Goal: Task Accomplishment & Management: Manage account settings

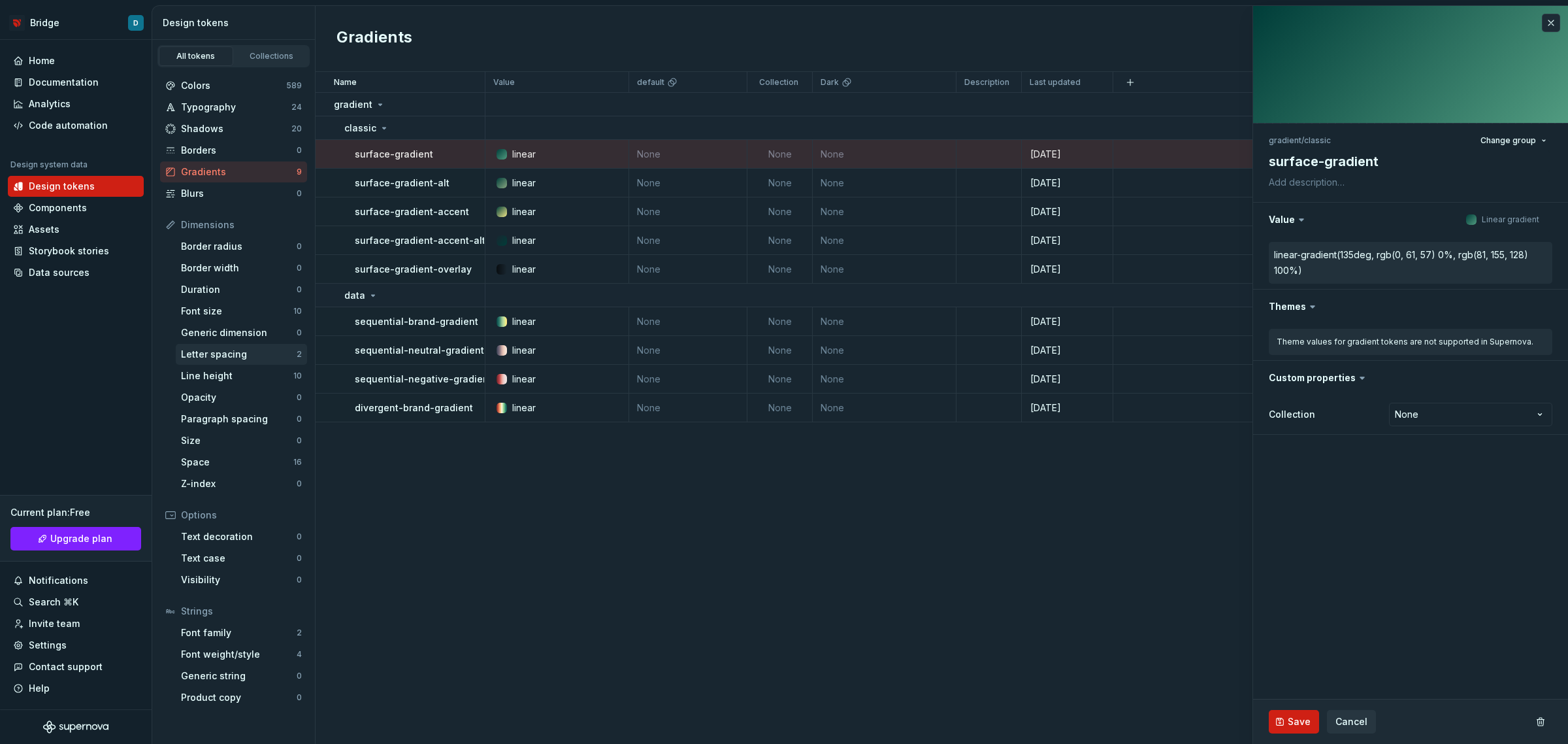
click at [222, 358] on div "Letter spacing" at bounding box center [239, 354] width 116 height 13
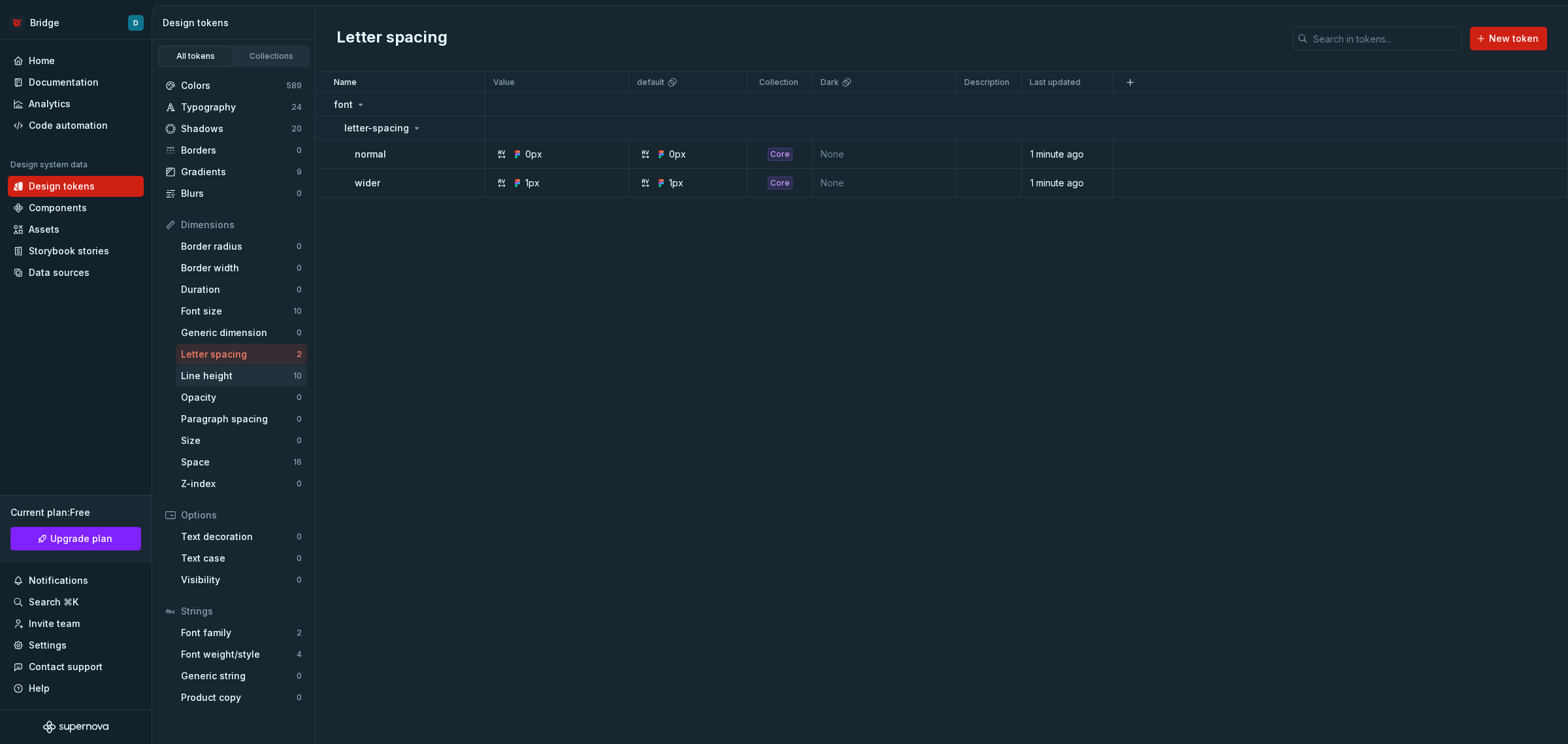
click at [242, 369] on div "Line height" at bounding box center [237, 375] width 112 height 13
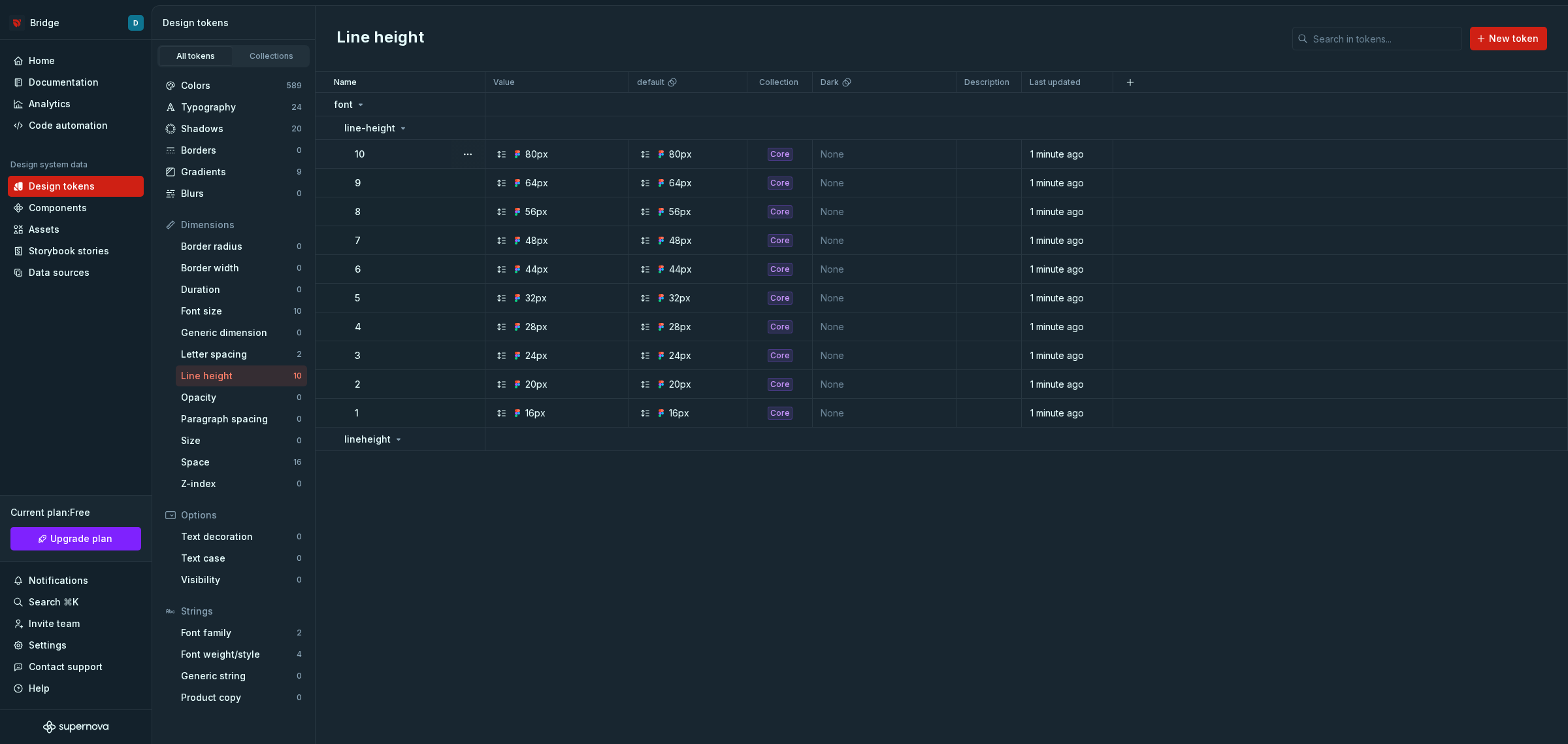
click at [543, 152] on div "80px" at bounding box center [537, 154] width 23 height 13
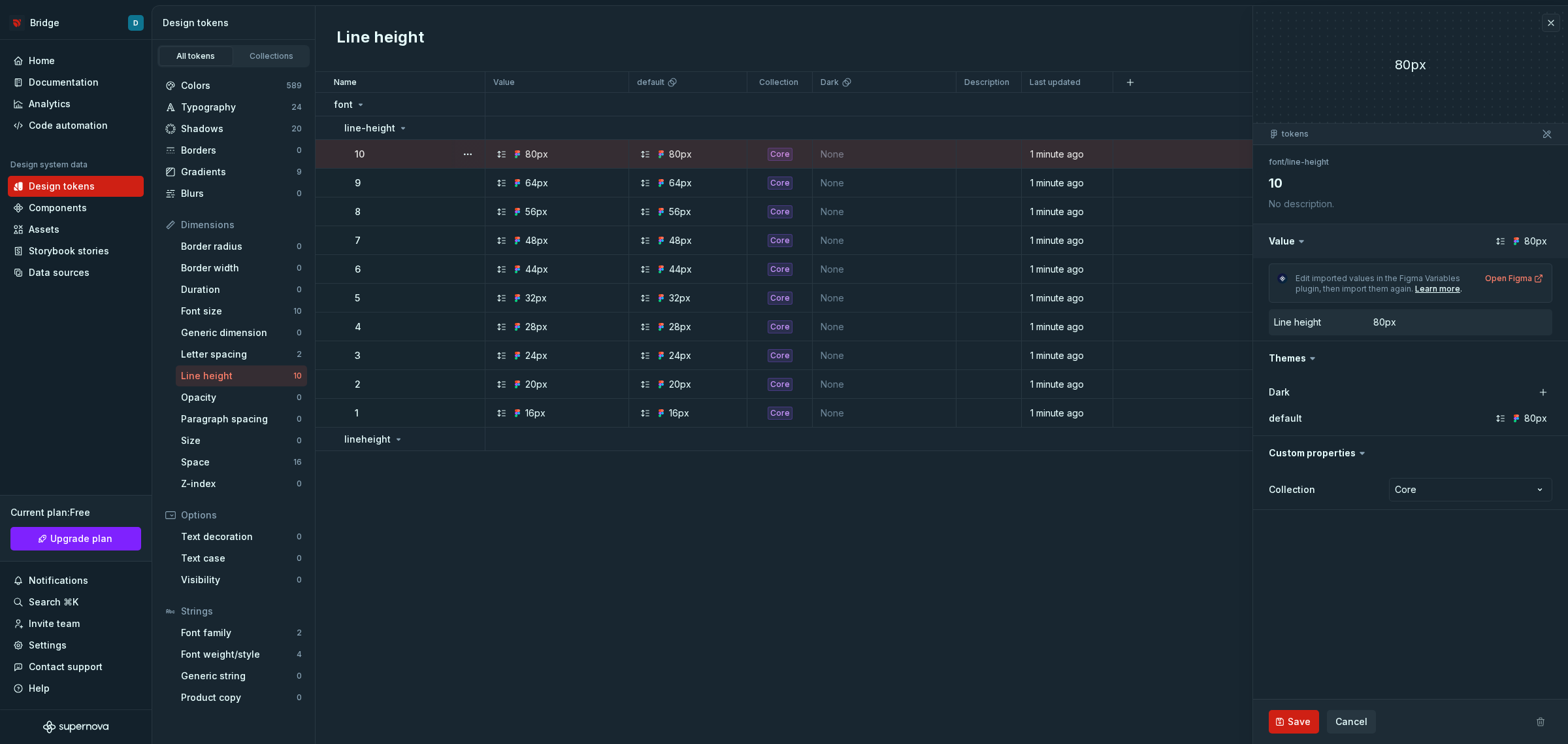
click at [1533, 236] on button "button" at bounding box center [1410, 241] width 315 height 34
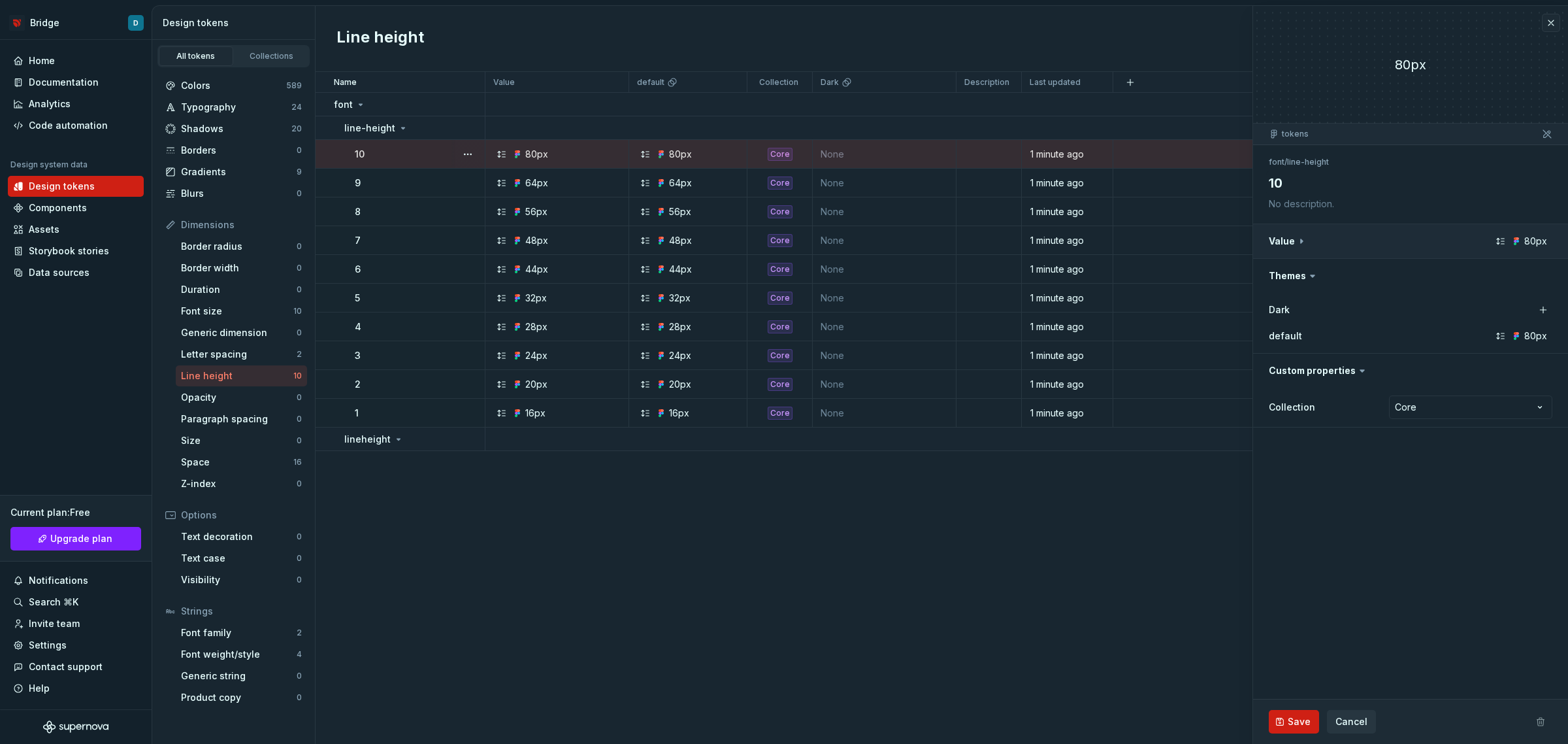
click at [1533, 236] on button "button" at bounding box center [1410, 241] width 315 height 34
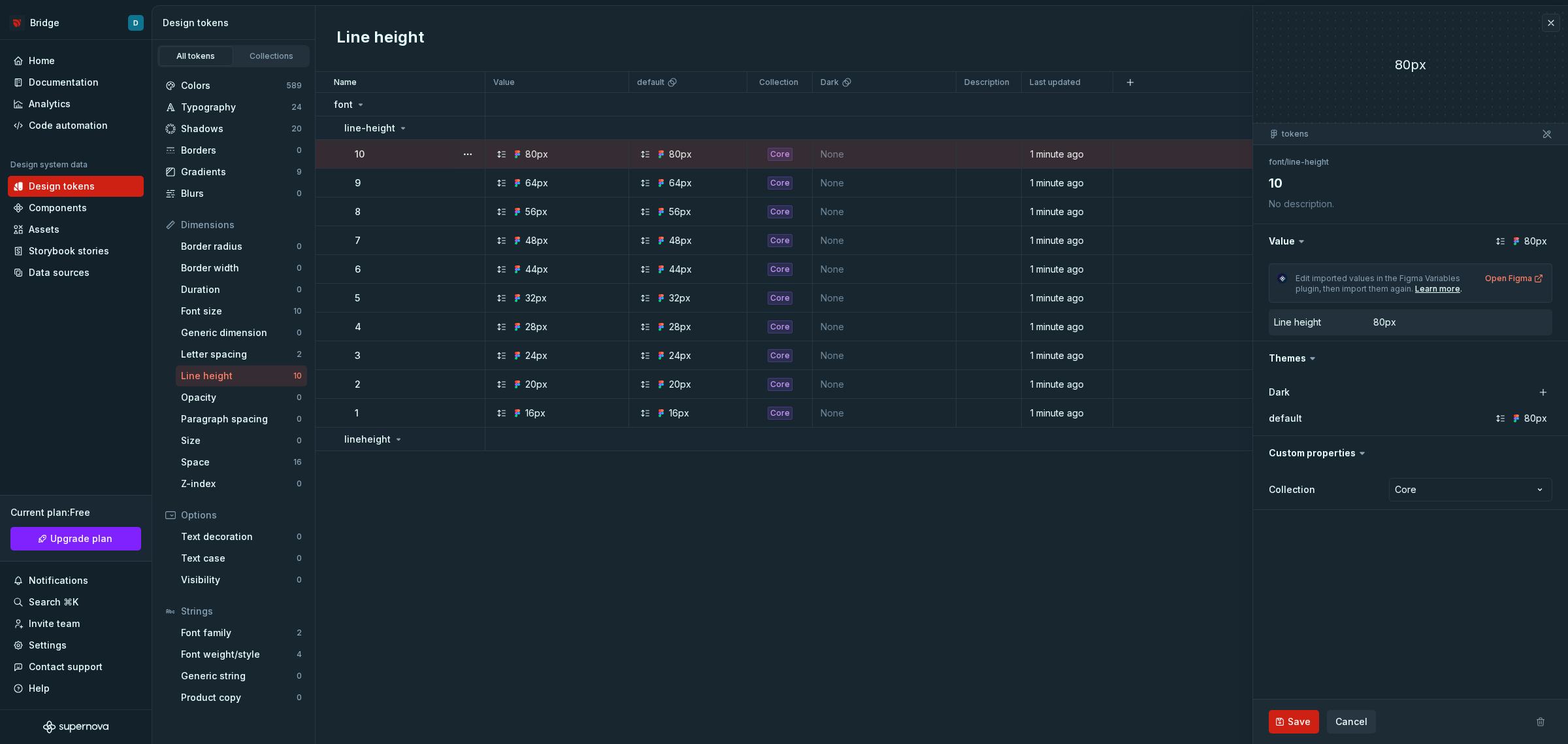
click at [1387, 324] on div "80px" at bounding box center [1384, 322] width 23 height 13
click at [1488, 324] on dd "80px" at bounding box center [1460, 322] width 173 height 13
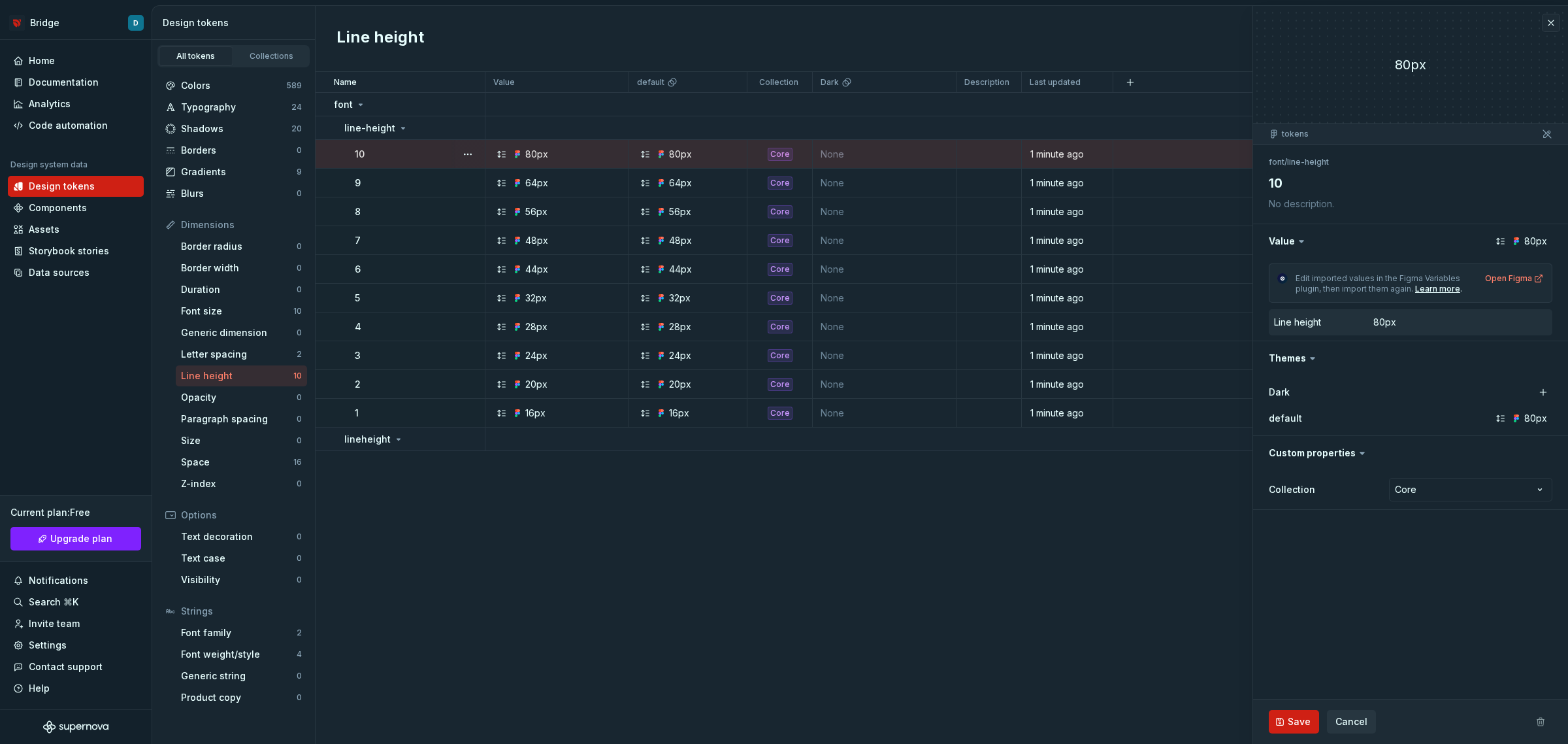
click at [1541, 319] on dd "80px" at bounding box center [1460, 322] width 173 height 13
click at [1282, 180] on textarea "10" at bounding box center [1408, 182] width 283 height 23
click at [469, 439] on button "button" at bounding box center [467, 439] width 18 height 18
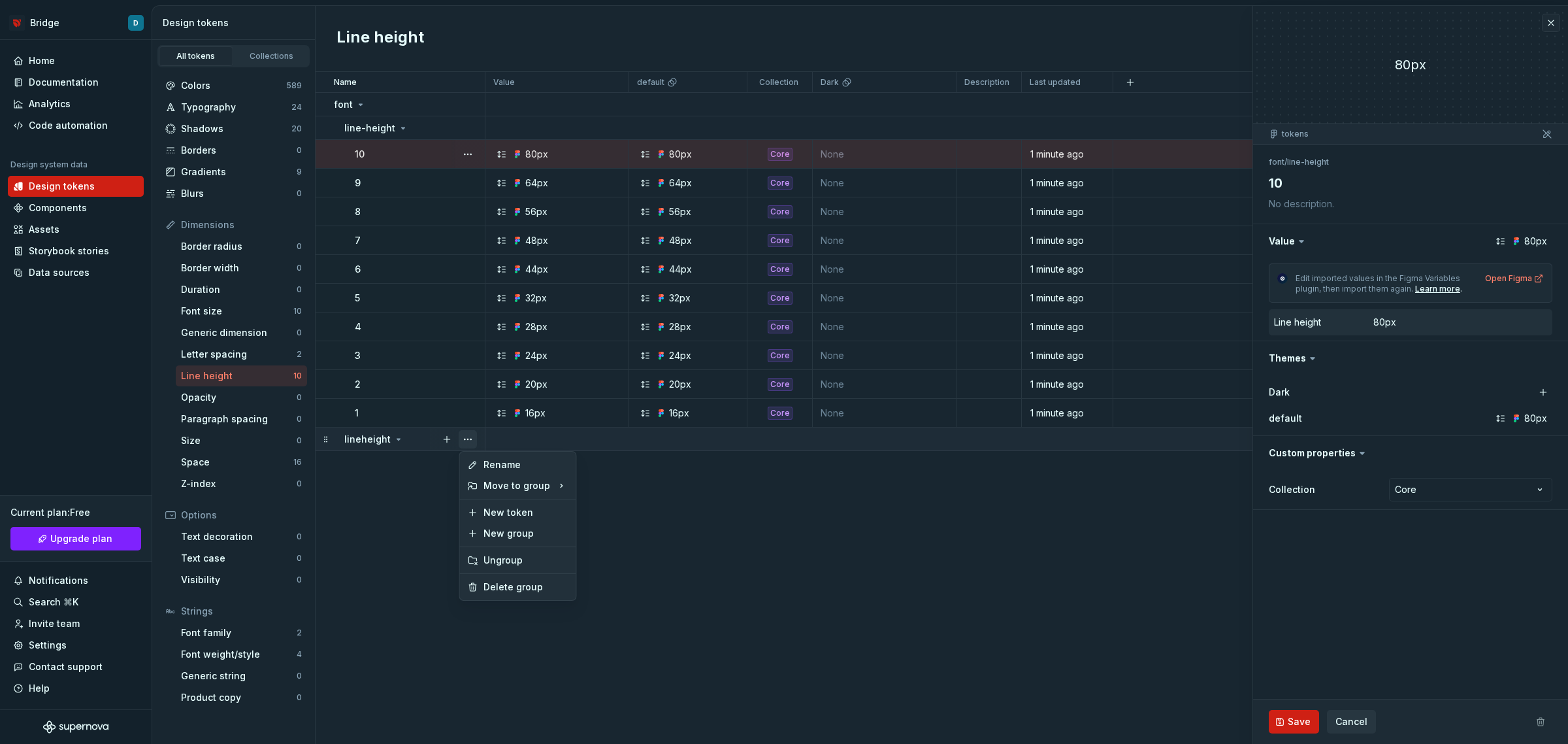
click at [469, 439] on button "button" at bounding box center [467, 439] width 18 height 18
drag, startPoint x: 409, startPoint y: 395, endPoint x: 393, endPoint y: 386, distance: 18.4
click at [393, 386] on div "2" at bounding box center [419, 384] width 130 height 13
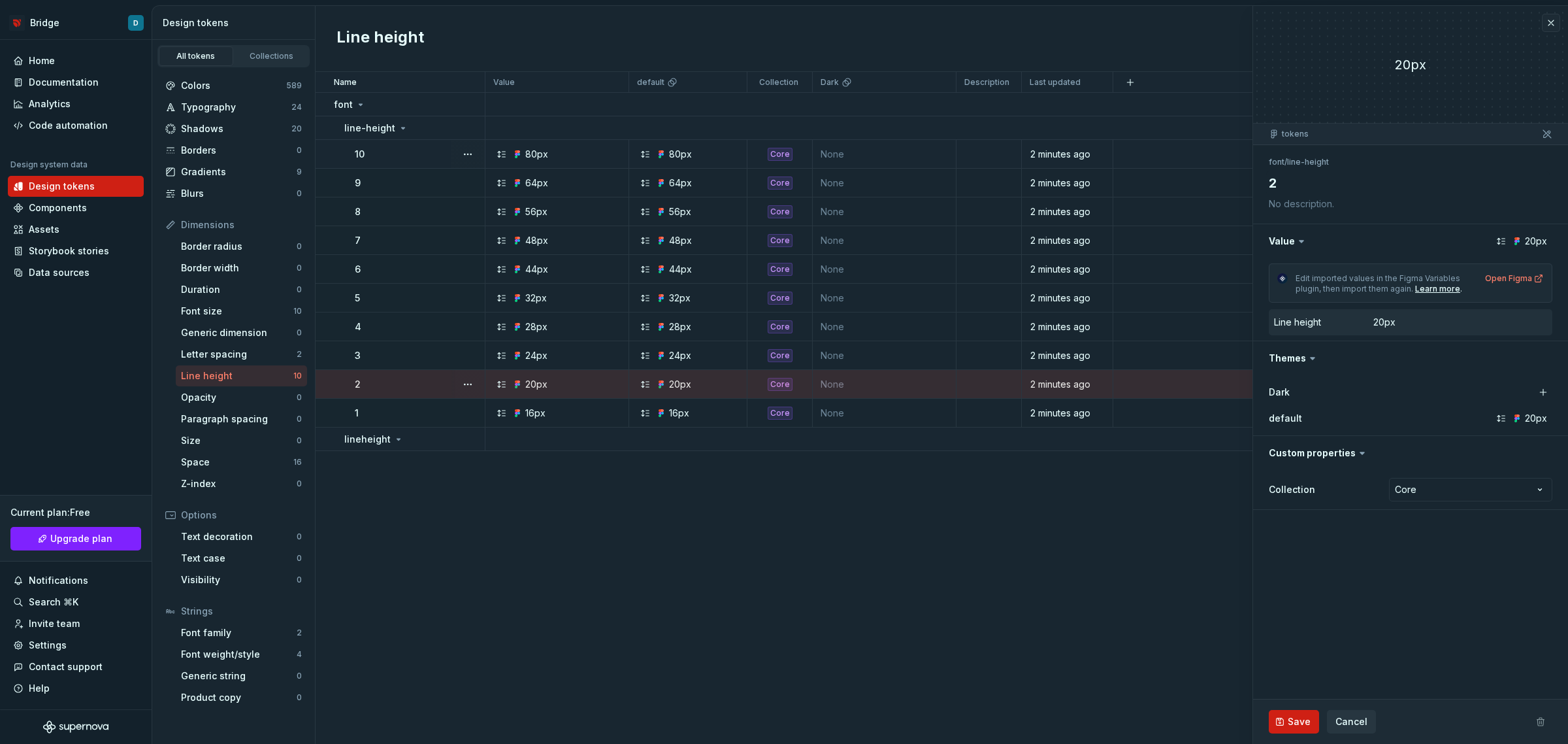
click at [462, 384] on button "button" at bounding box center [467, 384] width 18 height 18
click at [425, 430] on td "lineheight" at bounding box center [401, 439] width 170 height 23
click at [449, 436] on button "button" at bounding box center [447, 439] width 18 height 18
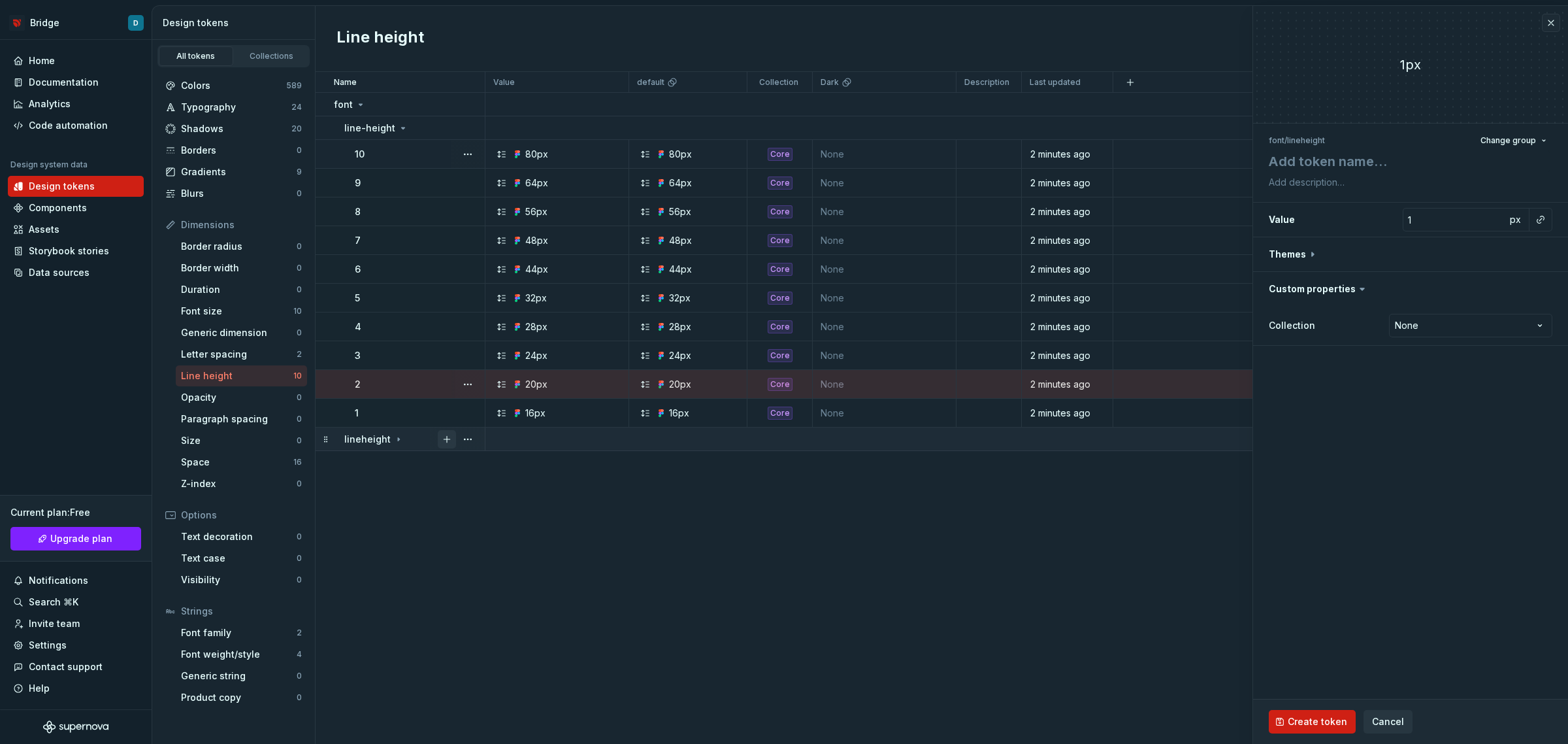
click at [449, 436] on button "button" at bounding box center [447, 439] width 18 height 18
click at [446, 439] on button "button" at bounding box center [447, 439] width 18 height 18
click at [446, 436] on button "button" at bounding box center [447, 439] width 18 height 18
click at [444, 436] on button "button" at bounding box center [447, 439] width 18 height 18
type textarea "*"
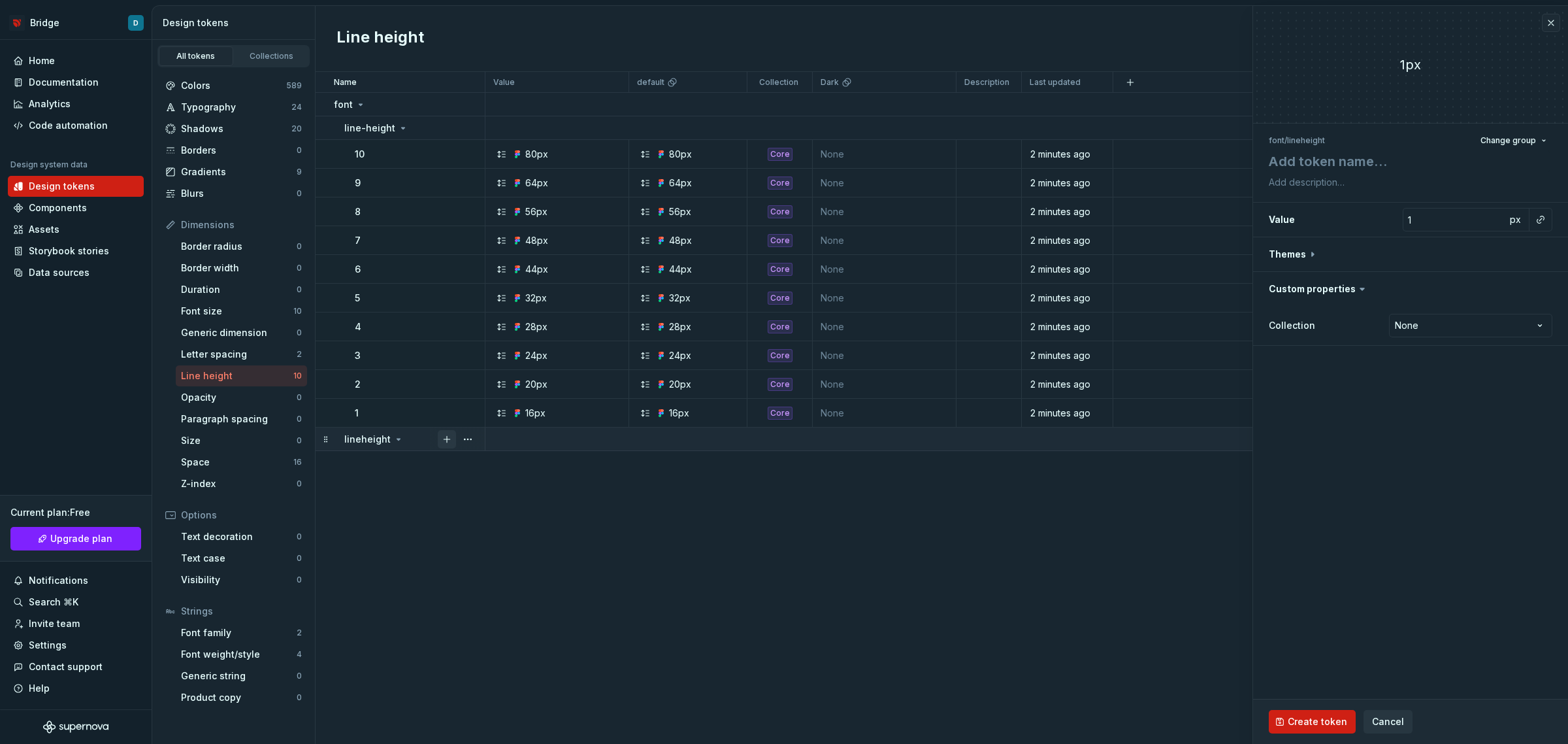
click at [446, 430] on button "button" at bounding box center [447, 439] width 18 height 18
click at [447, 439] on button "button" at bounding box center [447, 439] width 18 height 18
click at [393, 440] on icon at bounding box center [398, 439] width 10 height 10
click at [466, 442] on button "button" at bounding box center [467, 439] width 18 height 18
click at [499, 589] on div "Delete group" at bounding box center [526, 587] width 85 height 13
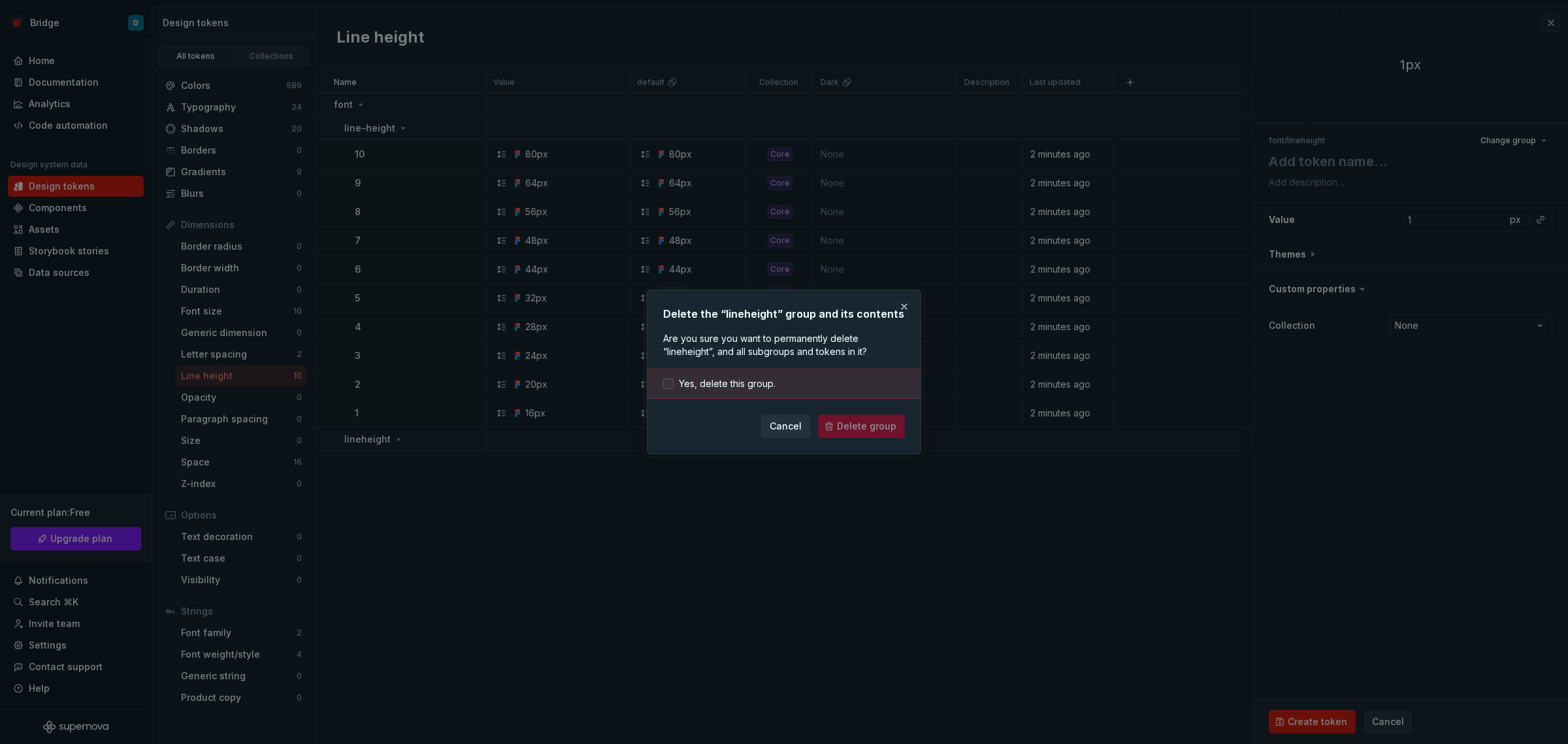
click at [667, 382] on div at bounding box center [668, 384] width 10 height 10
click at [860, 430] on span "Delete group" at bounding box center [866, 426] width 59 height 13
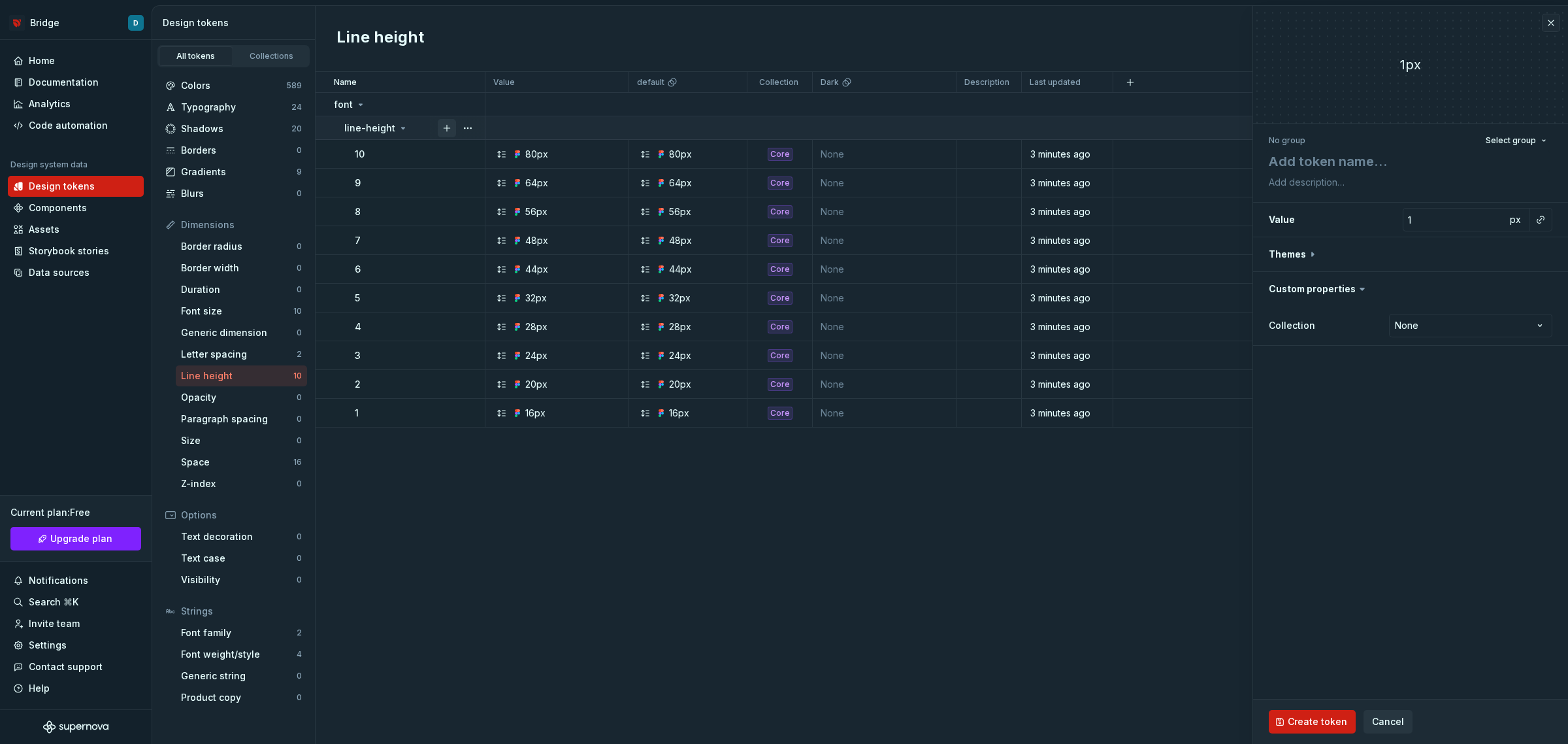
click at [447, 129] on button "button" at bounding box center [447, 127] width 18 height 18
click at [449, 126] on button "button" at bounding box center [447, 127] width 18 height 18
click at [469, 127] on button "button" at bounding box center [467, 127] width 18 height 18
click at [492, 204] on div "New token" at bounding box center [526, 201] width 85 height 13
click at [1347, 168] on textarea at bounding box center [1408, 161] width 283 height 23
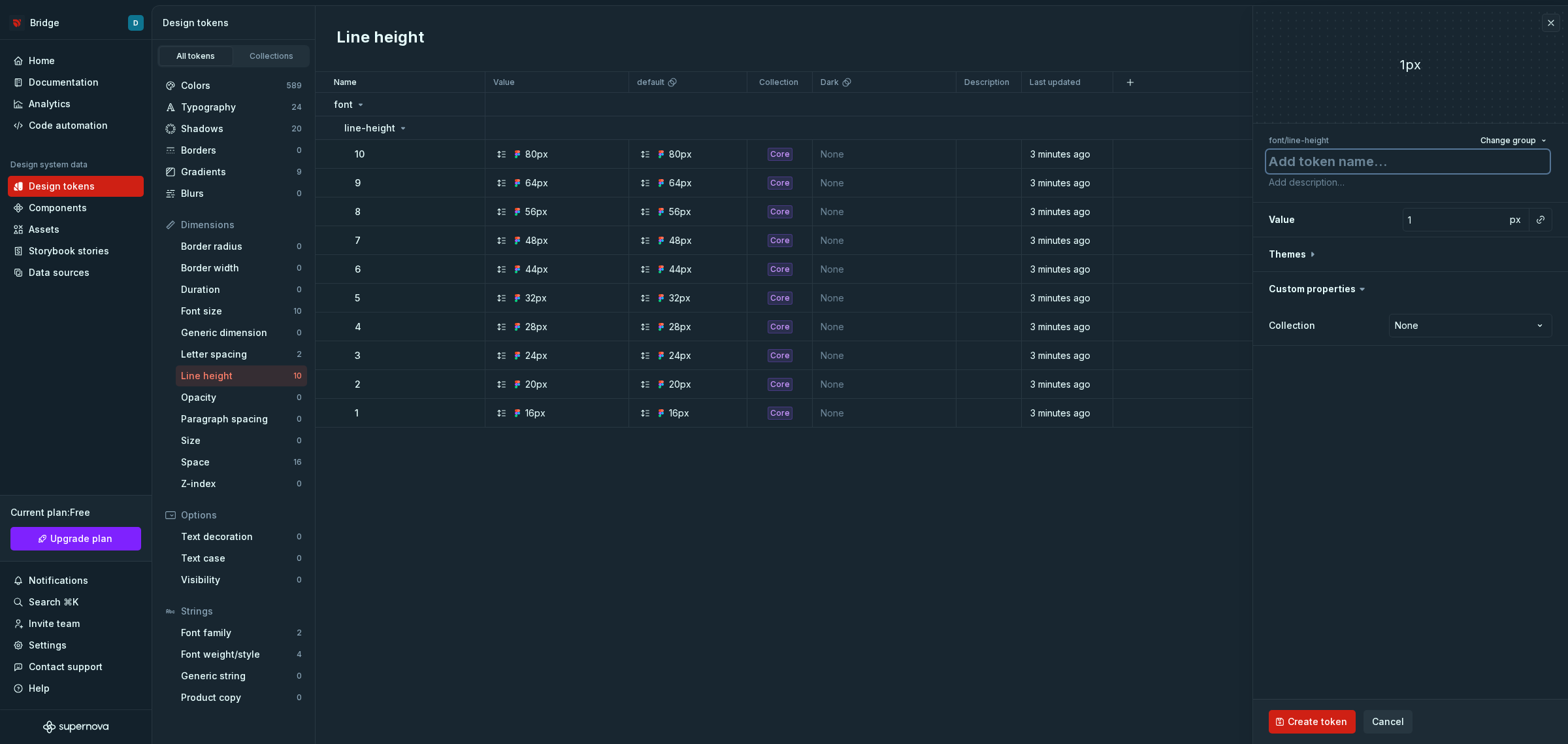
type textarea "*"
type textarea "é"
type textarea "*"
type textarea "éx"
type textarea "*"
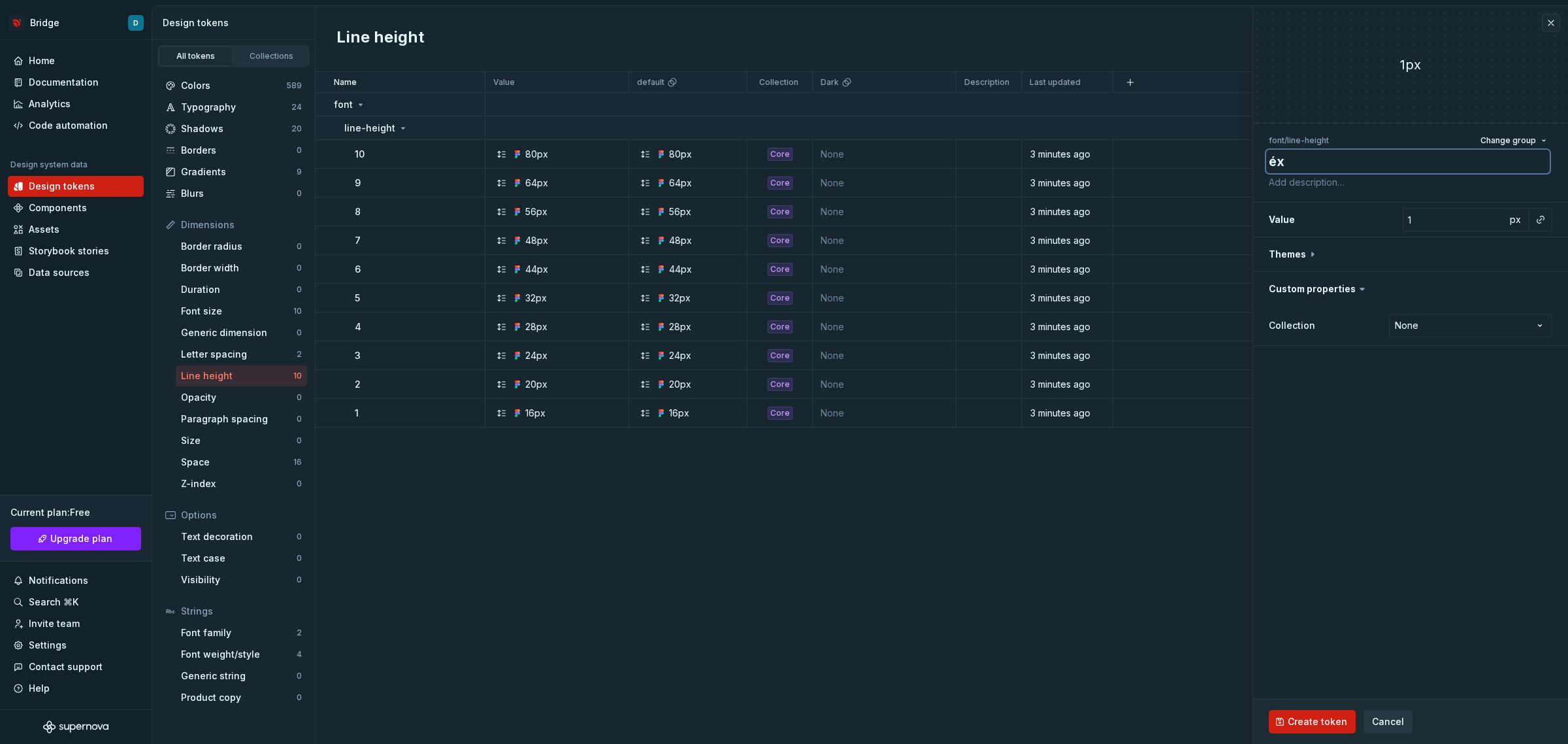
type textarea "éxl"
type textarea "*"
type textarea "éx"
type textarea "*"
type textarea "é"
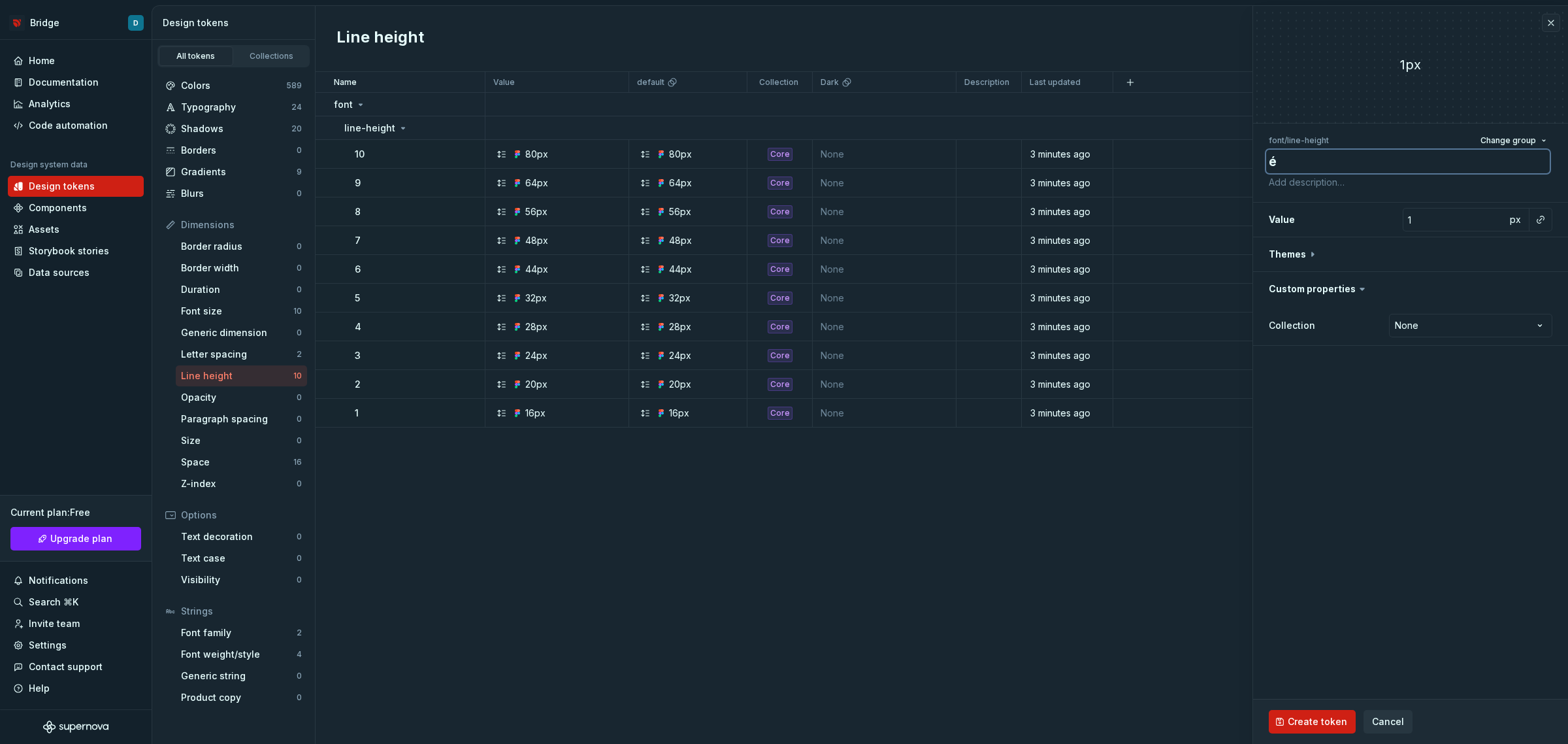
type textarea "*"
type textarea "2"
type textarea "*"
type textarea "2x"
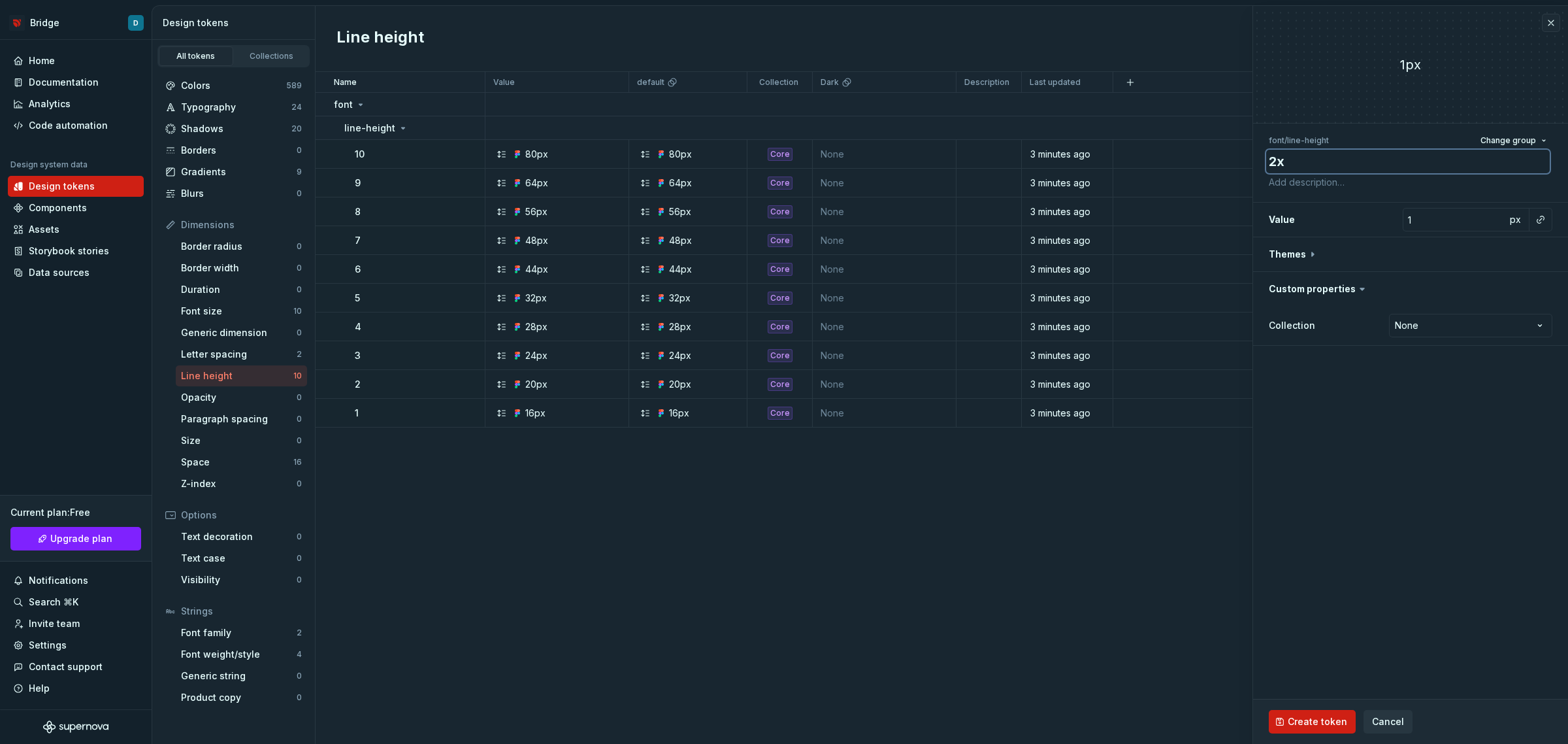
type textarea "*"
type textarea "2xl"
click at [1527, 215] on div "px" at bounding box center [1517, 219] width 23 height 23
click at [1517, 216] on span "px" at bounding box center [1515, 219] width 11 height 11
click at [1516, 221] on span "rem" at bounding box center [1515, 219] width 16 height 11
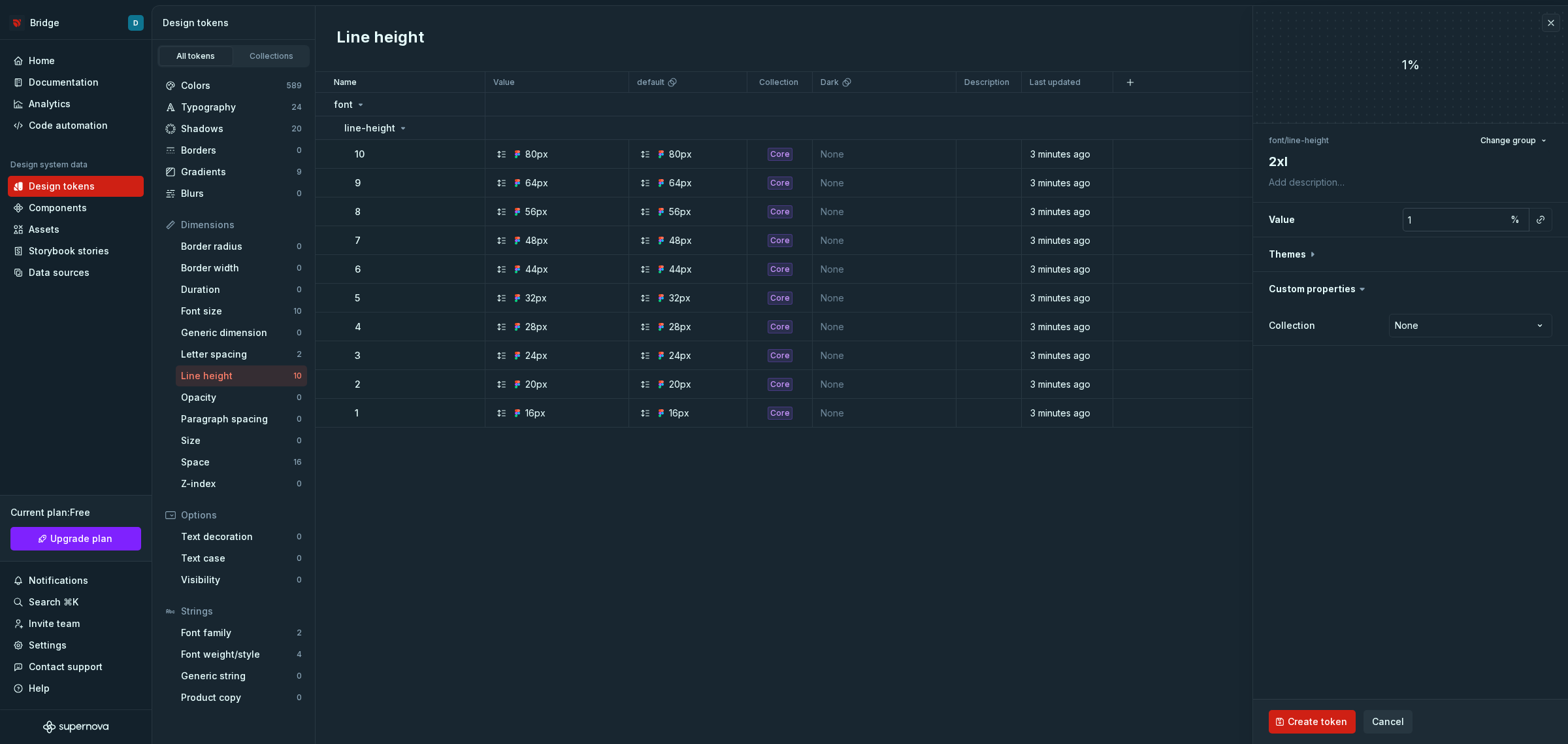
click at [1436, 212] on input "1" at bounding box center [1455, 219] width 103 height 23
type textarea "*"
type input "12"
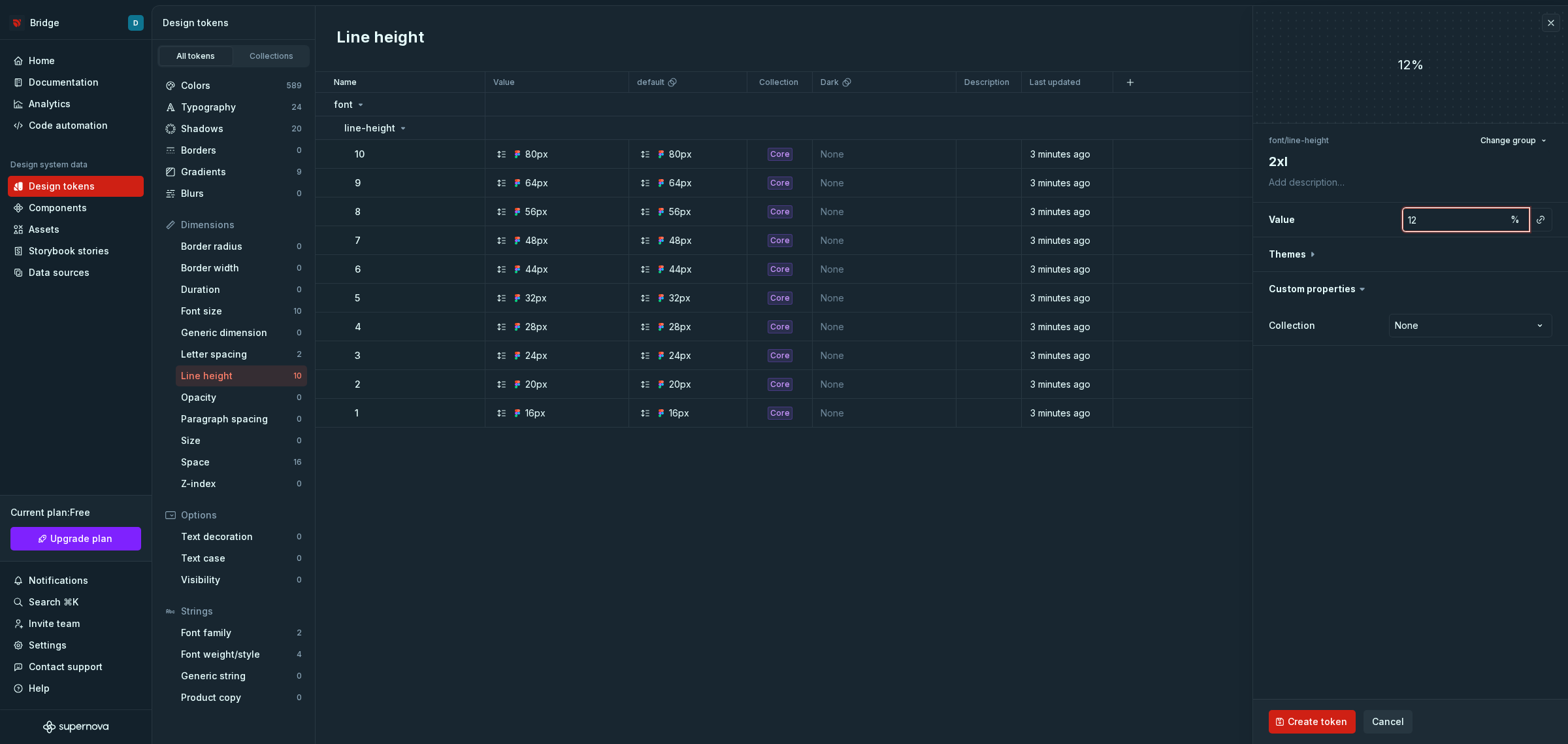
type textarea "*"
type input "125"
type textarea "*"
type input "1"
type textarea "*"
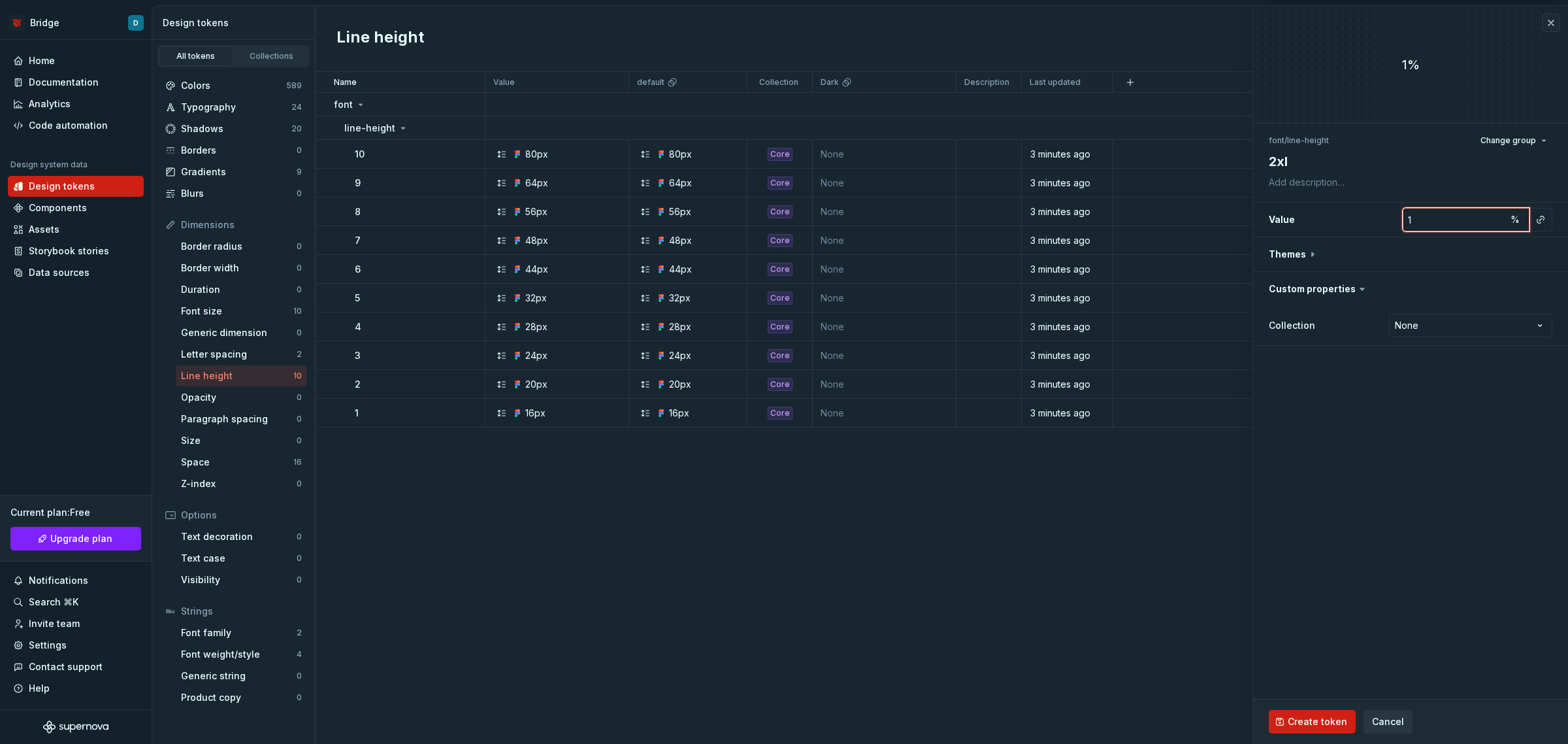
type input "15"
type textarea "*"
type input "150"
click at [1425, 334] on html "Bridge D Home Documentation Analytics Code automation Design system data Design…" at bounding box center [784, 372] width 1568 height 744
click at [1425, 325] on html "Bridge D Home Documentation Analytics Code automation Design system data Design…" at bounding box center [784, 372] width 1568 height 744
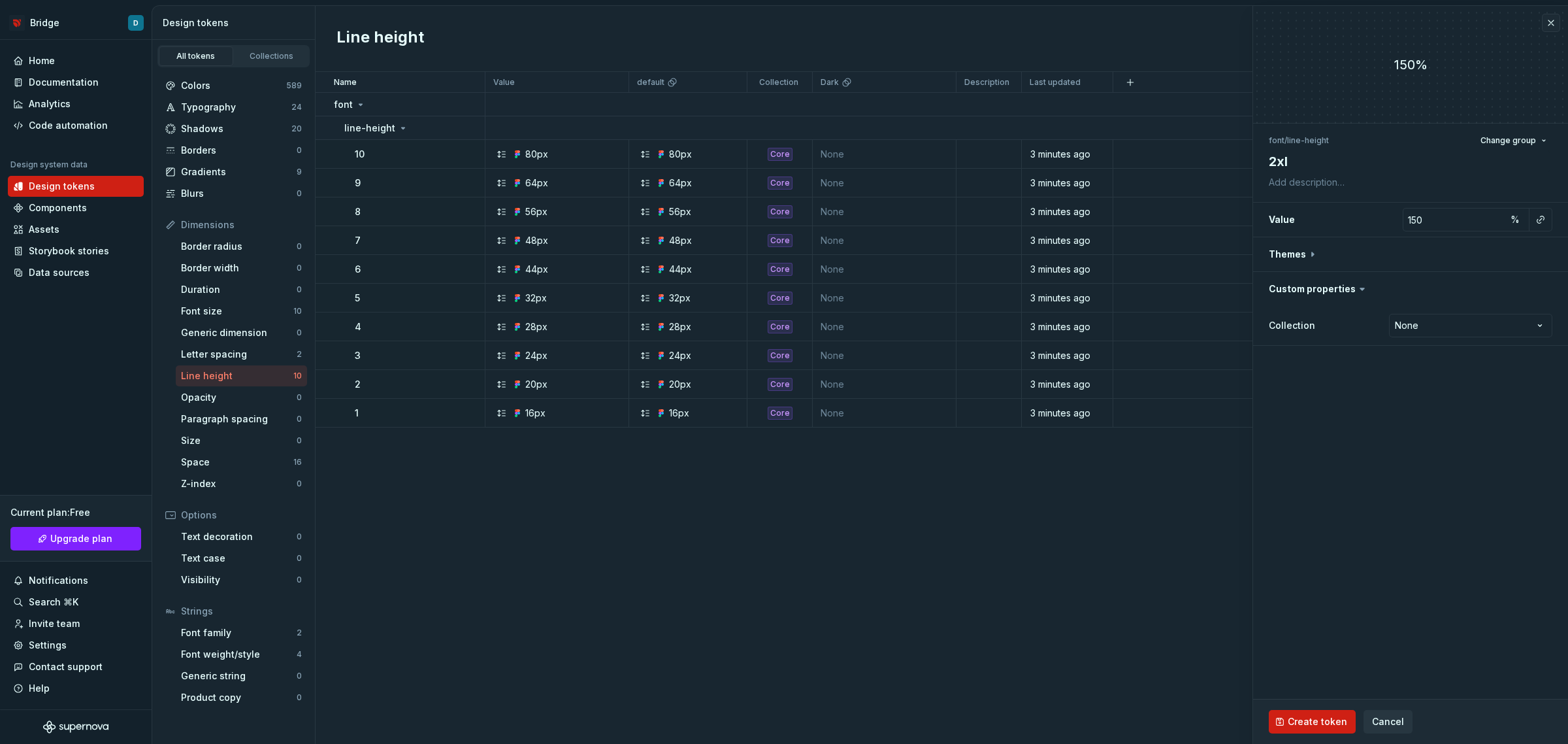
click at [1394, 381] on fieldset "150% font / line-height Change group 2xl Value 150 % Themes Custom properties C…" at bounding box center [1410, 375] width 315 height 738
click at [1325, 717] on span "Create token" at bounding box center [1317, 721] width 59 height 13
type textarea "*"
type input "1"
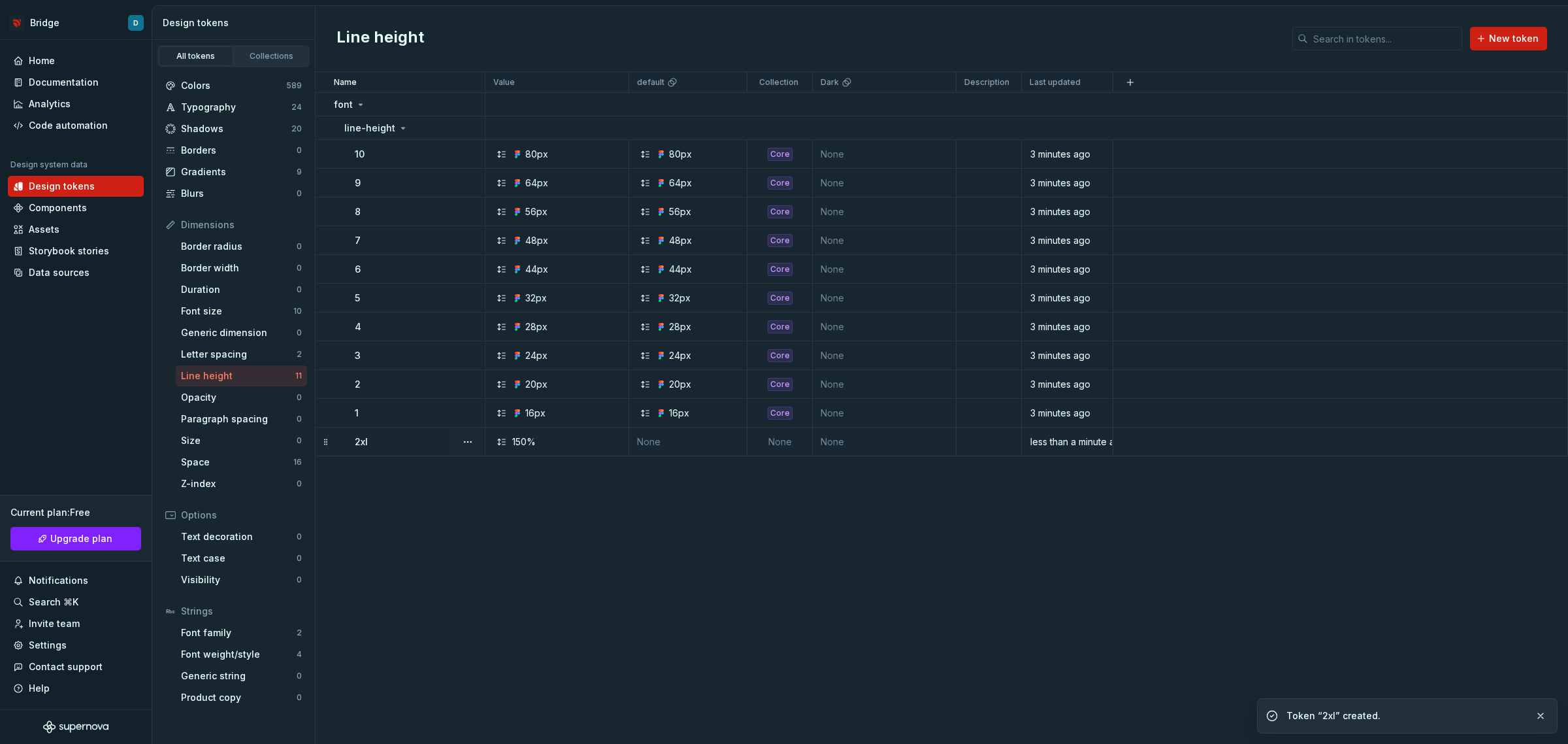
click at [670, 447] on td "None" at bounding box center [689, 442] width 119 height 28
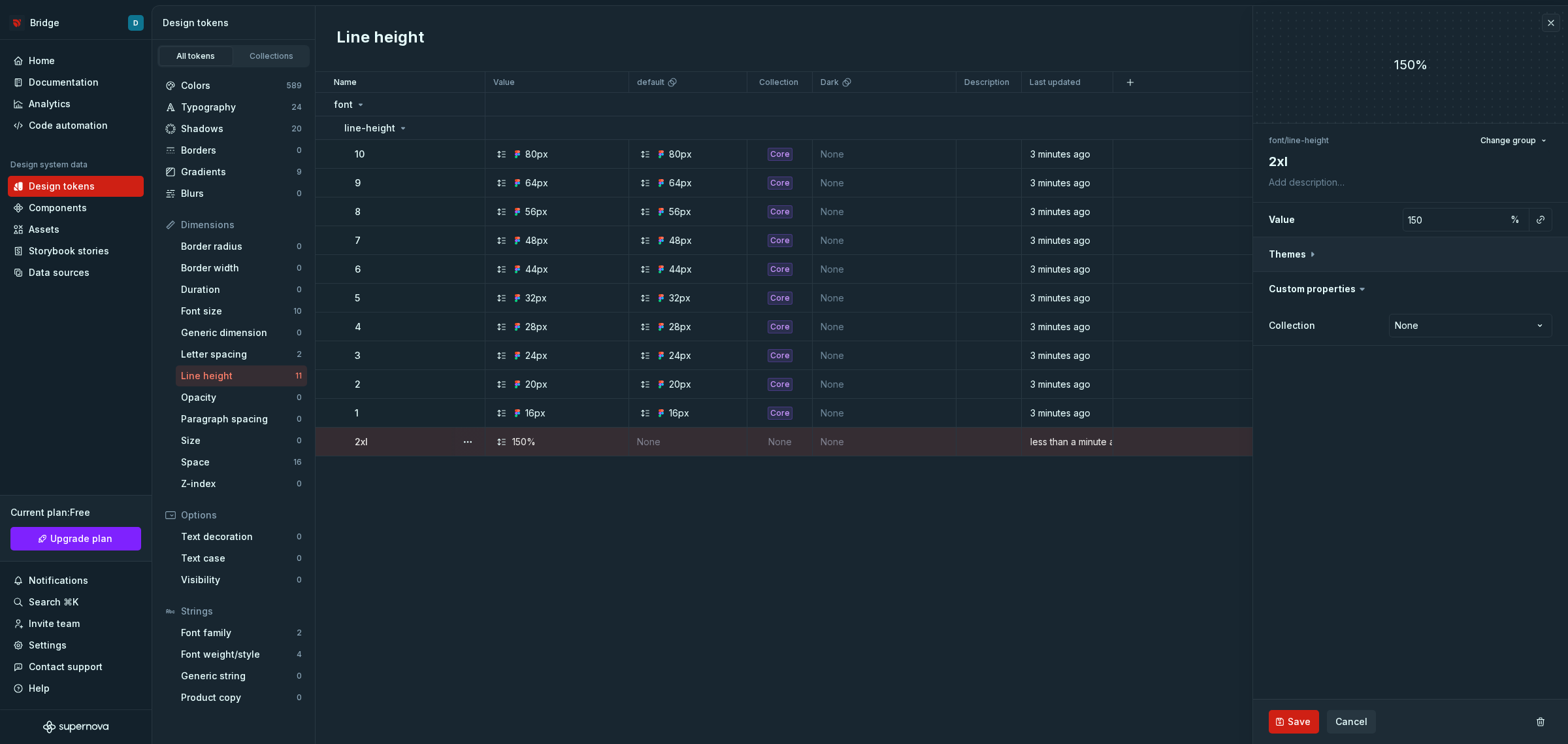
click at [1310, 252] on button "button" at bounding box center [1410, 254] width 315 height 34
type textarea "*"
click at [1341, 311] on div "default" at bounding box center [1334, 314] width 131 height 13
click at [1477, 384] on html "Bridge D Home Documentation Analytics Code automation Design system data Design…" at bounding box center [784, 372] width 1568 height 744
select select "**********"
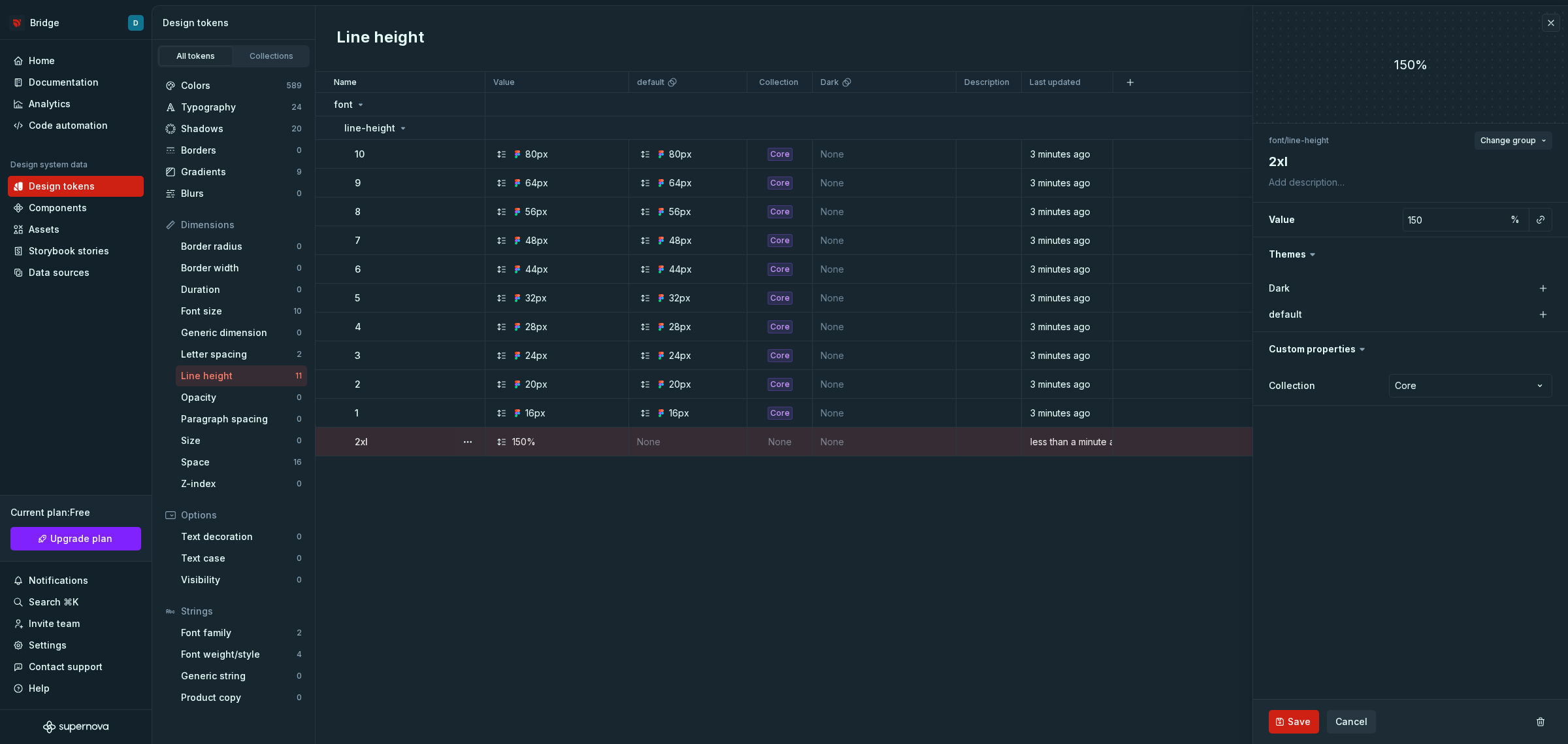
click at [1521, 138] on span "Change group" at bounding box center [1508, 141] width 56 height 10
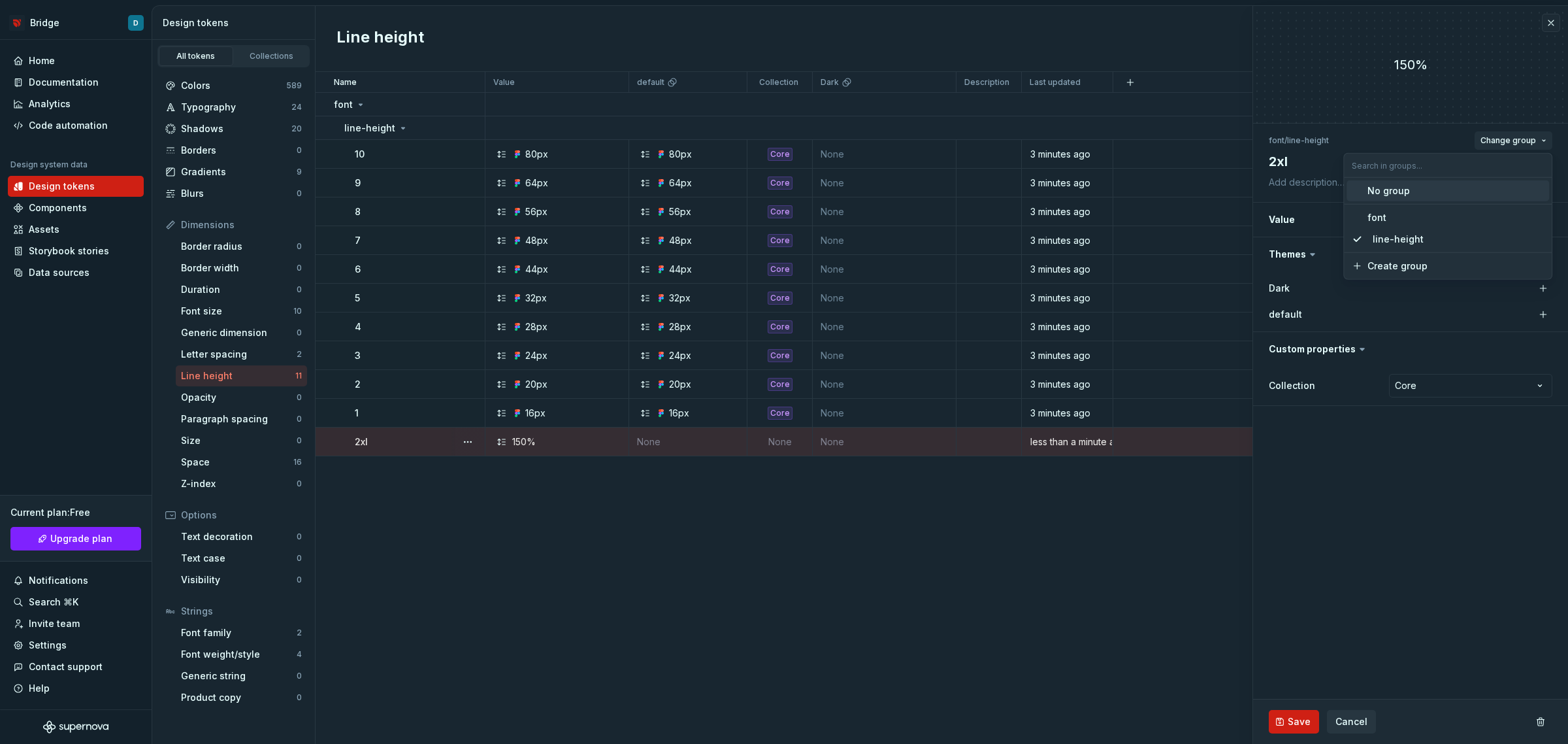
click at [1521, 137] on span "Change group" at bounding box center [1508, 141] width 56 height 10
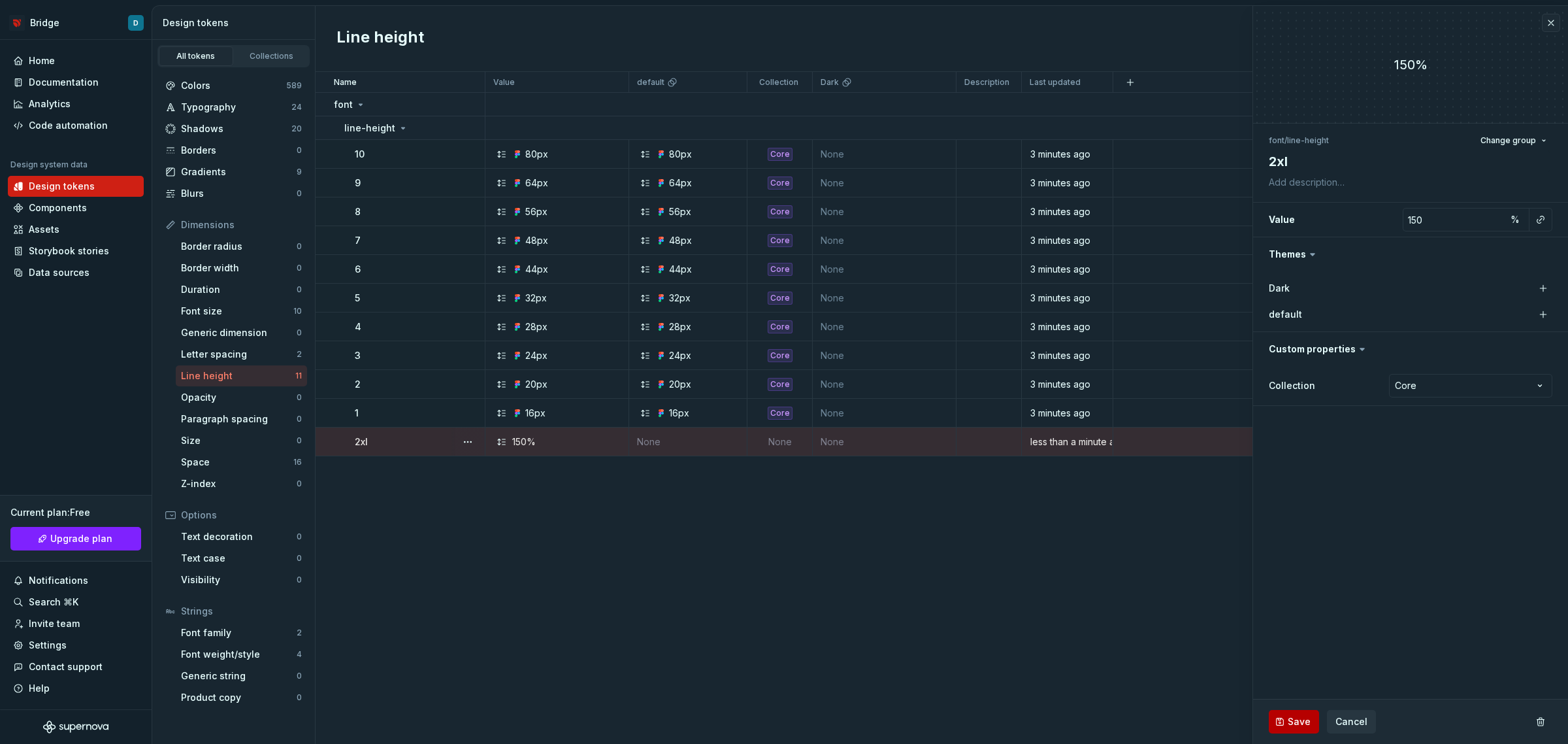
click at [1291, 717] on span "Save" at bounding box center [1299, 721] width 23 height 13
click at [661, 442] on td "None" at bounding box center [689, 442] width 119 height 28
click at [648, 442] on td "None" at bounding box center [689, 442] width 119 height 28
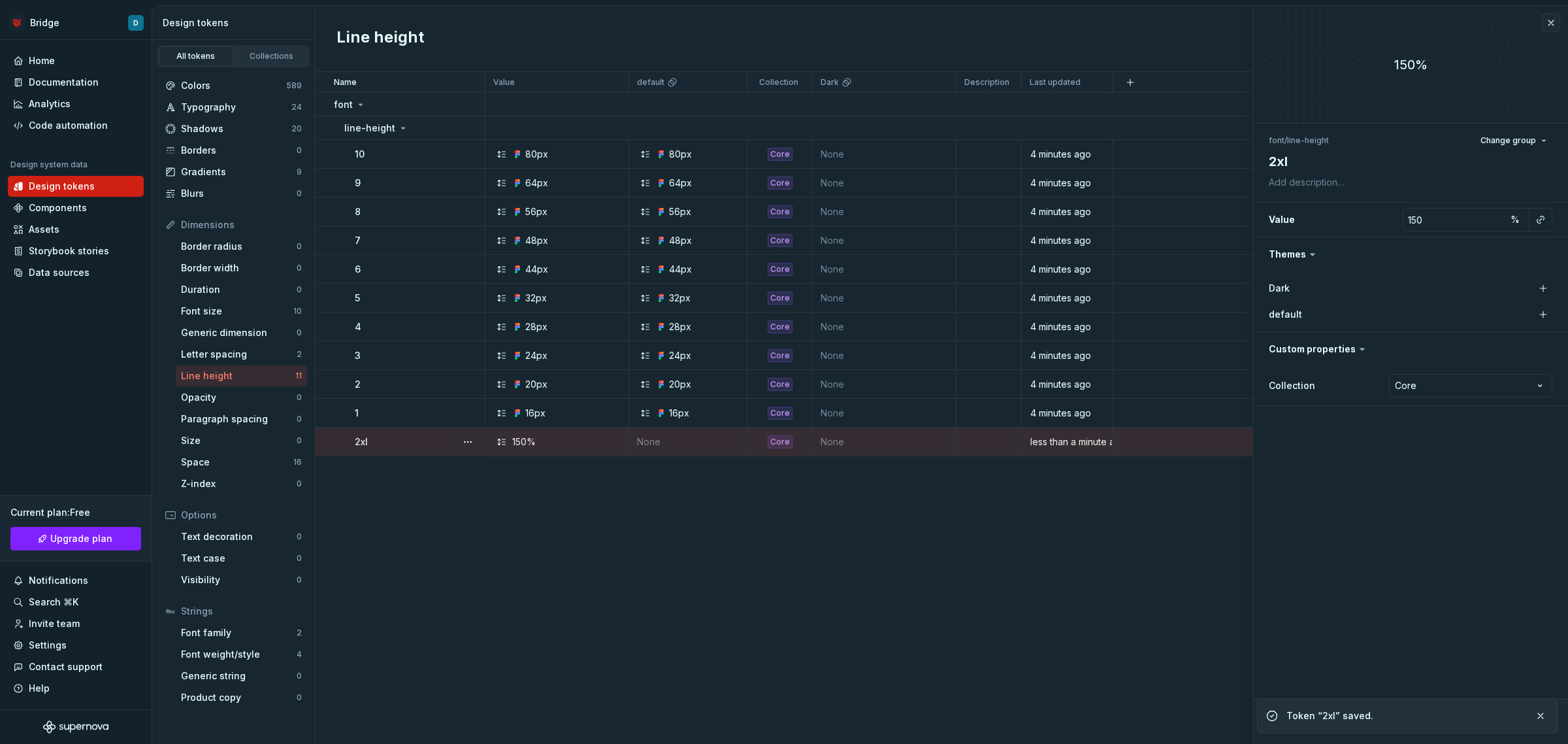
click at [730, 485] on div "Name Value default Collection Dark Description Last updated font line-height 10…" at bounding box center [942, 408] width 1253 height 672
drag, startPoint x: 677, startPoint y: 447, endPoint x: 609, endPoint y: 463, distance: 69.9
click at [609, 463] on div "Name Value default Collection Dark Description Last updated font line-height 10…" at bounding box center [942, 408] width 1253 height 672
click at [469, 442] on button "button" at bounding box center [467, 442] width 18 height 18
click at [504, 562] on html "Bridge D Home Documentation Analytics Code automation Design system data Design…" at bounding box center [784, 372] width 1568 height 744
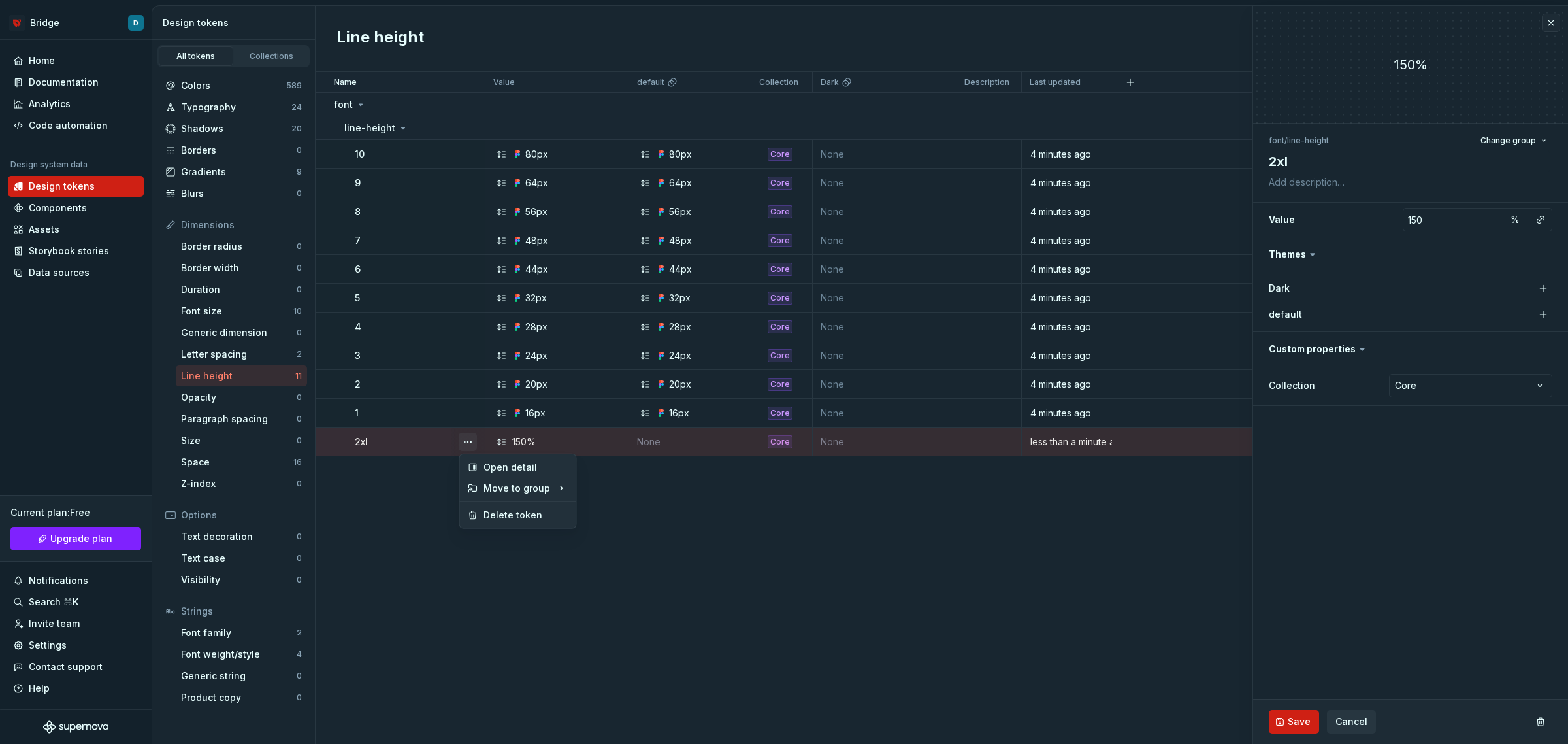
click at [469, 438] on button "button" at bounding box center [467, 442] width 18 height 18
click at [409, 126] on html "Bridge D Home Documentation Analytics Code automation Design system data Design…" at bounding box center [784, 372] width 1568 height 744
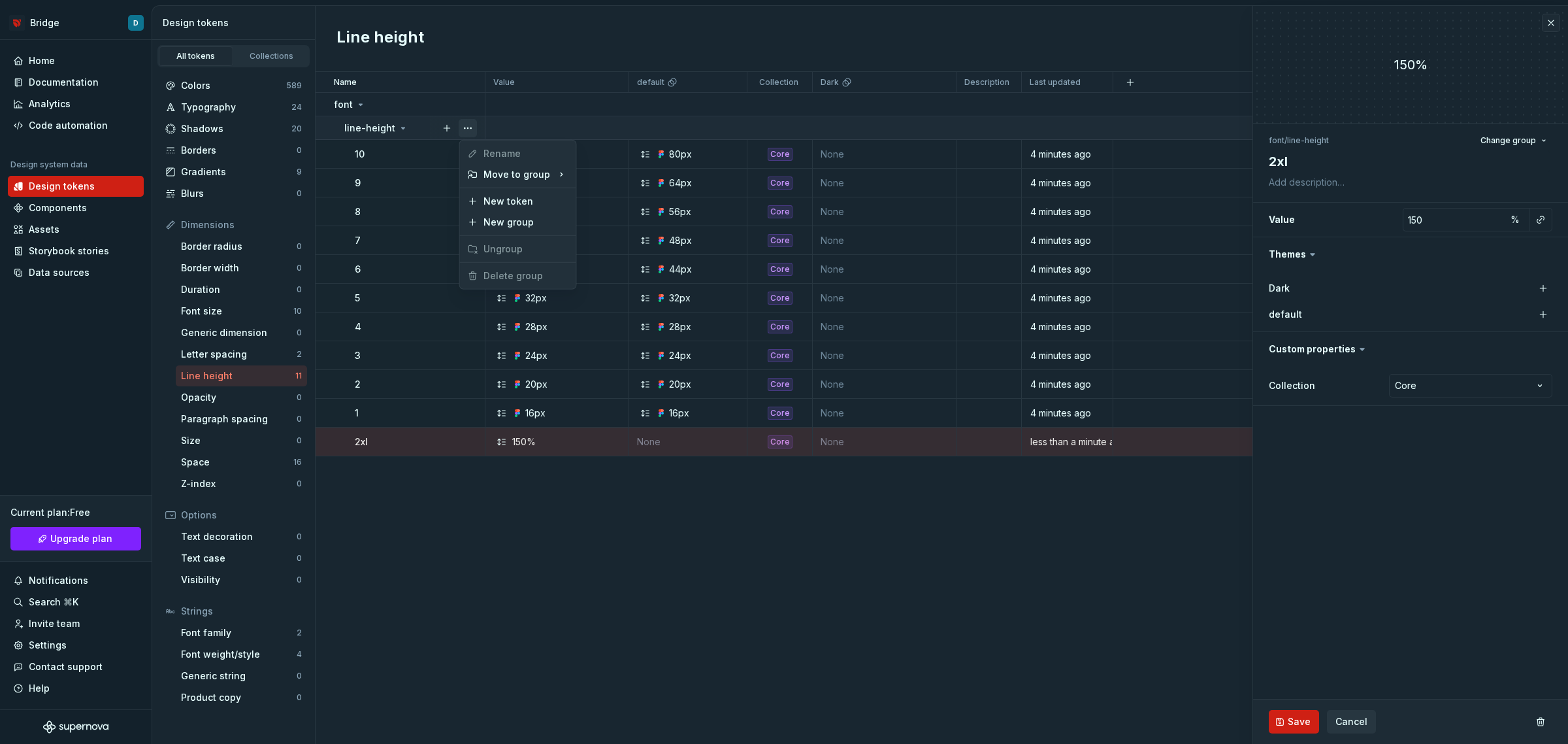
click at [466, 129] on button "button" at bounding box center [467, 127] width 18 height 18
click at [436, 440] on div "2xl" at bounding box center [419, 442] width 130 height 13
click at [468, 436] on button "button" at bounding box center [467, 442] width 18 height 18
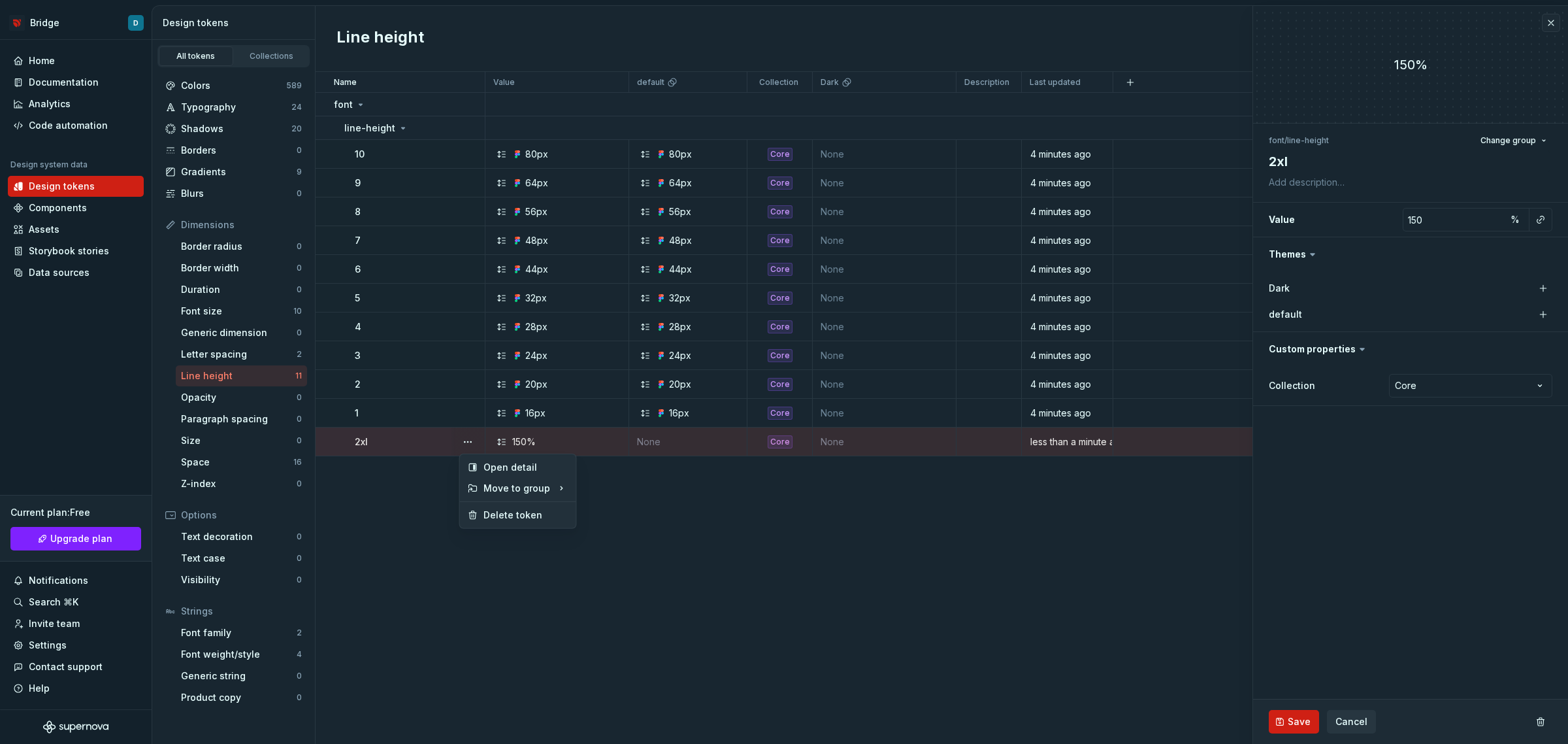
click at [416, 442] on html "Bridge D Home Documentation Analytics Code automation Design system data Design…" at bounding box center [784, 372] width 1568 height 744
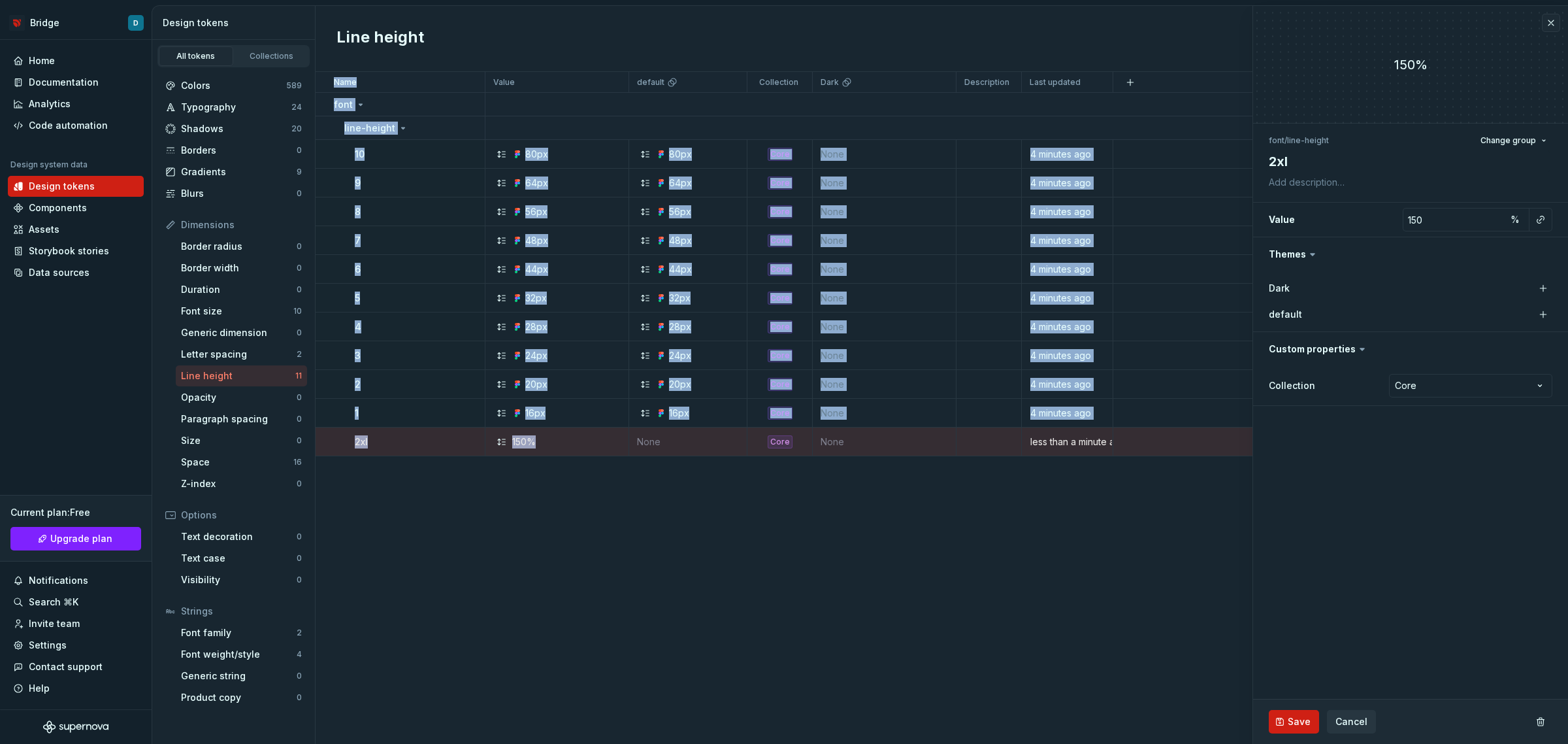
drag, startPoint x: 617, startPoint y: 445, endPoint x: 606, endPoint y: 472, distance: 29.2
click at [606, 472] on div "Name Value default Collection Dark Description Last updated font line-height 10…" at bounding box center [942, 408] width 1253 height 672
click at [595, 460] on div "Name Value default Collection Dark Description Last updated font line-height 10…" at bounding box center [942, 408] width 1253 height 672
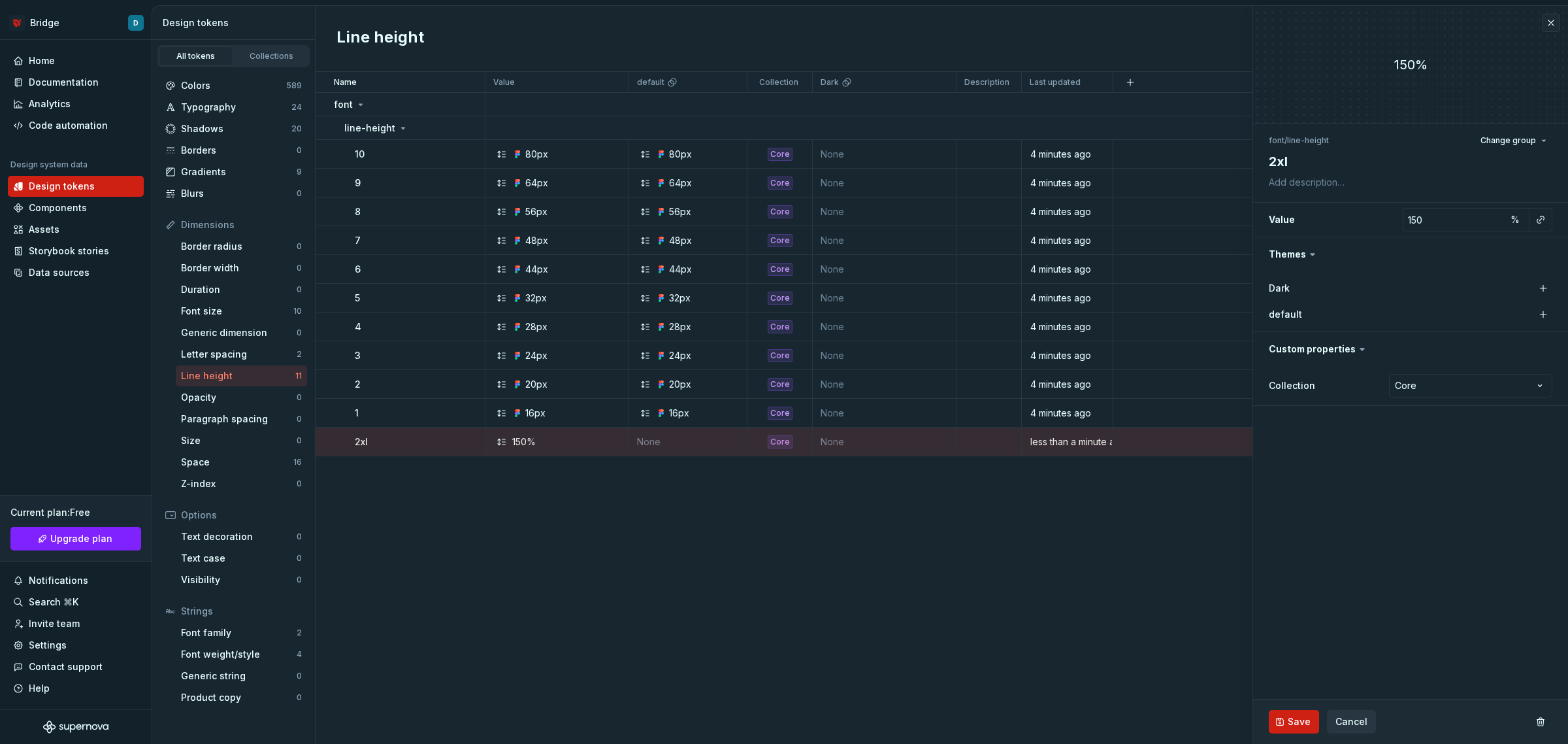
click at [941, 612] on div "Name Value default Collection Dark Description Last updated font line-height 10…" at bounding box center [942, 408] width 1253 height 672
click at [892, 543] on div "Name Value default Collection Dark Description Last updated font line-height 10…" at bounding box center [942, 408] width 1253 height 672
click at [1353, 715] on span "Cancel" at bounding box center [1351, 721] width 32 height 13
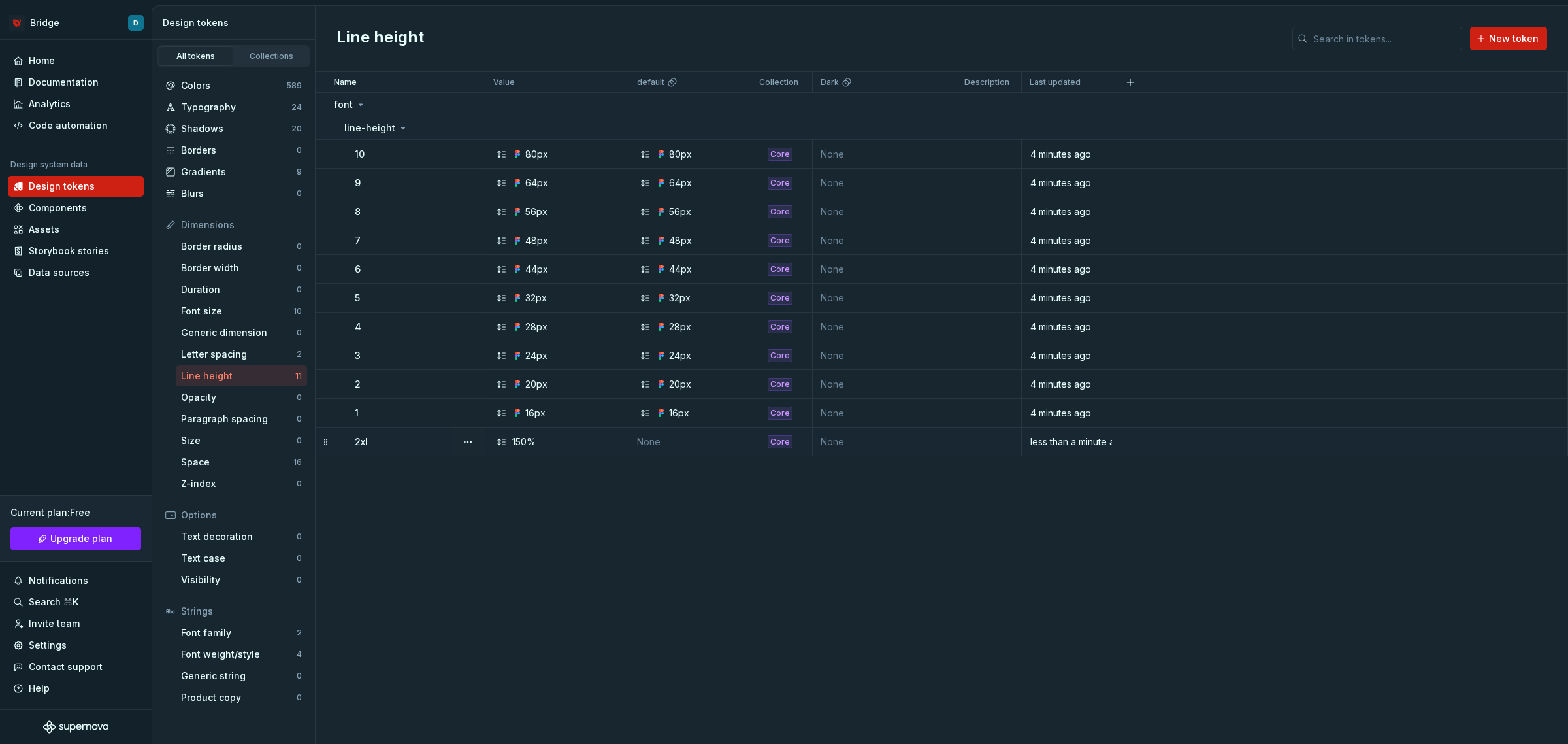
click at [711, 442] on td "None" at bounding box center [689, 442] width 119 height 28
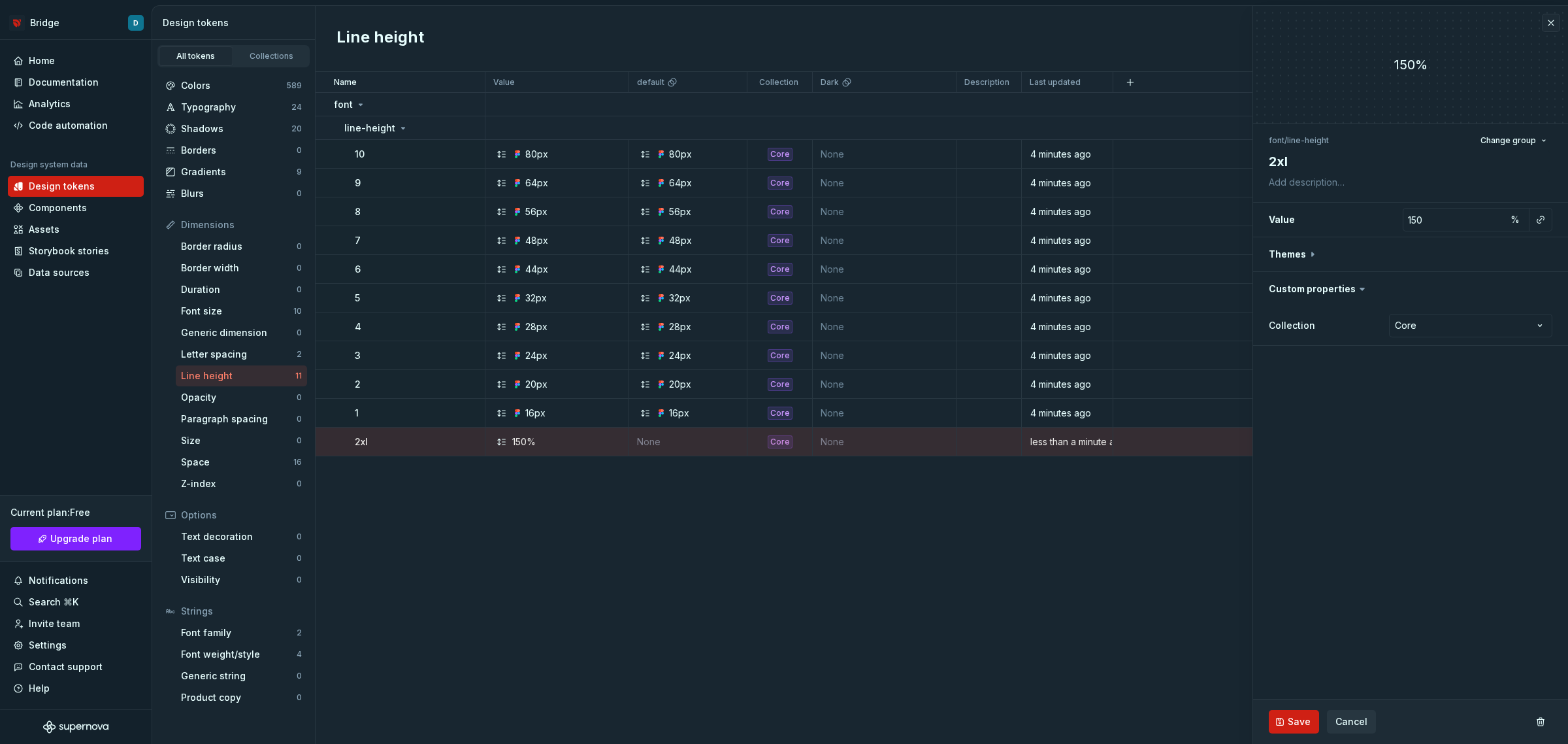
click at [1108, 487] on div "Name Value default Collection Dark Description Last updated font line-height 10…" at bounding box center [942, 408] width 1253 height 672
click at [1549, 26] on button "button" at bounding box center [1551, 22] width 18 height 18
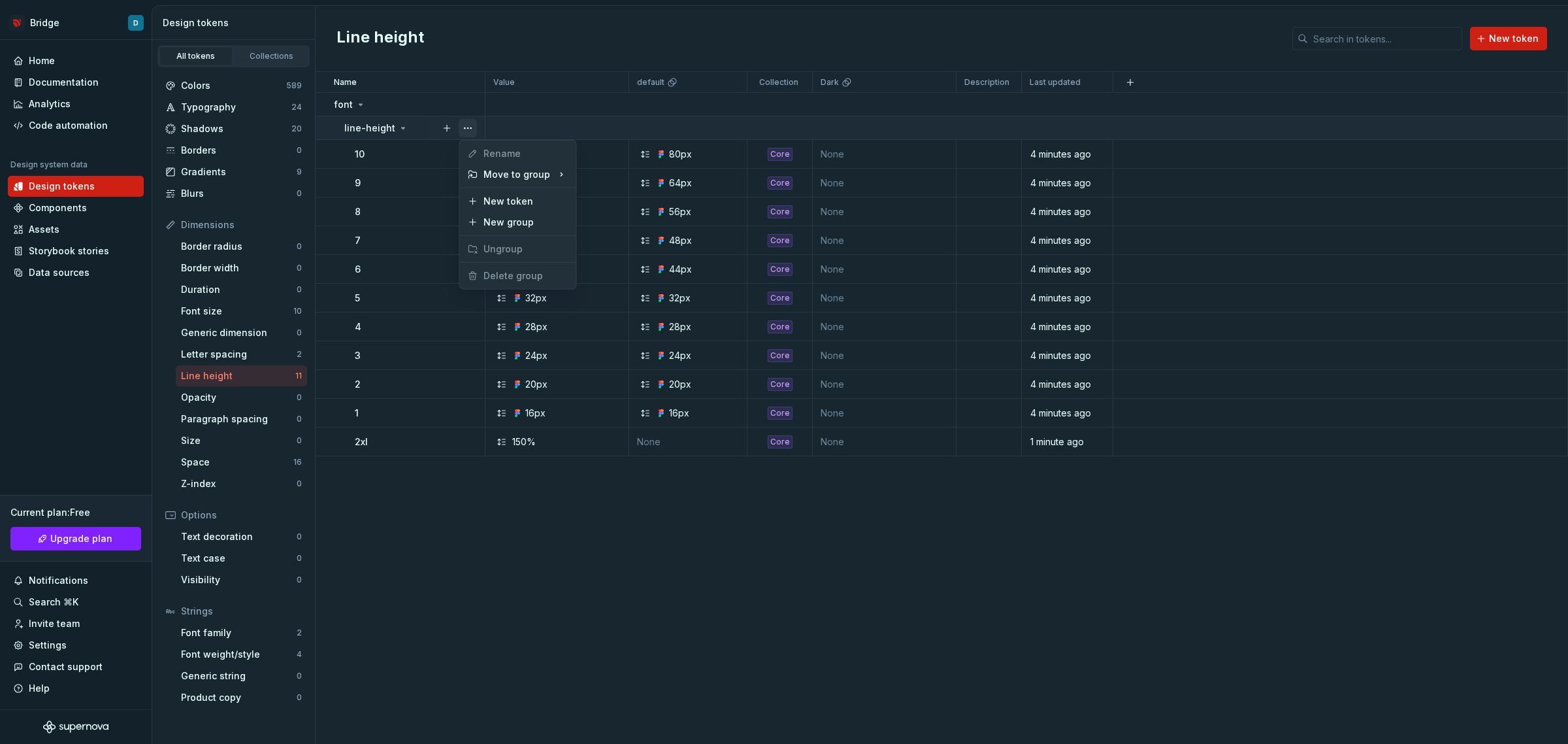
click at [464, 128] on button "button" at bounding box center [467, 127] width 18 height 18
click at [492, 196] on div "New token" at bounding box center [526, 201] width 85 height 13
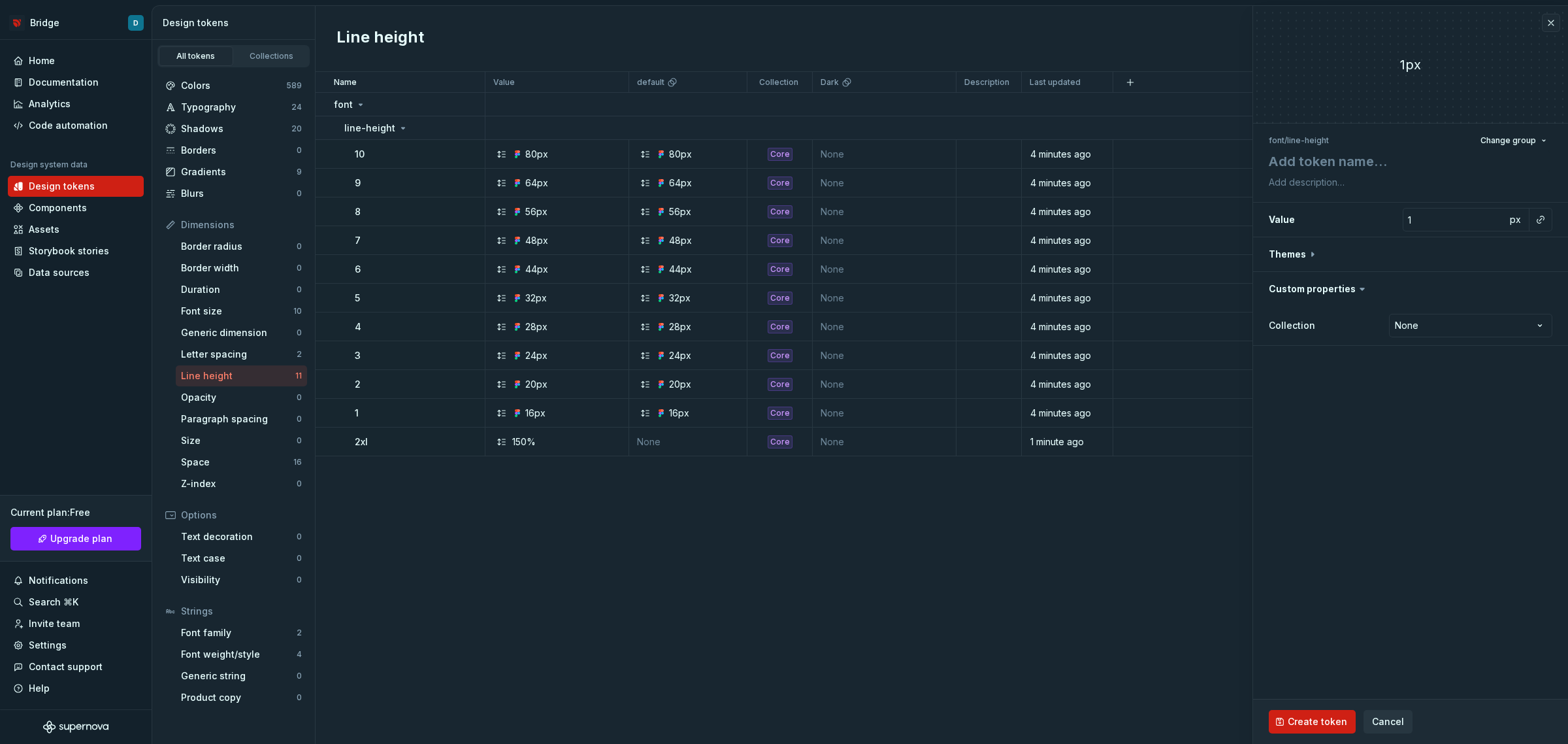
type textarea "*"
type textarea "x"
type textarea "*"
type textarea "xl"
type textarea "*"
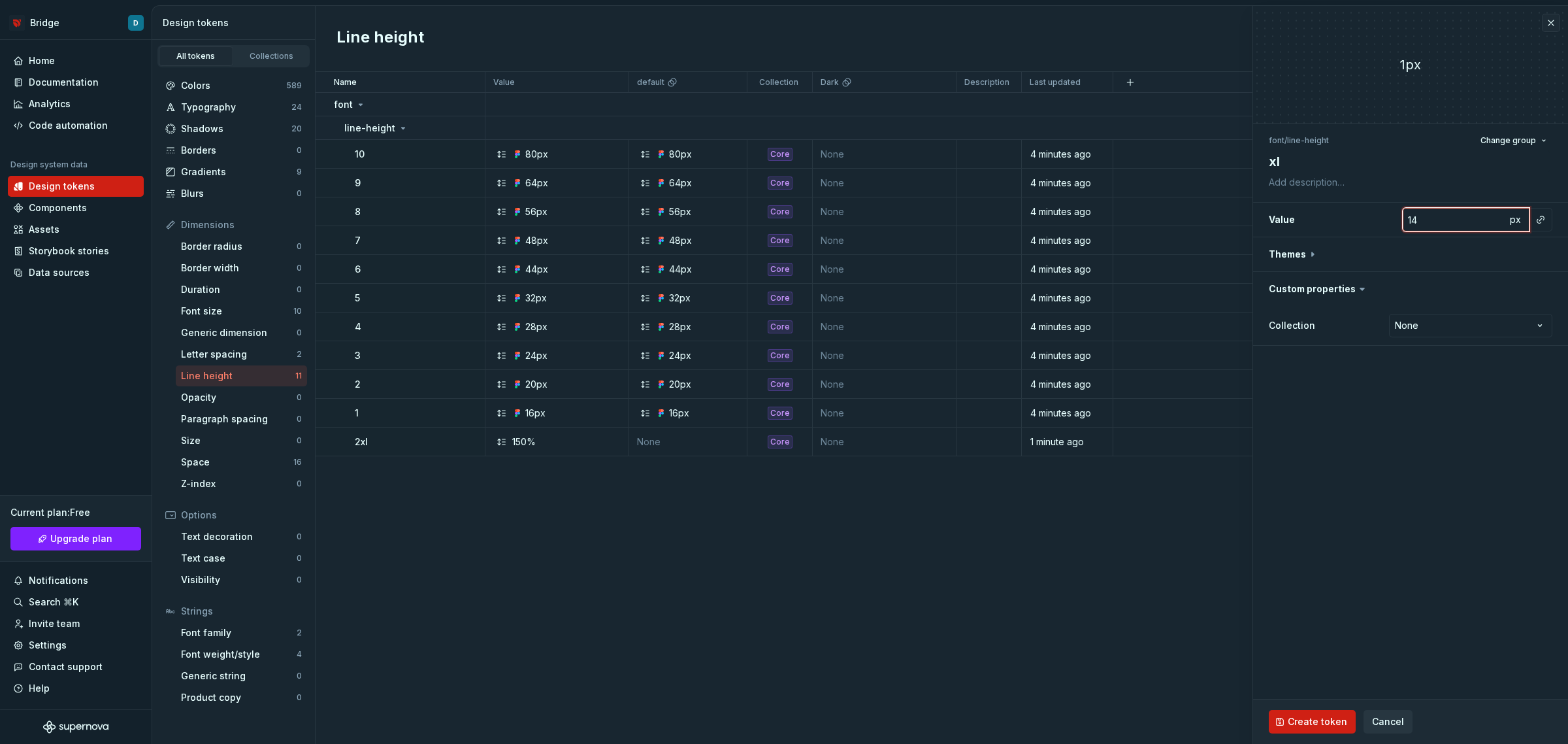
type input "140"
type textarea "*"
type input "140"
click at [1513, 220] on span "px" at bounding box center [1515, 219] width 11 height 11
click at [1511, 220] on span "rem" at bounding box center [1515, 219] width 16 height 11
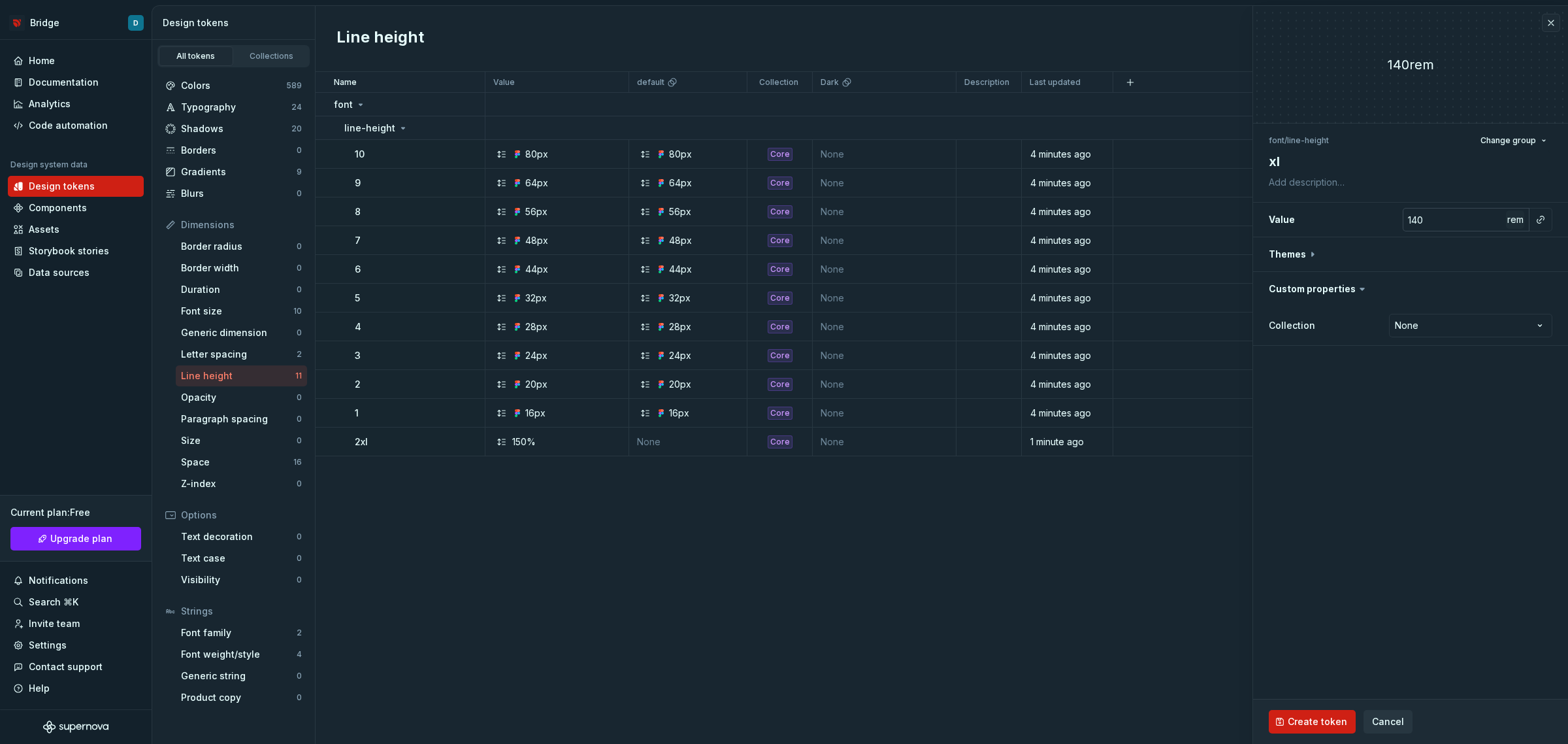
type textarea "*"
click at [1409, 324] on html "Bridge D Home Documentation Analytics Code automation Design system data Design…" at bounding box center [784, 372] width 1568 height 744
select select "**********"
click at [1299, 723] on span "Create token" at bounding box center [1317, 721] width 59 height 13
type textarea "*"
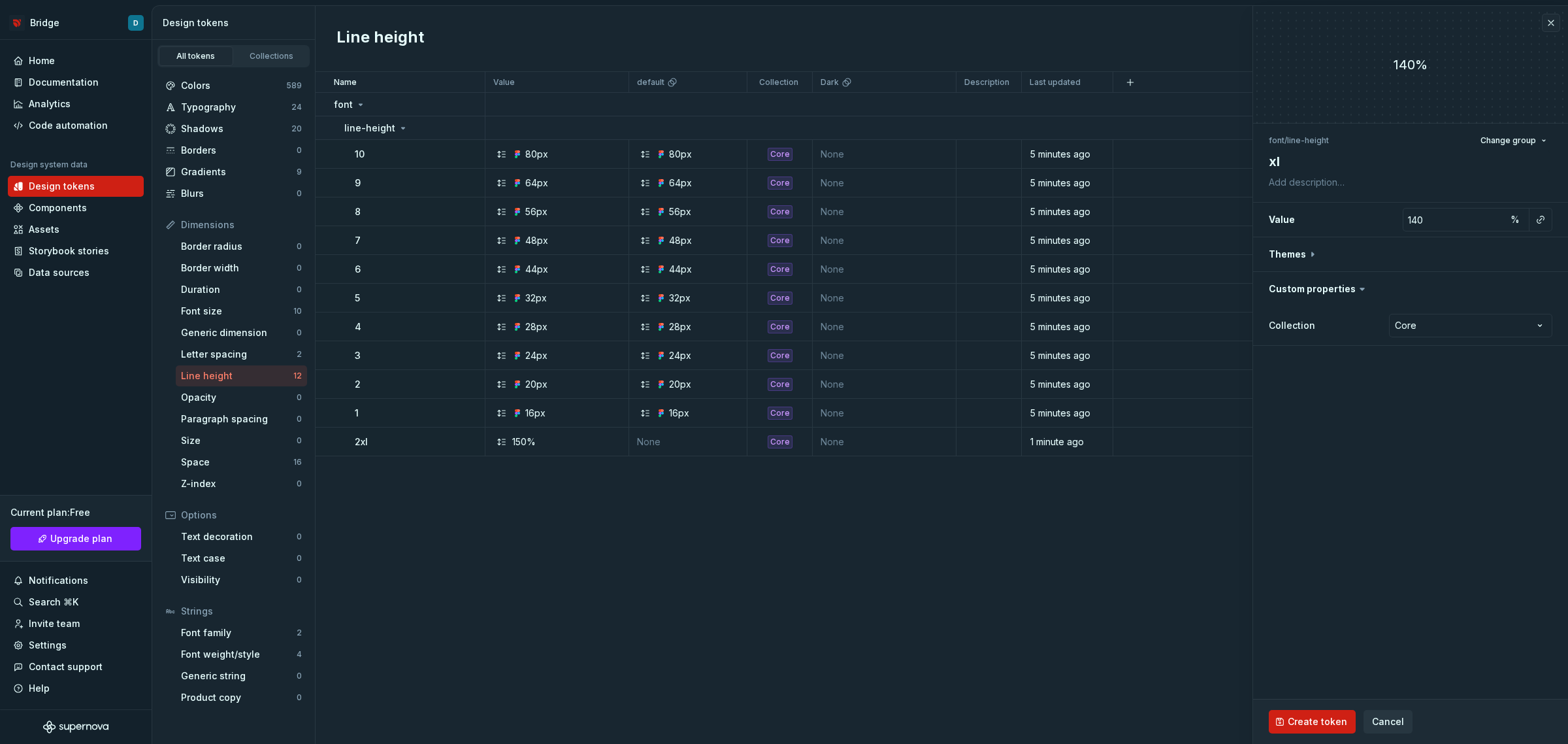
type input "1"
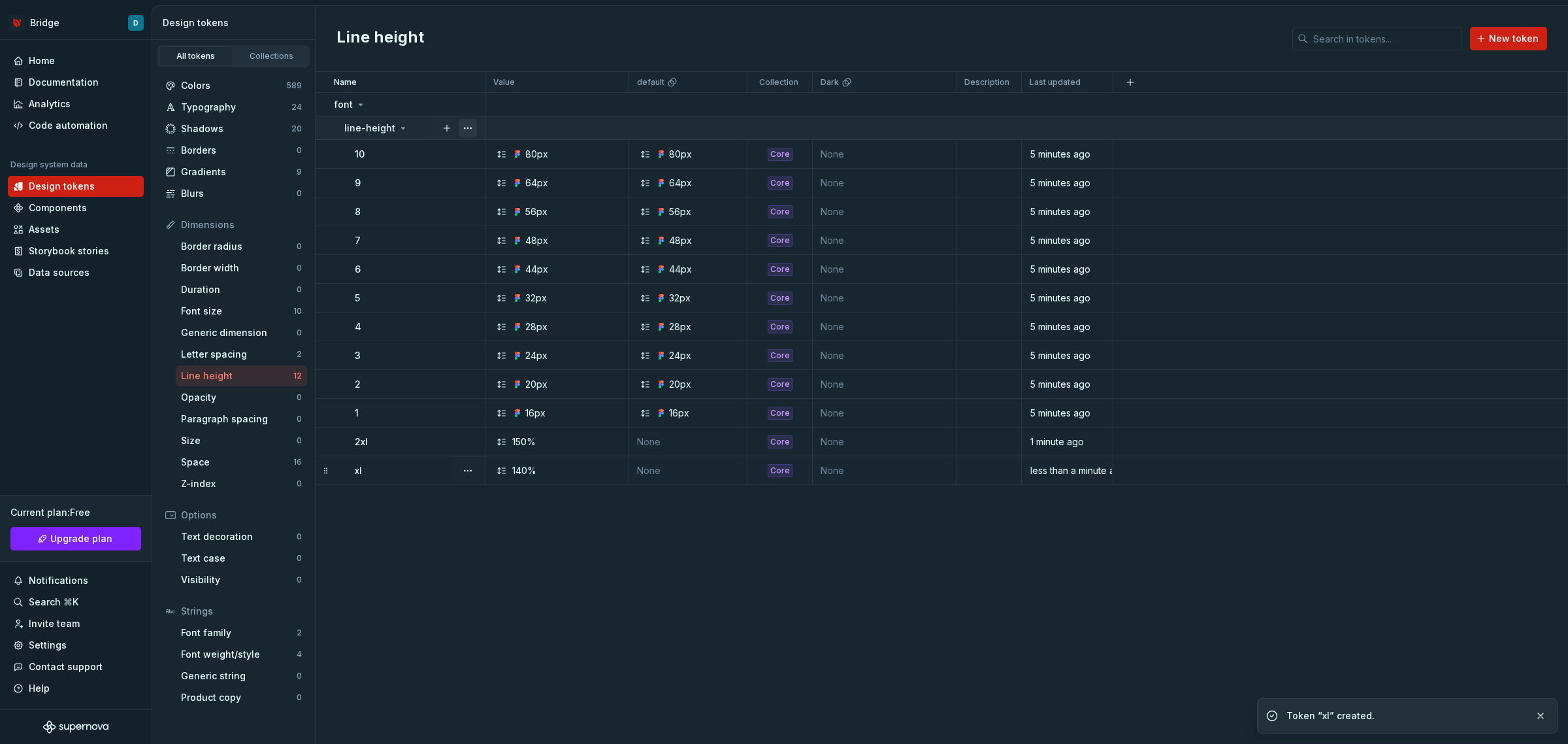
click at [476, 125] on button "button" at bounding box center [467, 127] width 18 height 18
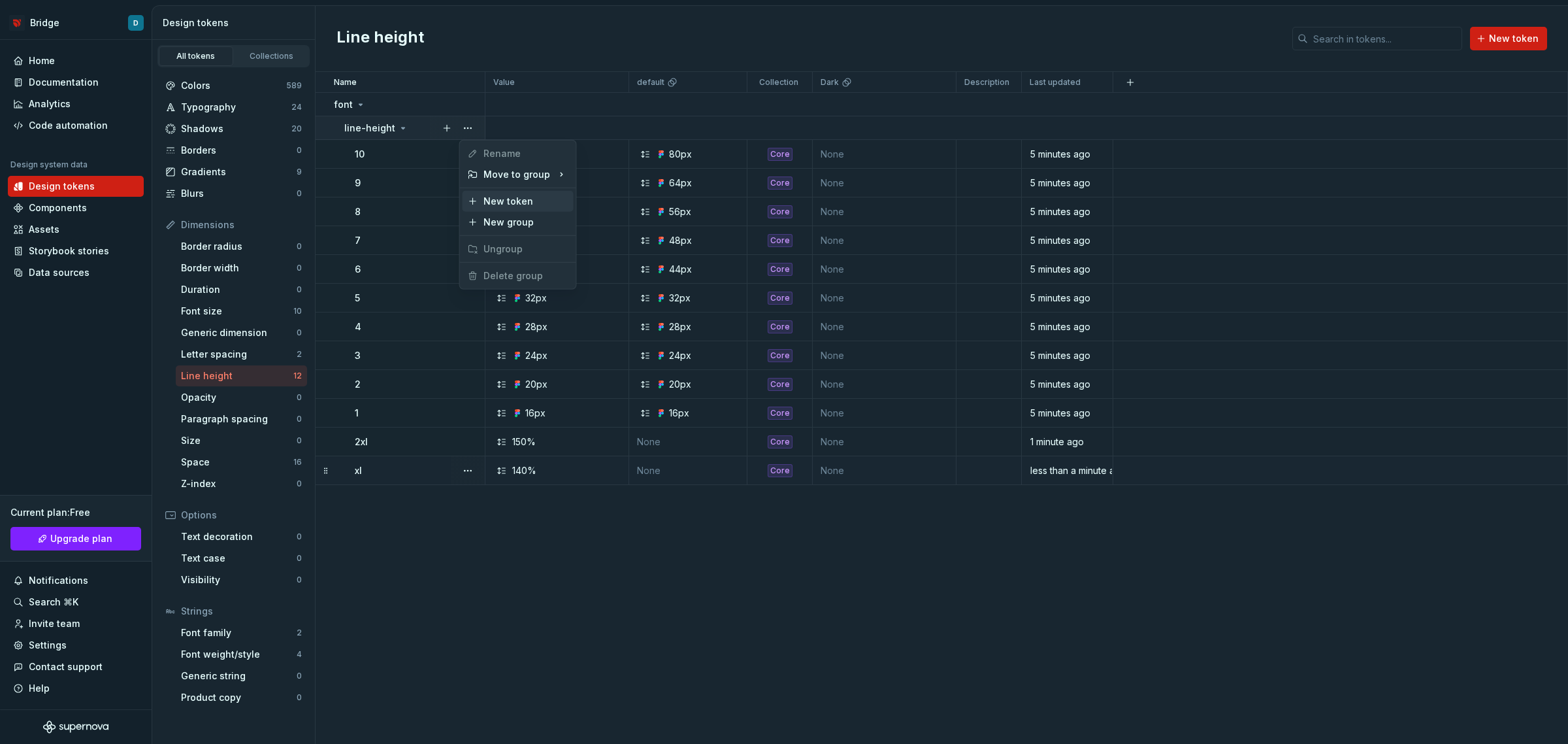
click at [527, 197] on div "New token" at bounding box center [526, 201] width 85 height 13
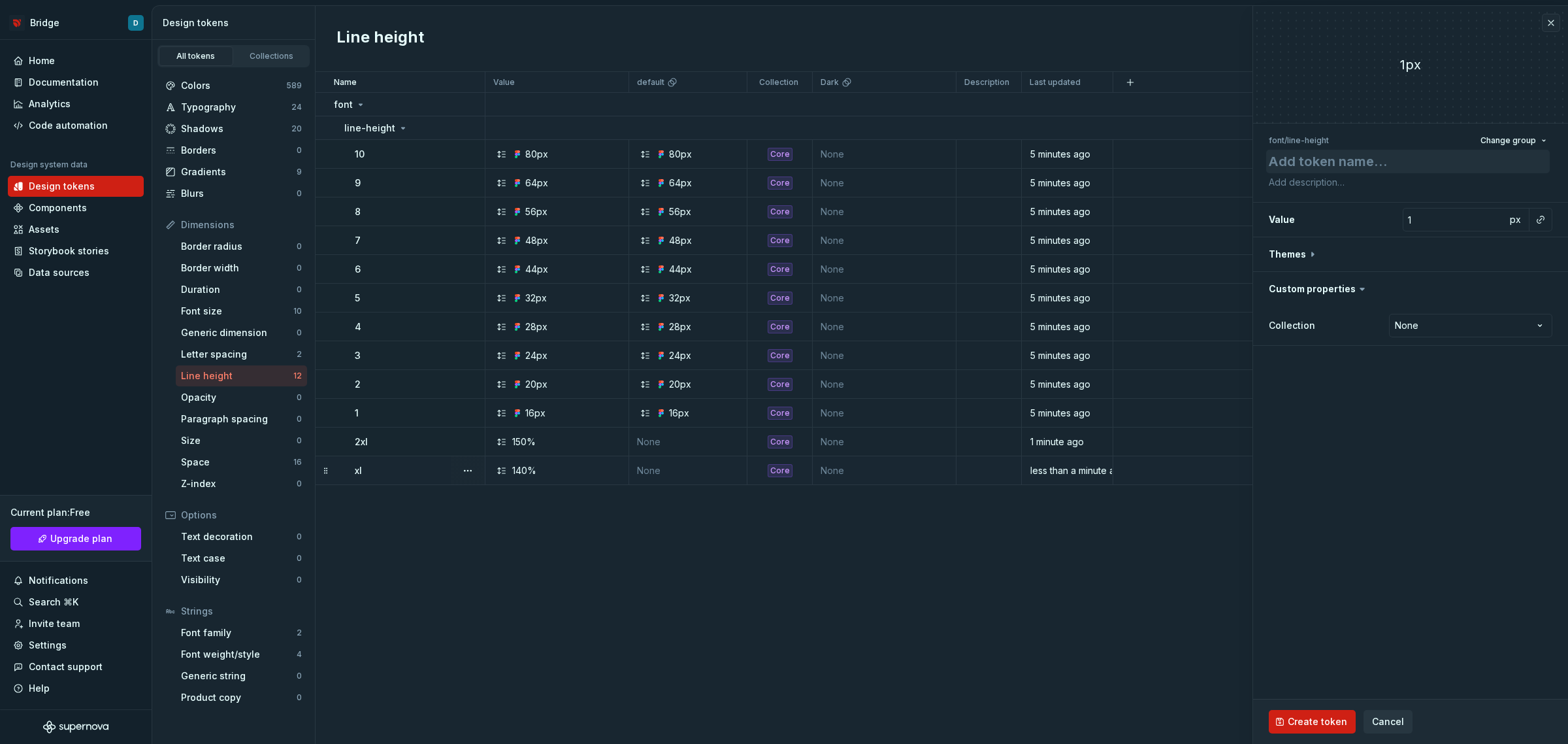
type textarea "*"
type textarea "l"
type textarea "*"
type textarea "lg"
type textarea "*"
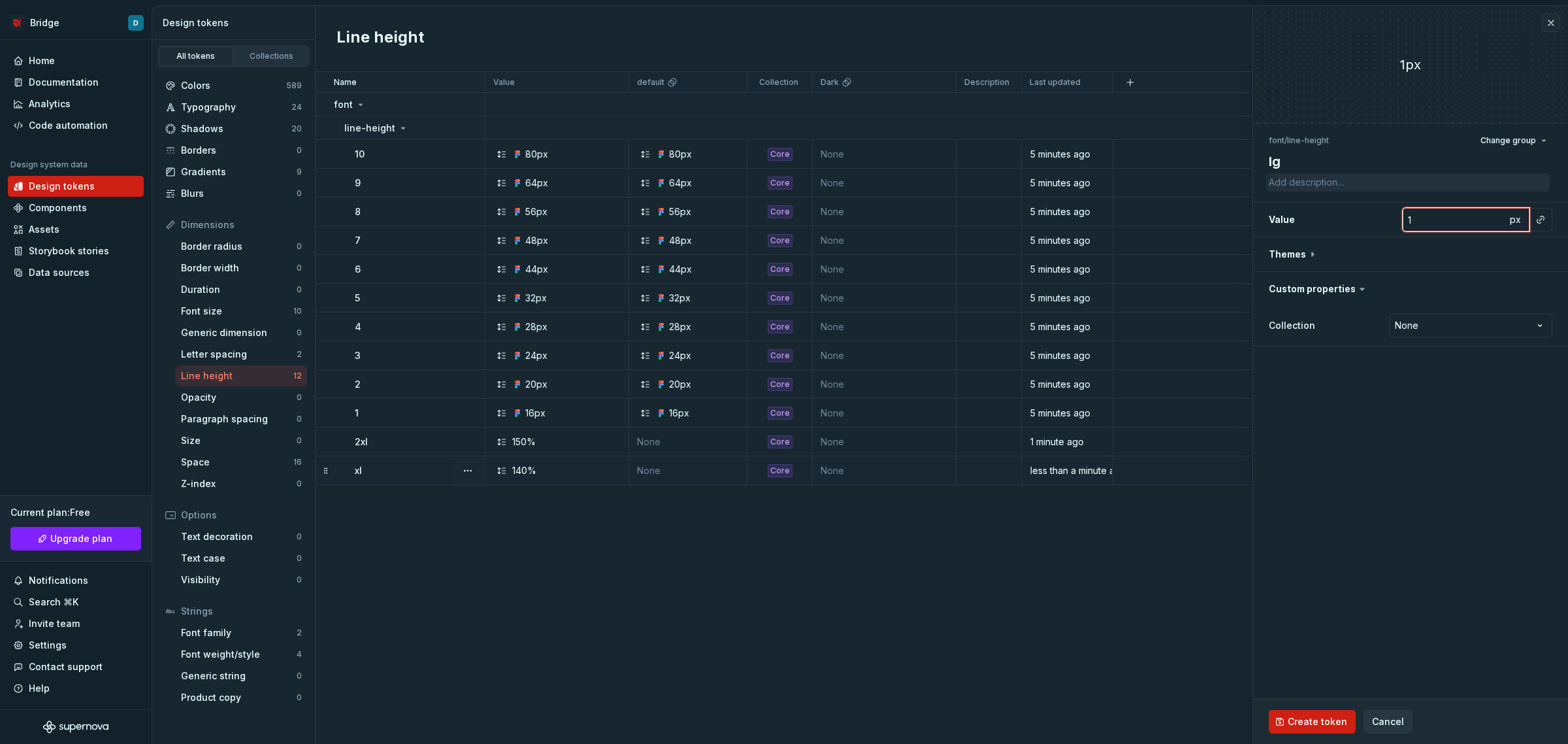
type input "13"
type textarea "*"
type input "133"
click at [1519, 221] on span "px" at bounding box center [1515, 219] width 11 height 11
click at [1518, 221] on span "rem" at bounding box center [1515, 219] width 16 height 11
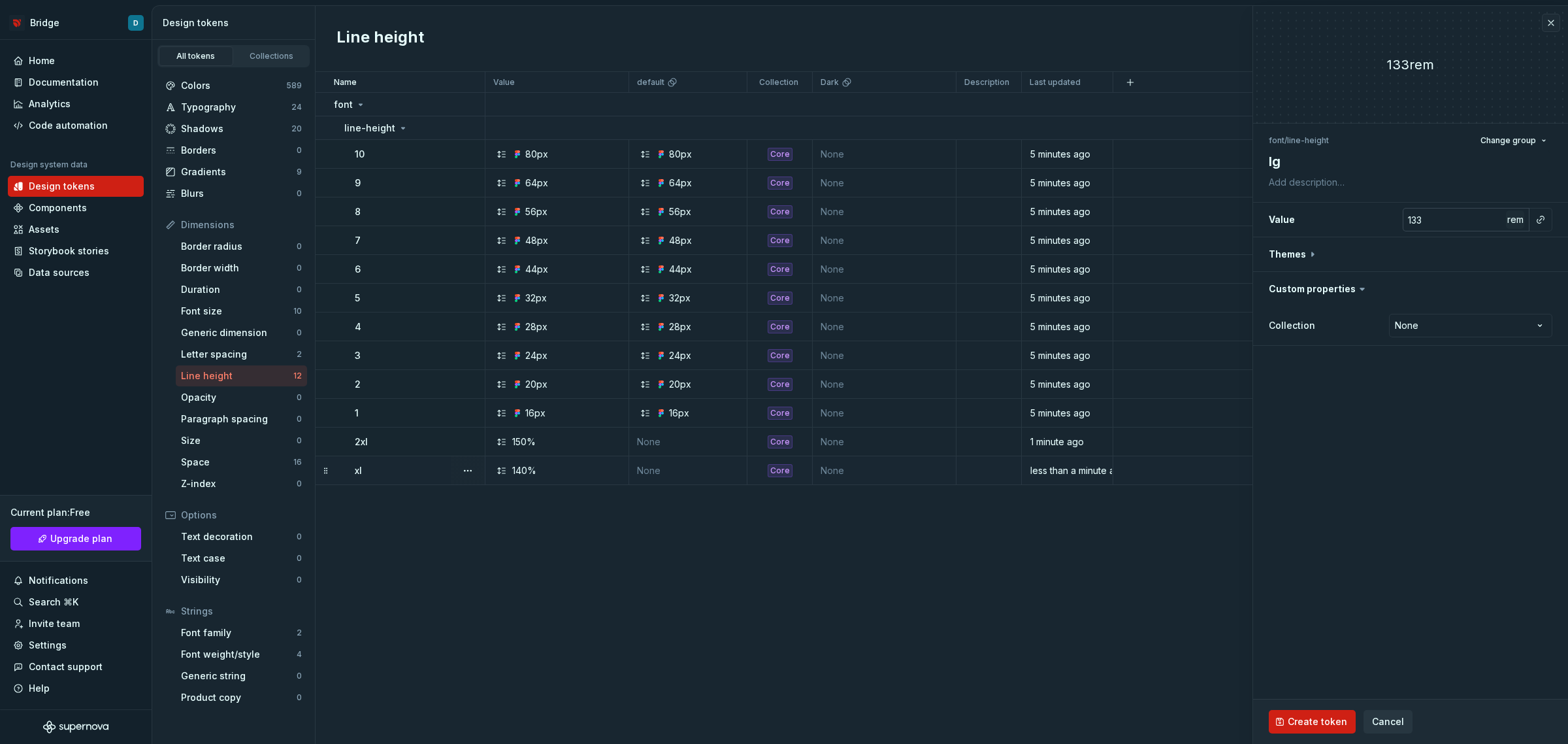
type textarea "*"
click at [1456, 332] on html "Bridge D Home Documentation Analytics Code automation Design system data Design…" at bounding box center [784, 372] width 1568 height 744
select select "**********"
click at [1310, 723] on span "Create token" at bounding box center [1317, 721] width 59 height 13
type textarea "*"
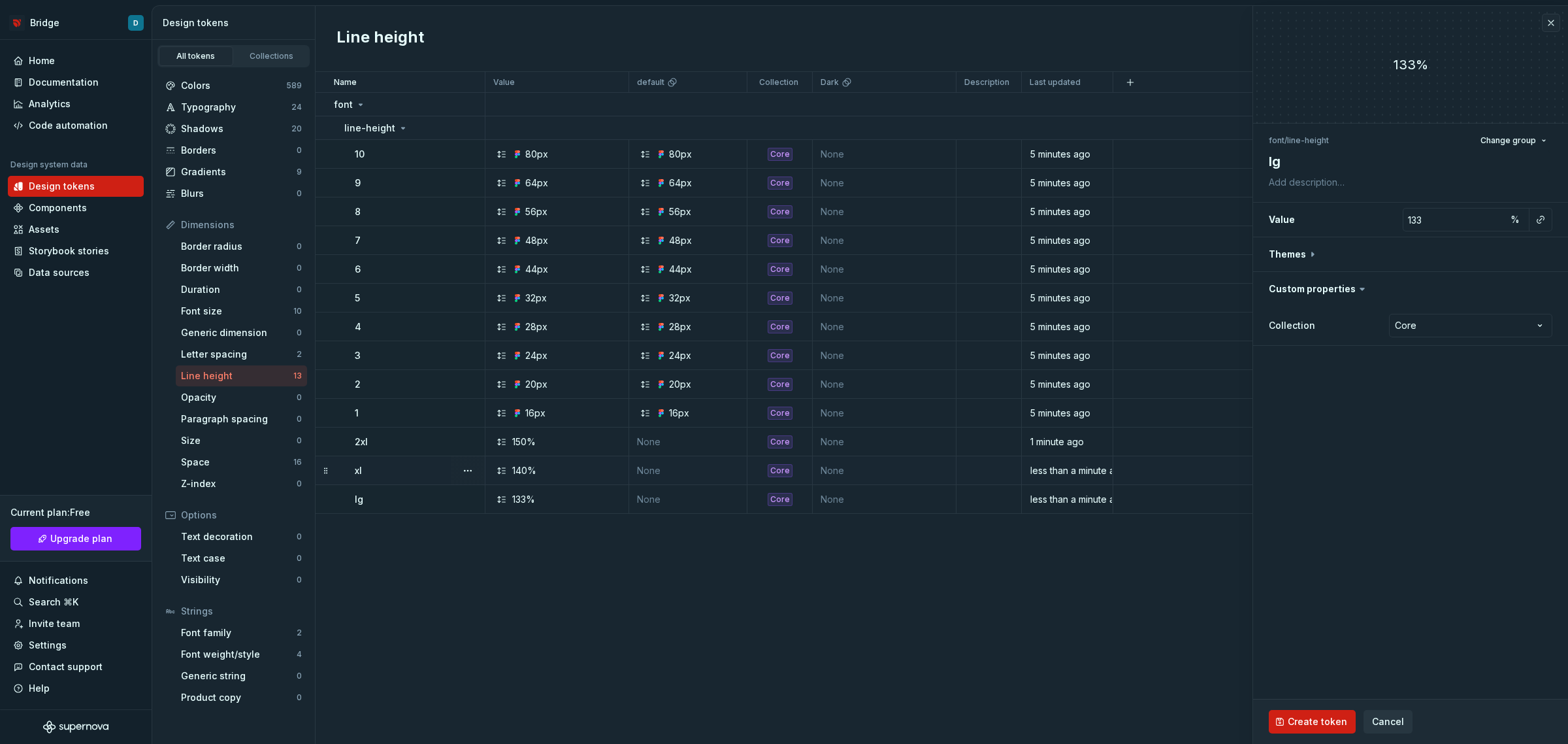
type input "1"
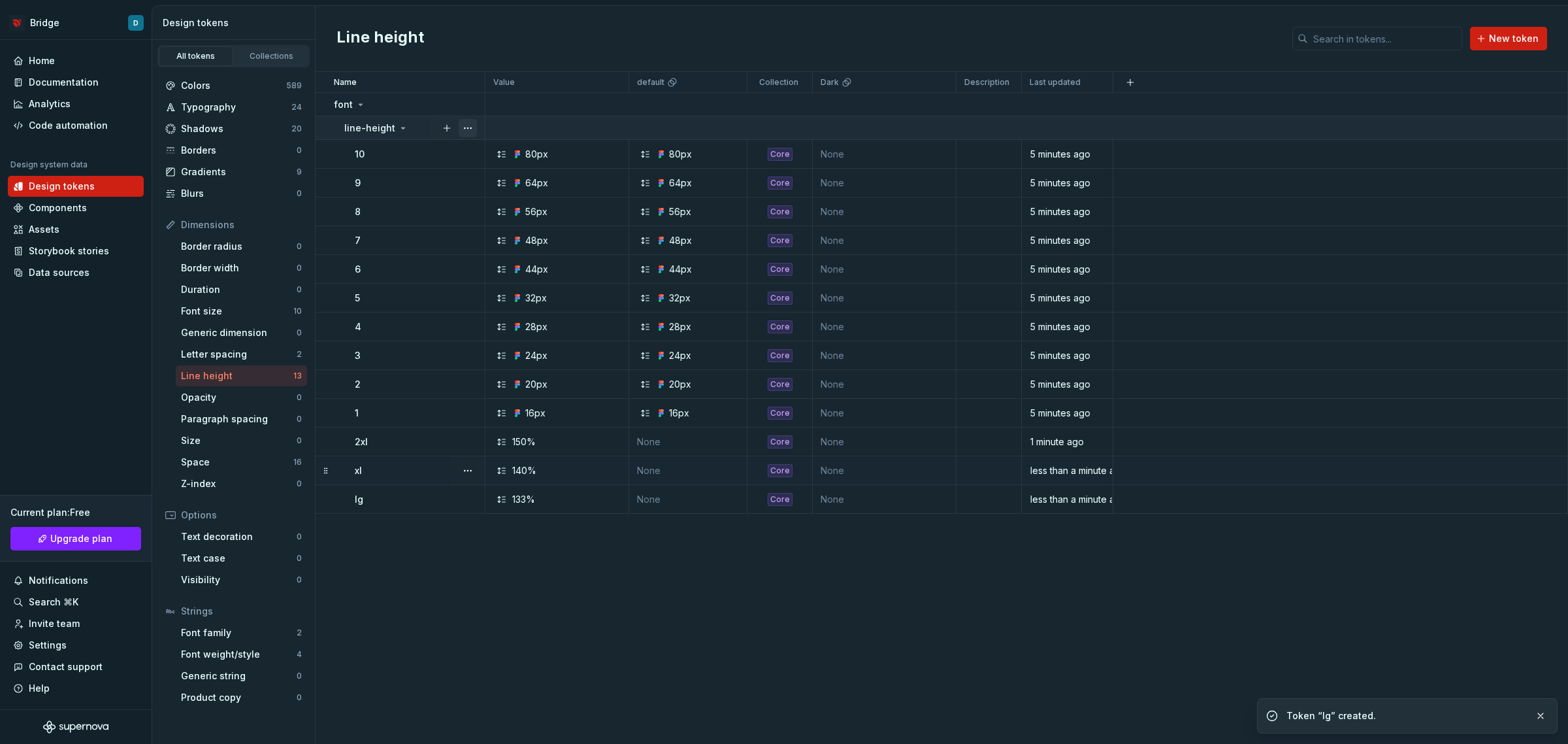
click at [474, 125] on button "button" at bounding box center [467, 127] width 18 height 18
click at [504, 199] on div "New token" at bounding box center [526, 201] width 85 height 13
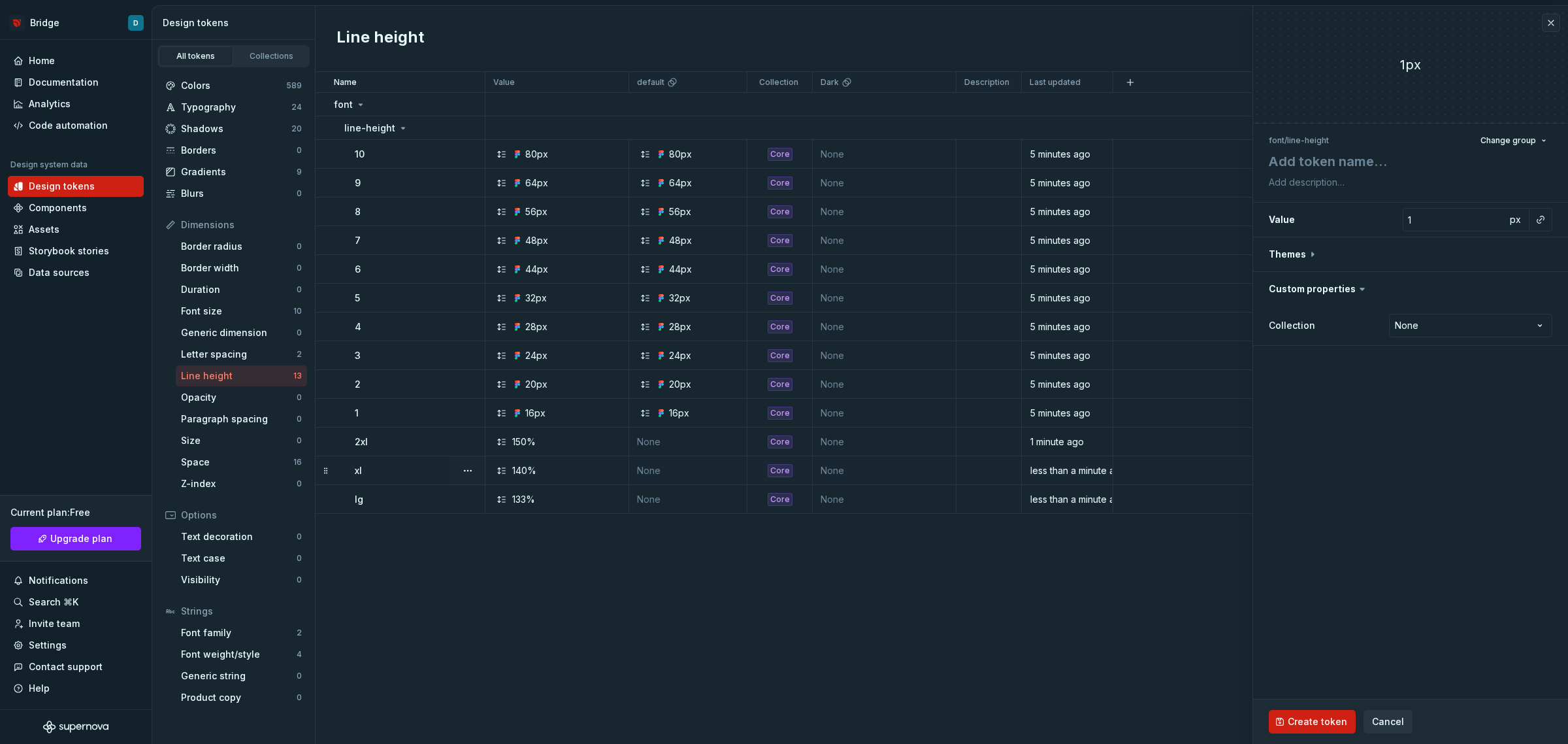
type textarea "*"
type textarea "m"
type textarea "*"
type textarea "md"
type input "12"
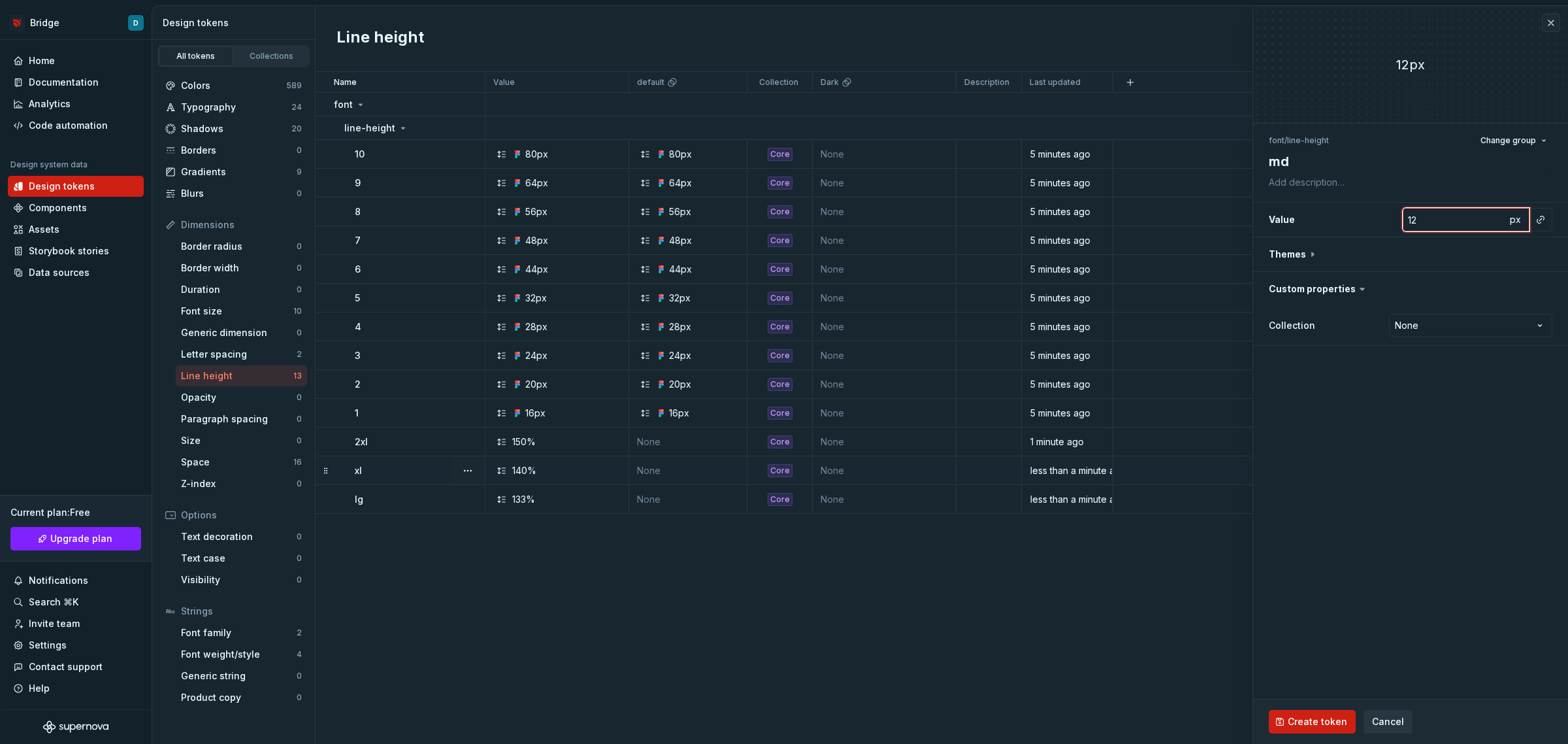
type textarea "*"
type input "125"
click at [1513, 223] on span "px" at bounding box center [1515, 219] width 11 height 11
click at [1513, 223] on span "rem" at bounding box center [1515, 219] width 16 height 11
type textarea "*"
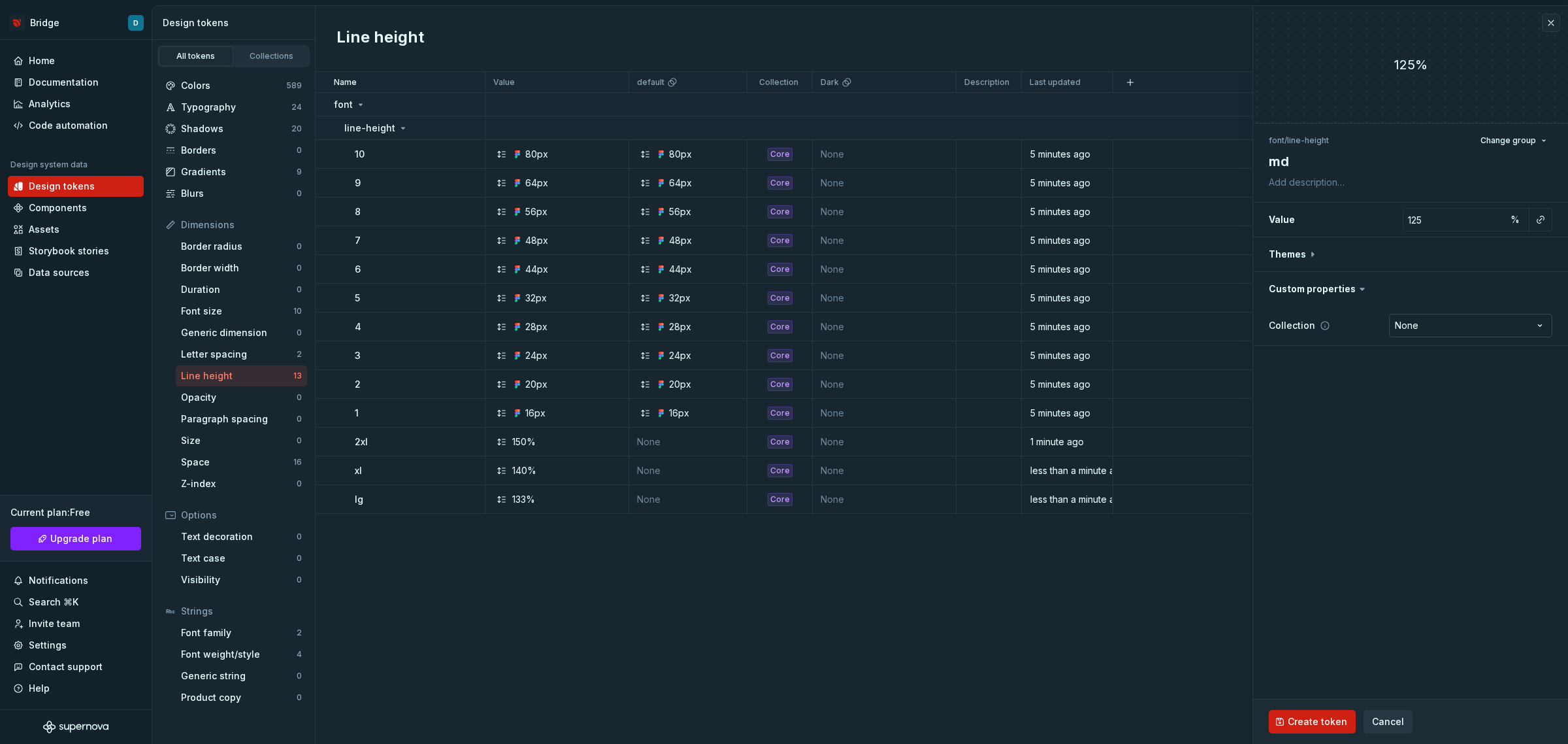
click at [1425, 319] on html "Bridge D Home Documentation Analytics Code automation Design system data Design…" at bounding box center [784, 372] width 1568 height 744
select select "**********"
click at [1314, 728] on span "Create token" at bounding box center [1317, 721] width 59 height 13
type textarea "*"
type input "1"
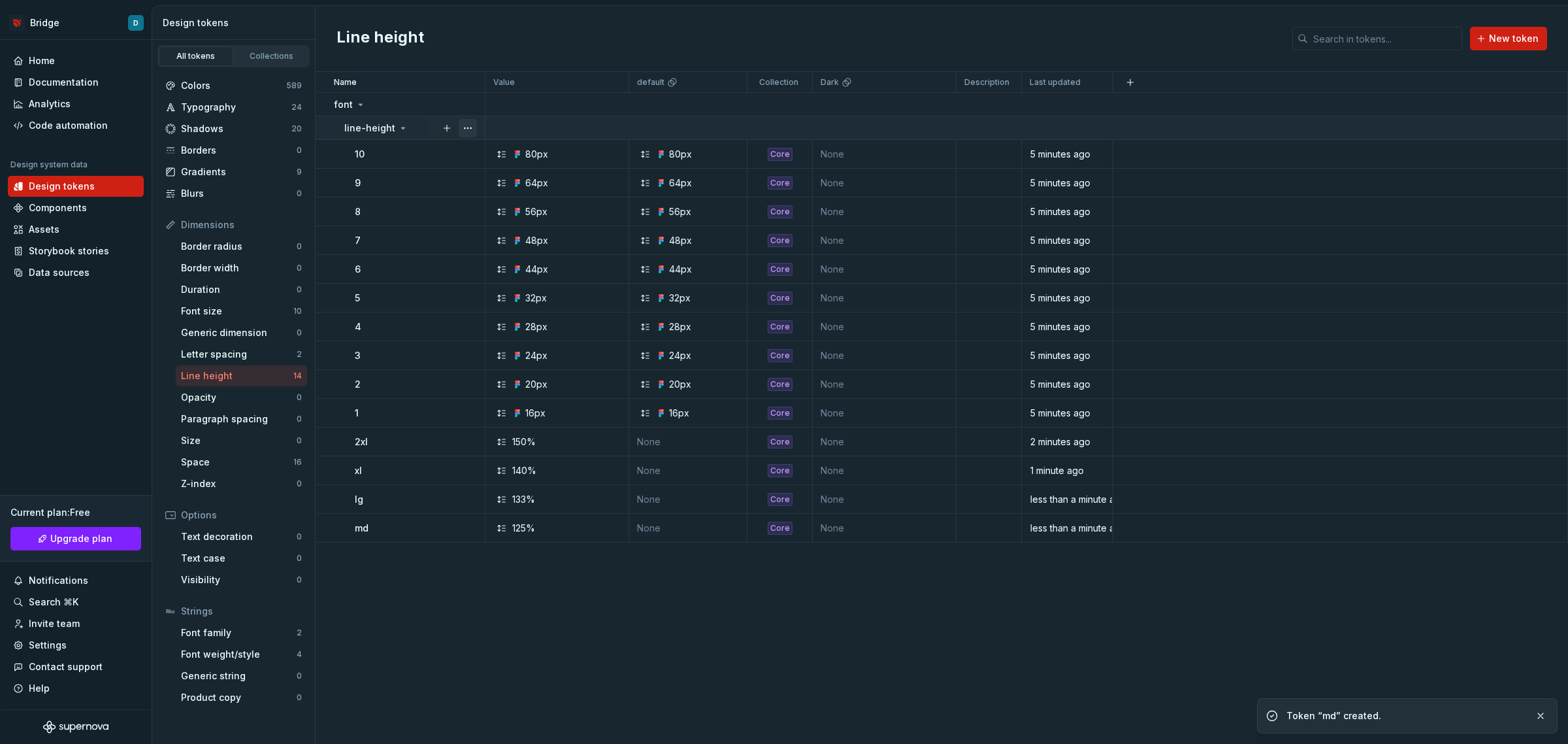
click at [469, 125] on button "button" at bounding box center [467, 127] width 18 height 18
click at [499, 198] on div "New token" at bounding box center [526, 201] width 85 height 13
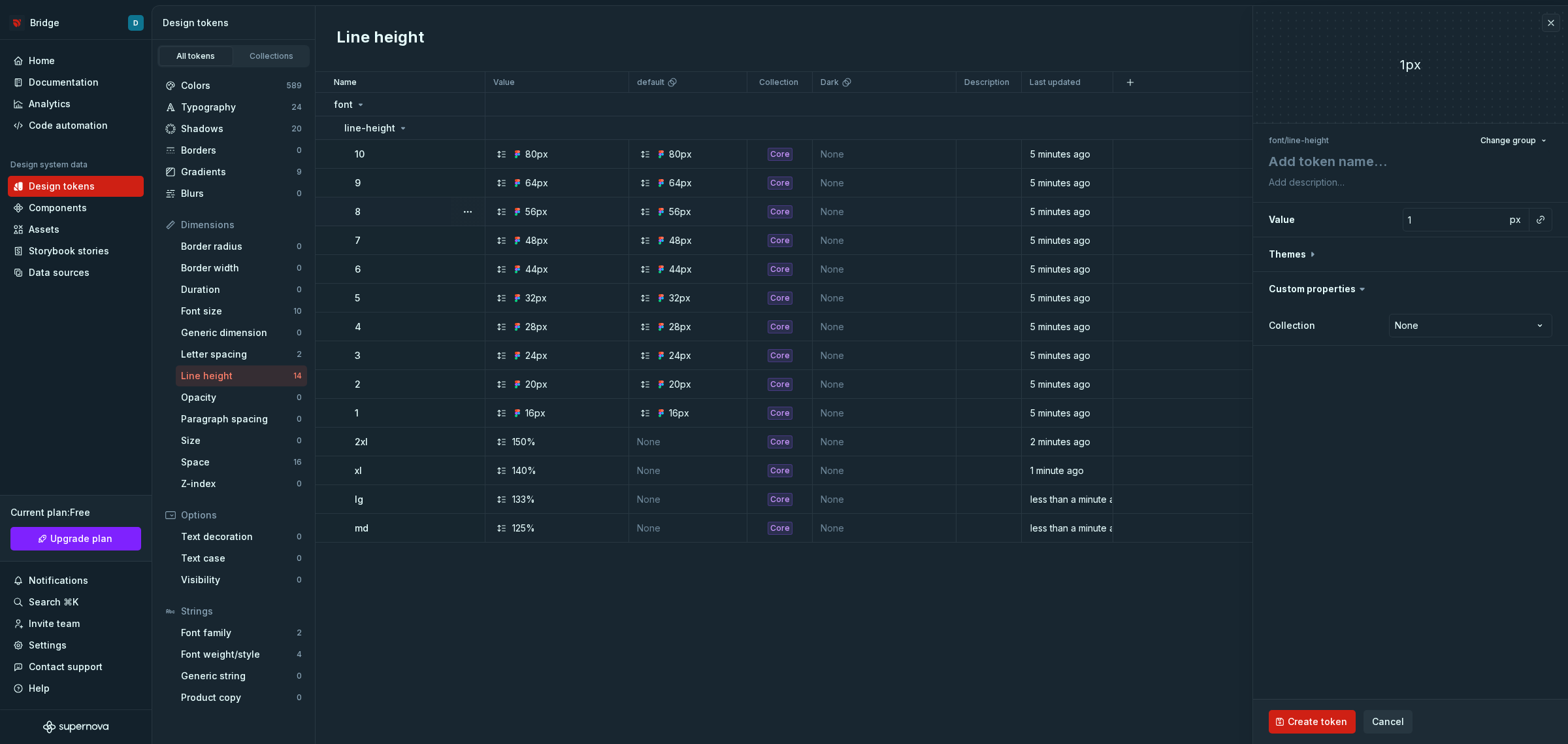
type textarea "*"
type textarea "s"
type textarea "*"
type textarea "sm"
type textarea "*"
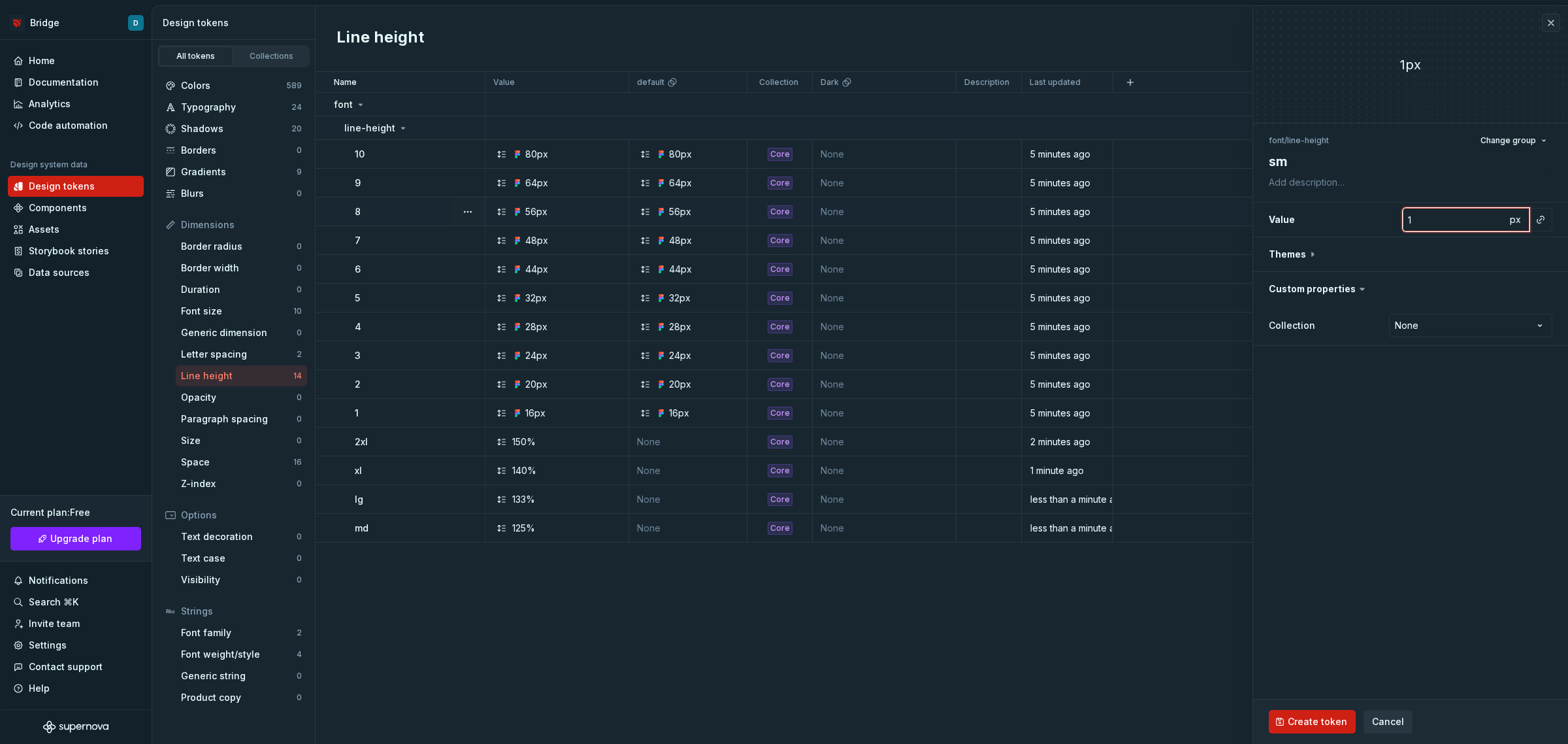
type input "11"
type textarea "*"
type input "115"
type textarea "*"
type input "11"
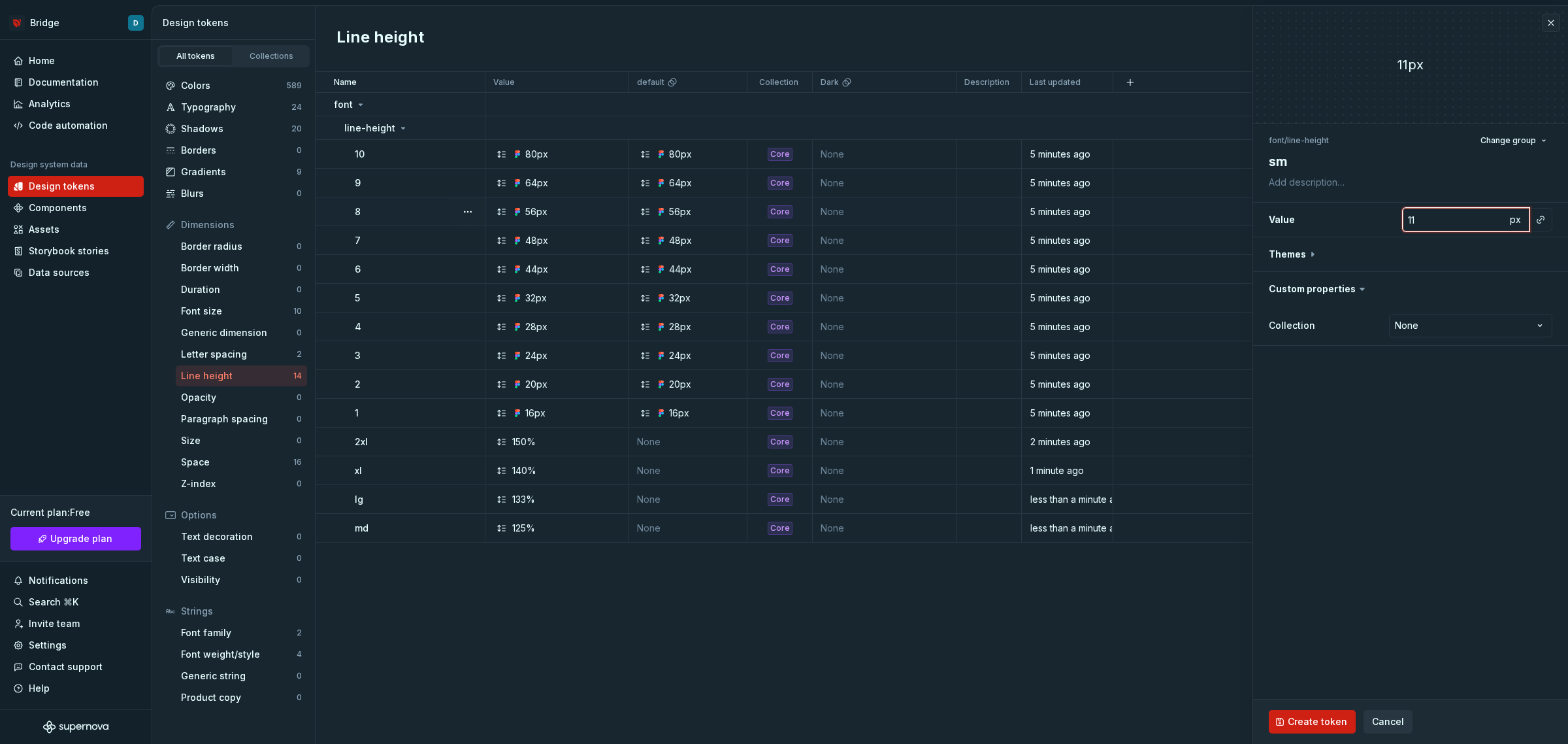
type textarea "*"
type input "116"
click at [1524, 223] on div "px" at bounding box center [1517, 219] width 23 height 23
click at [1521, 223] on button "px" at bounding box center [1515, 219] width 18 height 18
click at [1521, 221] on span "rem" at bounding box center [1515, 219] width 16 height 11
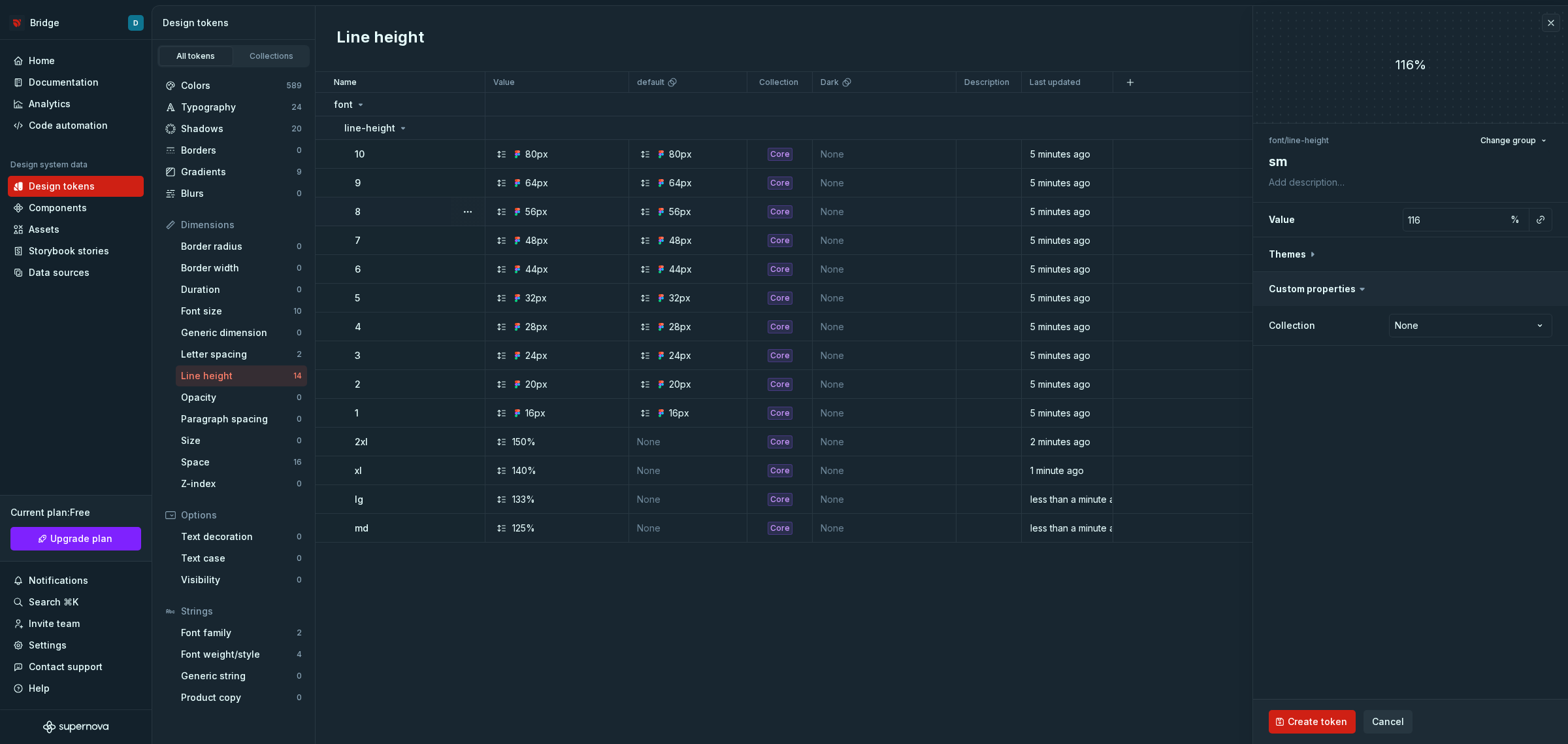
type textarea "*"
click at [1446, 310] on div "Collection None **** **** *********" at bounding box center [1410, 326] width 315 height 40
click at [1445, 319] on html "Bridge D Home Documentation Analytics Code automation Design system data Design…" at bounding box center [784, 372] width 1568 height 744
select select "**********"
click at [1334, 712] on button "Create token" at bounding box center [1312, 721] width 87 height 23
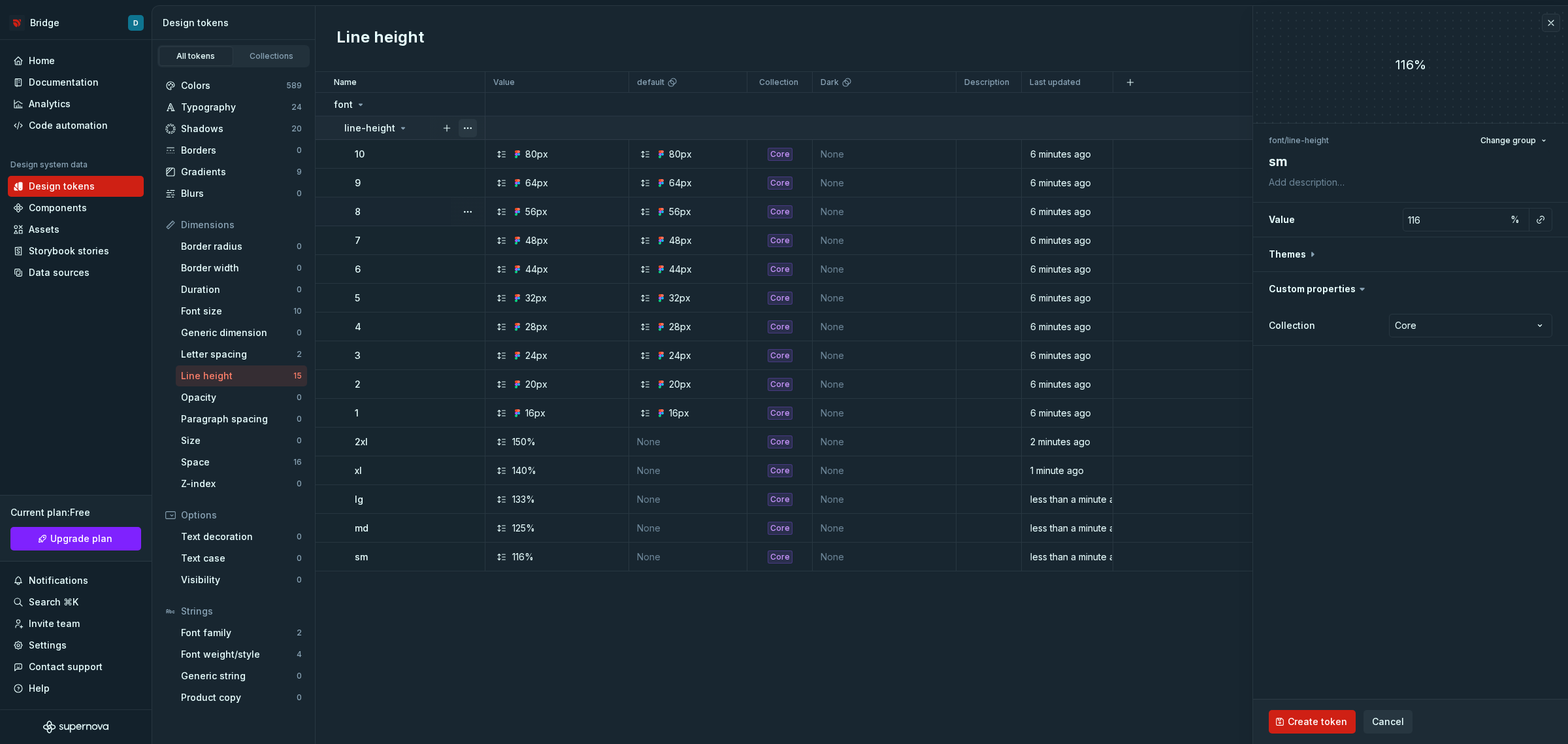
click at [472, 128] on button "button" at bounding box center [467, 127] width 18 height 18
type textarea "*"
type input "1"
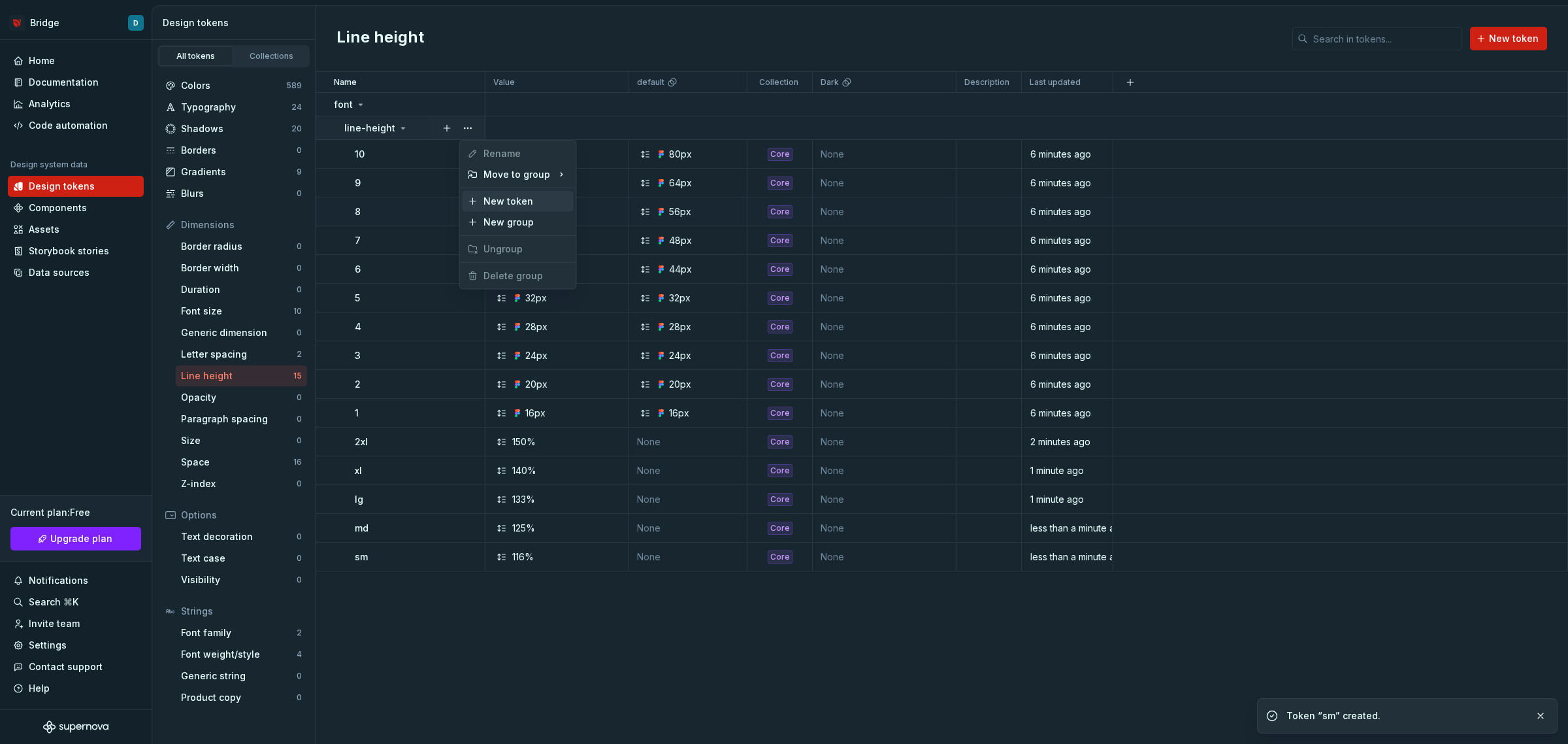
click at [499, 197] on div "New token" at bounding box center [526, 201] width 85 height 13
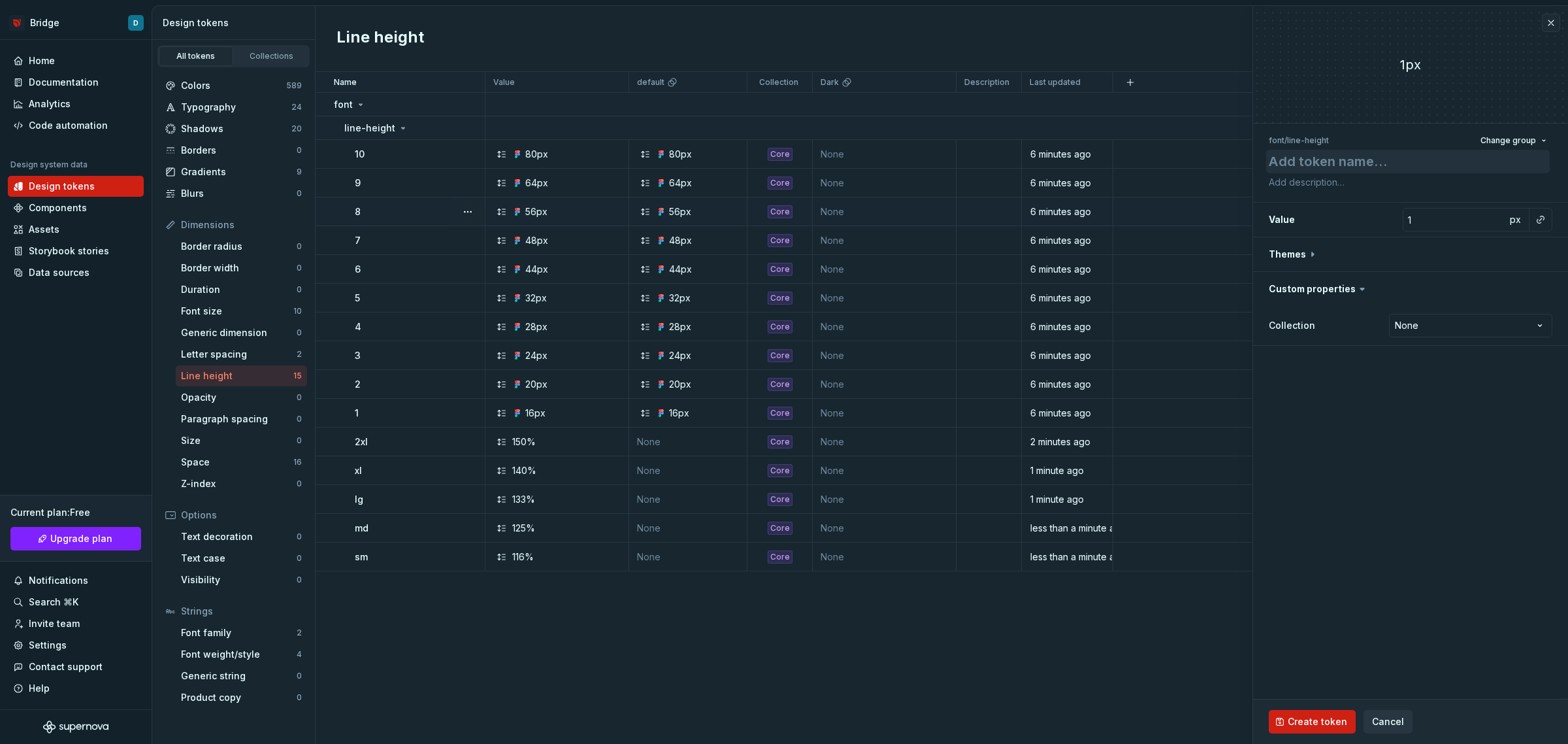
type textarea "*"
type textarea "x"
type textarea "*"
type textarea "xs"
click at [1425, 221] on input "1" at bounding box center [1455, 219] width 103 height 23
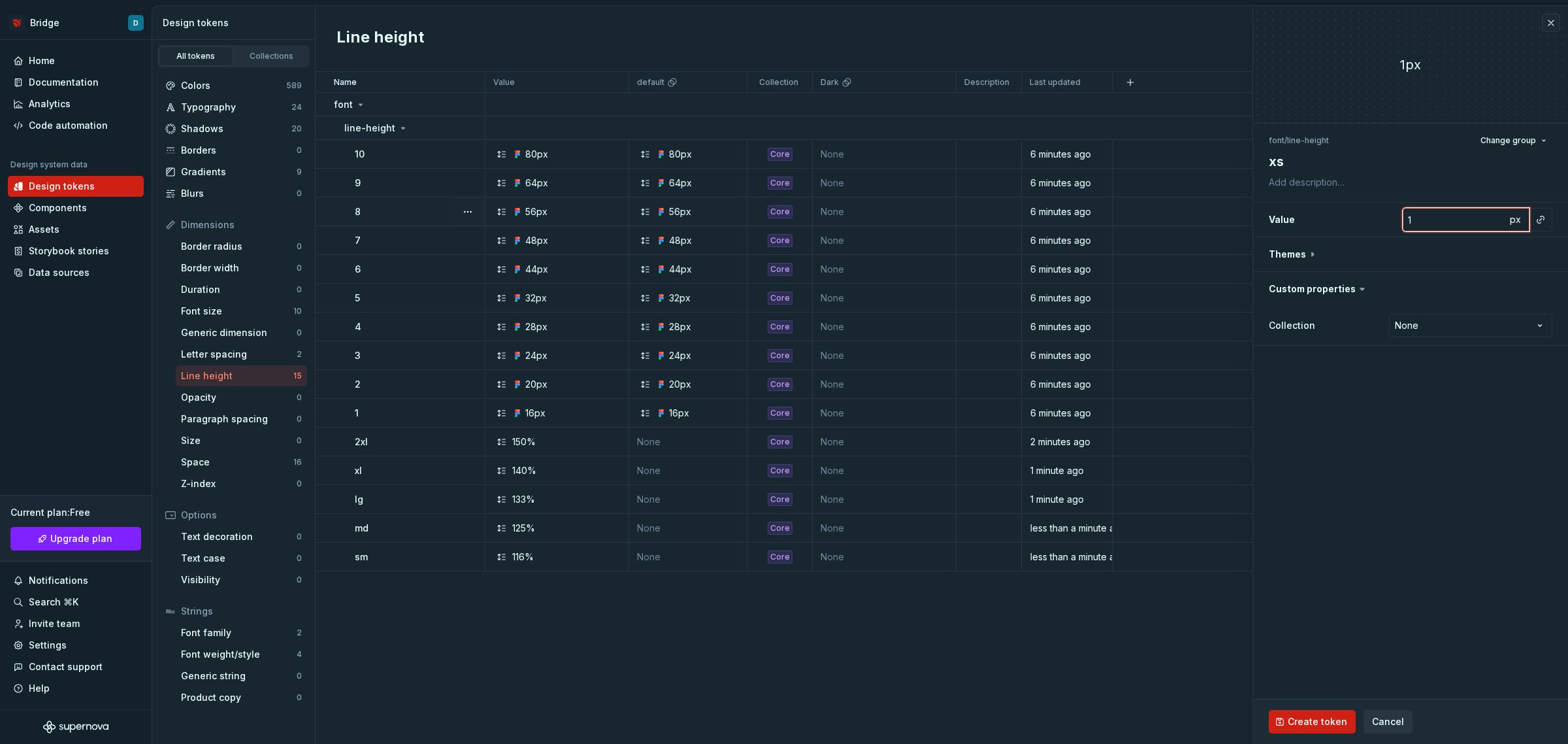
type textarea "*"
type input "11"
type textarea "*"
type input "114"
click at [1510, 220] on span "px" at bounding box center [1515, 219] width 11 height 11
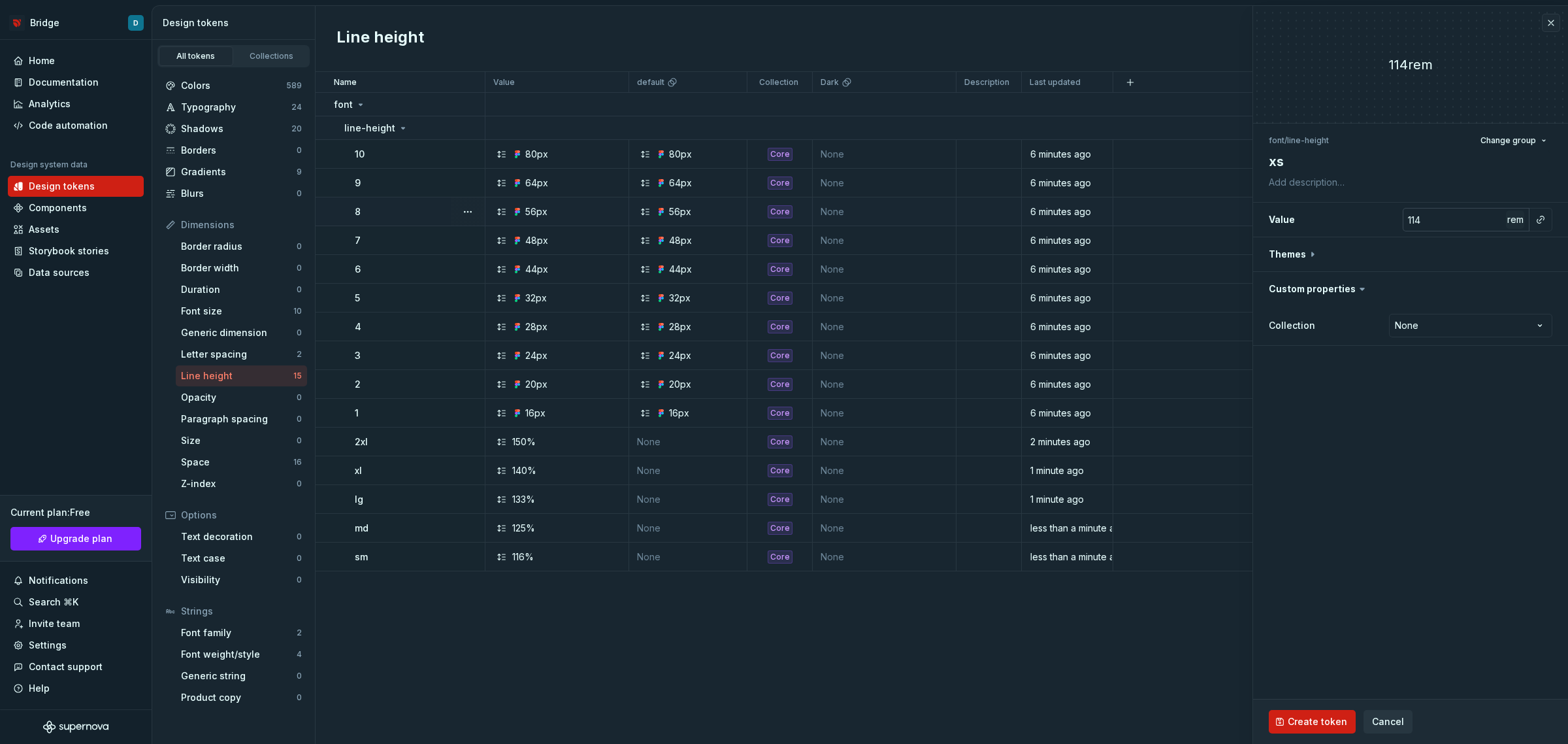
click at [1510, 220] on span "rem" at bounding box center [1515, 219] width 16 height 11
type textarea "*"
click at [1455, 321] on html "Bridge D Home Documentation Analytics Code automation Design system data Design…" at bounding box center [784, 372] width 1568 height 744
select select "**********"
click at [1328, 733] on button "Create token" at bounding box center [1312, 721] width 87 height 23
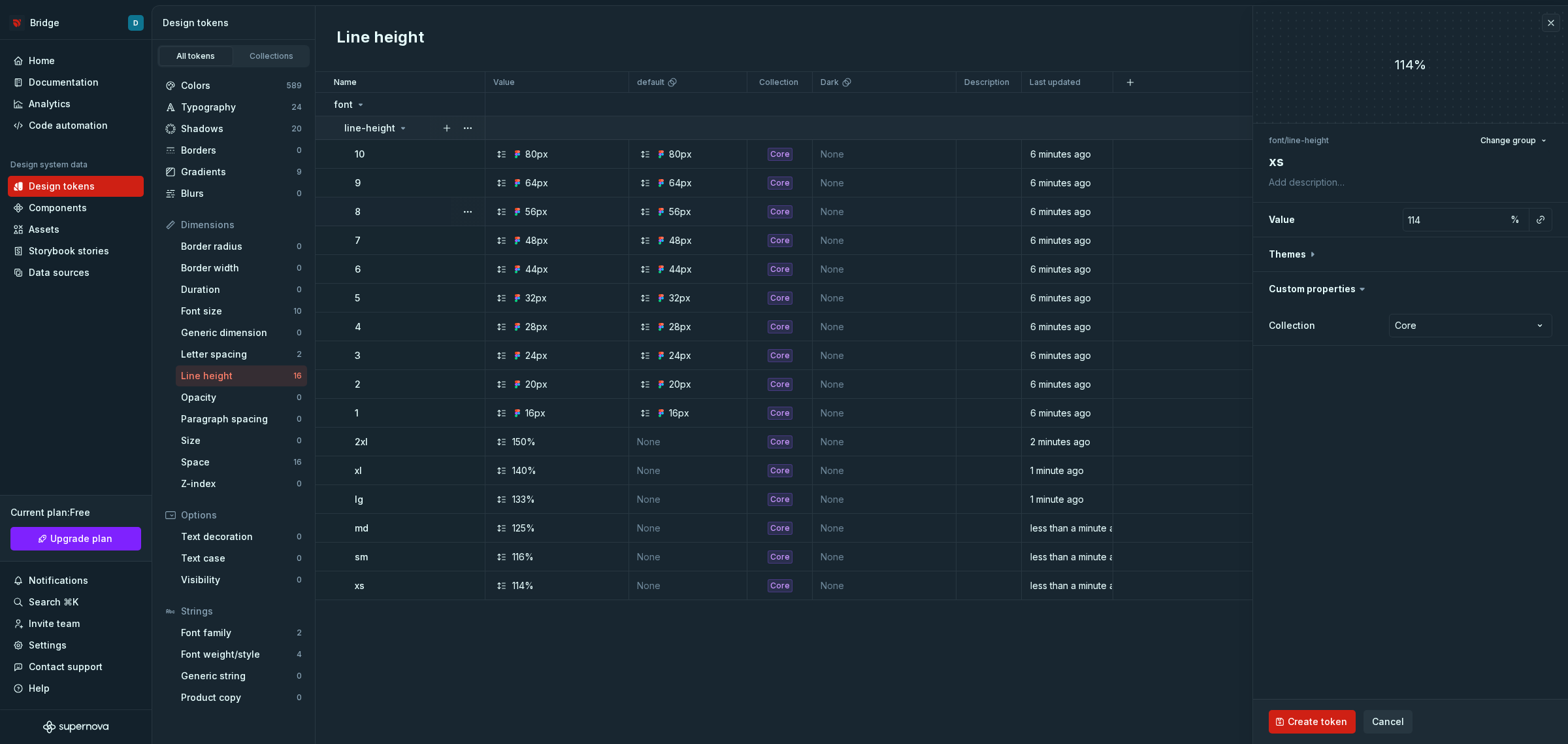
type textarea "*"
type input "1"
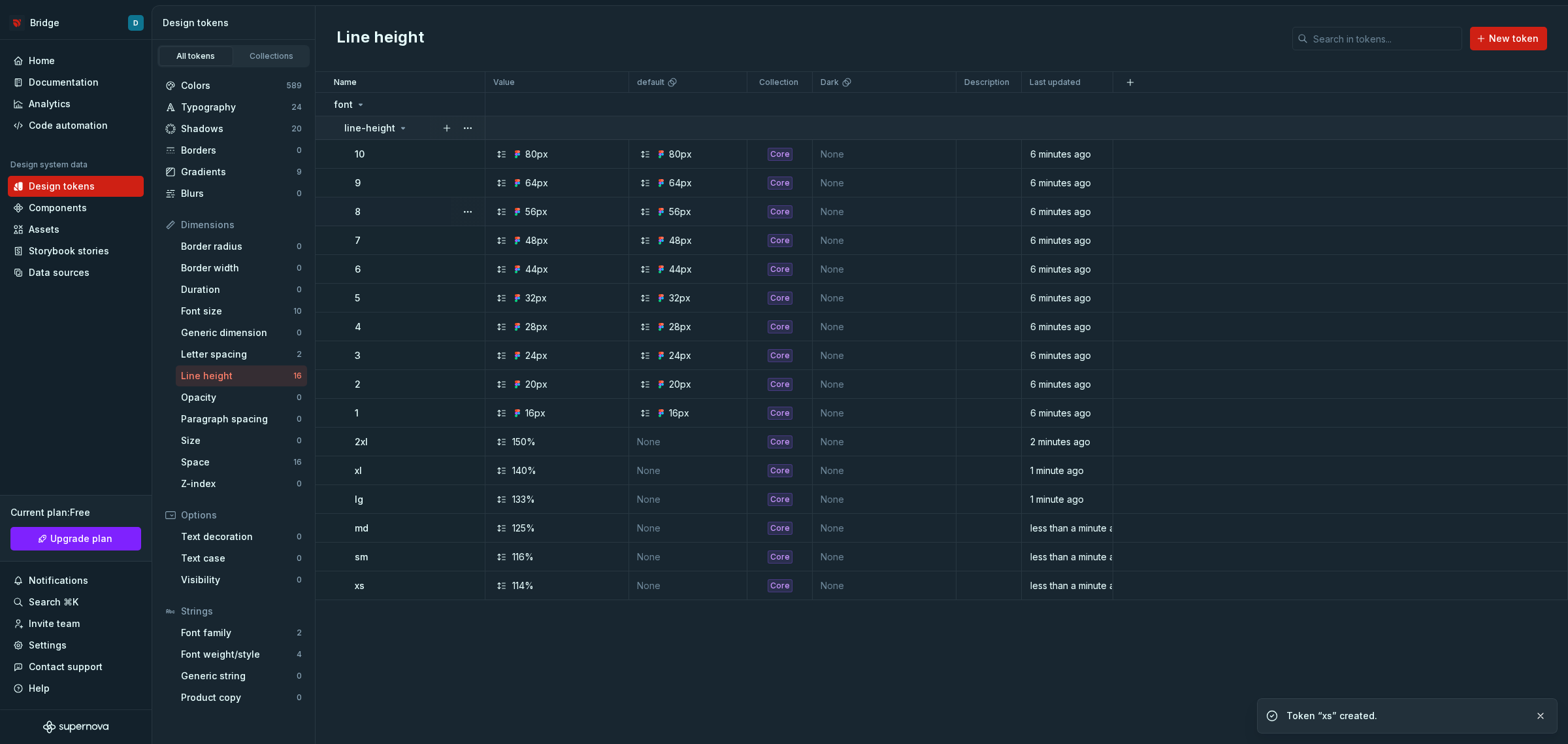
click at [471, 130] on button "button" at bounding box center [467, 127] width 18 height 18
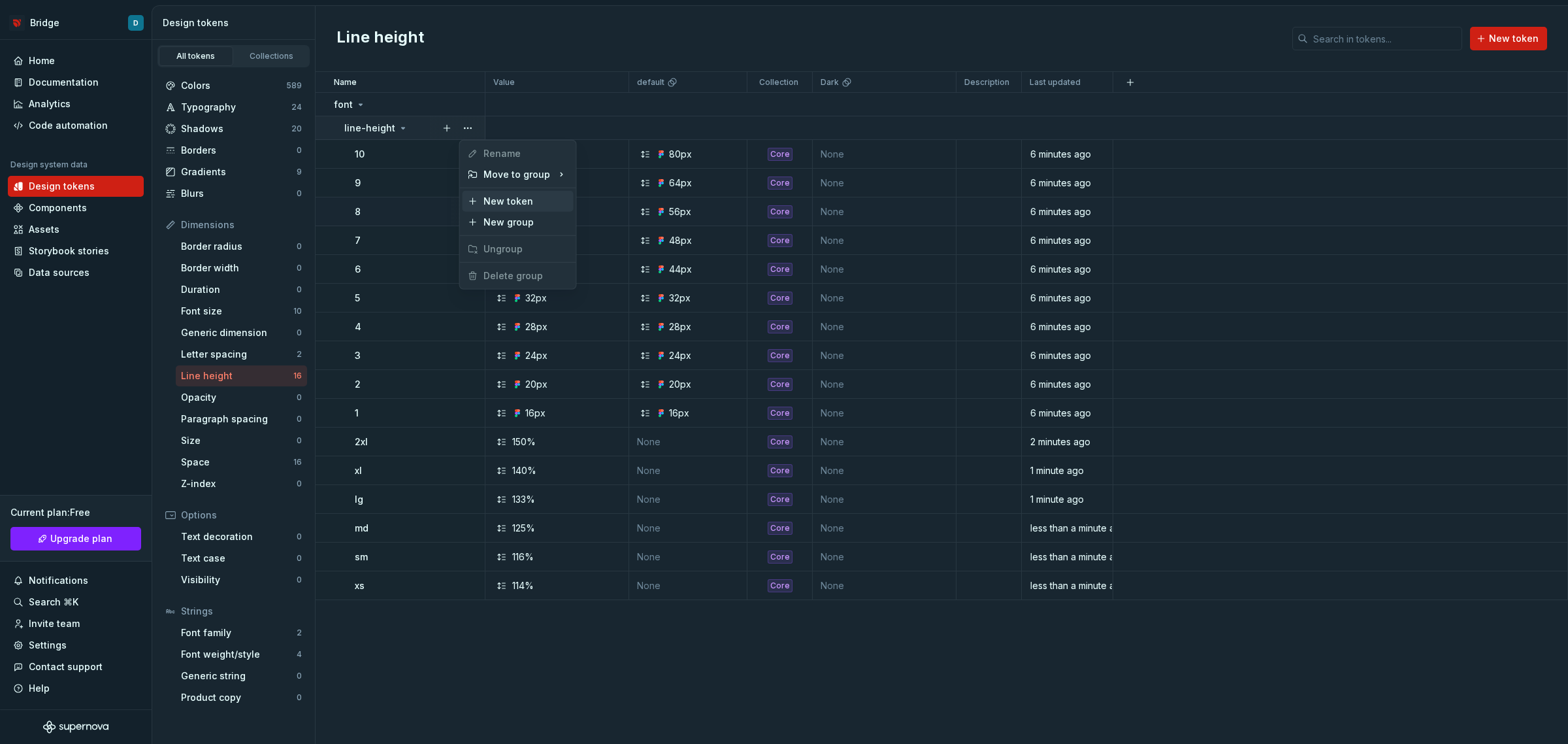
click at [497, 201] on div "New token" at bounding box center [526, 201] width 85 height 13
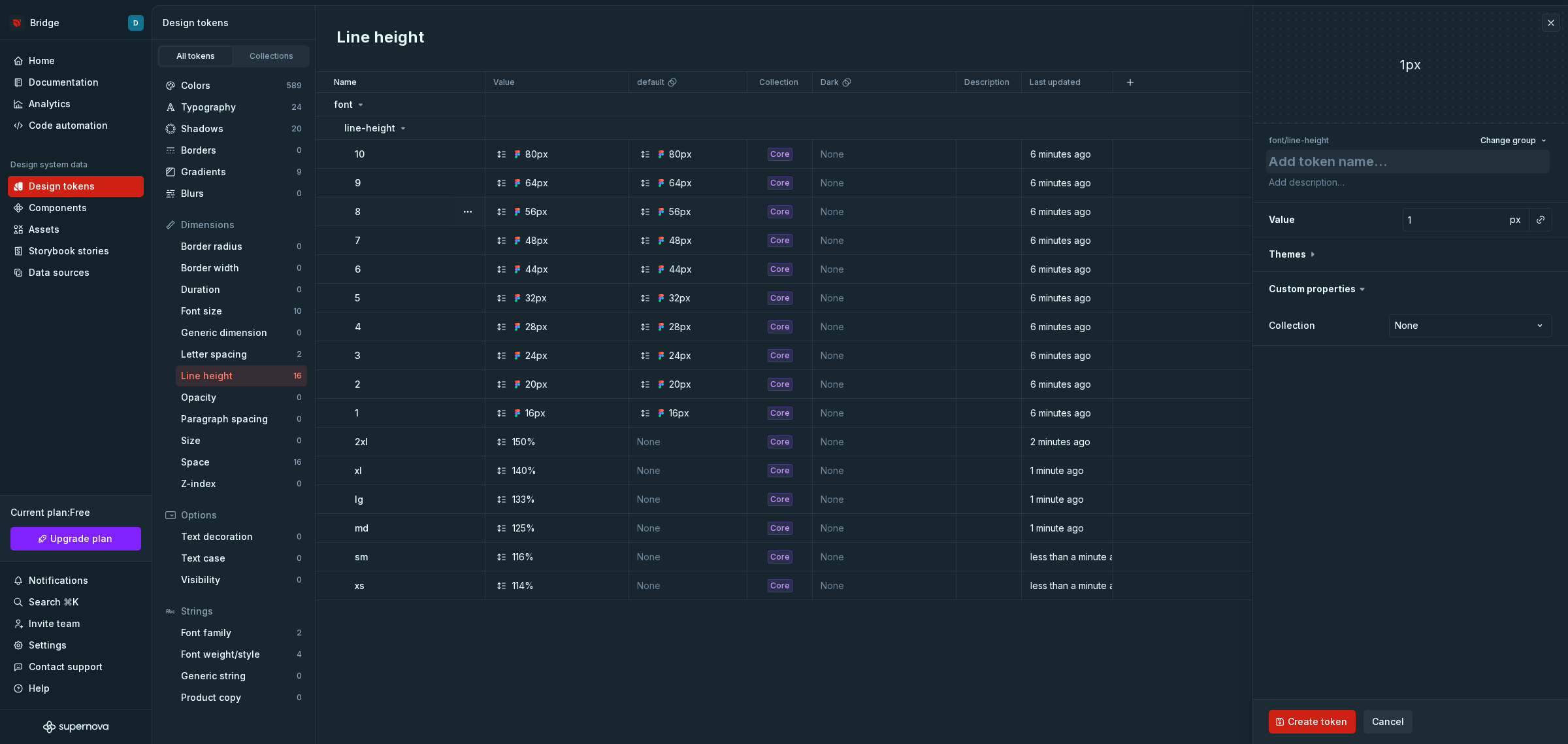
click at [1330, 163] on textarea at bounding box center [1408, 161] width 283 height 23
type textarea "*"
type textarea "2"
type textarea "*"
type textarea "2x"
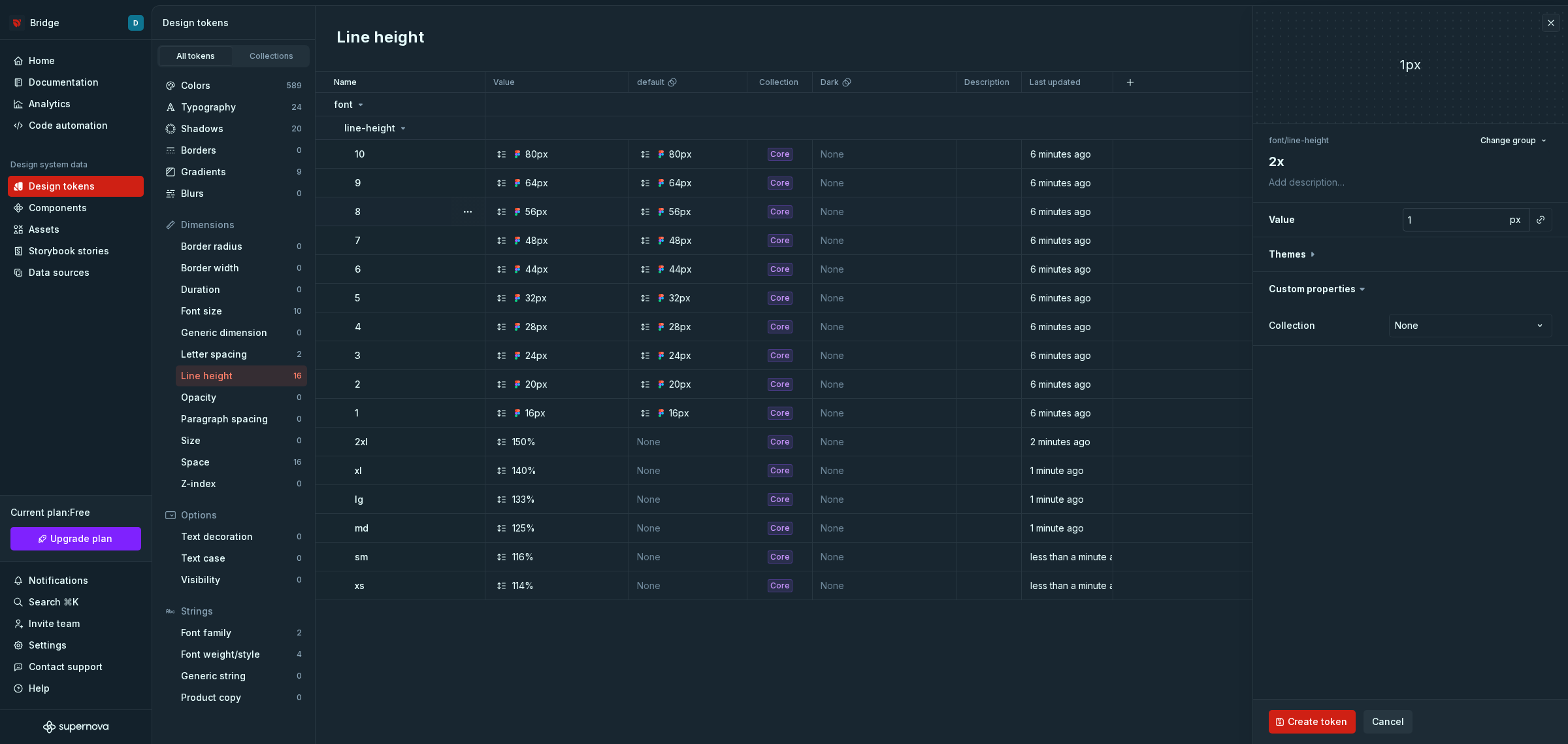
type textarea "*"
type textarea "2xs"
click at [1428, 220] on input "1" at bounding box center [1455, 219] width 103 height 23
type textarea "*"
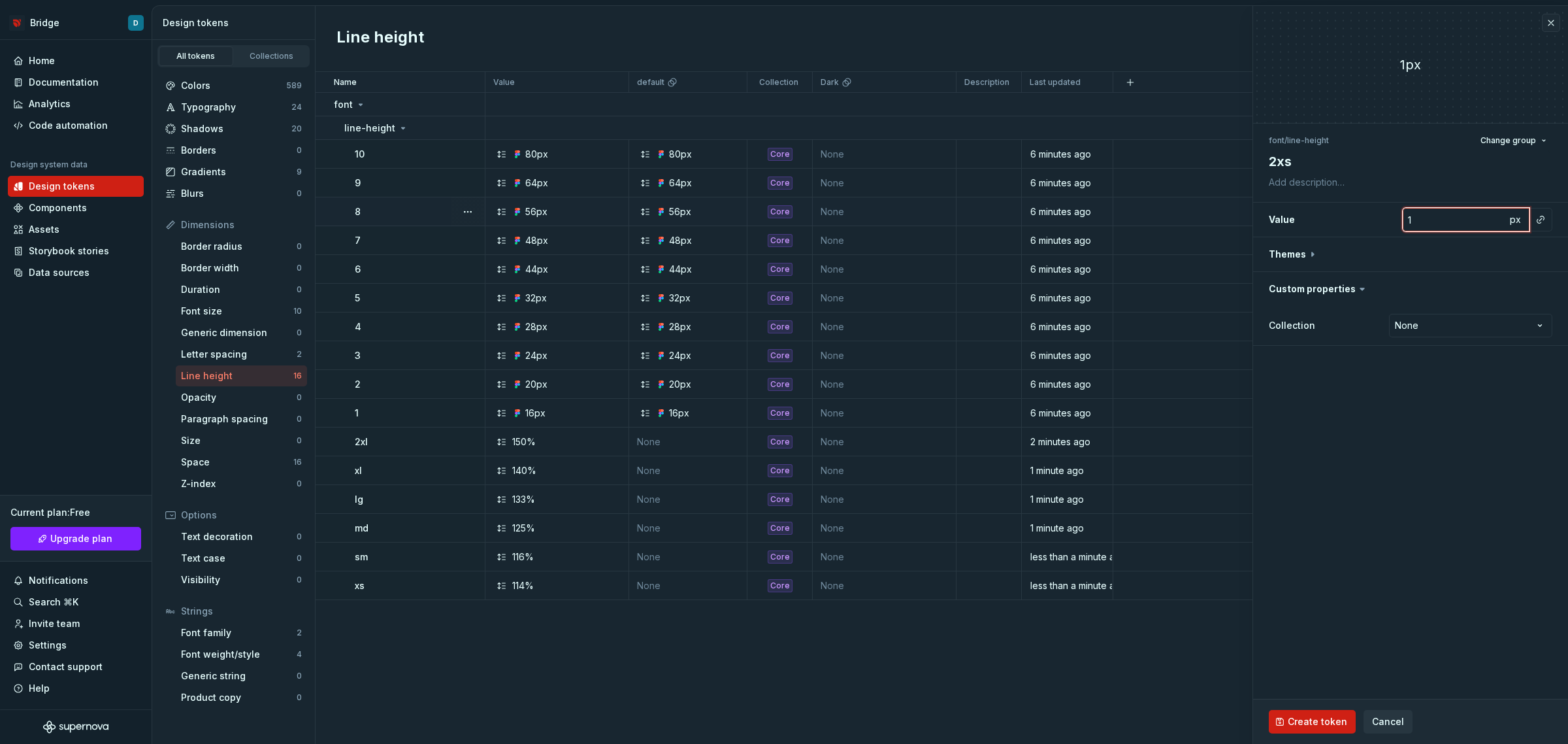
type input "11"
type textarea "*"
type input "110"
click at [1508, 213] on button "px" at bounding box center [1515, 219] width 18 height 18
click at [1510, 214] on span "px" at bounding box center [1515, 219] width 11 height 11
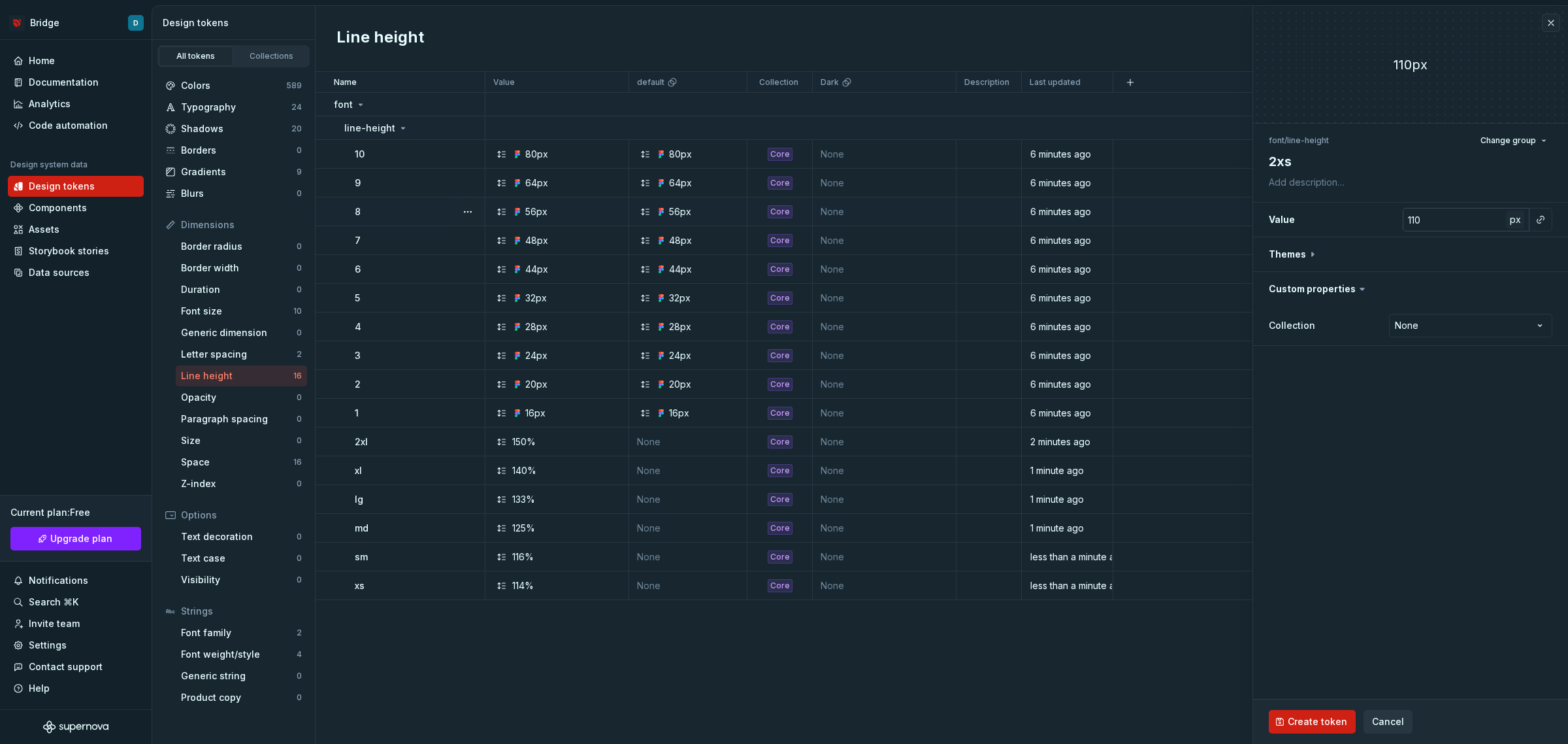
type textarea "*"
click at [1448, 321] on html "Bridge D Home Documentation Analytics Code automation Design system data Design…" at bounding box center [784, 372] width 1568 height 744
select select "**********"
click at [1325, 713] on button "Create token" at bounding box center [1312, 721] width 87 height 23
type textarea "*"
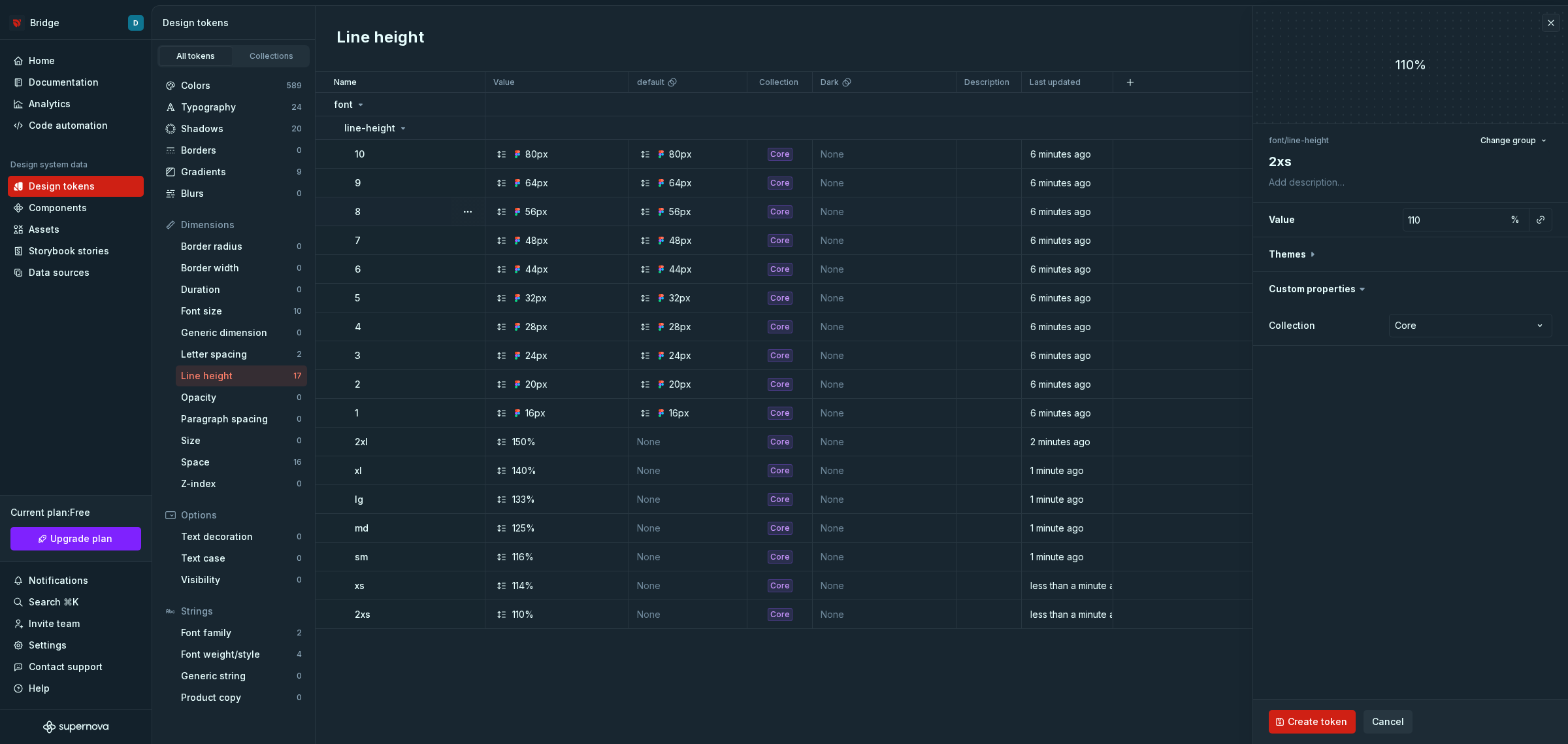
type input "1"
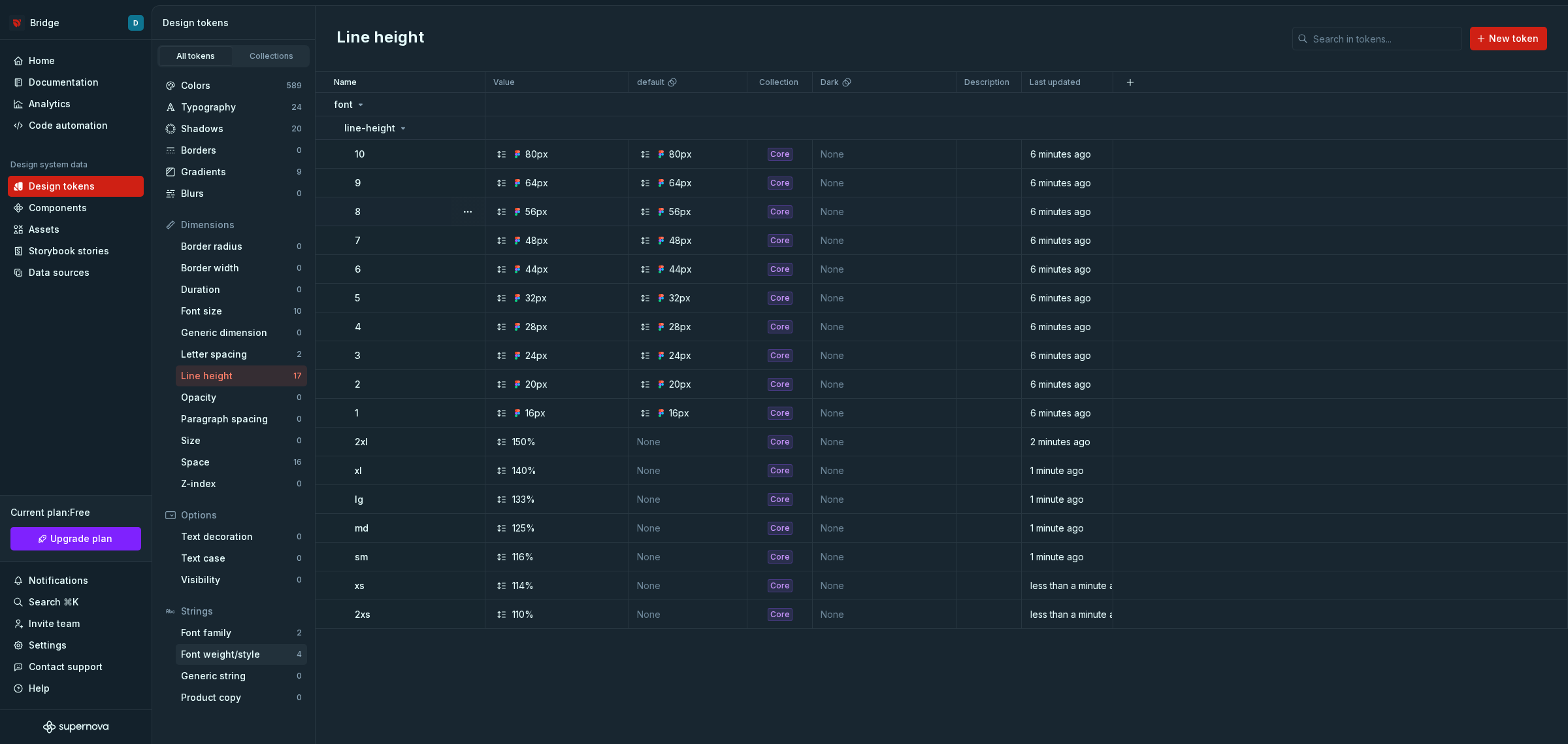
click at [245, 655] on div "Font weight/style" at bounding box center [239, 654] width 116 height 13
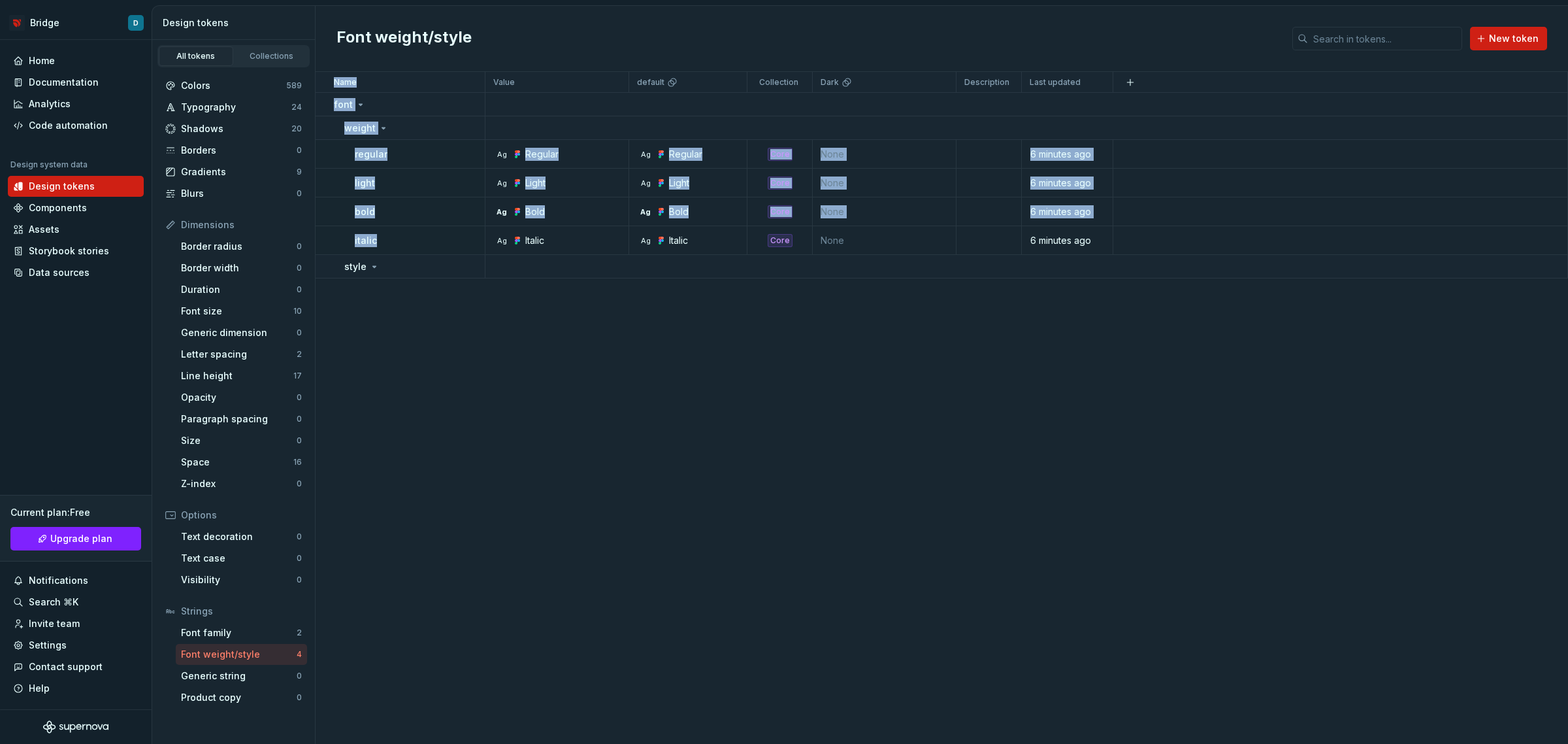
drag, startPoint x: 392, startPoint y: 242, endPoint x: 384, endPoint y: 289, distance: 47.7
click at [384, 289] on div "Name Value default Collection Dark Description Last updated font weight regular…" at bounding box center [942, 408] width 1253 height 672
click at [384, 309] on div "Name Value default Collection Dark Description Last updated font weight regular…" at bounding box center [942, 408] width 1253 height 672
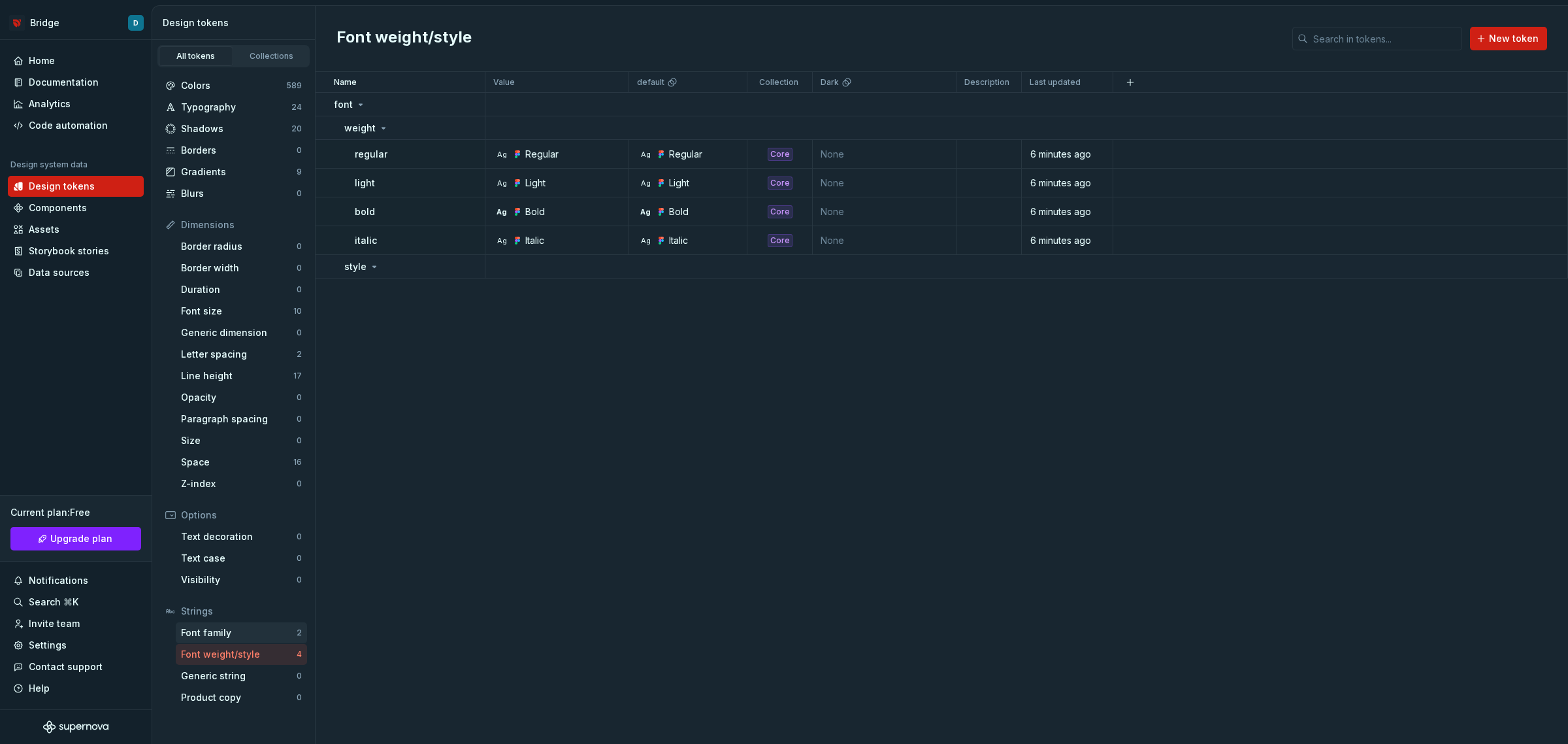
click at [235, 626] on div "Font family" at bounding box center [239, 632] width 116 height 13
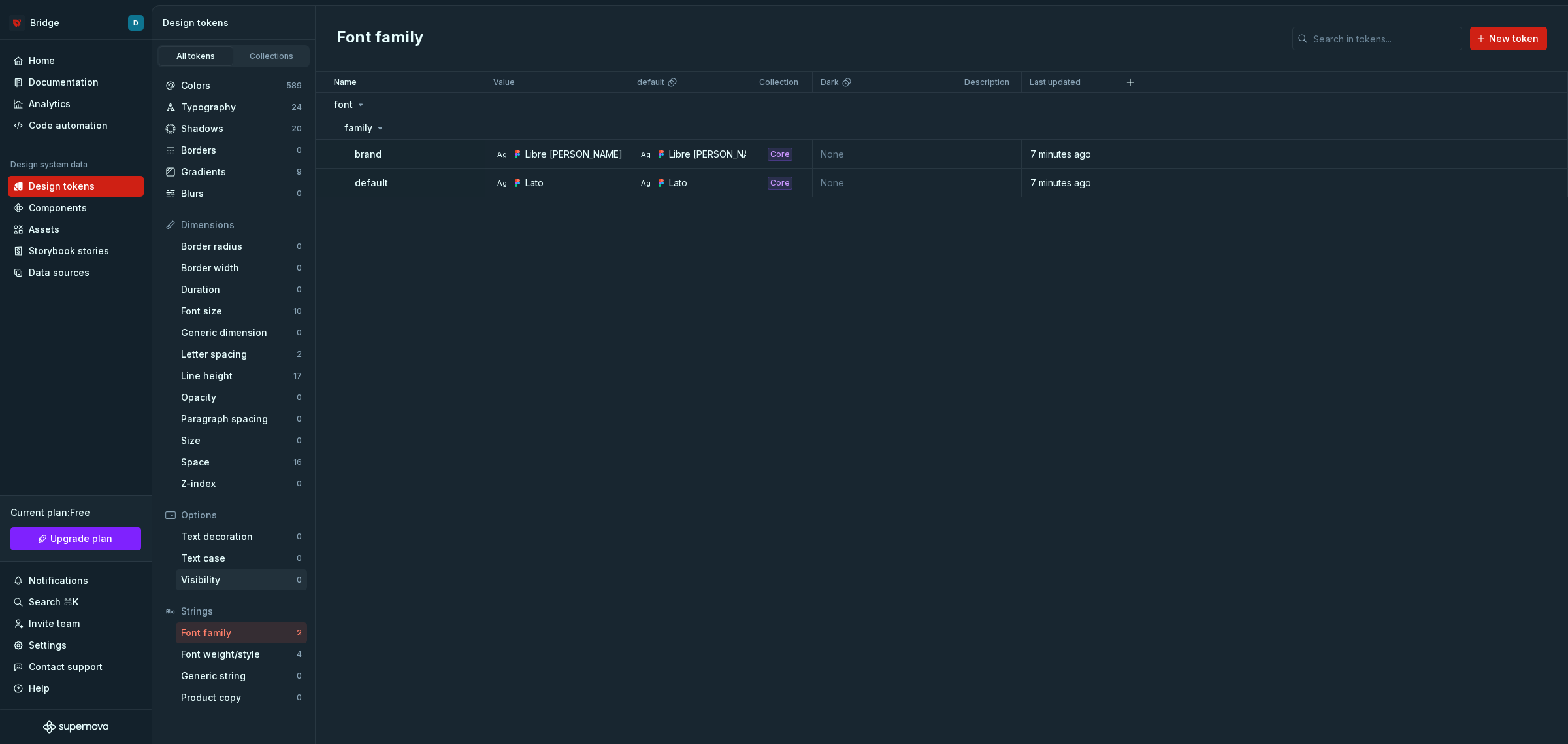
click at [239, 578] on div "Visibility" at bounding box center [239, 579] width 116 height 13
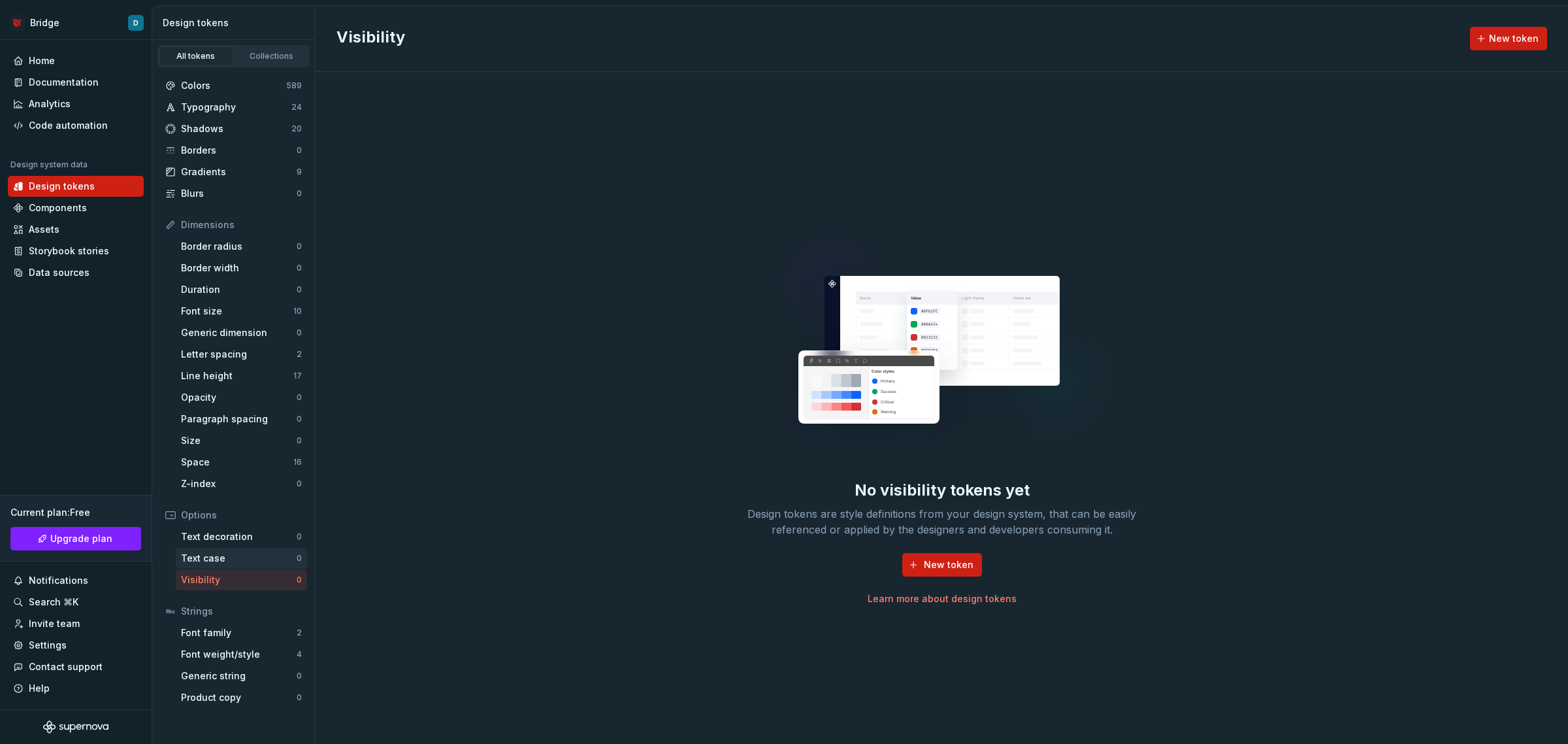
click at [239, 561] on div "Text case" at bounding box center [239, 558] width 116 height 13
click at [240, 537] on div "Text decoration" at bounding box center [239, 536] width 116 height 13
click at [217, 483] on div "Z-index" at bounding box center [239, 483] width 116 height 13
click at [224, 455] on div "Space" at bounding box center [237, 461] width 112 height 13
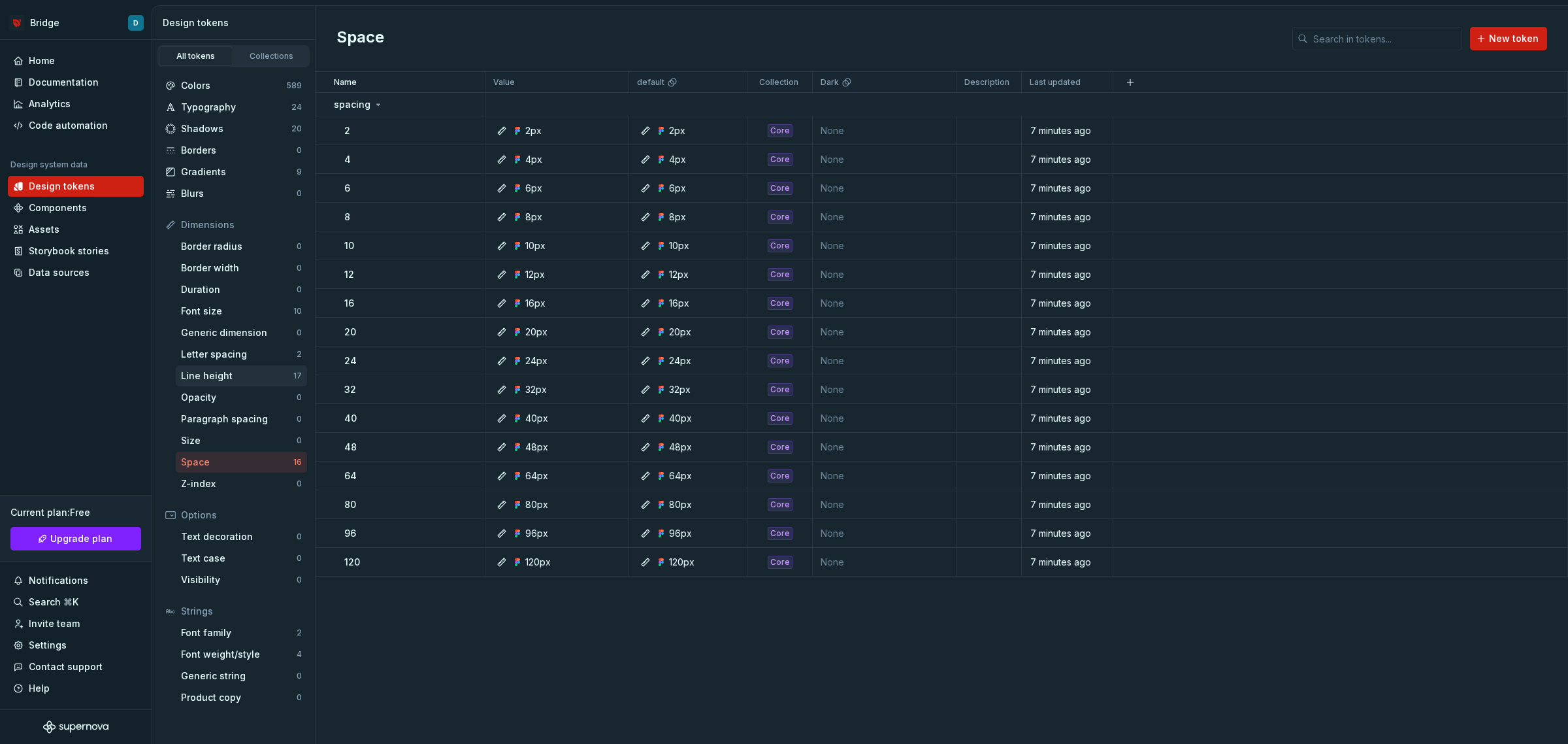
click at [236, 378] on div "Line height" at bounding box center [237, 375] width 112 height 13
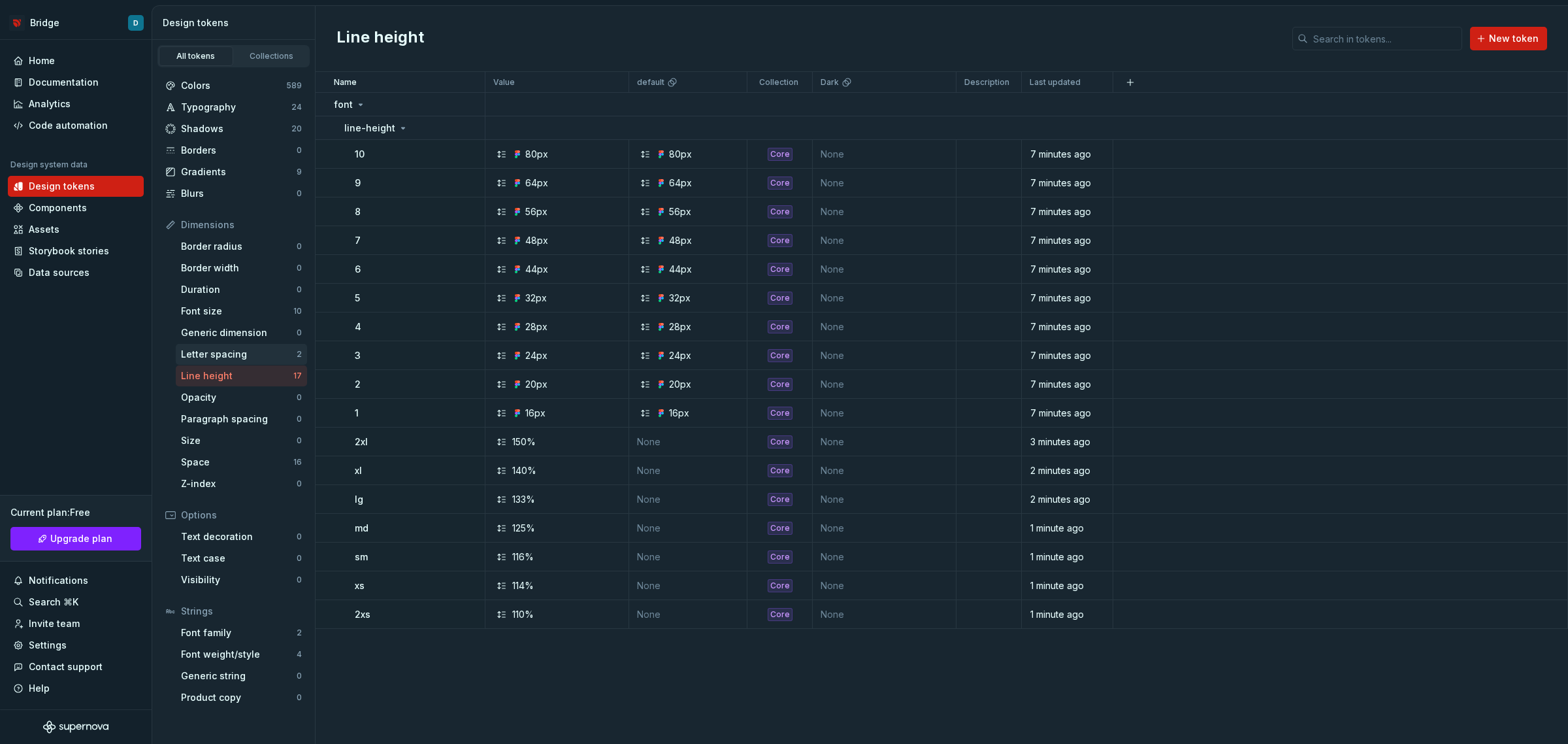
click at [236, 357] on div "Letter spacing" at bounding box center [239, 354] width 116 height 13
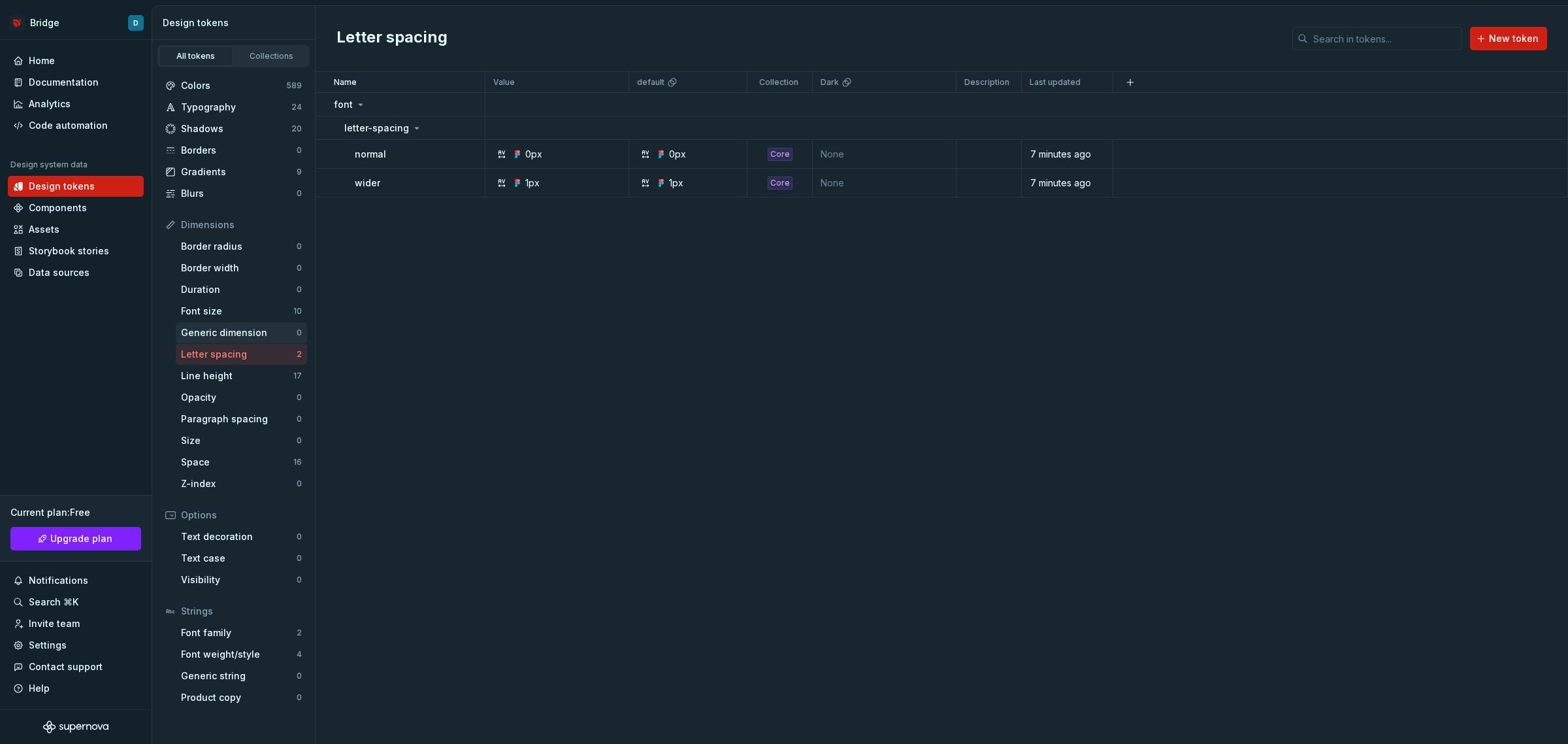
click at [242, 337] on div "Generic dimension" at bounding box center [239, 332] width 116 height 13
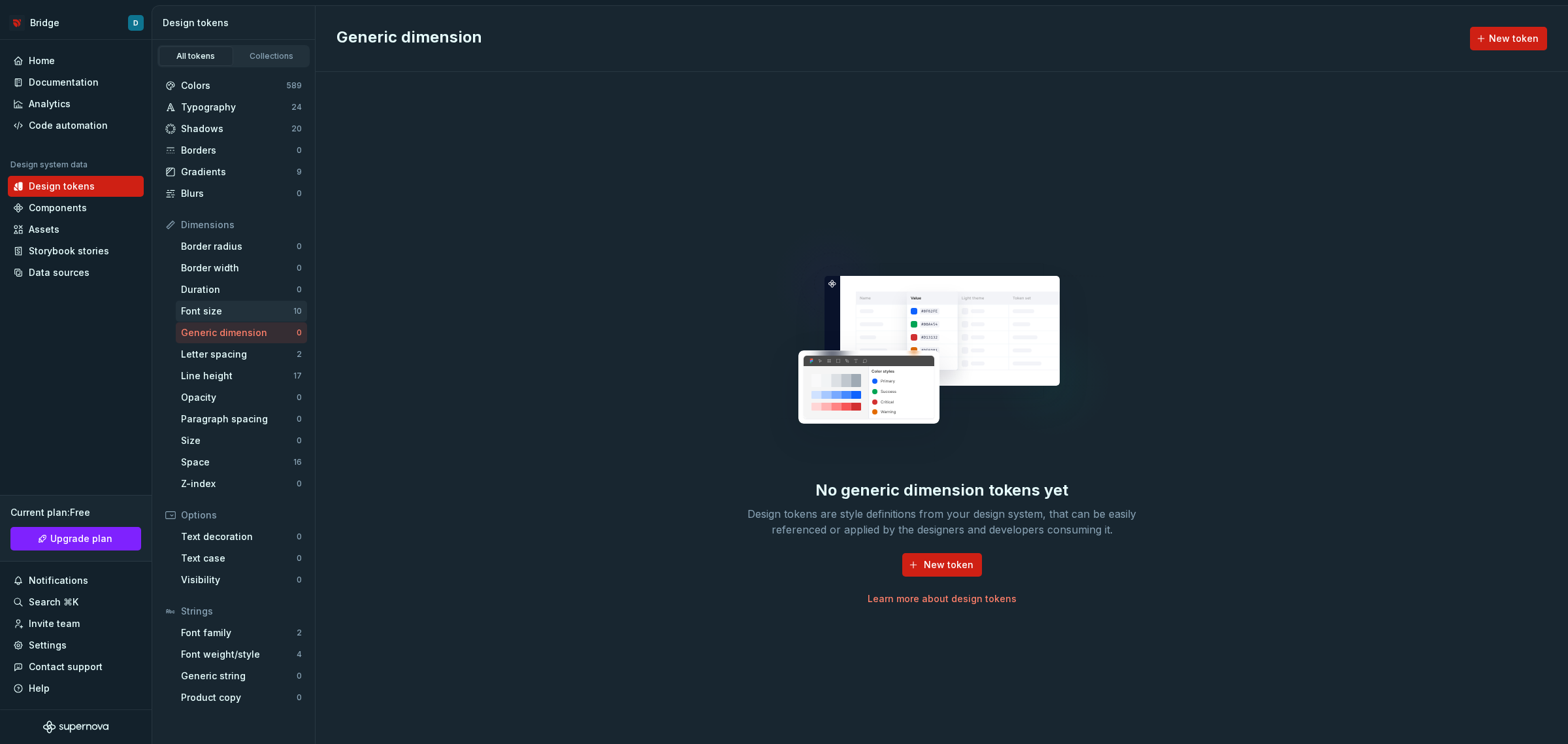
click at [237, 314] on div "Font size" at bounding box center [237, 311] width 112 height 13
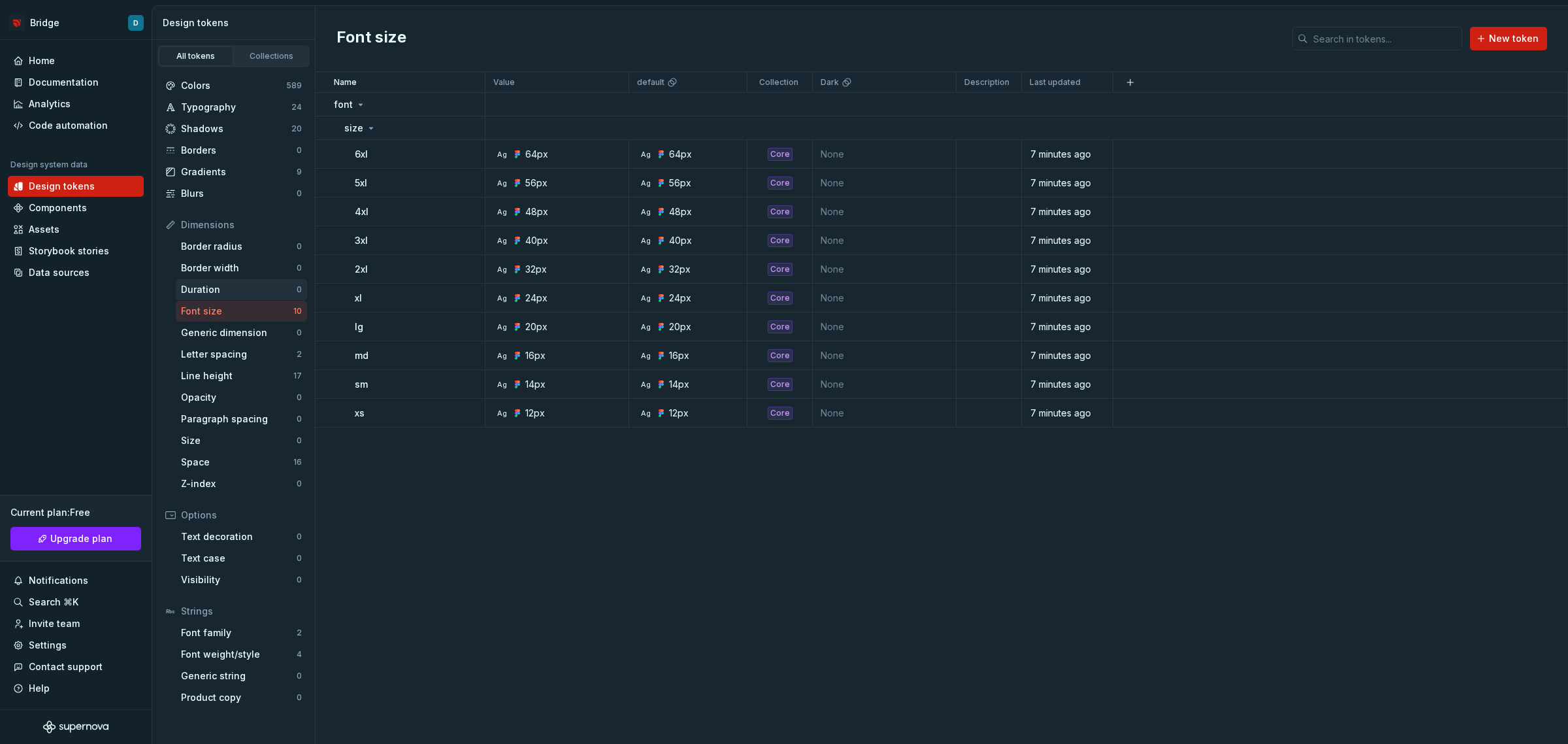
click at [237, 294] on div "Duration" at bounding box center [239, 289] width 116 height 13
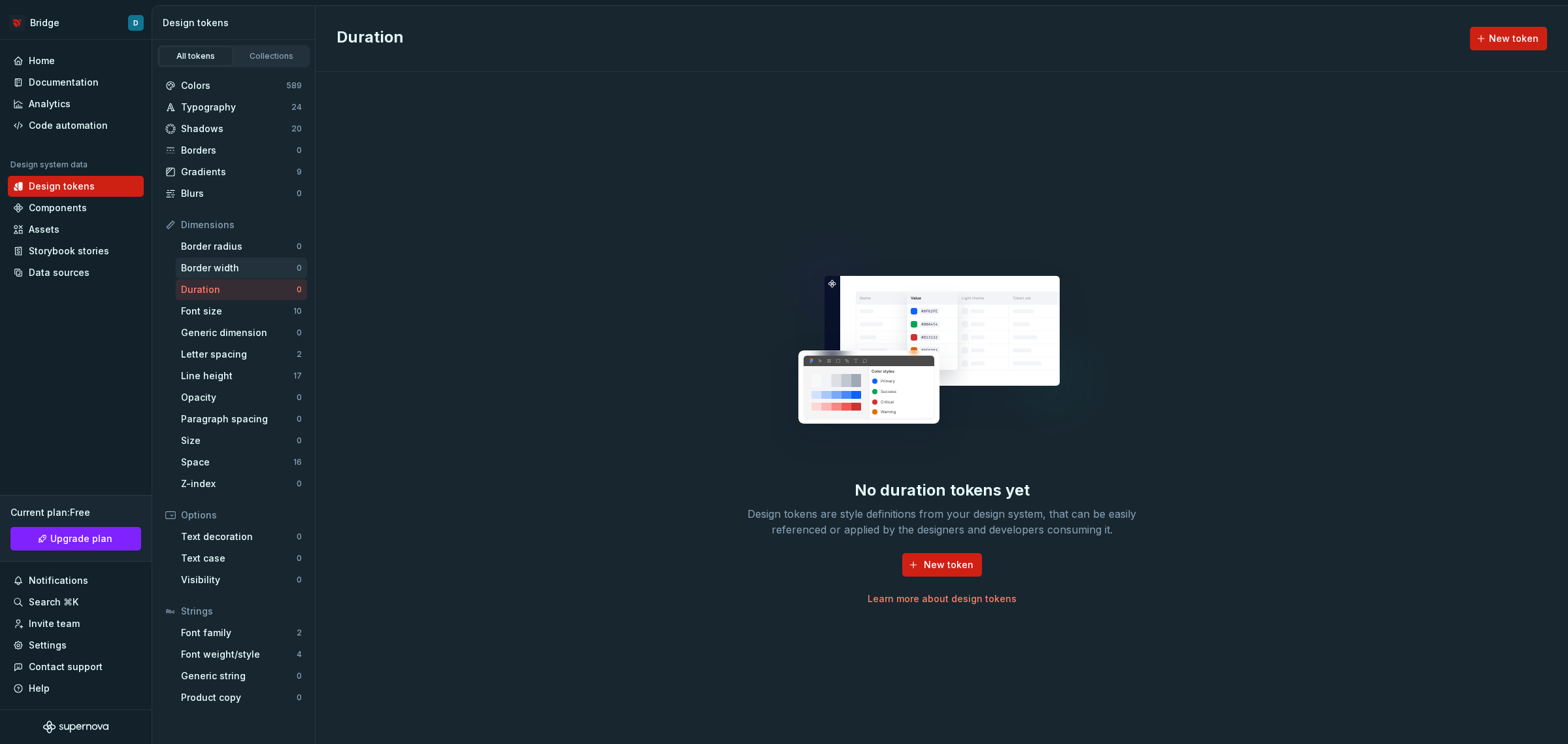
click at [236, 266] on div "Border width" at bounding box center [239, 267] width 116 height 13
click at [228, 248] on div "Border radius" at bounding box center [239, 246] width 116 height 13
click at [213, 105] on div "Typography" at bounding box center [236, 107] width 111 height 13
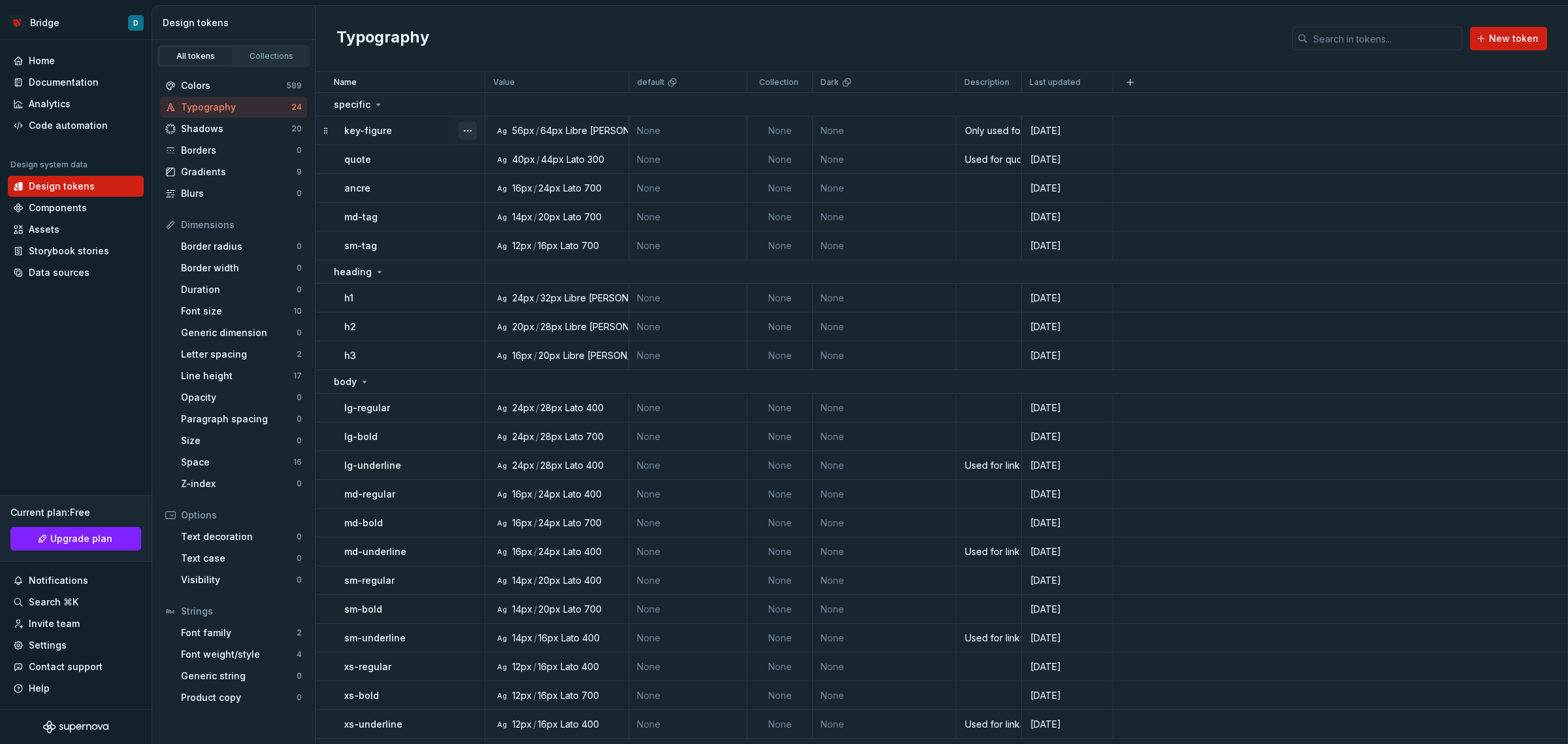
click at [468, 131] on button "button" at bounding box center [467, 131] width 18 height 18
click at [465, 130] on button "button" at bounding box center [467, 131] width 18 height 18
click at [422, 130] on div "key-figure" at bounding box center [414, 131] width 140 height 13
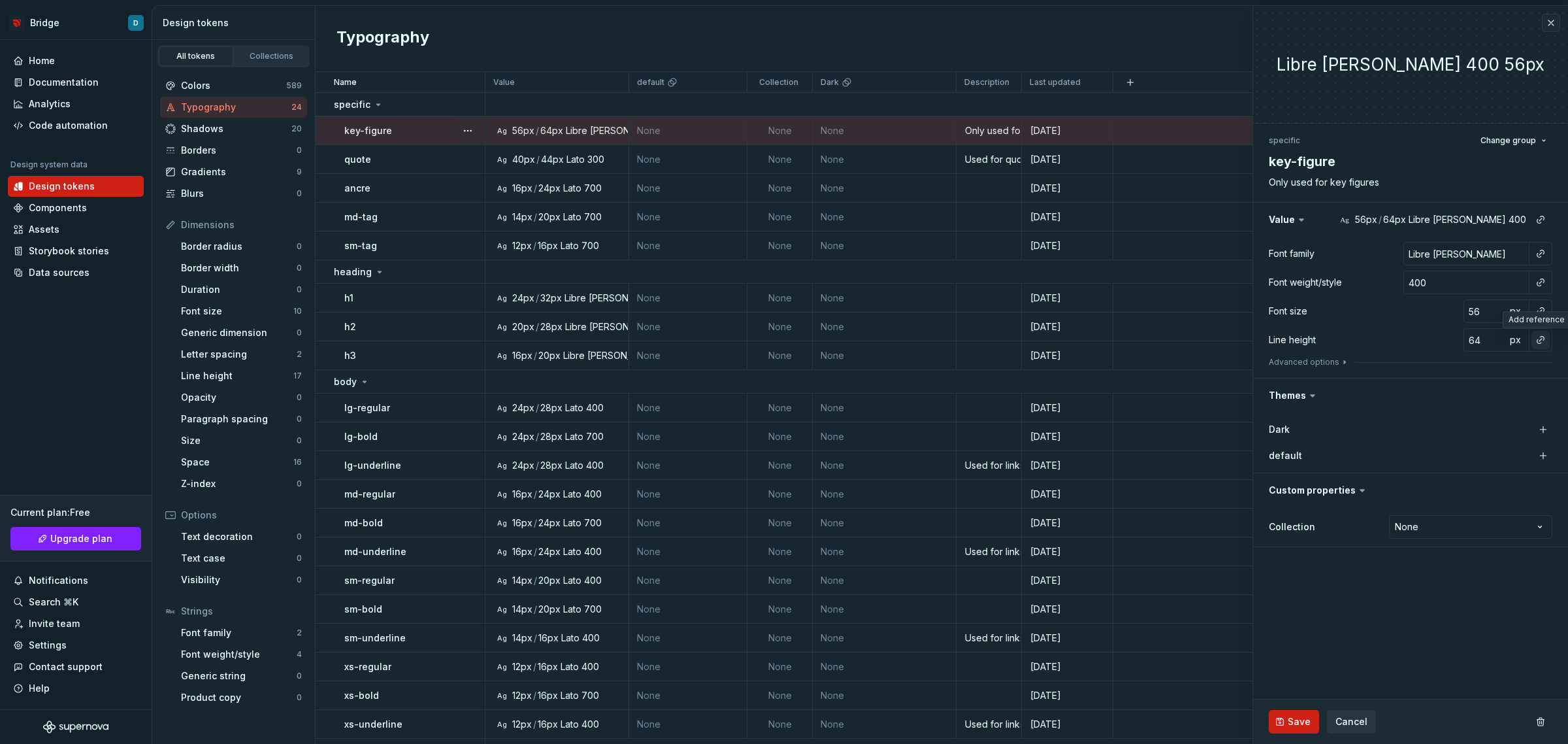
click at [1536, 338] on button "button" at bounding box center [1541, 339] width 18 height 18
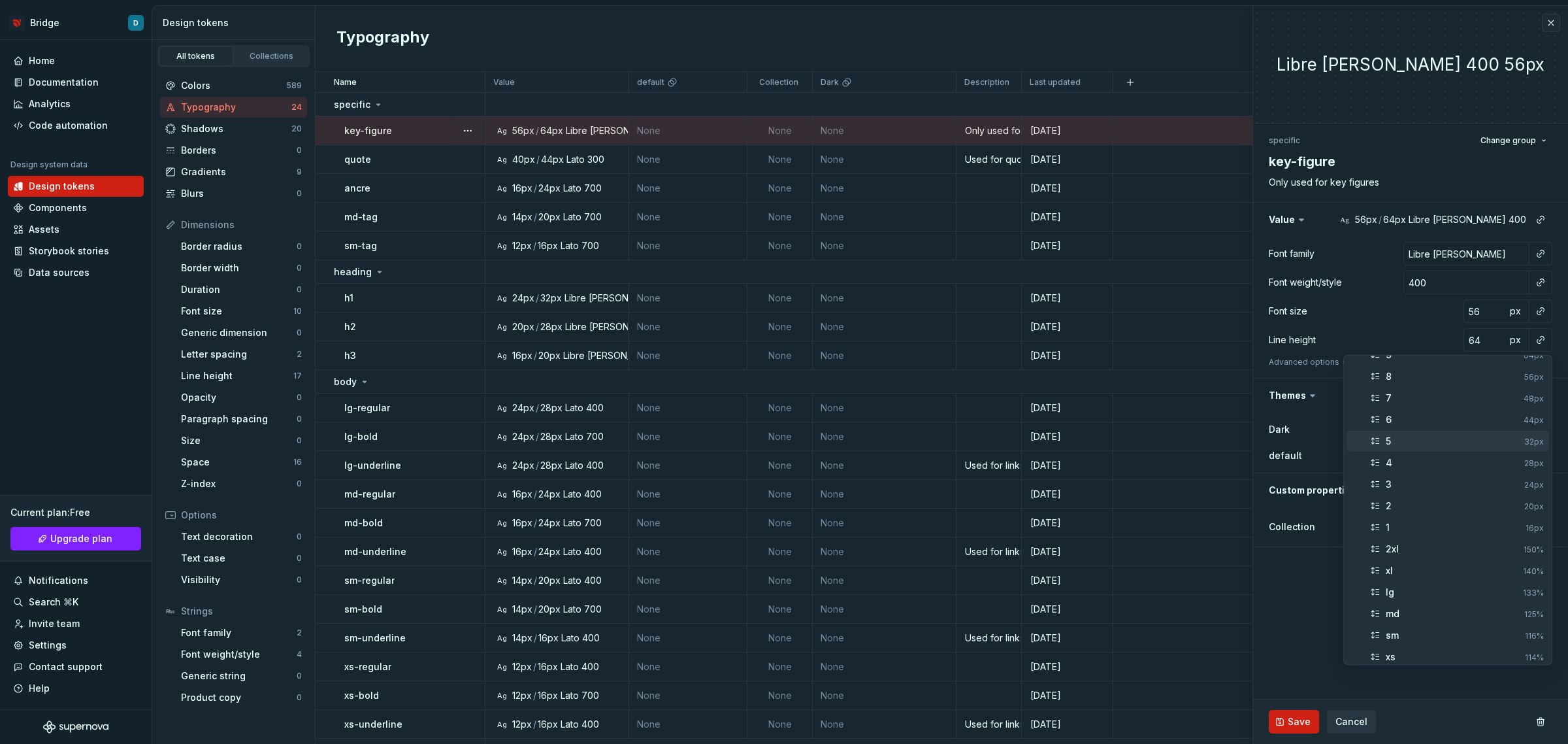
scroll to position [86, 0]
click at [1436, 621] on span "xs 114%" at bounding box center [1448, 630] width 203 height 21
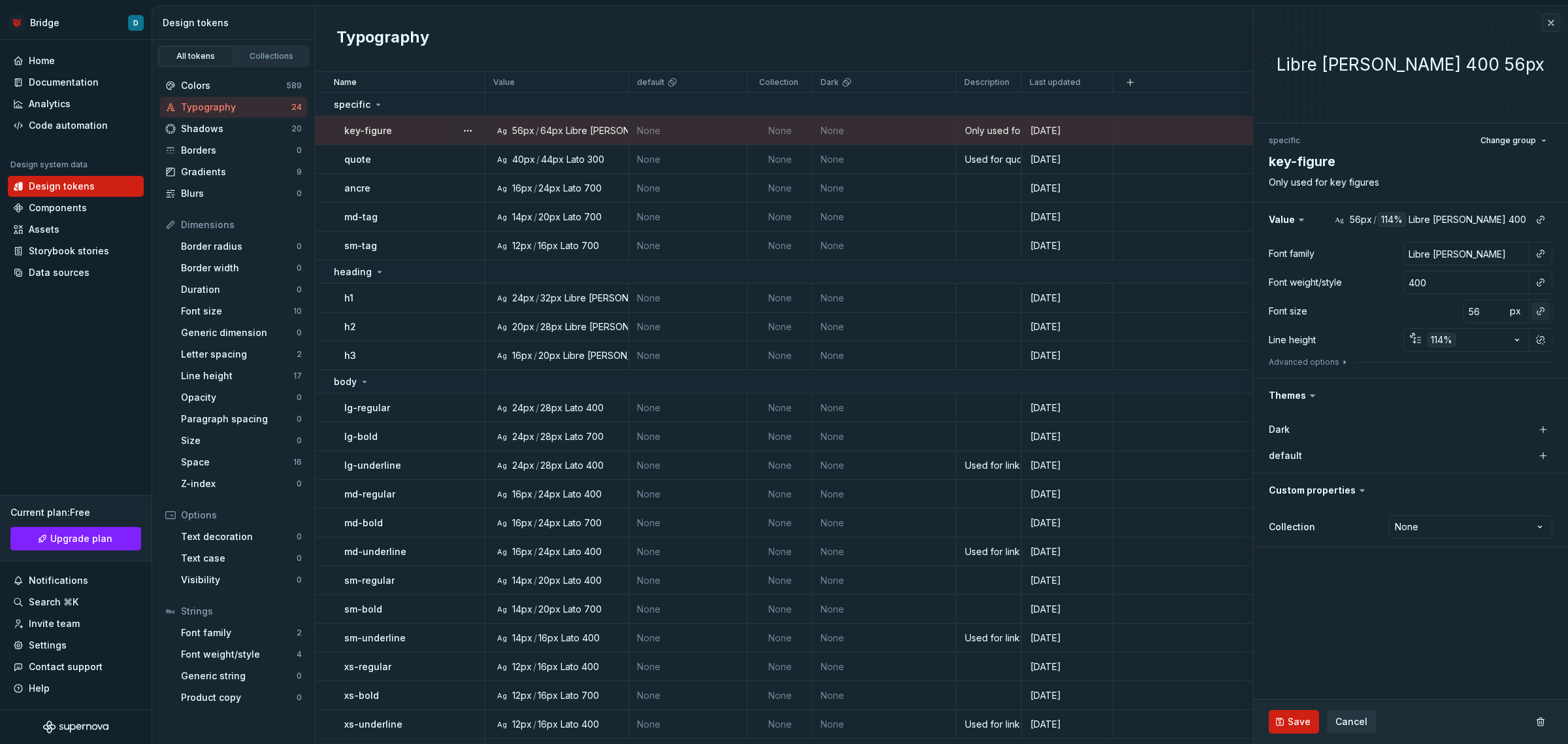
click at [1537, 309] on button "button" at bounding box center [1541, 311] width 18 height 18
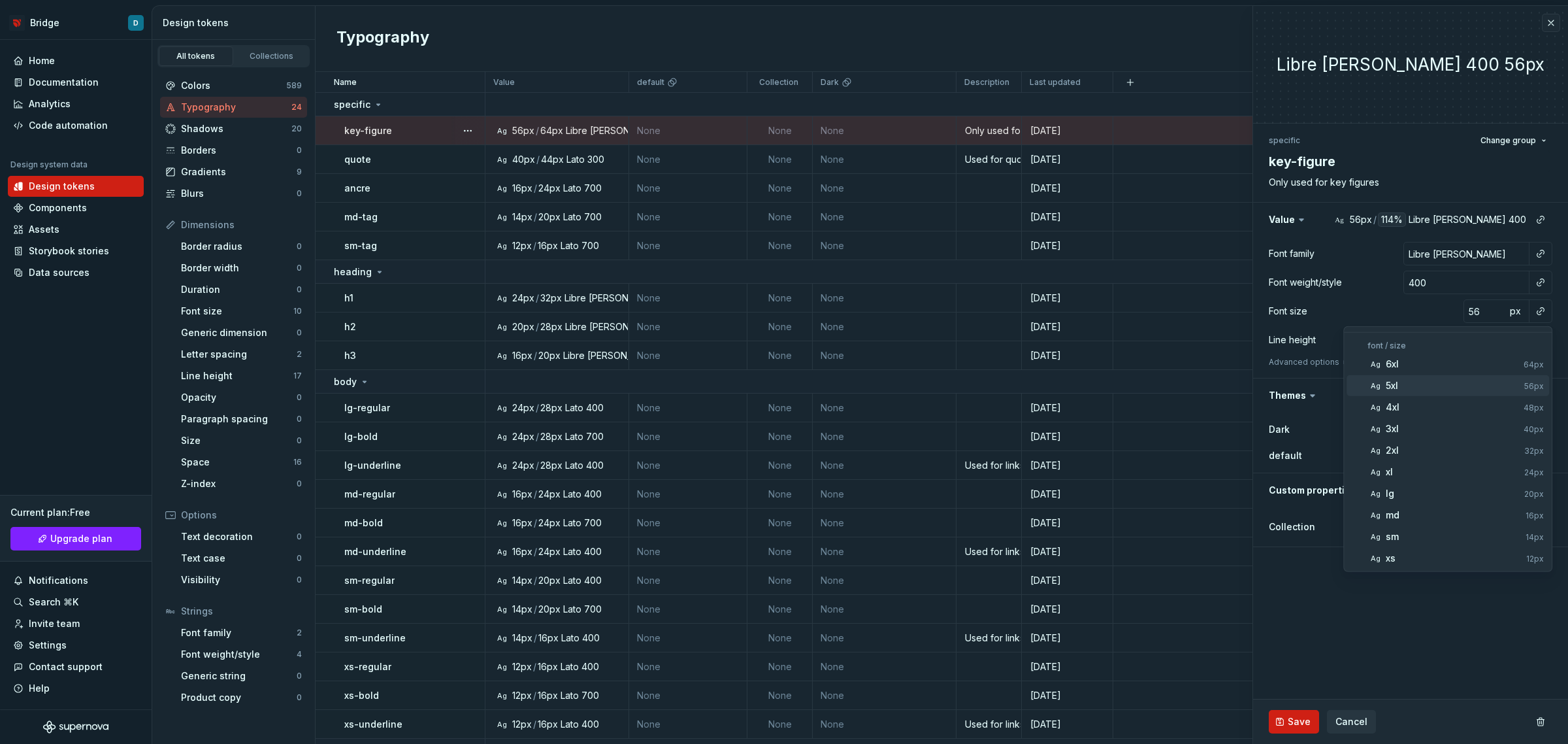
click at [1422, 381] on div "5xl" at bounding box center [1452, 385] width 133 height 13
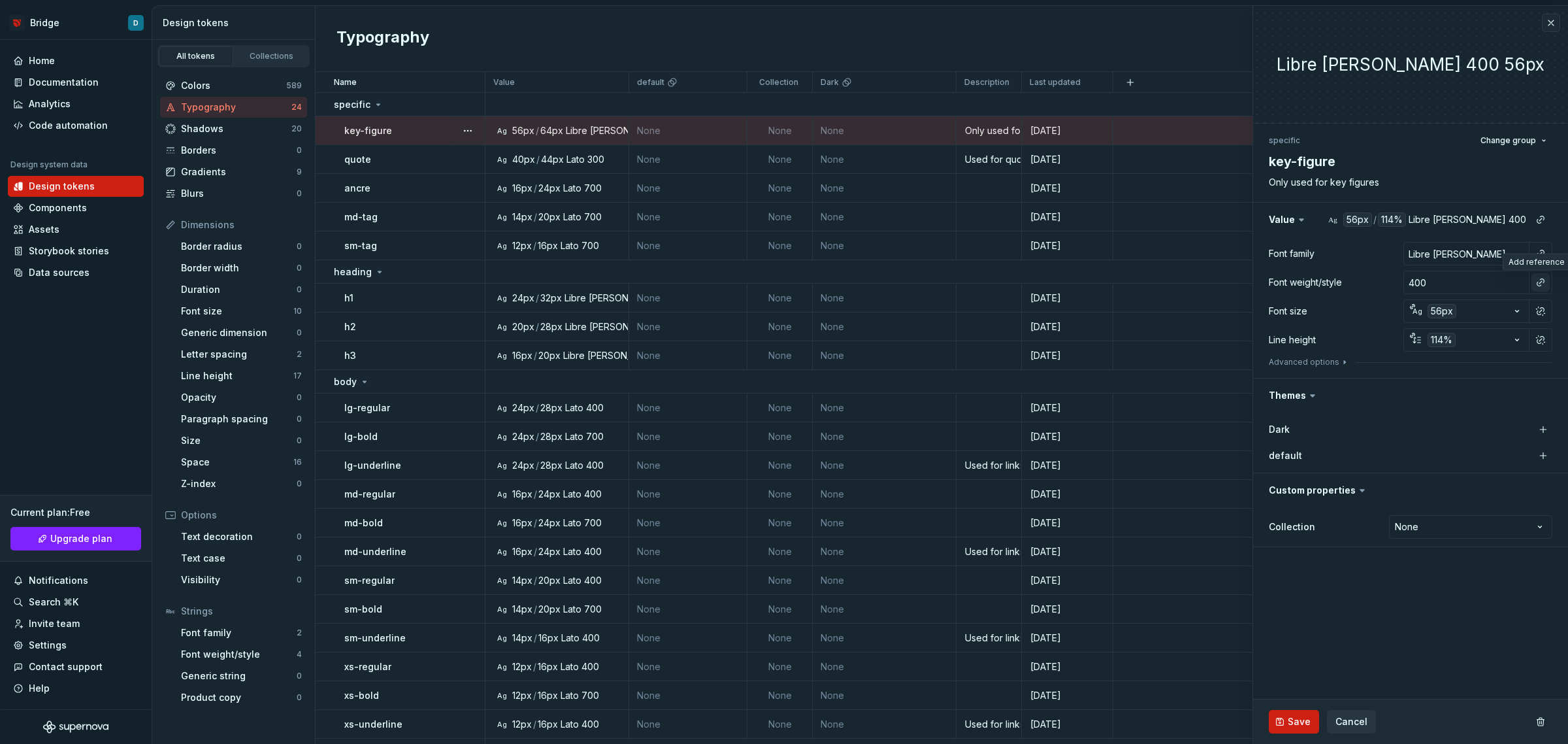
click at [1540, 279] on button "button" at bounding box center [1541, 282] width 18 height 18
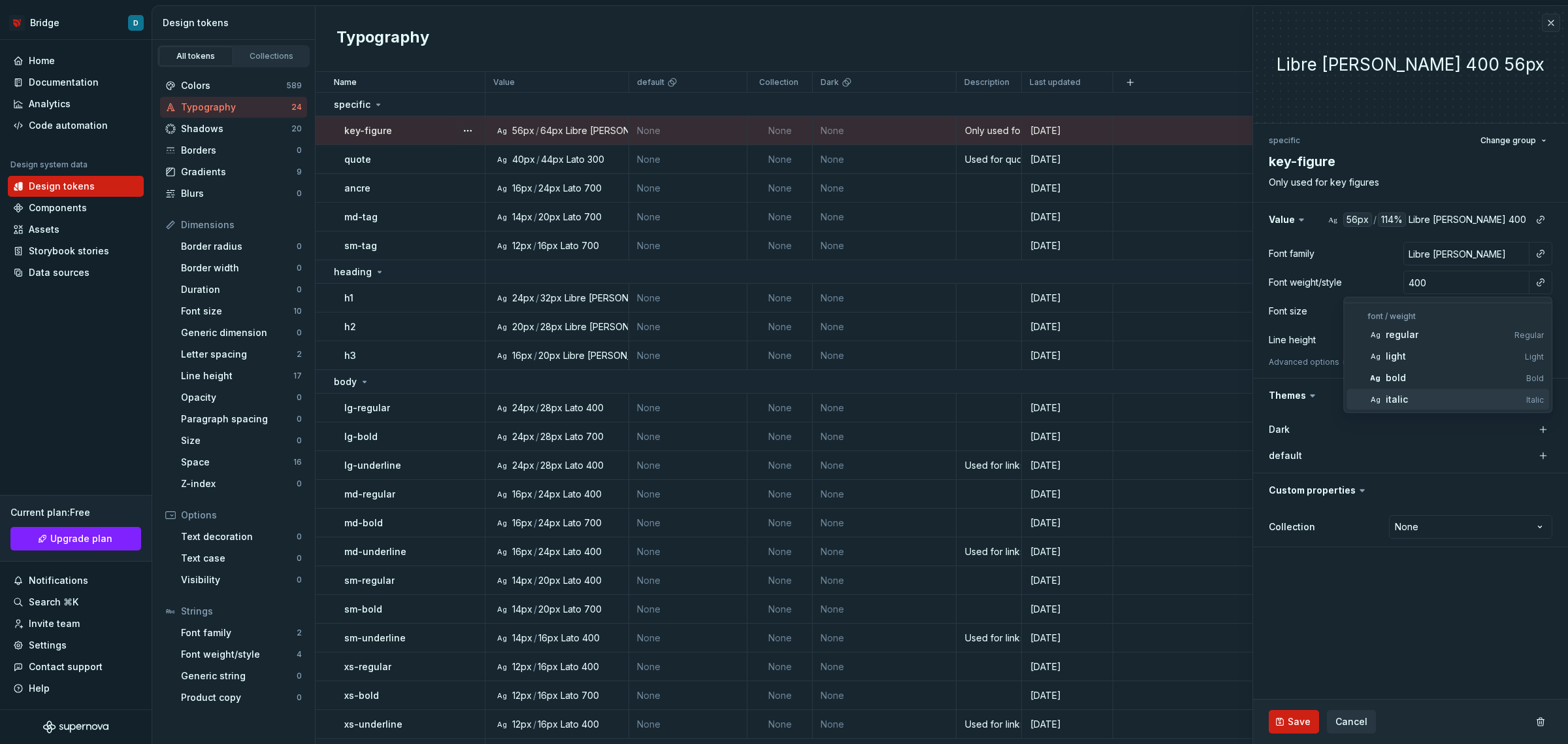
click at [1354, 607] on html "Bridge D Home Documentation Analytics Code automation Design system data Design…" at bounding box center [784, 372] width 1568 height 744
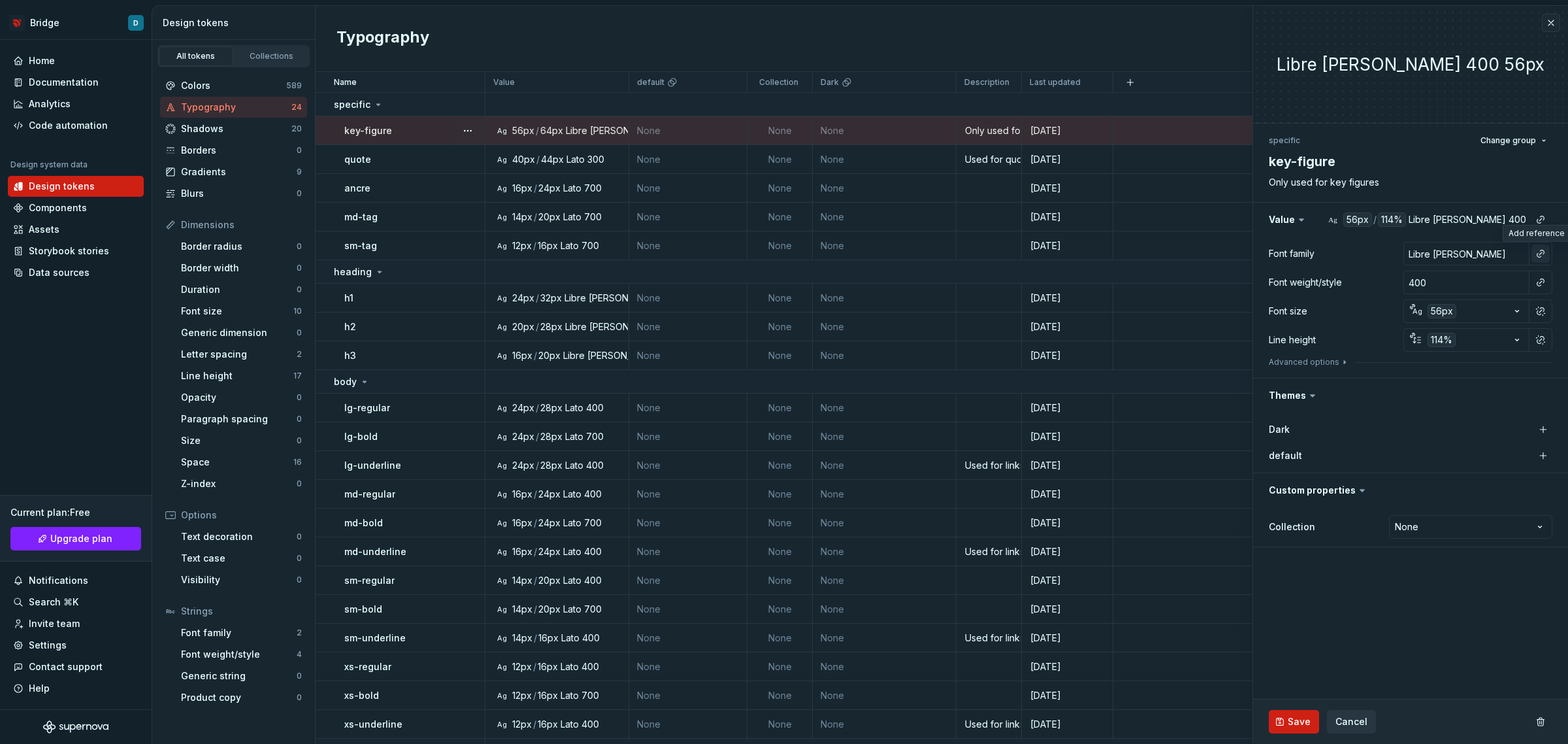
click at [1537, 253] on button "button" at bounding box center [1541, 253] width 18 height 18
click at [1453, 304] on div "brand" at bounding box center [1419, 306] width 67 height 13
click at [1541, 282] on button "button" at bounding box center [1541, 282] width 18 height 18
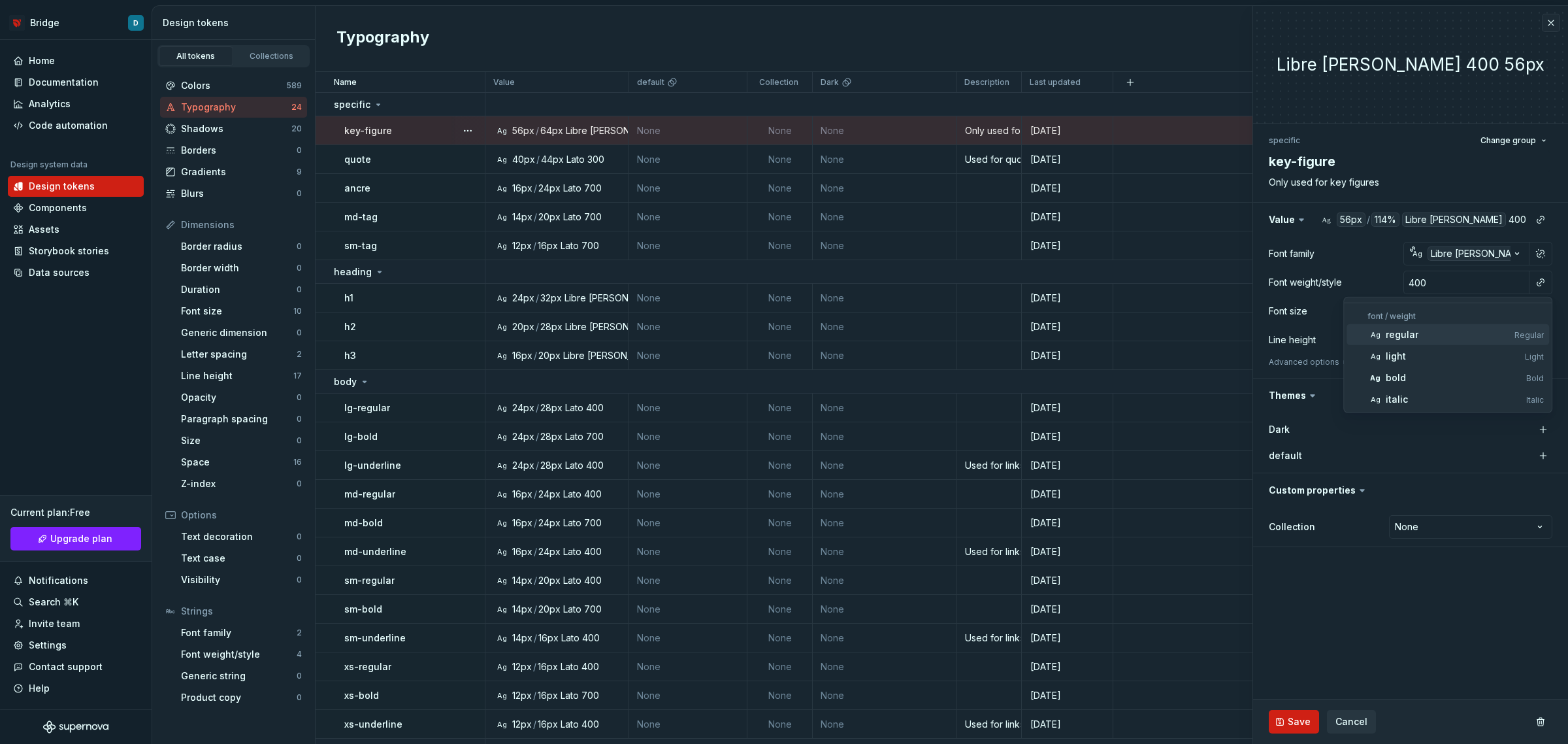
click at [1468, 333] on div "regular" at bounding box center [1448, 334] width 124 height 13
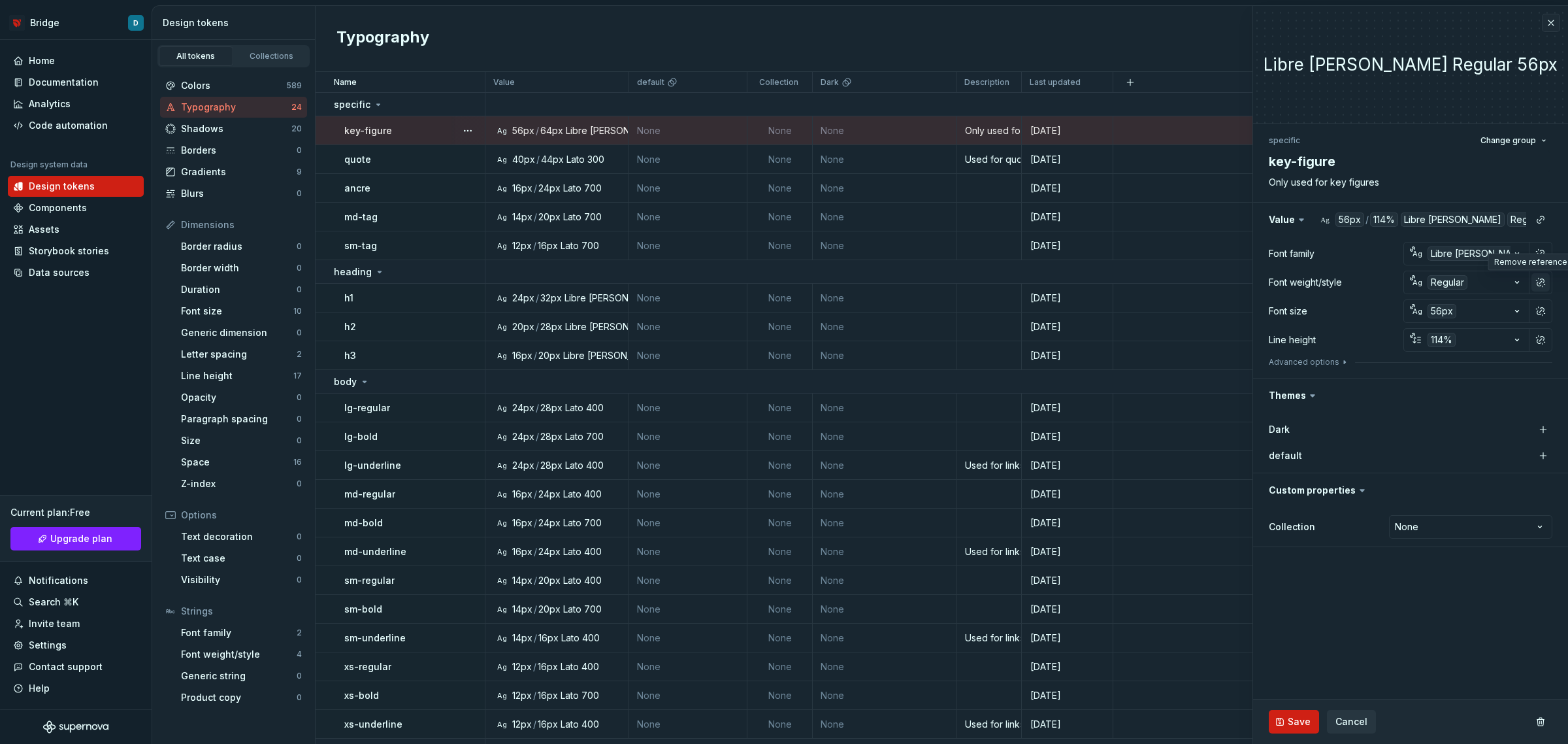
click at [1537, 280] on button "button" at bounding box center [1541, 282] width 18 height 18
click at [1516, 280] on input "Regular" at bounding box center [1466, 282] width 126 height 23
click at [1526, 280] on input "Regular" at bounding box center [1466, 282] width 126 height 23
click at [1449, 284] on input "Regular" at bounding box center [1466, 282] width 126 height 23
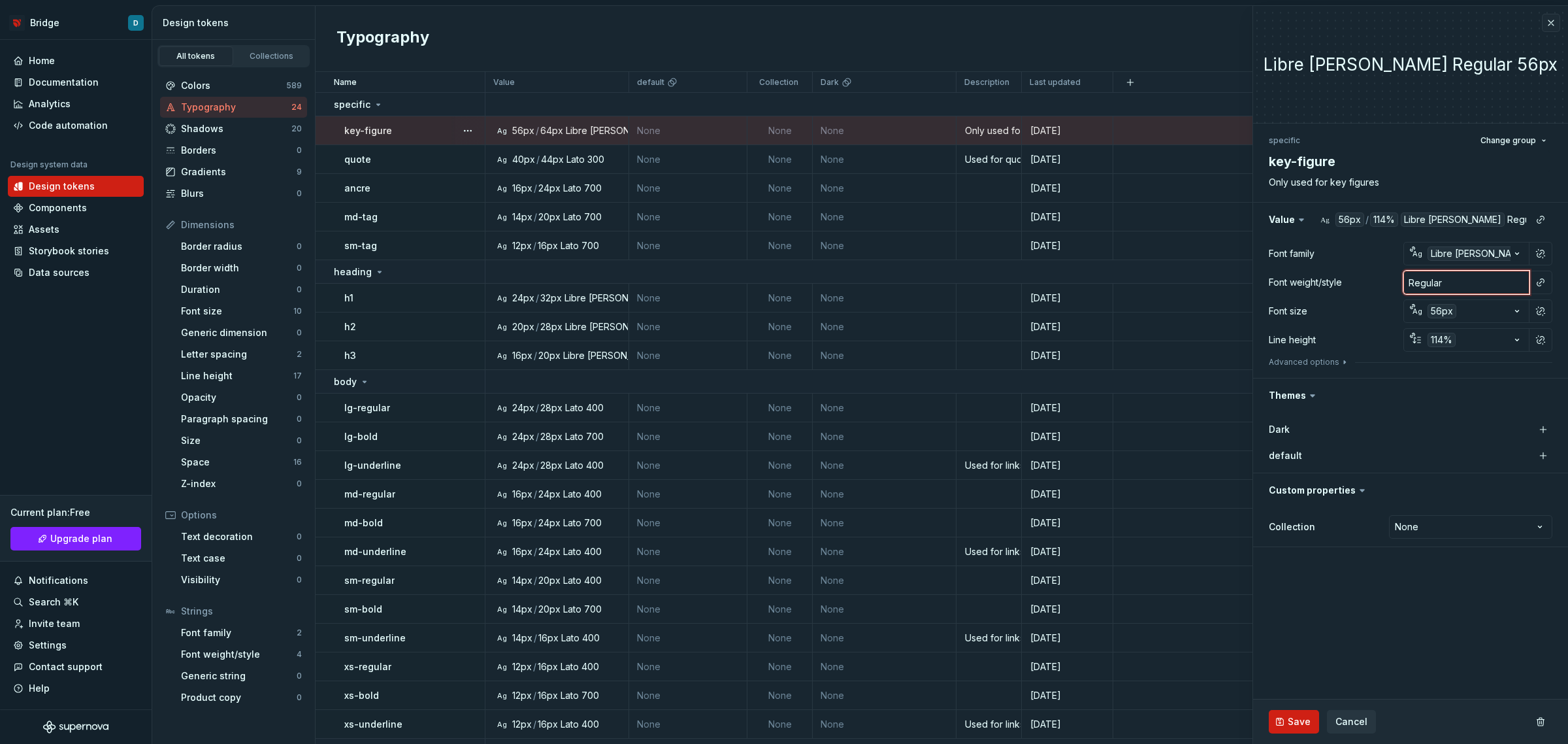
click at [1449, 284] on input "Regular" at bounding box center [1466, 282] width 126 height 23
click at [1547, 285] on button "button" at bounding box center [1541, 282] width 18 height 18
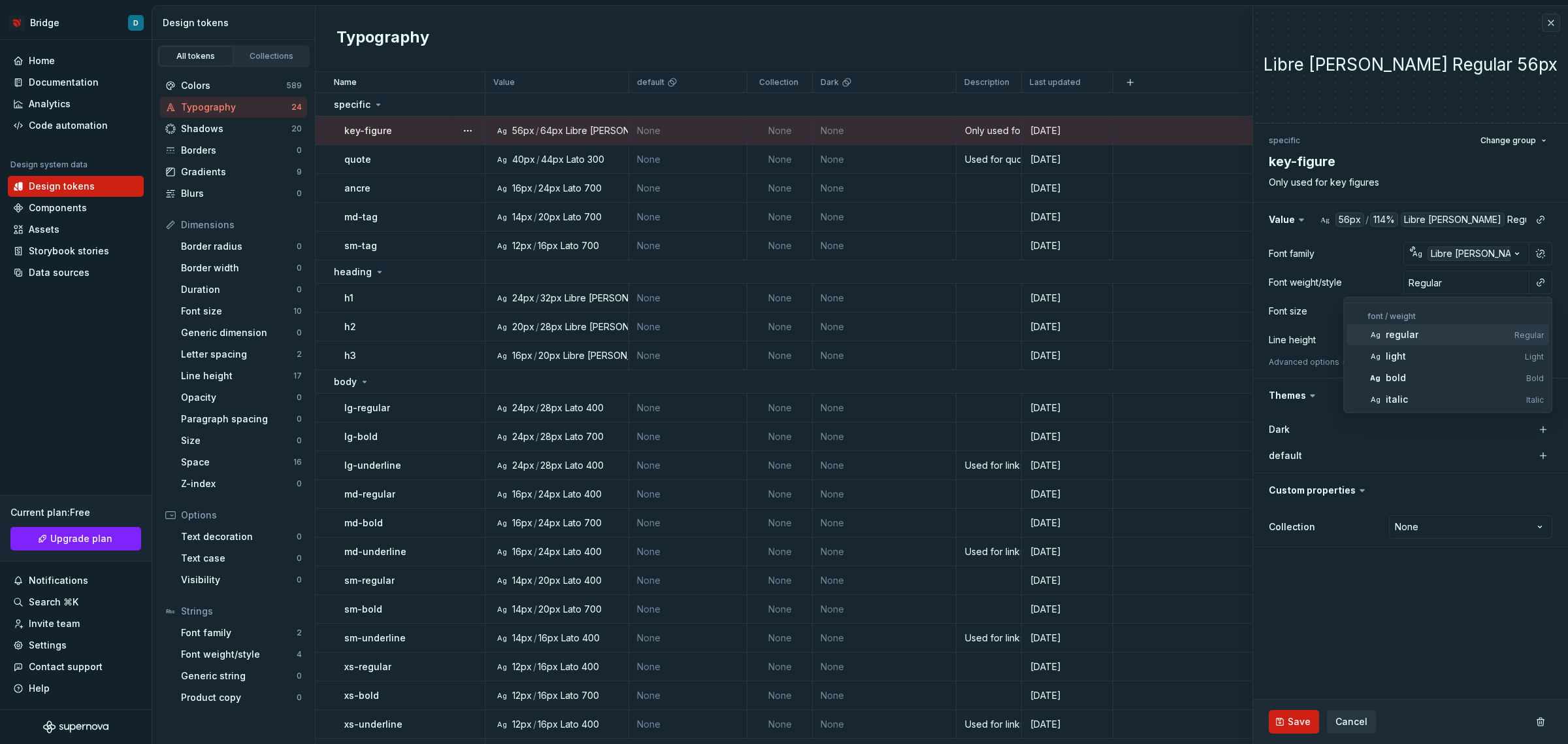
click at [1419, 334] on div "regular" at bounding box center [1448, 334] width 124 height 13
type textarea "*"
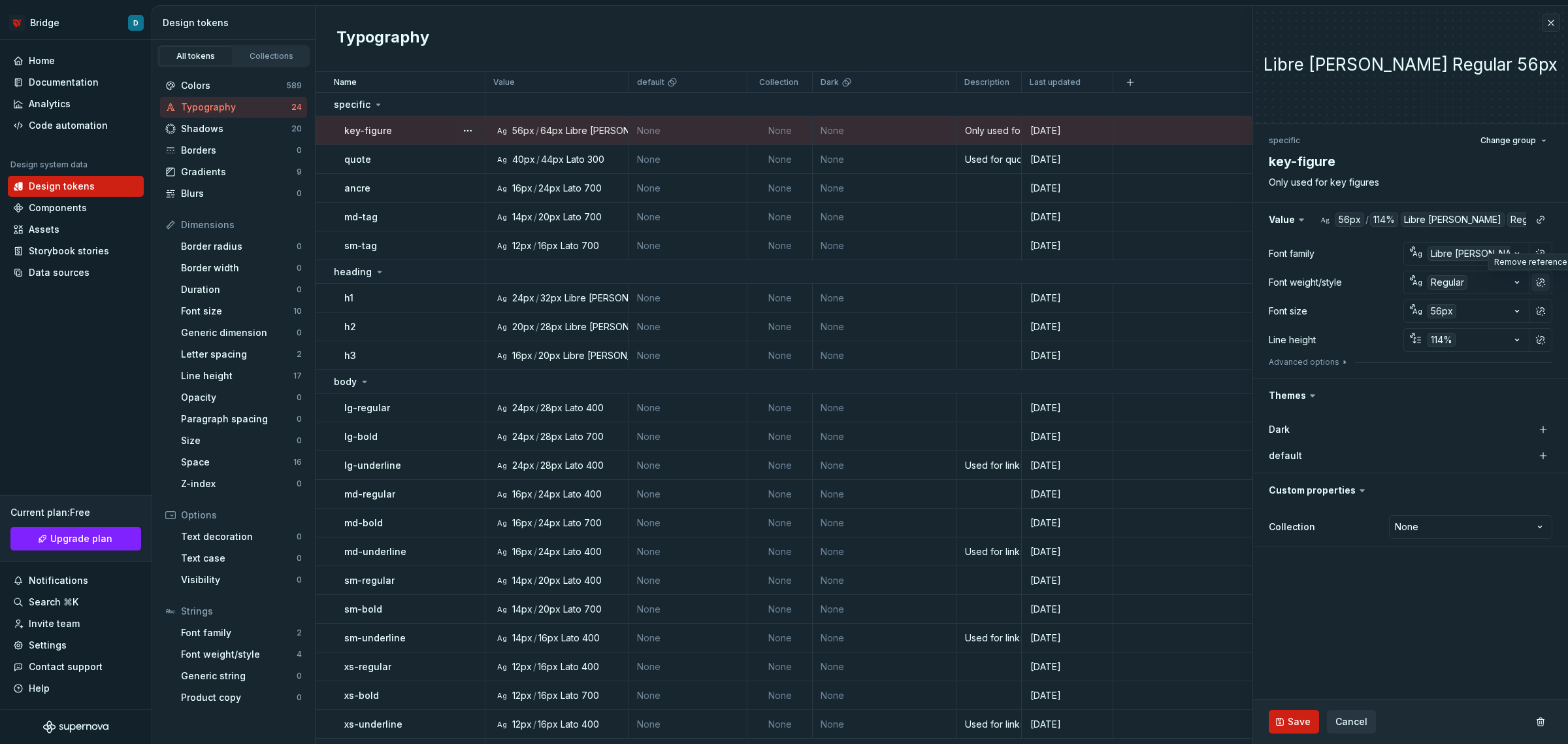
click at [1540, 283] on button "button" at bounding box center [1541, 282] width 18 height 18
click at [1474, 281] on input "Regular" at bounding box center [1466, 282] width 126 height 23
type textarea "*"
type input "4"
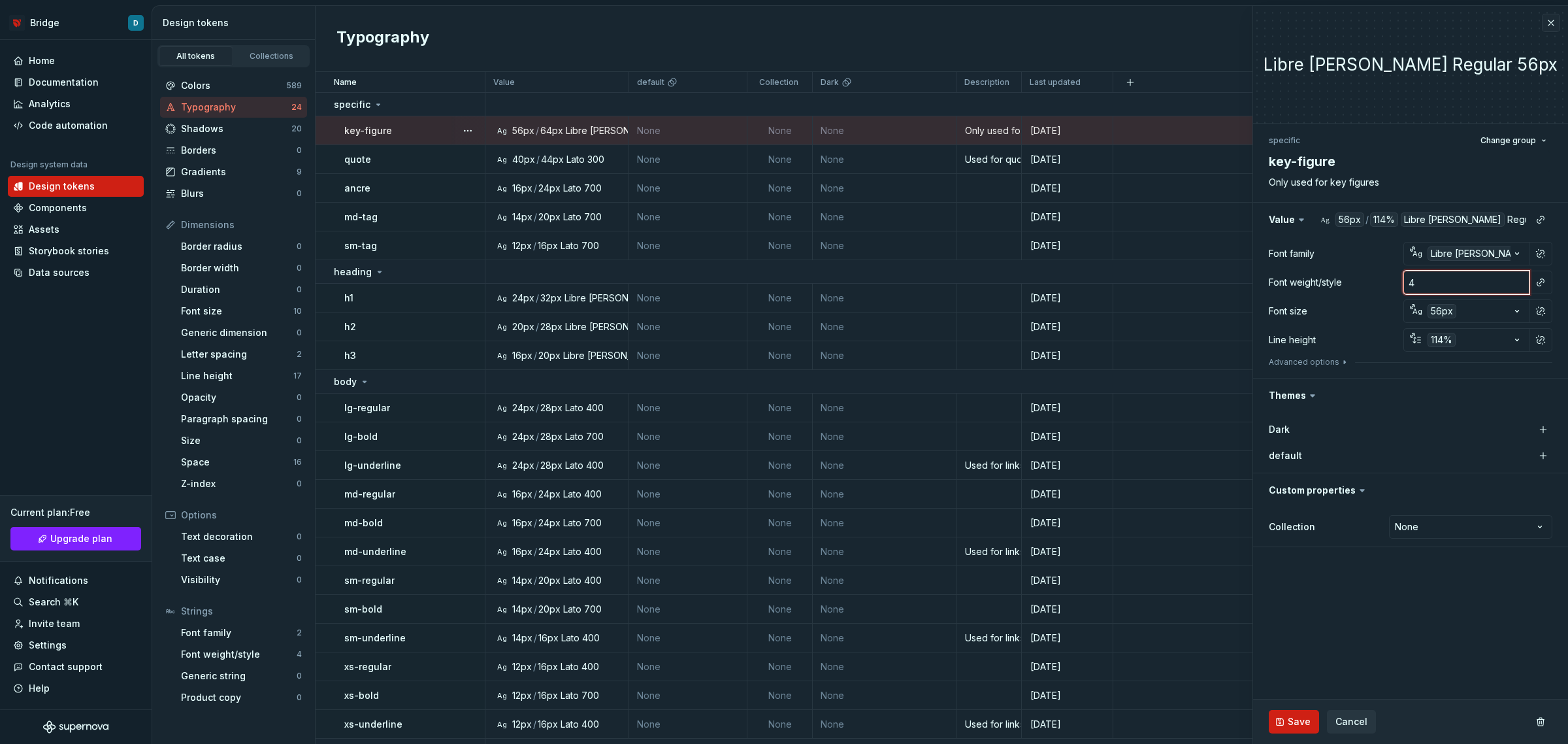
type textarea "*"
type input "40"
type textarea "*"
type input "400"
click at [1537, 275] on button "button" at bounding box center [1541, 282] width 18 height 18
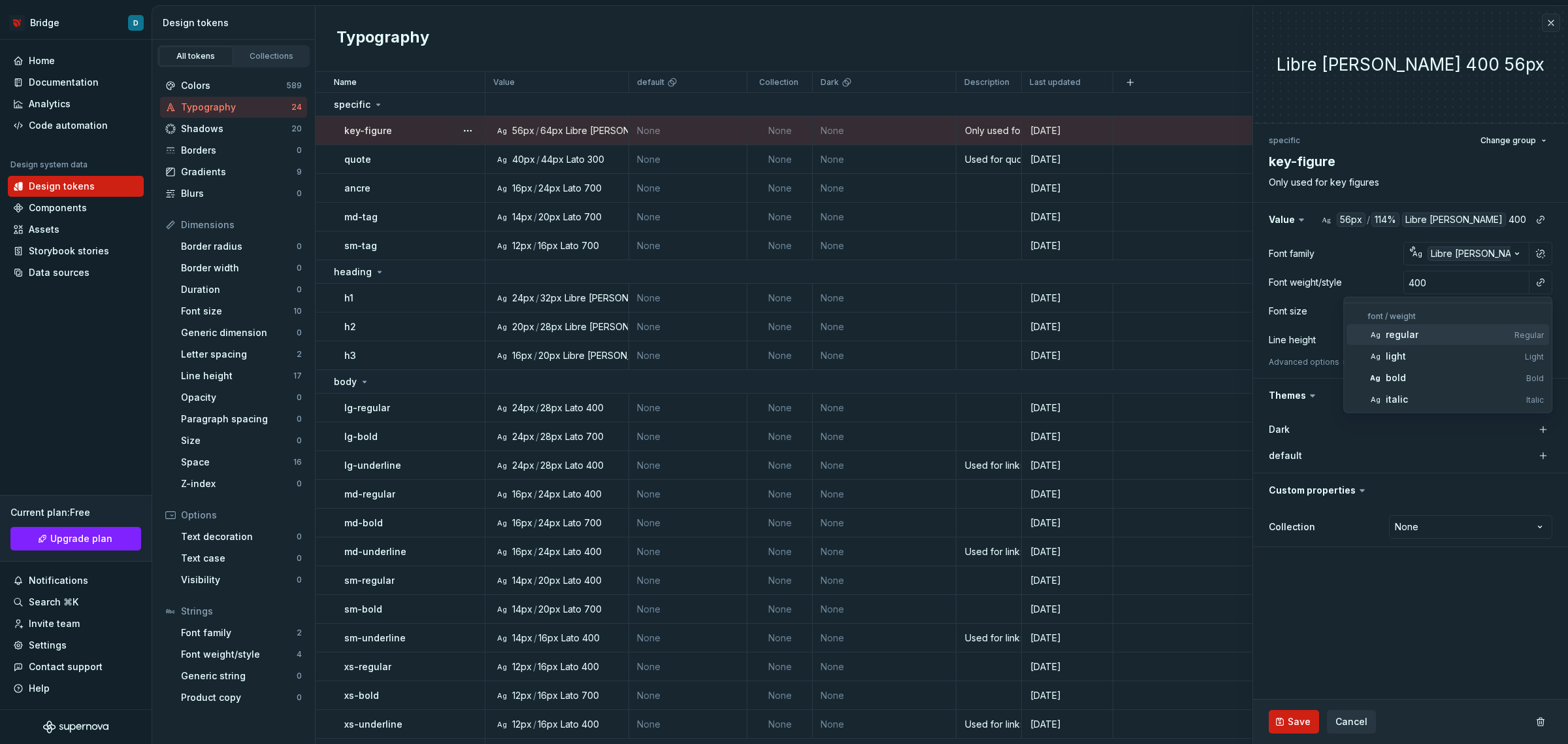
click at [1421, 335] on div "regular" at bounding box center [1448, 334] width 124 height 13
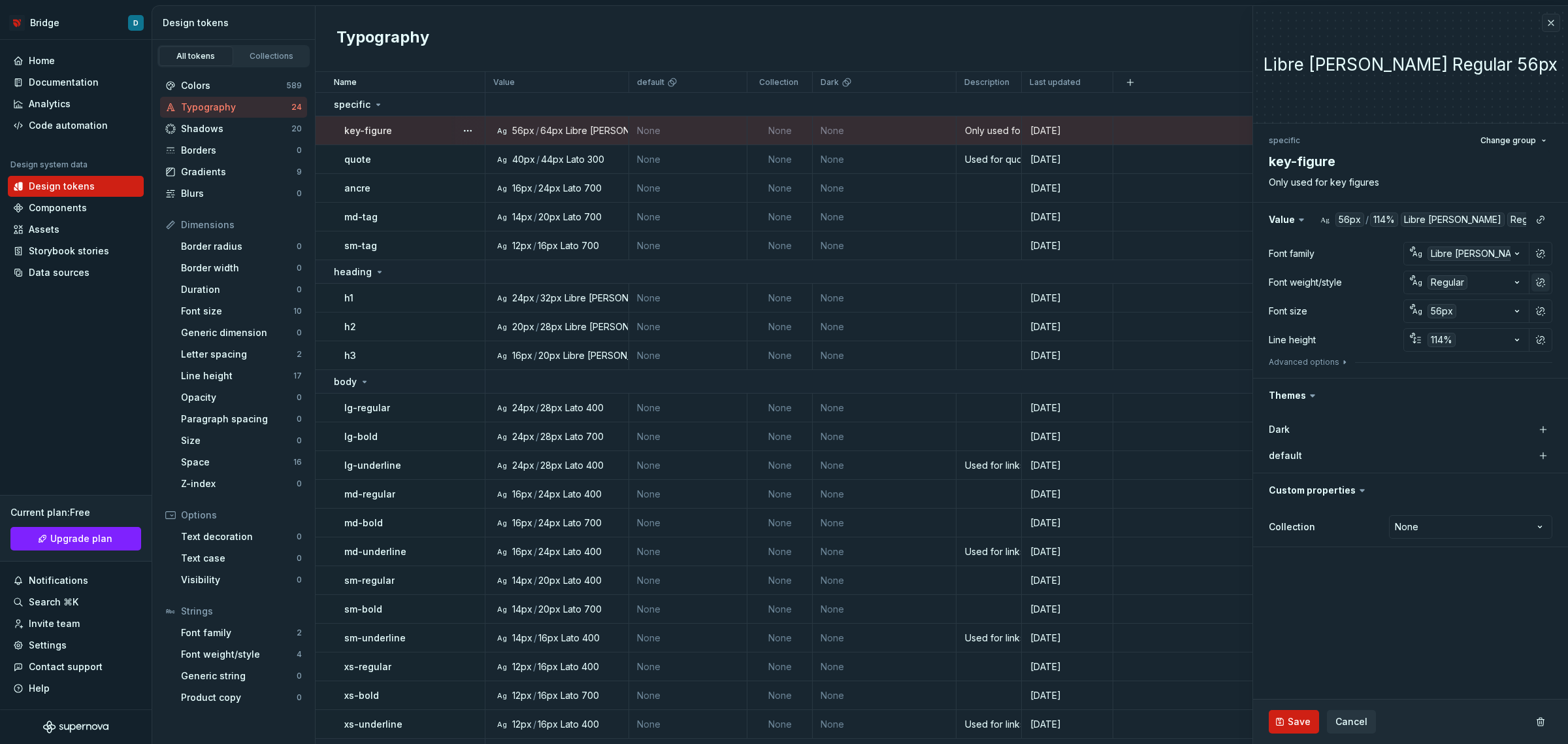
click at [1539, 279] on button "button" at bounding box center [1541, 282] width 18 height 18
click at [1491, 282] on input "Regular" at bounding box center [1466, 282] width 126 height 23
type textarea "*"
type input "4"
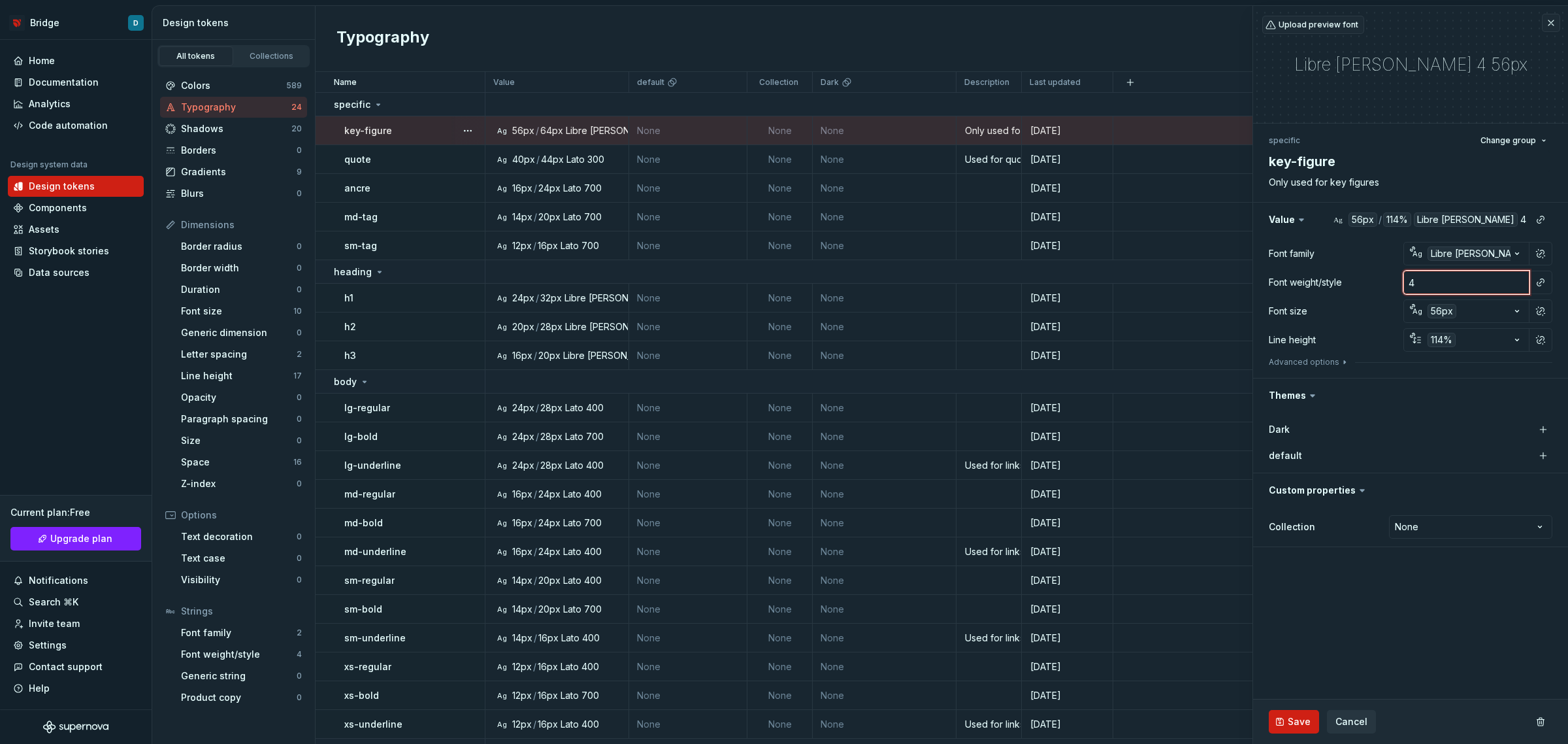
type textarea "*"
type input "40"
type textarea "*"
type input "400"
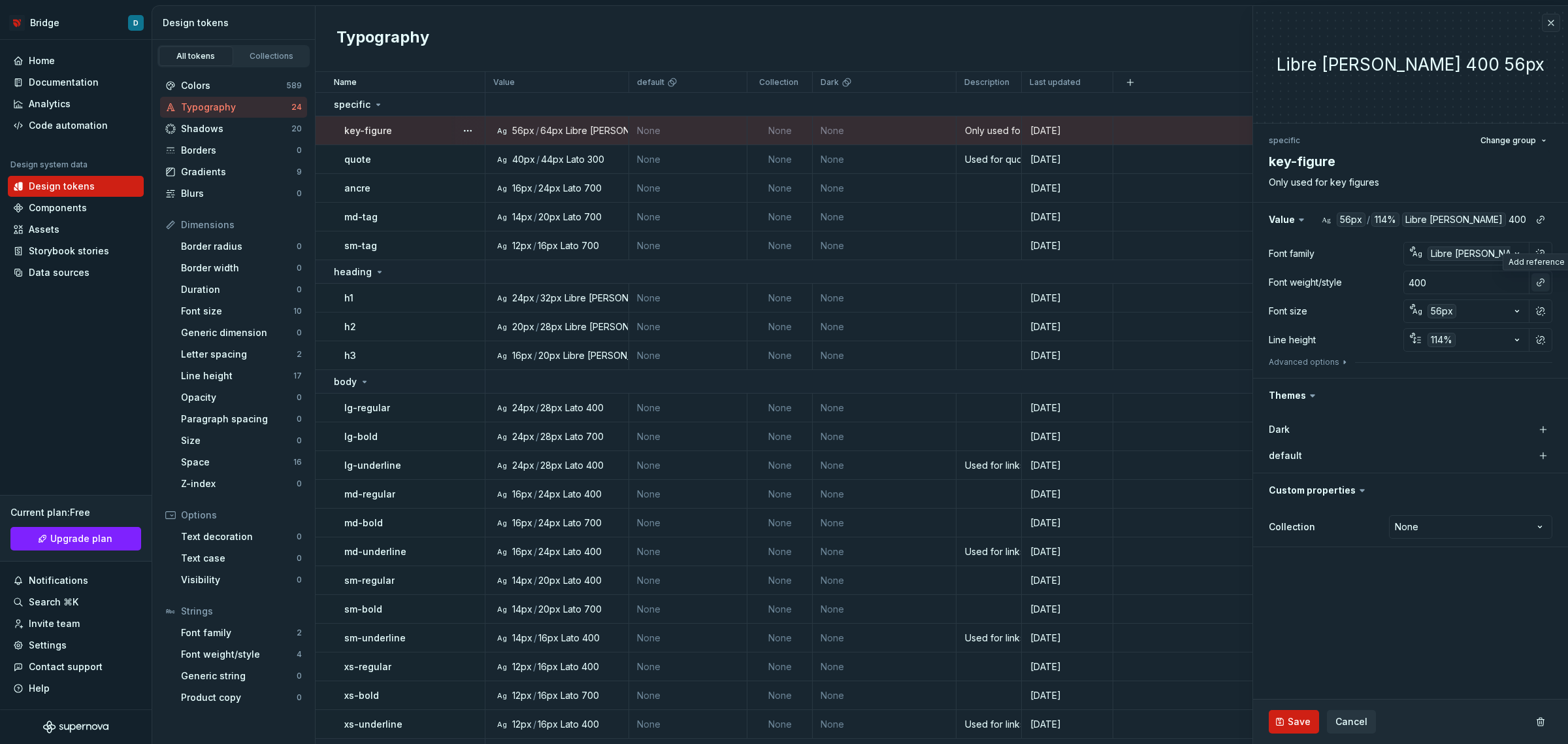
click at [1540, 283] on button "button" at bounding box center [1541, 282] width 18 height 18
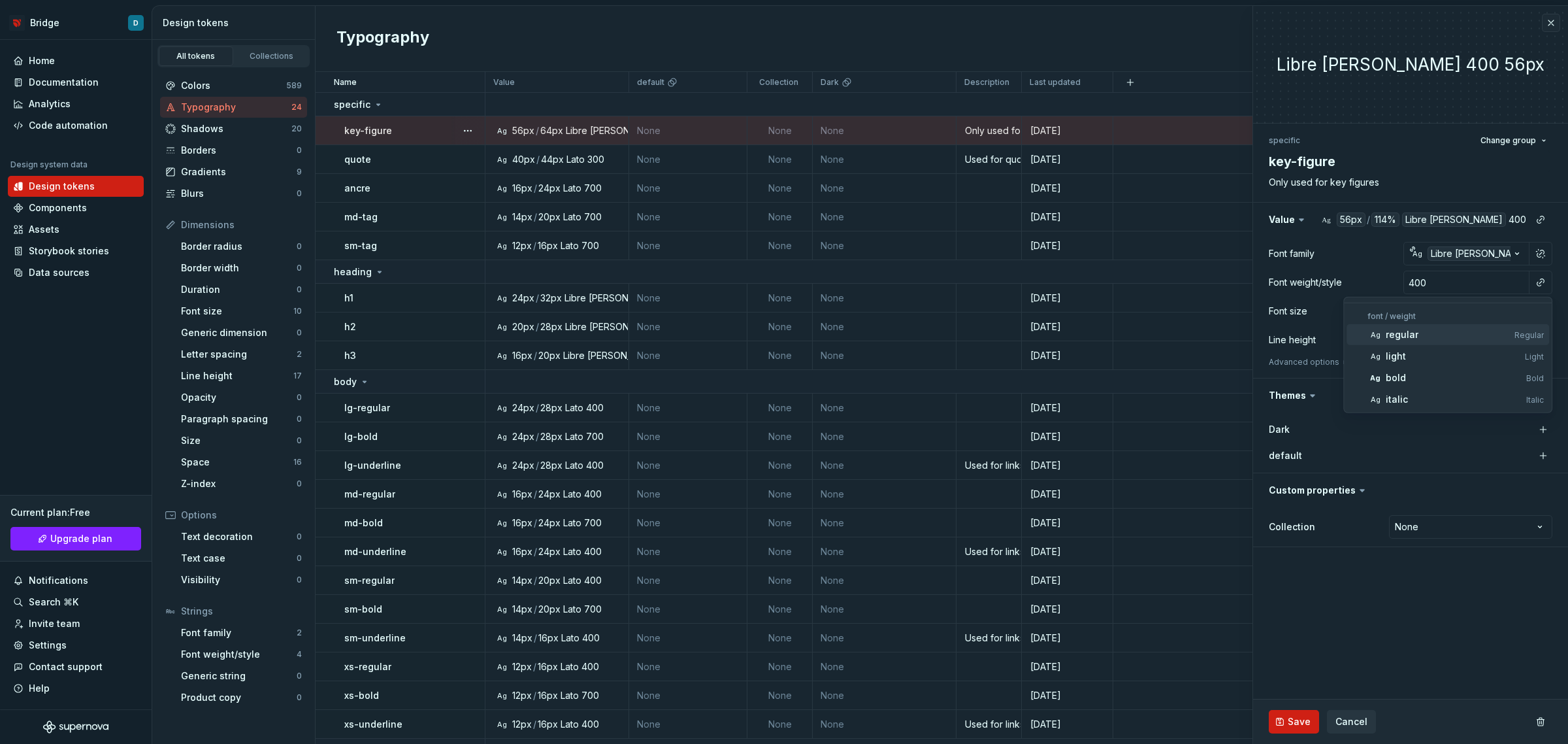
click at [1422, 334] on div "regular" at bounding box center [1448, 334] width 124 height 13
type textarea "*"
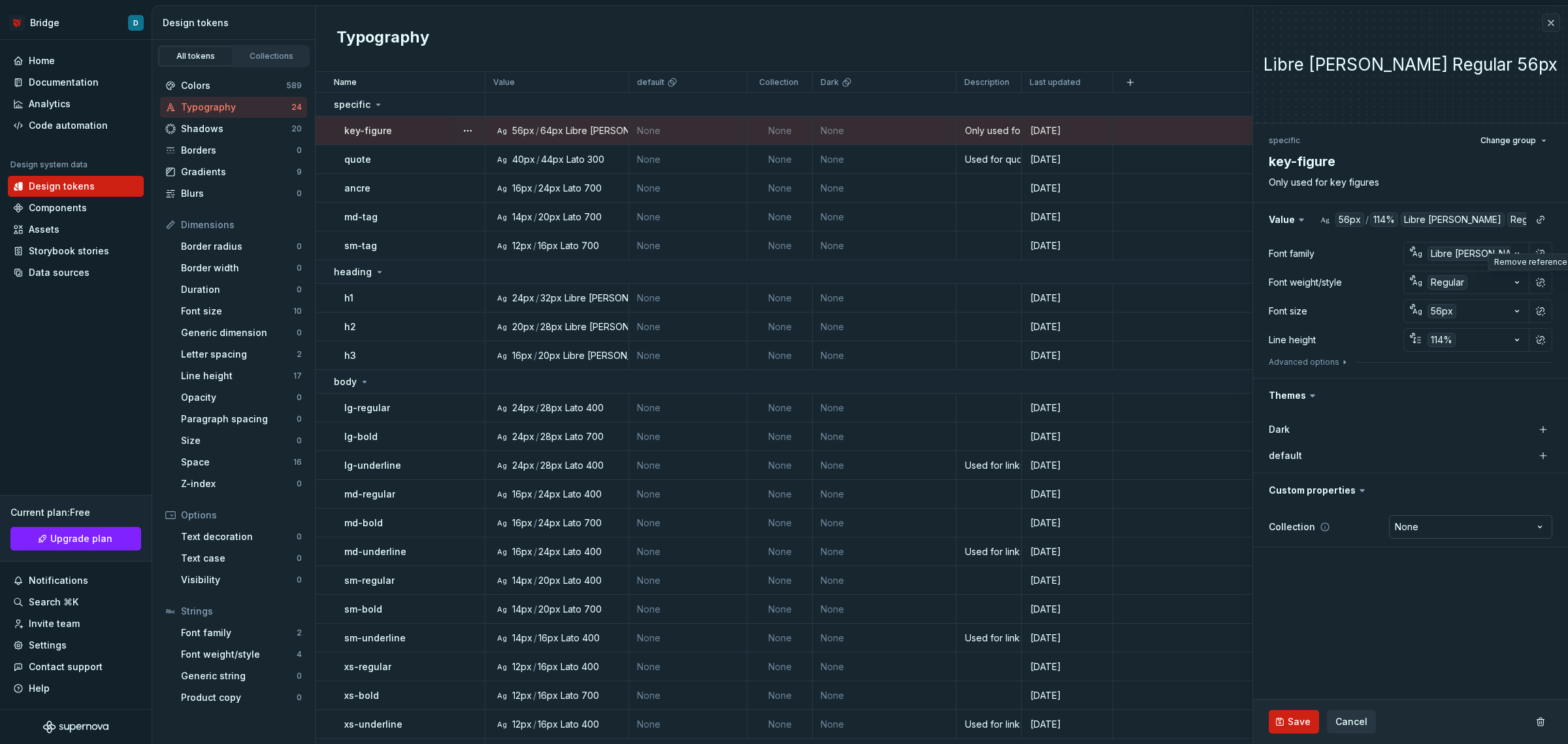
click at [1418, 524] on html "Bridge D Home Documentation Analytics Code automation Design system data Design…" at bounding box center [784, 372] width 1568 height 744
select select "**********"
click at [1308, 717] on span "Save" at bounding box center [1299, 721] width 23 height 13
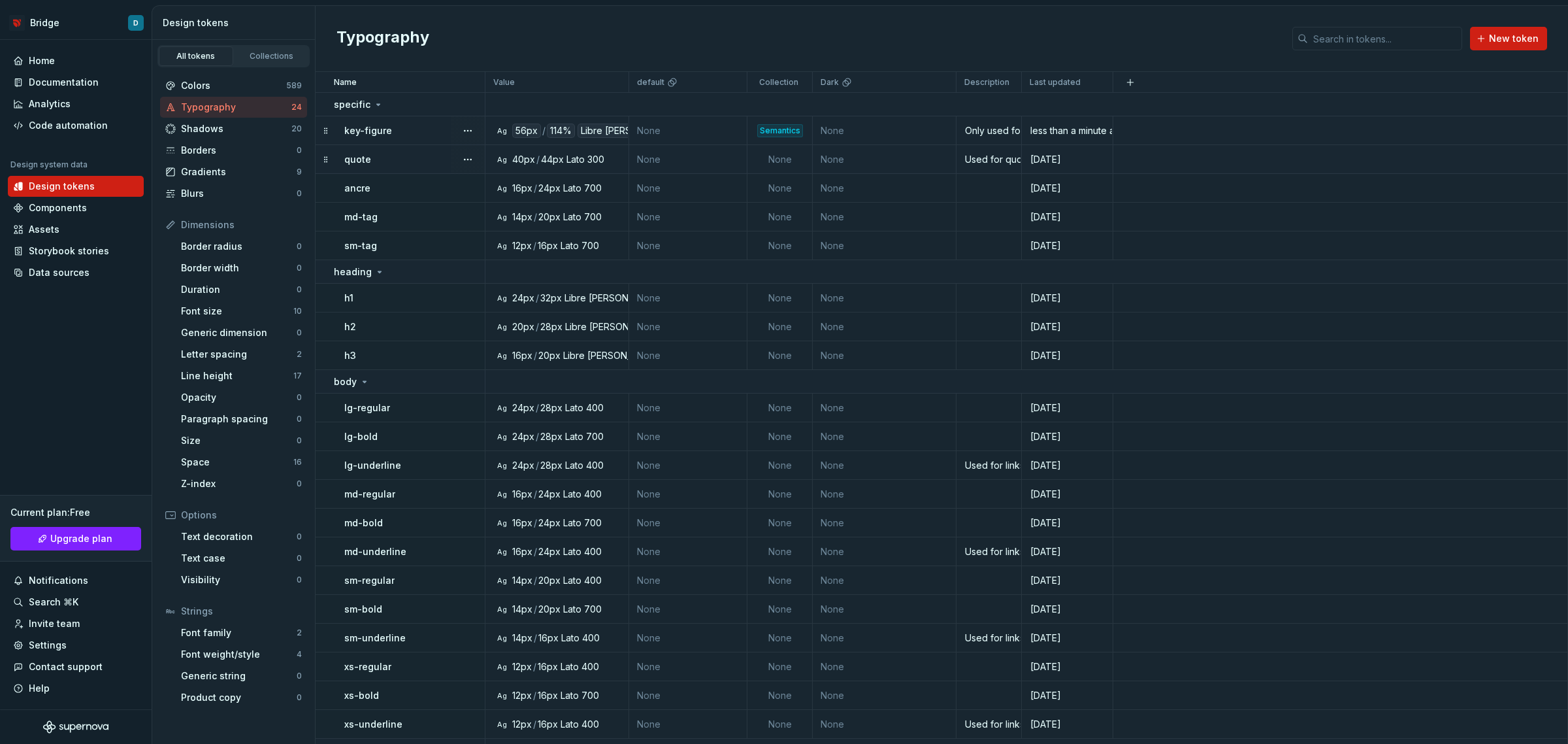
click at [410, 155] on div "quote" at bounding box center [414, 159] width 140 height 13
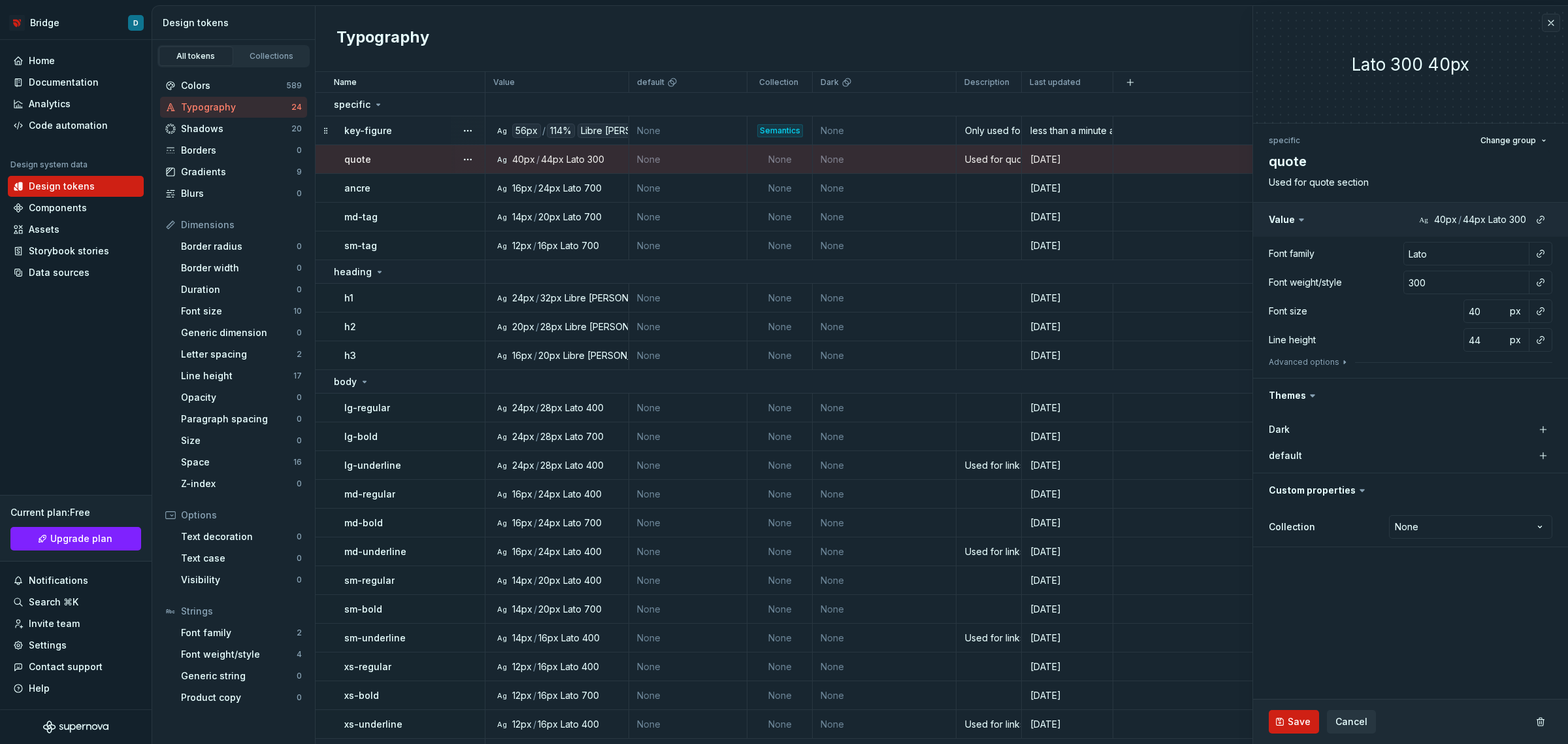
click at [1499, 220] on button "button" at bounding box center [1410, 220] width 315 height 34
click at [1537, 255] on button "button" at bounding box center [1541, 253] width 18 height 18
click at [1426, 321] on div "default" at bounding box center [1454, 327] width 136 height 13
click at [1537, 281] on button "button" at bounding box center [1541, 282] width 18 height 18
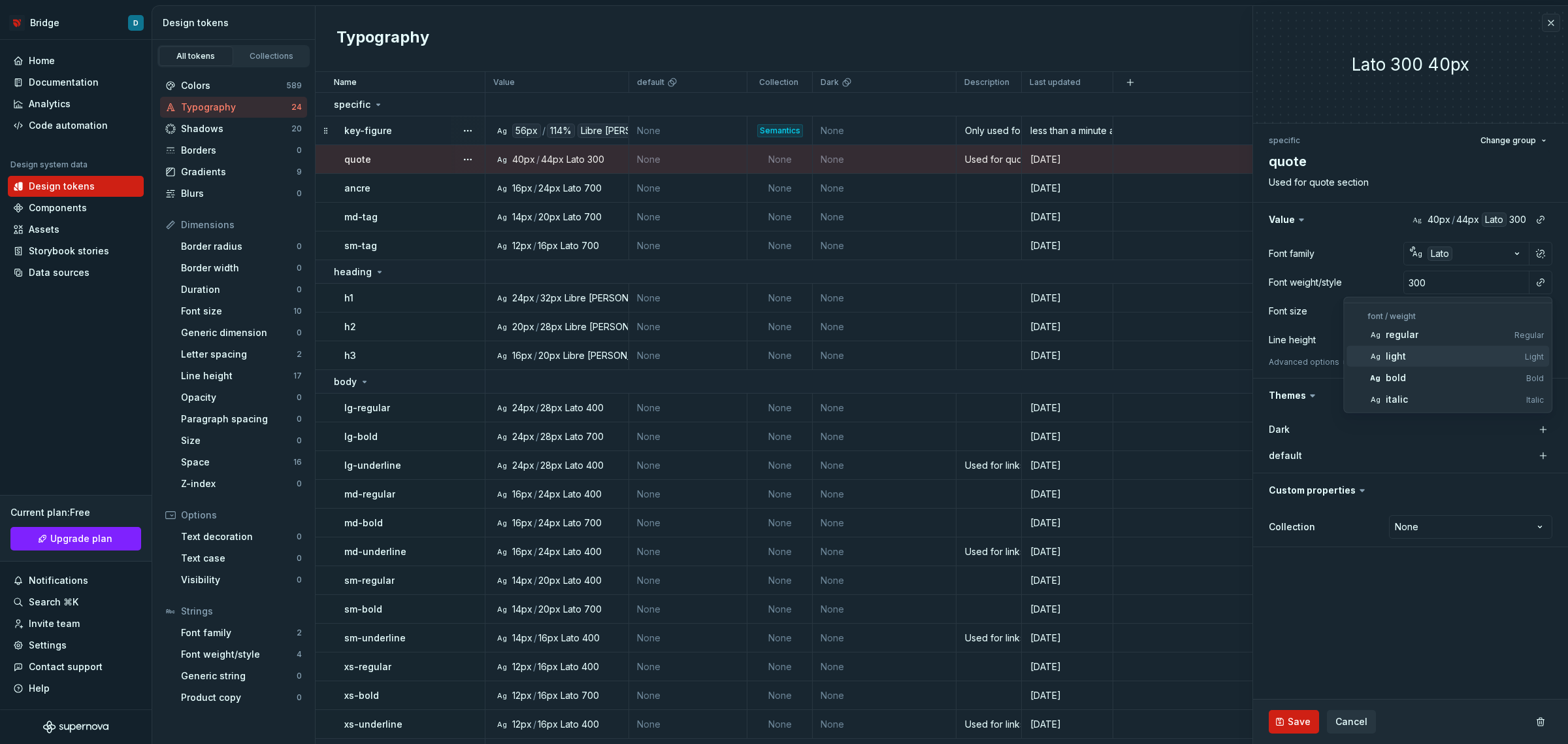
click at [1448, 361] on div "light" at bounding box center [1453, 356] width 134 height 13
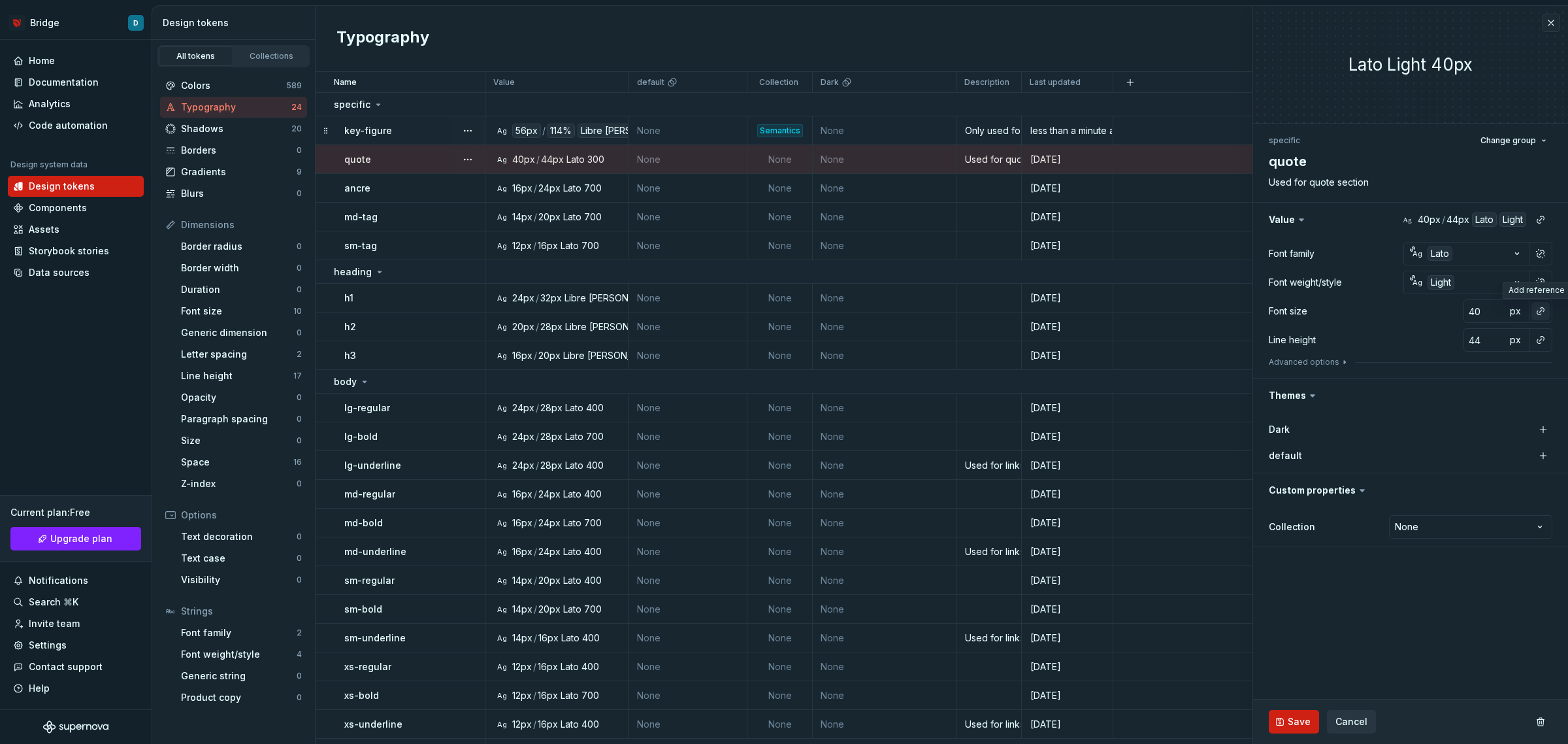
click at [1539, 311] on button "button" at bounding box center [1541, 311] width 18 height 18
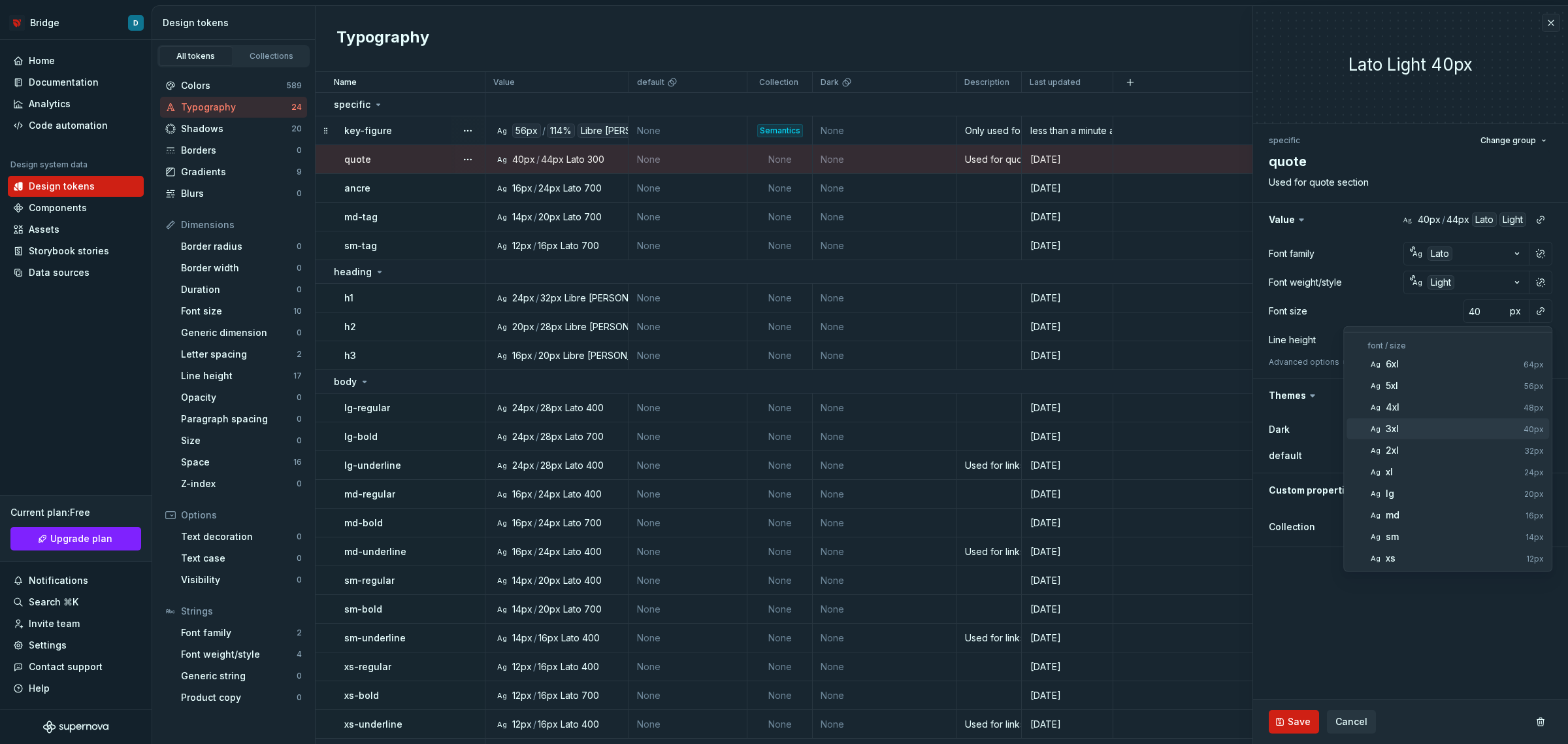
click at [1449, 430] on div "3xl" at bounding box center [1452, 429] width 132 height 13
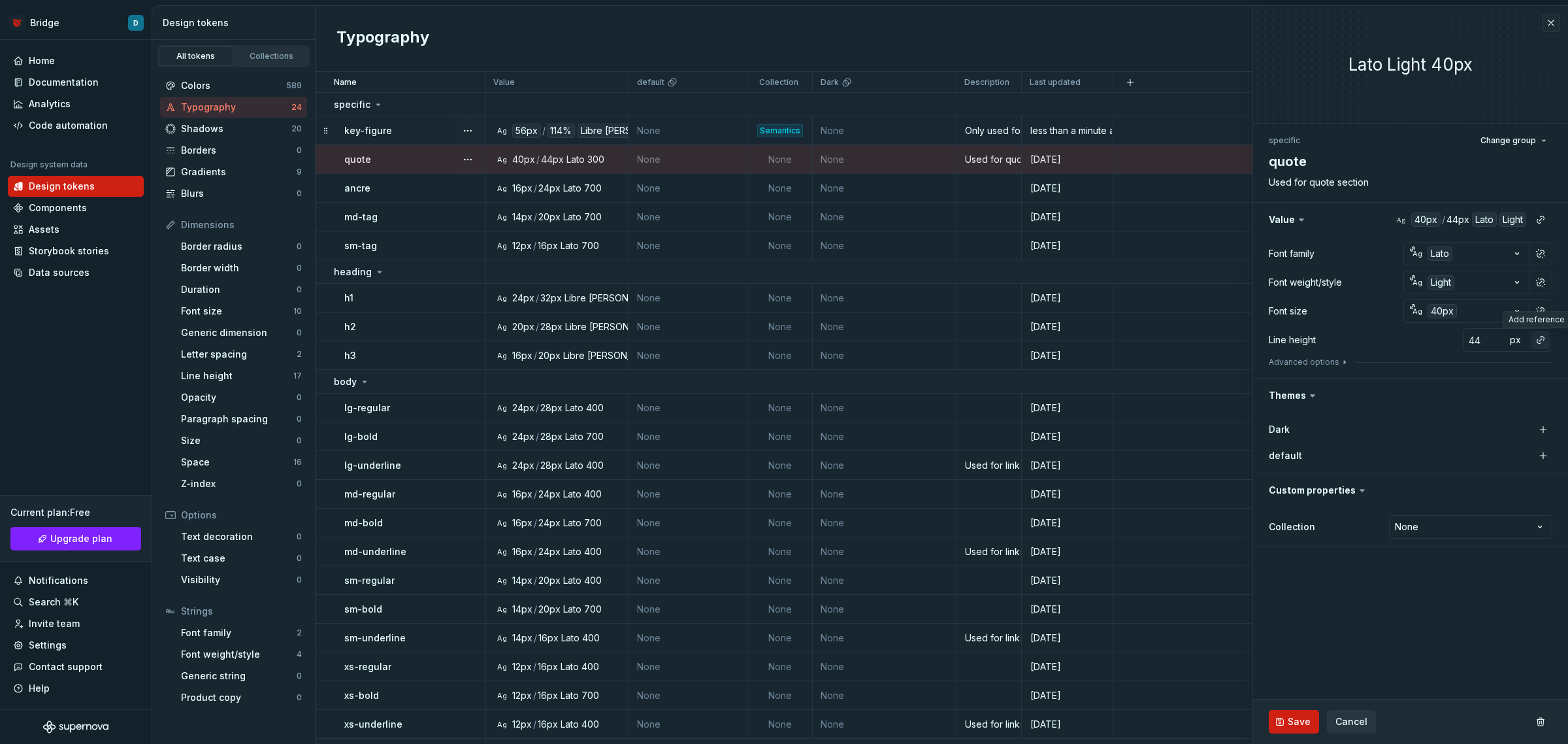
click at [1539, 342] on button "button" at bounding box center [1541, 339] width 18 height 18
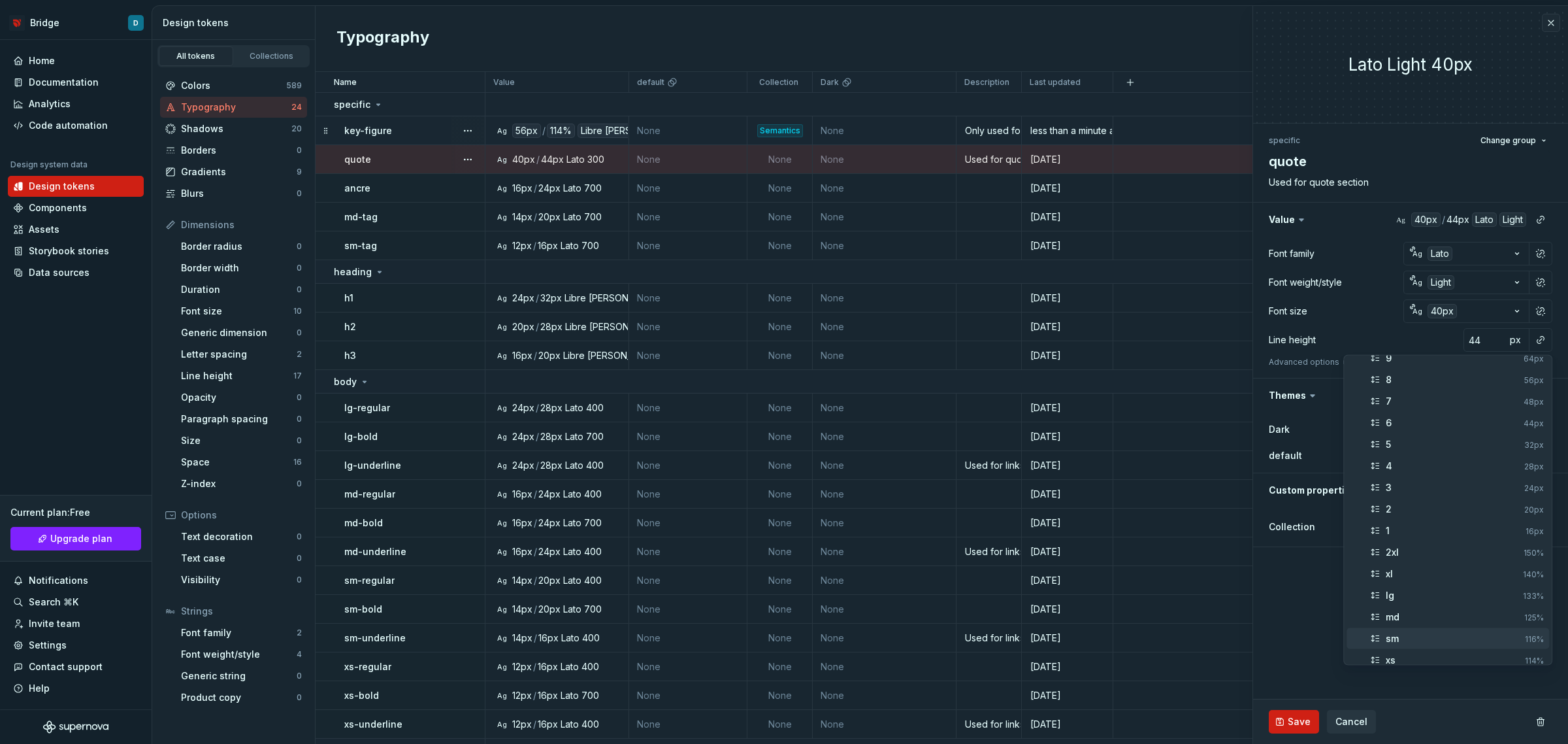
scroll to position [86, 0]
click at [1449, 647] on div "2xs" at bounding box center [1453, 651] width 134 height 13
type textarea "*"
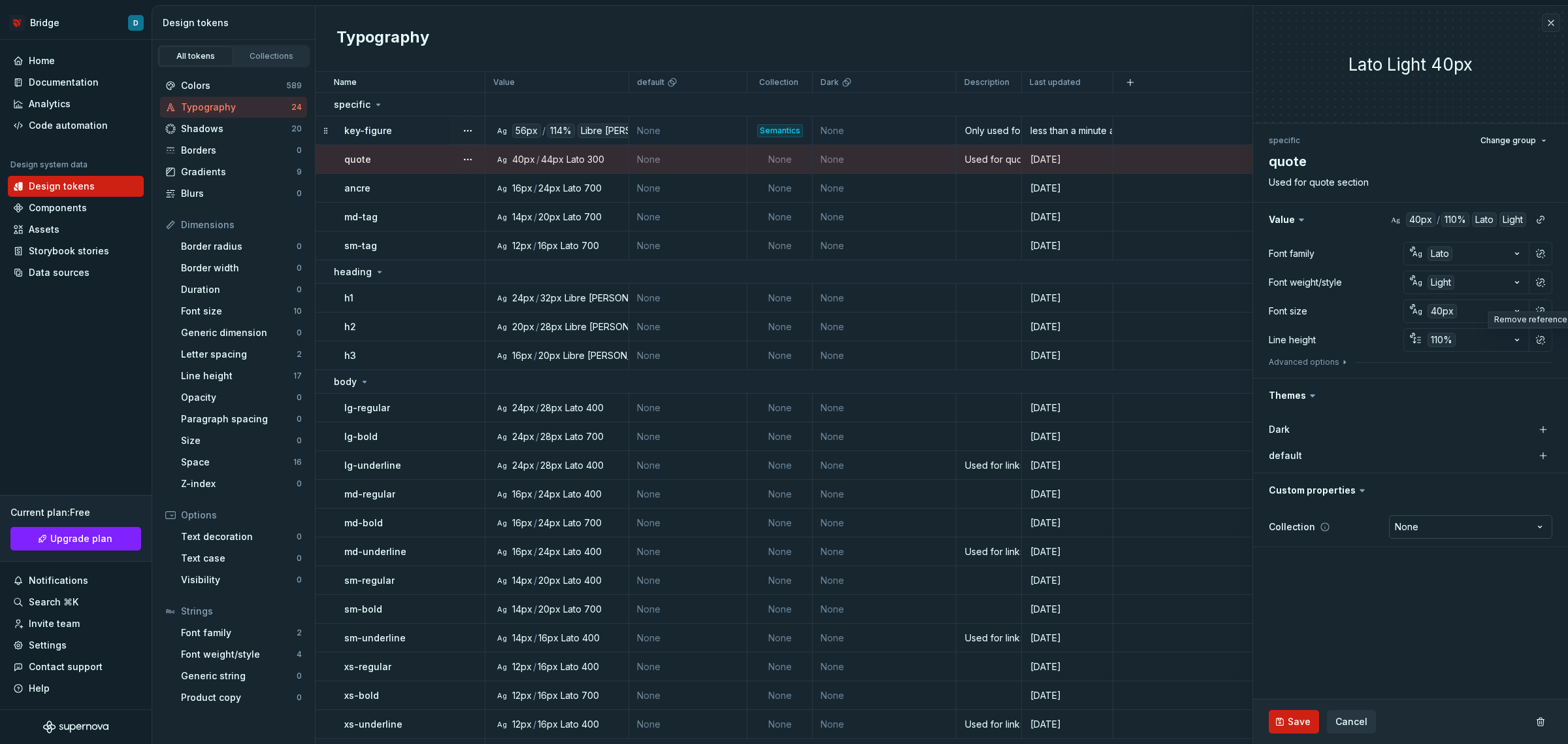
click at [1448, 528] on html "Bridge D Home Documentation Analytics Code automation Design system data Design…" at bounding box center [784, 372] width 1568 height 744
select select "**********"
click at [1296, 711] on button "Save" at bounding box center [1294, 721] width 51 height 23
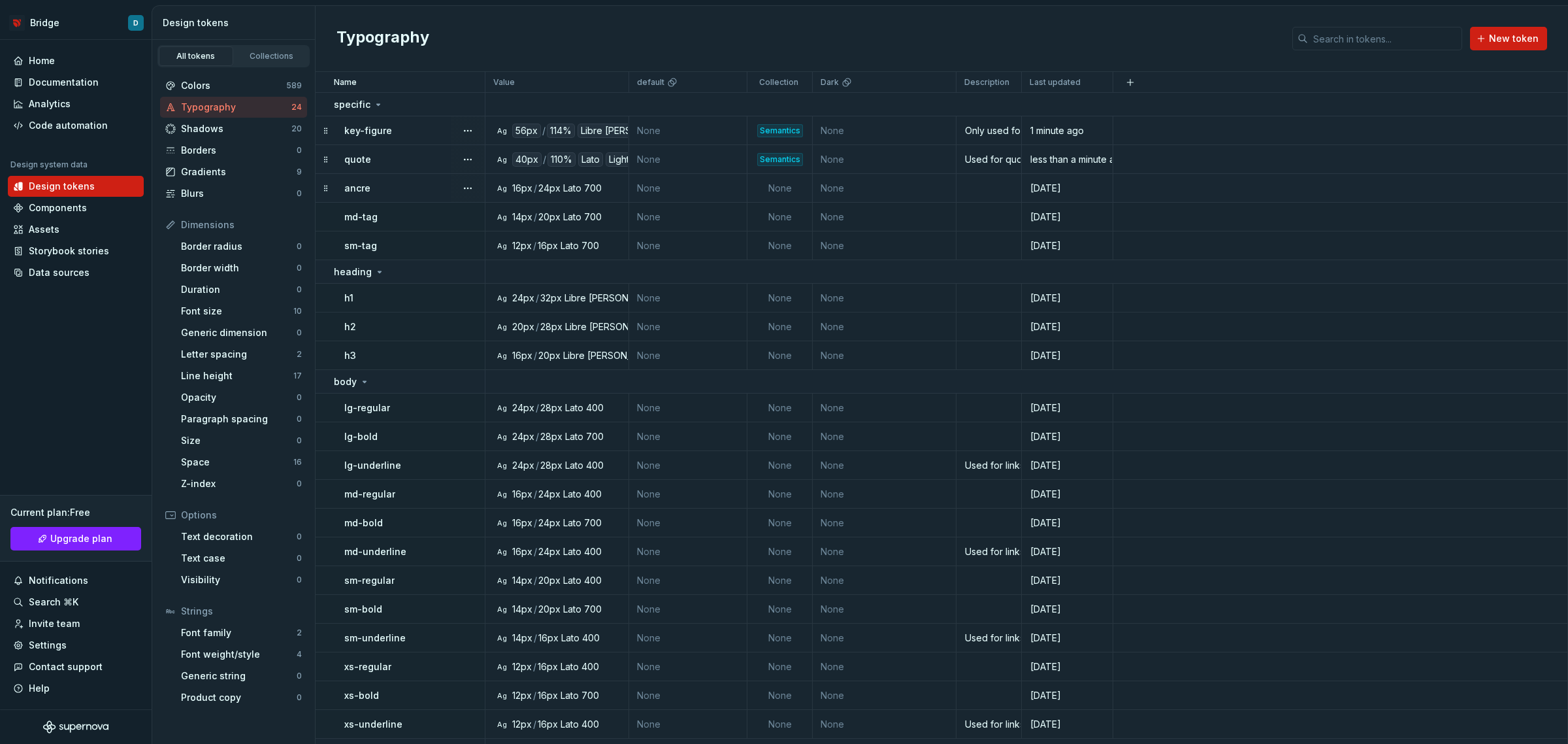
click at [419, 186] on div "ancre" at bounding box center [414, 188] width 140 height 13
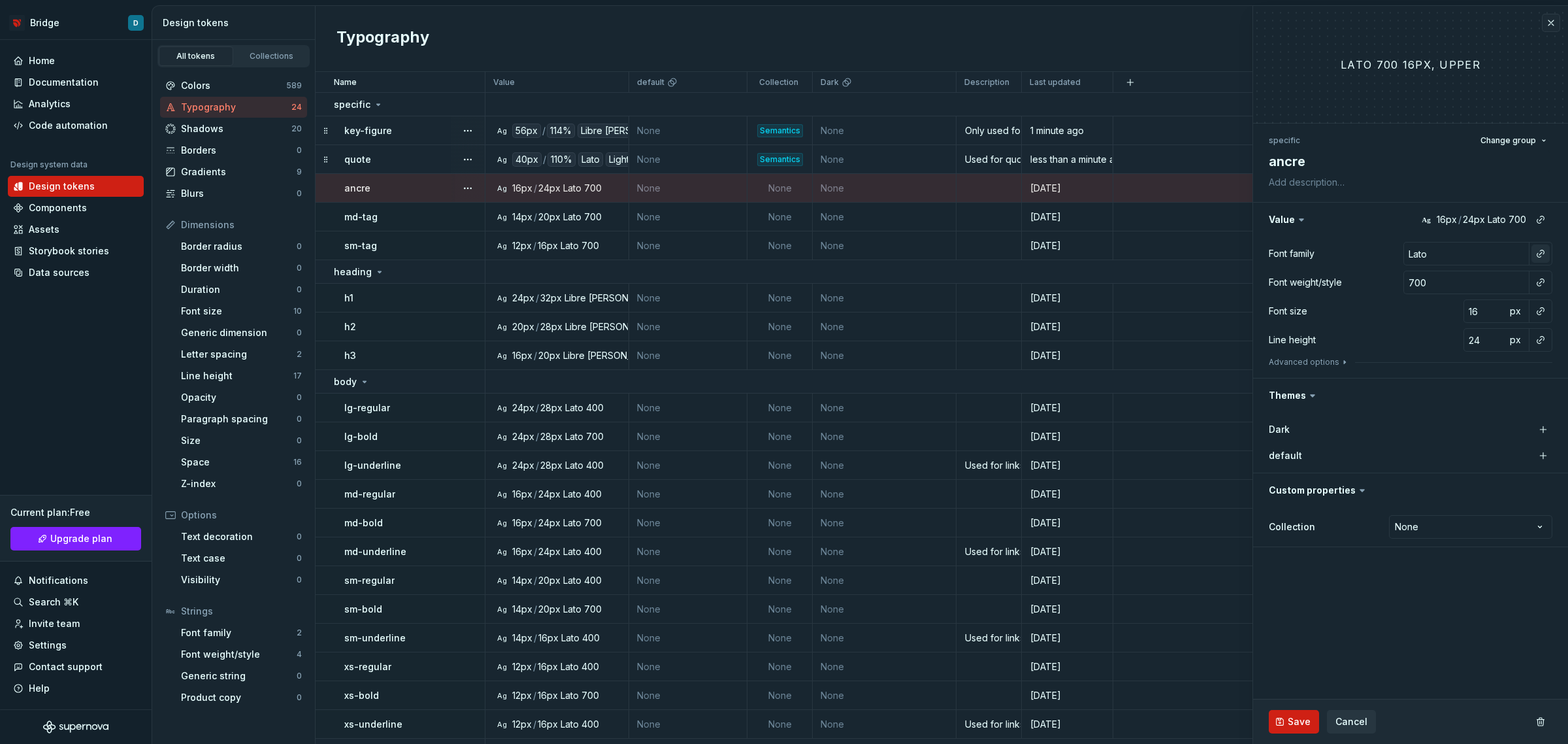
click at [1540, 253] on button "button" at bounding box center [1541, 253] width 18 height 18
click at [1466, 324] on div "default" at bounding box center [1454, 327] width 136 height 13
click at [1541, 281] on button "button" at bounding box center [1541, 282] width 18 height 18
click at [1461, 374] on div "bold" at bounding box center [1454, 377] width 136 height 13
click at [1540, 306] on button "button" at bounding box center [1541, 311] width 18 height 18
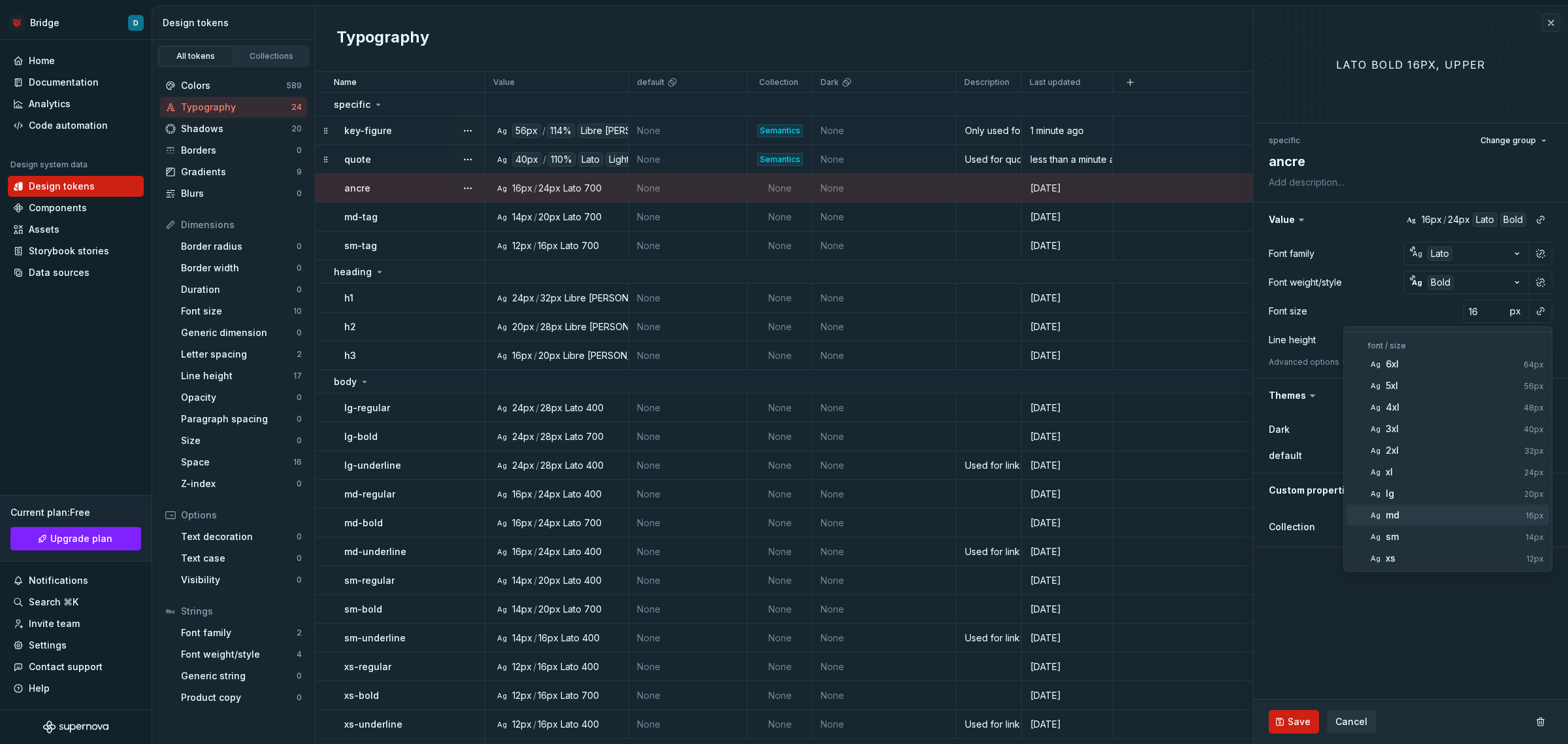
click at [1451, 516] on div "md" at bounding box center [1453, 515] width 135 height 13
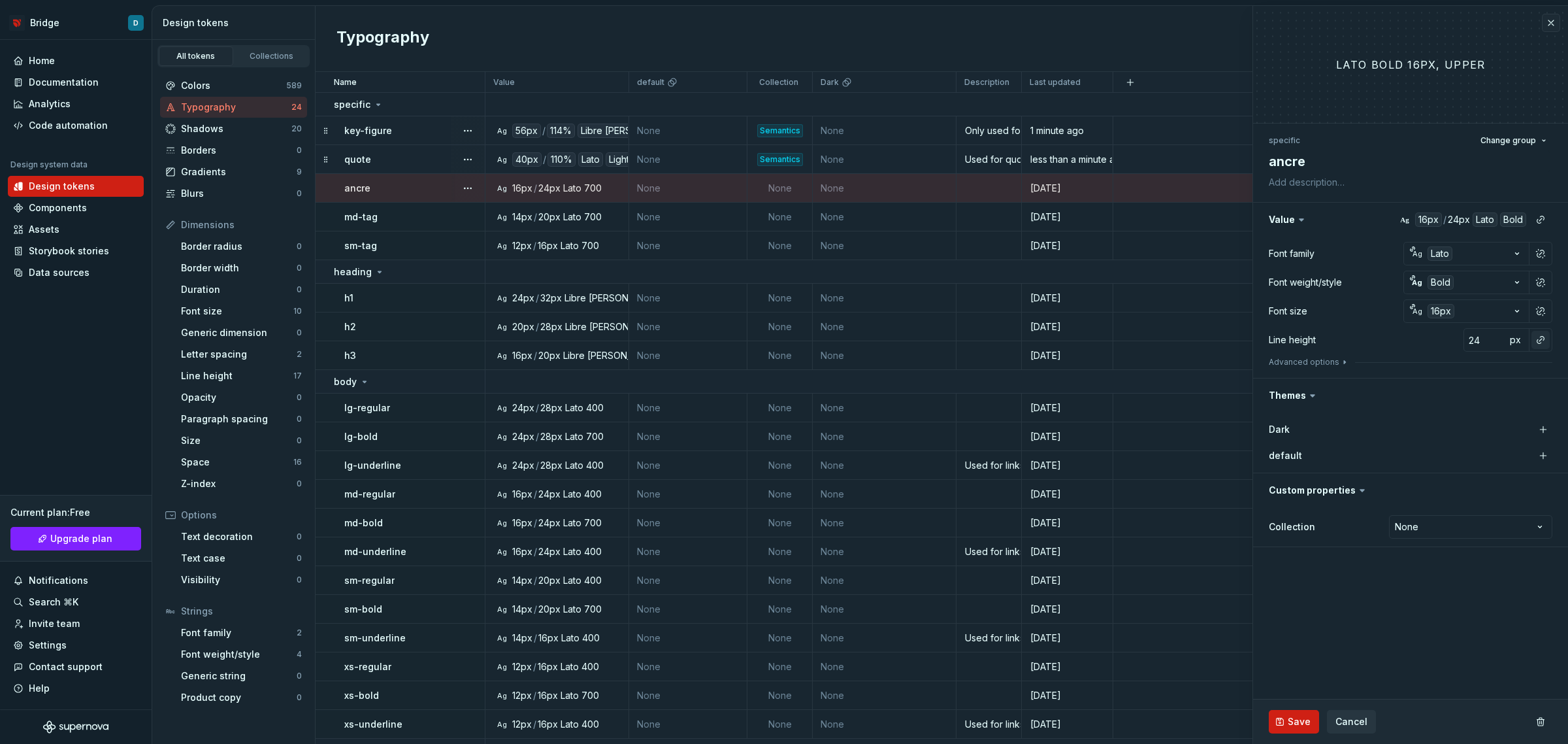
click at [1541, 338] on button "button" at bounding box center [1541, 339] width 18 height 18
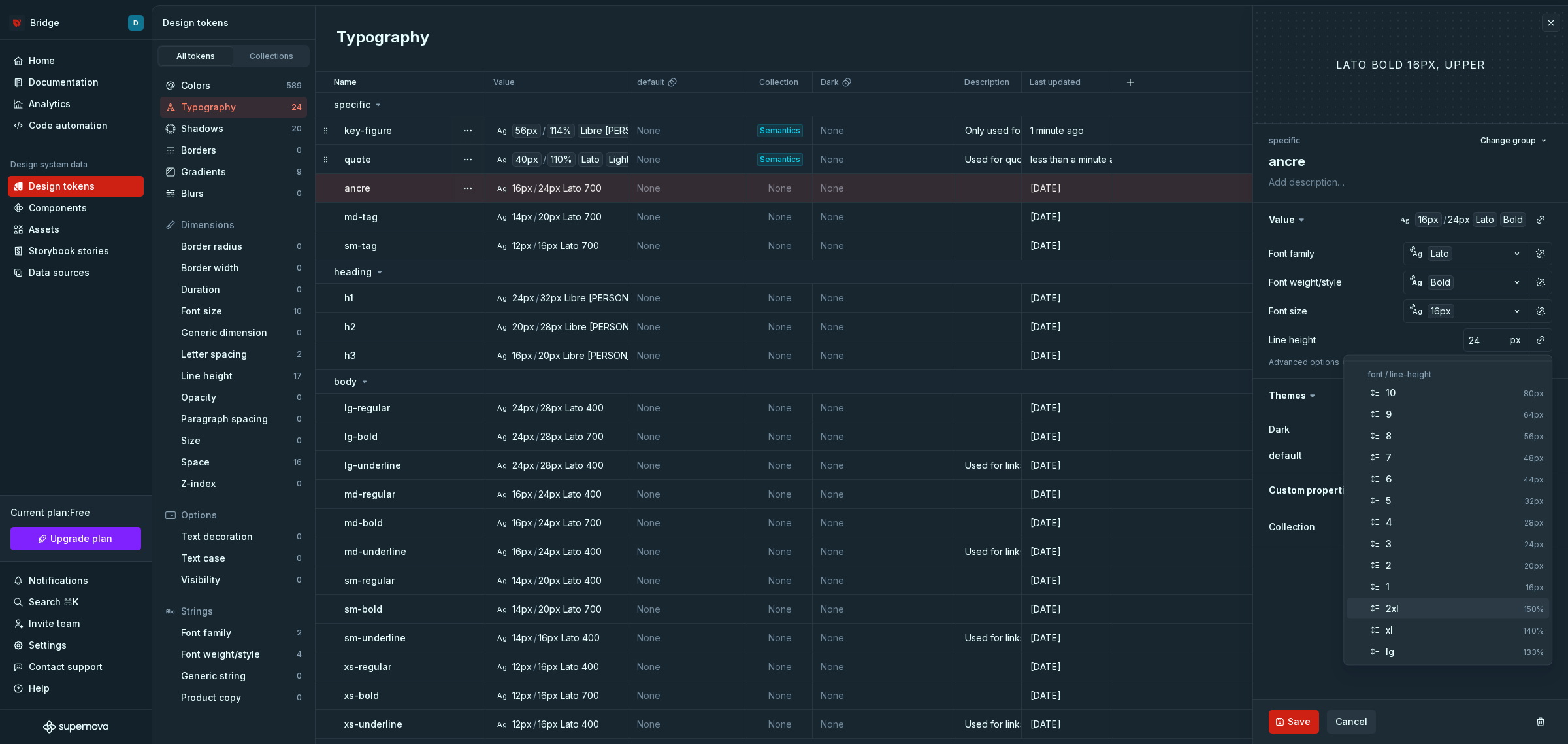
click at [1504, 615] on span "2xl 150%" at bounding box center [1448, 608] width 203 height 21
type textarea "*"
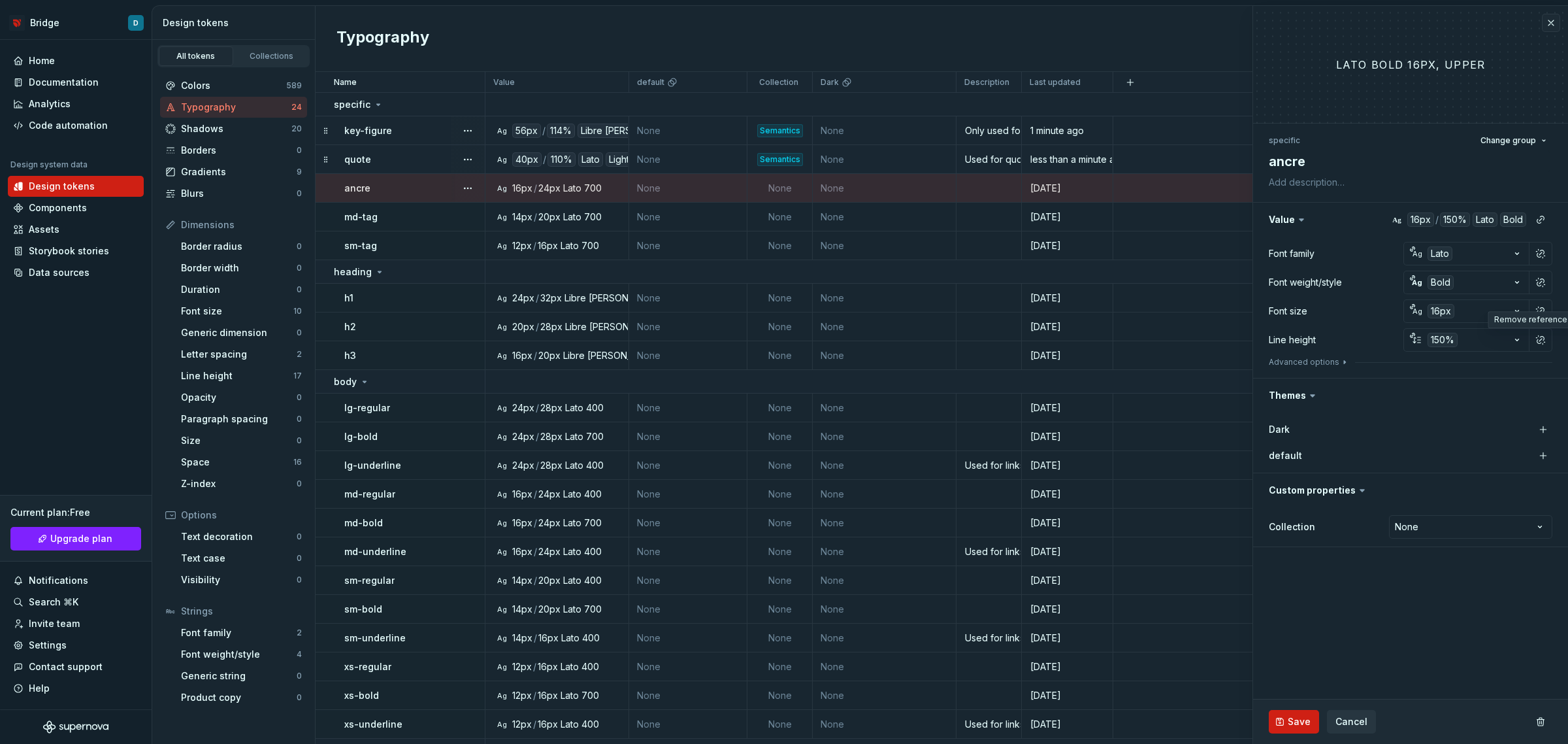
click at [1464, 524] on html "Bridge D Home Documentation Analytics Code automation Design system data Design…" at bounding box center [784, 372] width 1568 height 744
select select "**********"
click at [1305, 715] on span "Save" at bounding box center [1299, 721] width 23 height 13
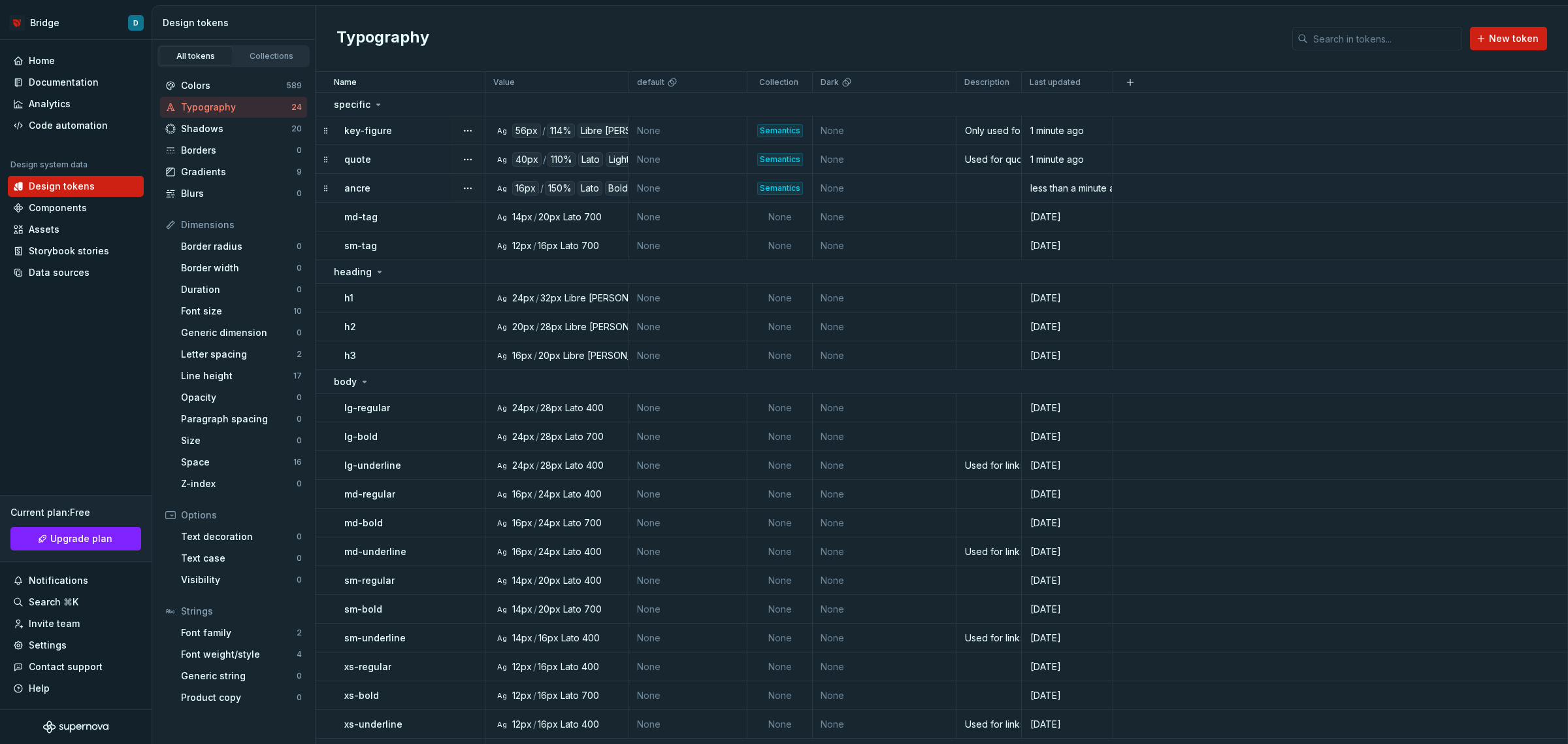
click at [426, 192] on div "ancre" at bounding box center [414, 188] width 140 height 13
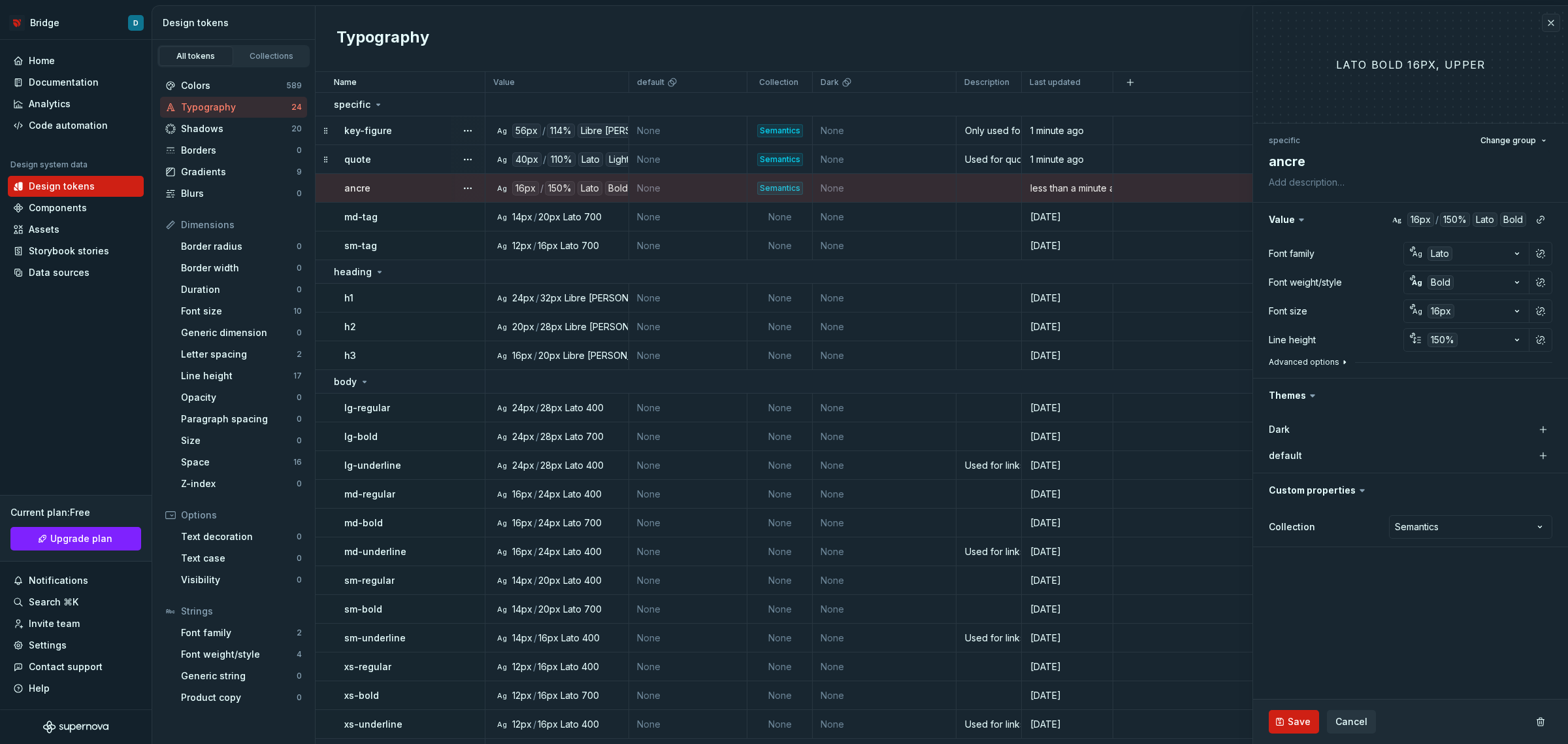
click at [1322, 363] on button "Advanced options" at bounding box center [1310, 362] width 81 height 10
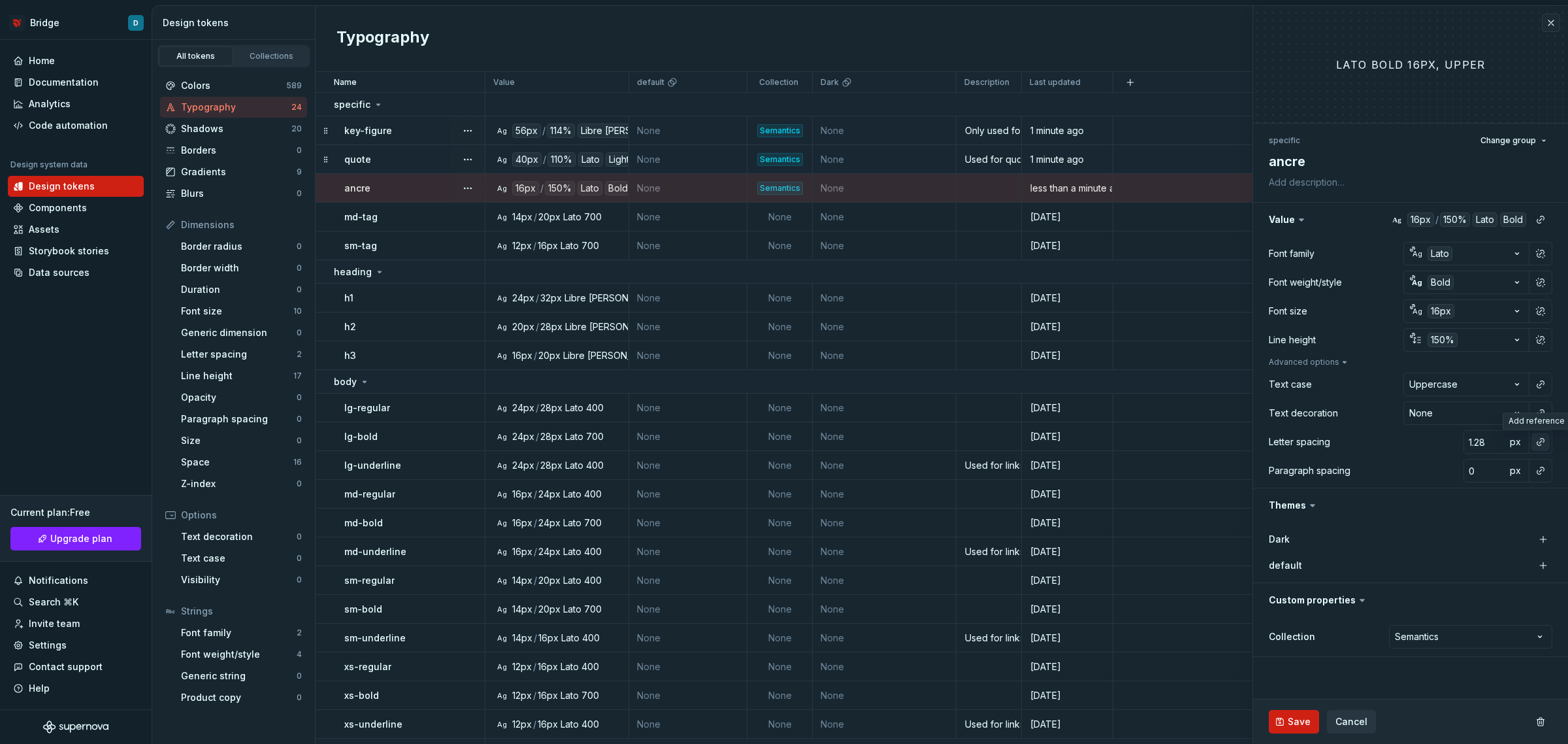
click at [1540, 445] on button "button" at bounding box center [1541, 442] width 18 height 18
click at [1510, 513] on div "wider" at bounding box center [1456, 515] width 140 height 13
click at [1301, 729] on button "Save" at bounding box center [1294, 721] width 51 height 23
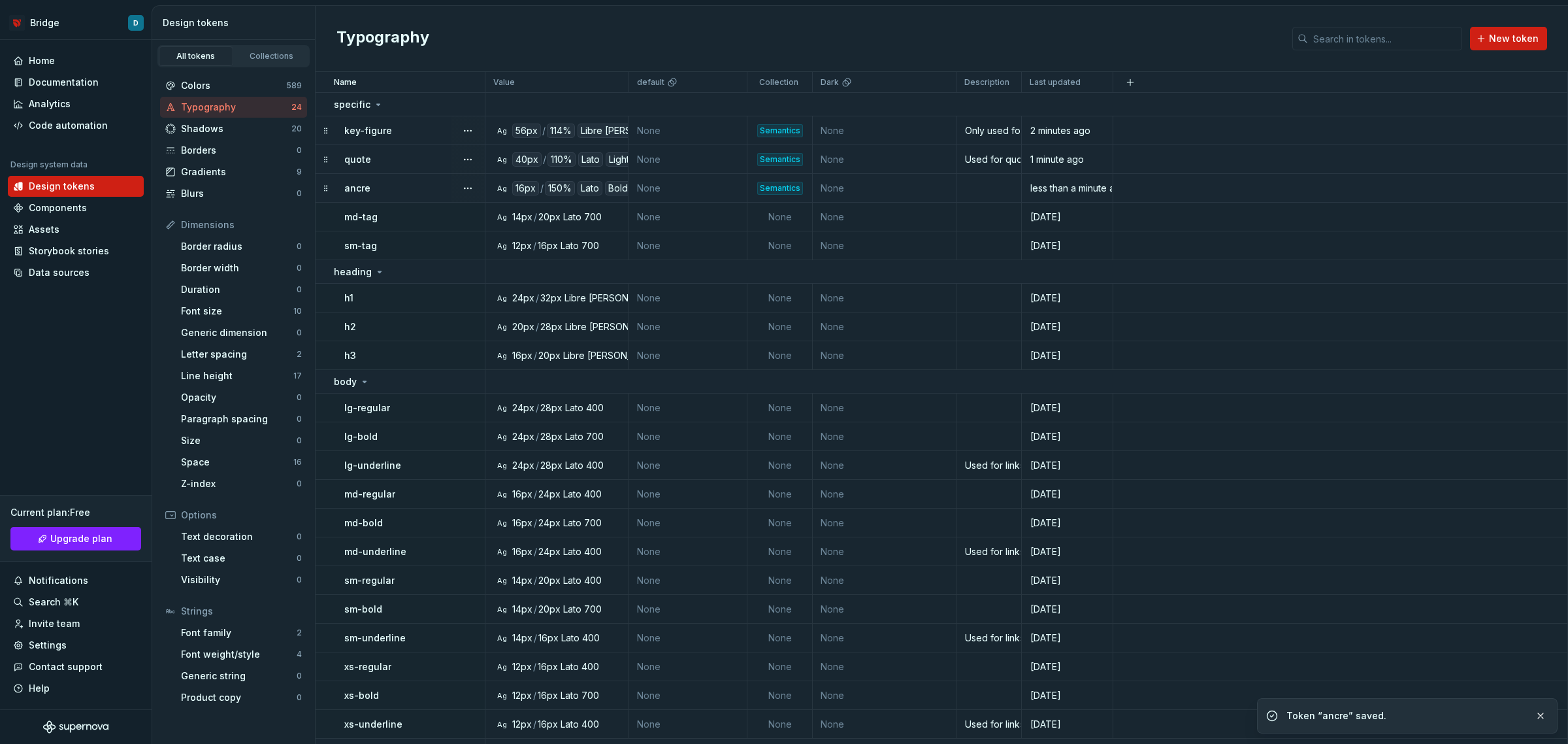
click at [410, 162] on div "quote" at bounding box center [414, 159] width 140 height 13
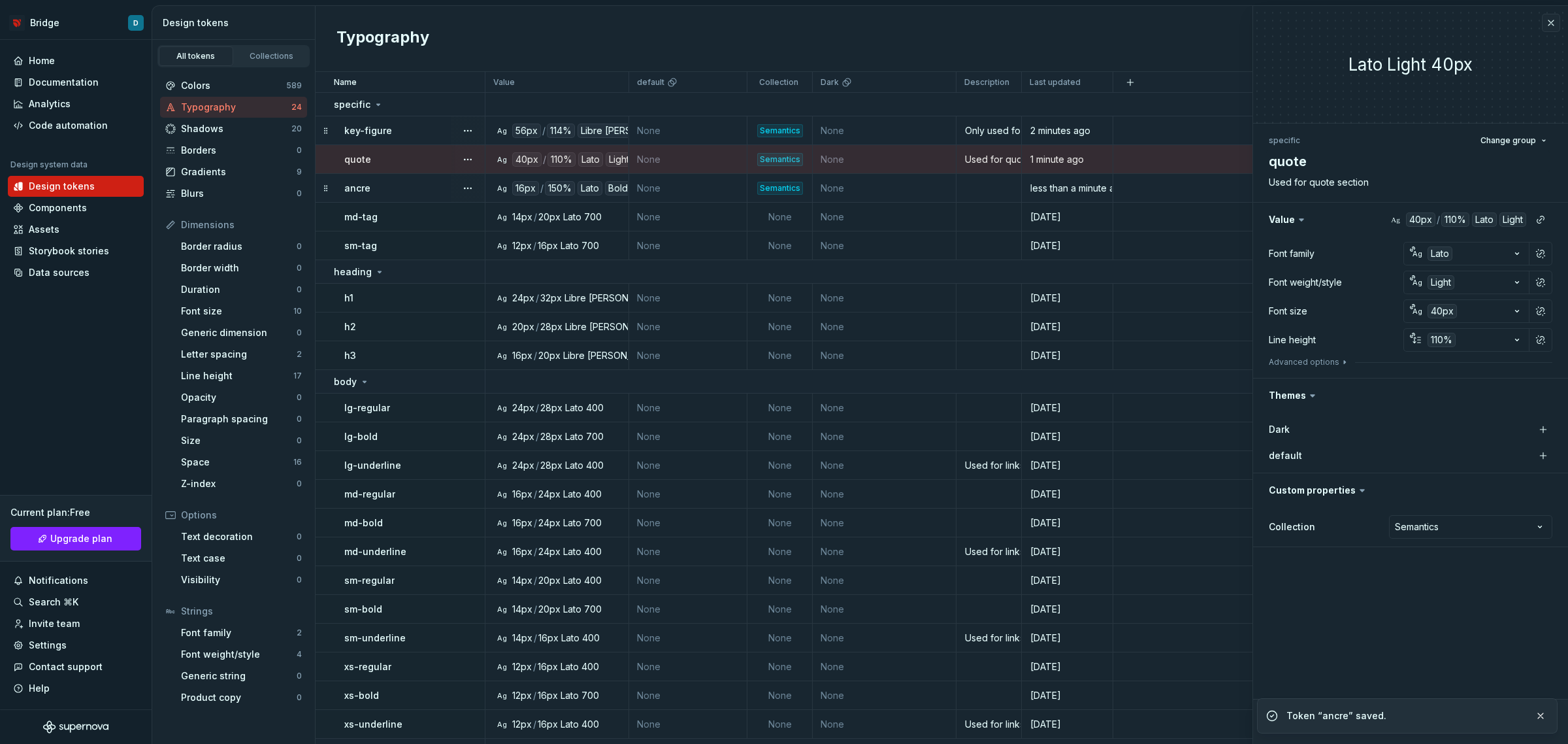
click at [1340, 354] on div "Font family [PERSON_NAME] Font weight/style Ag Light Font size Ag 40px Line hei…" at bounding box center [1411, 308] width 283 height 131
click at [1338, 354] on div "Font family [PERSON_NAME] Font weight/style Ag Light Font size Ag 40px Line hei…" at bounding box center [1411, 308] width 283 height 131
click at [1340, 357] on icon "button" at bounding box center [1345, 362] width 10 height 10
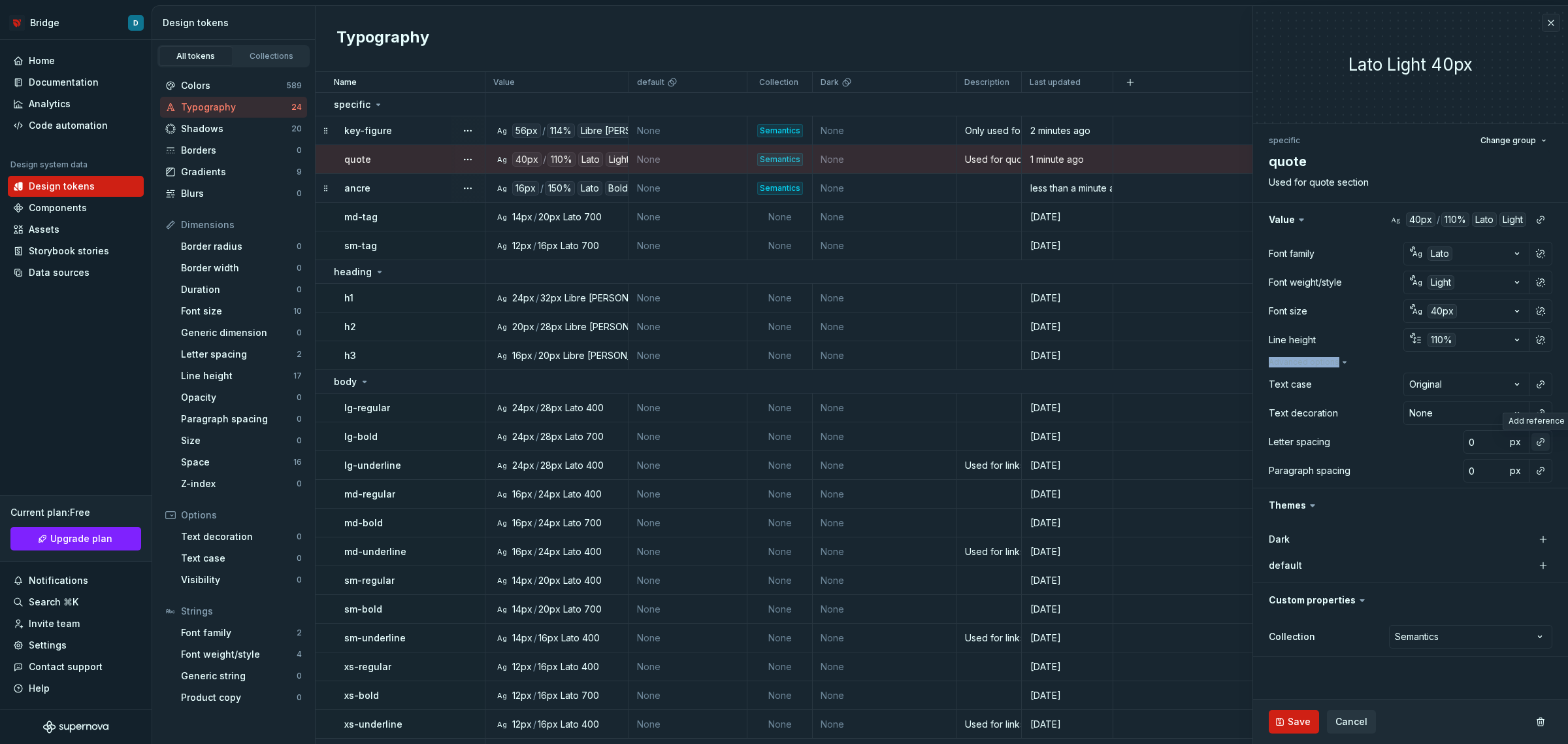
click at [1539, 439] on button "button" at bounding box center [1541, 442] width 18 height 18
click at [1418, 500] on div "normal" at bounding box center [1455, 494] width 138 height 13
click at [1291, 719] on span "Save" at bounding box center [1299, 721] width 23 height 13
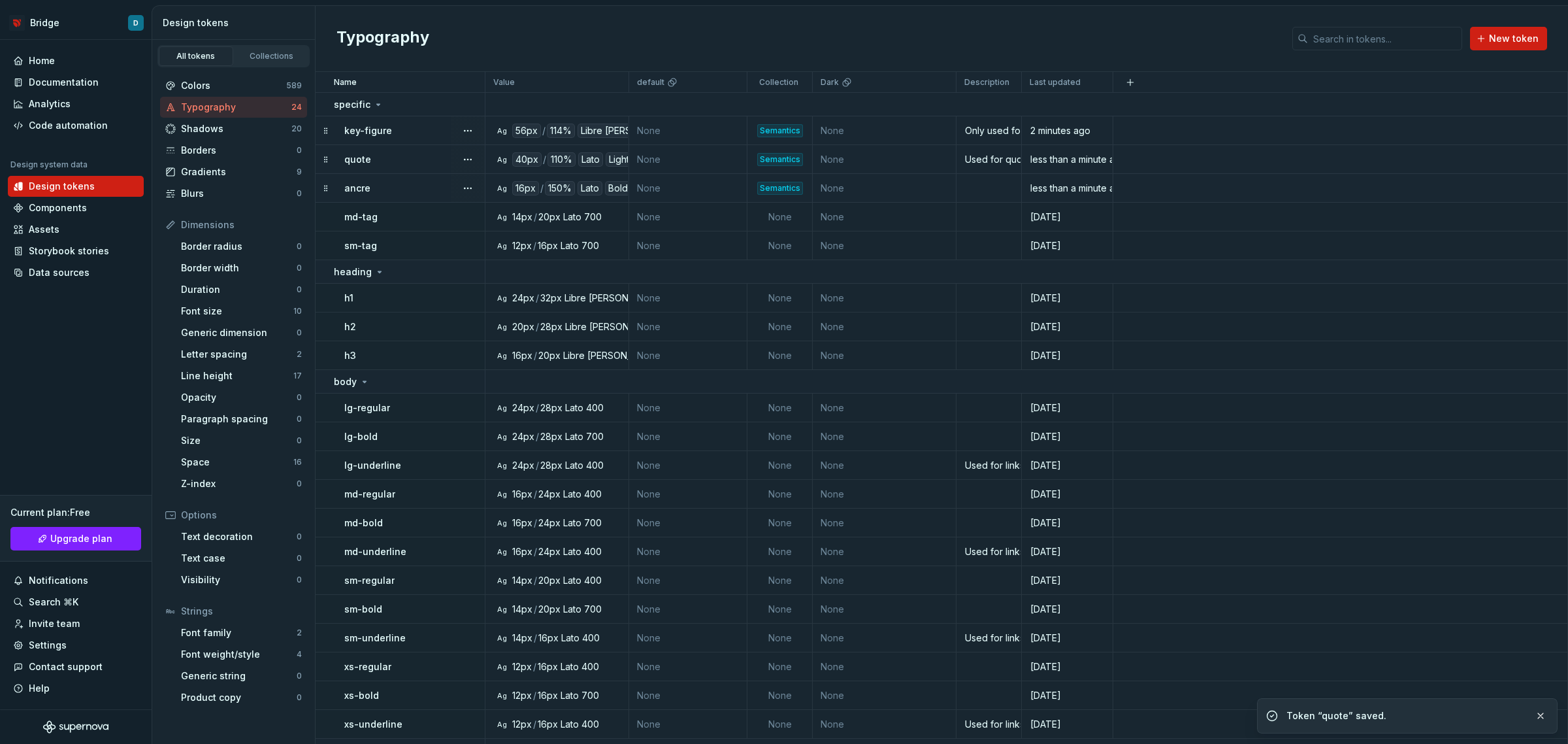
click at [397, 138] on td "key-figure" at bounding box center [401, 130] width 170 height 28
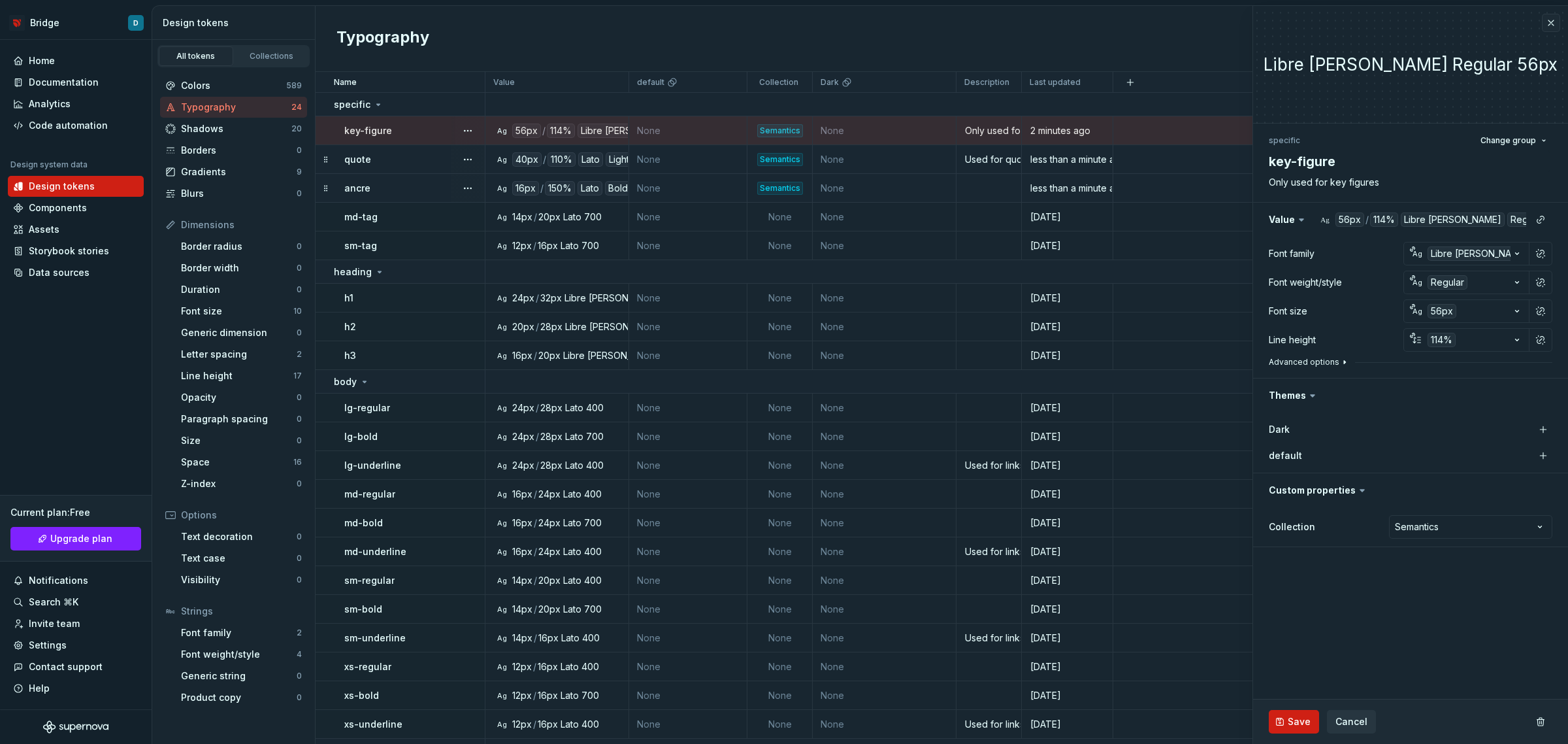
click at [1340, 363] on icon "button" at bounding box center [1345, 362] width 10 height 10
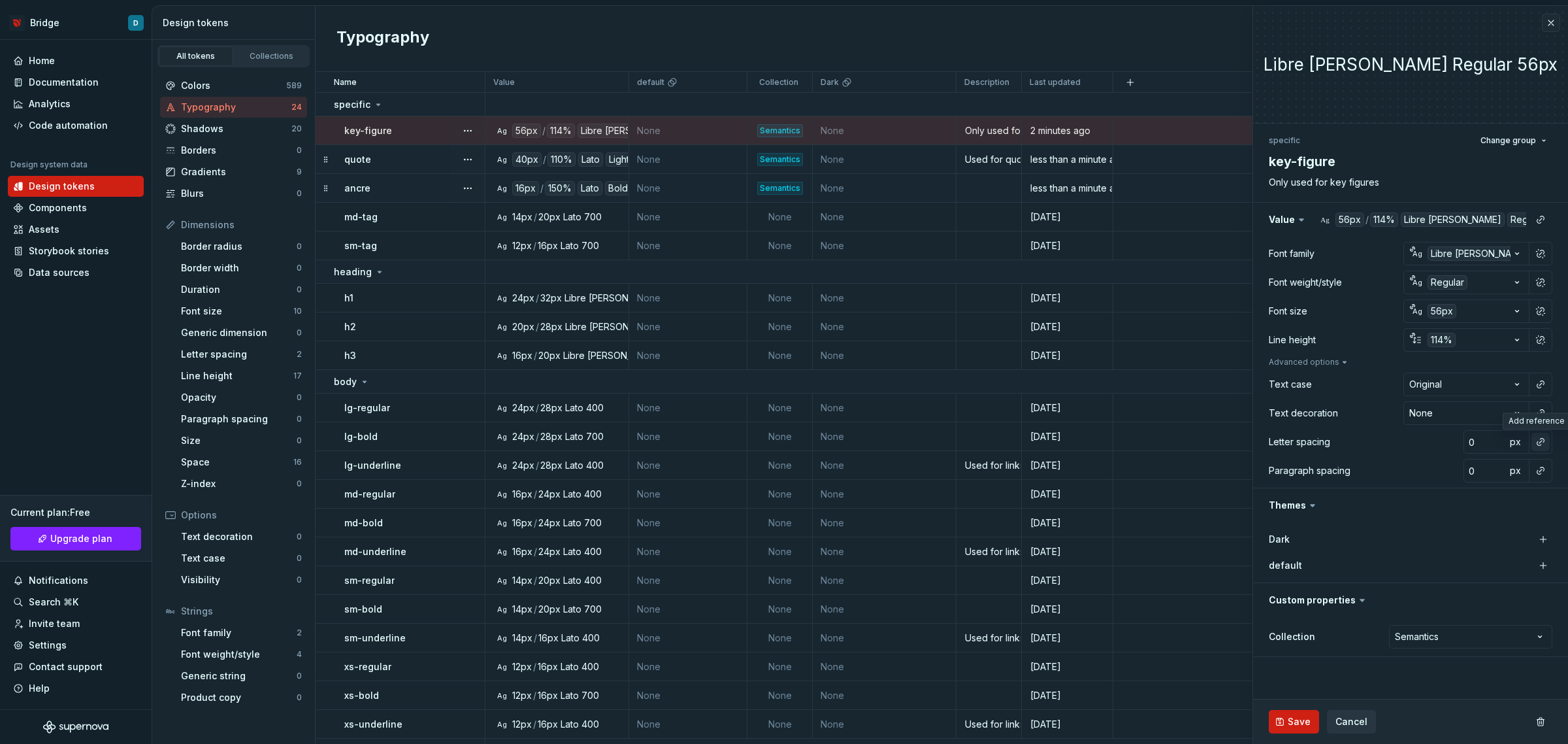
click at [1541, 445] on button "button" at bounding box center [1541, 442] width 18 height 18
click at [1437, 494] on div "normal" at bounding box center [1455, 494] width 138 height 13
click at [1305, 717] on span "Save" at bounding box center [1299, 721] width 23 height 13
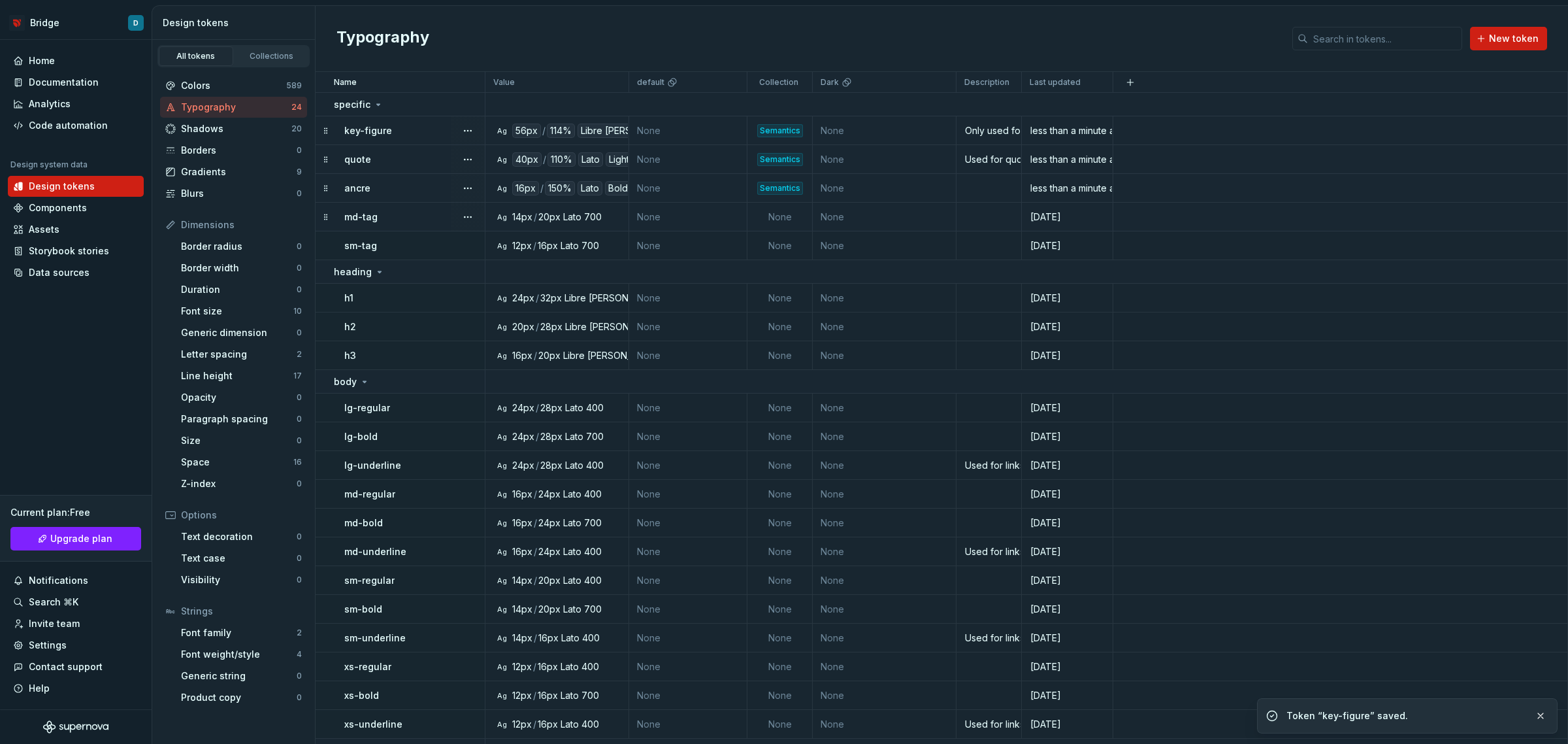
click at [400, 216] on div "md-tag" at bounding box center [414, 216] width 140 height 13
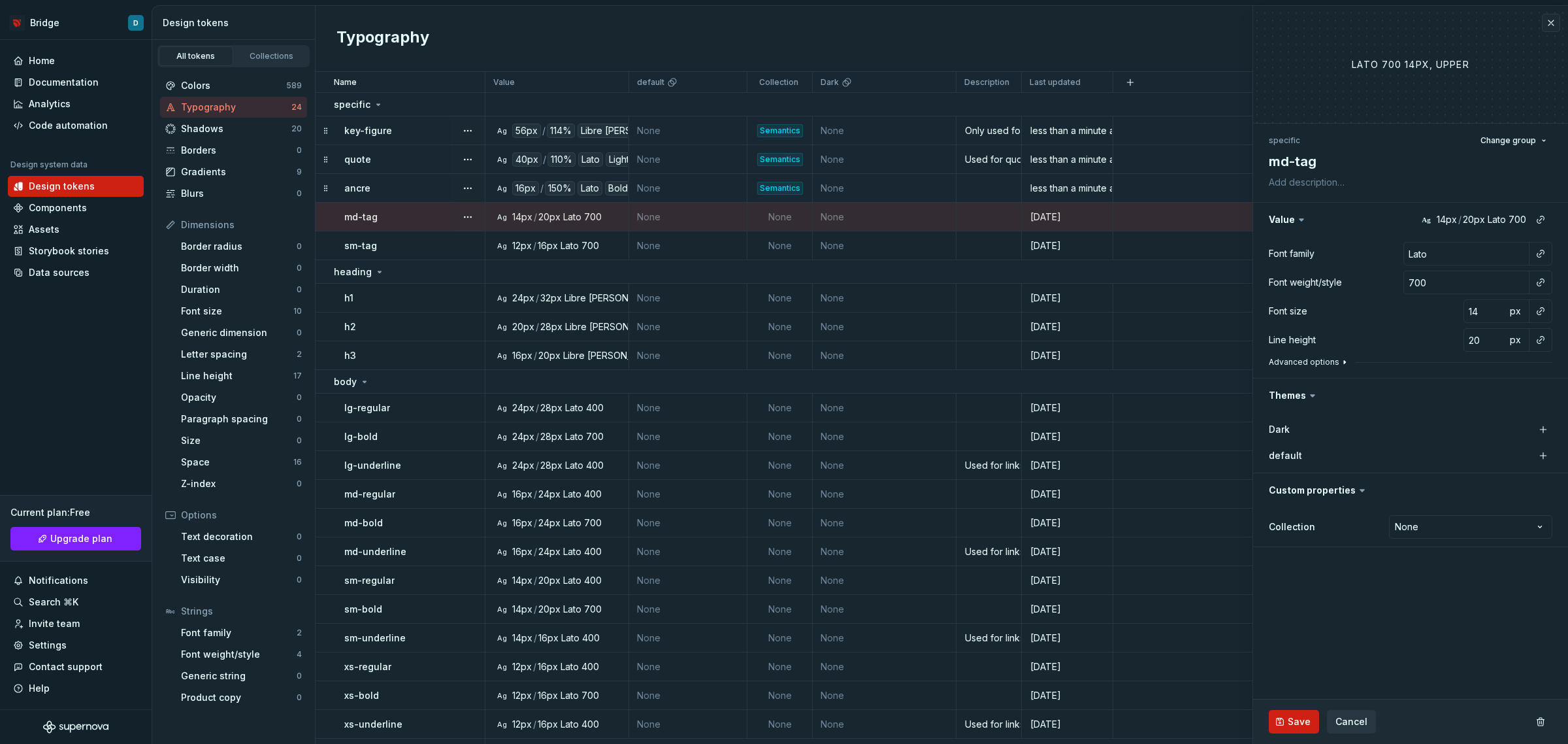
click at [1287, 366] on button "Advanced options" at bounding box center [1310, 362] width 81 height 10
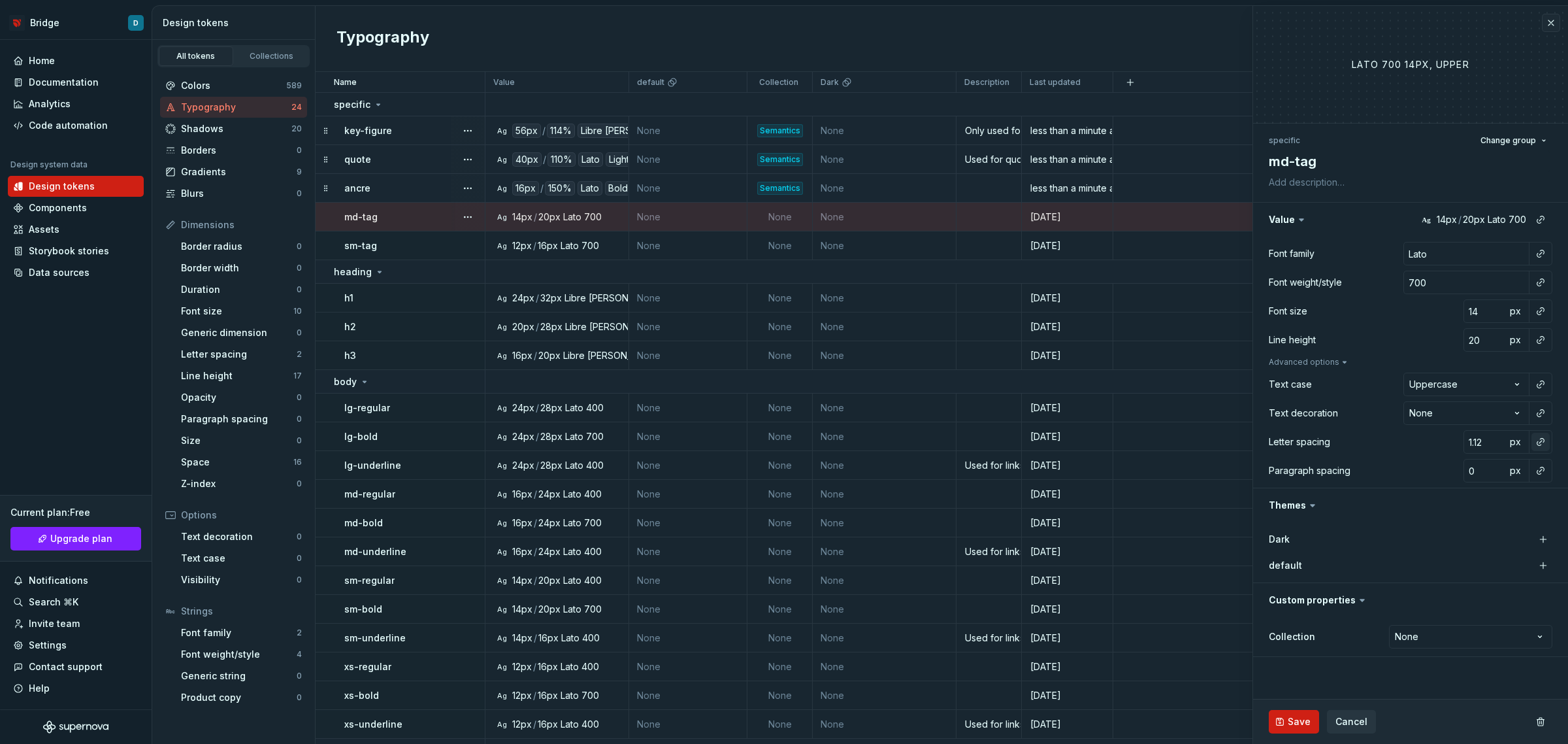
click at [1540, 442] on button "button" at bounding box center [1541, 442] width 18 height 18
click at [1481, 508] on span "wider 1px" at bounding box center [1448, 515] width 203 height 21
click at [1540, 255] on button "button" at bounding box center [1541, 253] width 18 height 18
click at [1439, 324] on div "default" at bounding box center [1454, 327] width 136 height 13
click at [1540, 277] on button "button" at bounding box center [1541, 282] width 18 height 18
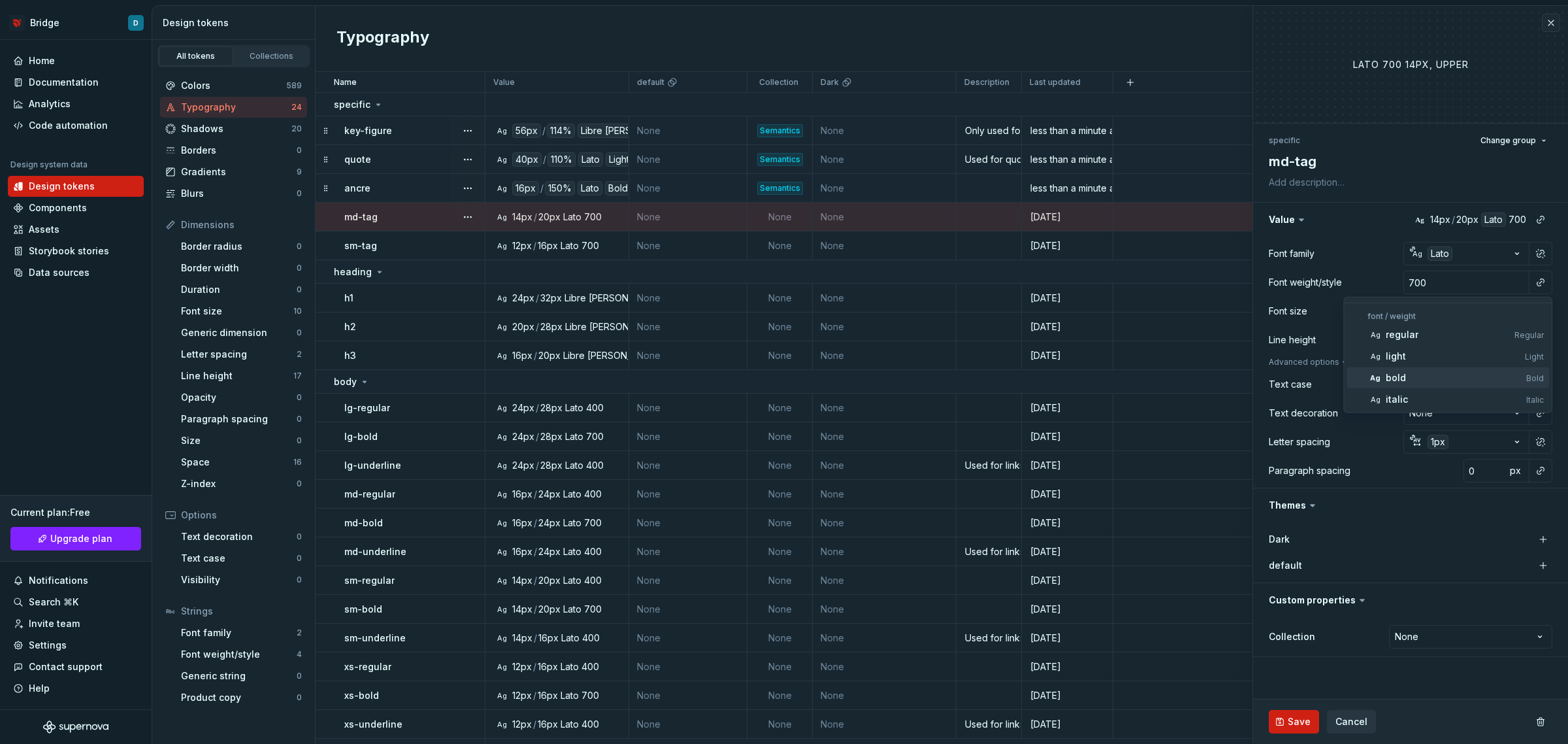
click at [1472, 371] on div "bold" at bounding box center [1454, 377] width 136 height 13
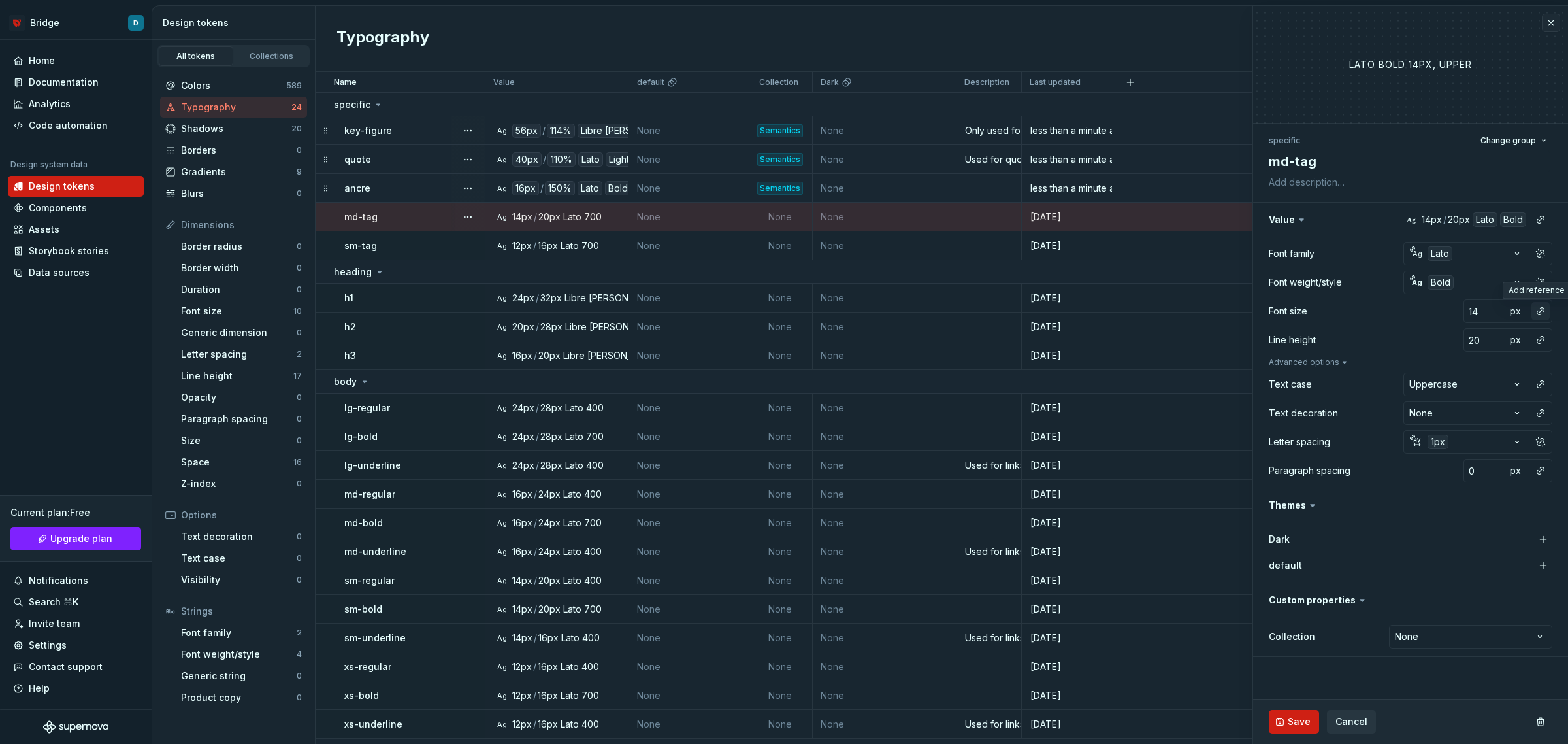
click at [1535, 308] on button "button" at bounding box center [1541, 311] width 18 height 18
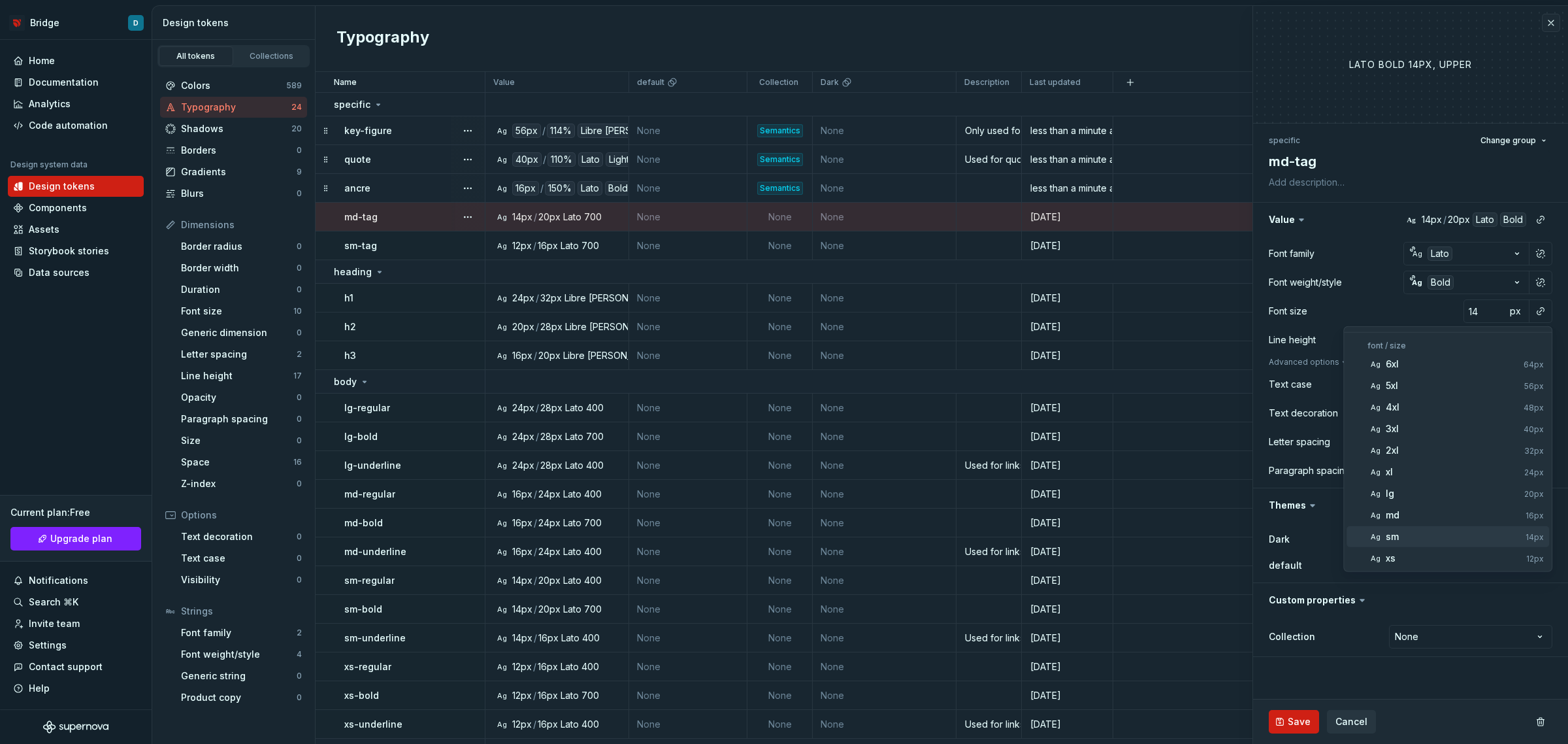
click at [1434, 531] on div "sm" at bounding box center [1453, 536] width 135 height 13
type textarea "*"
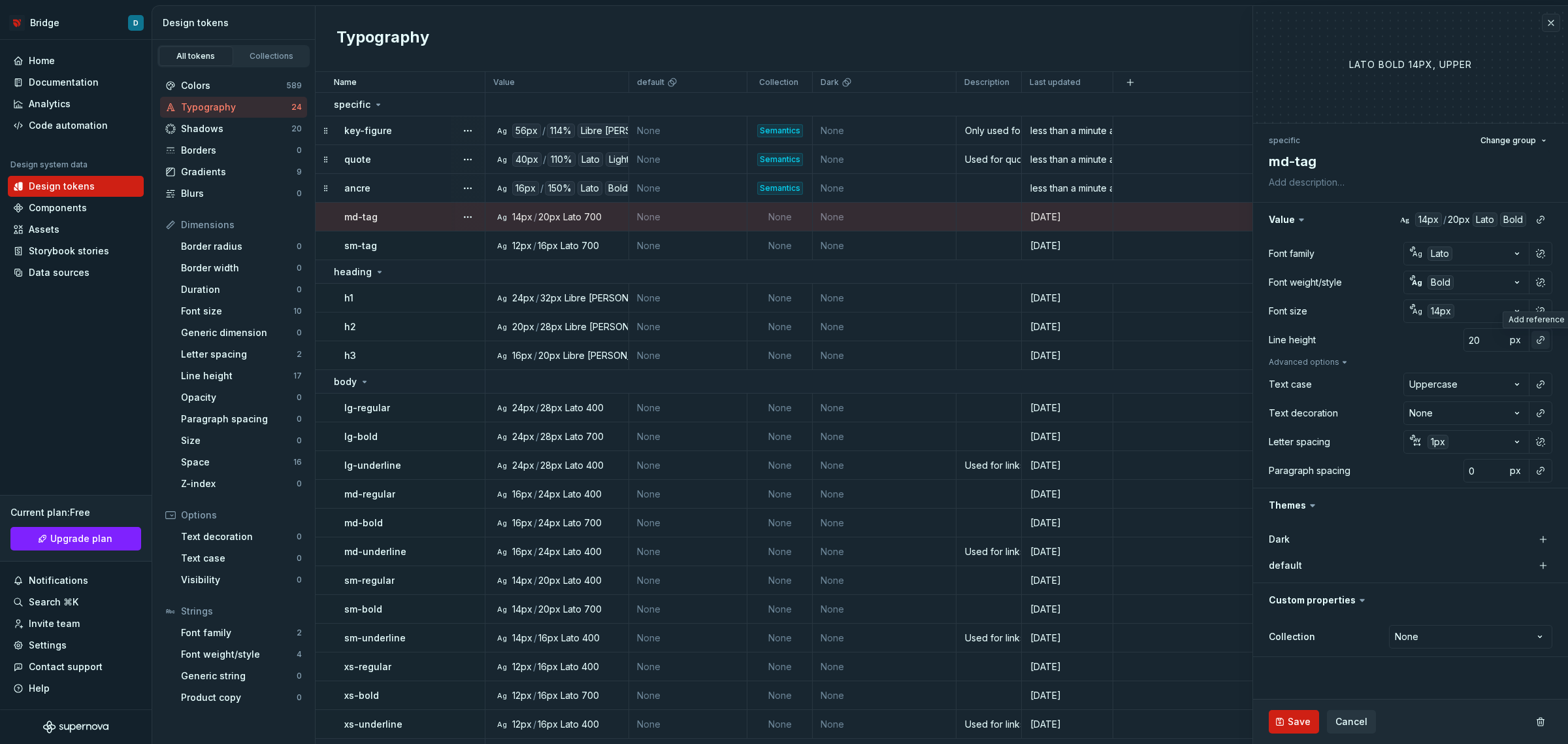
click at [1546, 343] on button "button" at bounding box center [1541, 339] width 18 height 18
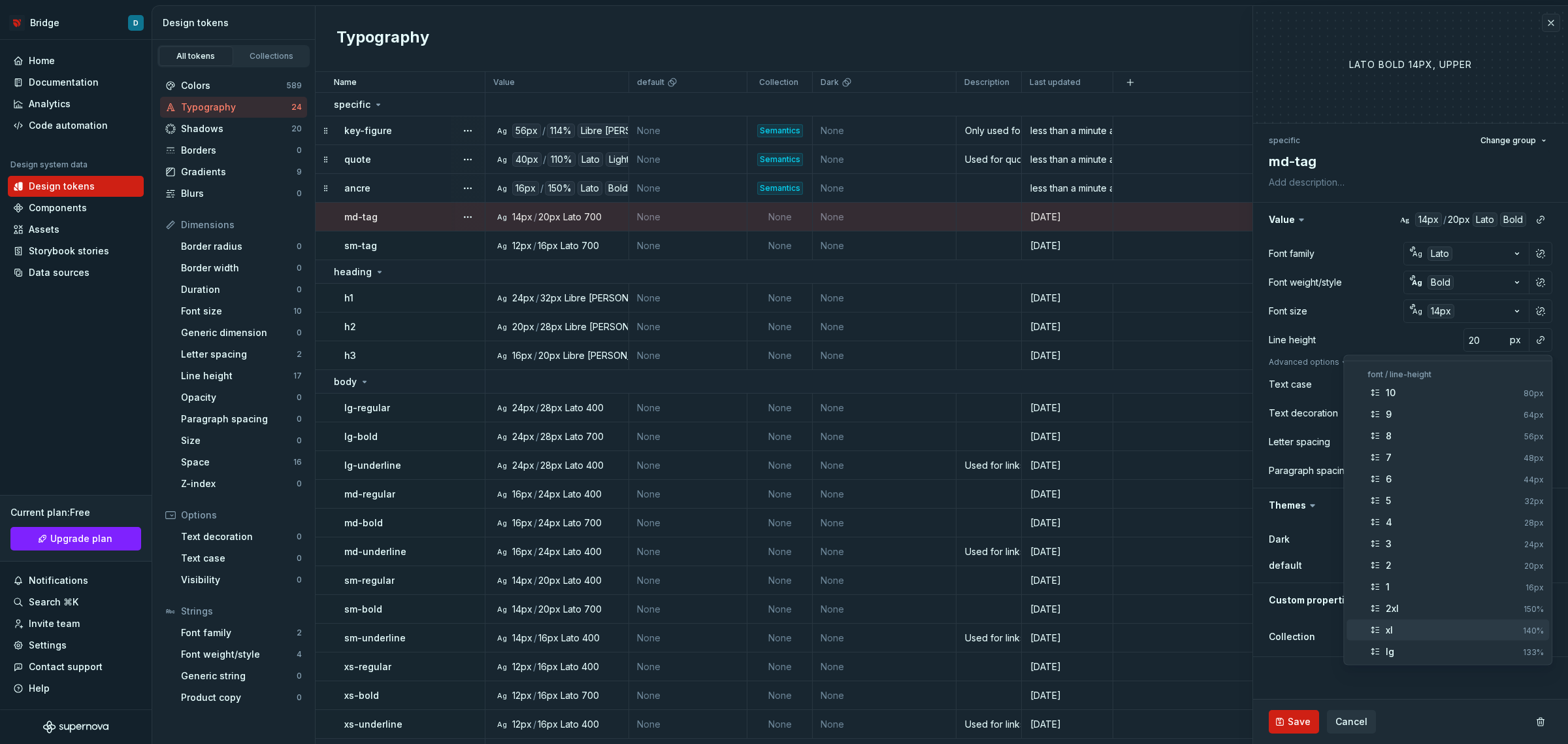
click at [1393, 629] on div "xl" at bounding box center [1389, 630] width 7 height 13
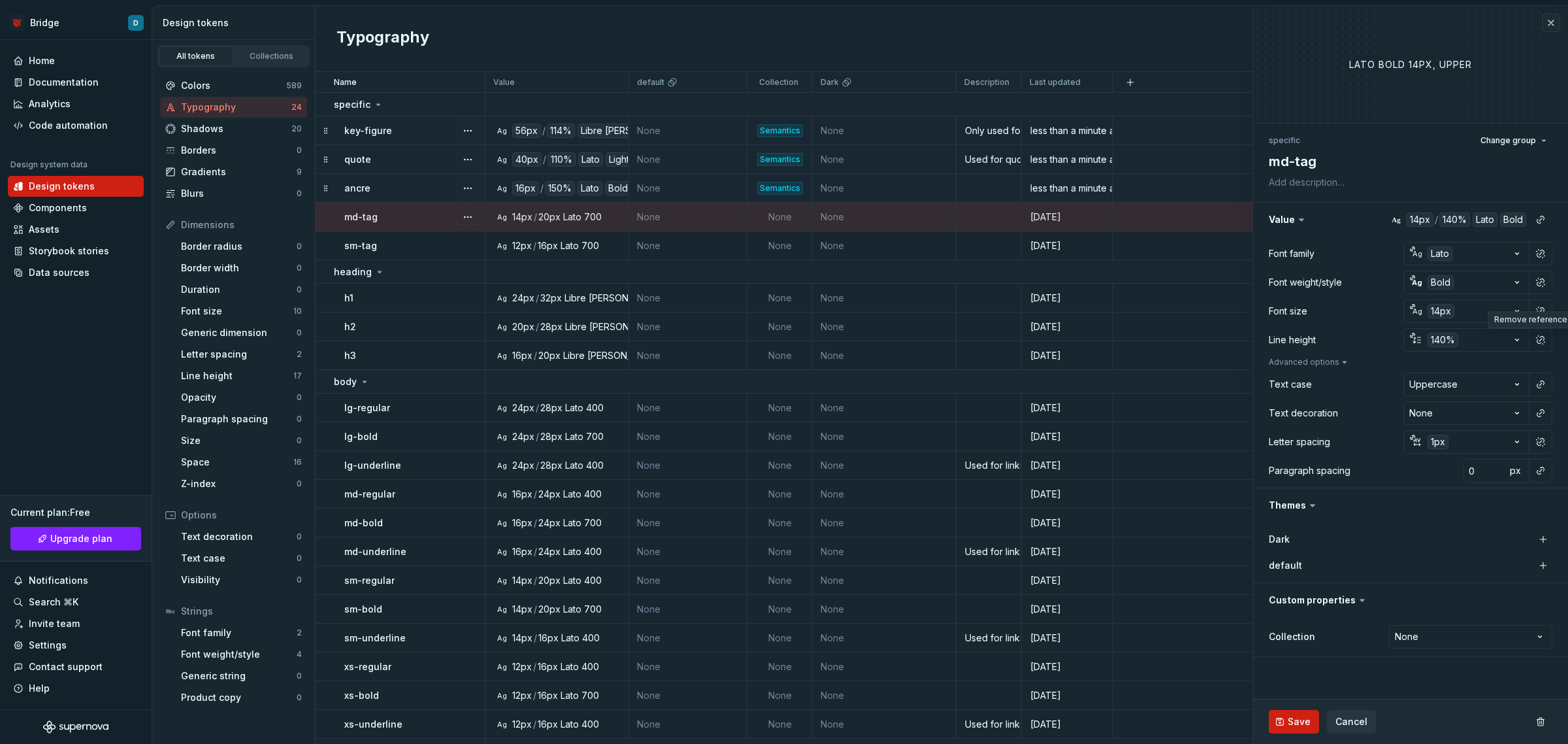
click at [1291, 720] on span "Save" at bounding box center [1299, 721] width 23 height 13
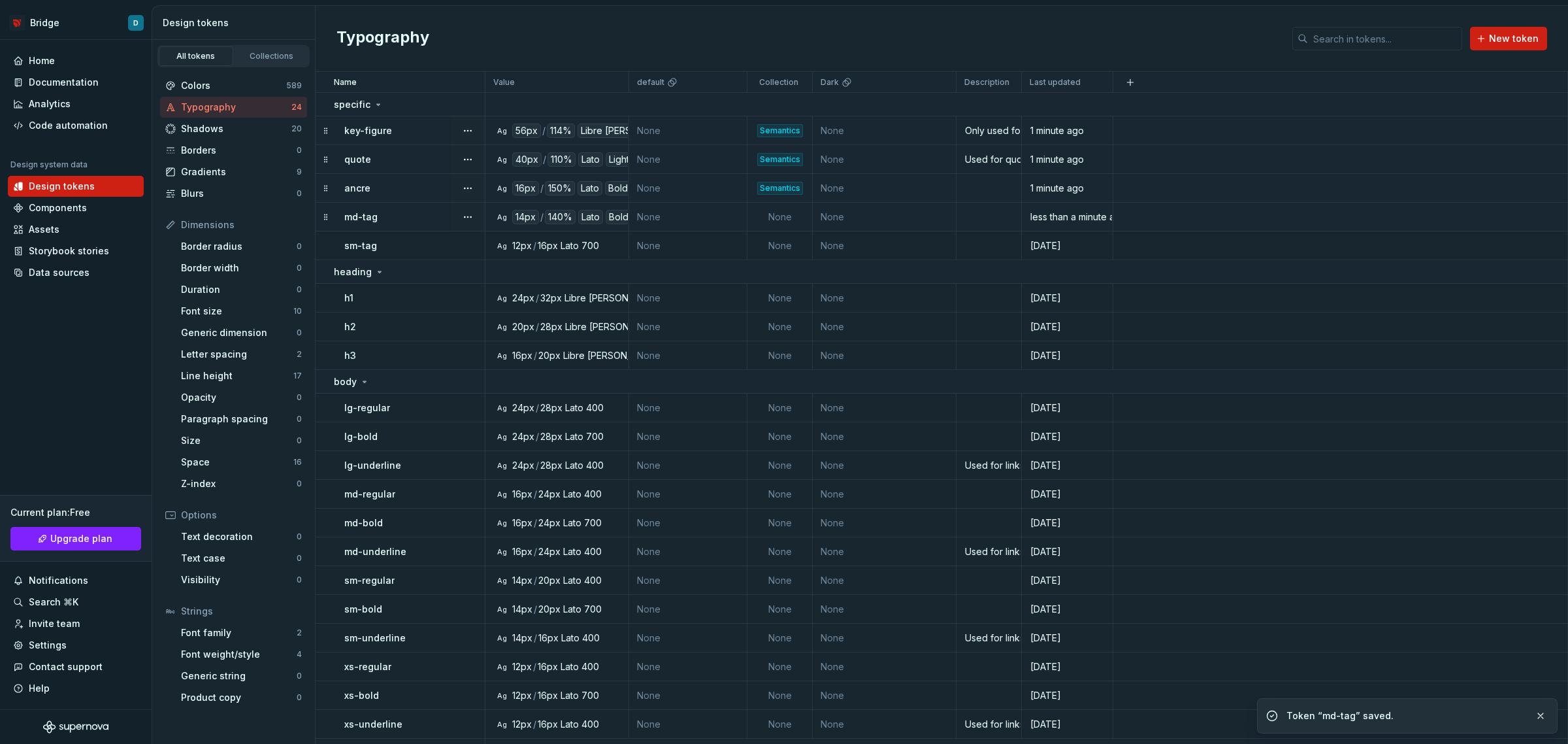
click at [422, 220] on div "md-tag" at bounding box center [414, 216] width 140 height 13
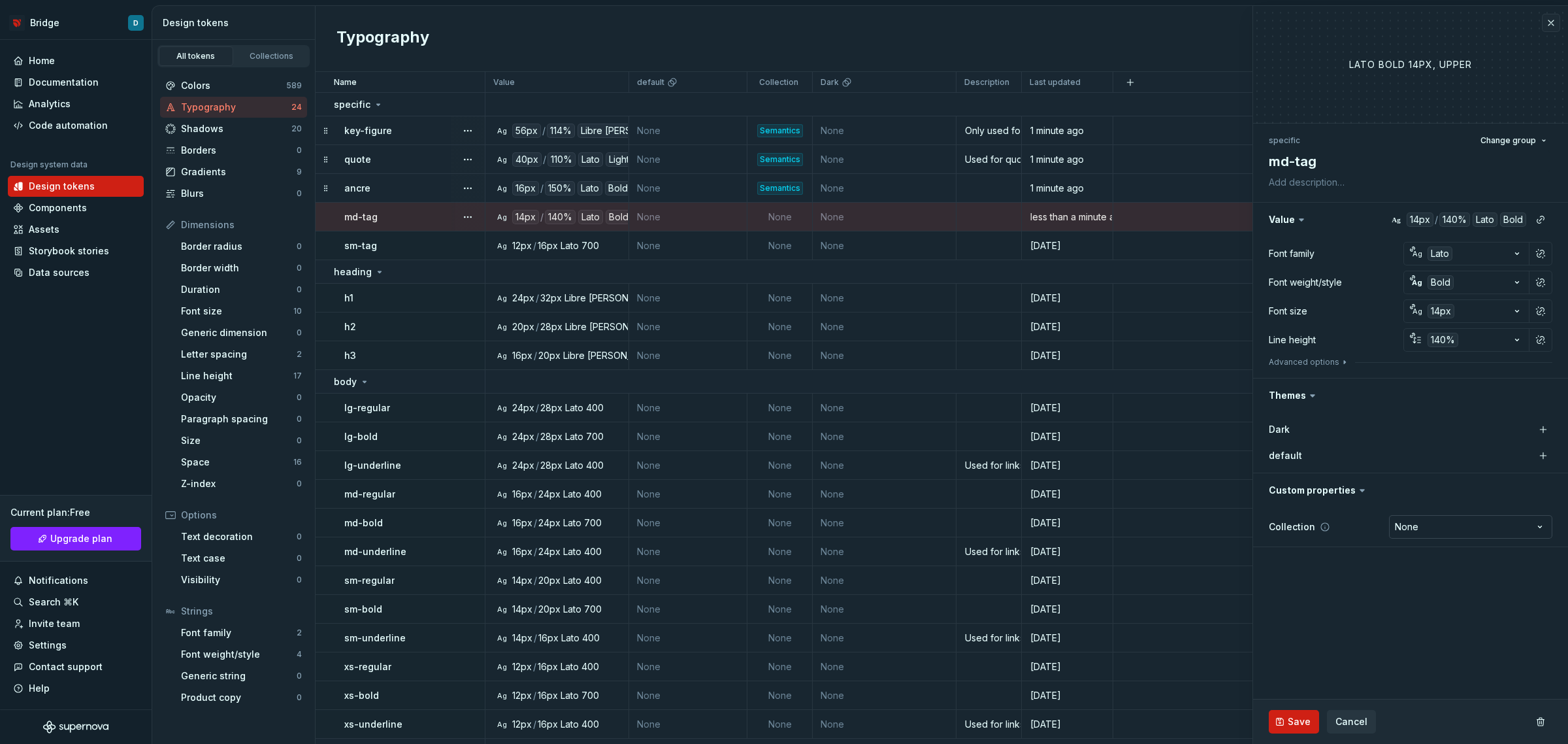
type textarea "*"
click at [1431, 527] on html "Bridge D Home Documentation Analytics Code automation Design system data Design…" at bounding box center [784, 372] width 1568 height 744
select select "**********"
click at [1294, 717] on span "Save" at bounding box center [1299, 721] width 23 height 13
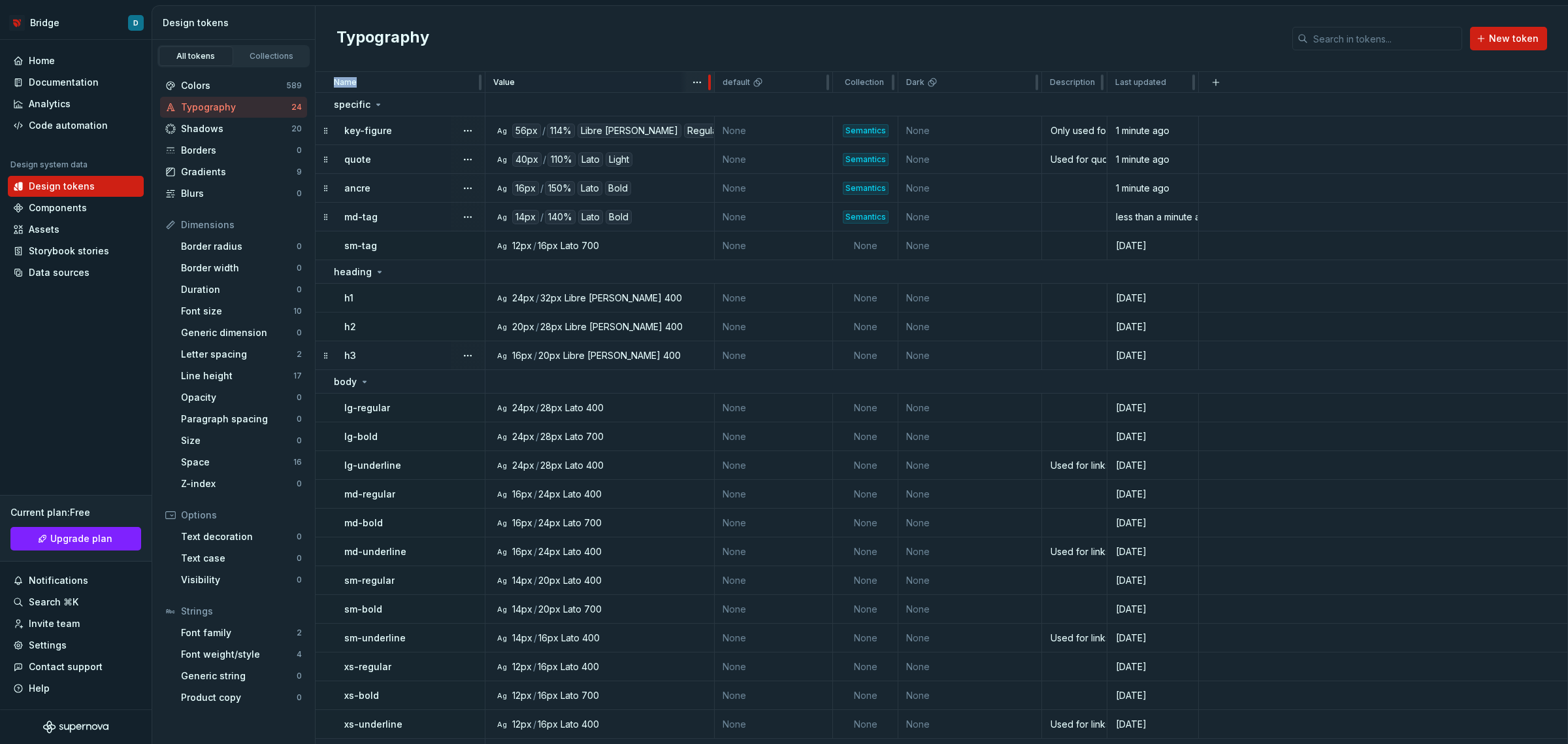
drag, startPoint x: 625, startPoint y: 83, endPoint x: 711, endPoint y: 90, distance: 86.3
click at [395, 221] on div "md-tag" at bounding box center [414, 216] width 140 height 13
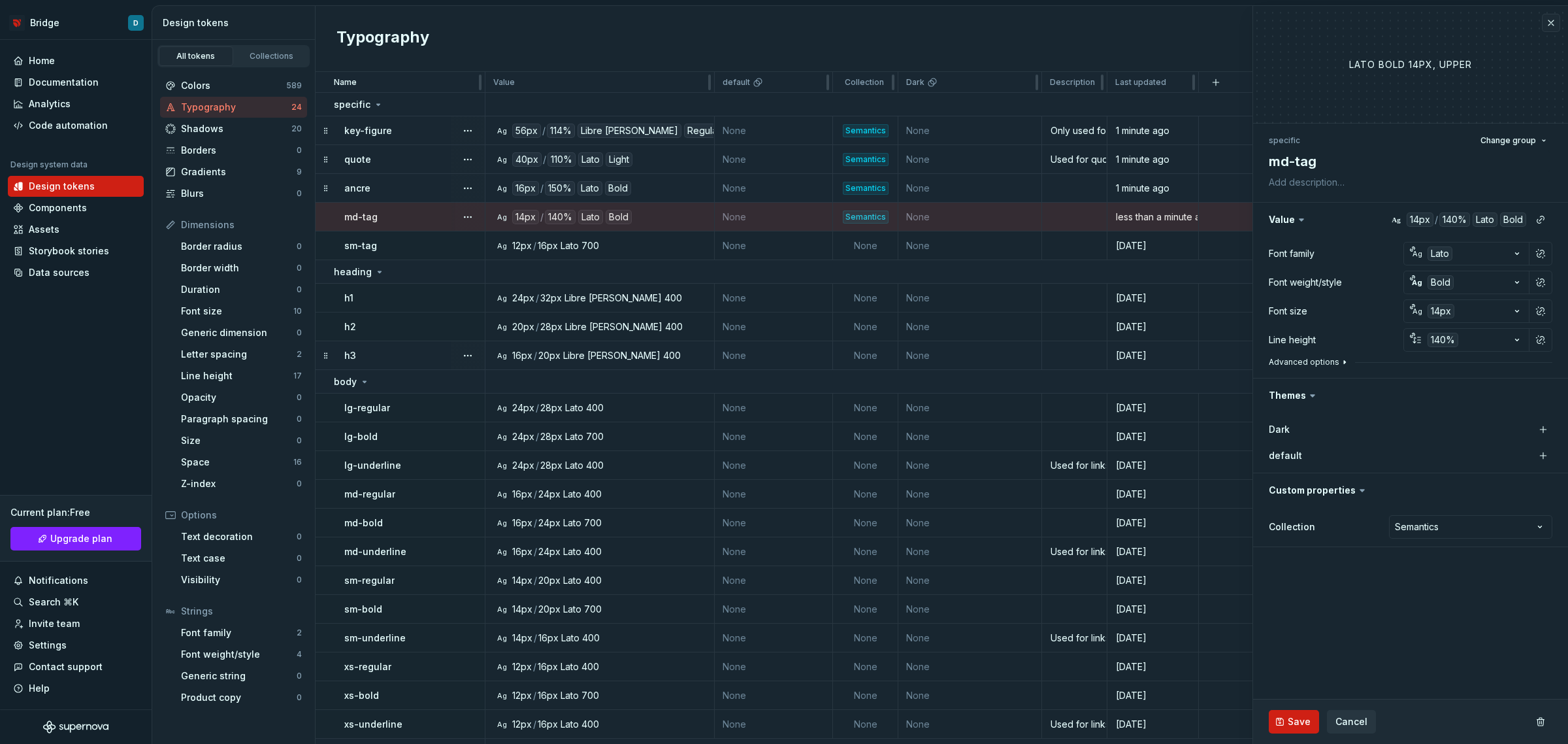
click at [1305, 360] on button "Advanced options" at bounding box center [1310, 362] width 81 height 10
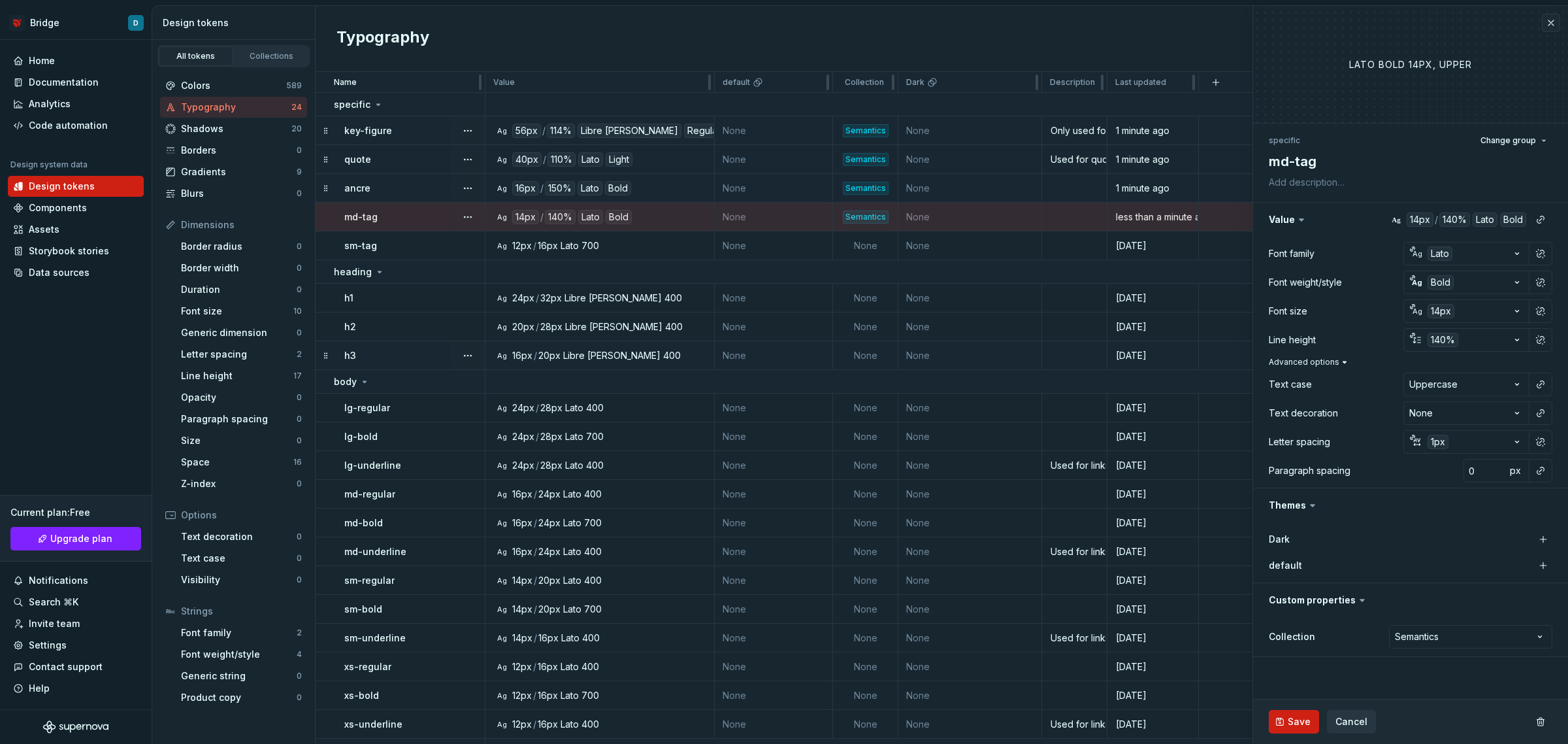
click at [1305, 360] on button "Advanced options" at bounding box center [1310, 362] width 81 height 10
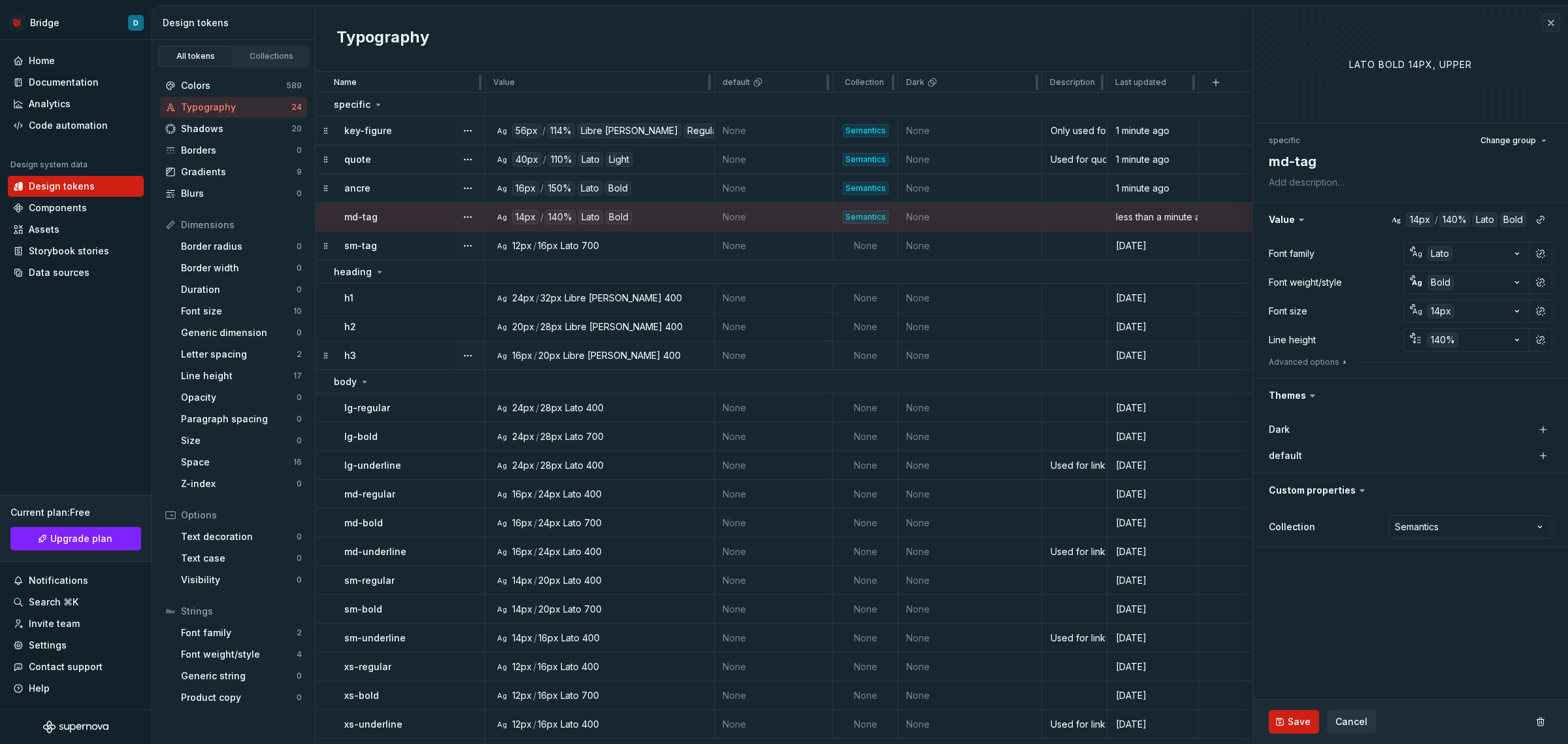
click at [377, 243] on div "sm-tag" at bounding box center [414, 245] width 140 height 13
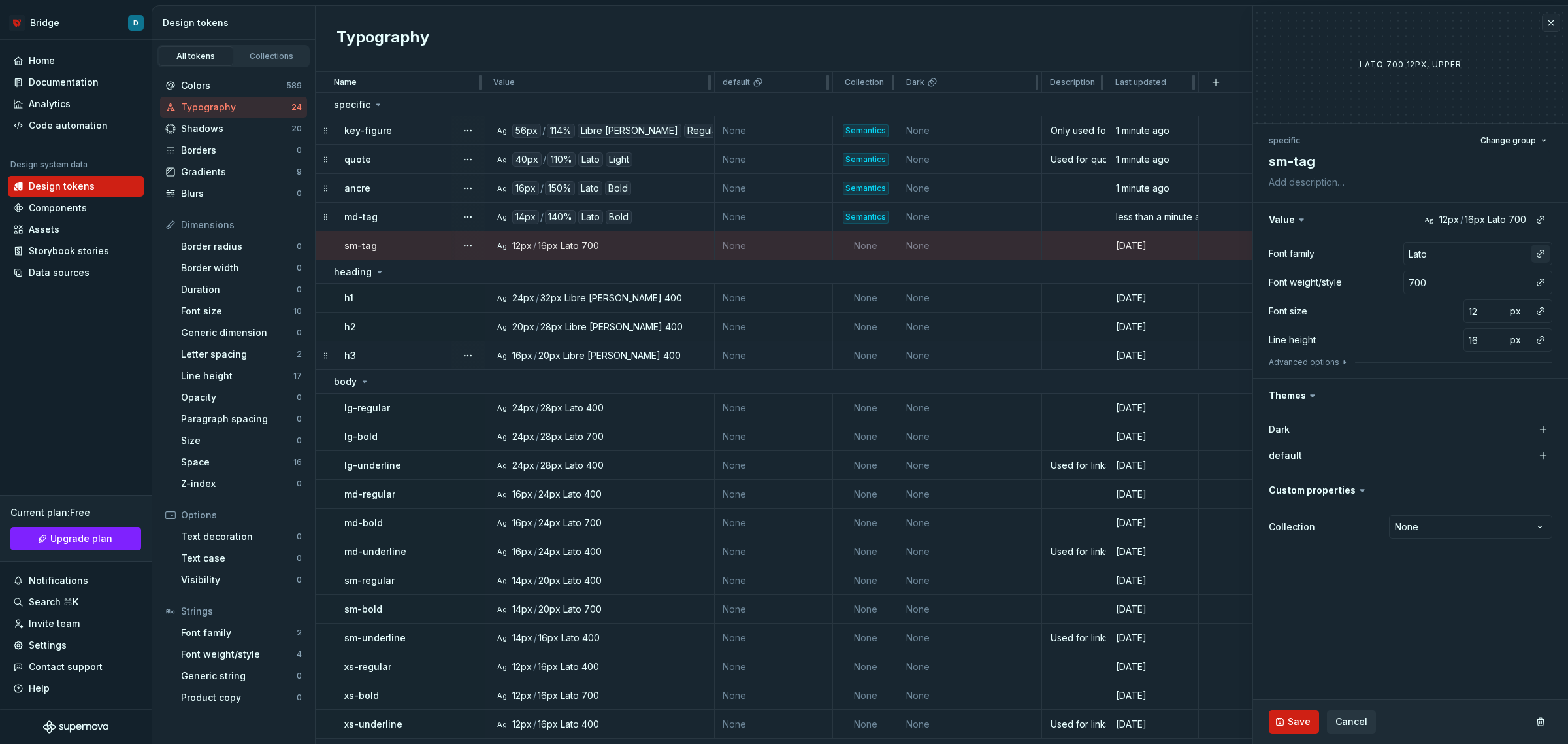
click at [1537, 250] on button "button" at bounding box center [1541, 253] width 18 height 18
click at [1431, 326] on div "default" at bounding box center [1454, 327] width 136 height 13
click at [1540, 279] on button "button" at bounding box center [1541, 282] width 18 height 18
click at [1463, 381] on div "bold" at bounding box center [1454, 377] width 136 height 13
click at [1537, 306] on button "button" at bounding box center [1541, 311] width 18 height 18
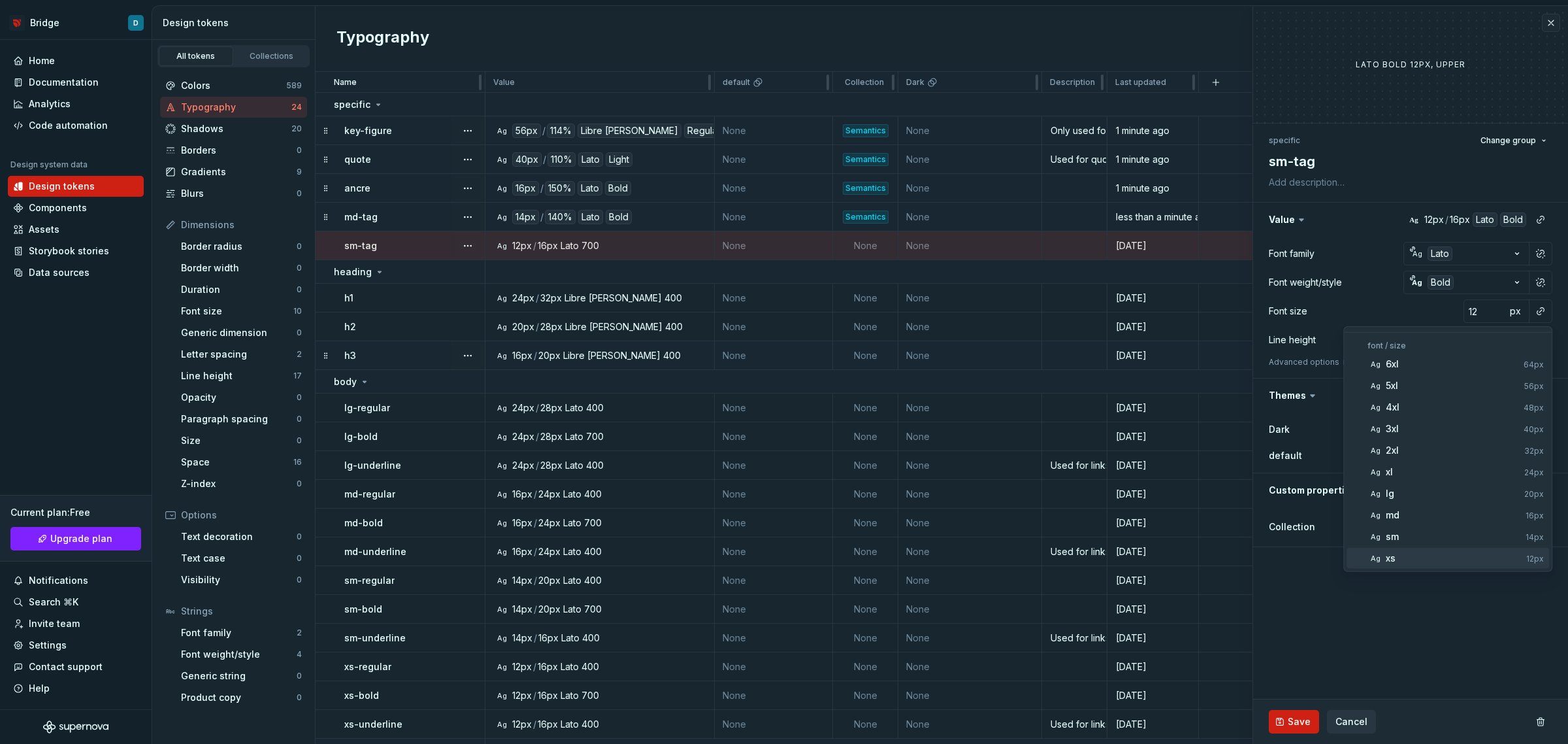
click at [1471, 553] on div "xs" at bounding box center [1454, 558] width 136 height 13
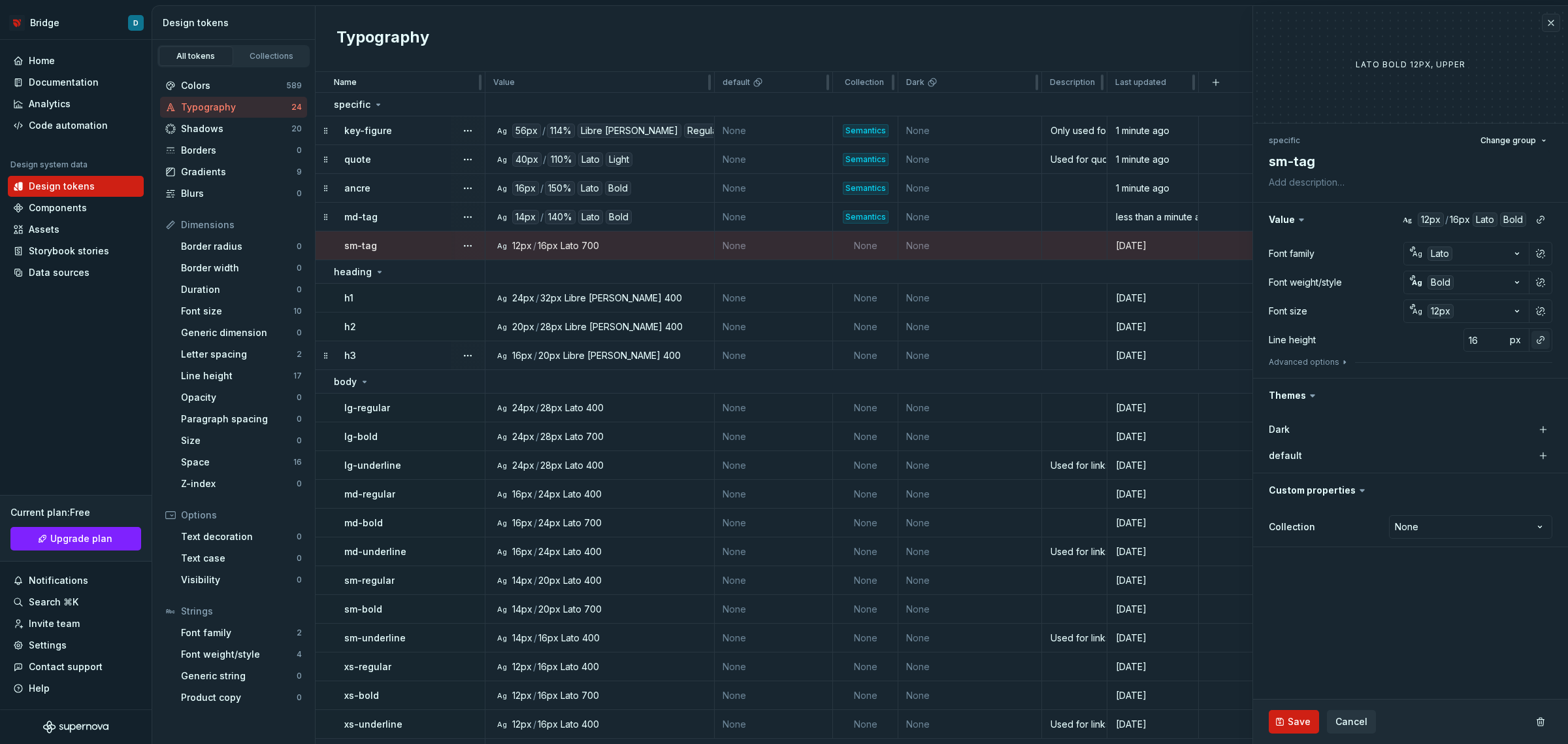
click at [1540, 338] on button "button" at bounding box center [1541, 339] width 18 height 18
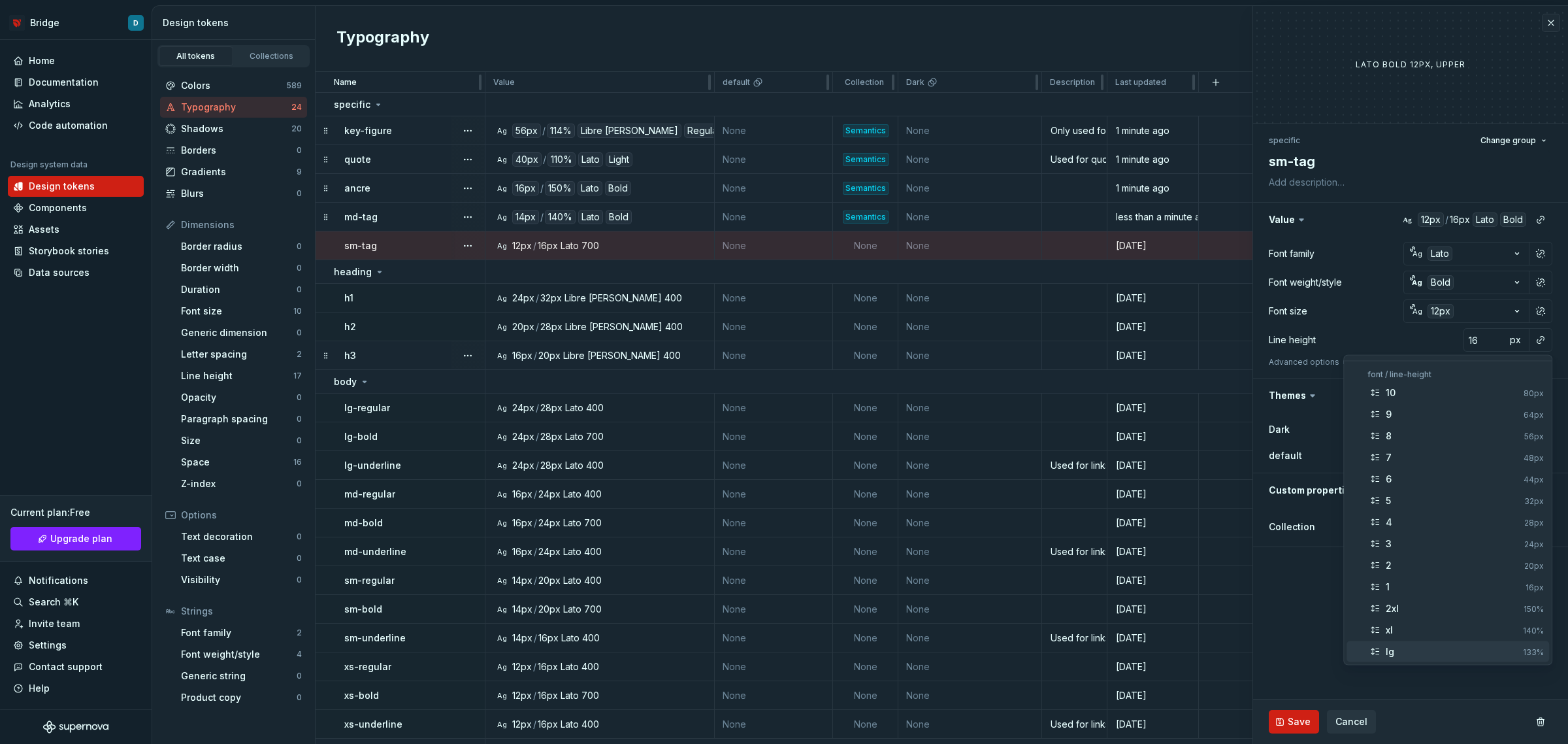
click at [1462, 654] on div "lg" at bounding box center [1452, 651] width 132 height 13
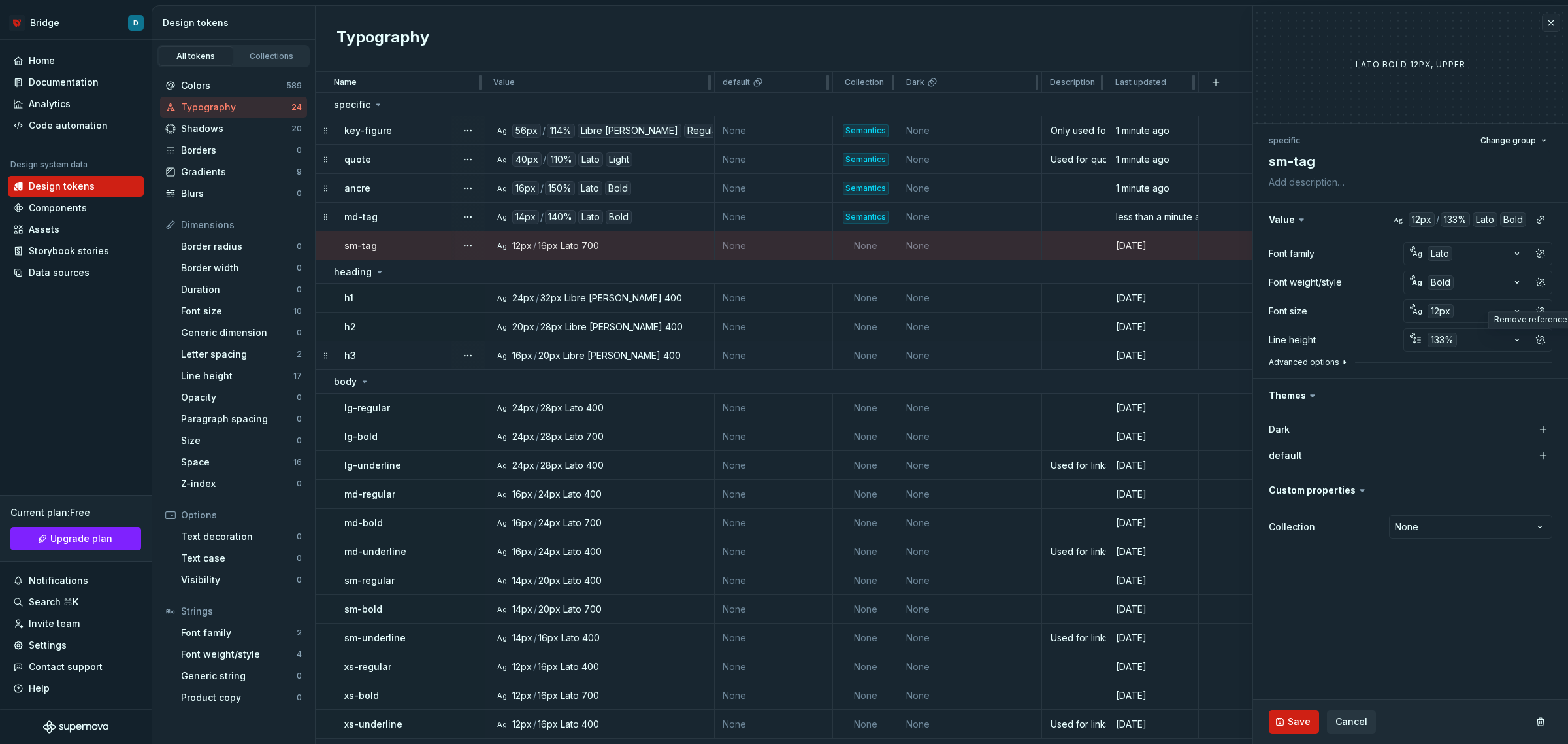
click at [1307, 358] on button "Advanced options" at bounding box center [1310, 362] width 81 height 10
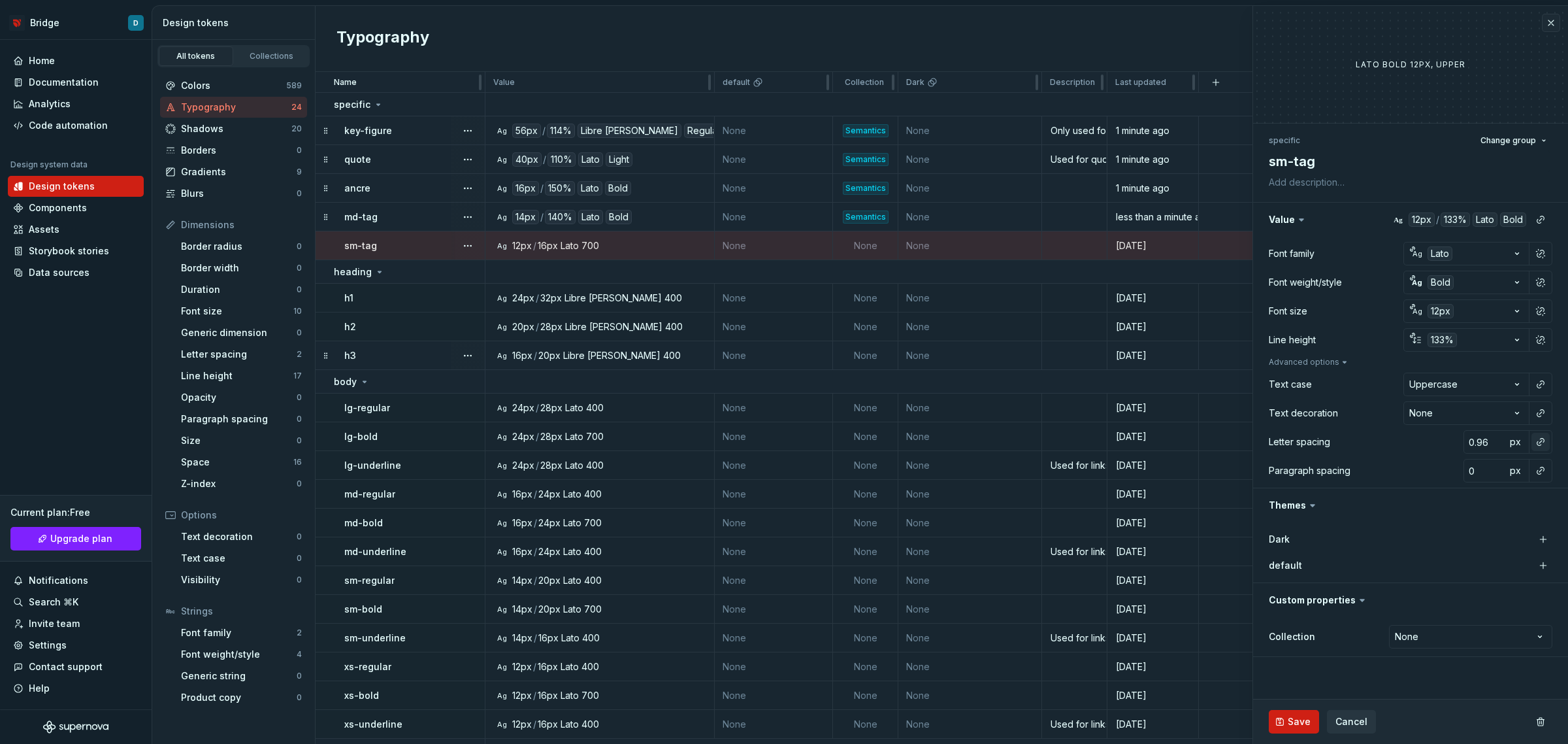
click at [1541, 439] on button "button" at bounding box center [1541, 442] width 18 height 18
click at [1480, 508] on span "wider 1px" at bounding box center [1448, 515] width 203 height 21
click at [1285, 723] on button "Save" at bounding box center [1294, 721] width 51 height 23
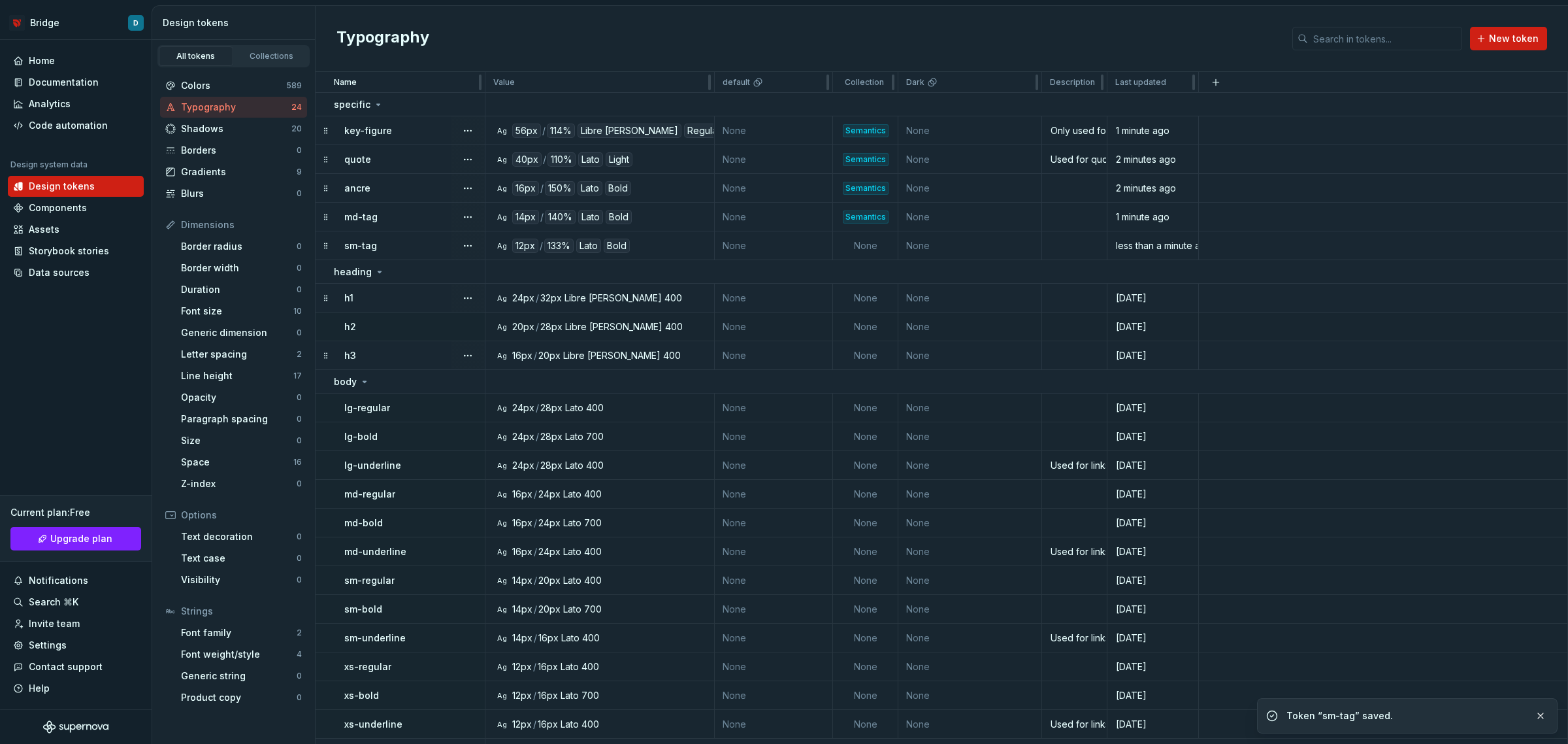
click at [369, 294] on div "h1" at bounding box center [414, 297] width 140 height 13
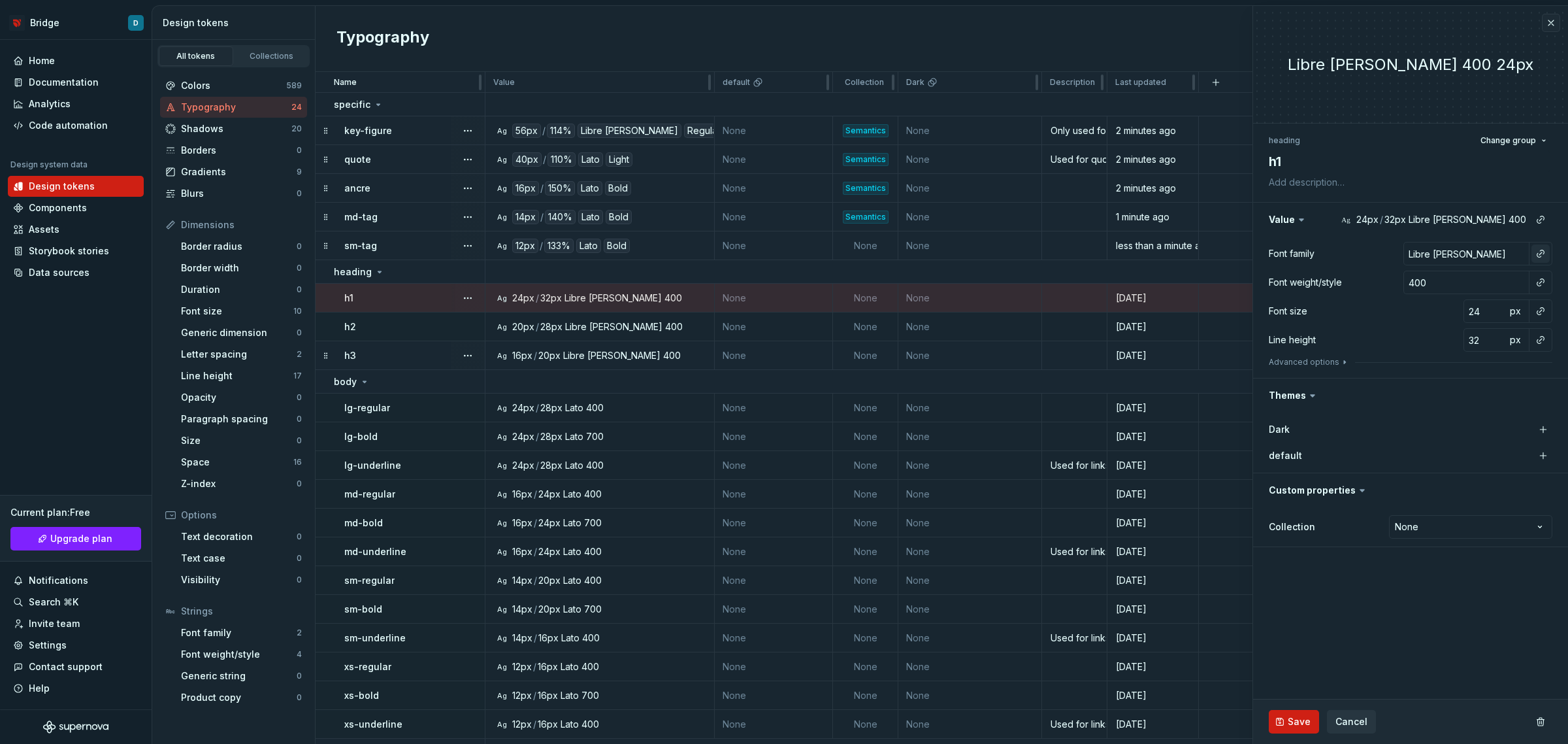
click at [1539, 252] on button "button" at bounding box center [1541, 253] width 18 height 18
click at [1436, 302] on div "brand" at bounding box center [1419, 306] width 67 height 13
click at [1543, 281] on button "button" at bounding box center [1541, 282] width 18 height 18
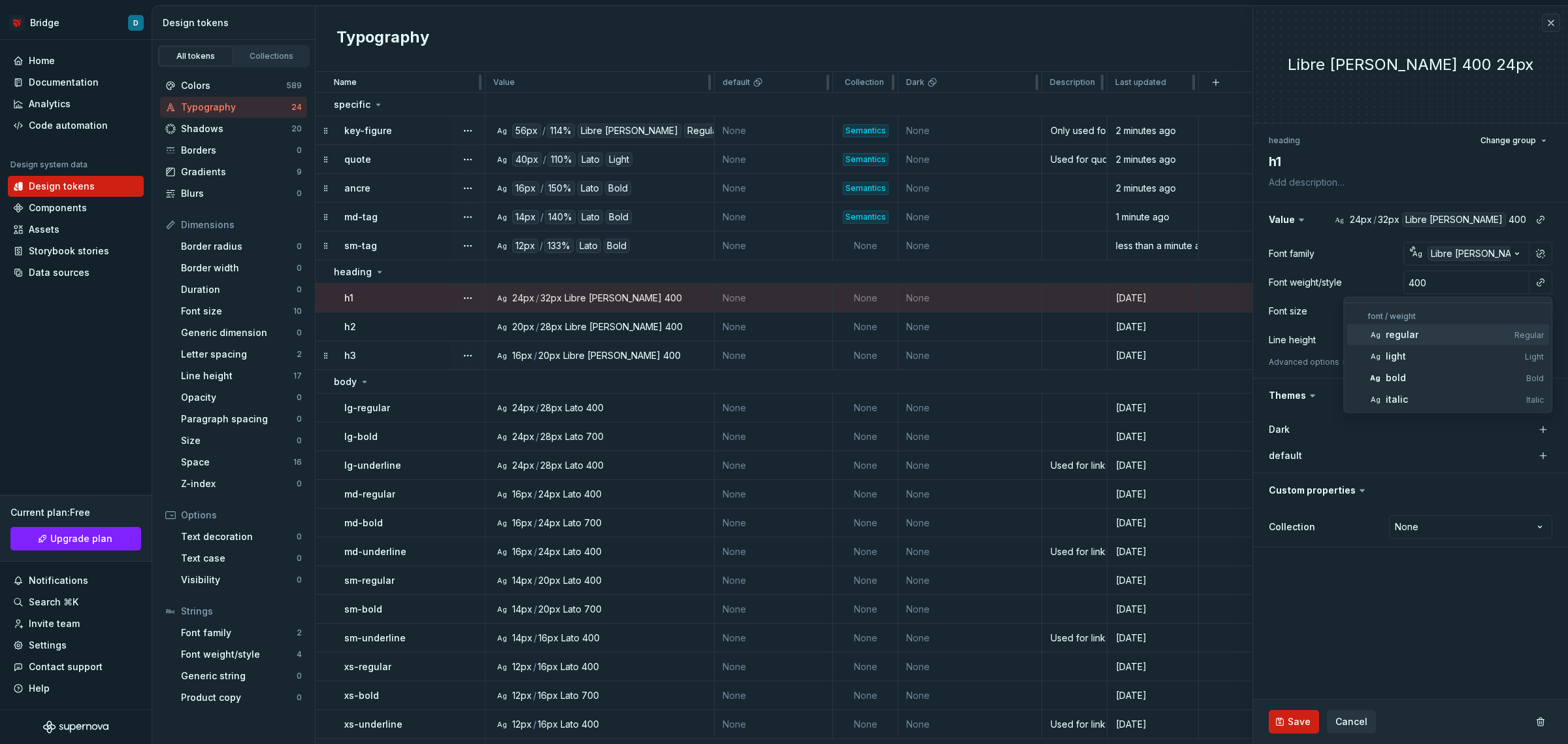
click at [1511, 329] on span "Ag regular Regular" at bounding box center [1448, 334] width 203 height 21
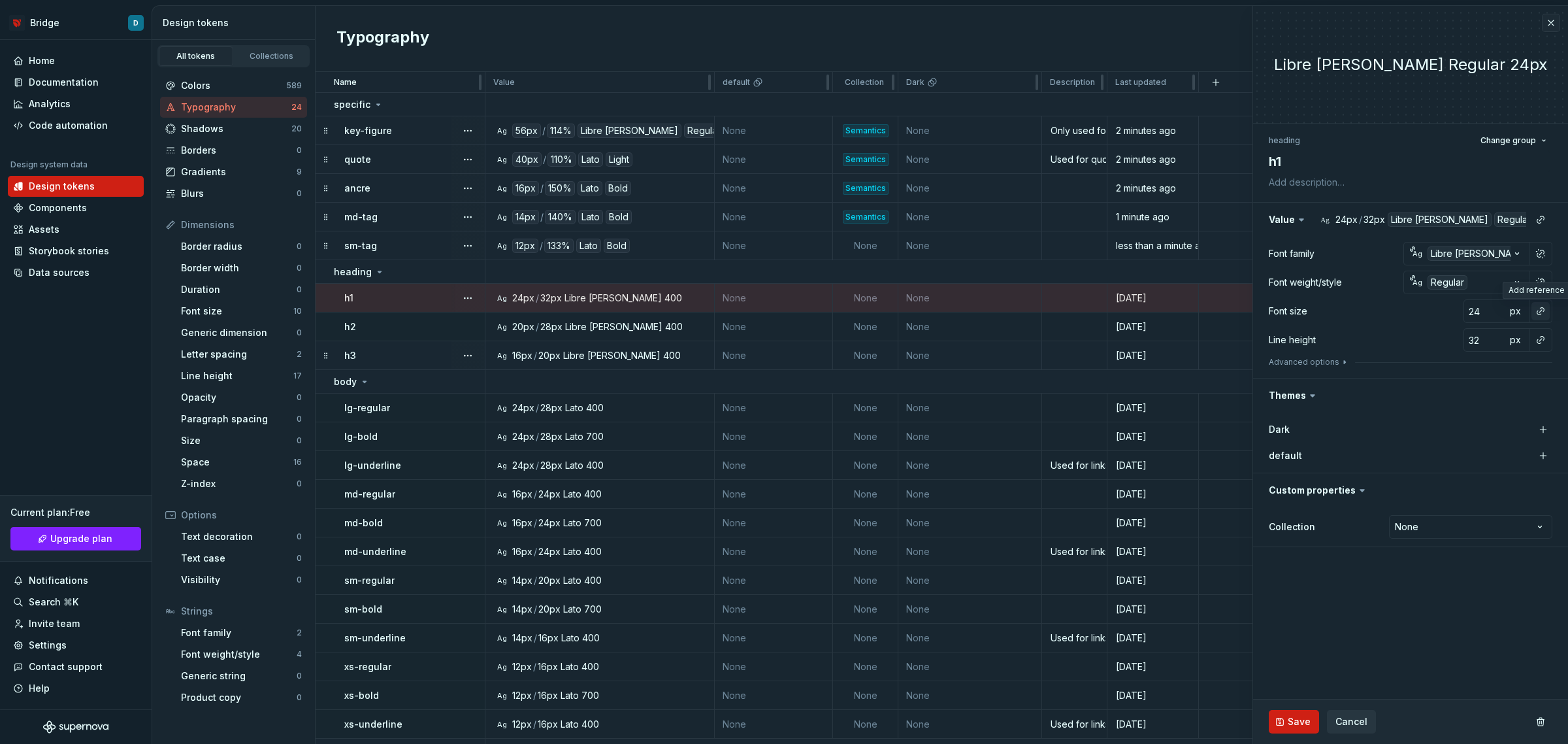
click at [1536, 315] on button "button" at bounding box center [1541, 311] width 18 height 18
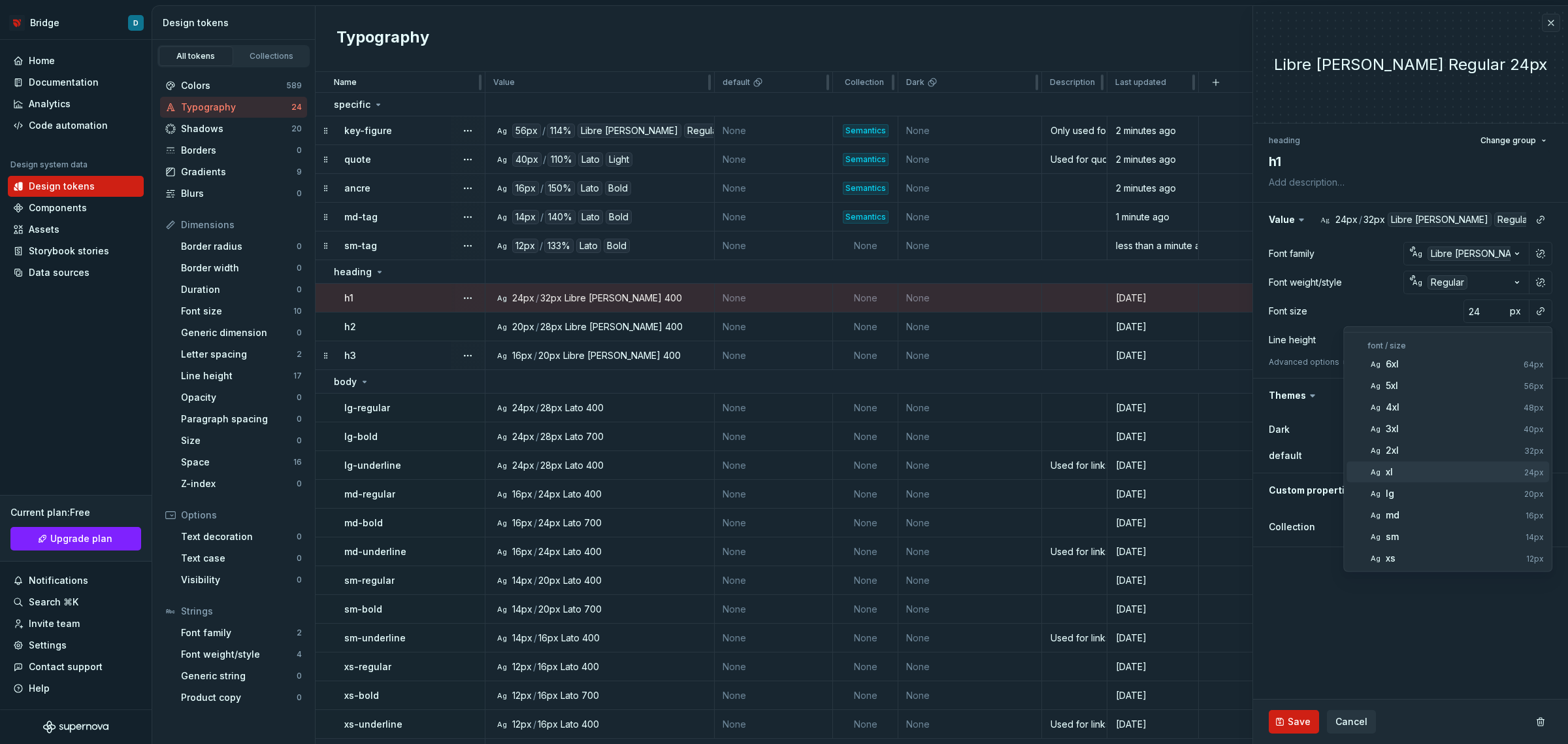
click at [1428, 476] on div "xl" at bounding box center [1452, 472] width 133 height 13
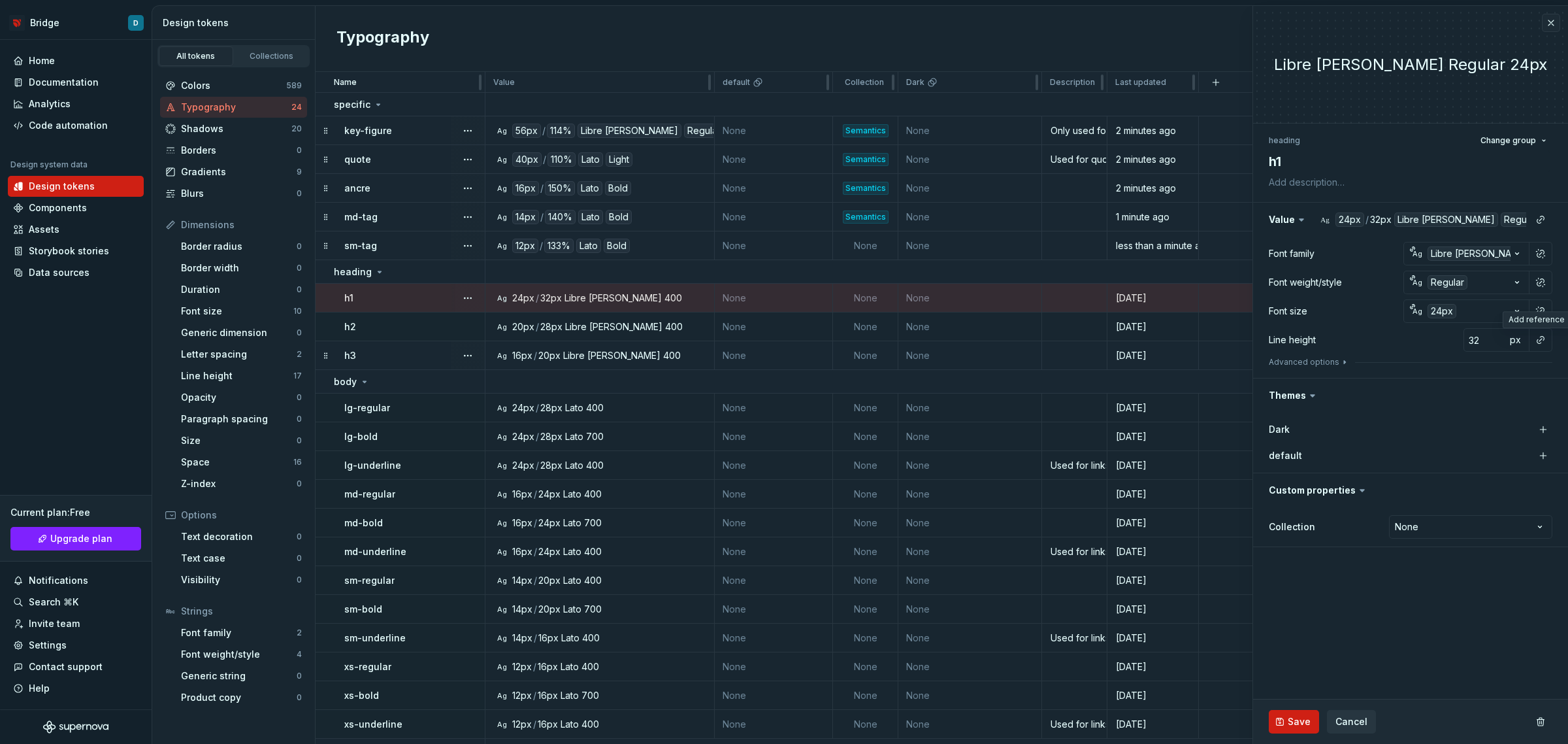
click at [1537, 343] on button "button" at bounding box center [1541, 339] width 18 height 18
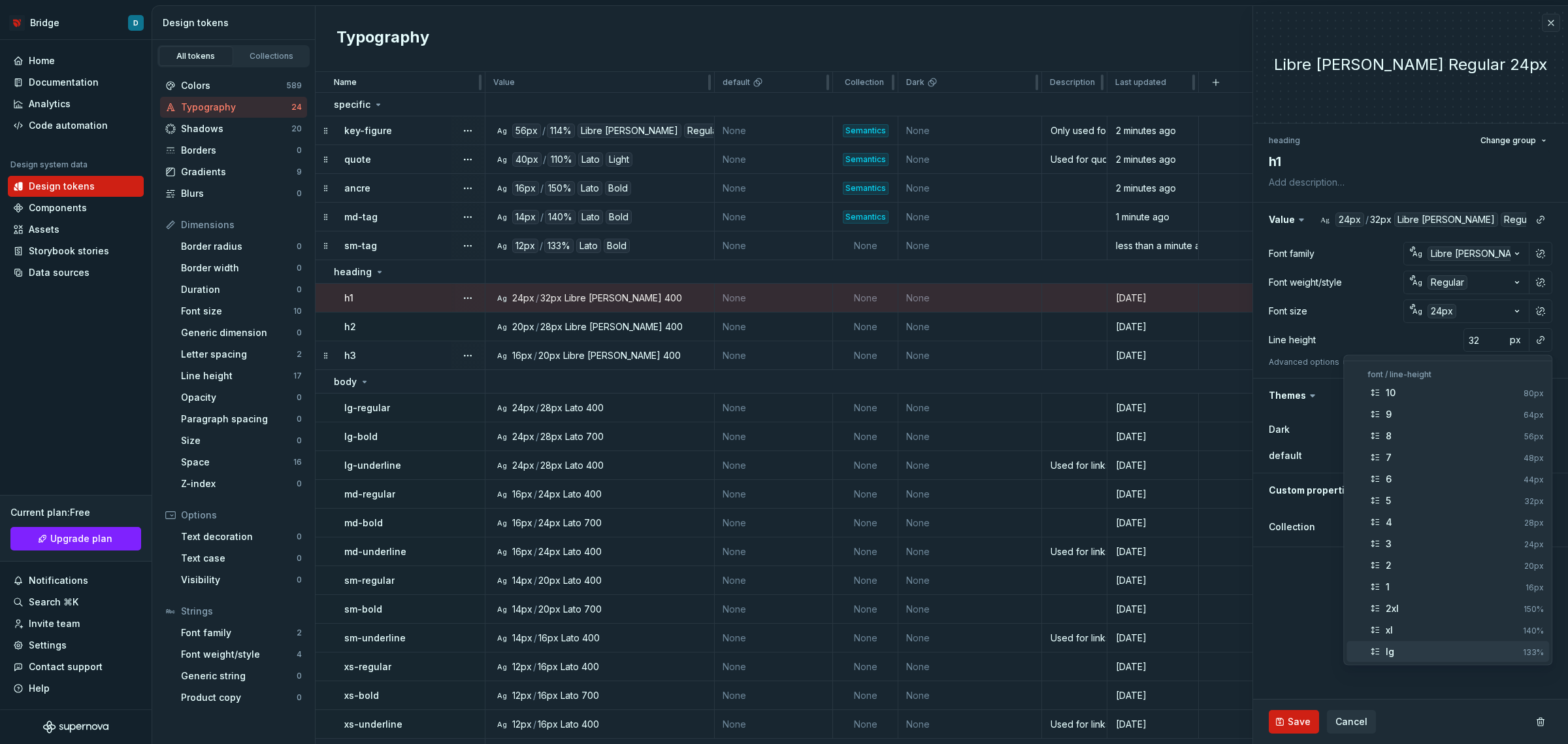
click at [1423, 651] on div "lg" at bounding box center [1452, 651] width 132 height 13
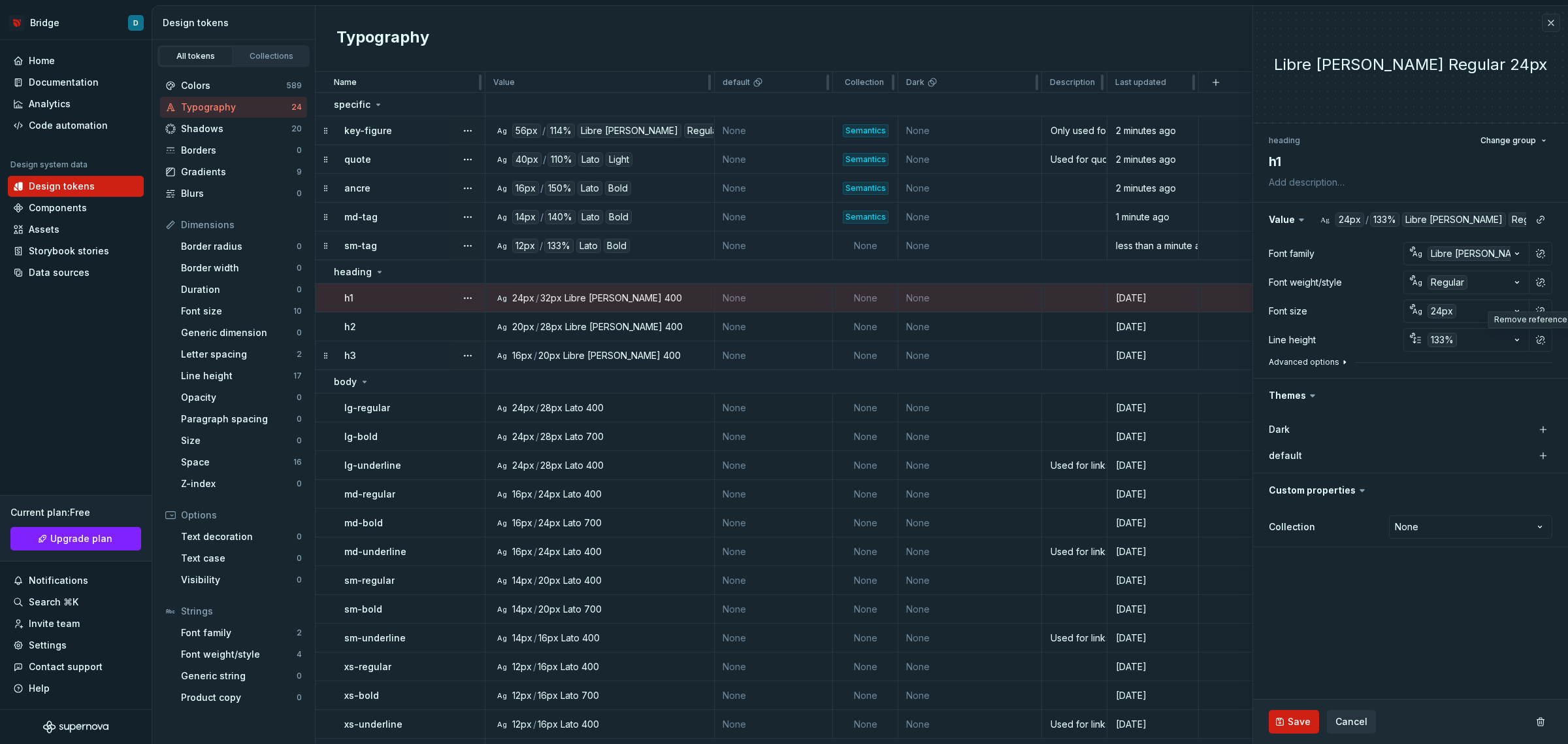
click at [1304, 357] on button "Advanced options" at bounding box center [1310, 362] width 81 height 10
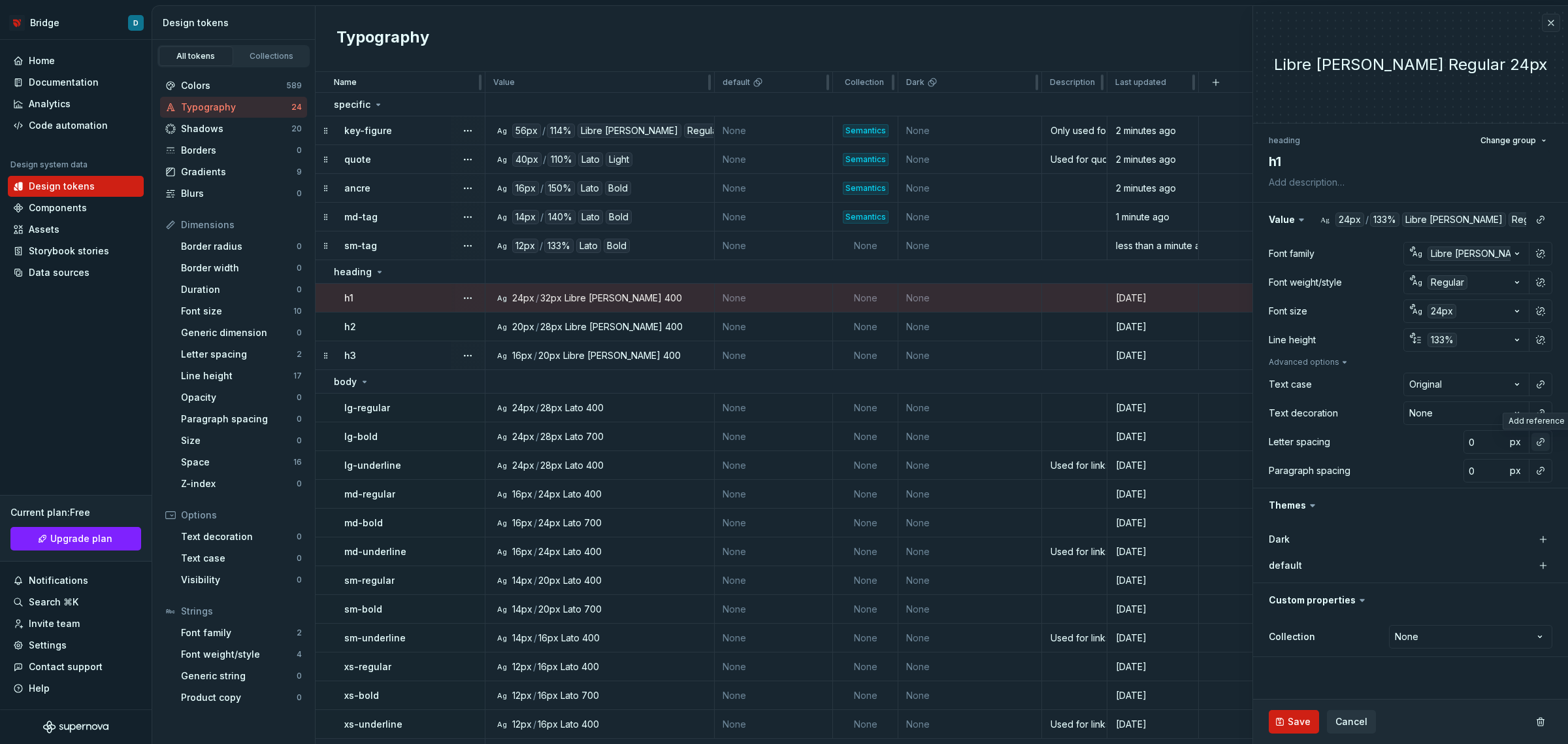
click at [1546, 440] on button "button" at bounding box center [1541, 442] width 18 height 18
click at [1465, 494] on div "normal" at bounding box center [1455, 494] width 138 height 13
click at [1285, 728] on button "Save" at bounding box center [1294, 721] width 51 height 23
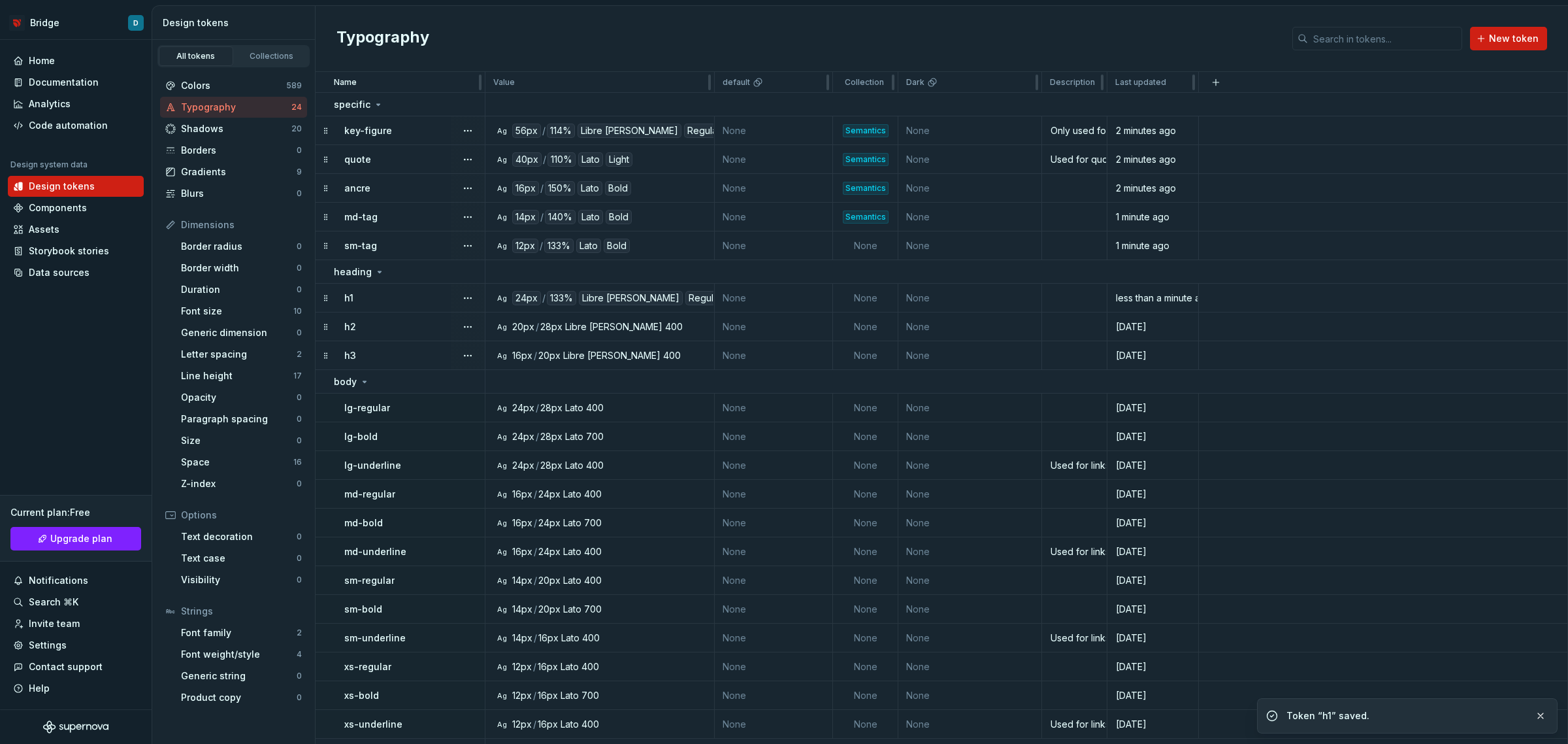
click at [409, 320] on div "h2" at bounding box center [414, 326] width 140 height 13
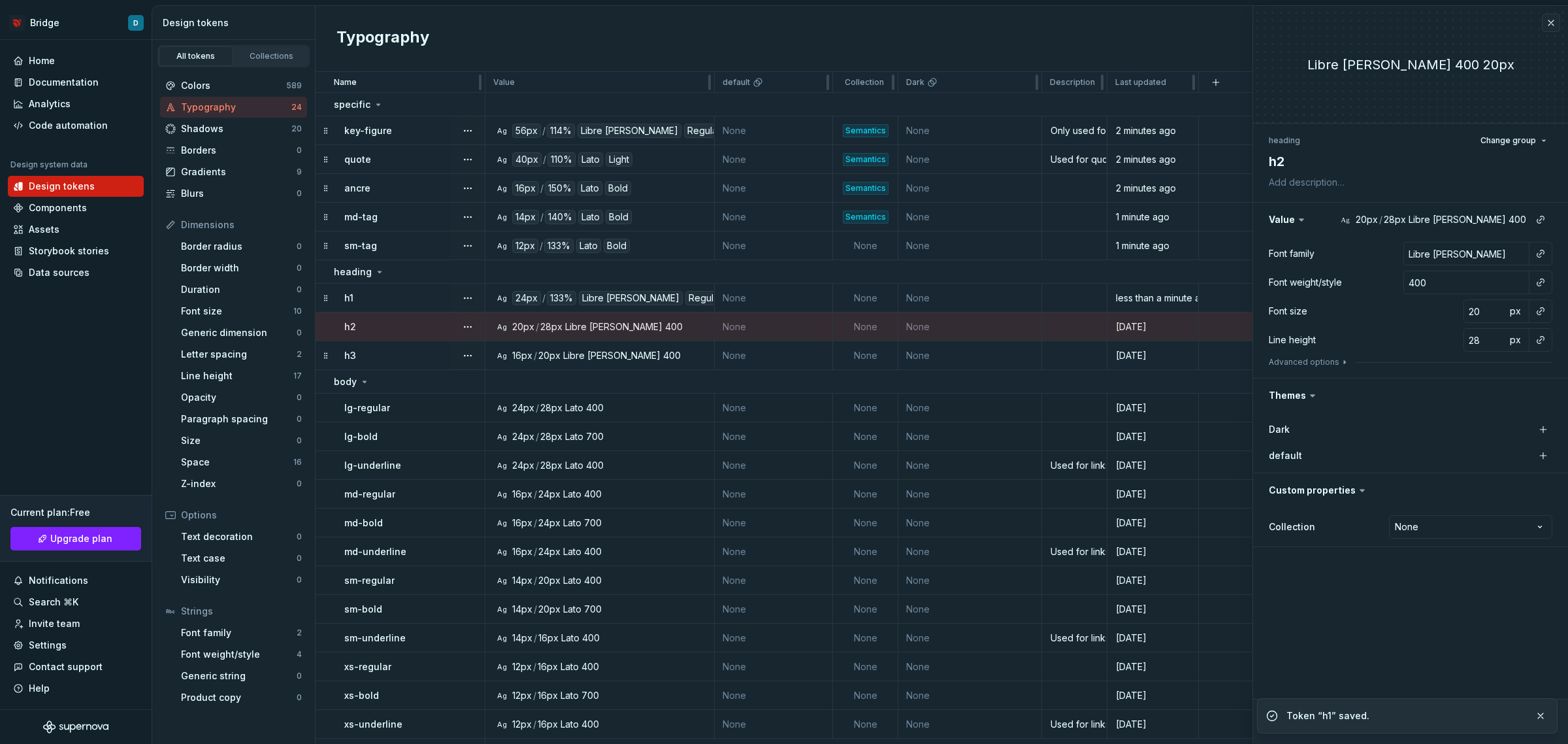
click at [396, 295] on div "h1" at bounding box center [414, 297] width 140 height 13
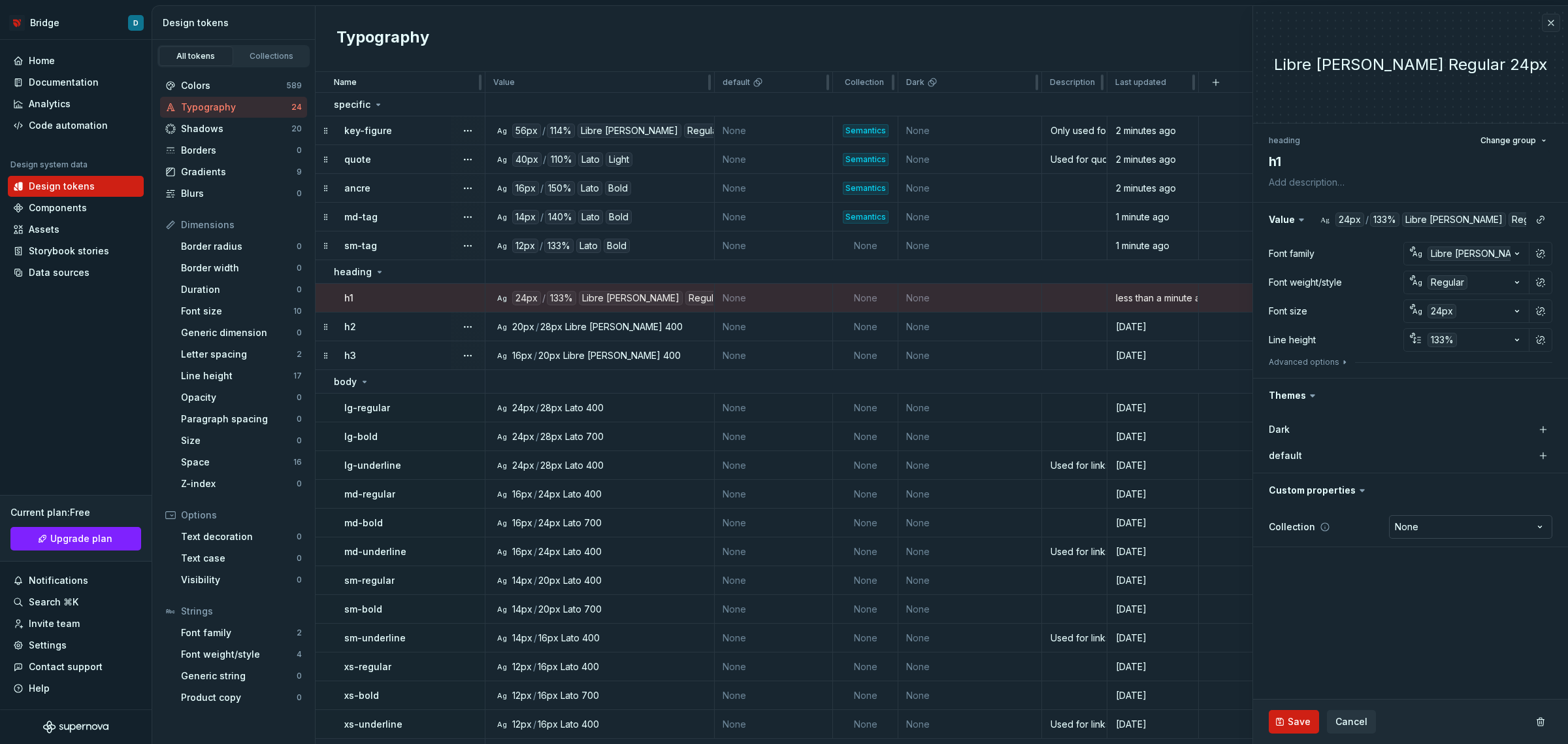
type textarea "*"
click at [1443, 534] on html "Bridge D Home Documentation Analytics Code automation Design system data Design…" at bounding box center [784, 372] width 1568 height 744
select select "**********"
click at [1291, 721] on span "Save" at bounding box center [1299, 721] width 23 height 13
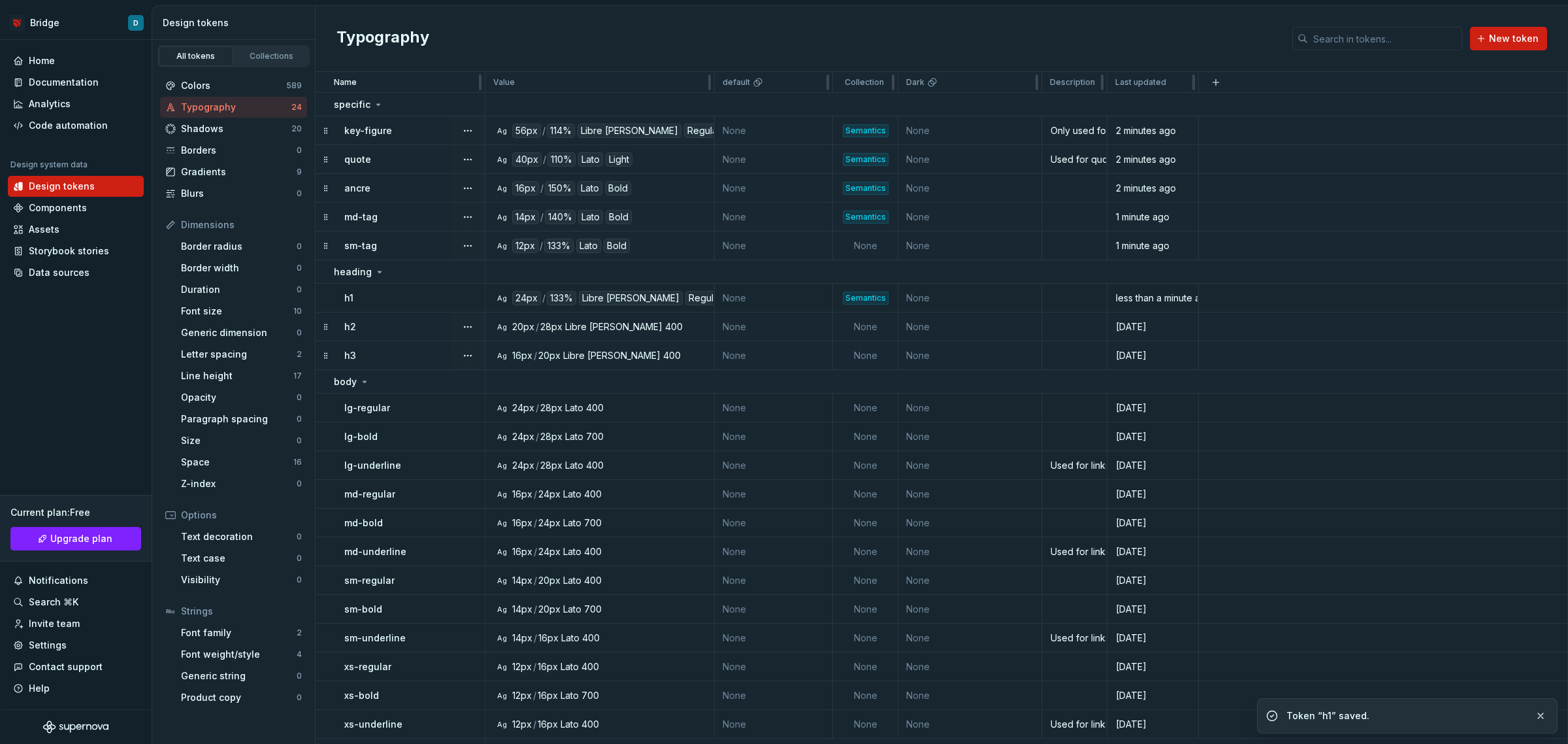
click at [406, 244] on div "sm-tag" at bounding box center [414, 245] width 140 height 13
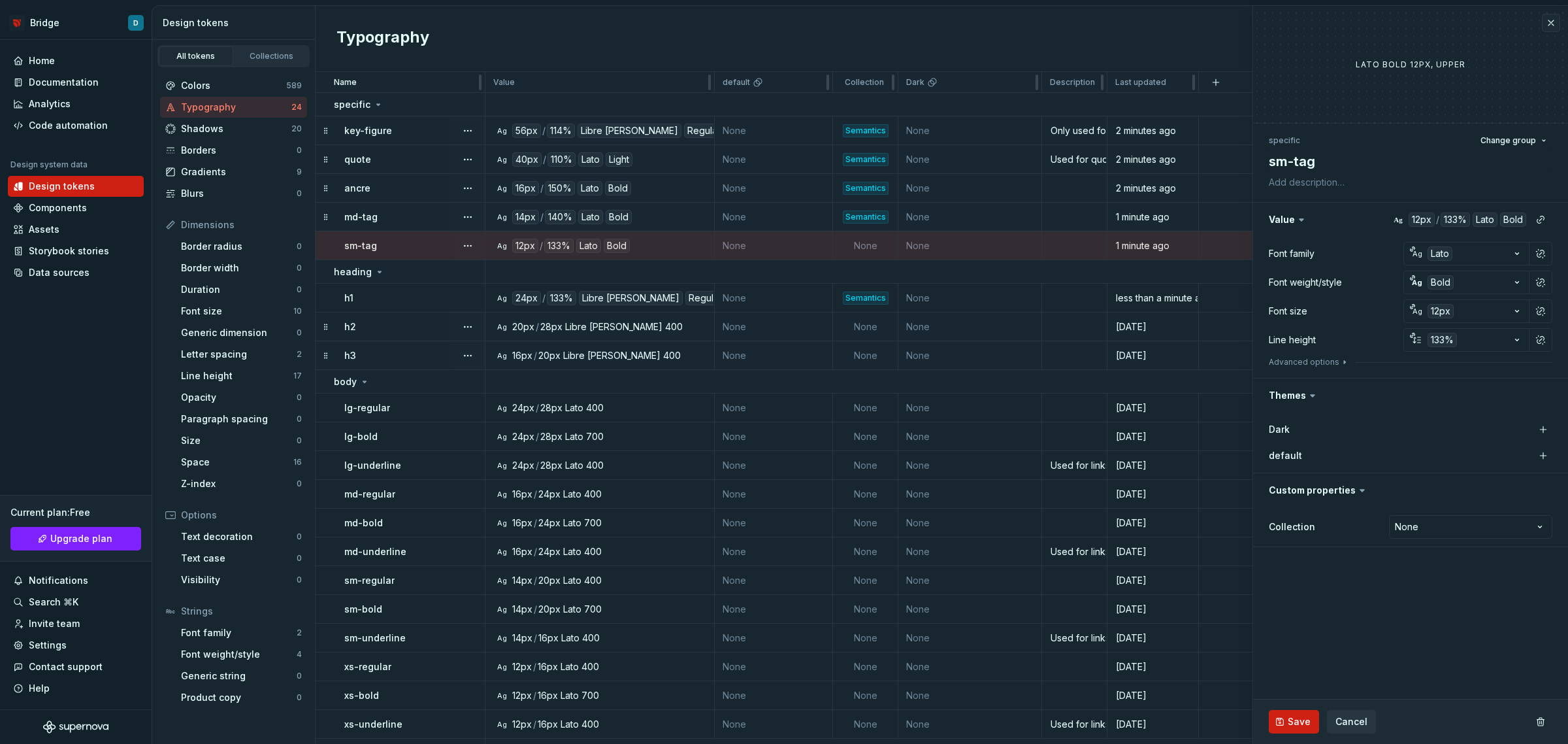
type textarea "*"
click at [1434, 540] on div "Collection None **** **** *********" at bounding box center [1411, 527] width 283 height 28
click at [1435, 534] on html "Bridge D Home Documentation Analytics Code automation Design system data Design…" at bounding box center [784, 372] width 1568 height 744
select select "**********"
click at [1294, 726] on span "Save" at bounding box center [1299, 721] width 23 height 13
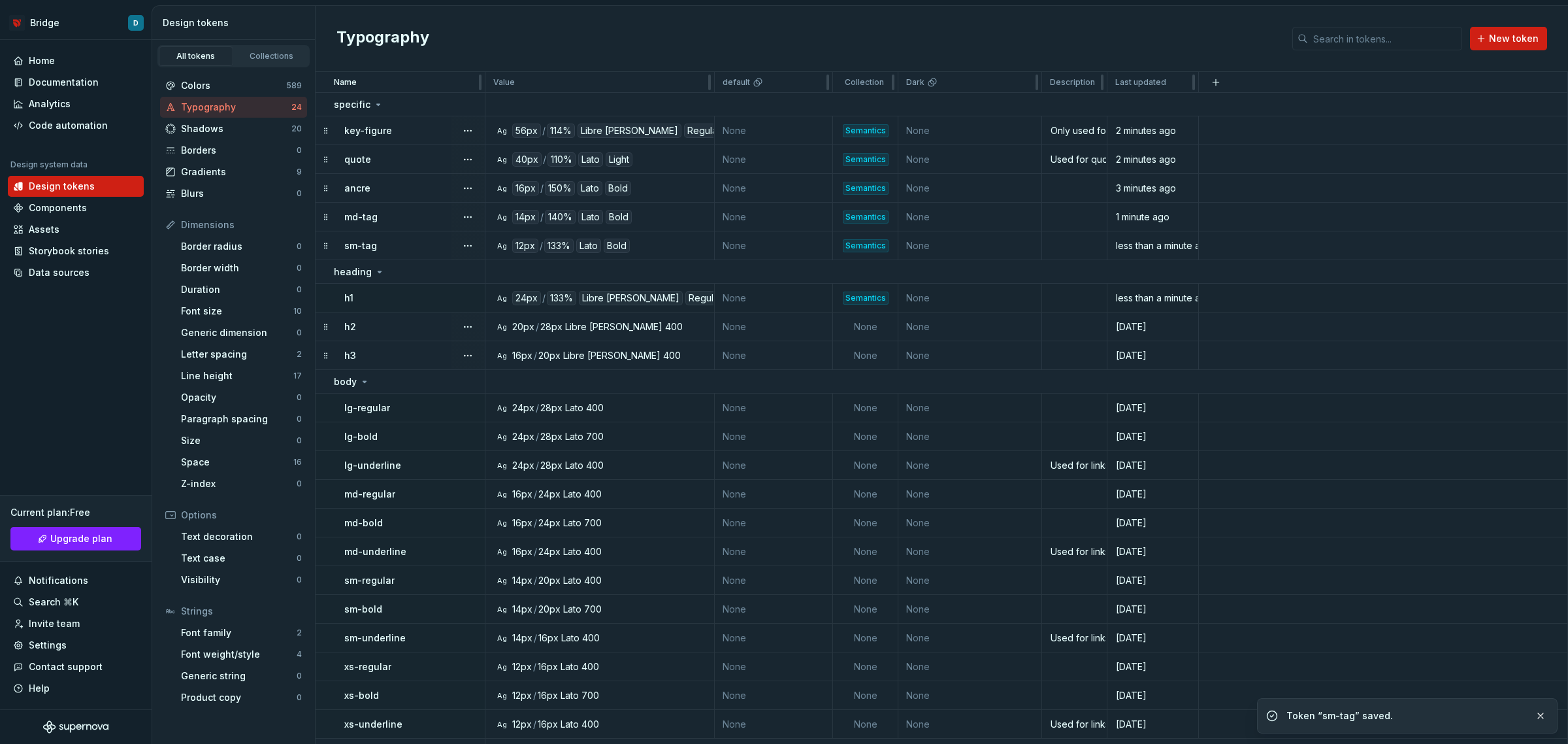
click at [422, 320] on div "h2" at bounding box center [414, 326] width 140 height 13
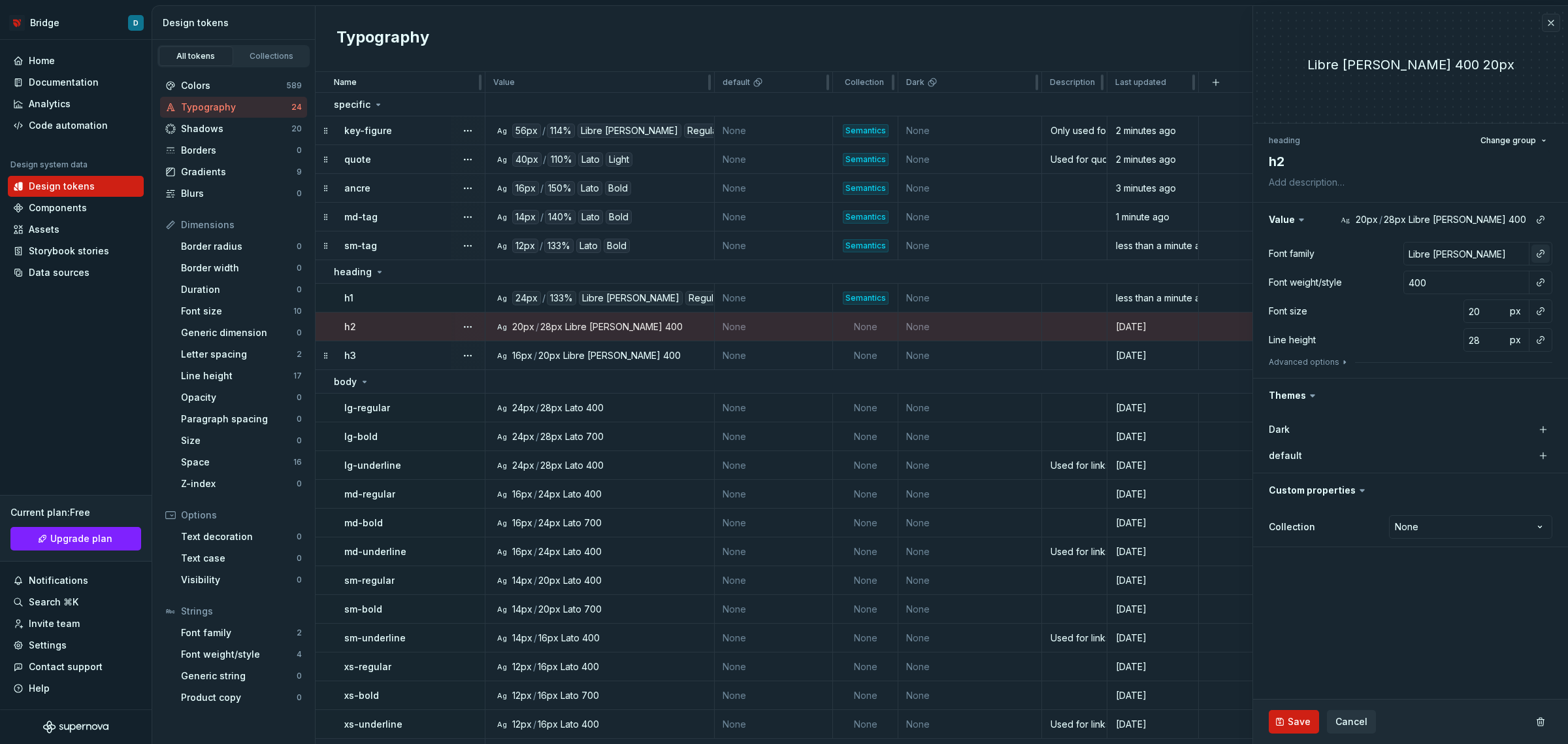
click at [1543, 248] on button "button" at bounding box center [1541, 253] width 18 height 18
click at [1453, 304] on div "brand" at bounding box center [1419, 306] width 67 height 13
click at [1547, 281] on button "button" at bounding box center [1541, 282] width 18 height 18
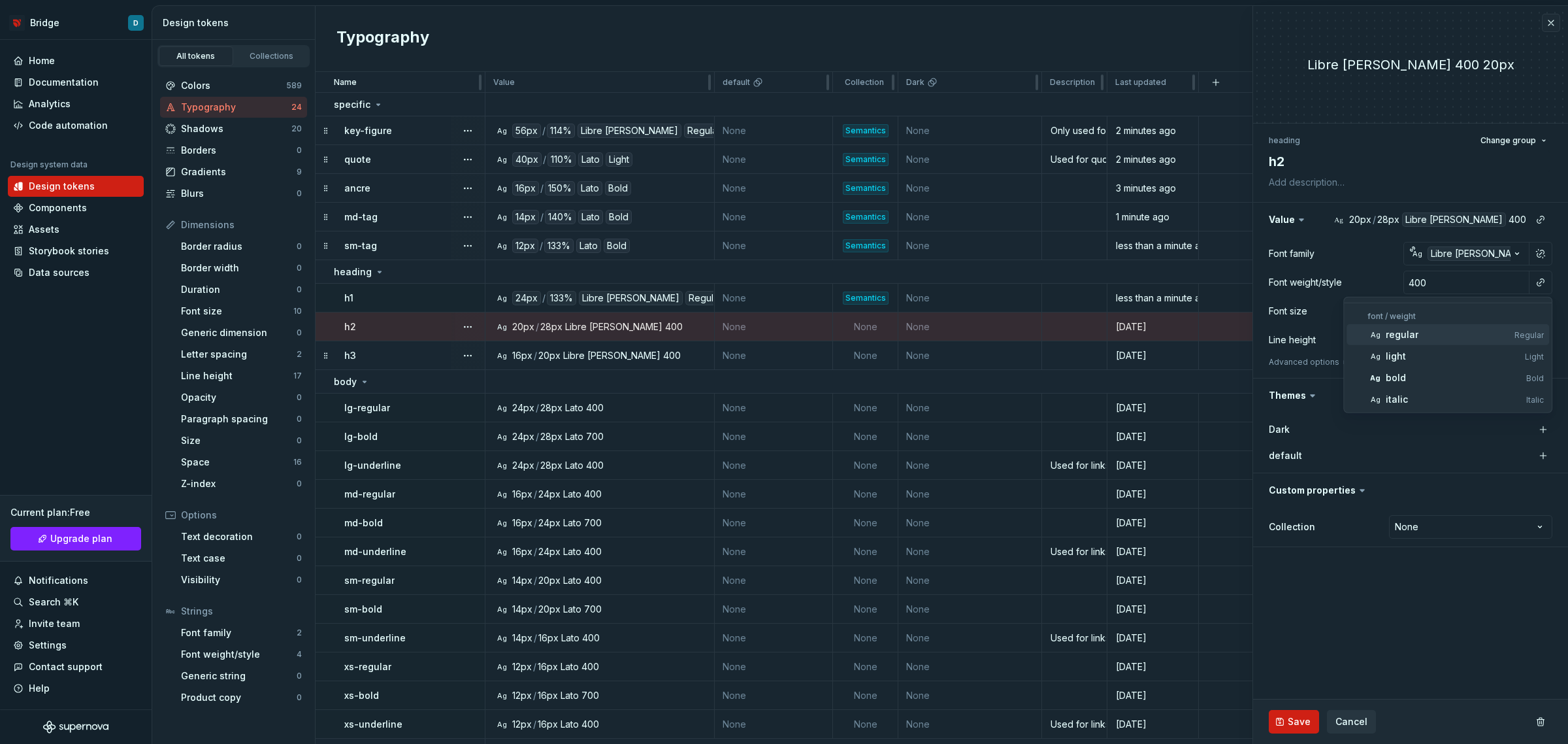
click at [1439, 335] on div "regular" at bounding box center [1448, 334] width 124 height 13
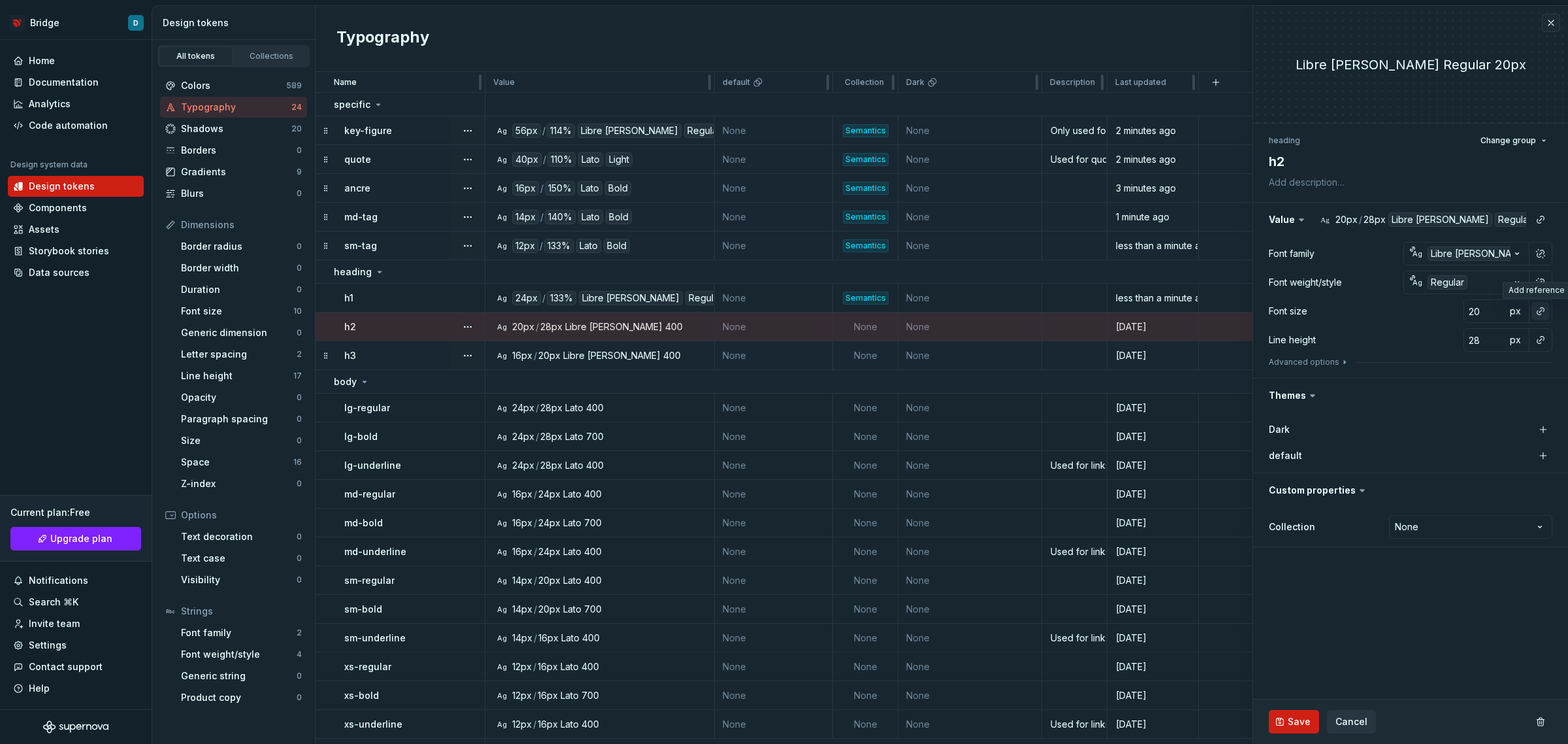
click at [1543, 309] on button "button" at bounding box center [1541, 311] width 18 height 18
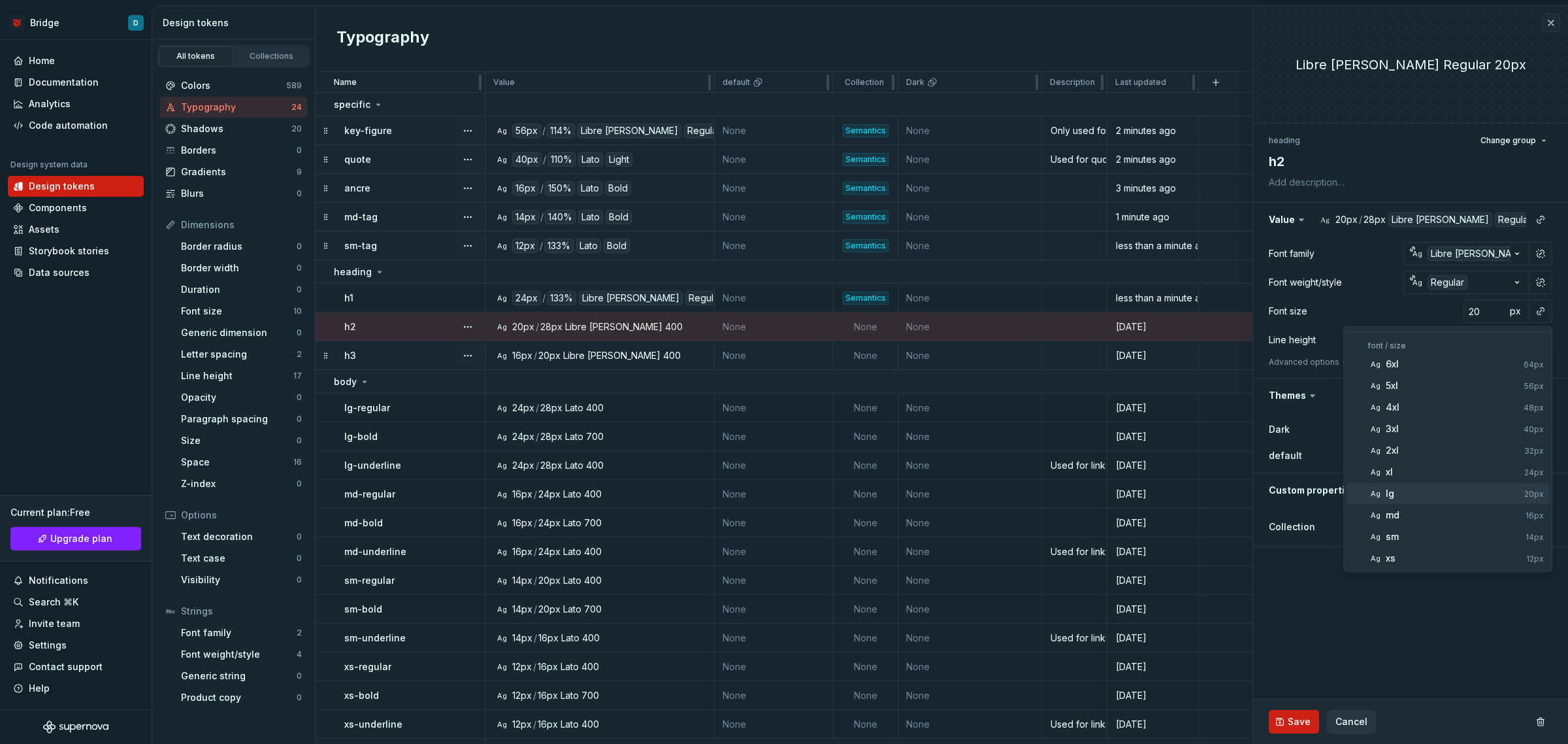
click at [1419, 498] on div "lg" at bounding box center [1452, 493] width 133 height 13
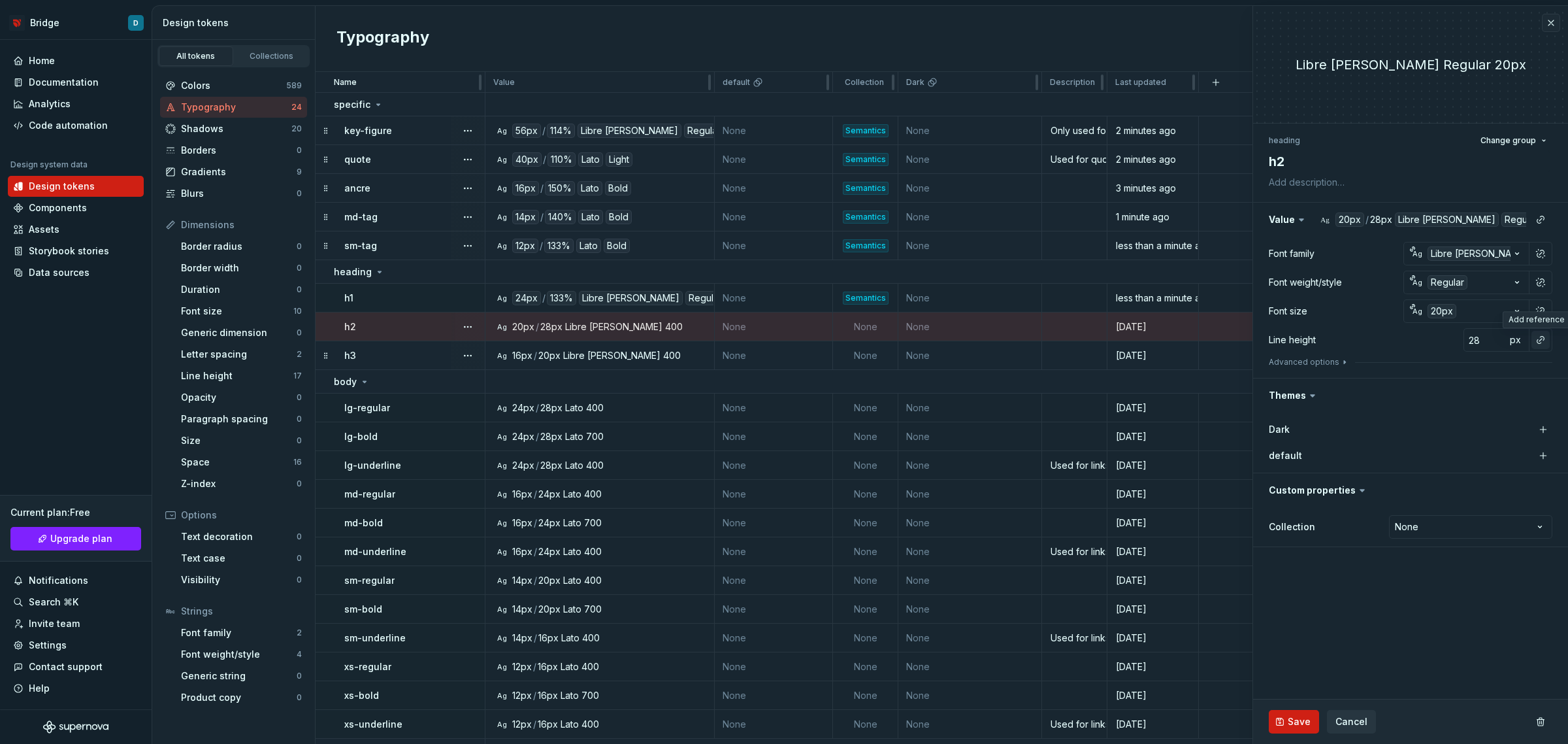
click at [1542, 343] on button "button" at bounding box center [1541, 339] width 18 height 18
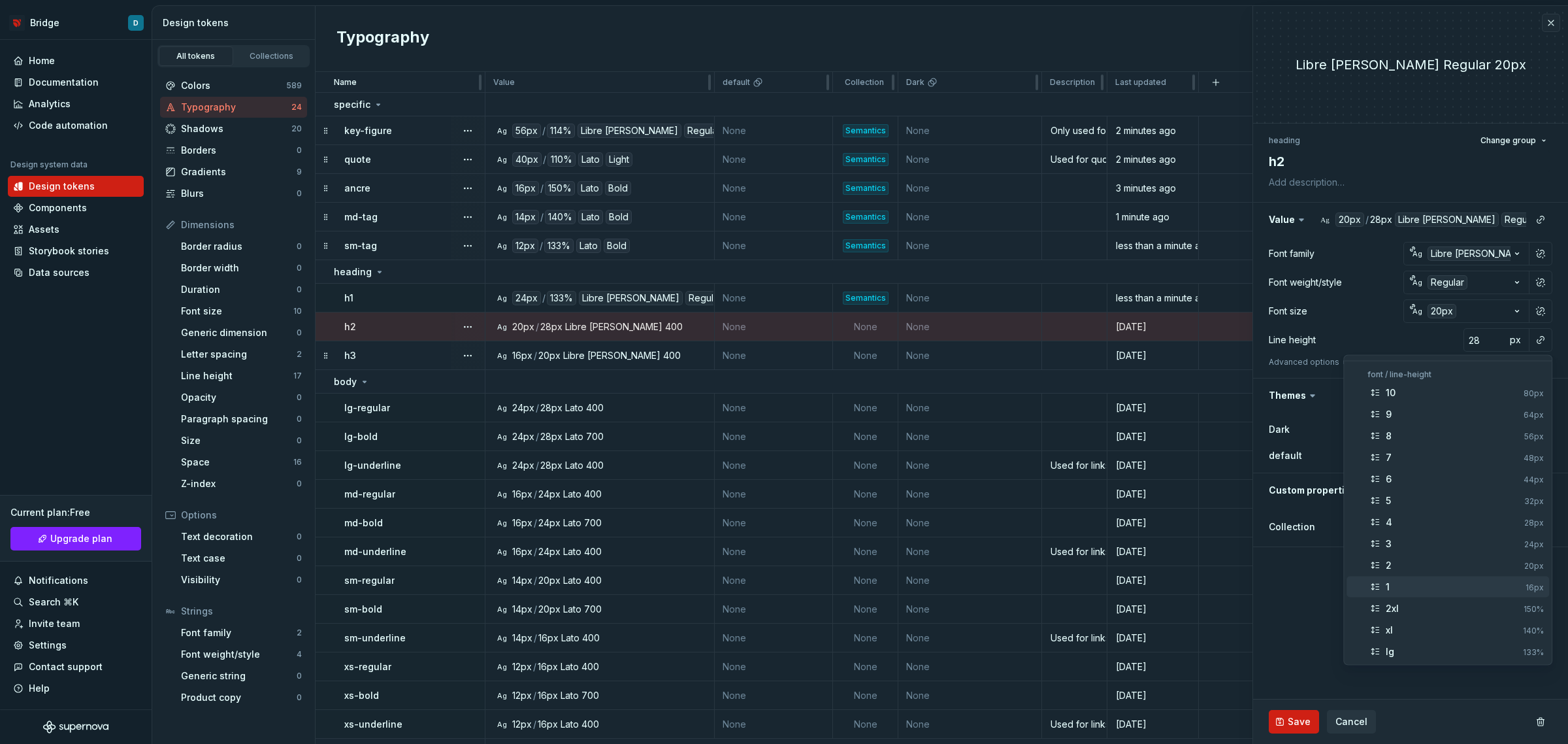
scroll to position [86, 0]
click at [1444, 536] on span "xl 140%" at bounding box center [1448, 544] width 203 height 21
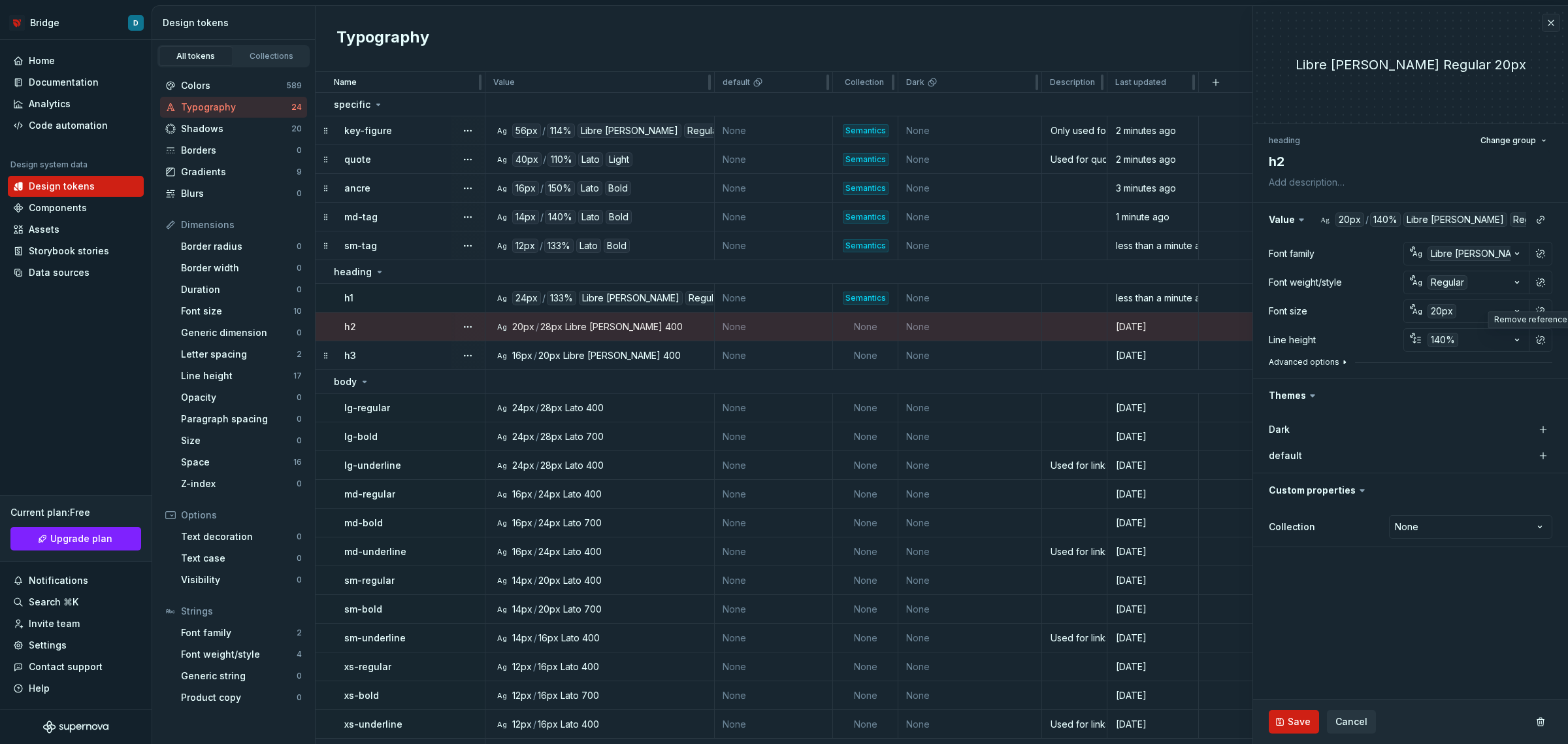
click at [1327, 357] on button "Advanced options" at bounding box center [1310, 362] width 81 height 10
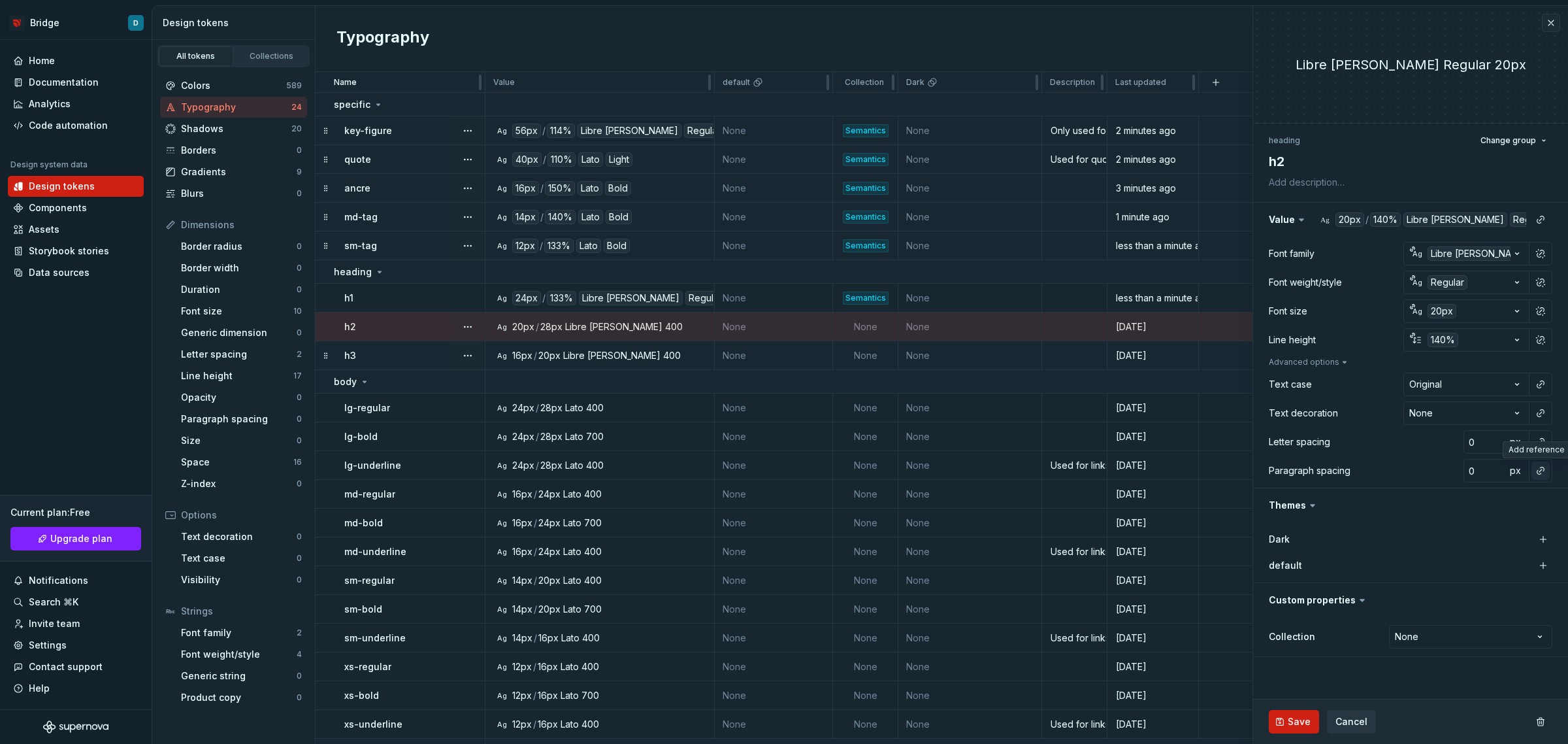
click at [1537, 472] on button "button" at bounding box center [1541, 470] width 18 height 18
click at [1540, 442] on html "Bridge D Home Documentation Analytics Code automation Design system data Design…" at bounding box center [784, 372] width 1568 height 744
click at [1517, 439] on span "px" at bounding box center [1515, 442] width 11 height 11
click at [1535, 438] on button "button" at bounding box center [1541, 442] width 18 height 18
click at [1456, 495] on div "normal" at bounding box center [1455, 494] width 138 height 13
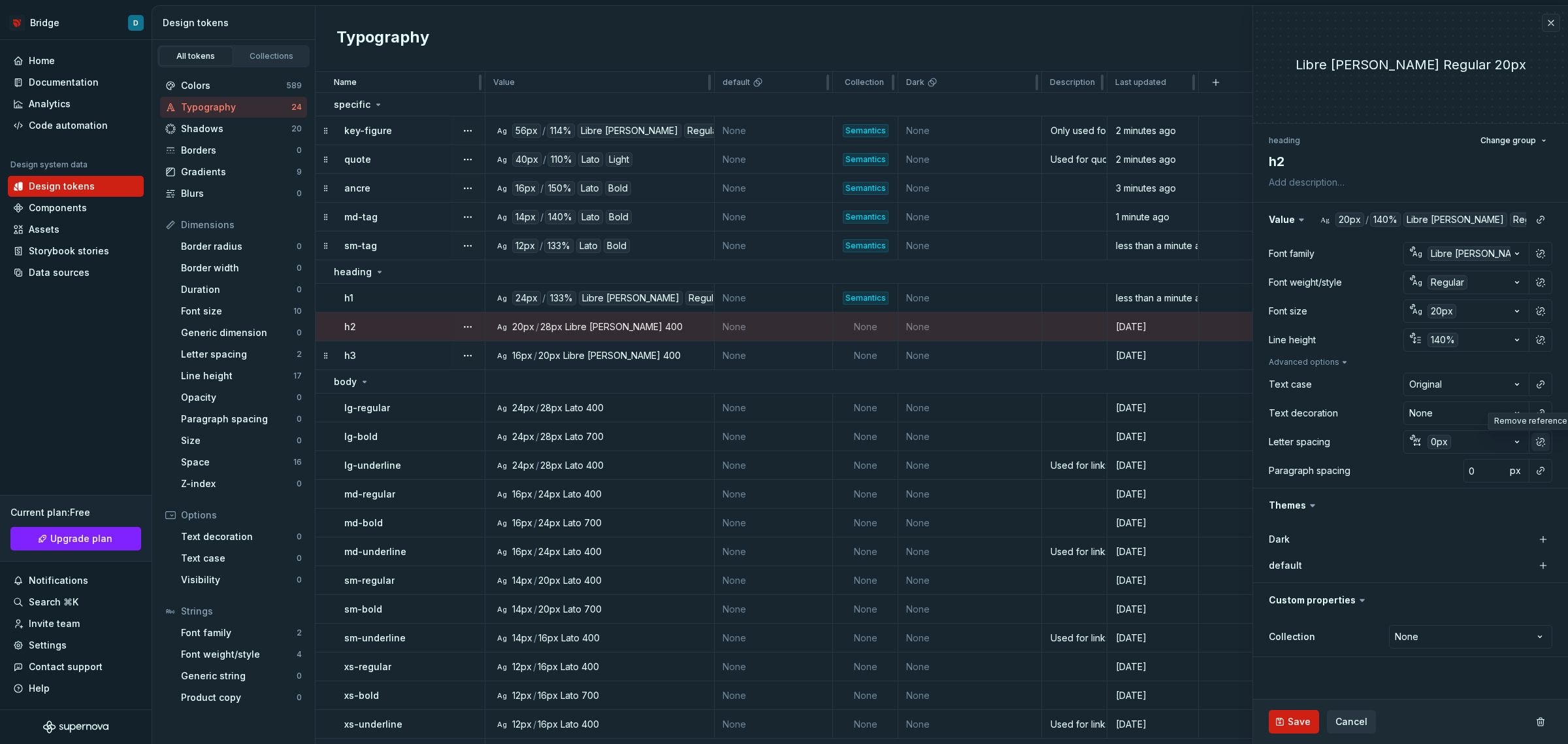
type textarea "*"
click at [1456, 637] on html "Bridge D Home Documentation Analytics Code automation Design system data Design…" at bounding box center [784, 372] width 1568 height 744
select select "**********"
click at [1297, 721] on span "Save" at bounding box center [1299, 721] width 23 height 13
click at [1291, 727] on span "Save" at bounding box center [1299, 721] width 23 height 13
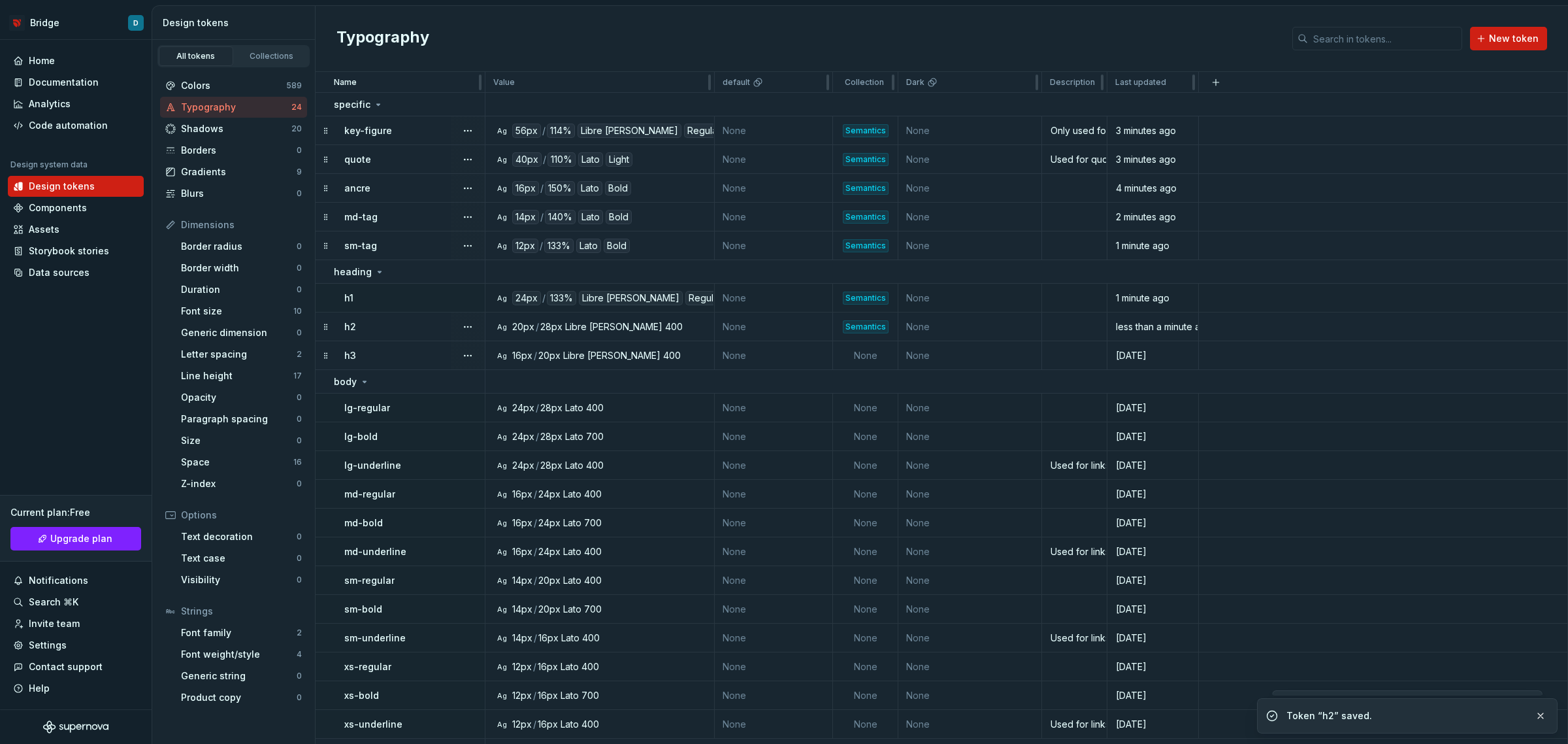
click at [717, 327] on td "None" at bounding box center [774, 326] width 119 height 28
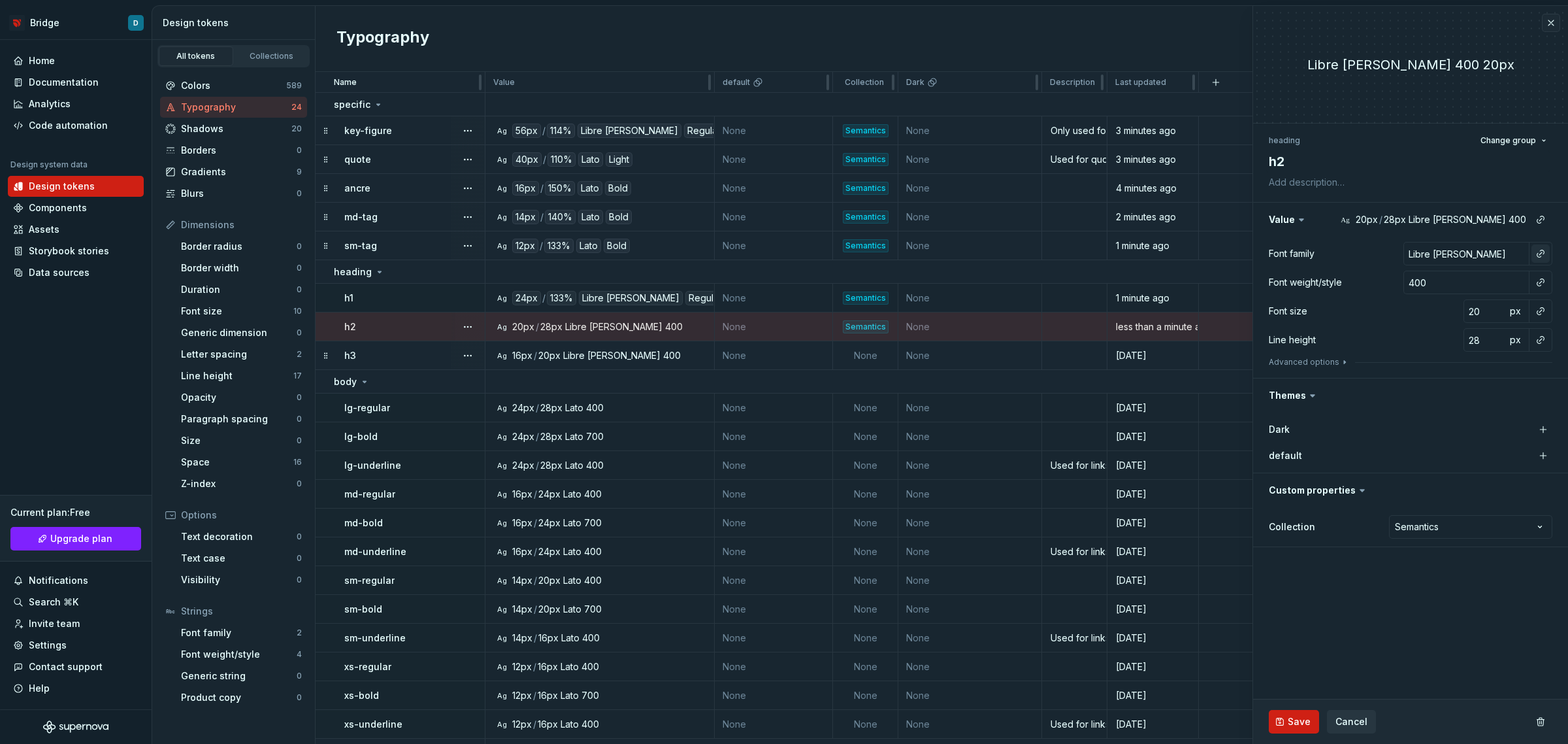
click at [1537, 253] on button "button" at bounding box center [1541, 253] width 18 height 18
click at [1453, 306] on div "brand" at bounding box center [1419, 306] width 67 height 13
drag, startPoint x: 1537, startPoint y: 281, endPoint x: 1529, endPoint y: 289, distance: 11.3
click at [1537, 281] on button "button" at bounding box center [1541, 282] width 18 height 18
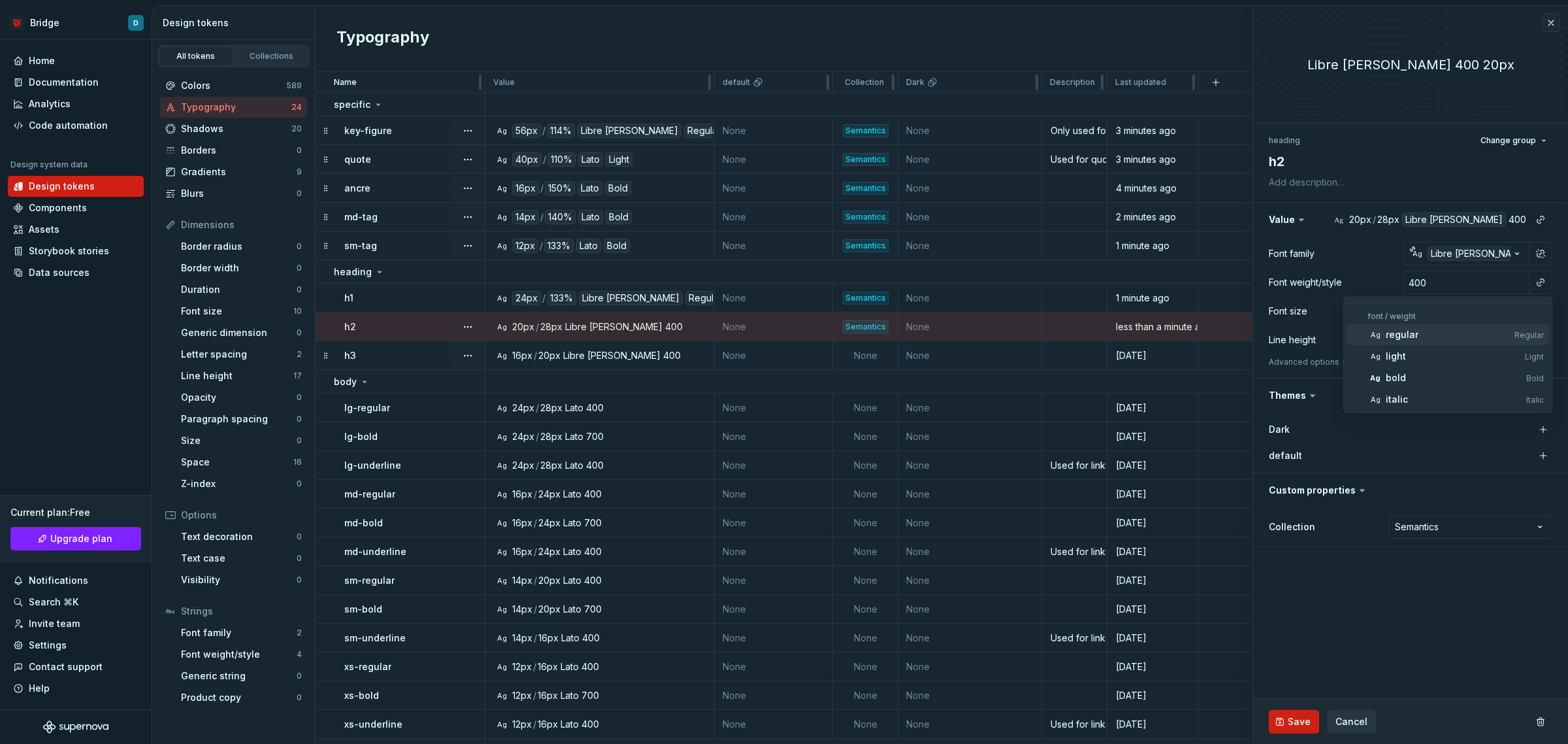
click at [1441, 338] on div "regular" at bounding box center [1448, 334] width 124 height 13
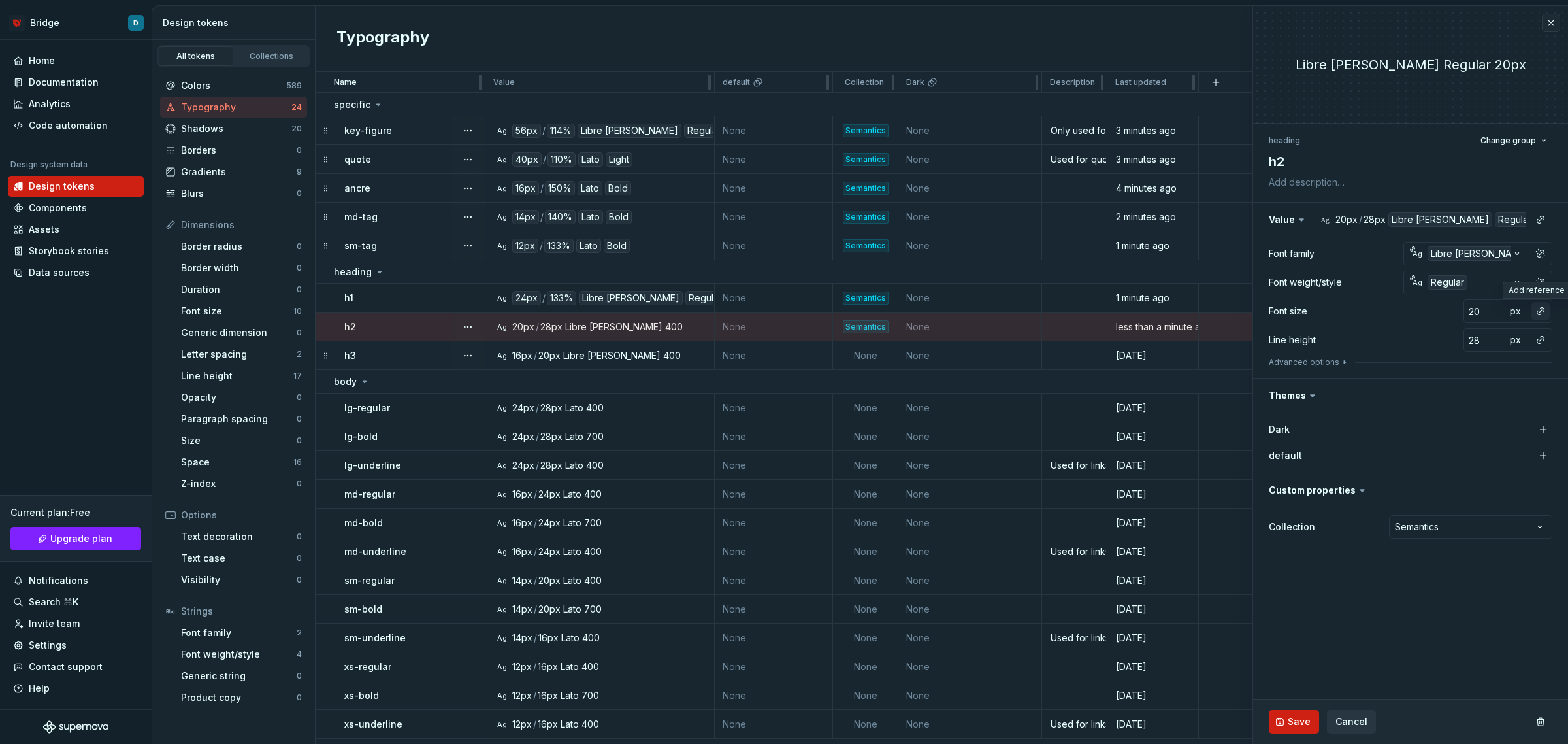
click at [1541, 311] on button "button" at bounding box center [1541, 311] width 18 height 18
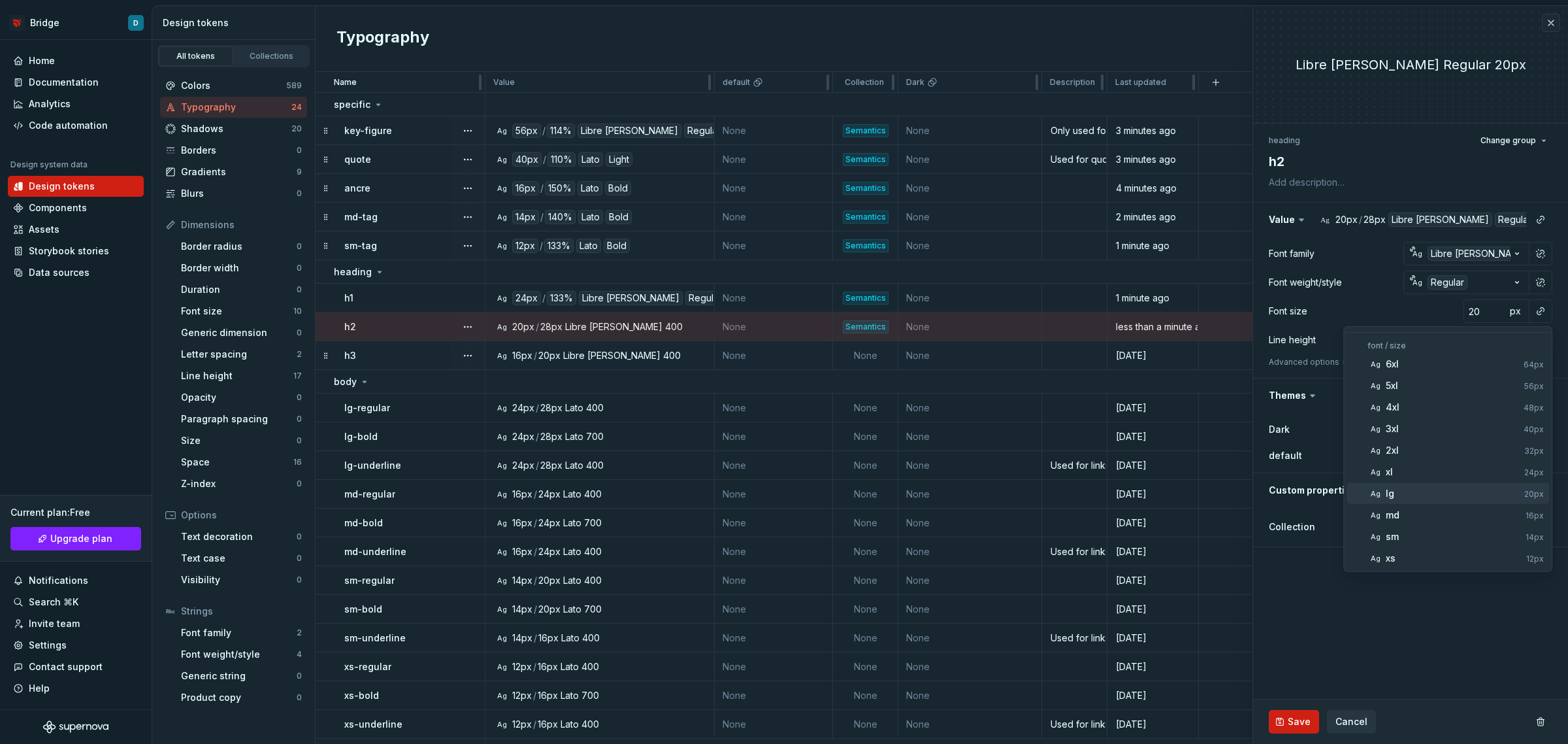
click at [1436, 492] on div "lg" at bounding box center [1452, 493] width 133 height 13
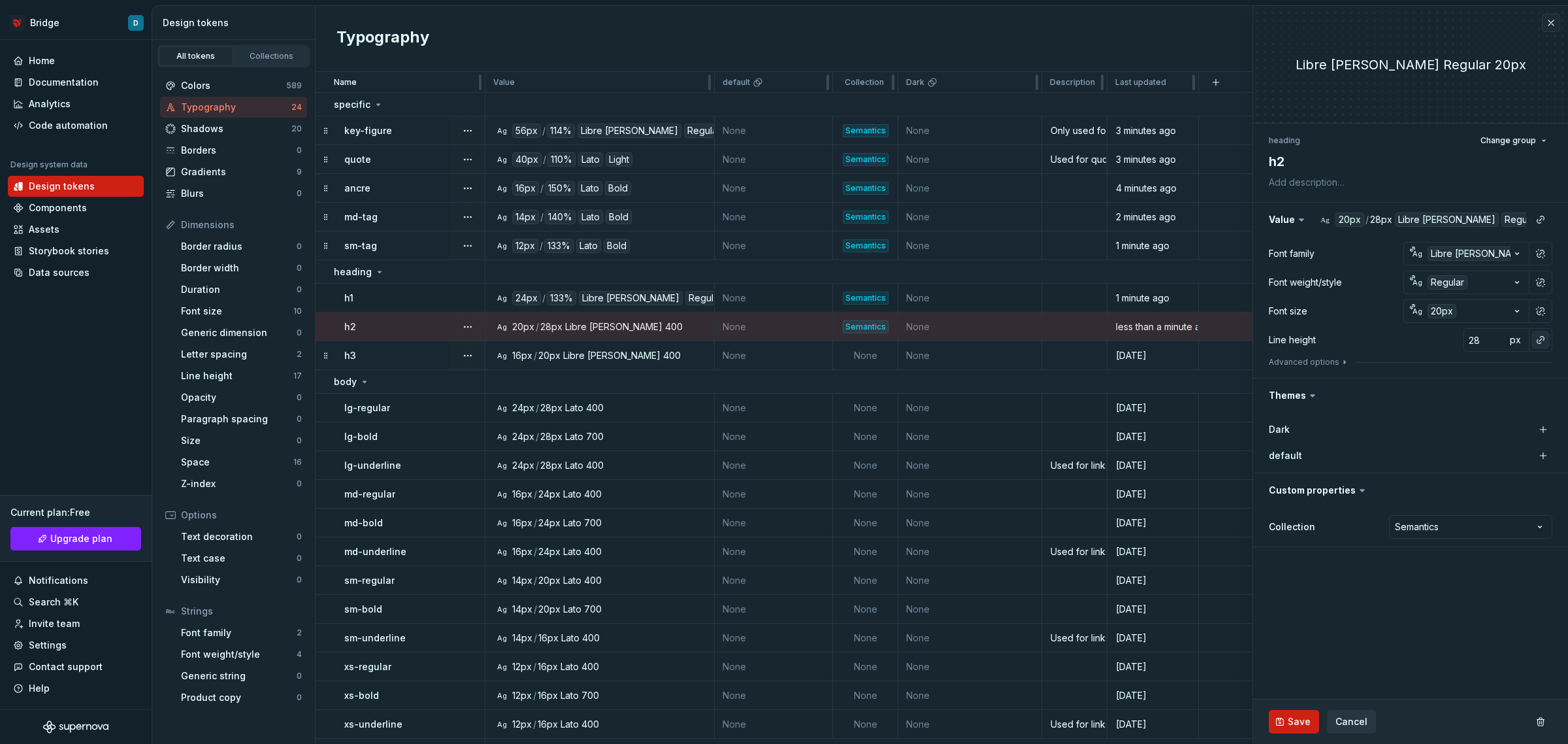
click at [1547, 338] on button "button" at bounding box center [1541, 339] width 18 height 18
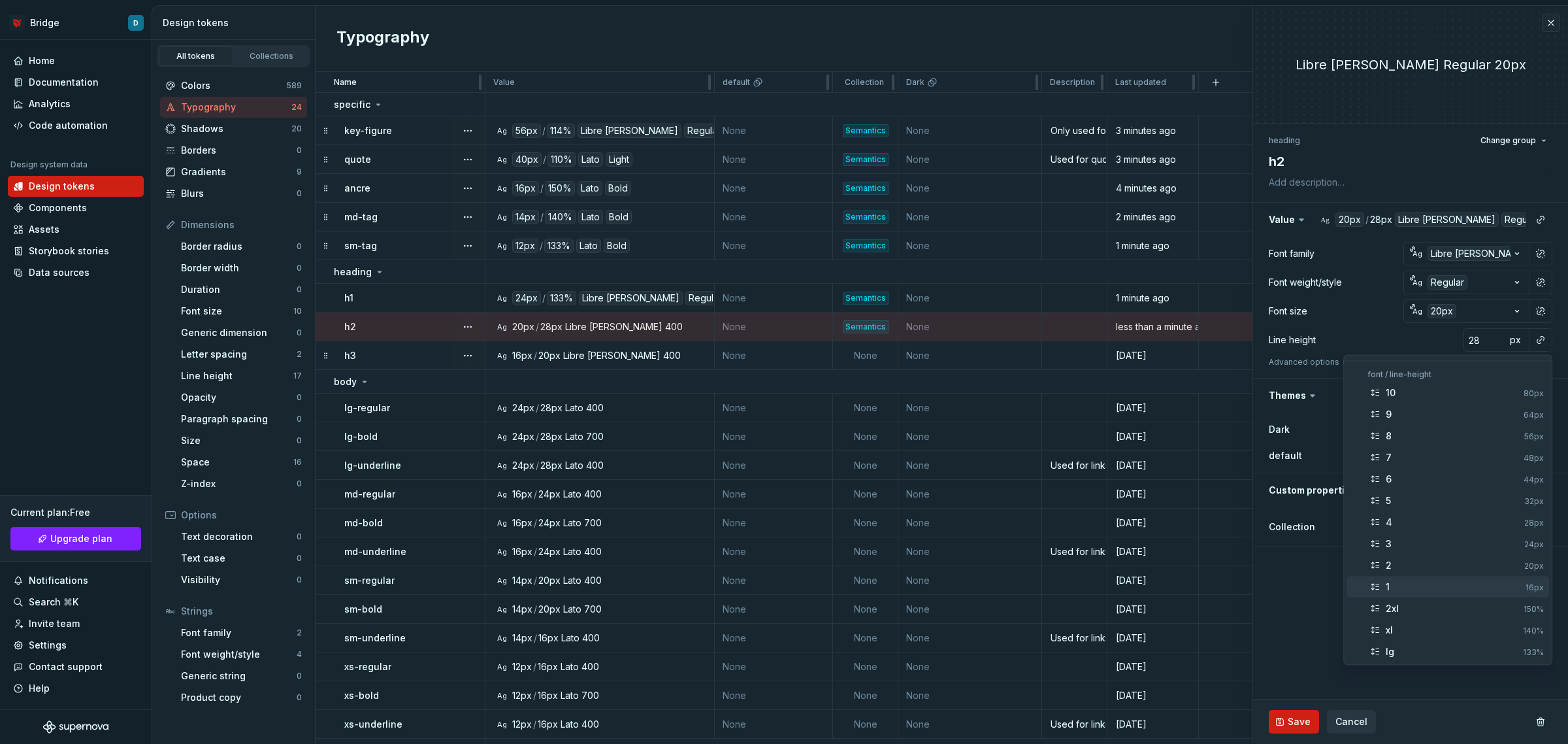
scroll to position [82, 0]
click at [1456, 548] on div "xl" at bounding box center [1452, 548] width 132 height 13
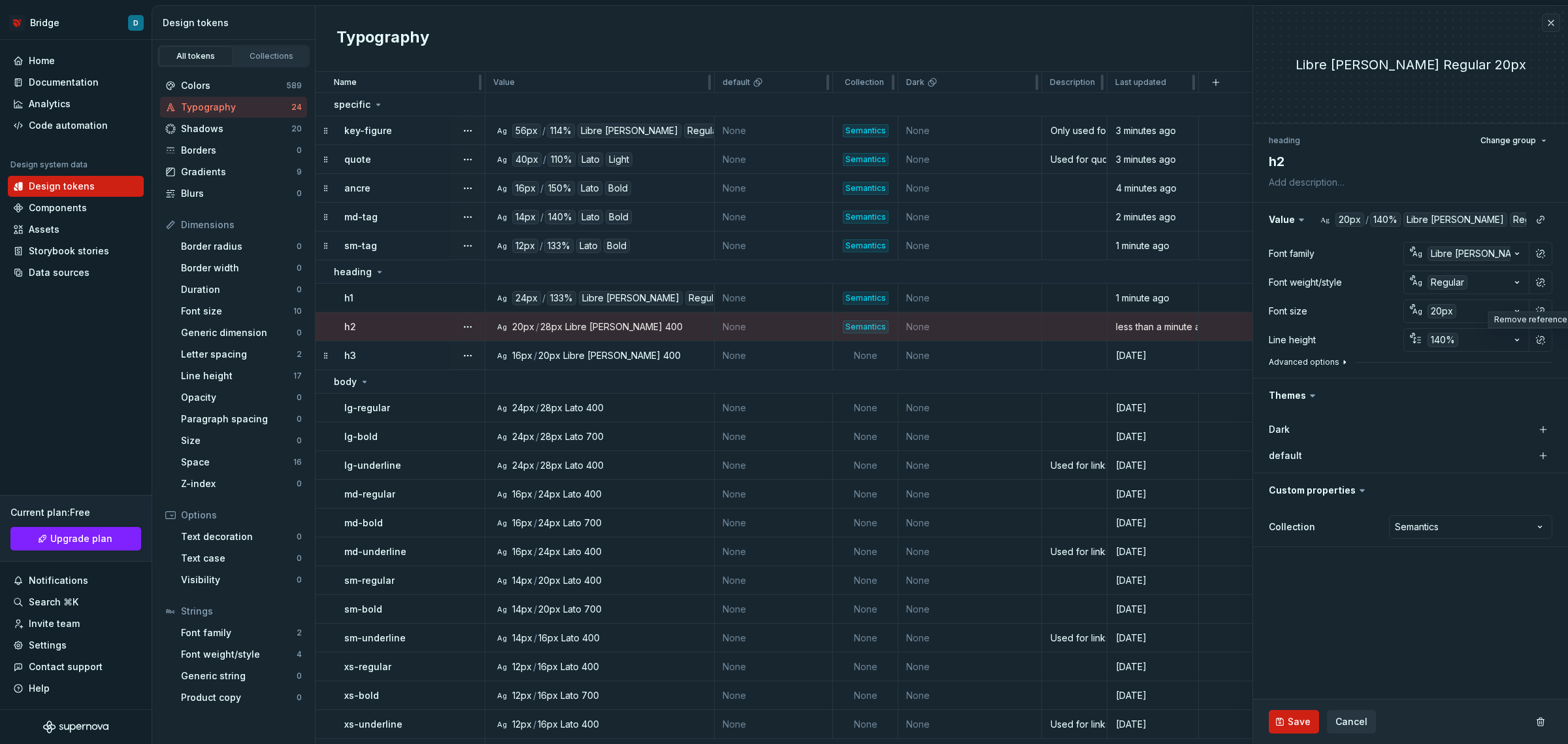
click at [1331, 362] on button "Advanced options" at bounding box center [1310, 362] width 81 height 10
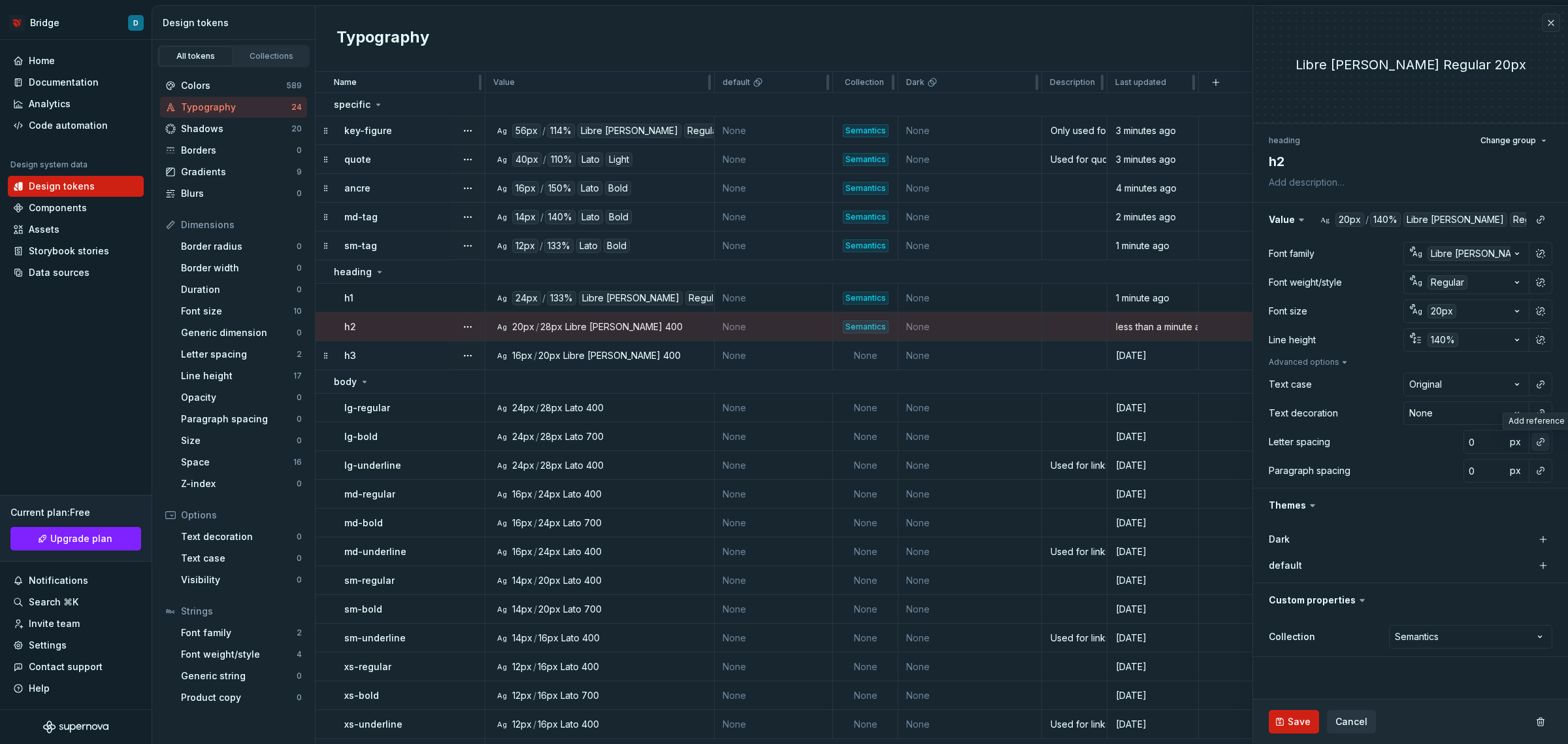
click at [1535, 444] on button "button" at bounding box center [1541, 442] width 18 height 18
click at [1439, 496] on div "normal" at bounding box center [1455, 494] width 138 height 13
click at [1289, 726] on span "Save" at bounding box center [1299, 721] width 23 height 13
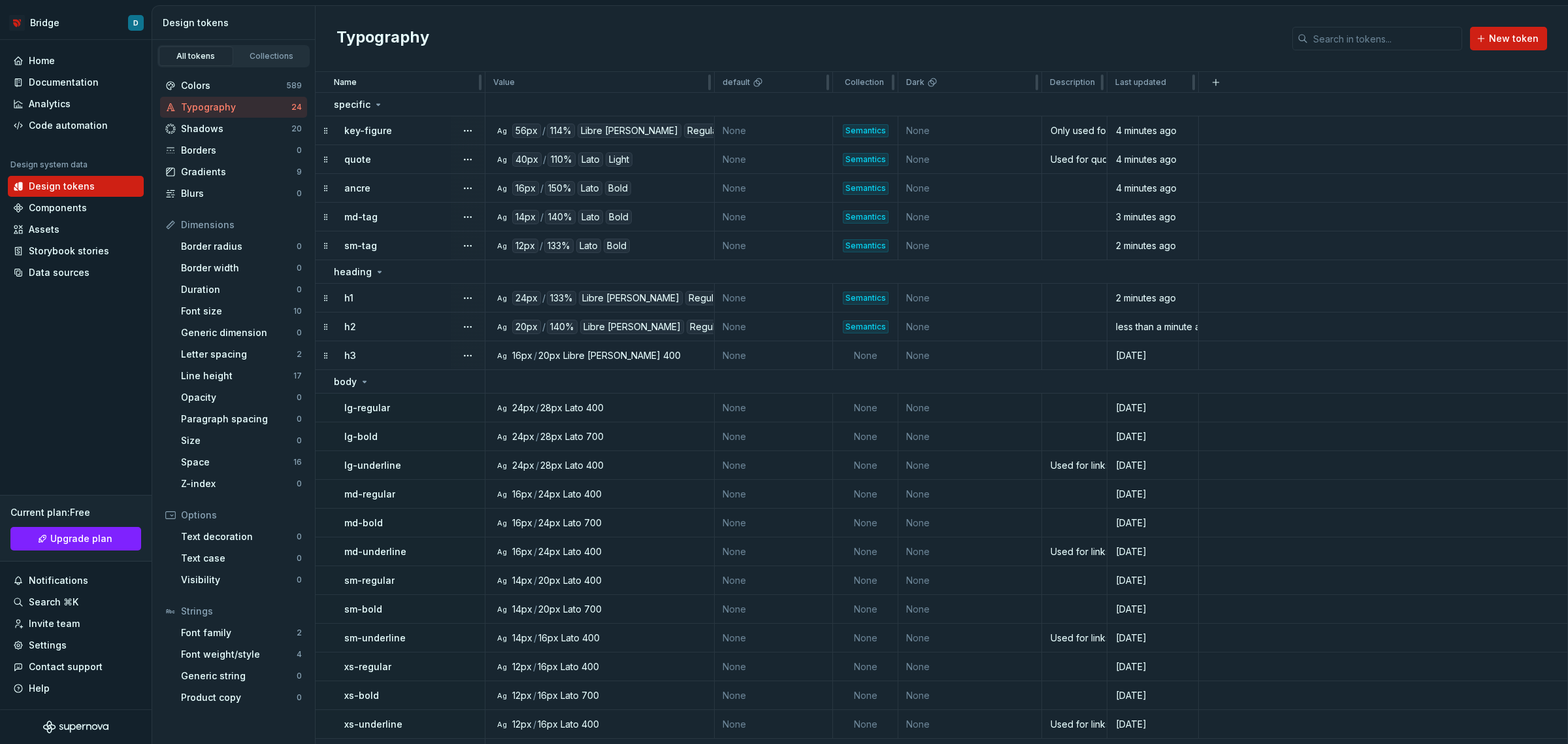
click at [395, 308] on td "h1" at bounding box center [401, 297] width 170 height 28
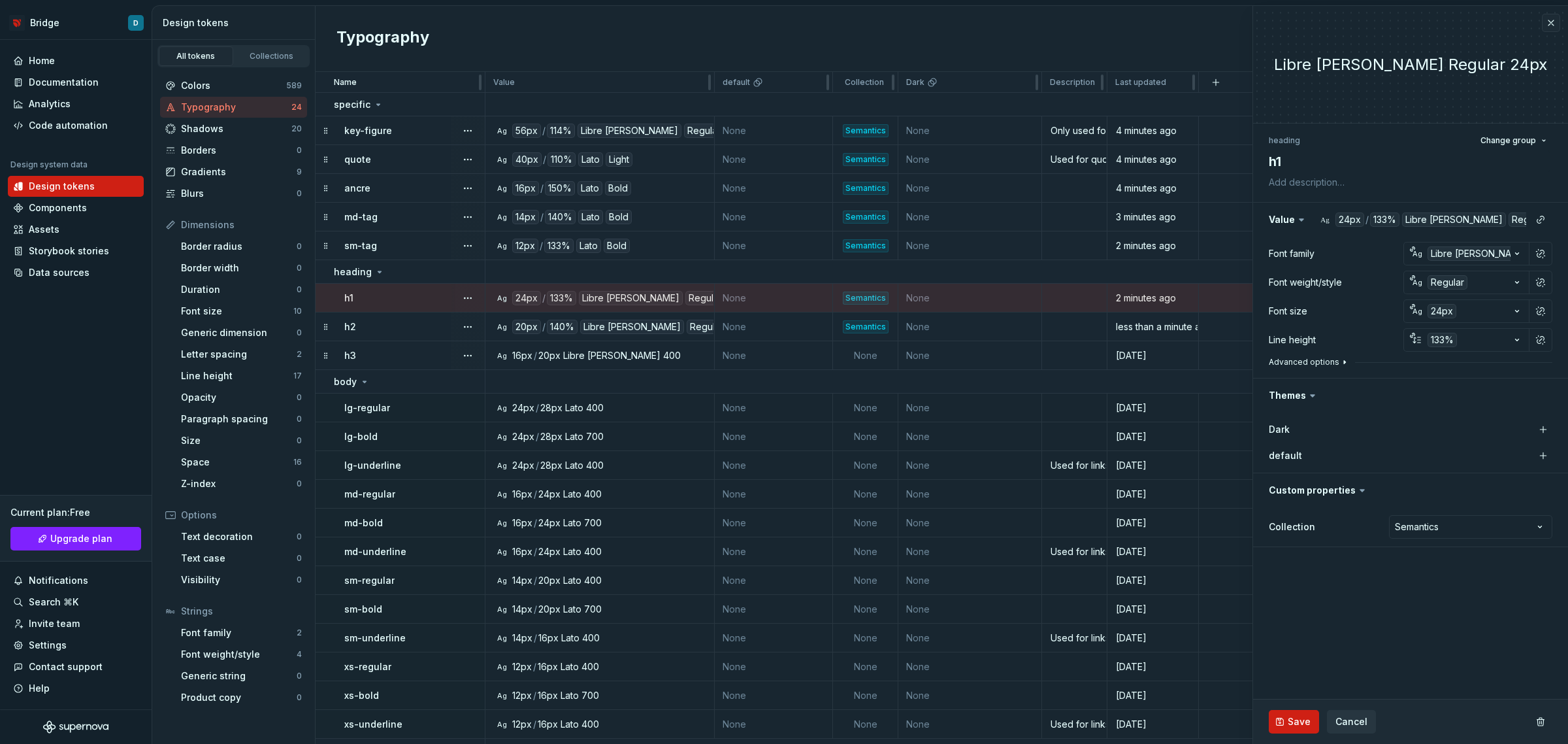
click at [1321, 365] on button "Advanced options" at bounding box center [1310, 362] width 81 height 10
click at [380, 247] on div "sm-tag" at bounding box center [414, 245] width 140 height 13
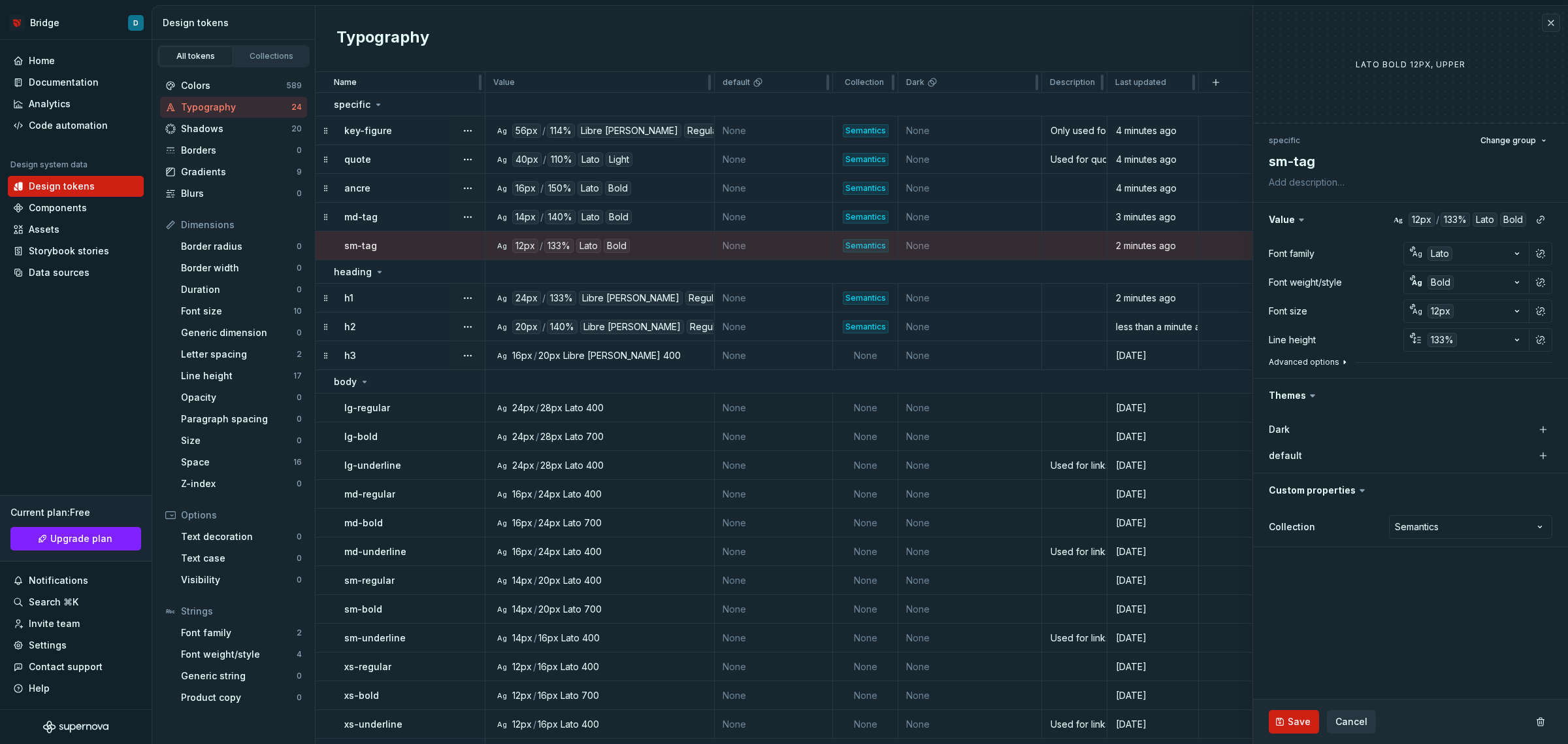
click at [1334, 360] on button "Advanced options" at bounding box center [1310, 362] width 81 height 10
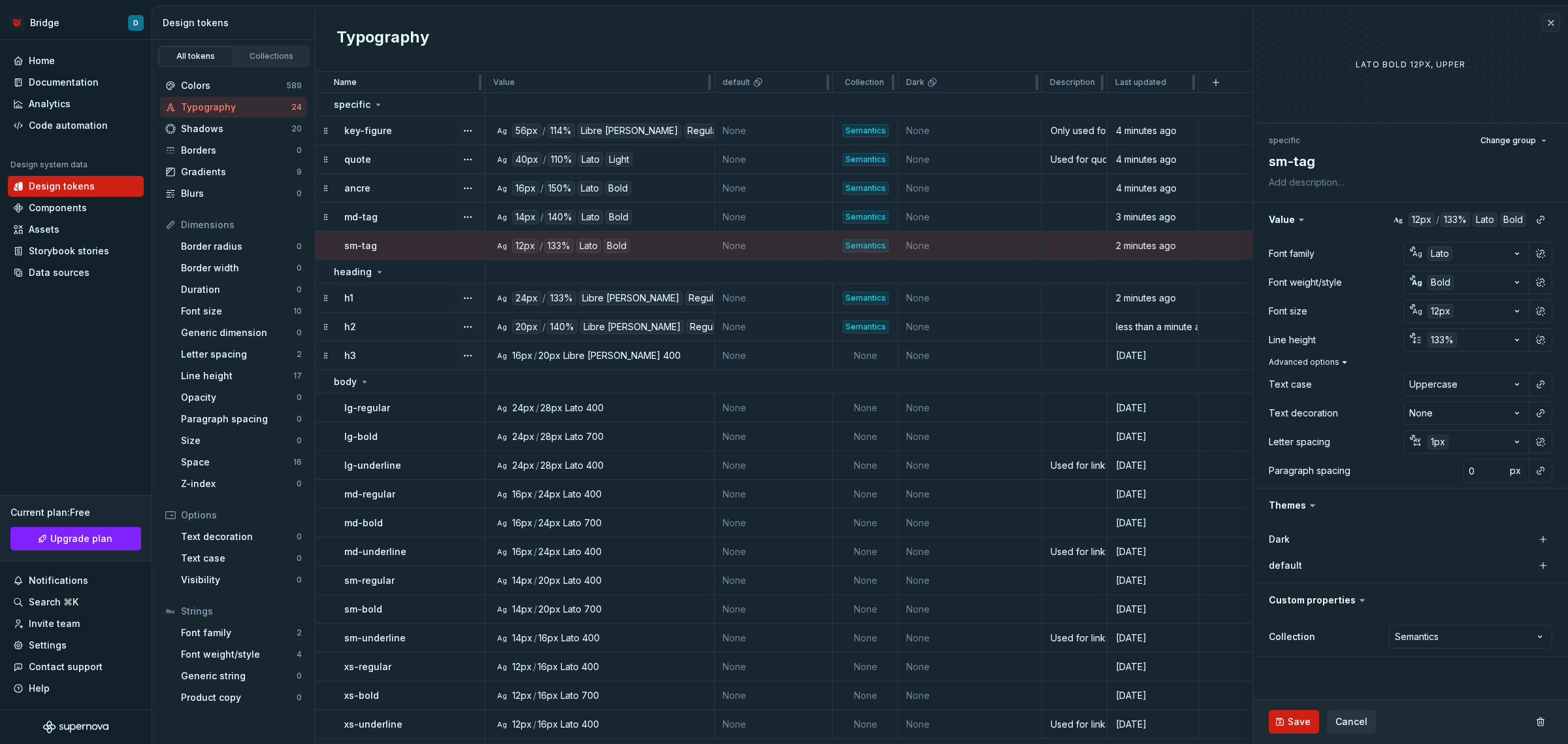
click at [1334, 360] on button "Advanced options" at bounding box center [1310, 362] width 81 height 10
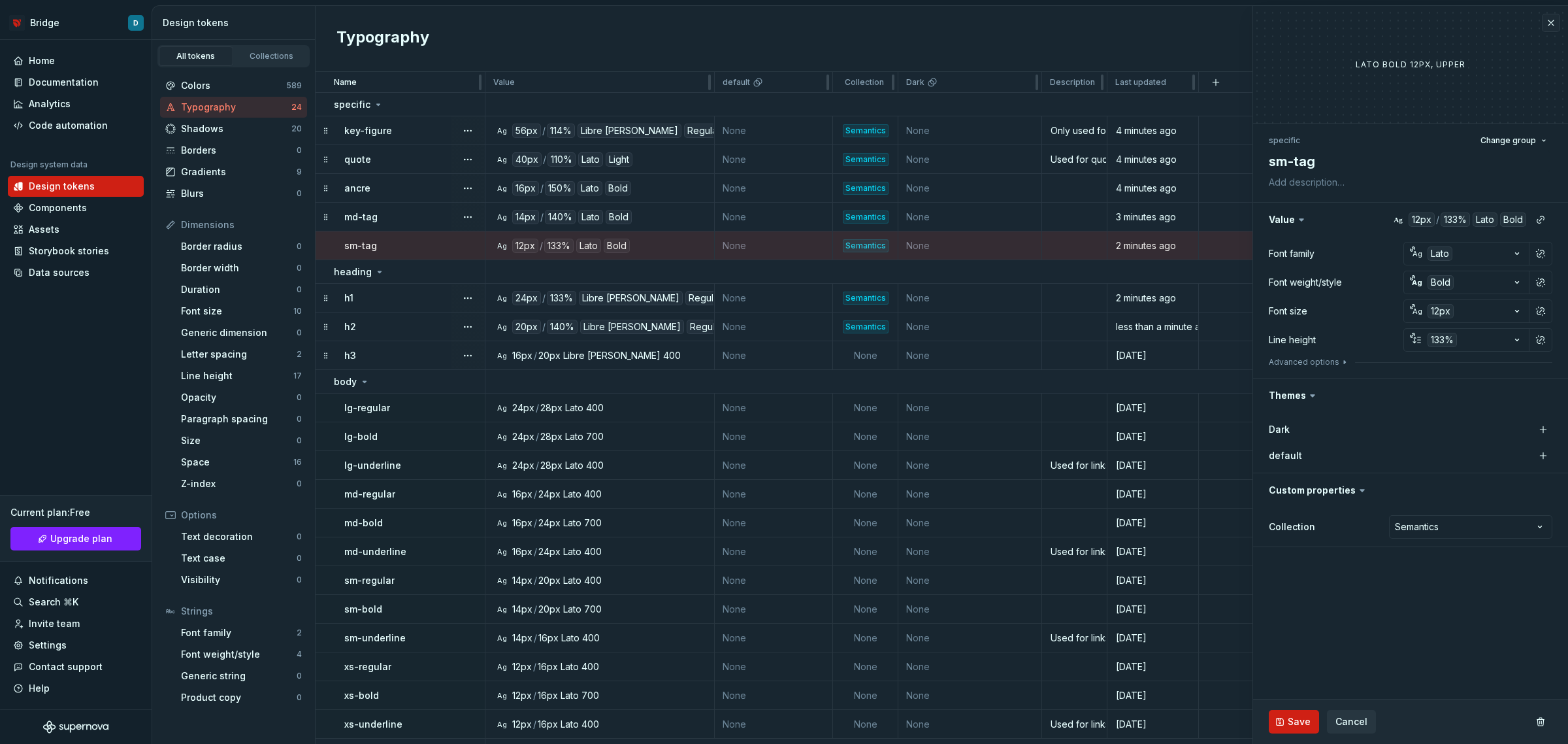
click at [376, 296] on div "h1" at bounding box center [414, 297] width 140 height 13
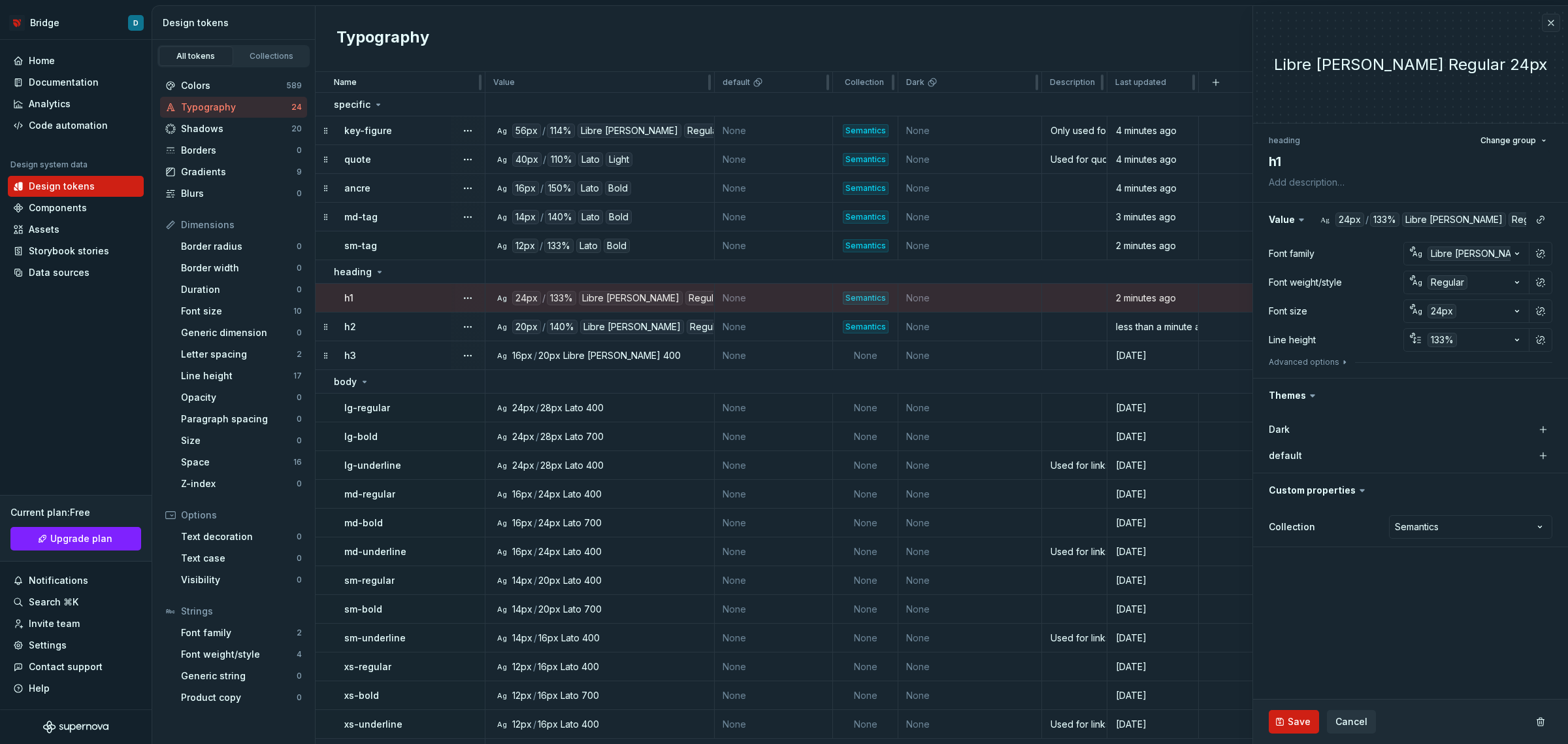
click at [371, 217] on p "md-tag" at bounding box center [361, 216] width 33 height 13
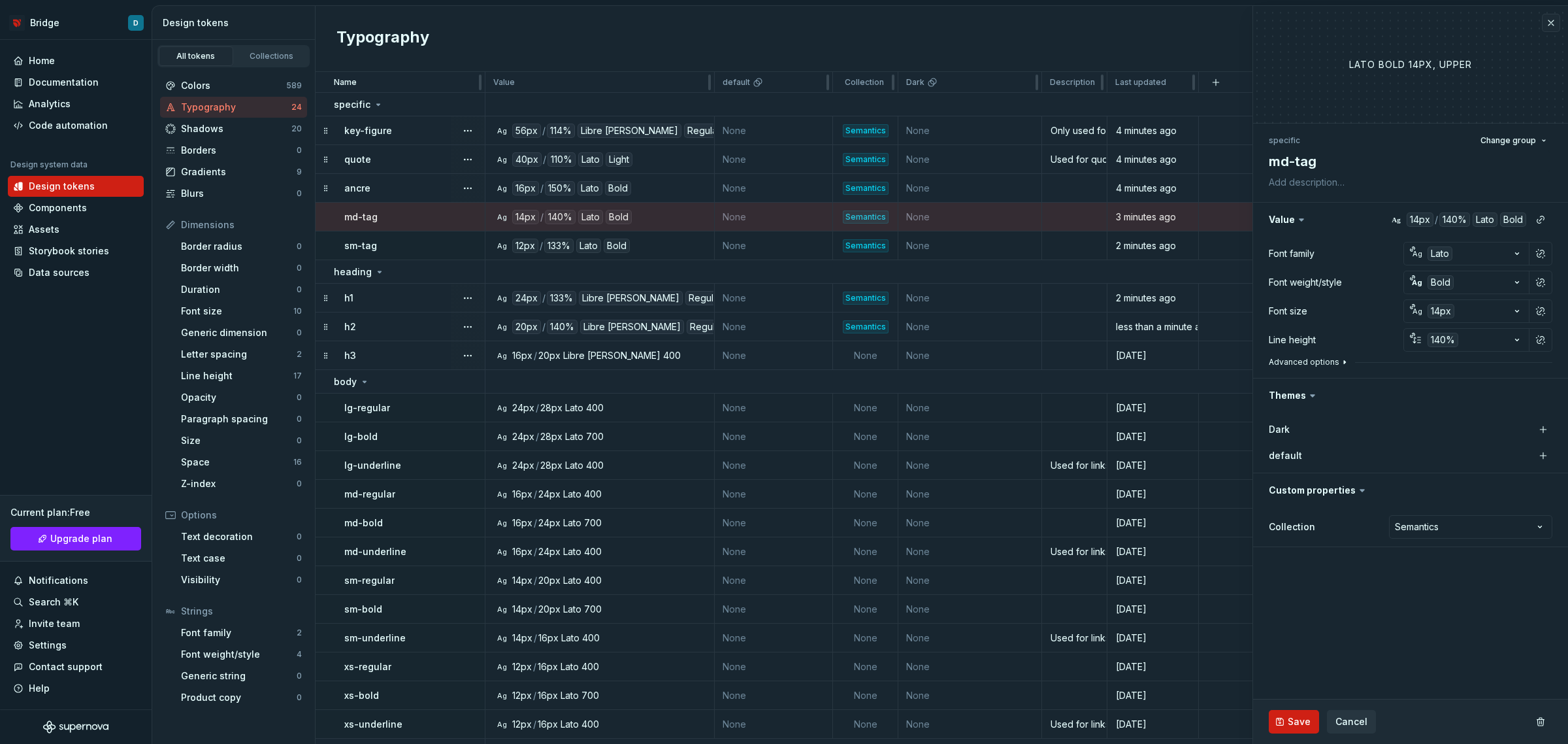
click at [1309, 357] on button "Advanced options" at bounding box center [1310, 362] width 81 height 10
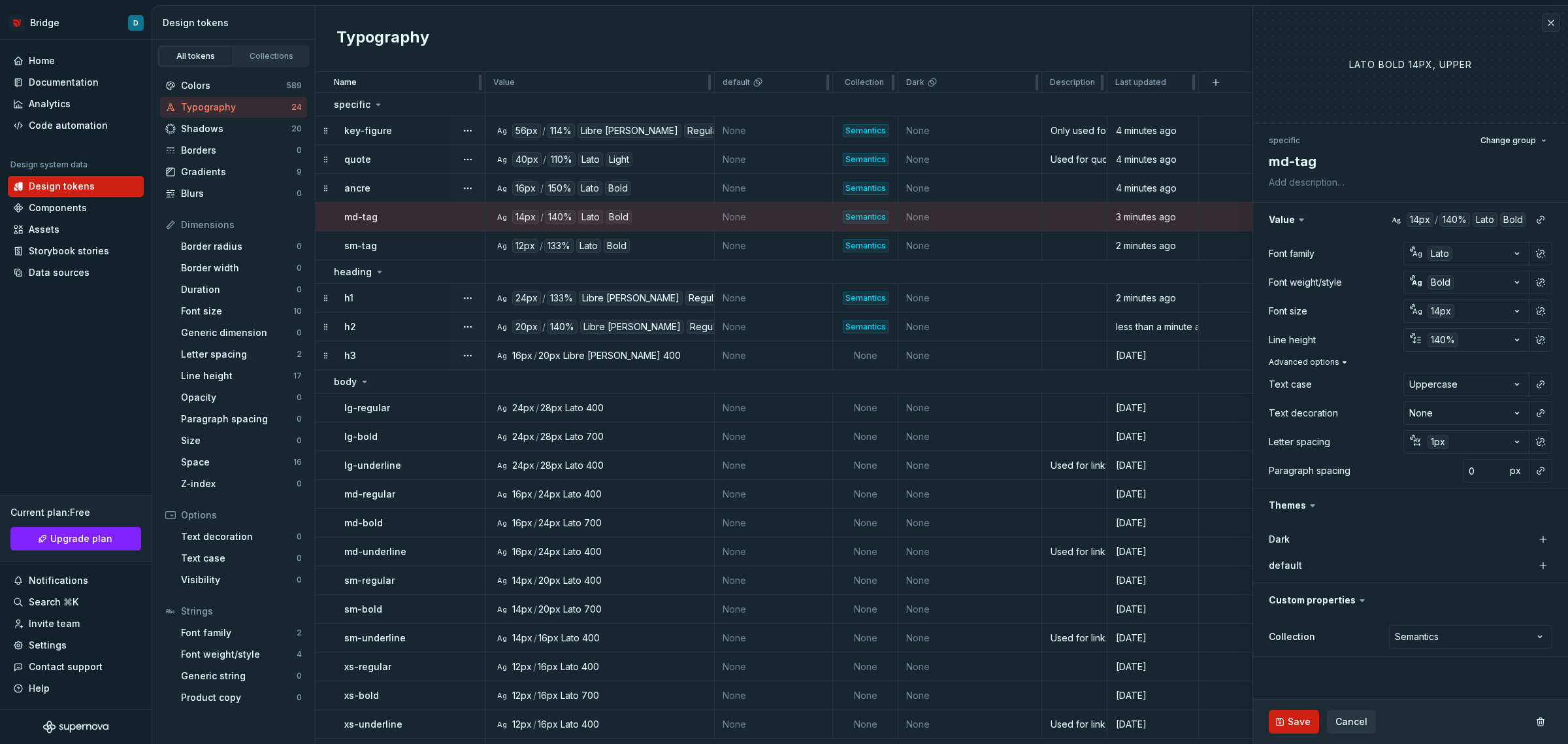
click at [1309, 357] on button "Advanced options" at bounding box center [1310, 362] width 81 height 10
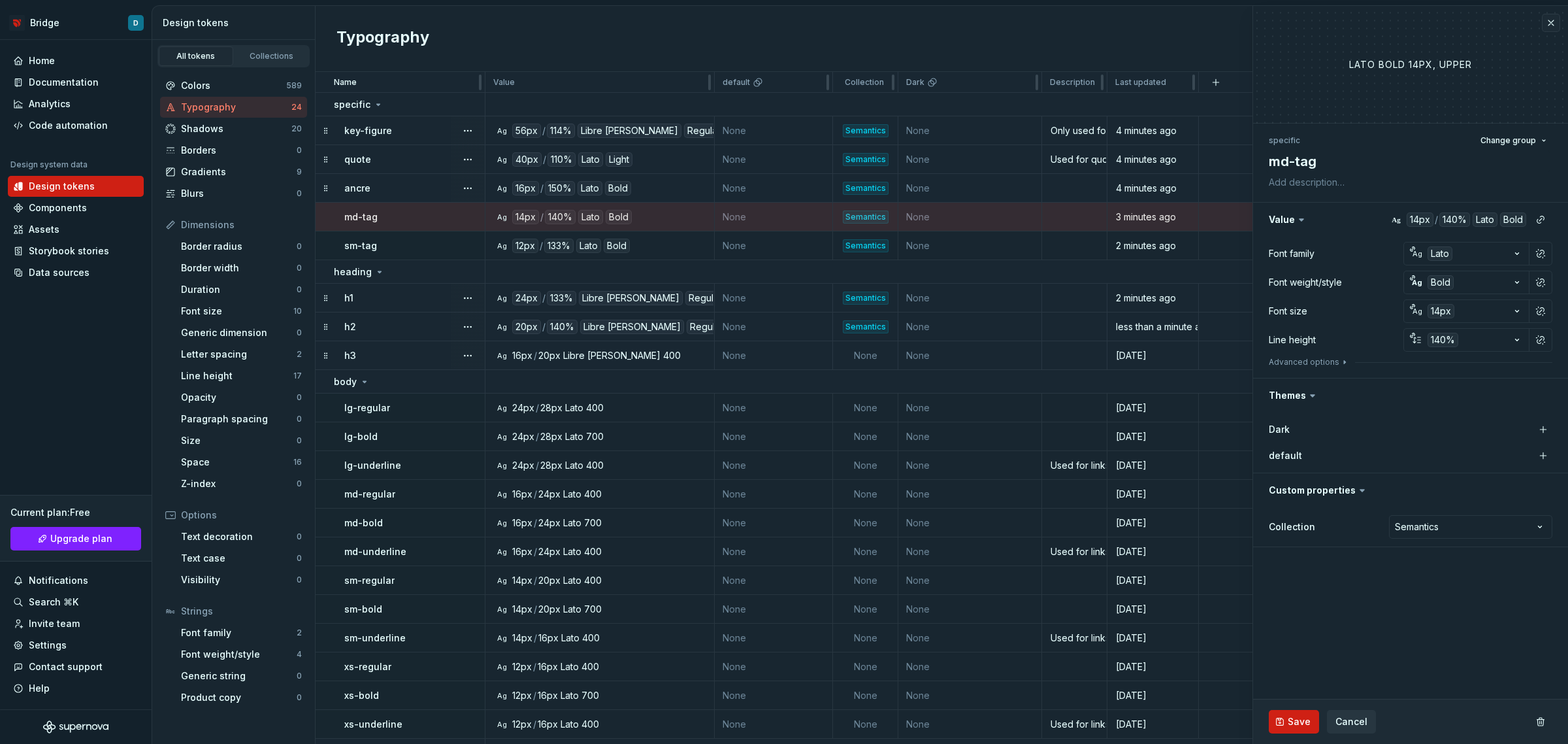
click at [387, 353] on div "h3" at bounding box center [414, 355] width 140 height 13
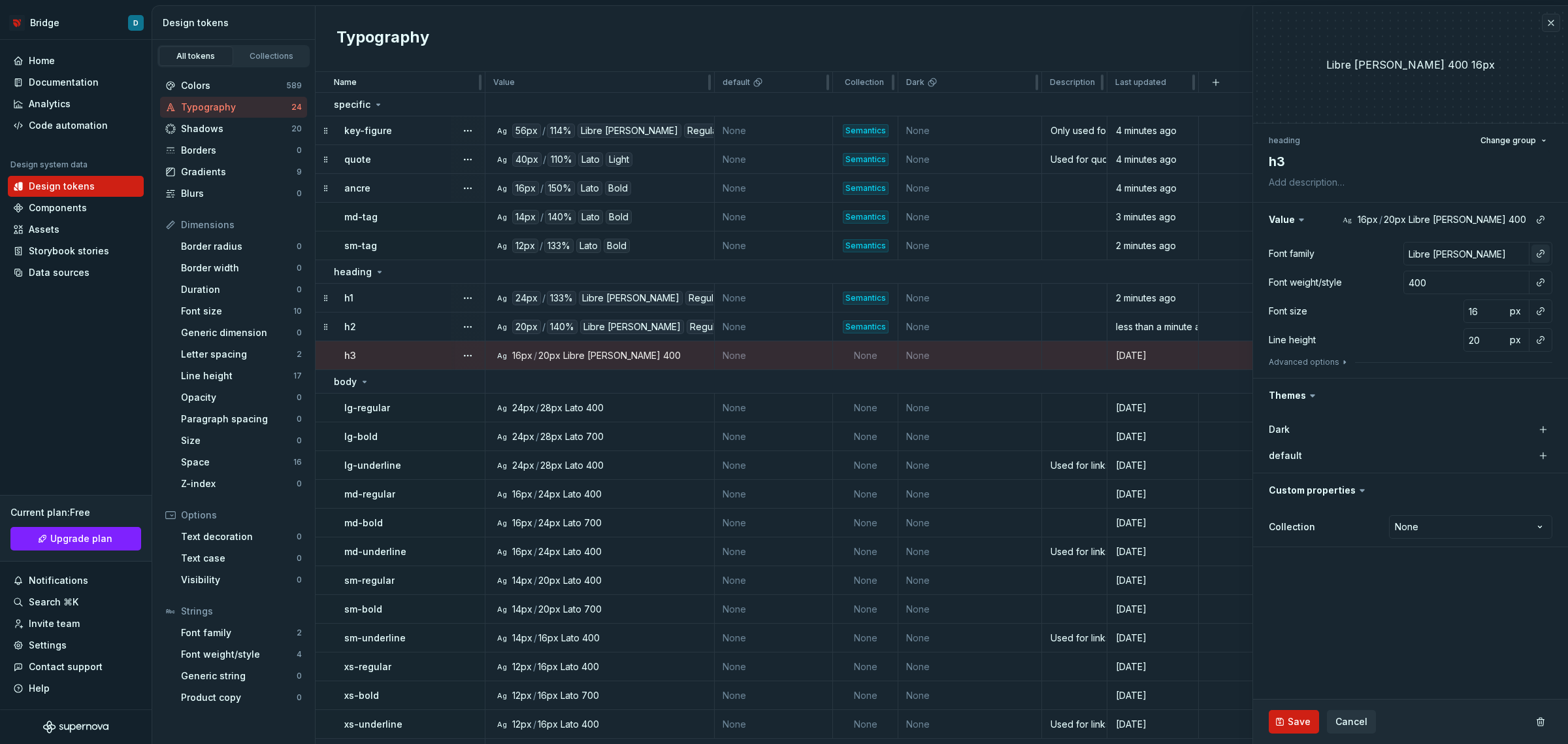
click at [1537, 256] on button "button" at bounding box center [1541, 253] width 18 height 18
click at [1431, 308] on div "brand" at bounding box center [1419, 306] width 67 height 13
click at [1541, 283] on button "button" at bounding box center [1541, 282] width 18 height 18
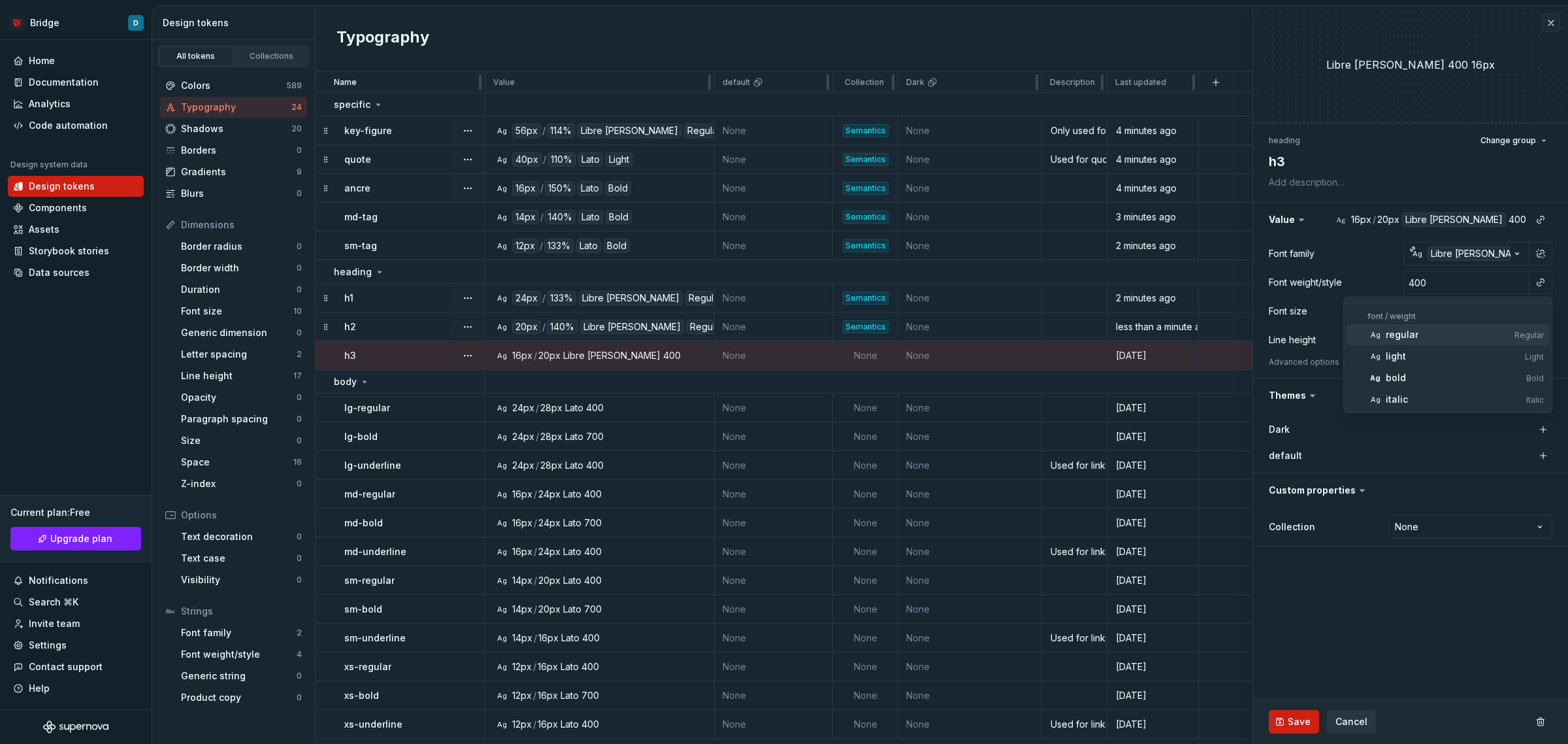
click at [1401, 330] on div "regular" at bounding box center [1402, 334] width 33 height 13
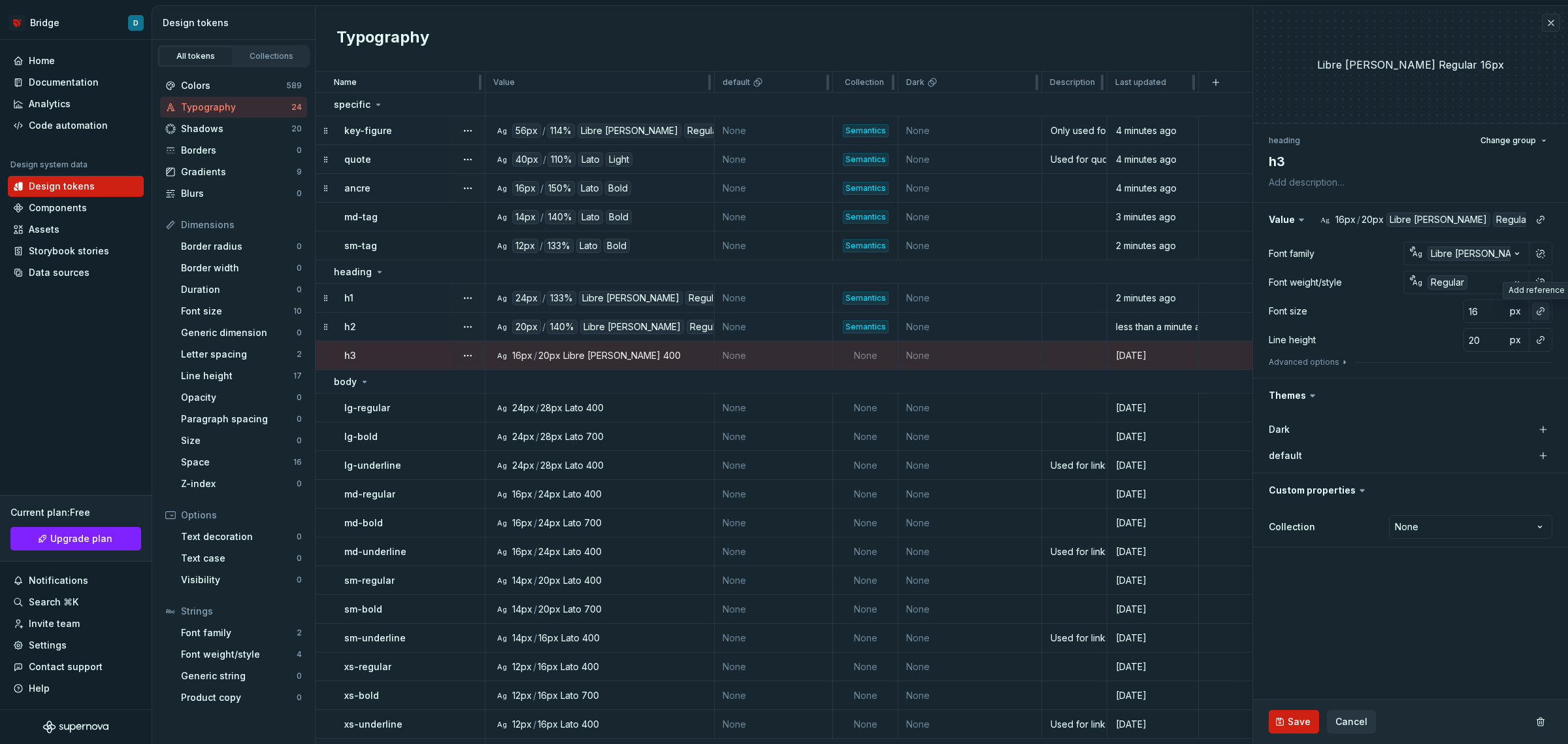
click at [1541, 312] on button "button" at bounding box center [1541, 311] width 18 height 18
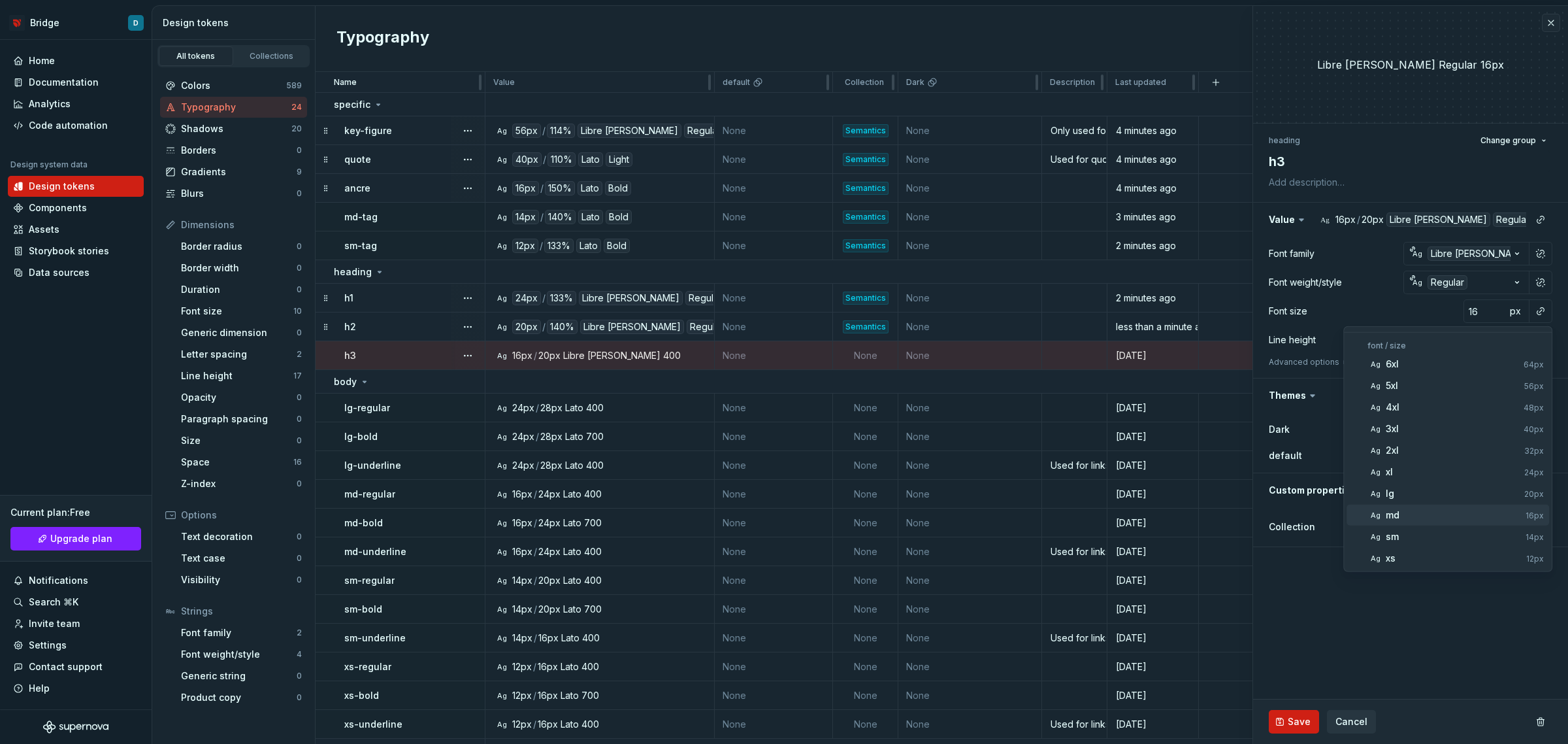
click at [1416, 513] on div "md" at bounding box center [1453, 515] width 135 height 13
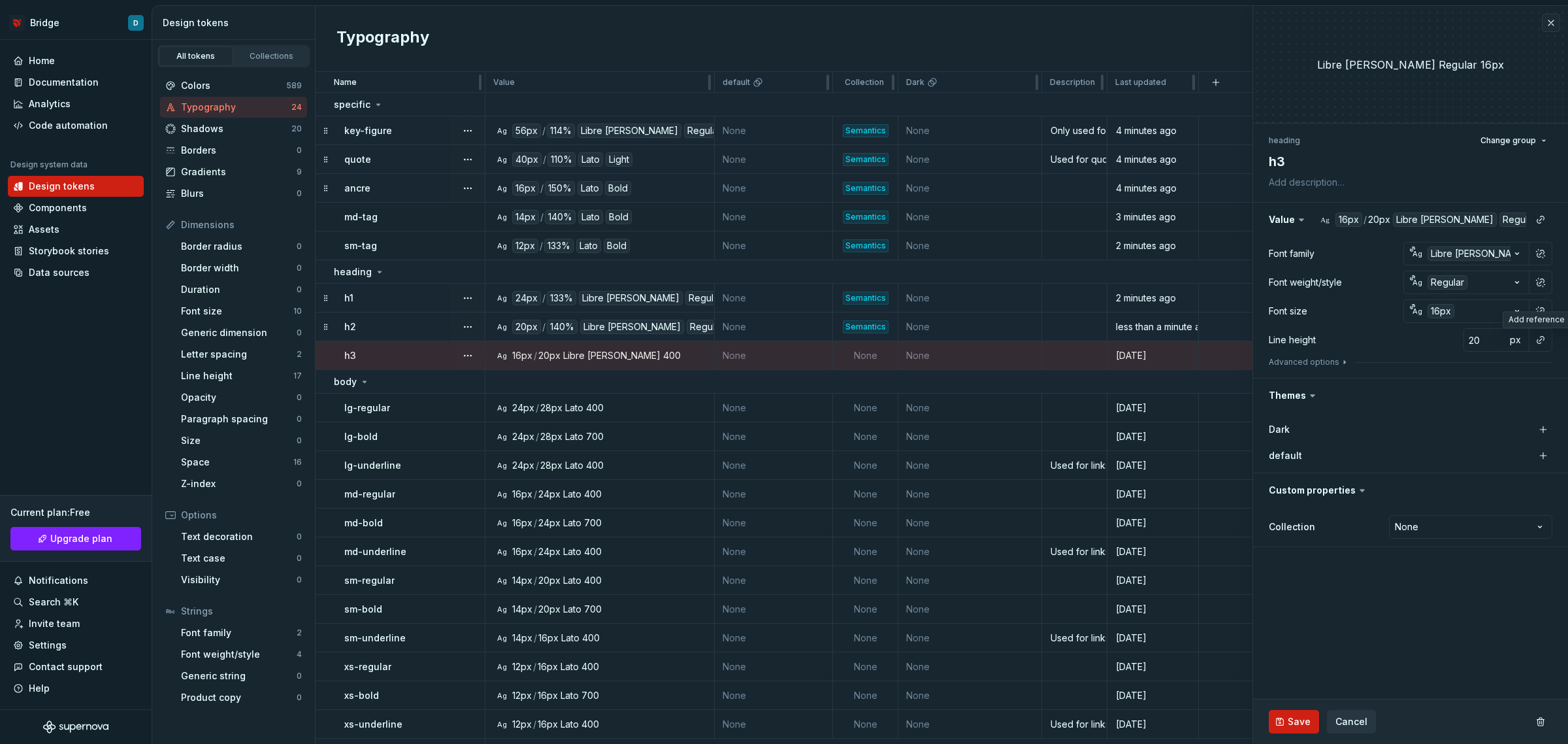
click at [1543, 335] on button "button" at bounding box center [1541, 339] width 18 height 18
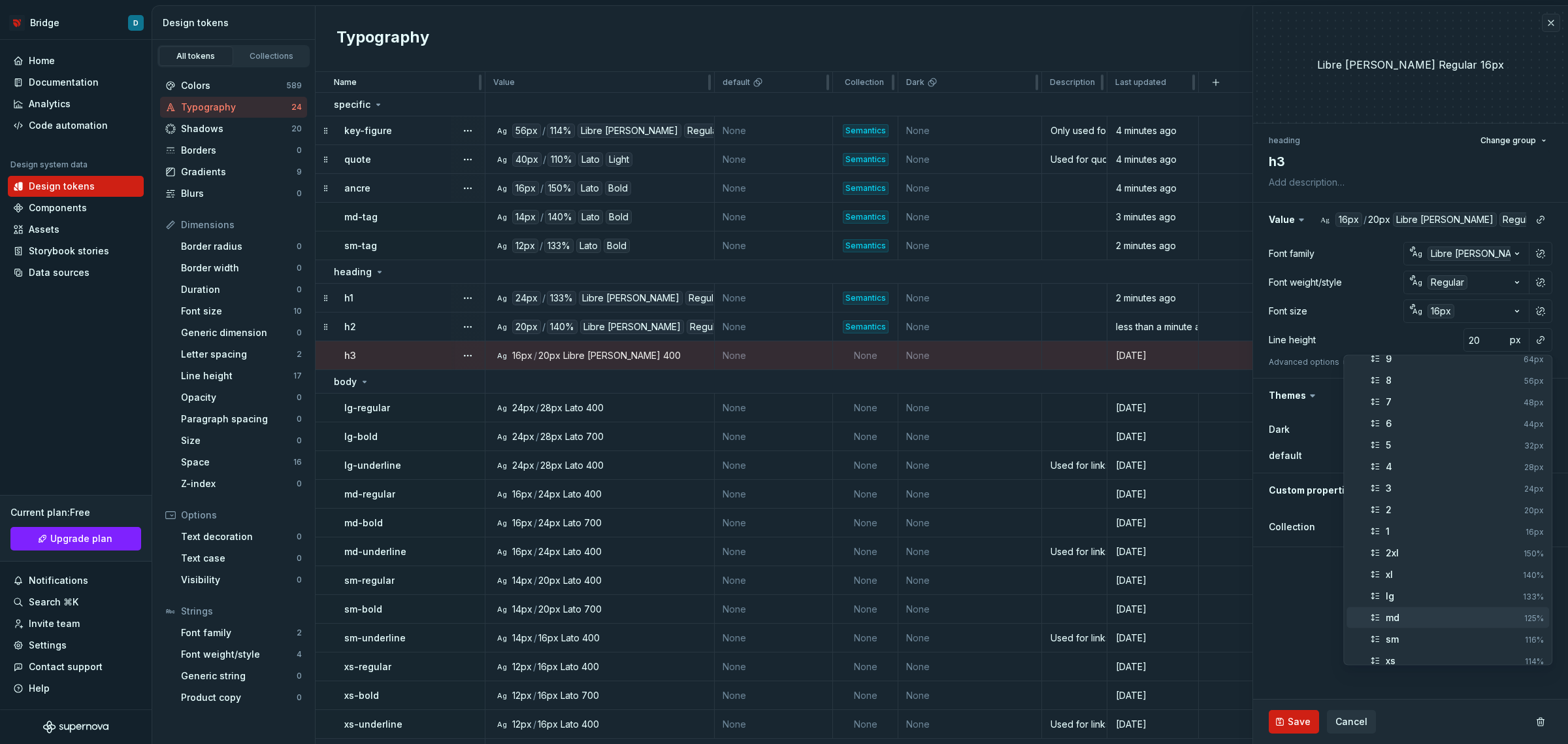
scroll to position [86, 0]
click at [1401, 588] on div "md" at bounding box center [1452, 587] width 133 height 13
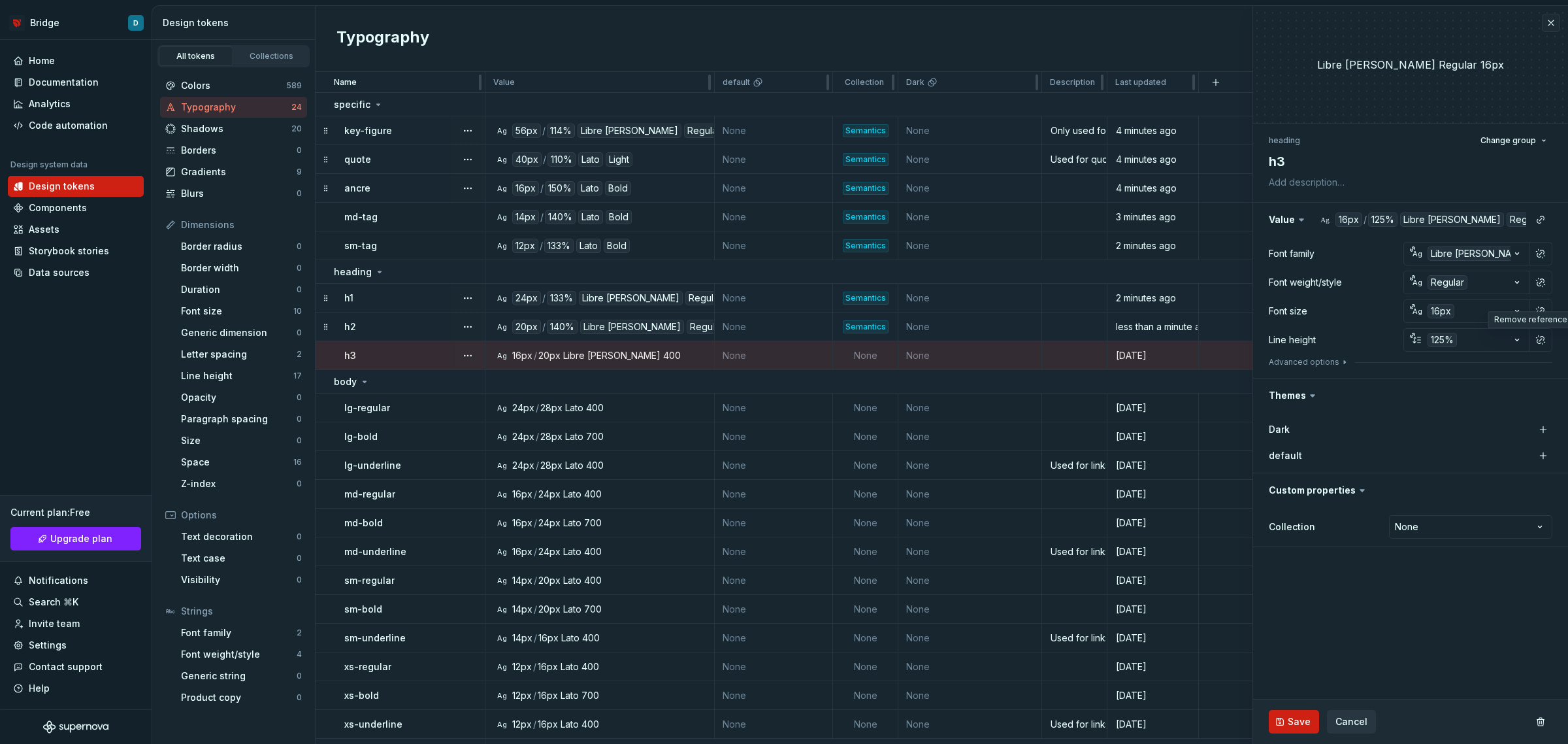
click at [1331, 355] on div "Font family Ag Libre [PERSON_NAME] Font weight/style Ag Regular Font size Ag 16…" at bounding box center [1411, 308] width 283 height 131
click at [1325, 355] on div "Font family Ag Libre [PERSON_NAME] Font weight/style Ag Regular Font size Ag 16…" at bounding box center [1411, 308] width 283 height 131
click at [1287, 354] on div "Font family Ag Libre [PERSON_NAME] Font weight/style Ag Regular Font size Ag 16…" at bounding box center [1411, 308] width 283 height 131
click at [1294, 357] on button "Advanced options" at bounding box center [1310, 362] width 81 height 10
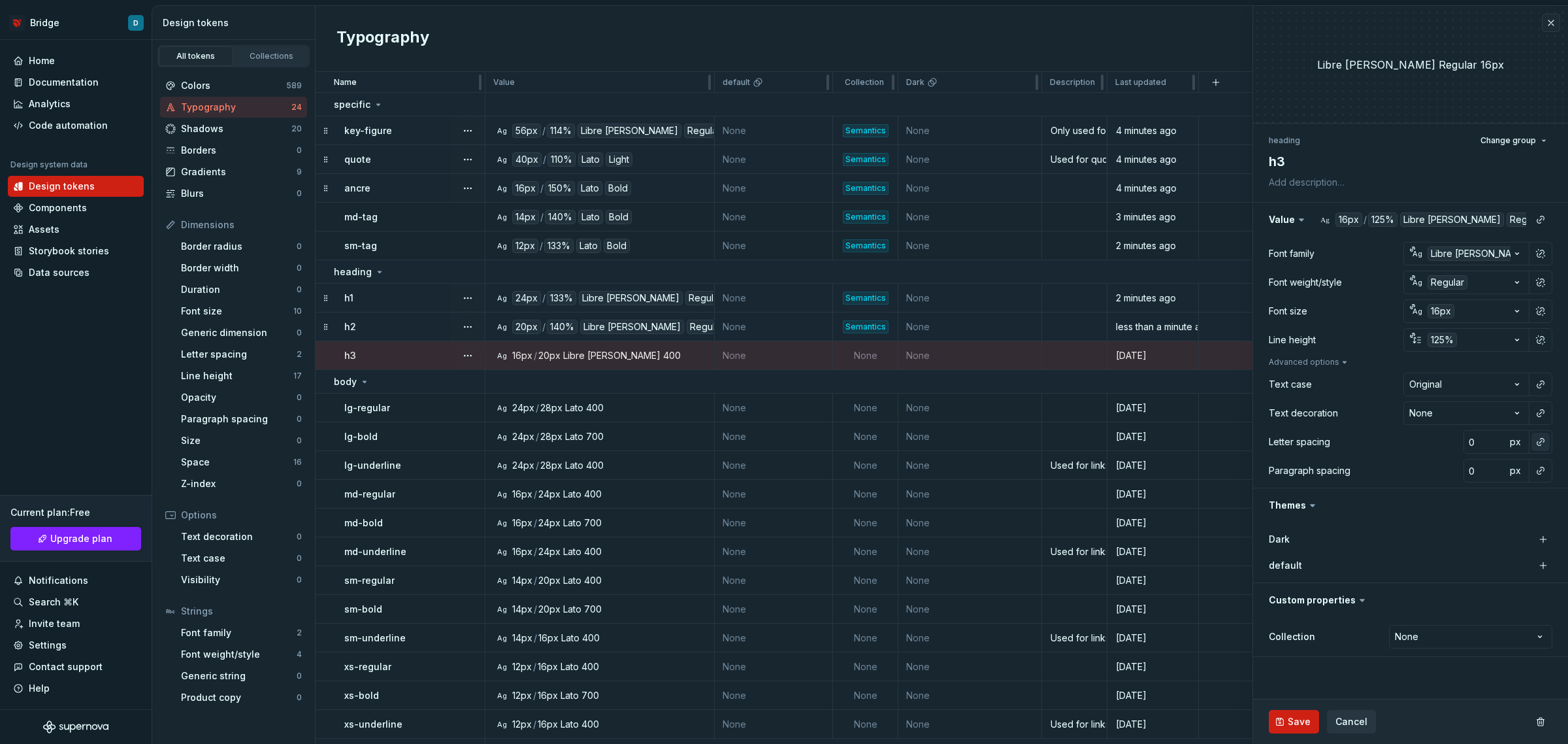
click at [1546, 442] on button "button" at bounding box center [1541, 442] width 18 height 18
click at [1437, 496] on div "normal" at bounding box center [1455, 494] width 138 height 13
type textarea "*"
click at [1458, 631] on html "Bridge D Home Documentation Analytics Code automation Design system data Design…" at bounding box center [784, 372] width 1568 height 744
select select "**********"
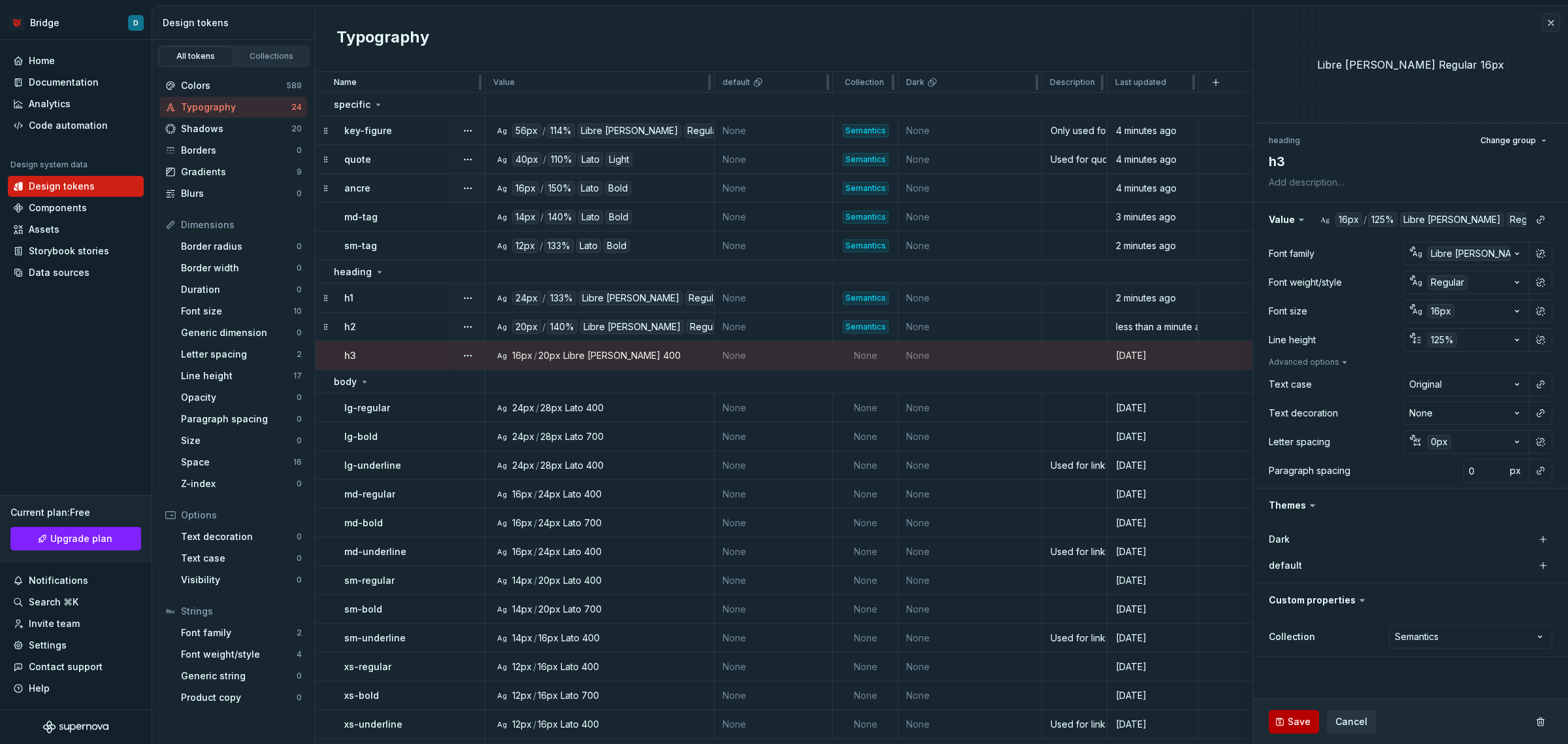
click at [1281, 731] on button "Save" at bounding box center [1294, 721] width 51 height 23
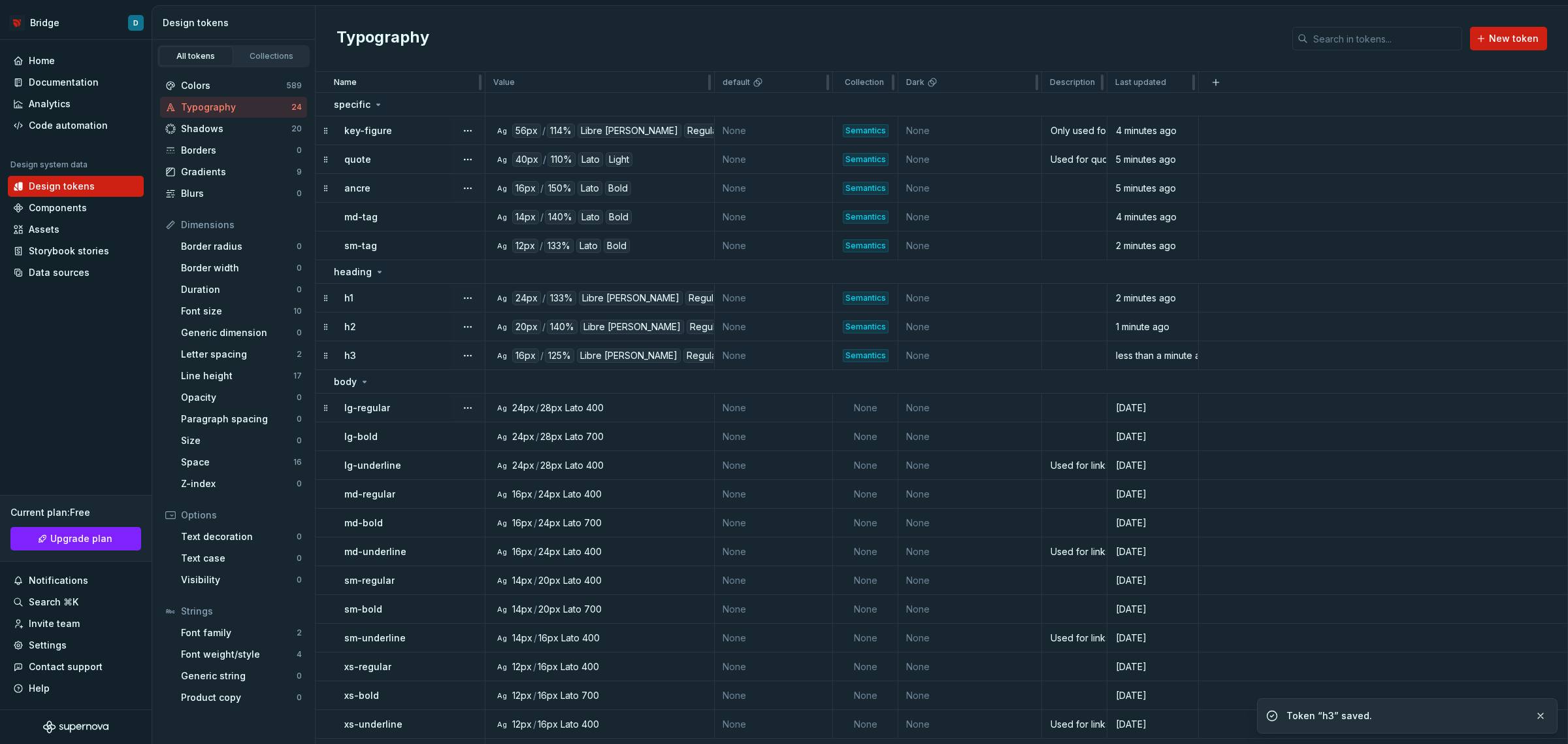
click at [410, 409] on div "lg-regular" at bounding box center [414, 407] width 140 height 13
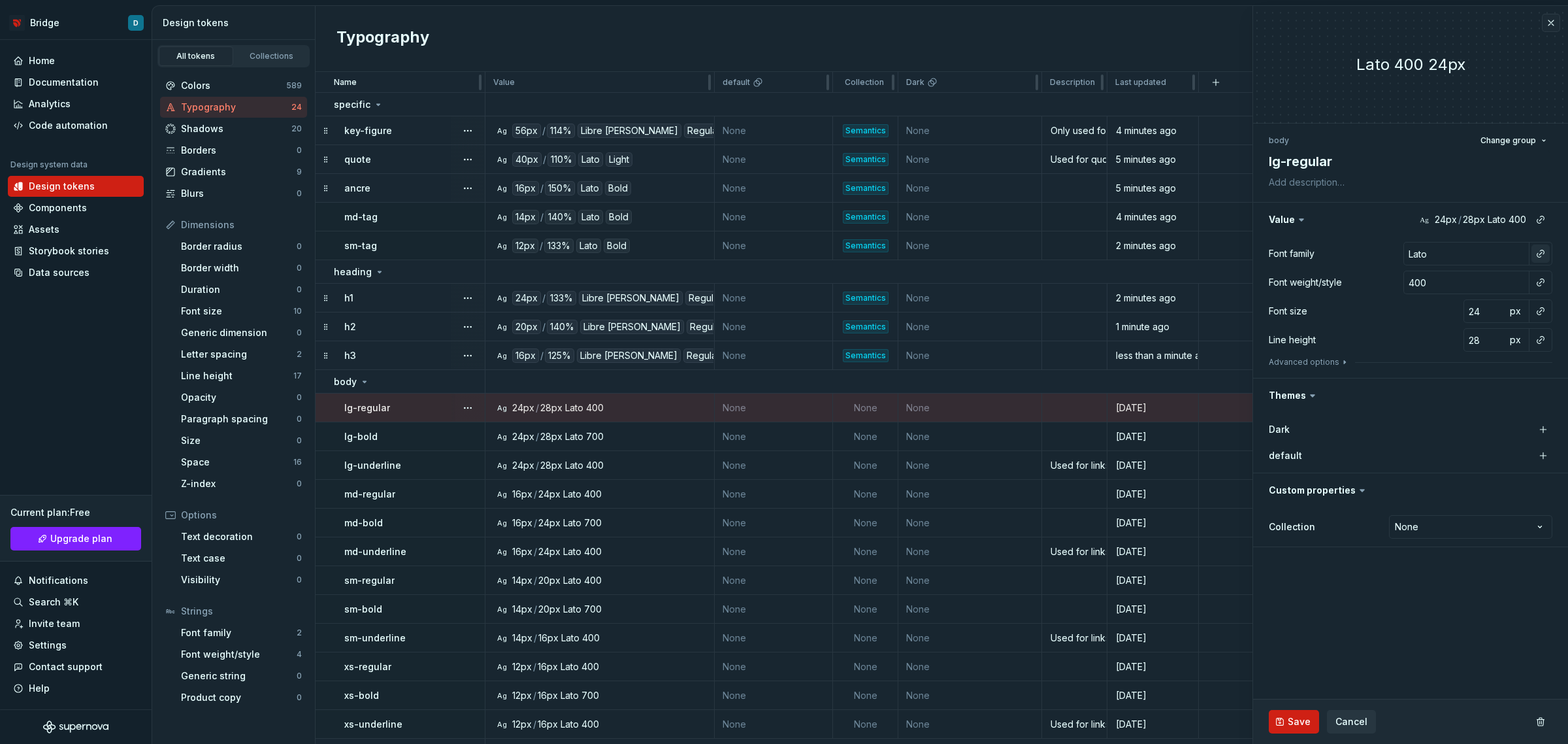
click at [1537, 253] on button "button" at bounding box center [1541, 253] width 18 height 18
click at [1449, 321] on div "default" at bounding box center [1454, 327] width 136 height 13
click at [1535, 283] on button "button" at bounding box center [1541, 282] width 18 height 18
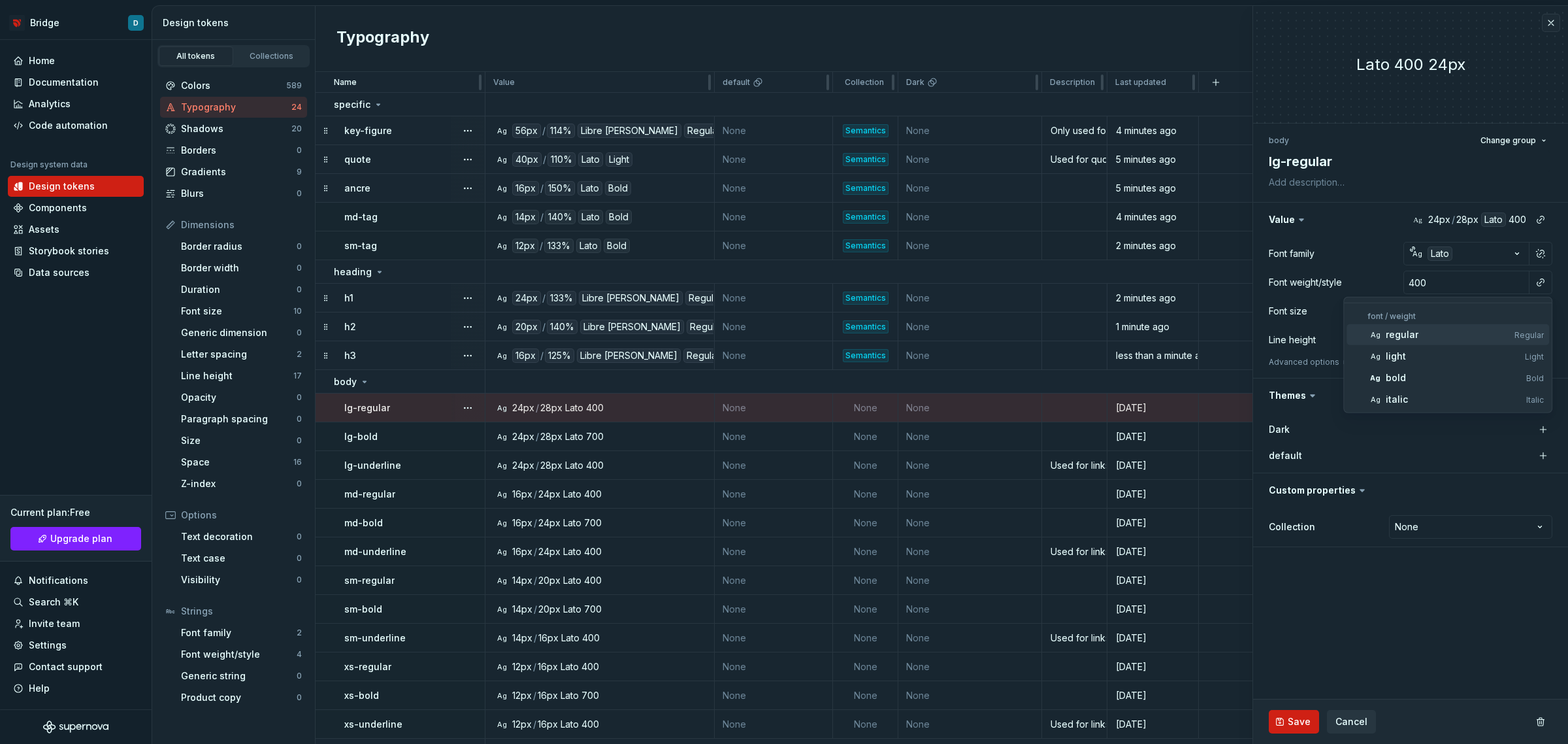
click at [1412, 337] on div "regular" at bounding box center [1402, 334] width 33 height 13
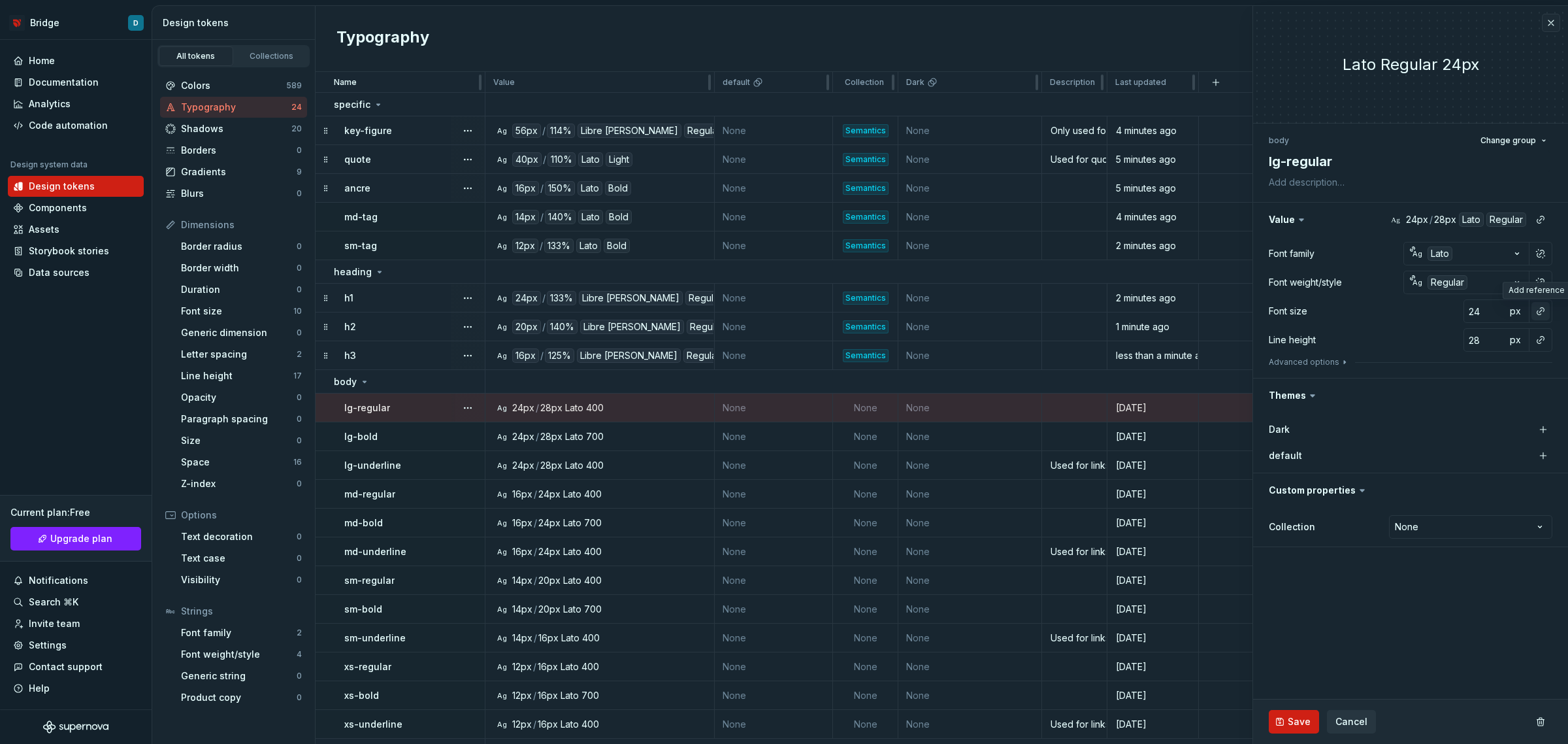
click at [1537, 314] on button "button" at bounding box center [1541, 311] width 18 height 18
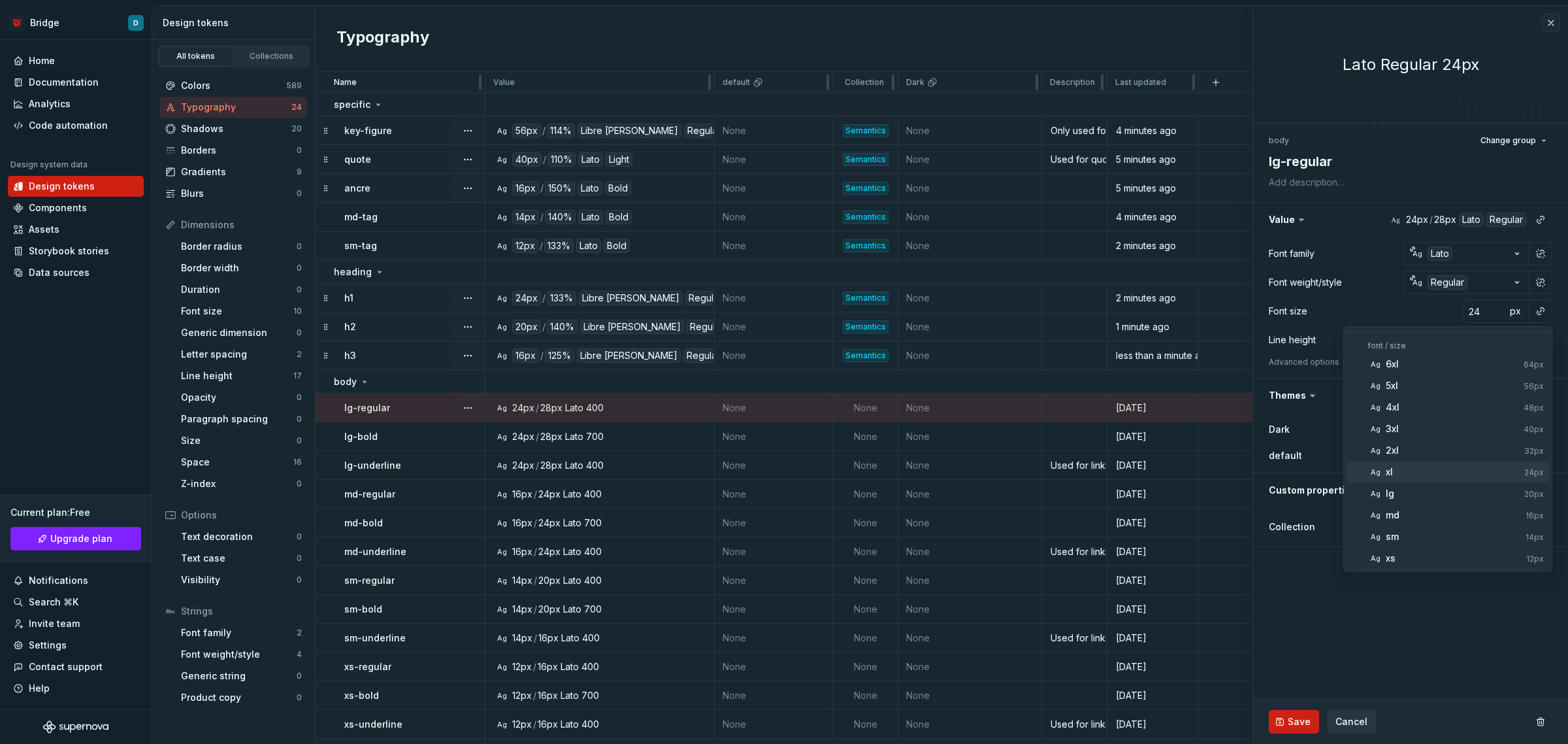
click at [1466, 471] on div "xl" at bounding box center [1452, 472] width 133 height 13
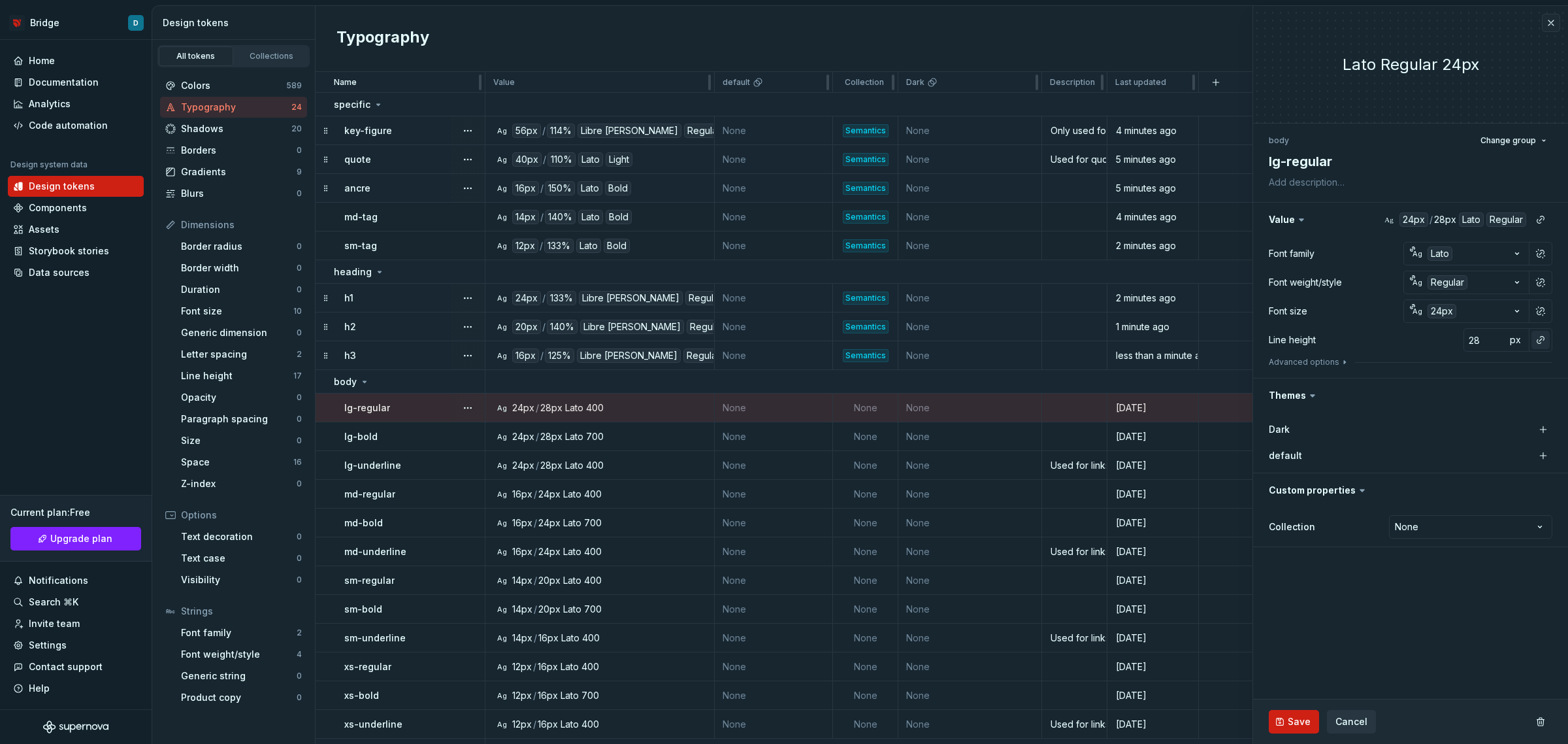
click at [1542, 340] on button "button" at bounding box center [1541, 339] width 18 height 18
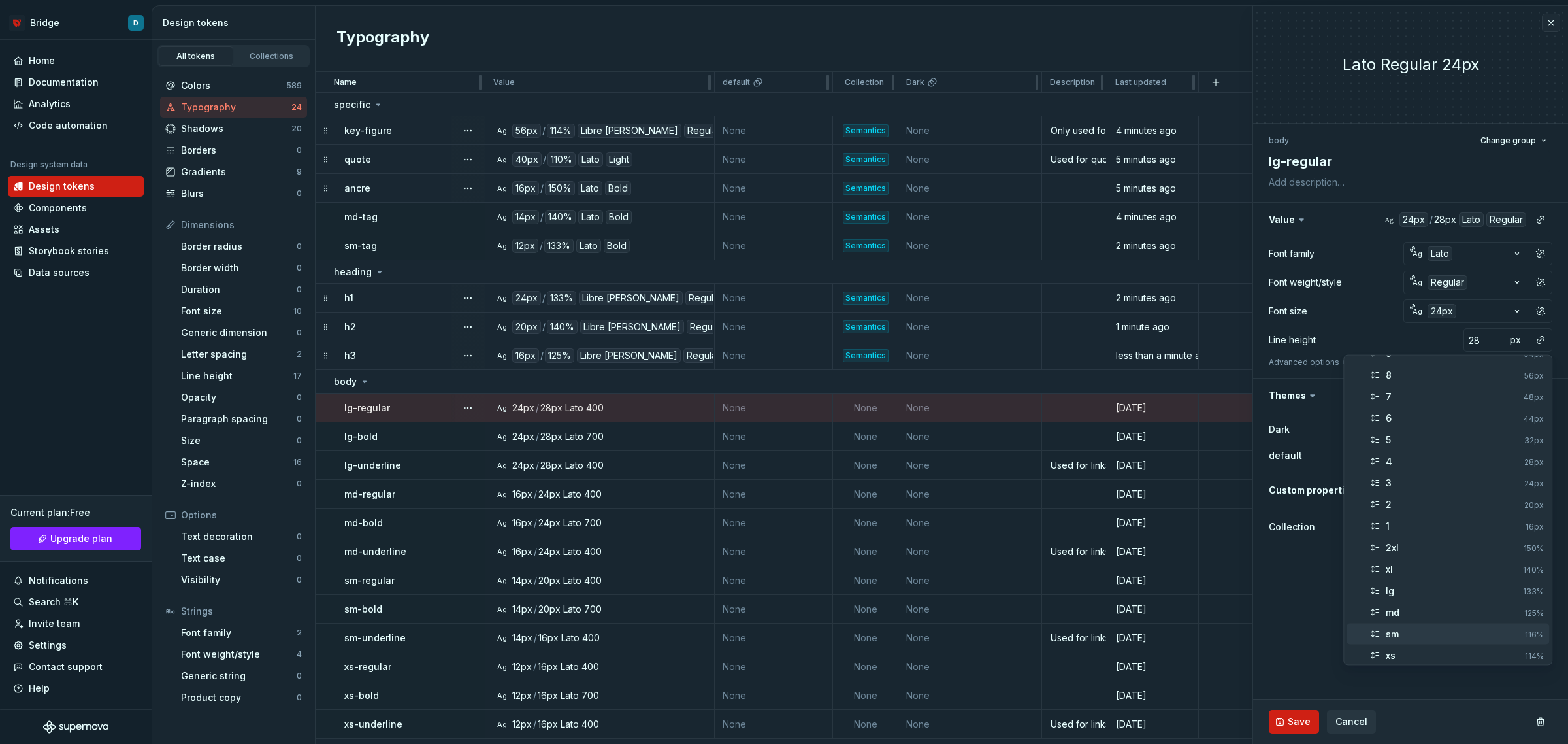
scroll to position [82, 0]
click at [1413, 612] on div "sm" at bounding box center [1453, 613] width 134 height 13
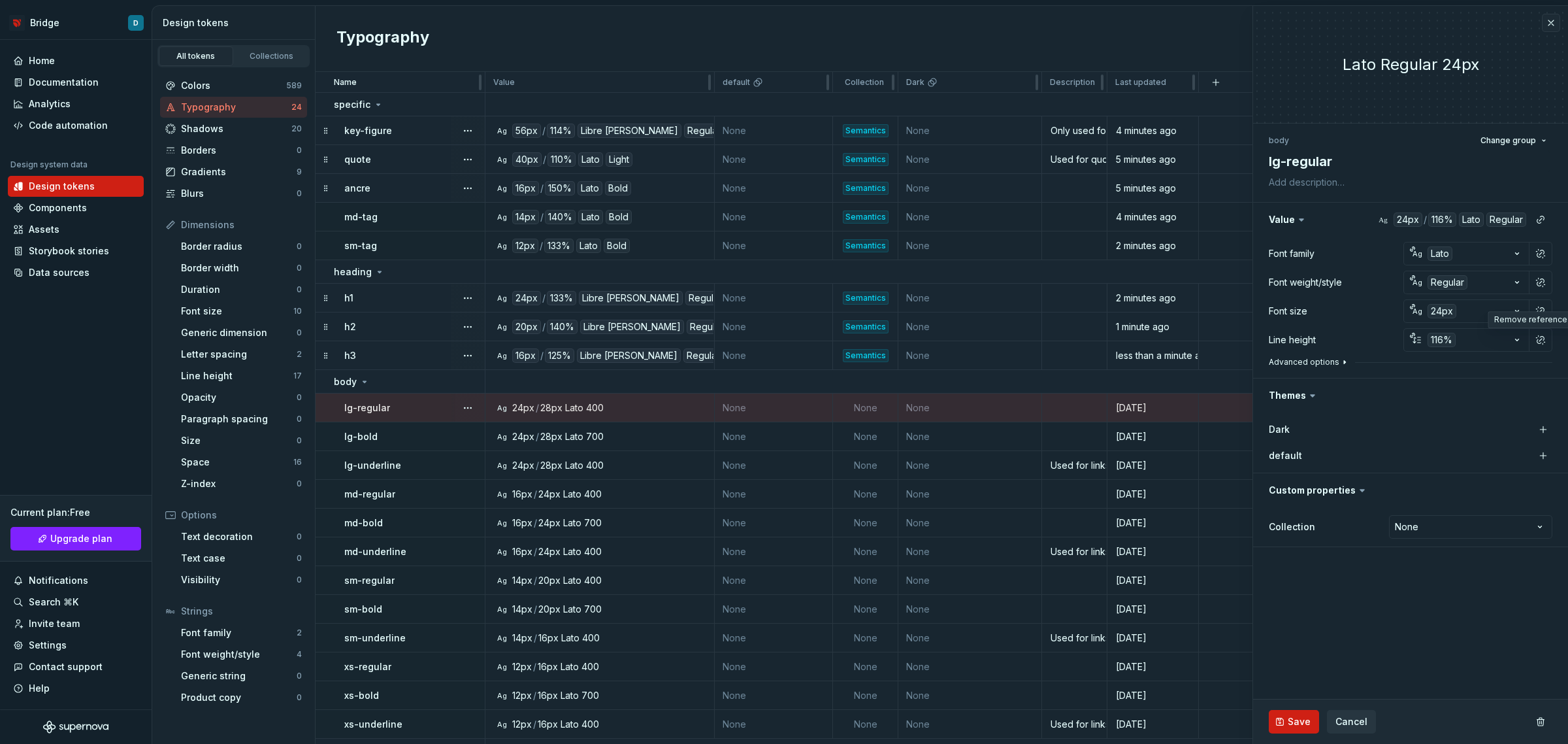
click at [1340, 363] on icon "button" at bounding box center [1345, 362] width 10 height 10
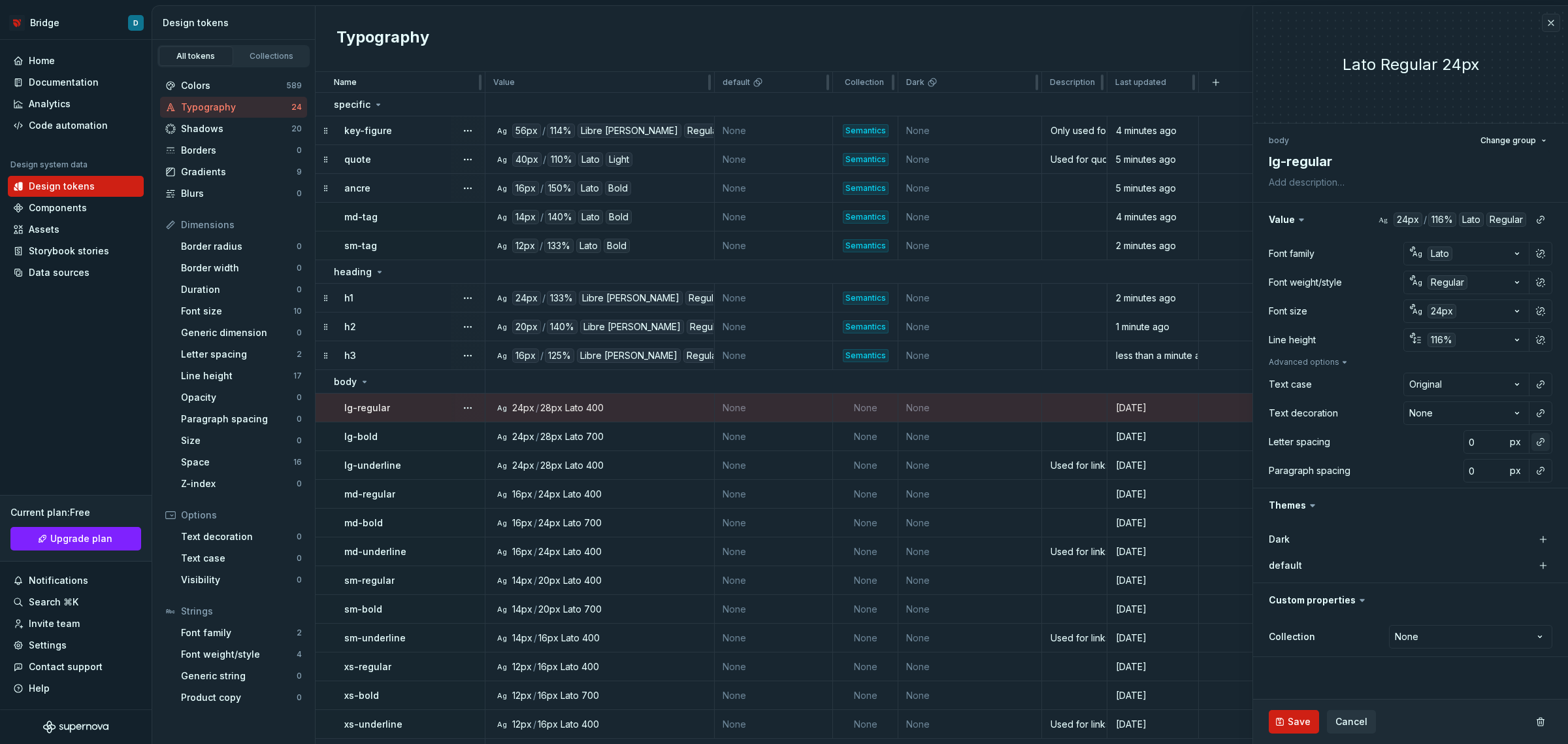
click at [1536, 442] on button "button" at bounding box center [1541, 442] width 18 height 18
click at [1442, 497] on div "normal" at bounding box center [1455, 494] width 138 height 13
type textarea "*"
click at [1462, 642] on html "Bridge D Home Documentation Analytics Code automation Design system data Design…" at bounding box center [784, 372] width 1568 height 744
select select "**********"
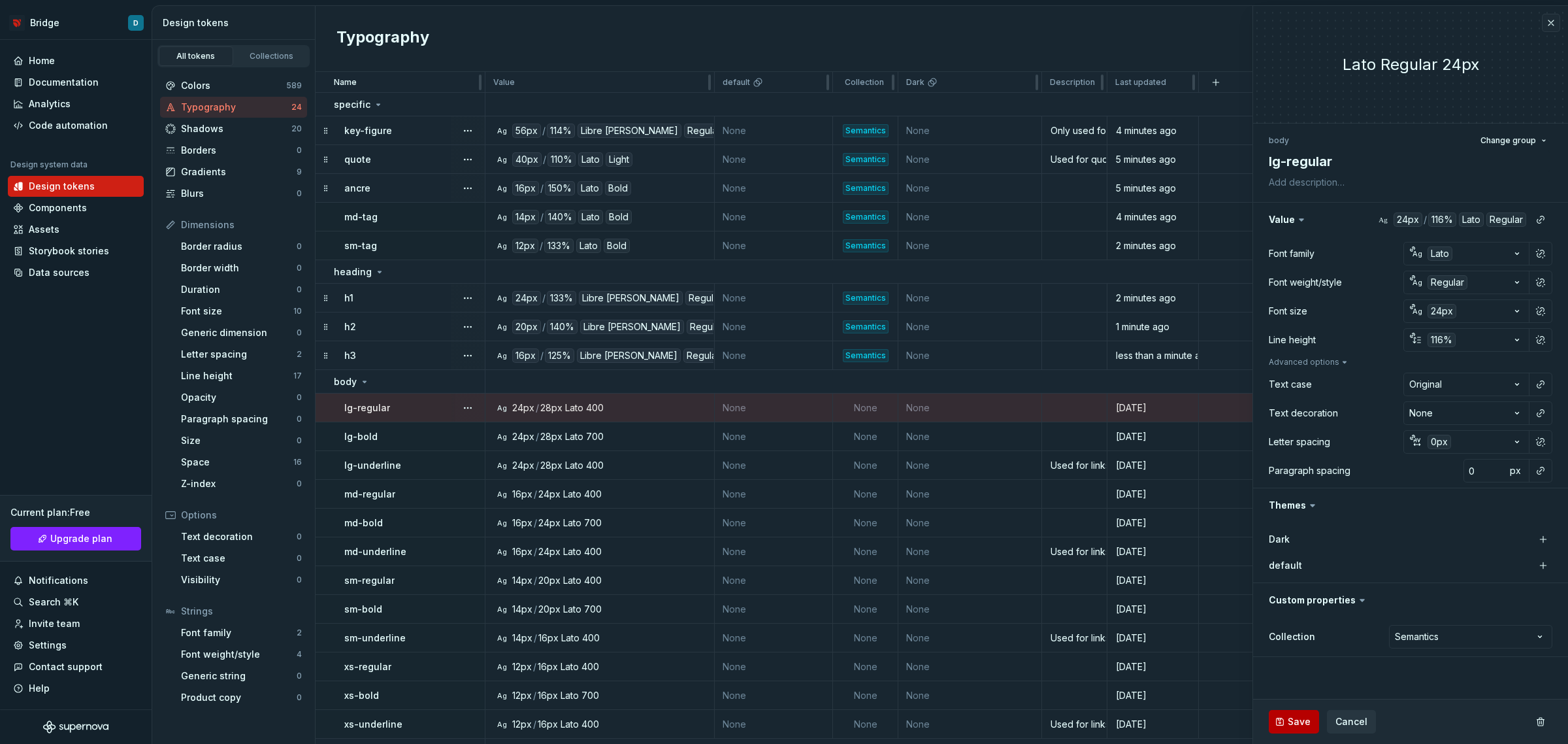
click at [1289, 720] on span "Save" at bounding box center [1299, 721] width 23 height 13
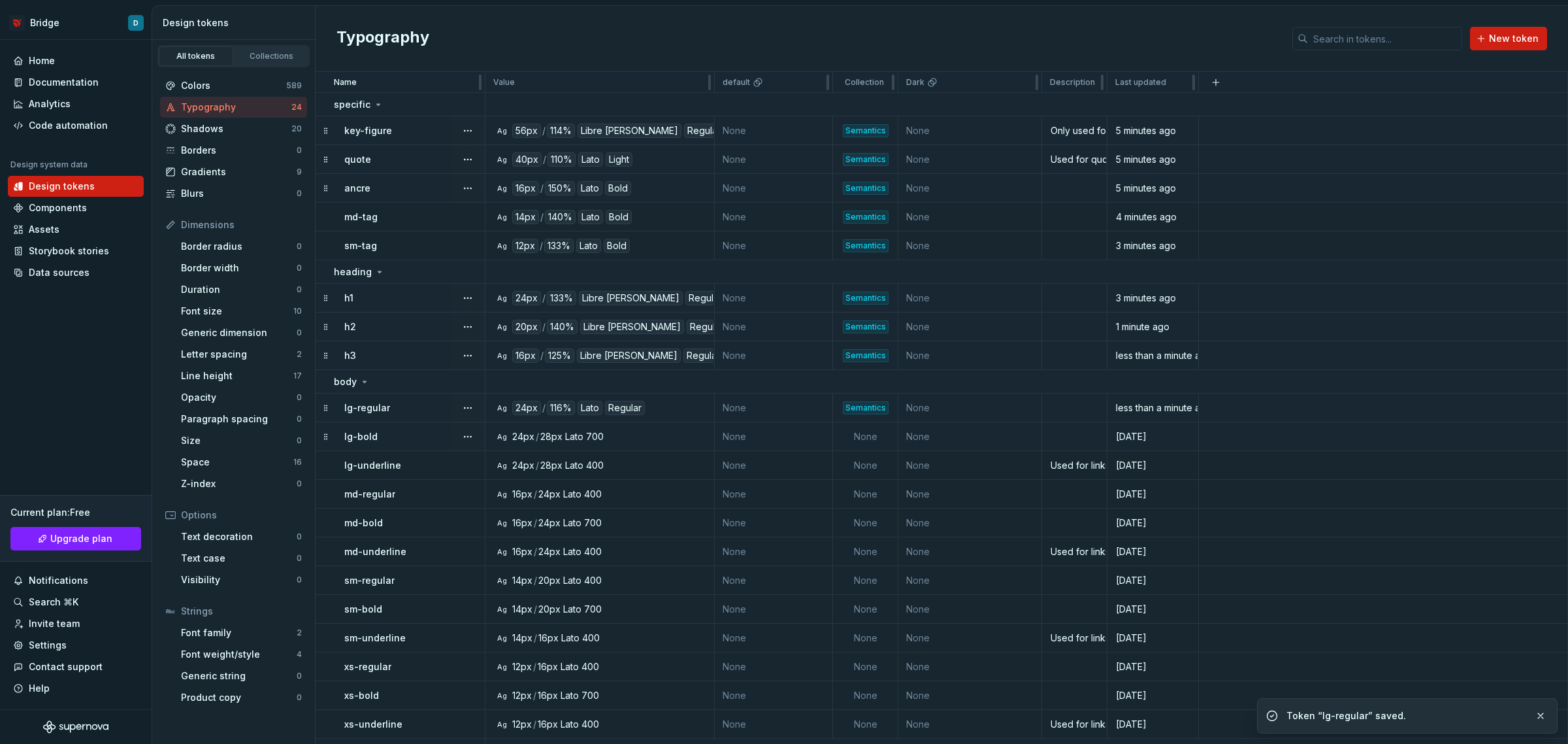
click at [400, 433] on div "lg-bold" at bounding box center [414, 436] width 140 height 13
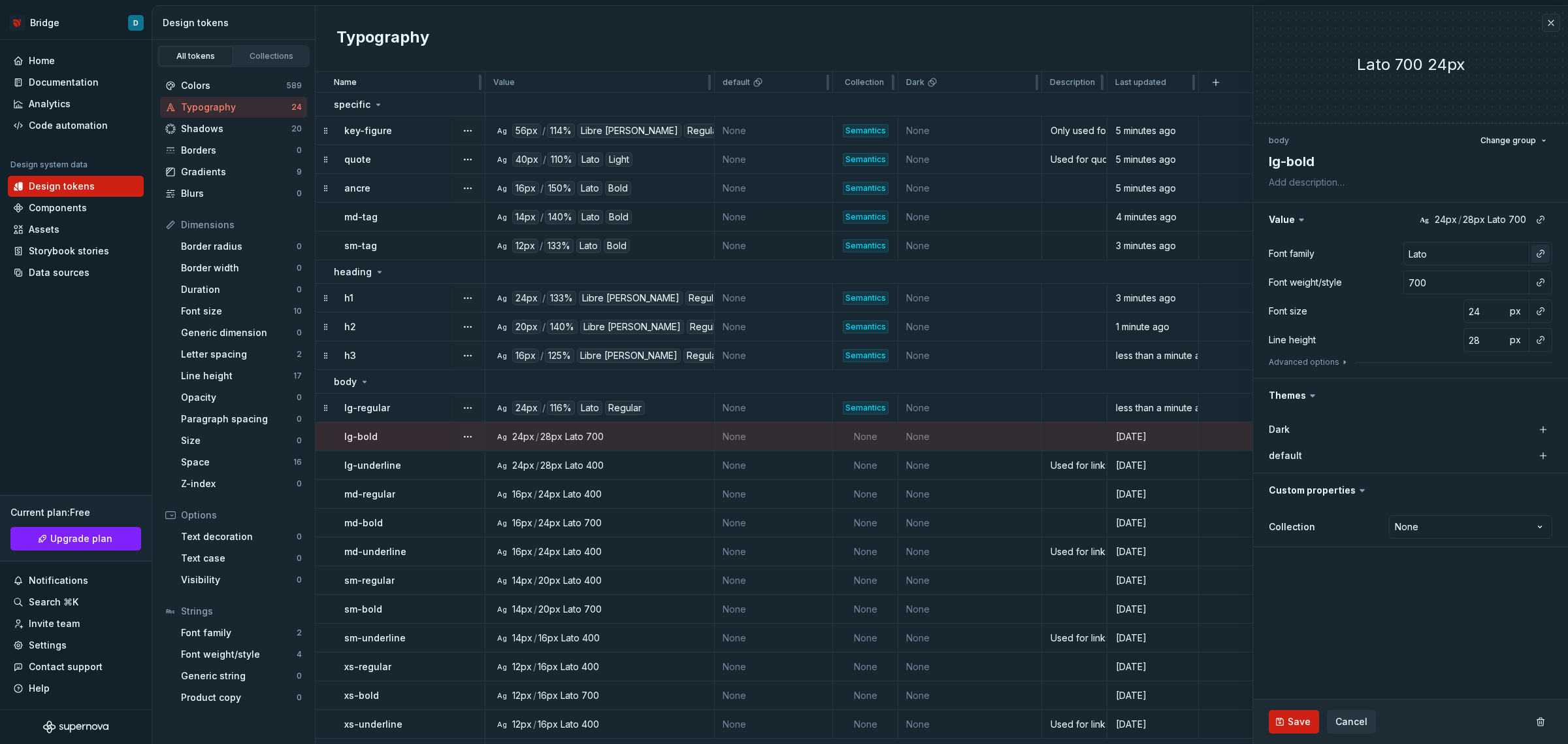
click at [1540, 247] on div at bounding box center [1541, 253] width 23 height 23
click at [1542, 247] on button "button" at bounding box center [1541, 253] width 18 height 18
click at [1437, 305] on div "brand" at bounding box center [1419, 306] width 67 height 13
click at [1544, 250] on button "button" at bounding box center [1541, 253] width 18 height 18
click at [1537, 256] on button "button" at bounding box center [1541, 253] width 18 height 18
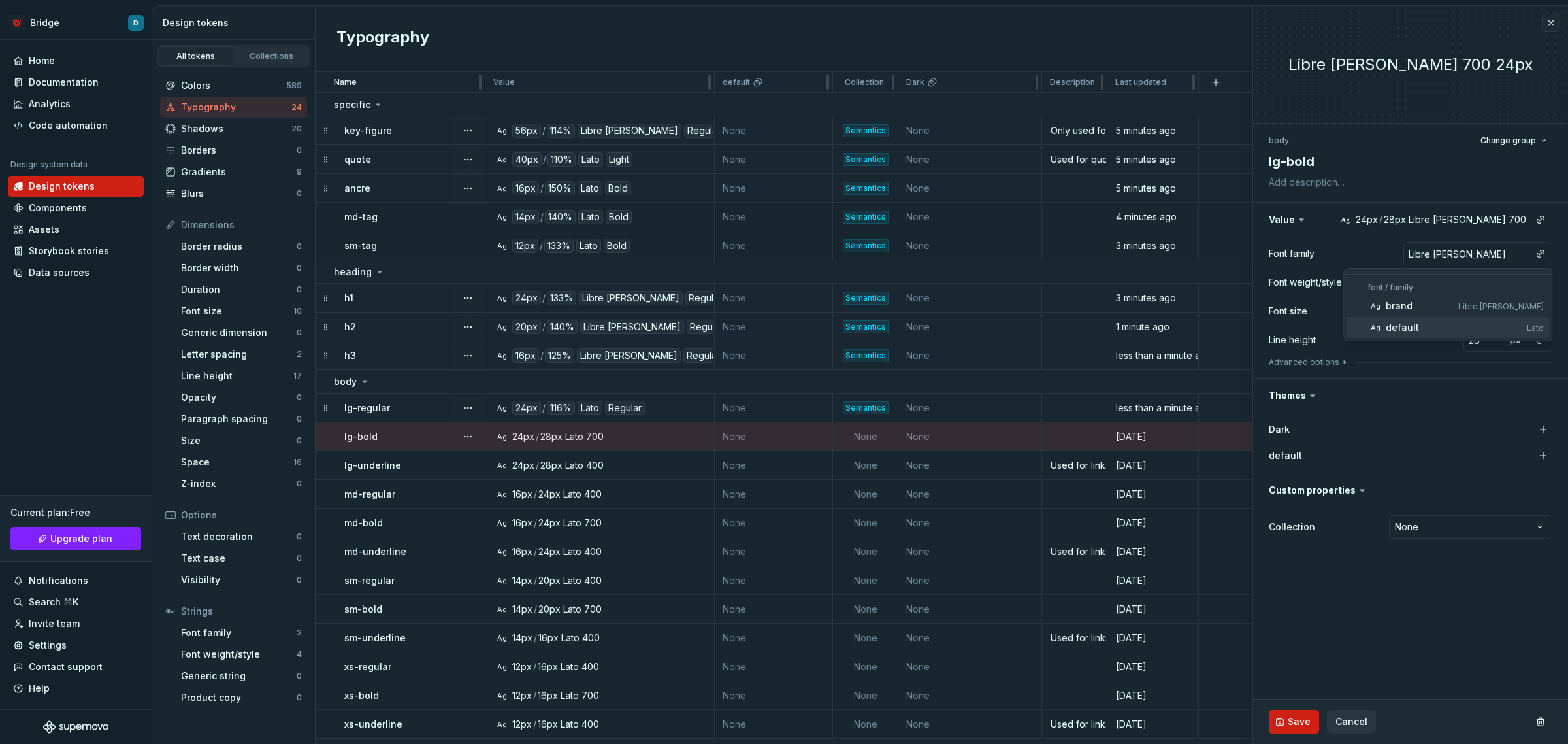
click at [1442, 327] on div "default" at bounding box center [1454, 327] width 136 height 13
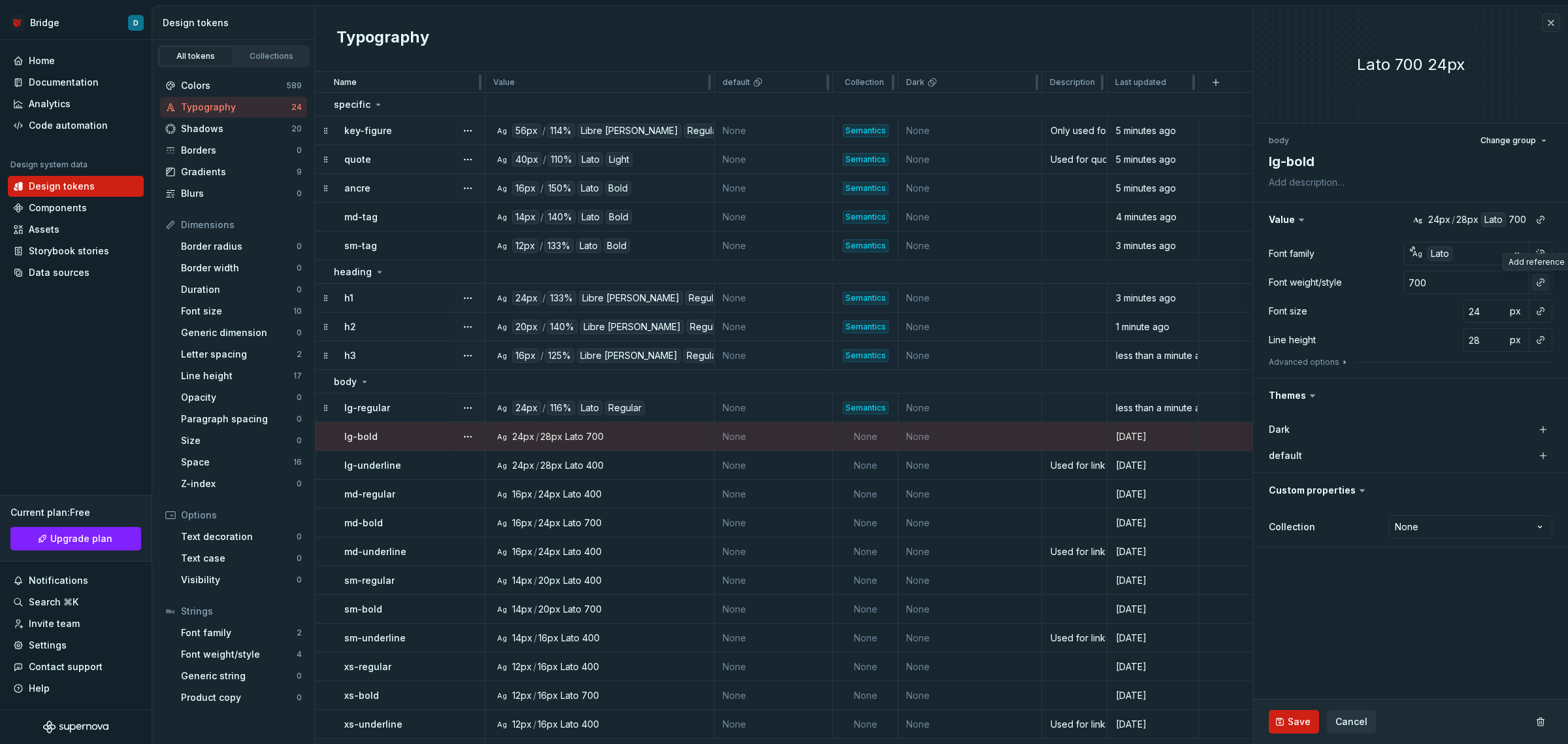
click at [1542, 281] on button "button" at bounding box center [1541, 282] width 18 height 18
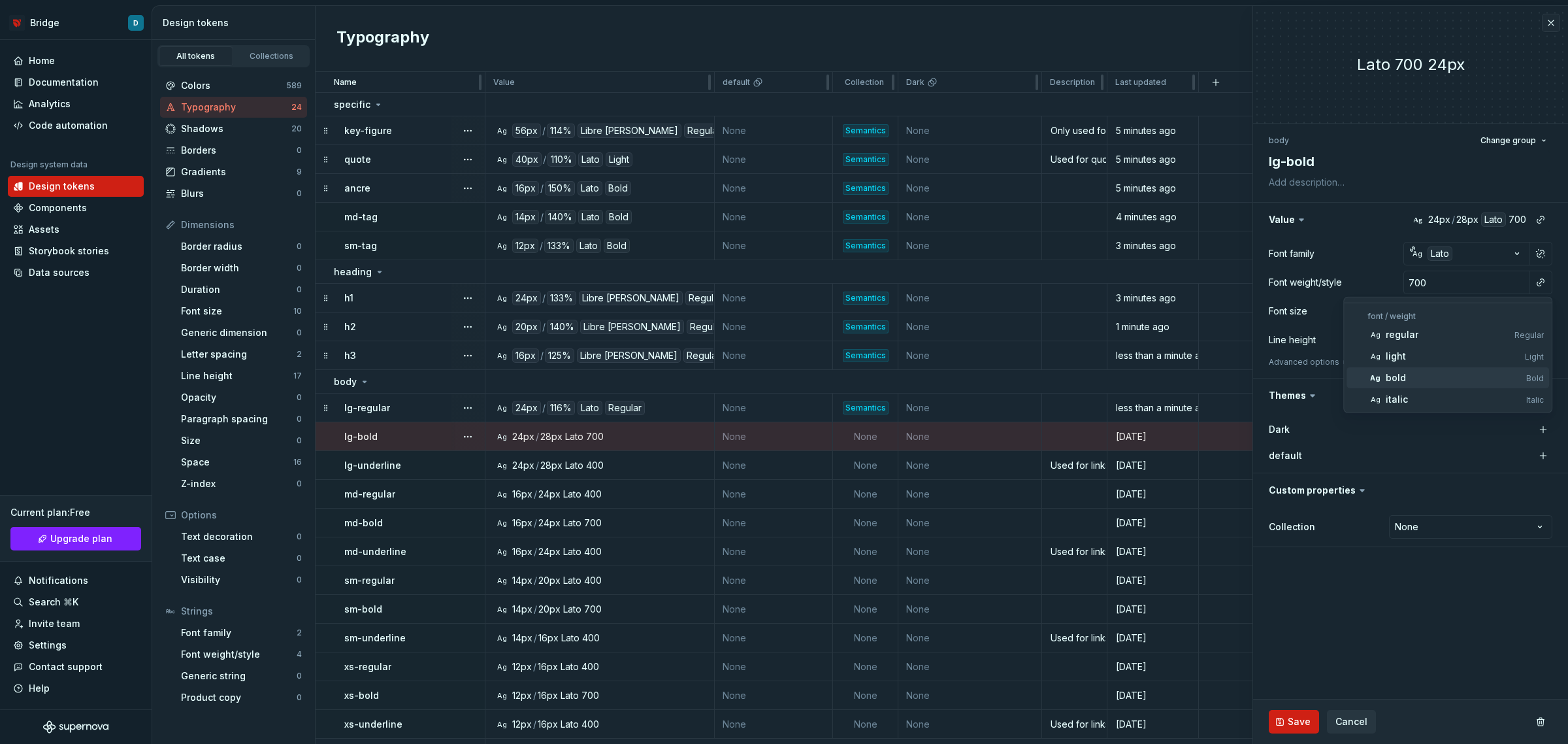
click at [1409, 380] on div "bold" at bounding box center [1454, 377] width 136 height 13
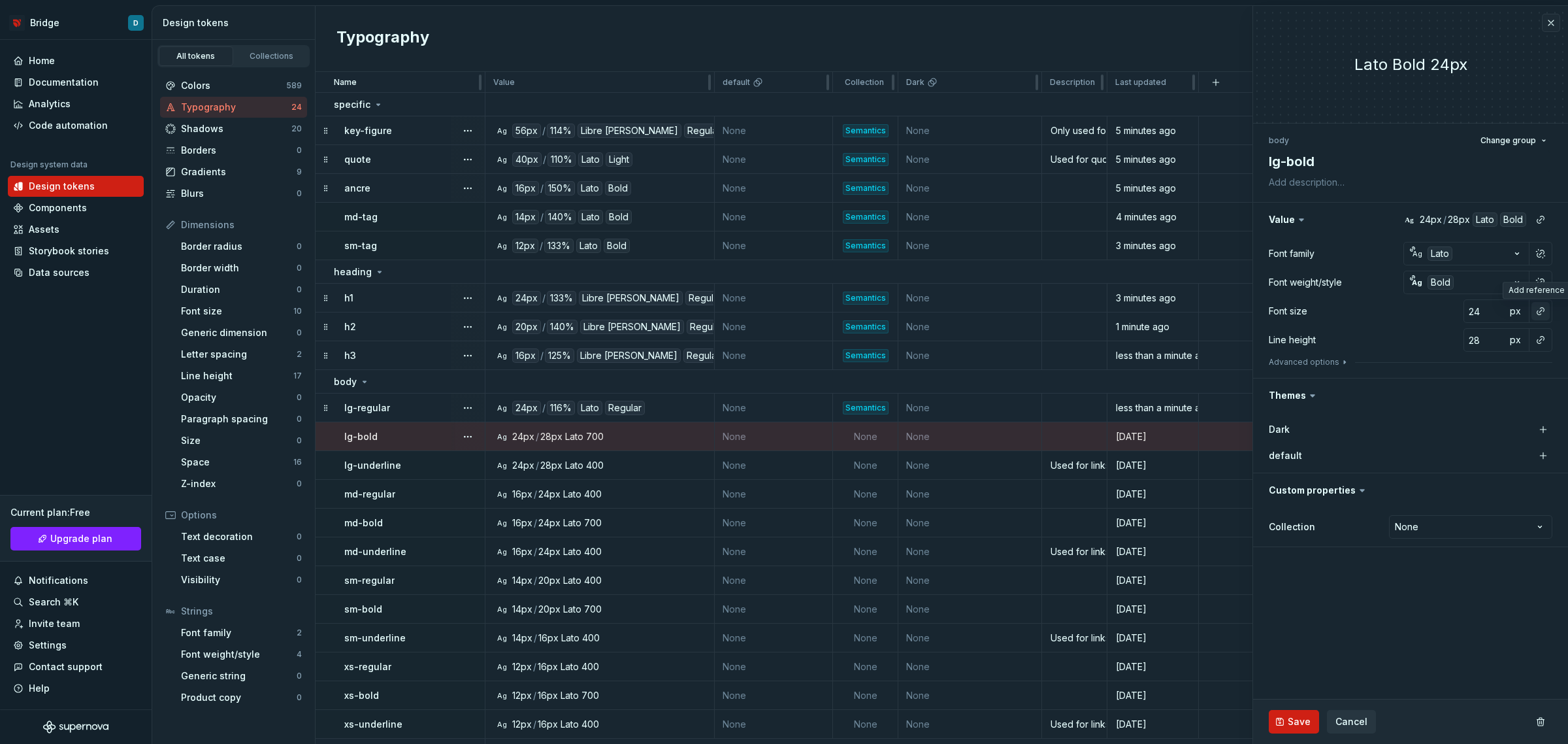
click at [1541, 313] on button "button" at bounding box center [1541, 311] width 18 height 18
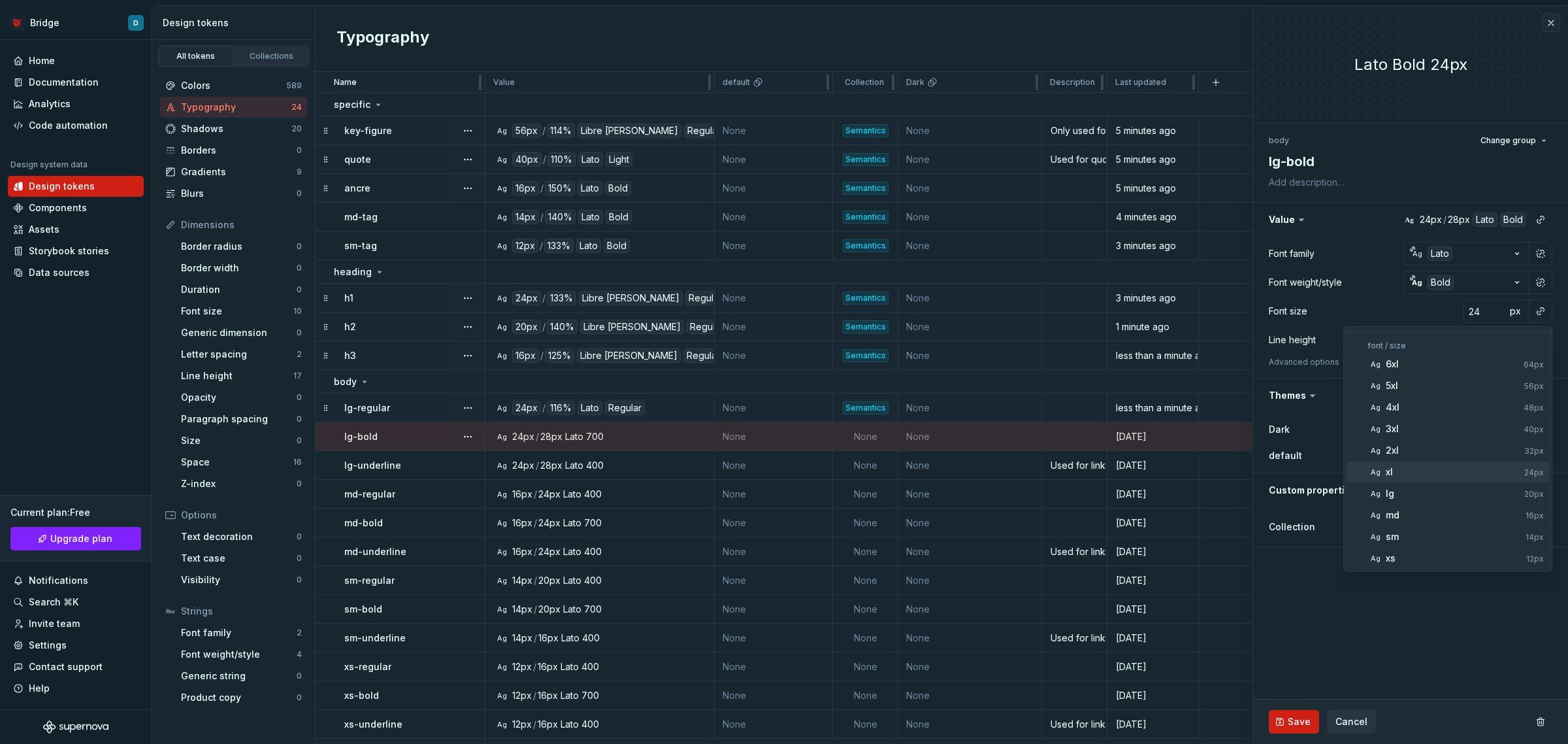
click at [1425, 472] on div "xl" at bounding box center [1452, 472] width 133 height 13
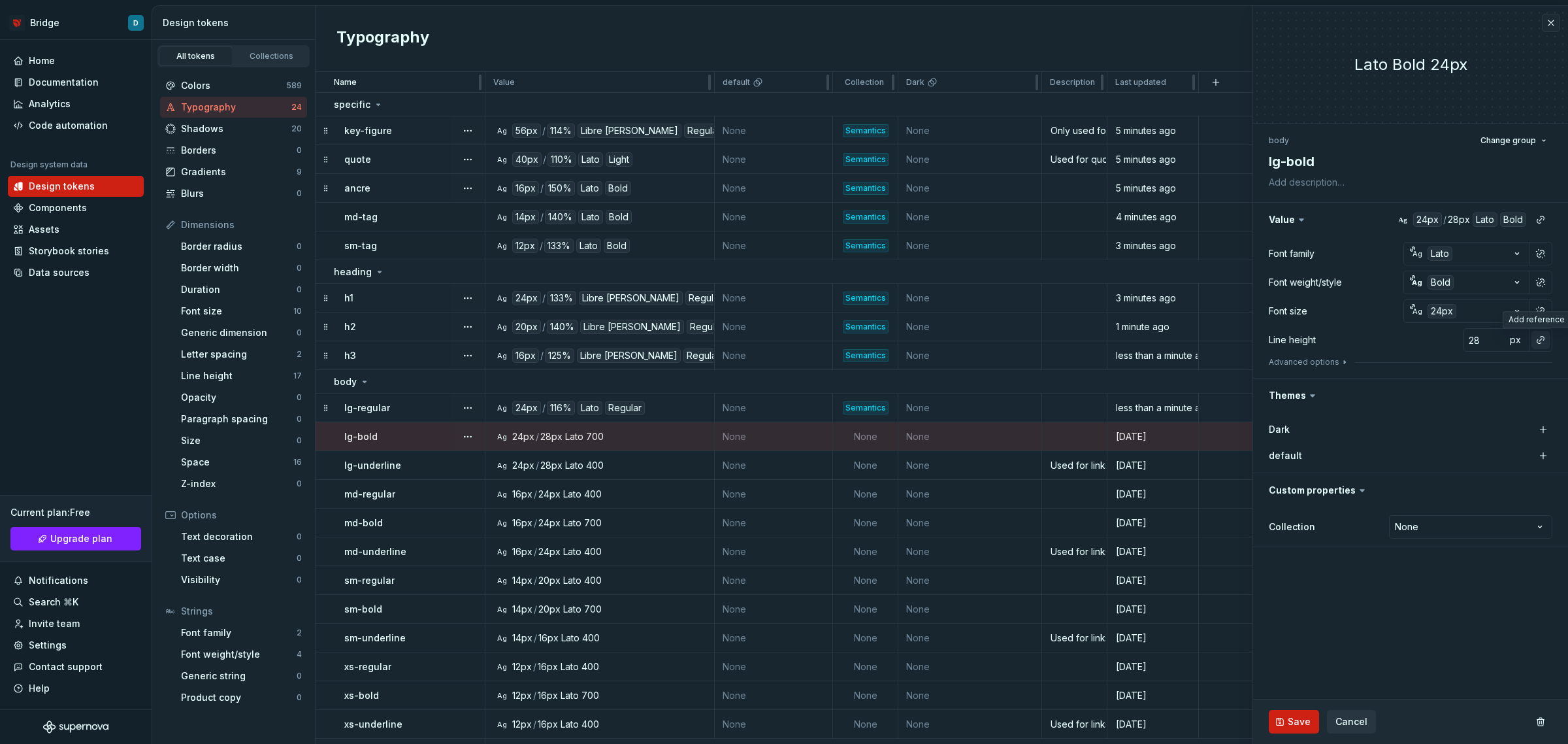
click at [1543, 338] on button "button" at bounding box center [1541, 339] width 18 height 18
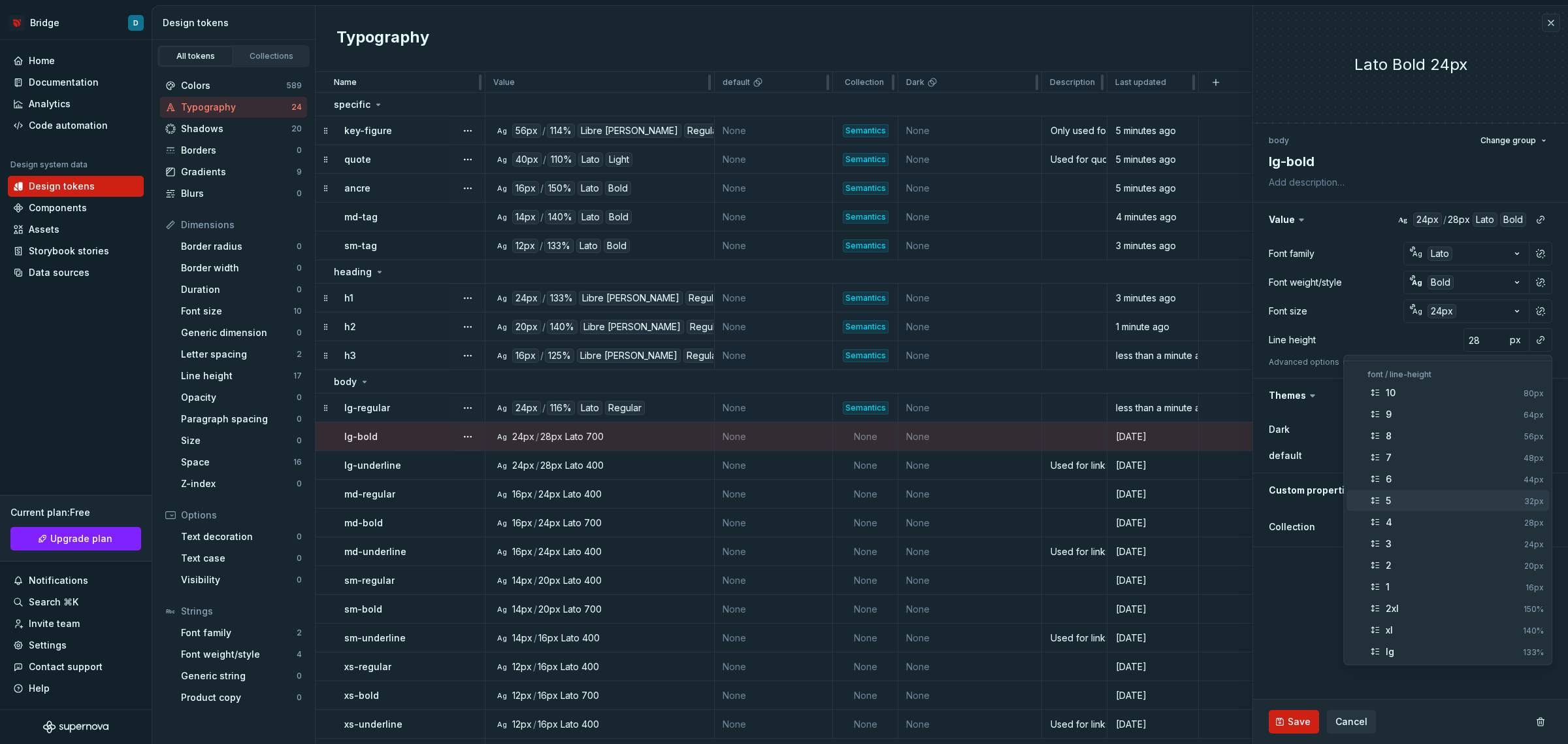
scroll to position [82, 0]
click at [1403, 609] on div "sm" at bounding box center [1453, 613] width 134 height 13
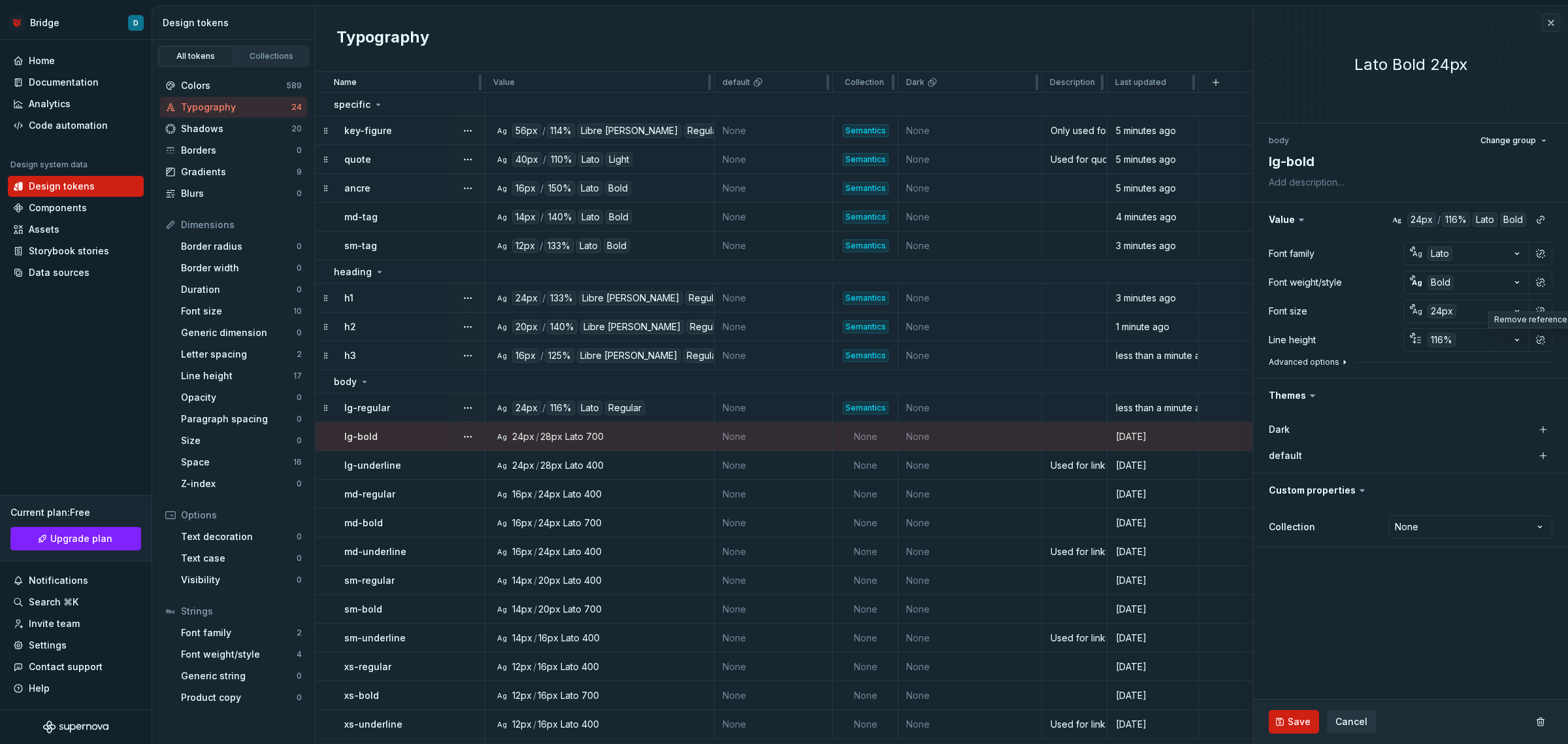
click at [1331, 363] on button "Advanced options" at bounding box center [1310, 362] width 81 height 10
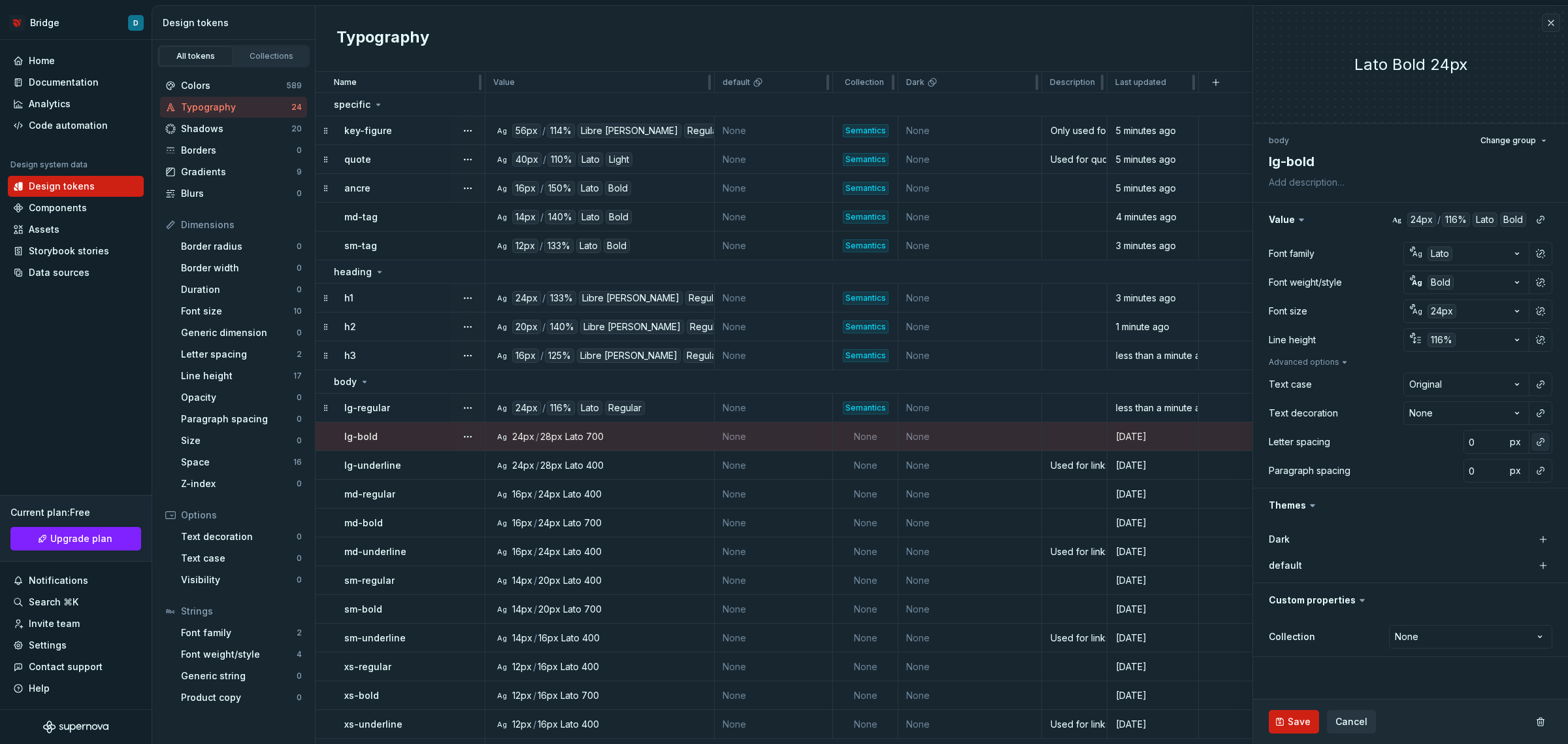
click at [1547, 440] on button "button" at bounding box center [1541, 442] width 18 height 18
click at [1433, 496] on div "normal" at bounding box center [1455, 494] width 138 height 13
type textarea "*"
click at [1479, 646] on html "Bridge D Home Documentation Analytics Code automation Design system data Design…" at bounding box center [784, 372] width 1568 height 744
select select "**********"
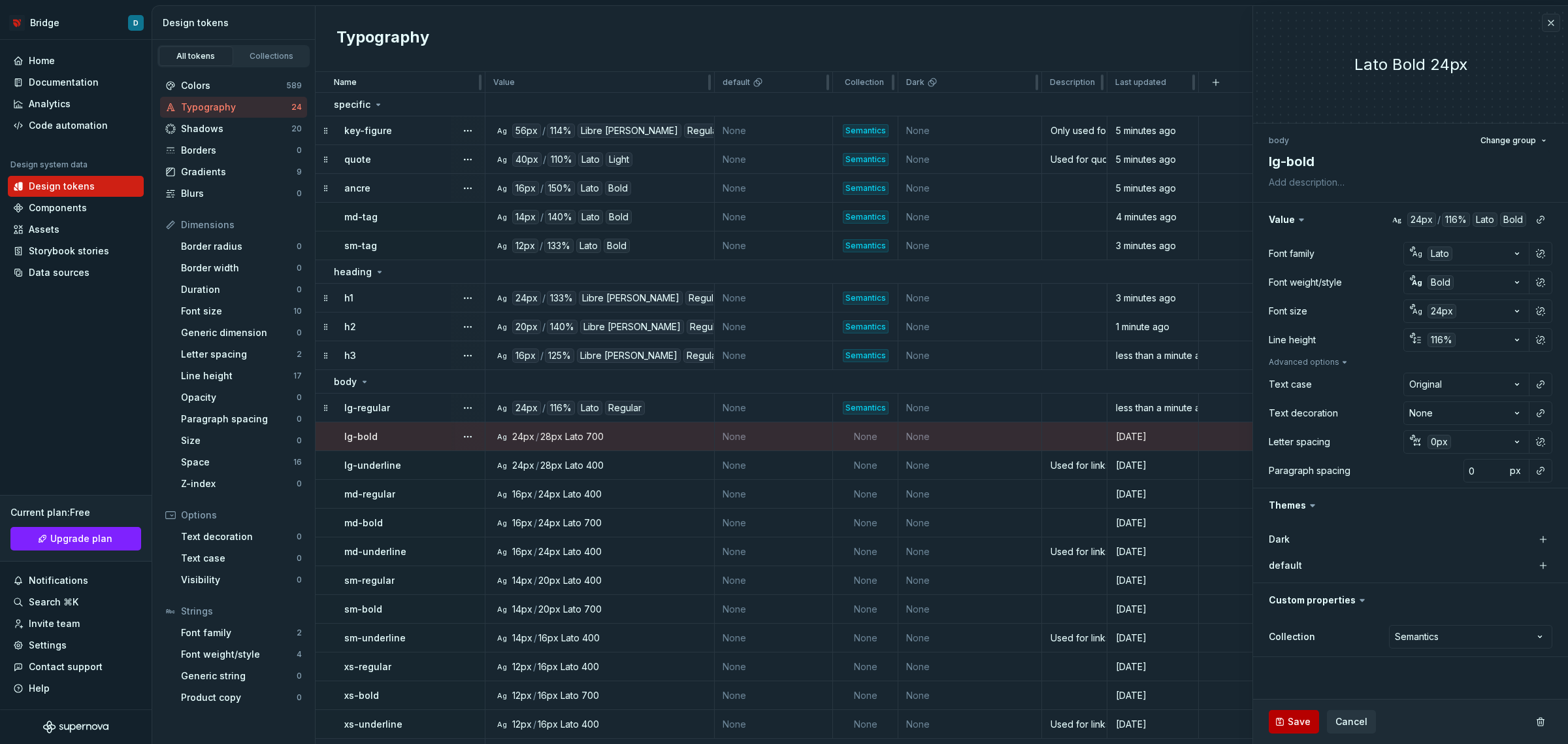
click at [1291, 723] on span "Save" at bounding box center [1299, 721] width 23 height 13
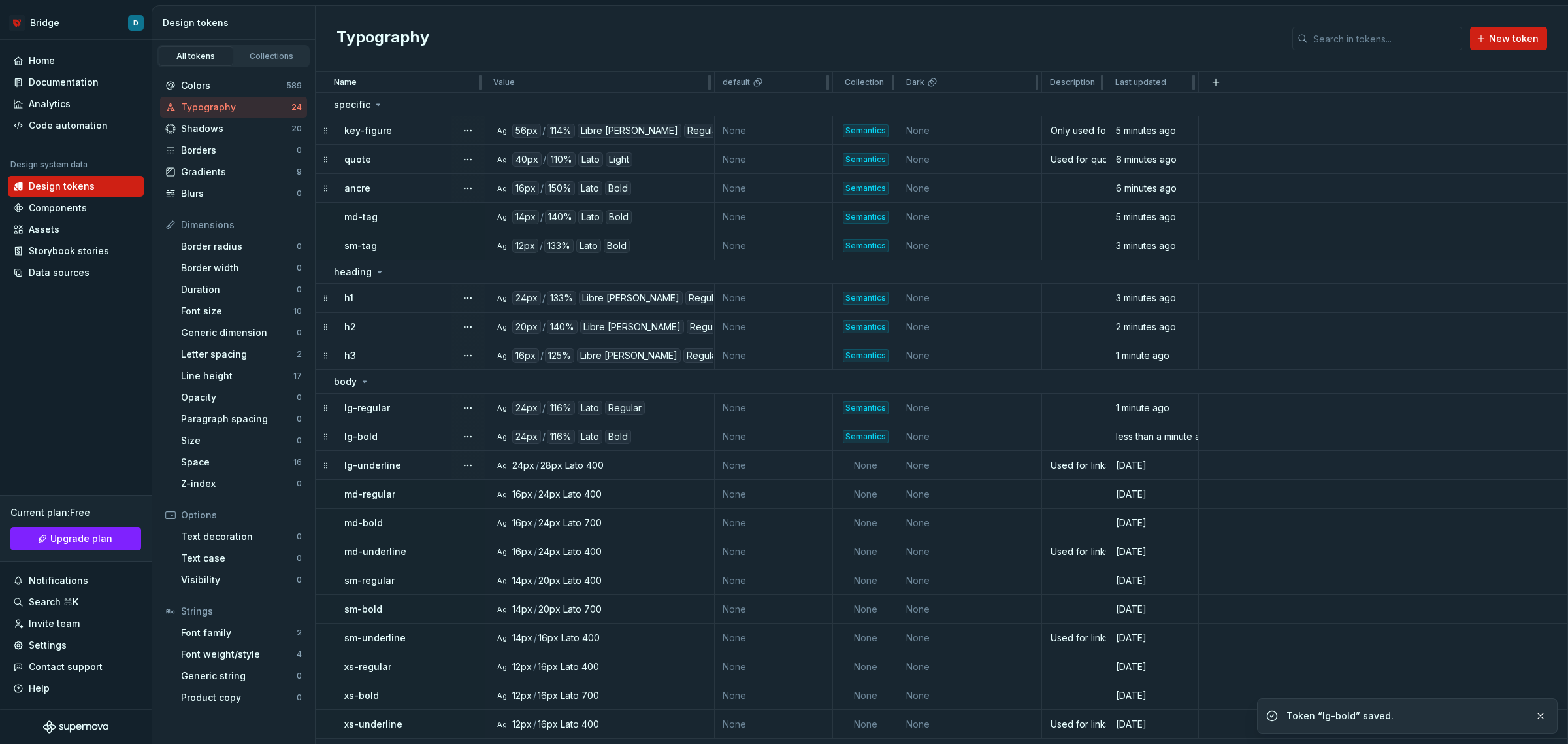
click at [704, 458] on td "Ag 24px / 28px Lato 400" at bounding box center [599, 465] width 229 height 28
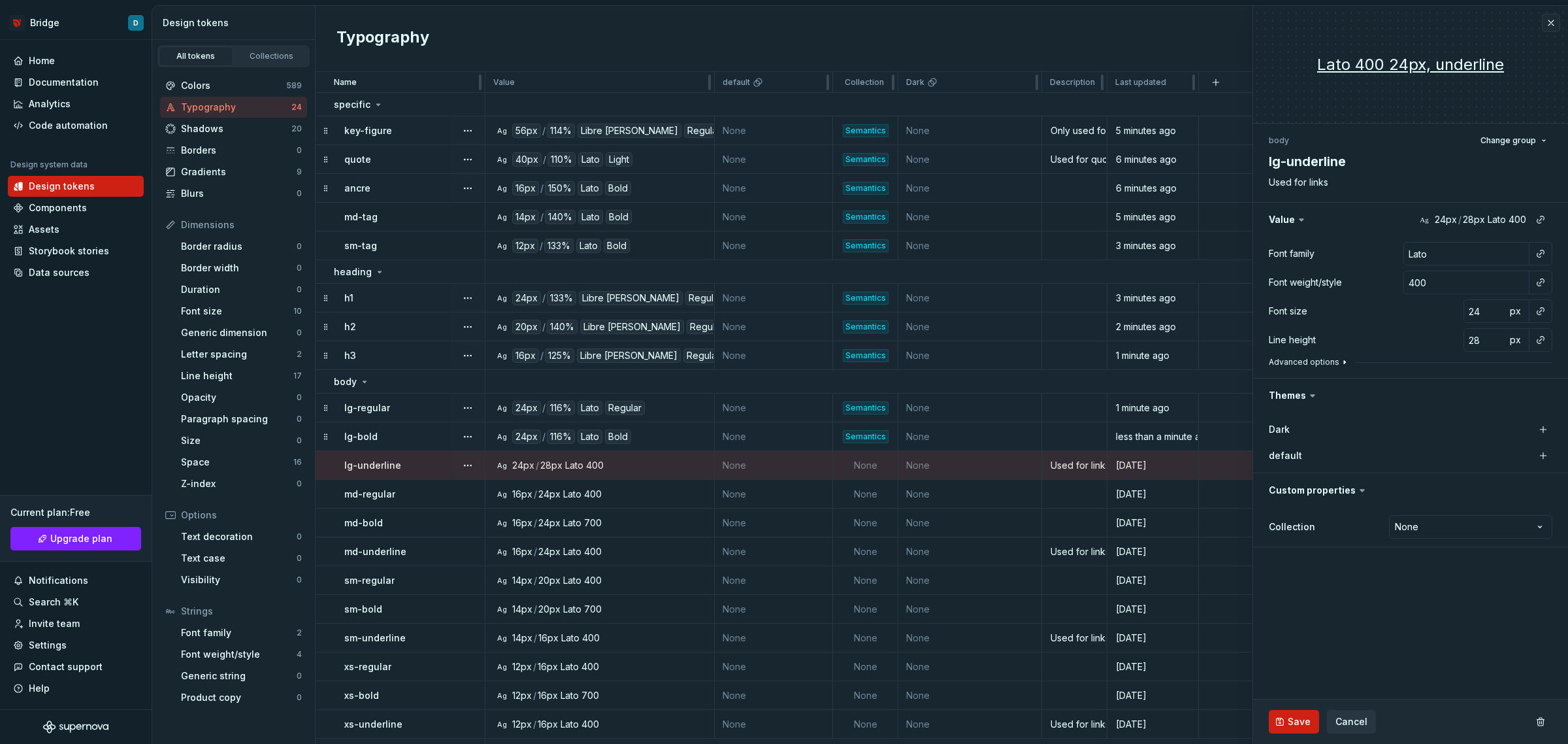
click at [1300, 364] on button "Advanced options" at bounding box center [1310, 362] width 81 height 10
click at [1543, 280] on button "button" at bounding box center [1541, 282] width 18 height 18
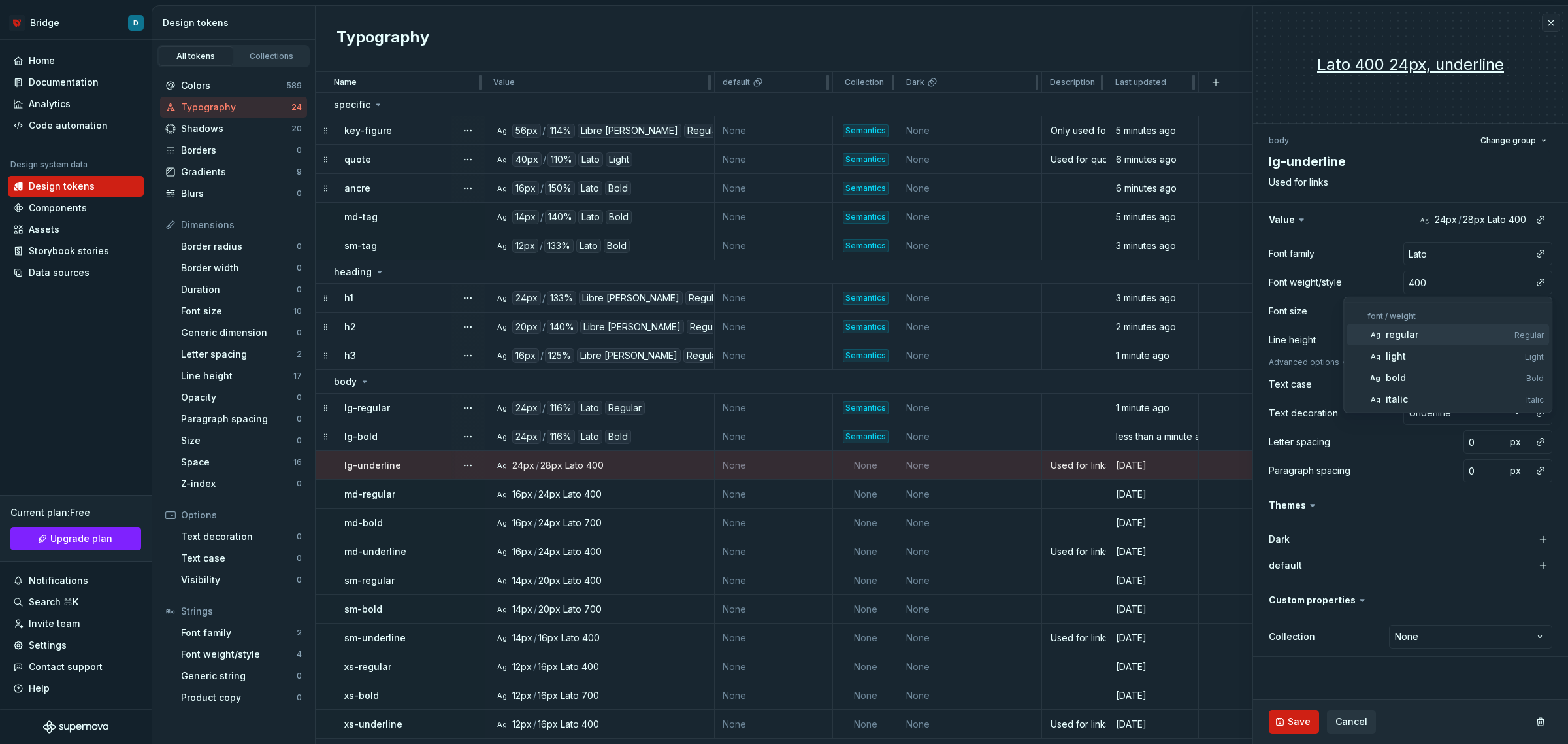
click at [1425, 337] on div "regular" at bounding box center [1448, 334] width 124 height 13
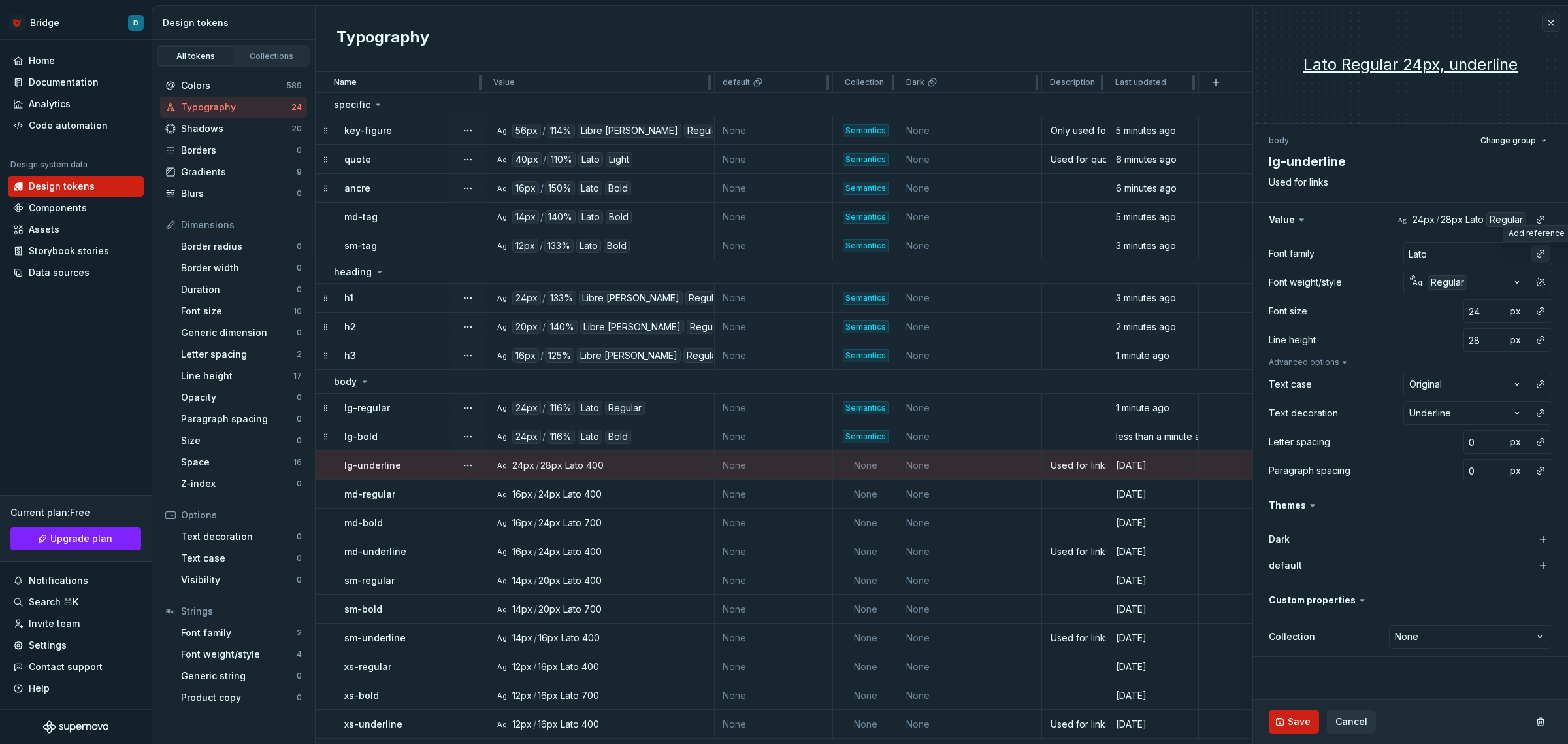
click at [1537, 248] on button "button" at bounding box center [1541, 253] width 18 height 18
click at [1453, 302] on div "brand" at bounding box center [1419, 306] width 67 height 13
click at [1539, 442] on button "button" at bounding box center [1541, 442] width 18 height 18
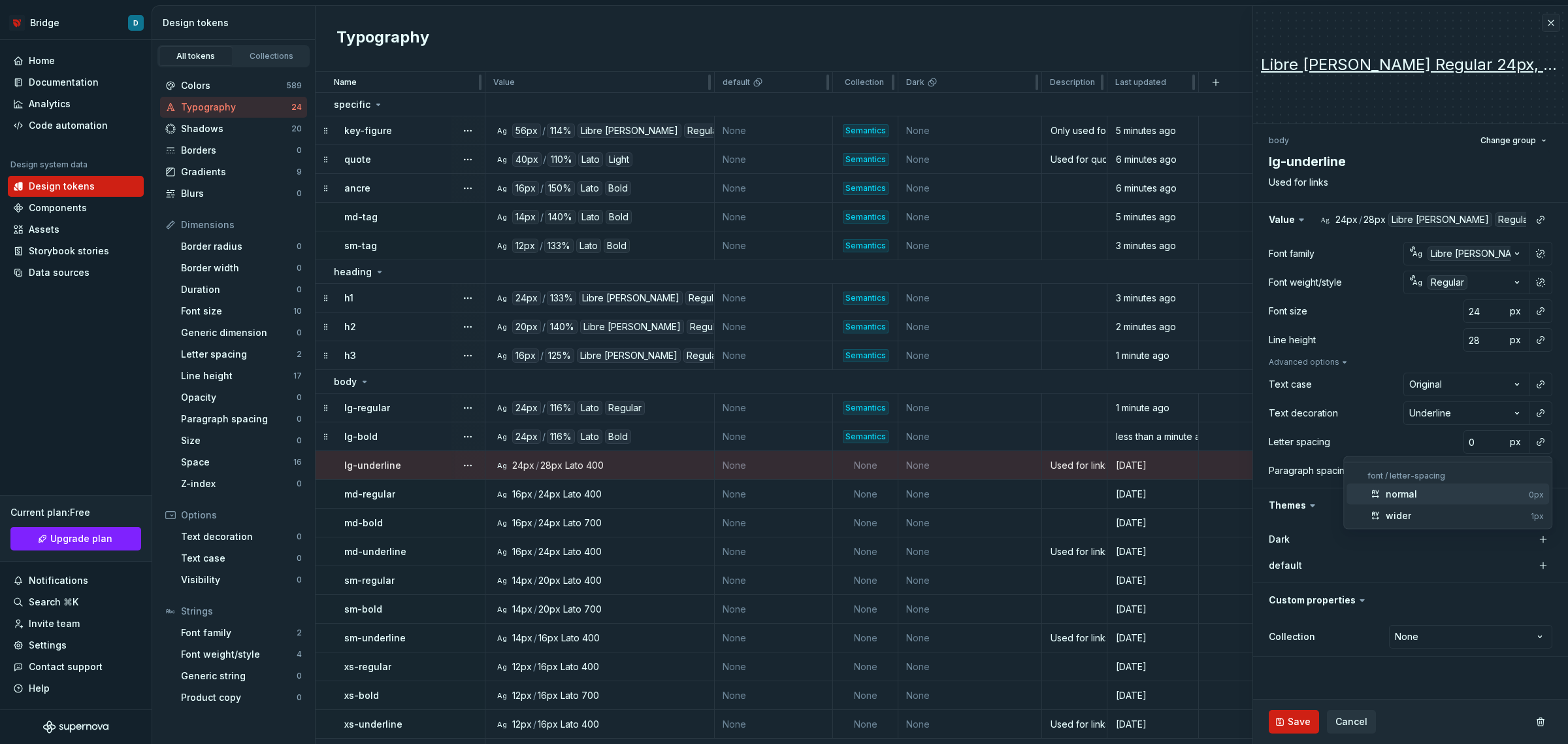
click at [1412, 493] on div "normal" at bounding box center [1401, 494] width 32 height 13
click at [1537, 311] on button "button" at bounding box center [1541, 311] width 18 height 18
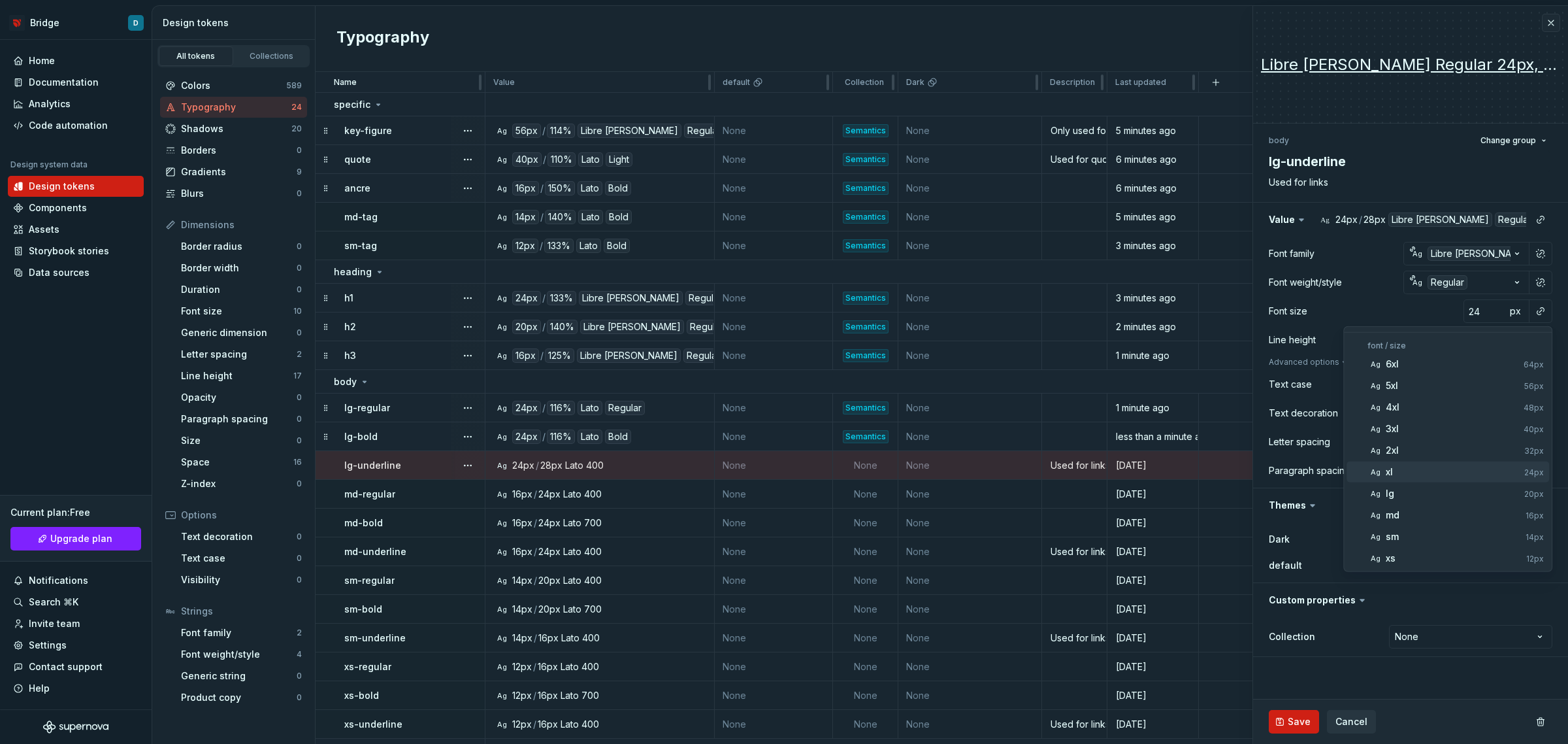
click at [1491, 473] on div "xl" at bounding box center [1452, 472] width 133 height 13
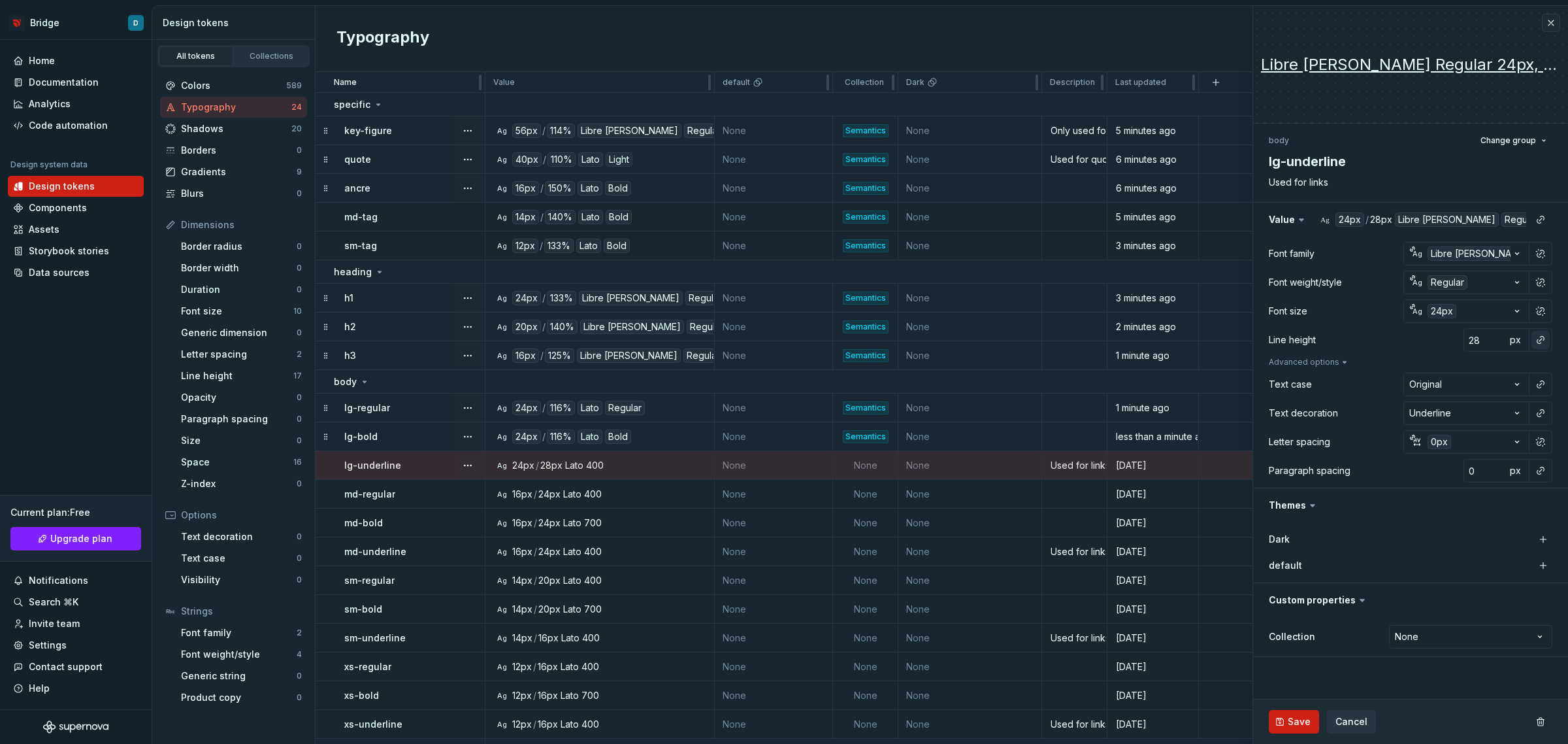
click at [1540, 337] on button "button" at bounding box center [1541, 339] width 18 height 18
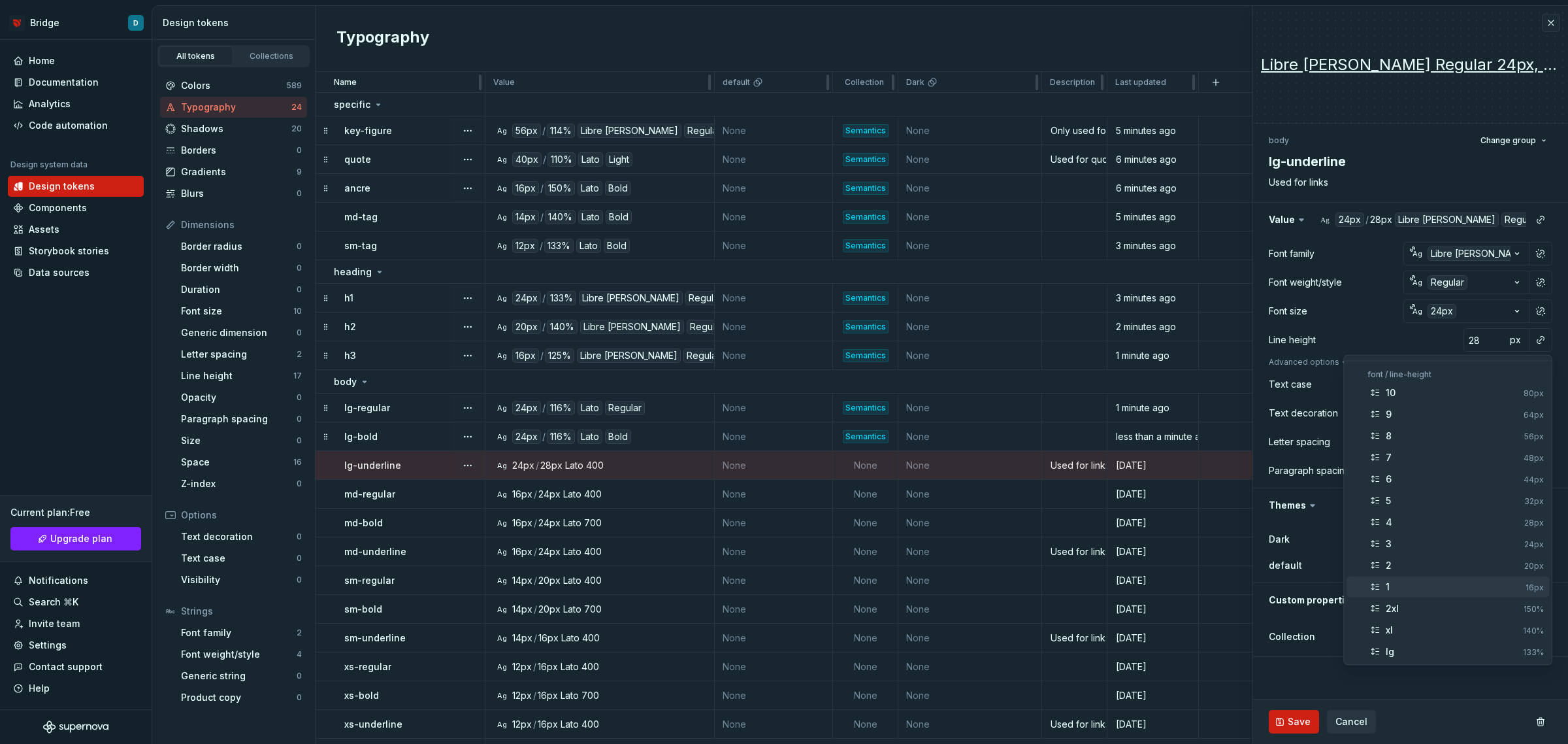
scroll to position [82, 0]
click at [1429, 608] on div "sm" at bounding box center [1453, 613] width 134 height 13
type textarea "*"
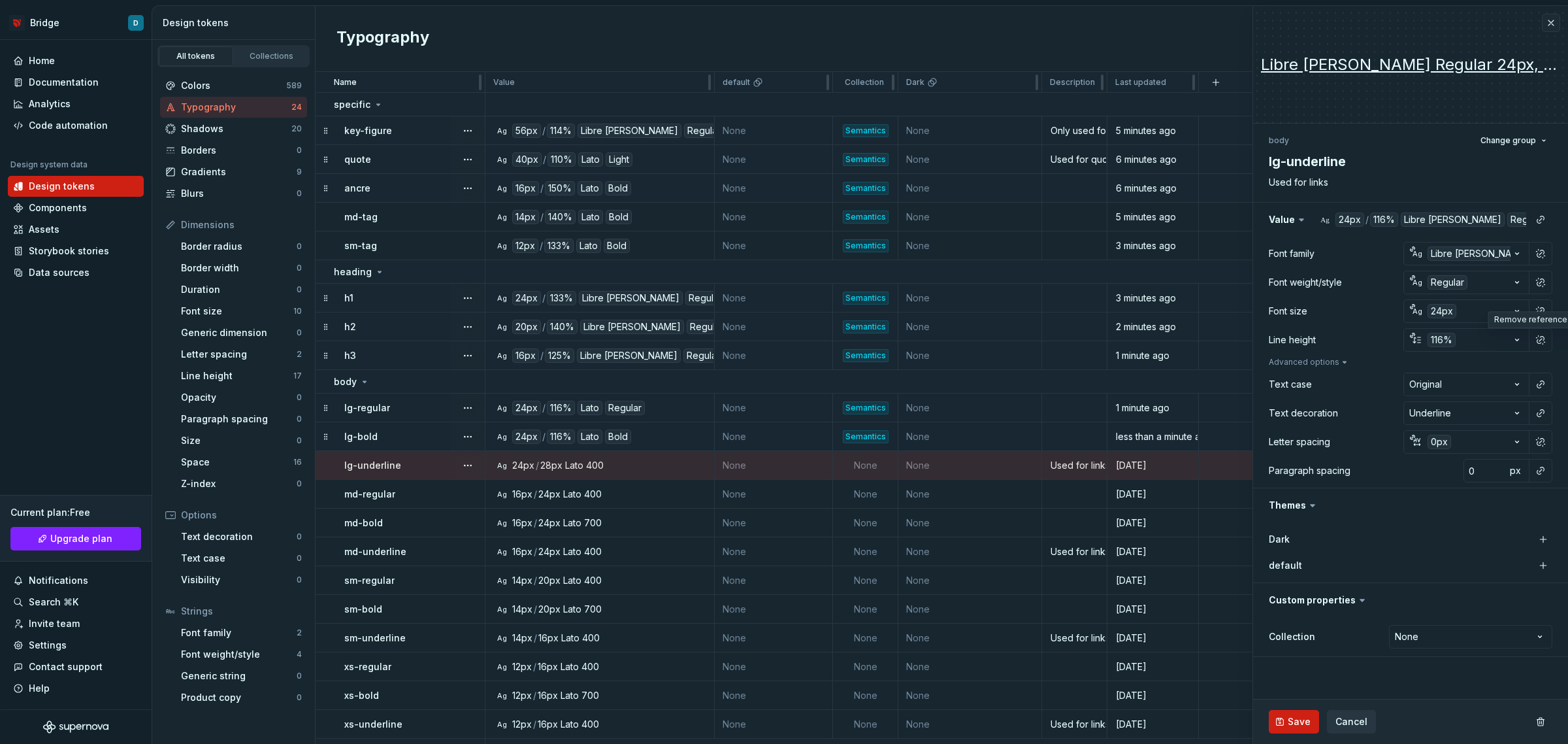
click at [1500, 629] on html "Bridge D Home Documentation Analytics Code automation Design system data Design…" at bounding box center [784, 372] width 1568 height 744
select select "**********"
click at [1283, 723] on button "Save" at bounding box center [1294, 721] width 51 height 23
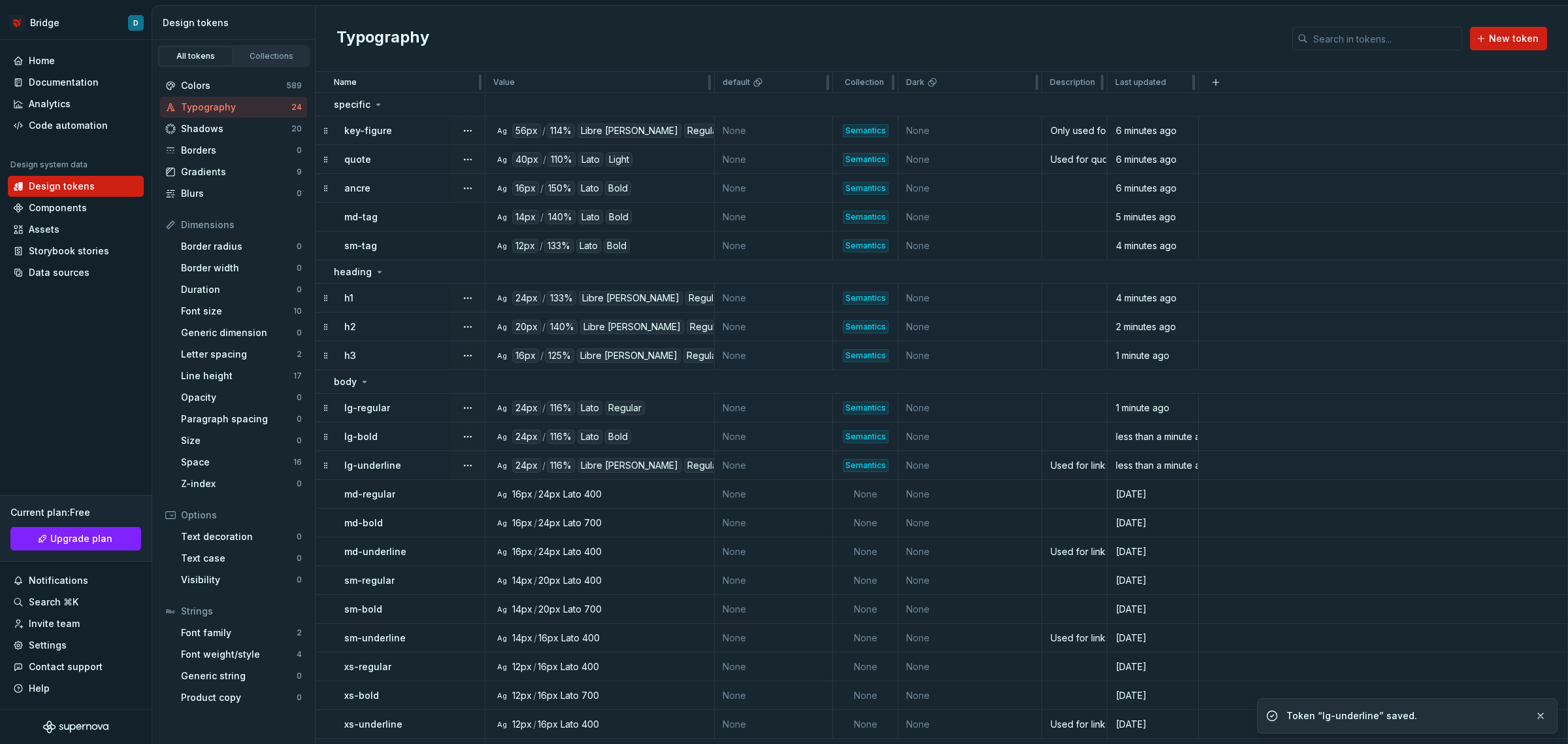
click at [723, 465] on td "None" at bounding box center [774, 465] width 119 height 28
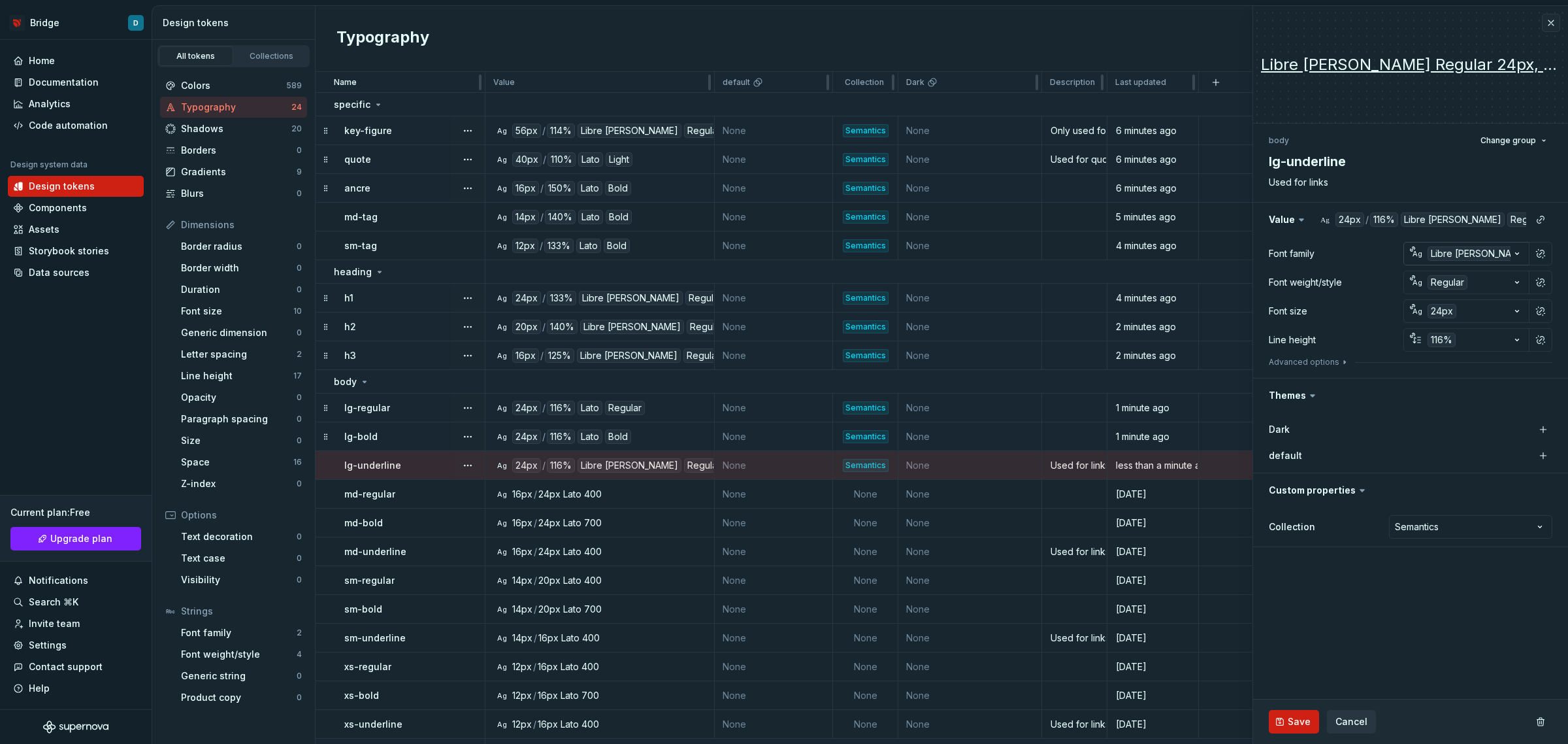
click at [1494, 252] on div "Libre [PERSON_NAME]" at bounding box center [1480, 253] width 104 height 15
click at [1413, 321] on div "default" at bounding box center [1402, 327] width 33 height 13
click at [1296, 717] on span "Save" at bounding box center [1299, 721] width 23 height 13
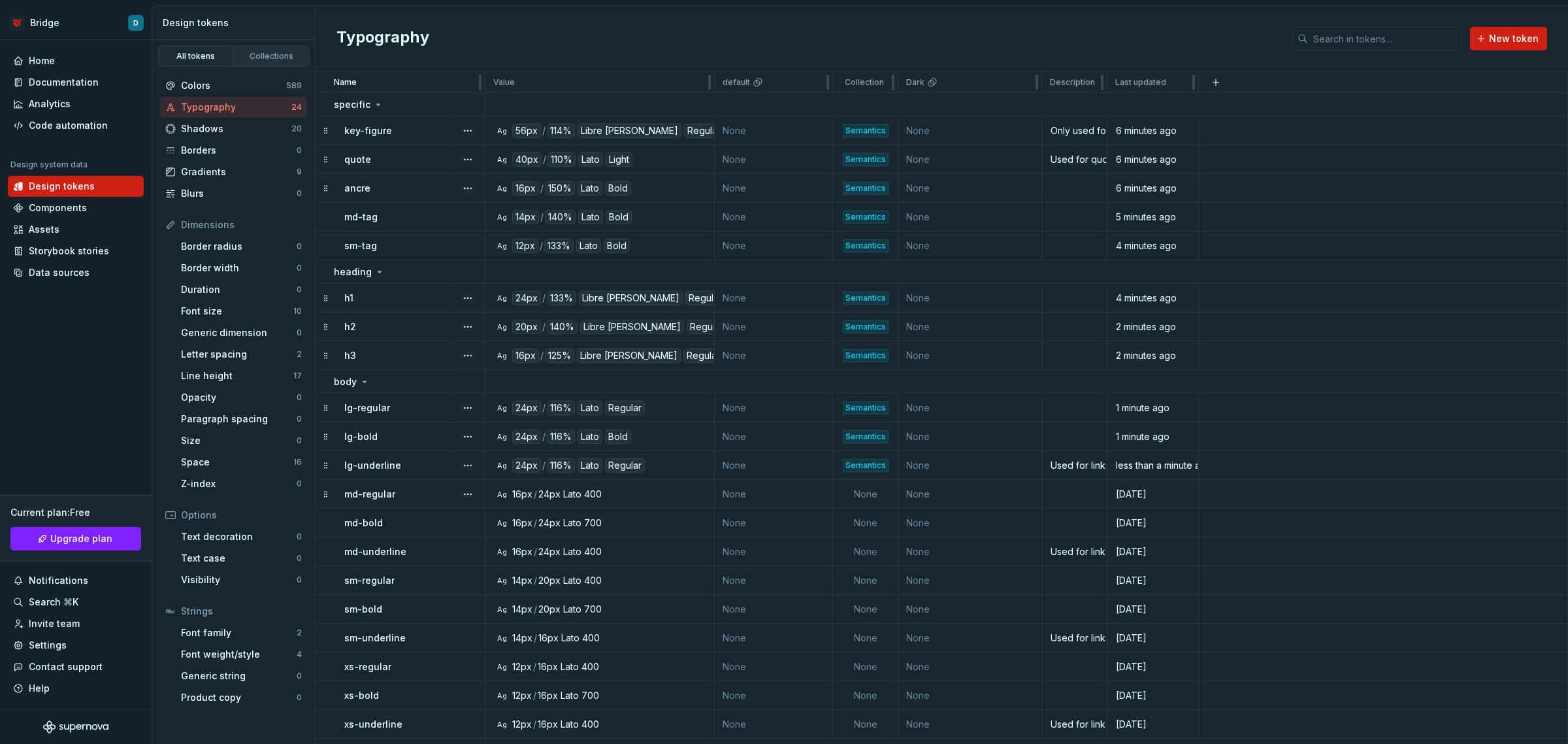
click at [428, 492] on div "md-regular" at bounding box center [414, 494] width 140 height 13
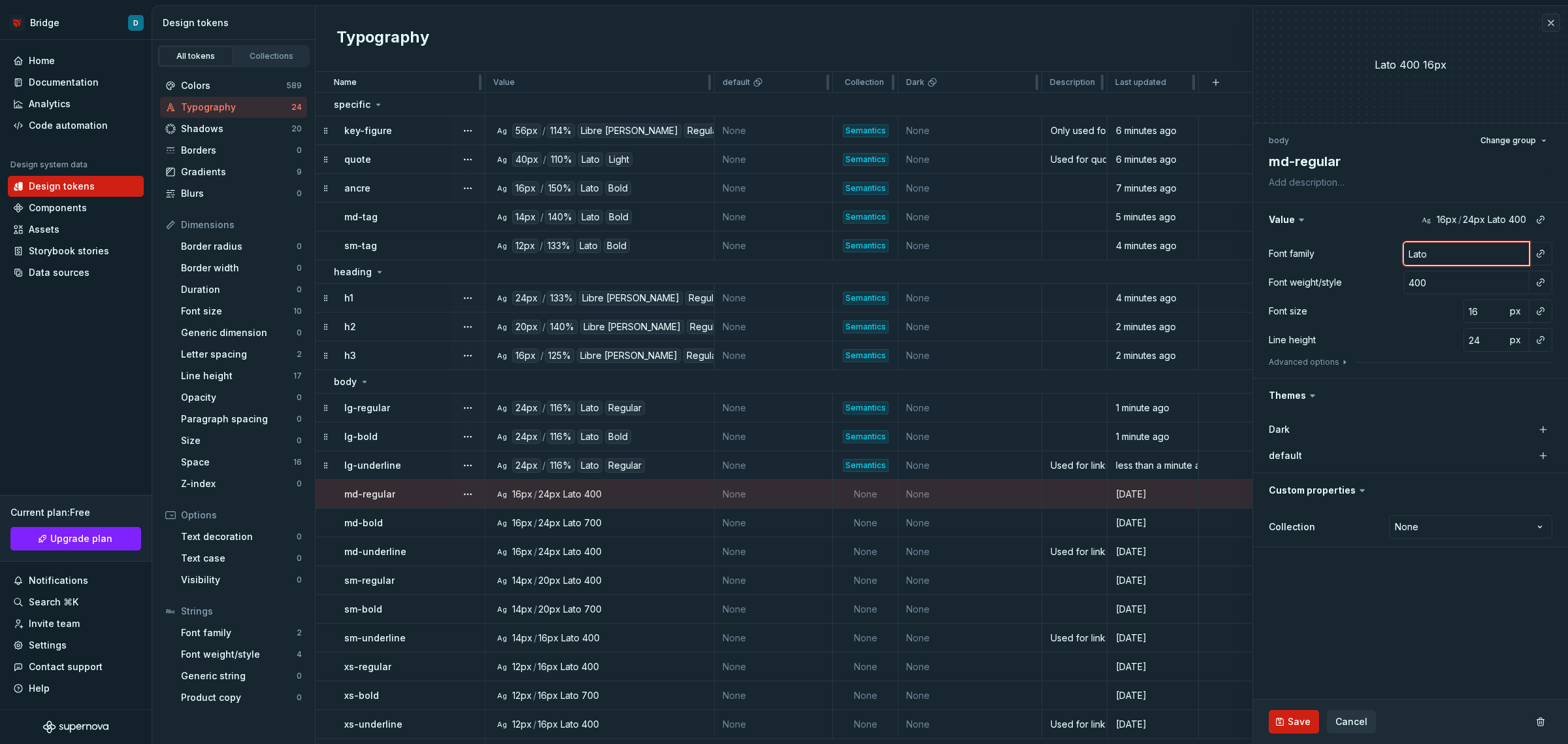
click at [1498, 253] on input "Lato" at bounding box center [1466, 253] width 126 height 23
click at [1540, 253] on button "button" at bounding box center [1541, 253] width 18 height 18
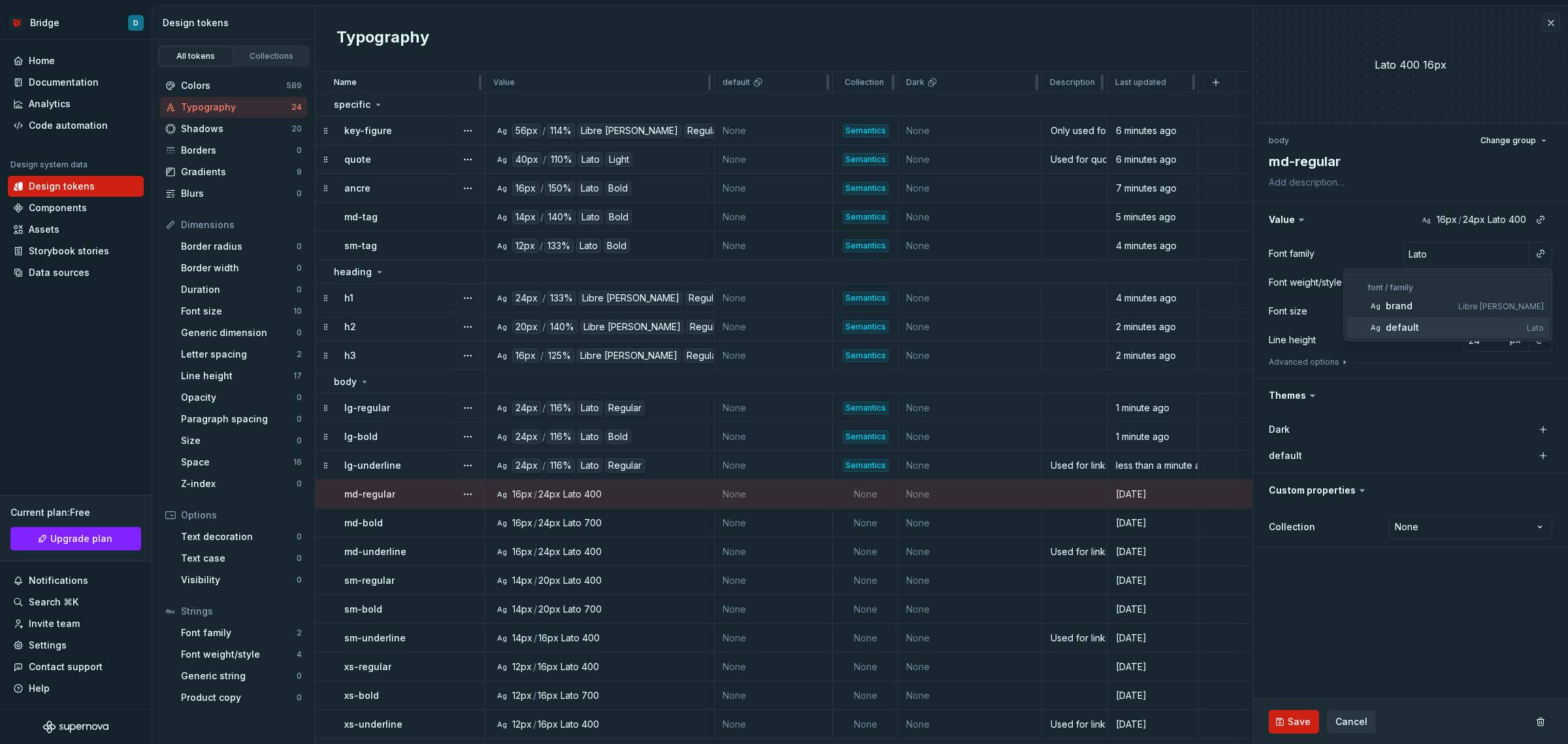
click at [1431, 325] on div "default" at bounding box center [1454, 327] width 136 height 13
click at [1543, 277] on button "button" at bounding box center [1541, 282] width 18 height 18
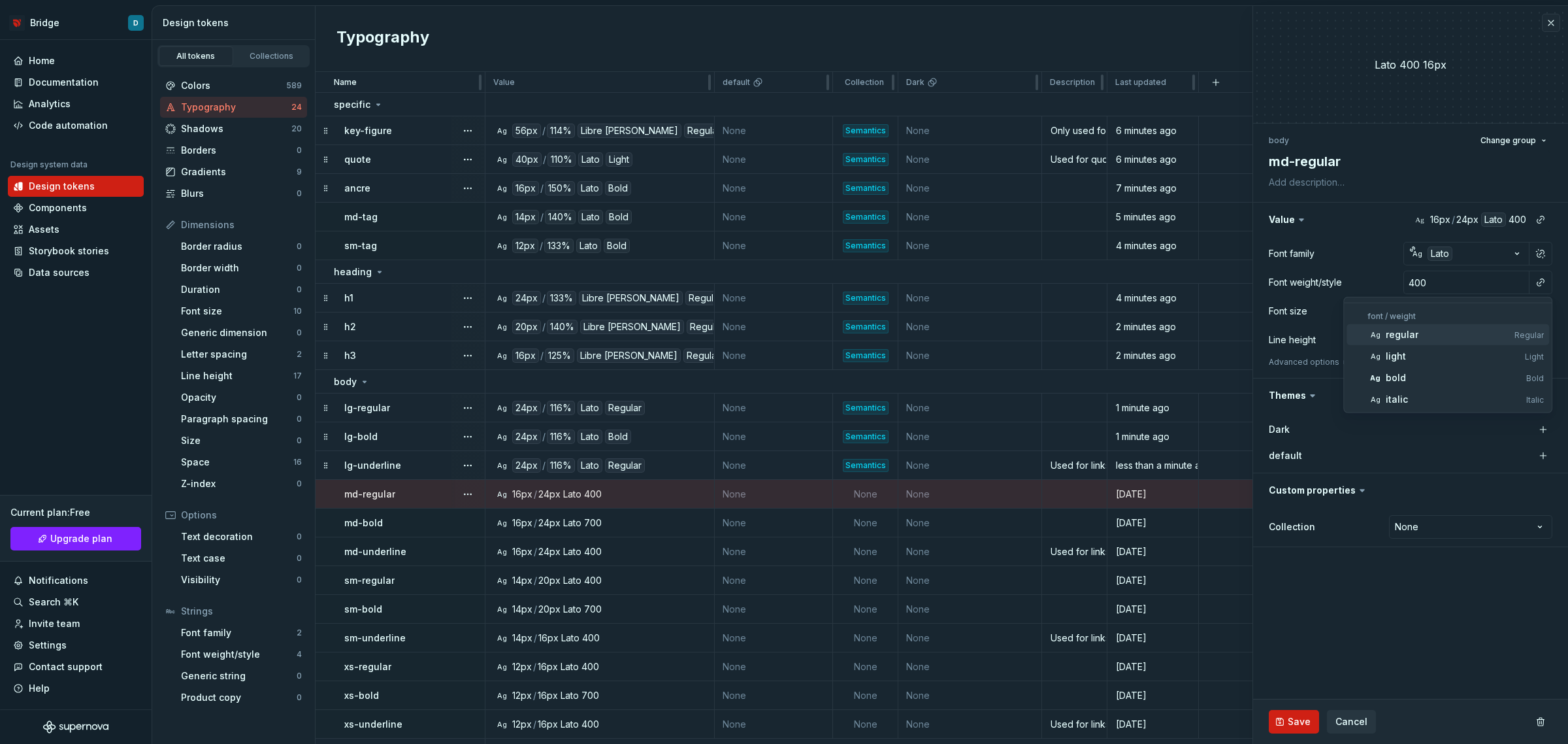
click at [1458, 338] on div "regular" at bounding box center [1448, 334] width 124 height 13
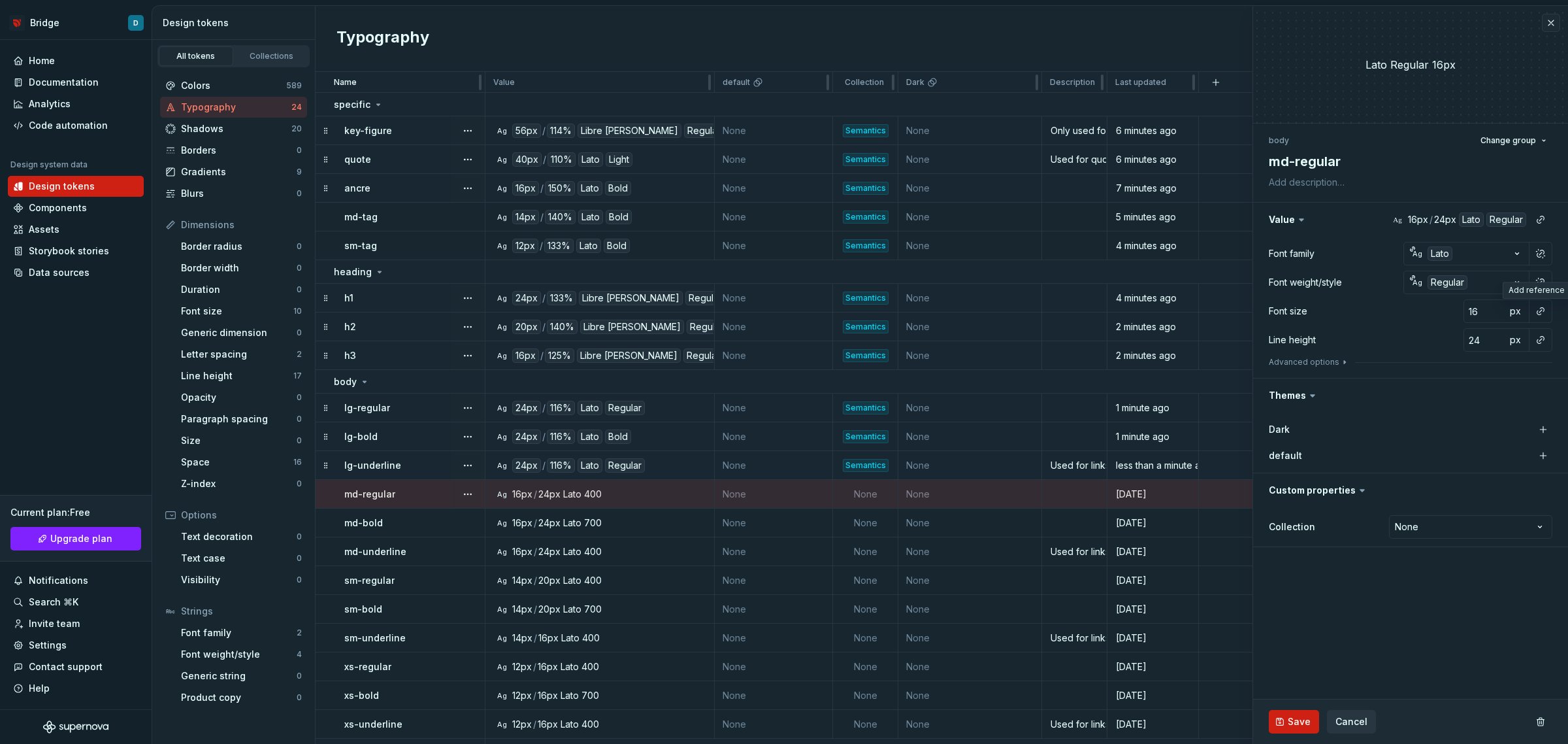
click at [1535, 313] on button "button" at bounding box center [1541, 311] width 18 height 18
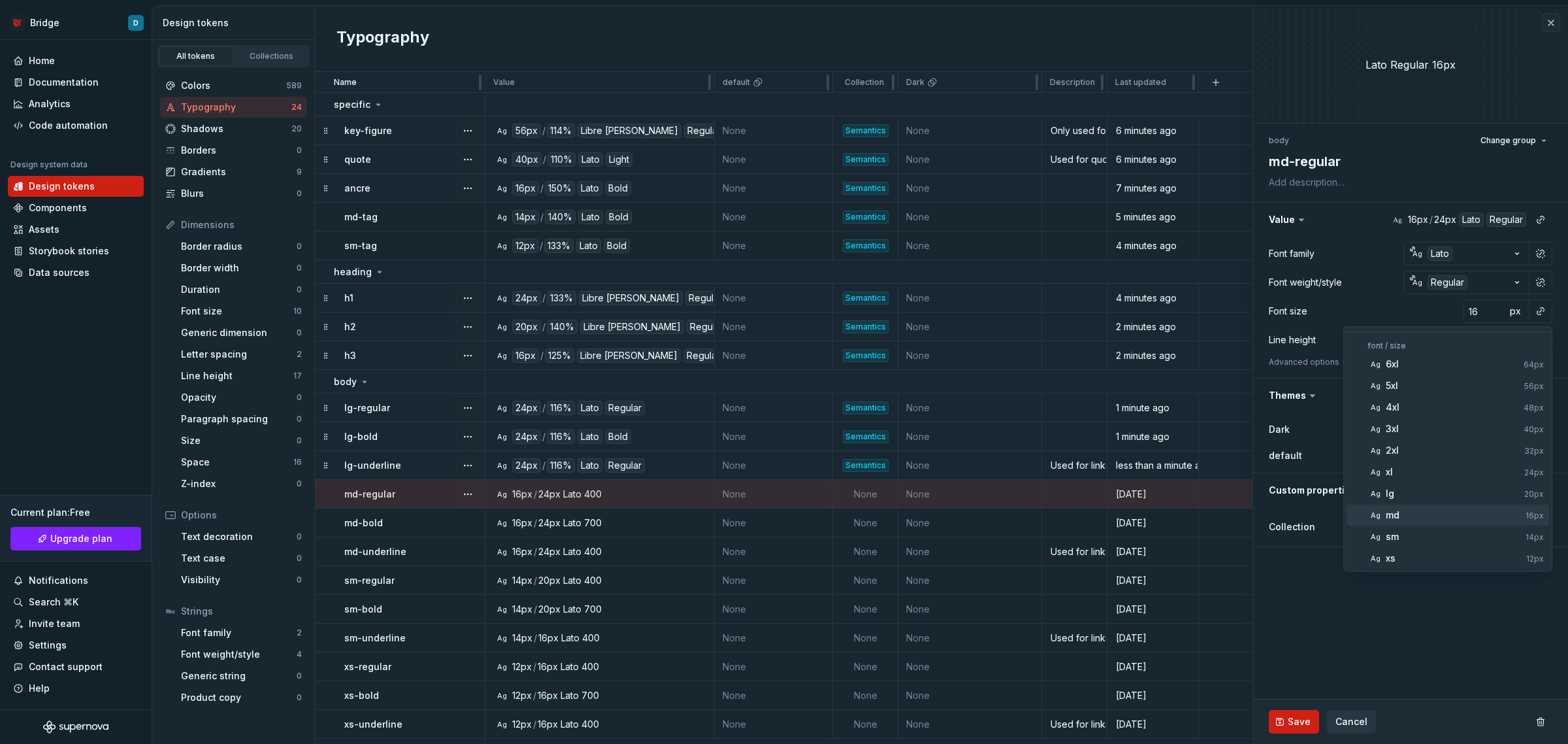
click at [1462, 515] on div "md" at bounding box center [1453, 515] width 135 height 13
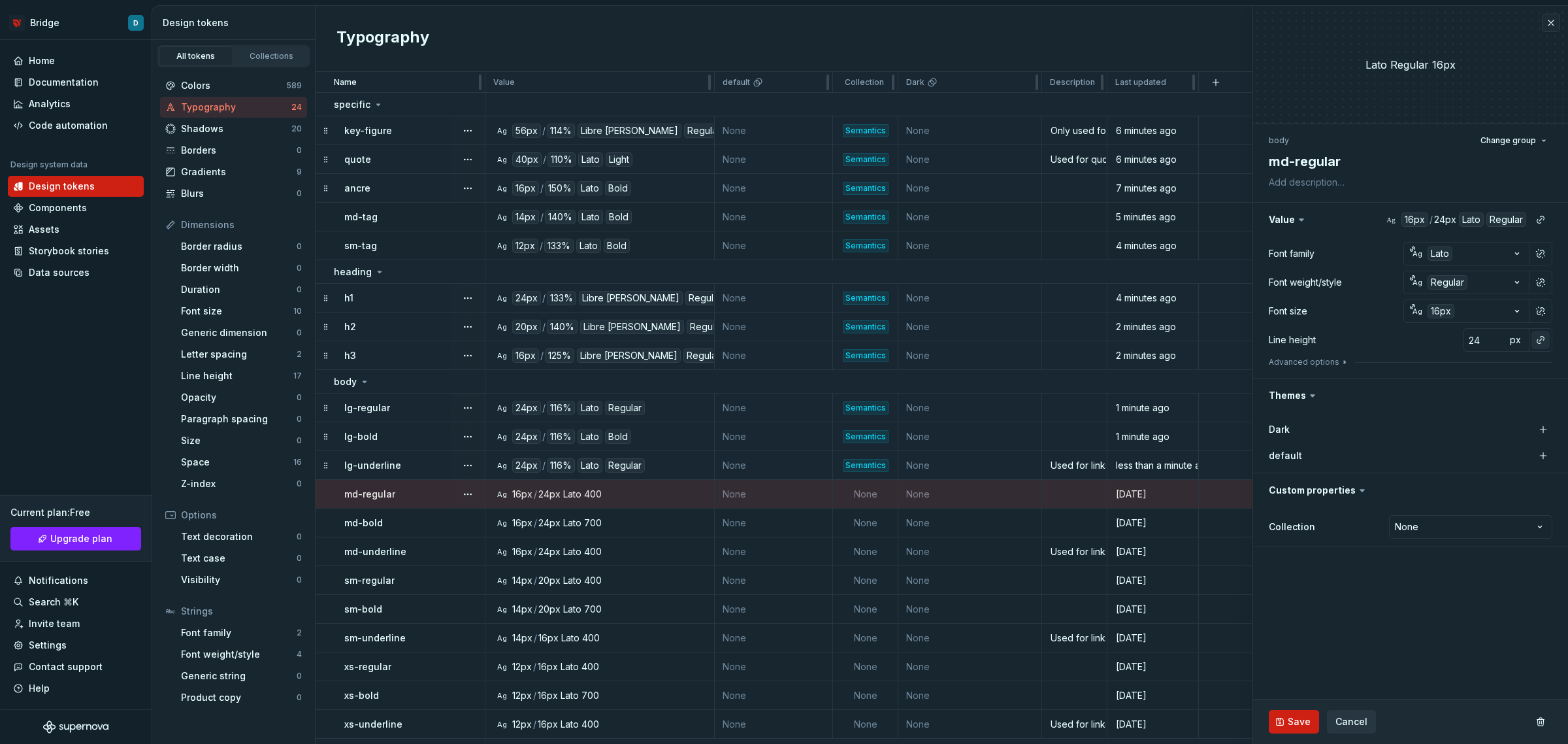
click at [1542, 344] on button "button" at bounding box center [1541, 339] width 18 height 18
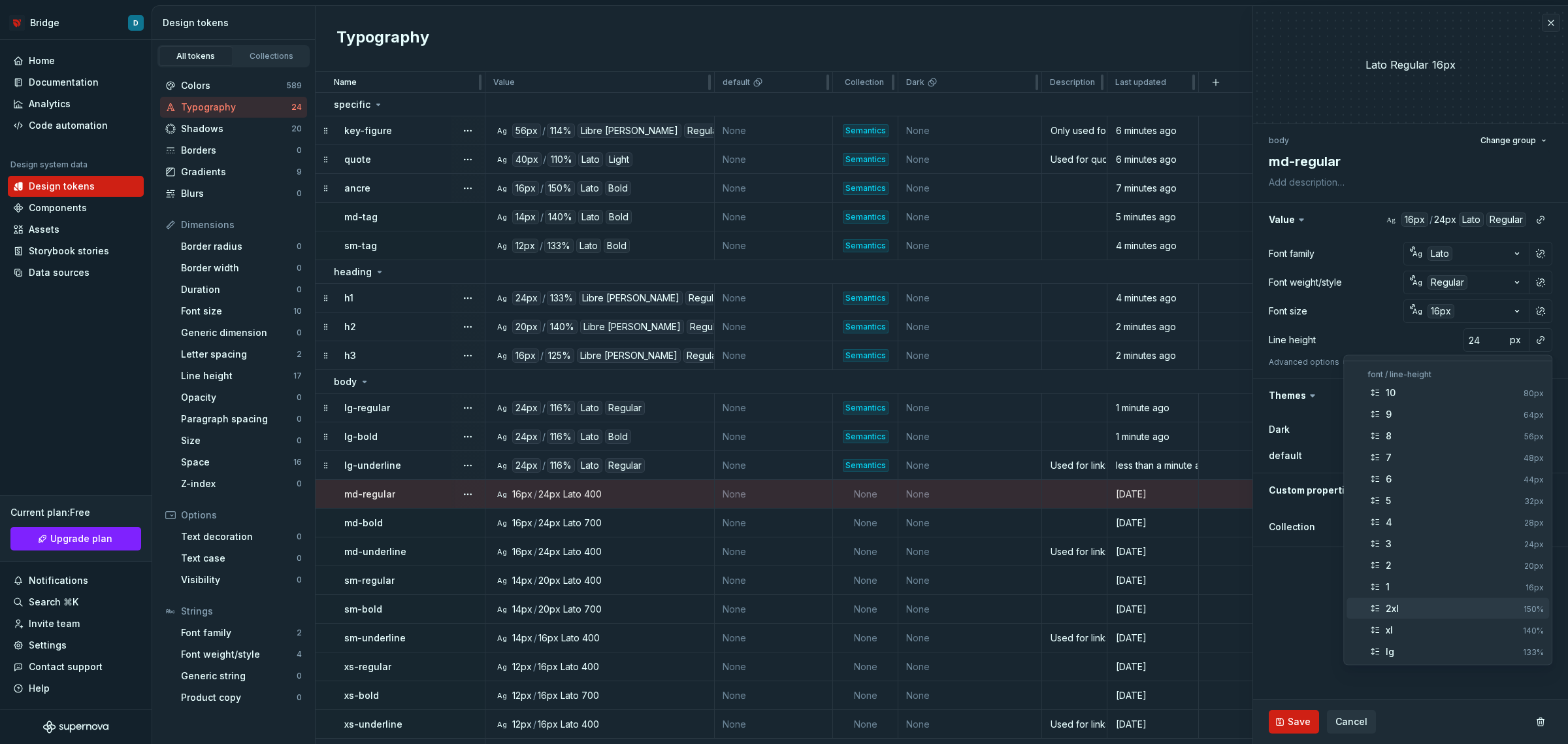
click at [1399, 609] on div "2xl" at bounding box center [1392, 608] width 13 height 13
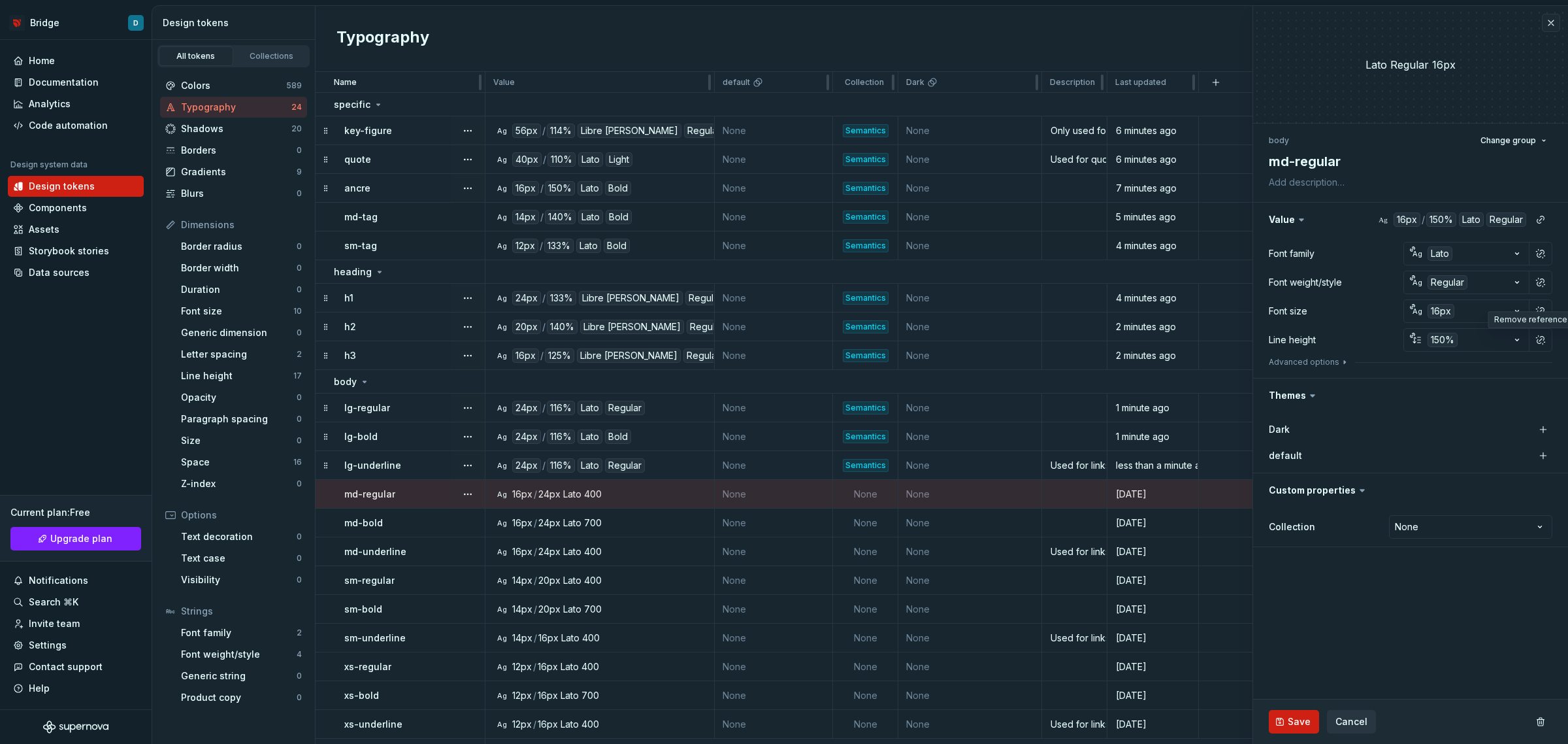
click at [1354, 363] on div "Advanced options" at bounding box center [1411, 362] width 283 height 10
click at [1334, 360] on button "Advanced options" at bounding box center [1310, 362] width 81 height 10
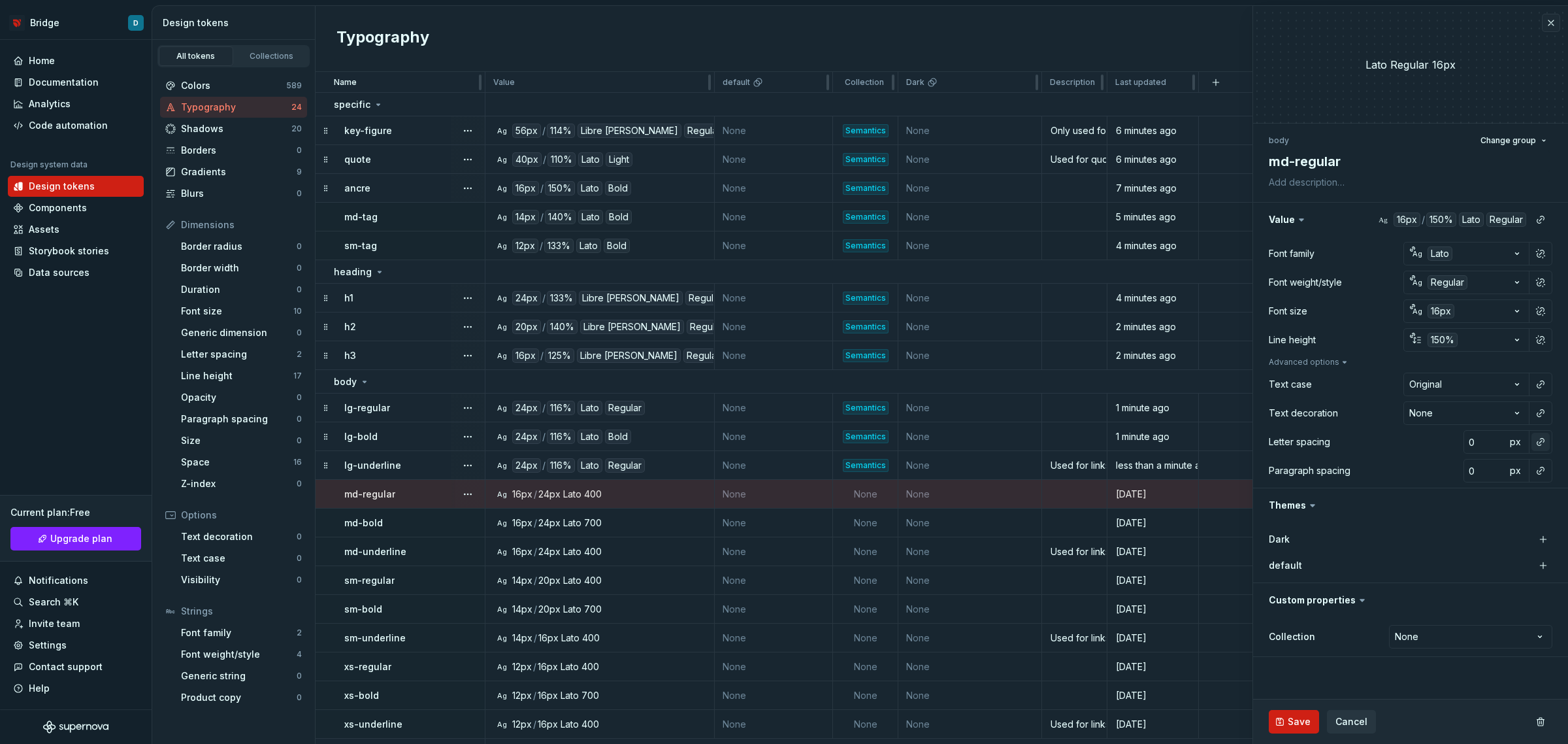
click at [1539, 442] on button "button" at bounding box center [1541, 442] width 18 height 18
click at [1464, 497] on div "normal" at bounding box center [1455, 494] width 138 height 13
type textarea "*"
click at [1447, 639] on html "Bridge D Home Documentation Analytics Code automation Design system data Design…" at bounding box center [784, 372] width 1568 height 744
select select "**********"
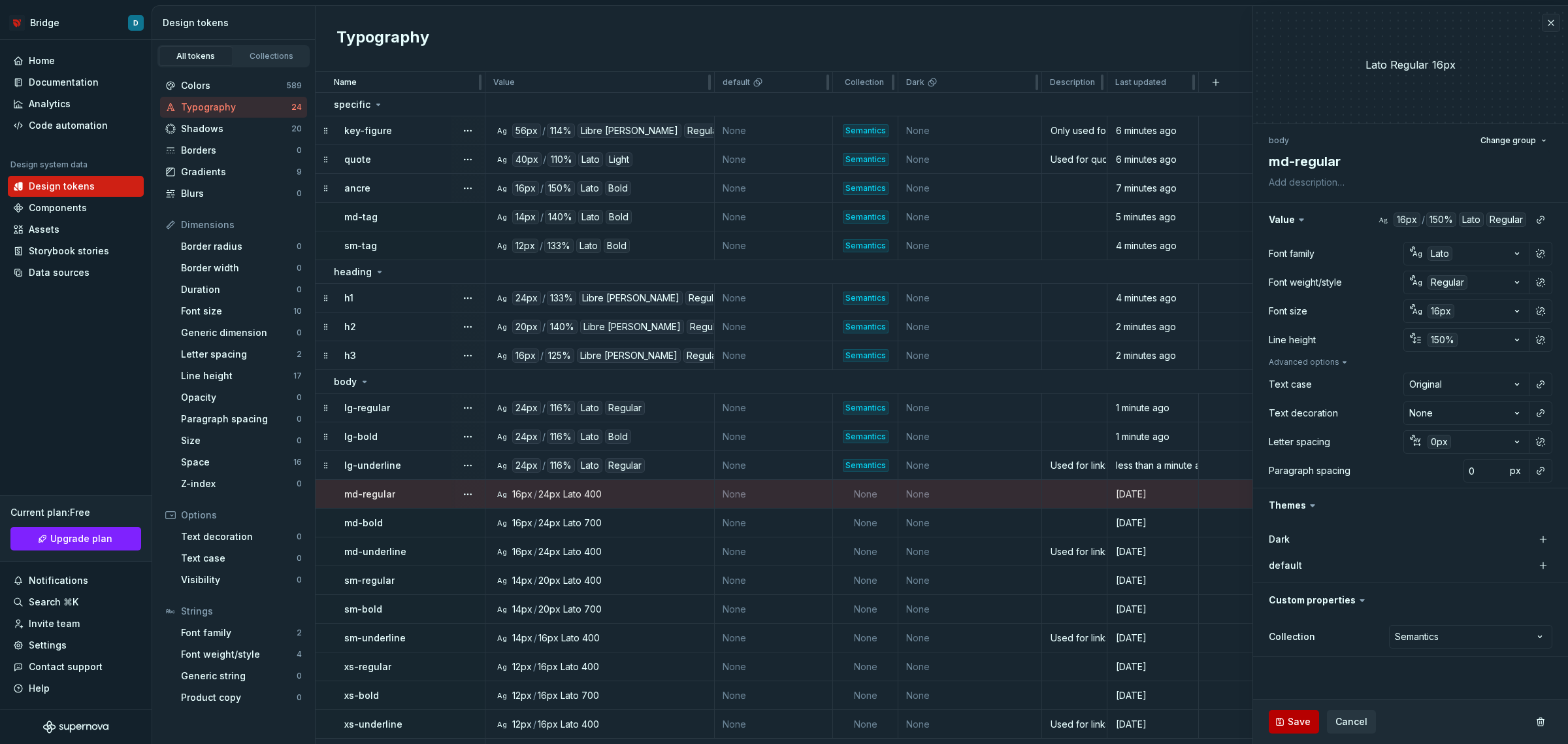
click at [1300, 719] on span "Save" at bounding box center [1299, 721] width 23 height 13
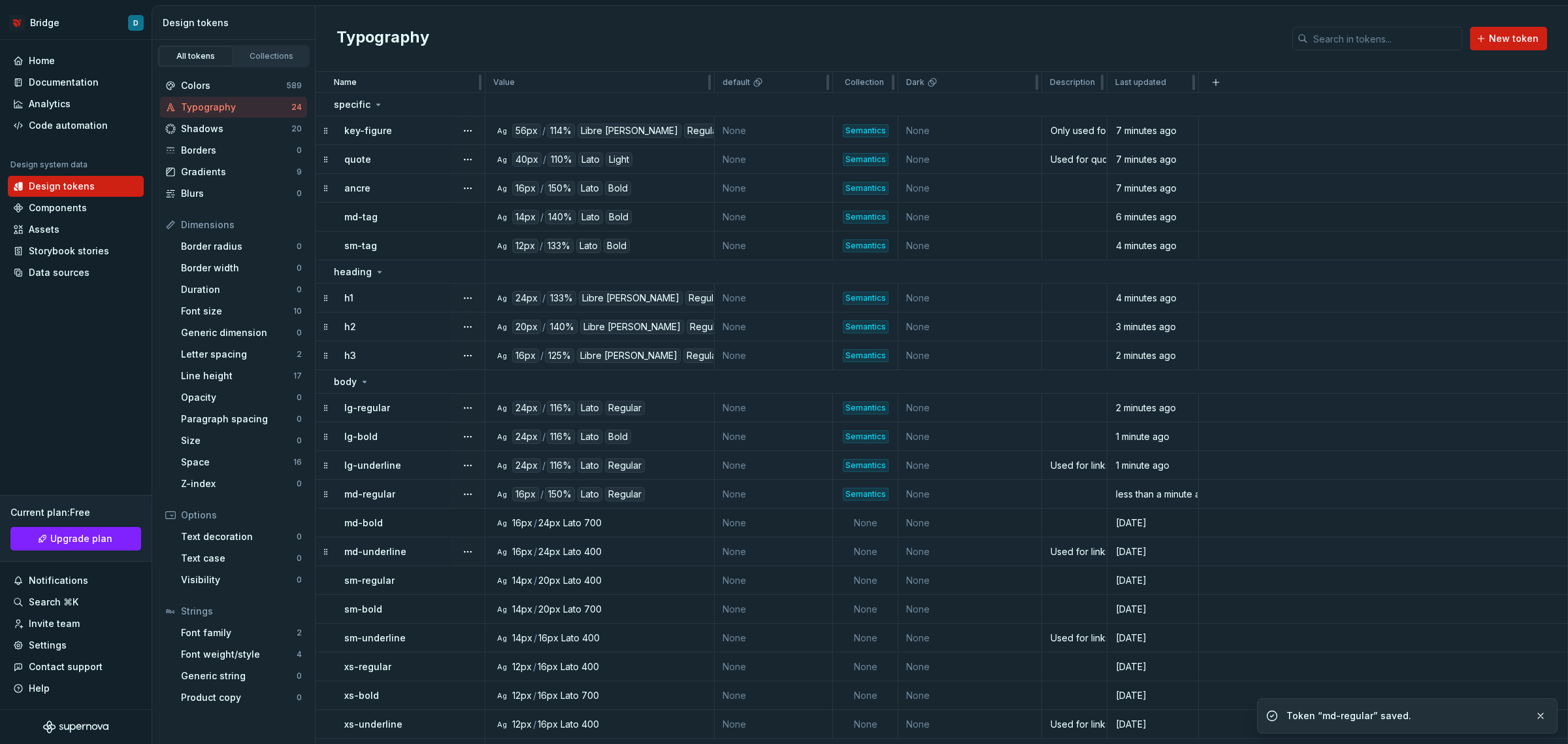
click at [410, 507] on td "md-regular" at bounding box center [401, 494] width 170 height 28
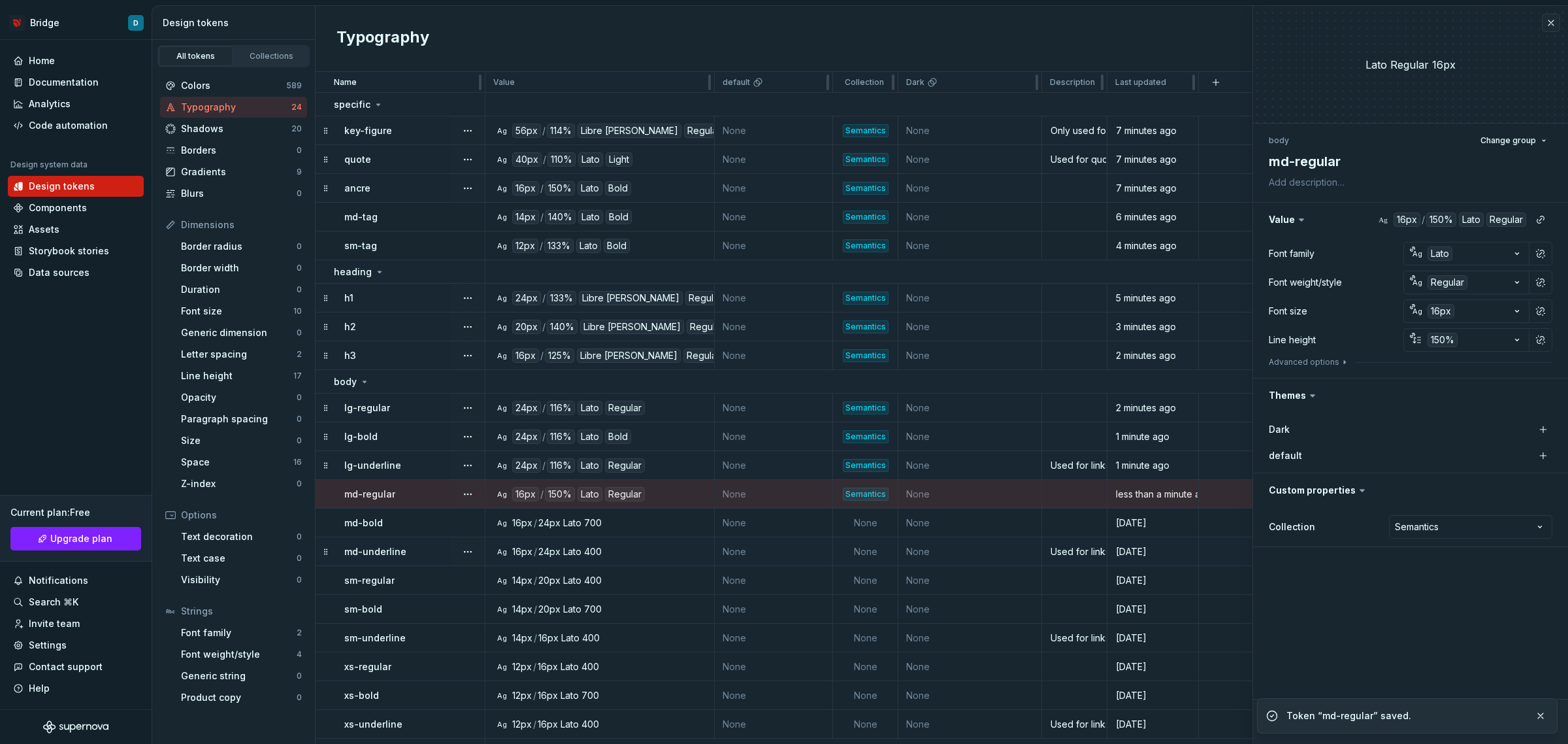
click at [406, 516] on div "md-bold" at bounding box center [414, 522] width 140 height 13
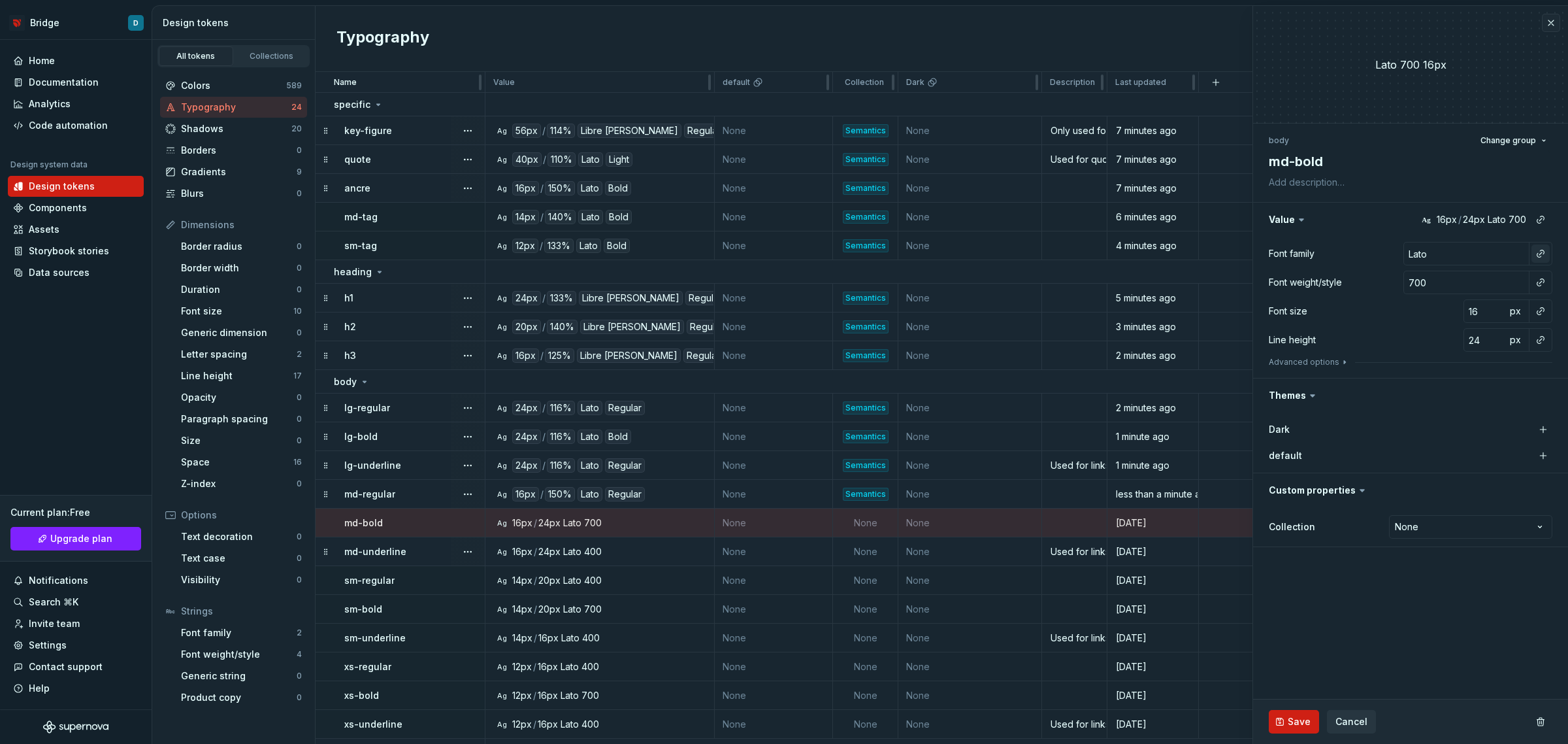
click at [1542, 252] on button "button" at bounding box center [1541, 253] width 18 height 18
click at [1453, 322] on div "default" at bounding box center [1454, 327] width 136 height 13
click at [1539, 283] on button "button" at bounding box center [1541, 282] width 18 height 18
click at [1431, 374] on div "bold" at bounding box center [1454, 377] width 136 height 13
click at [1546, 308] on button "button" at bounding box center [1541, 311] width 18 height 18
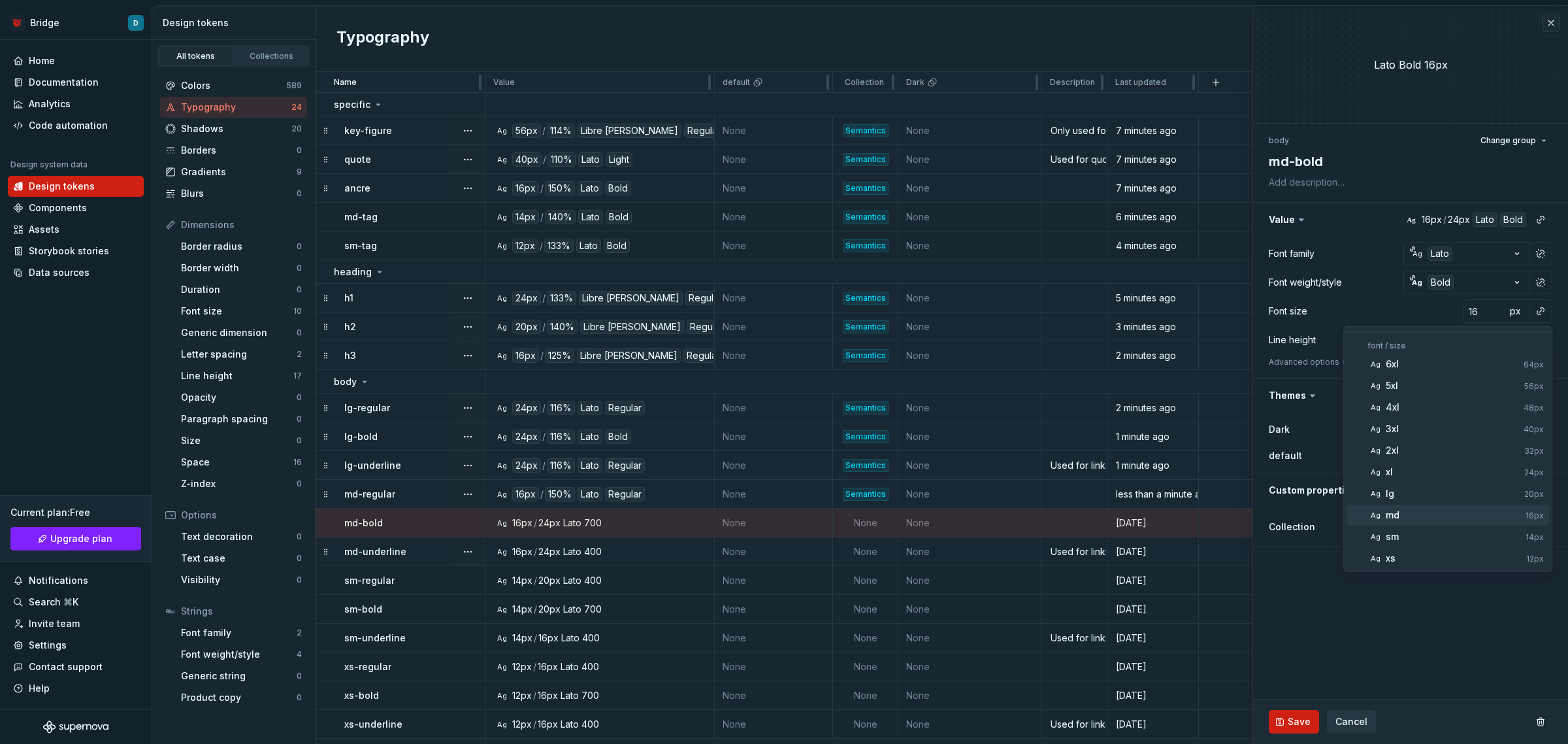
click at [1432, 520] on div "md" at bounding box center [1453, 515] width 135 height 13
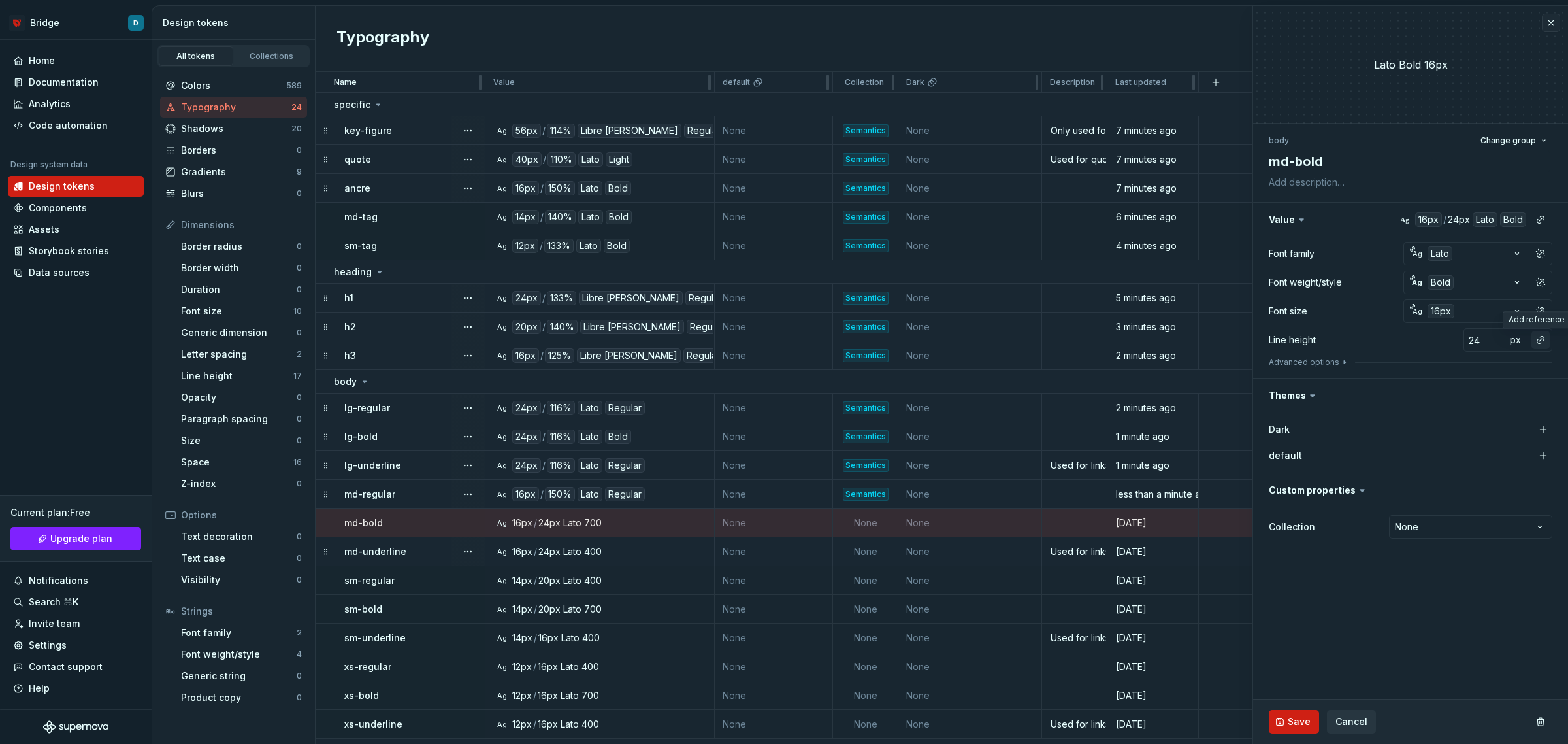
click at [1543, 340] on button "button" at bounding box center [1541, 339] width 18 height 18
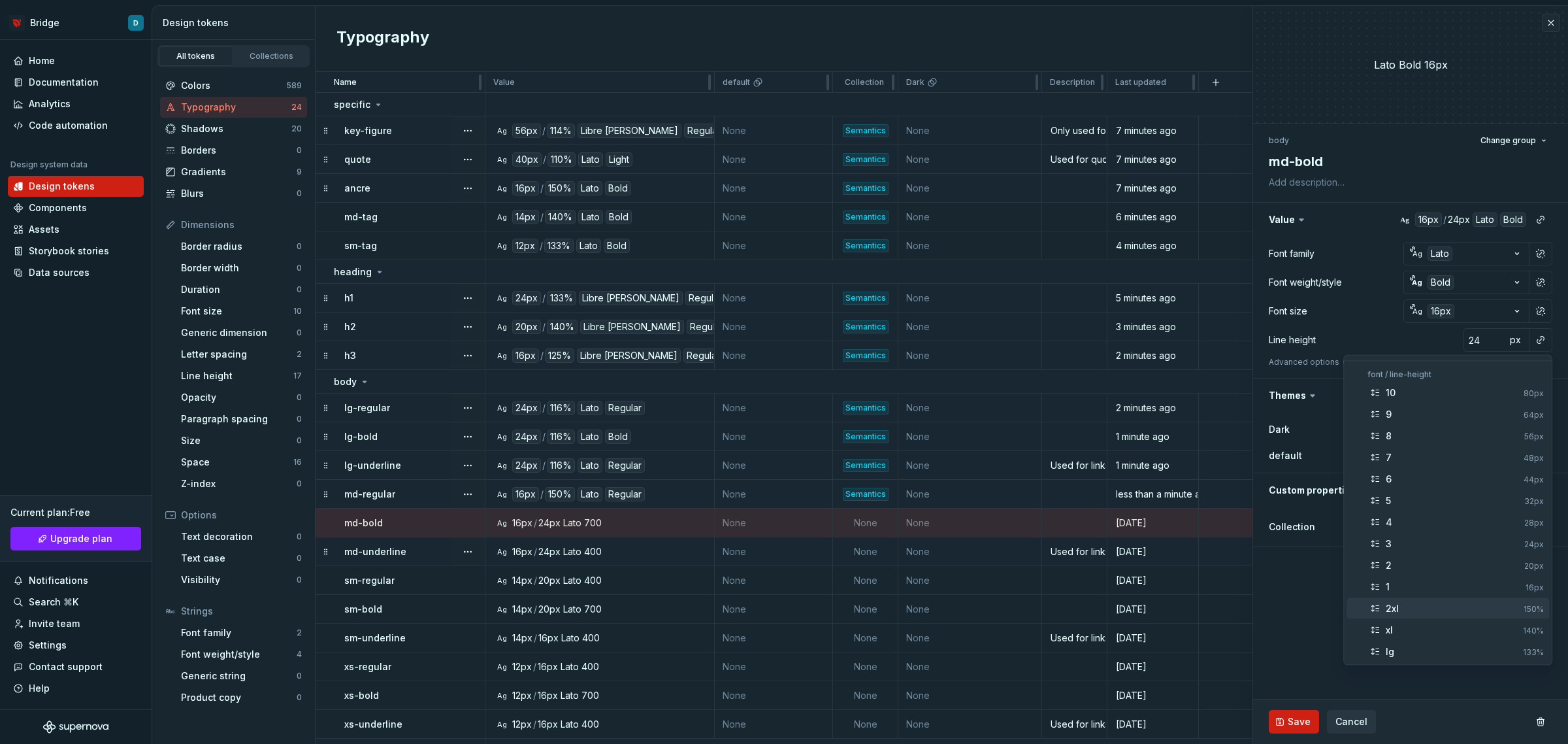
click at [1423, 606] on div "2xl" at bounding box center [1452, 608] width 132 height 13
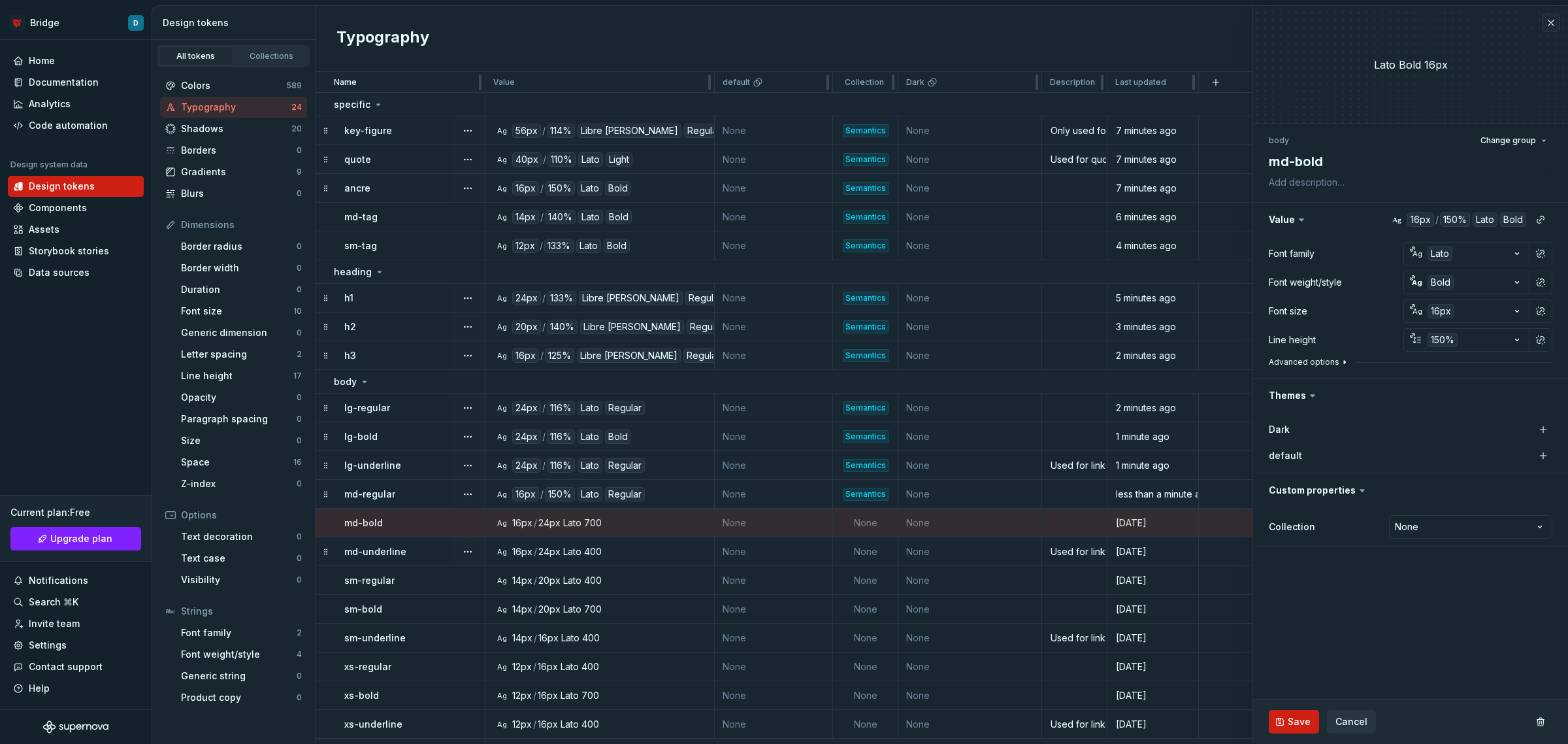
click at [1335, 363] on button "Advanced options" at bounding box center [1310, 362] width 81 height 10
click at [1542, 443] on button "button" at bounding box center [1541, 442] width 18 height 18
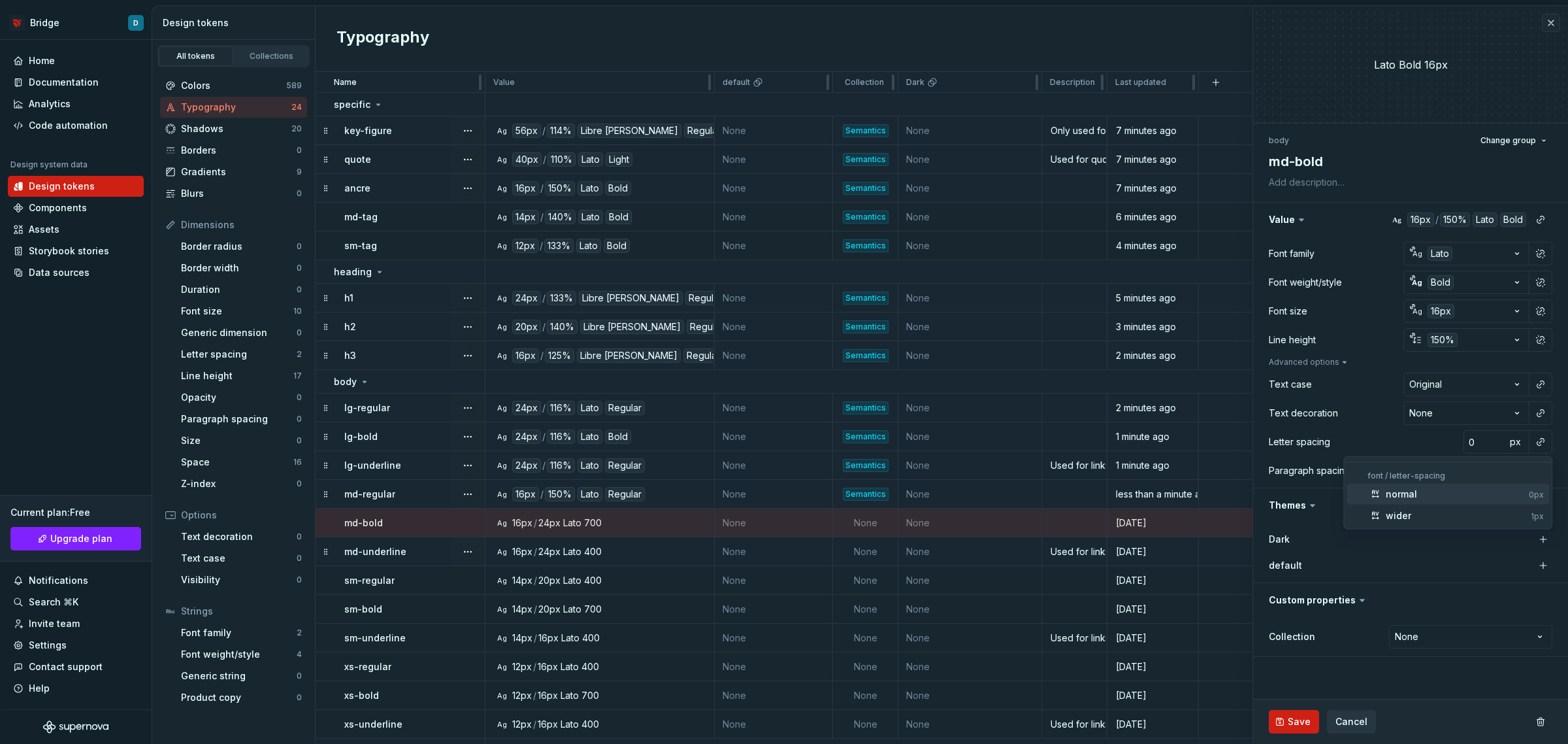
click at [1456, 491] on div "normal" at bounding box center [1455, 494] width 138 height 13
type textarea "*"
click at [1530, 633] on html "Bridge D Home Documentation Analytics Code automation Design system data Design…" at bounding box center [784, 372] width 1568 height 744
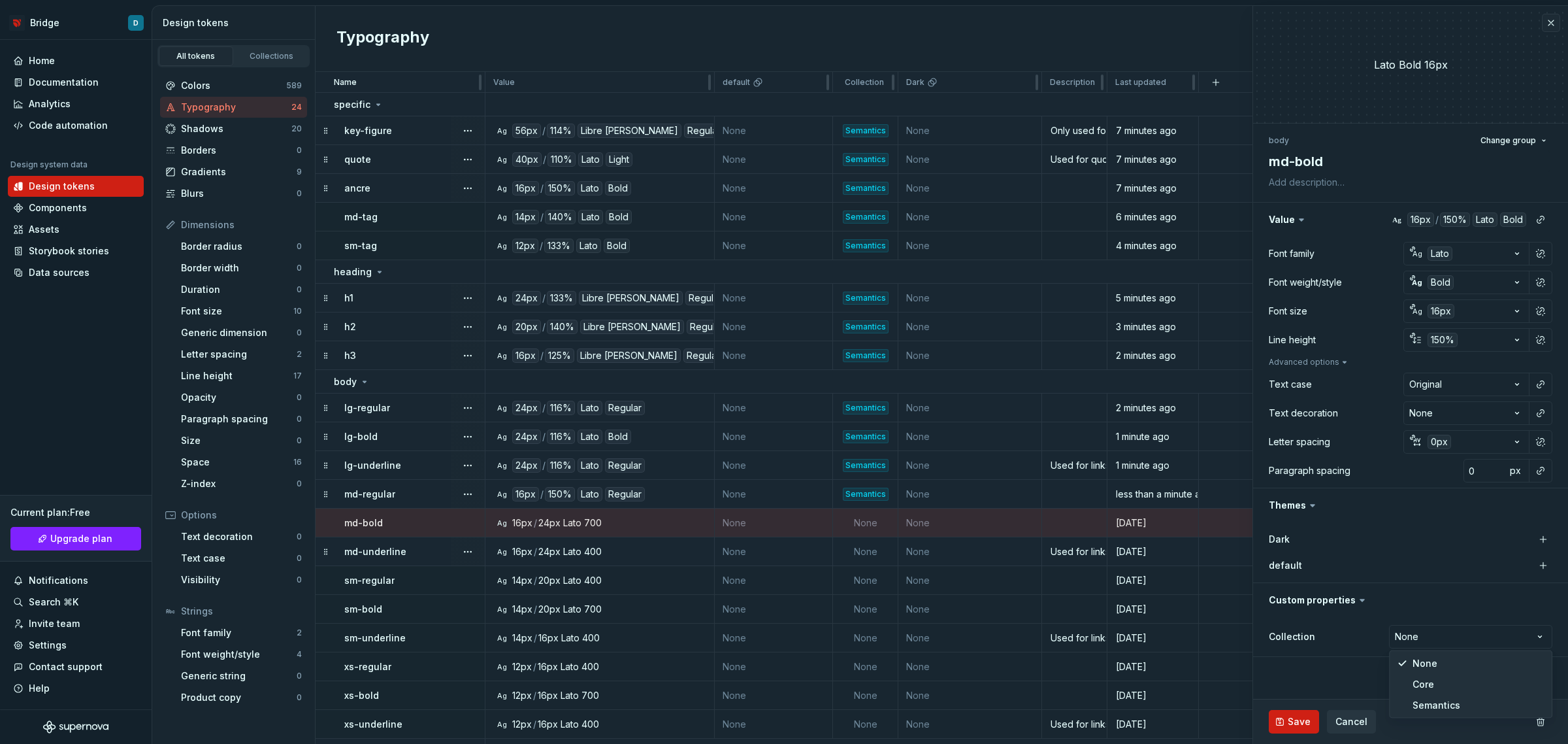
select select "**********"
click at [1301, 723] on span "Save" at bounding box center [1299, 721] width 23 height 13
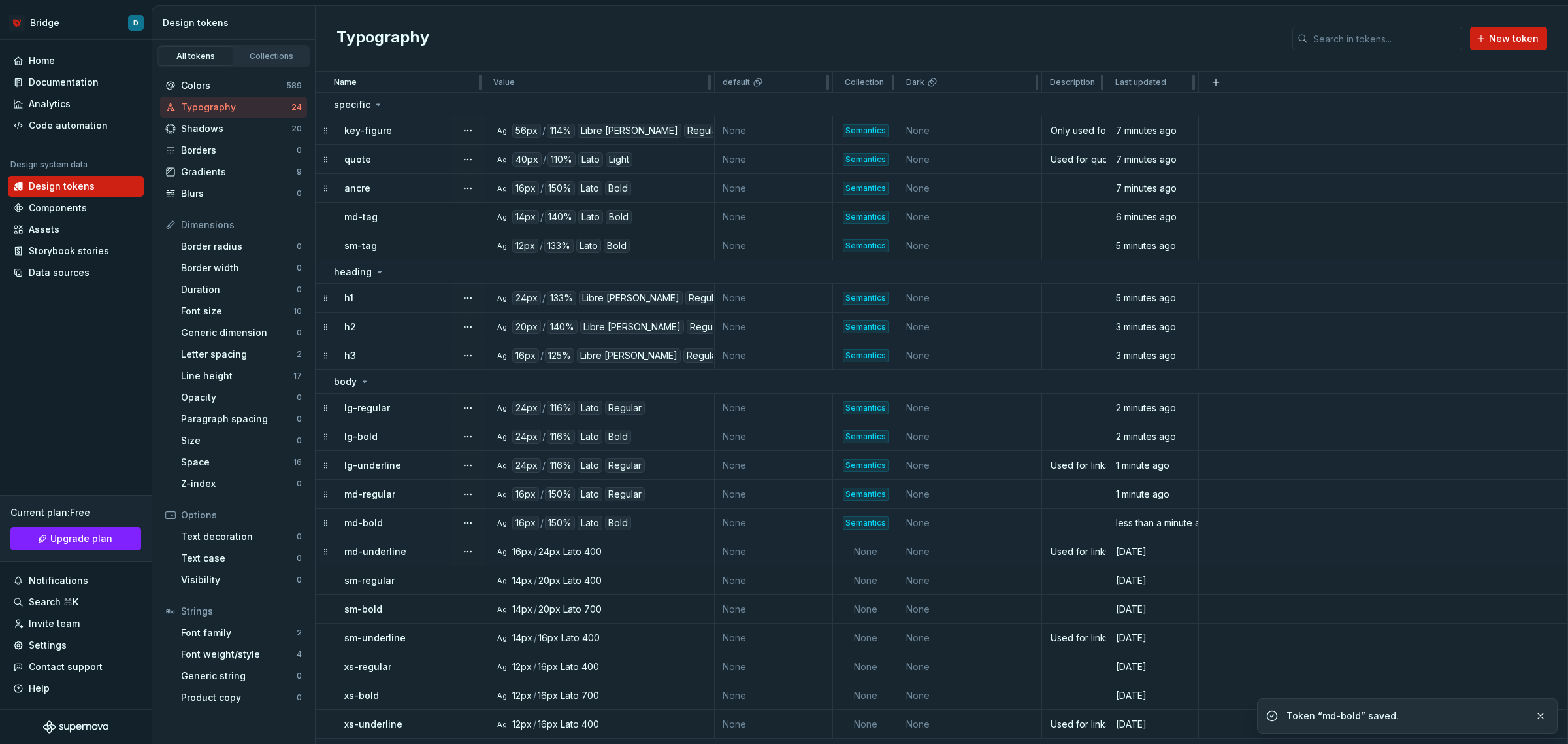
click at [383, 552] on p "md-underline" at bounding box center [375, 552] width 62 height 13
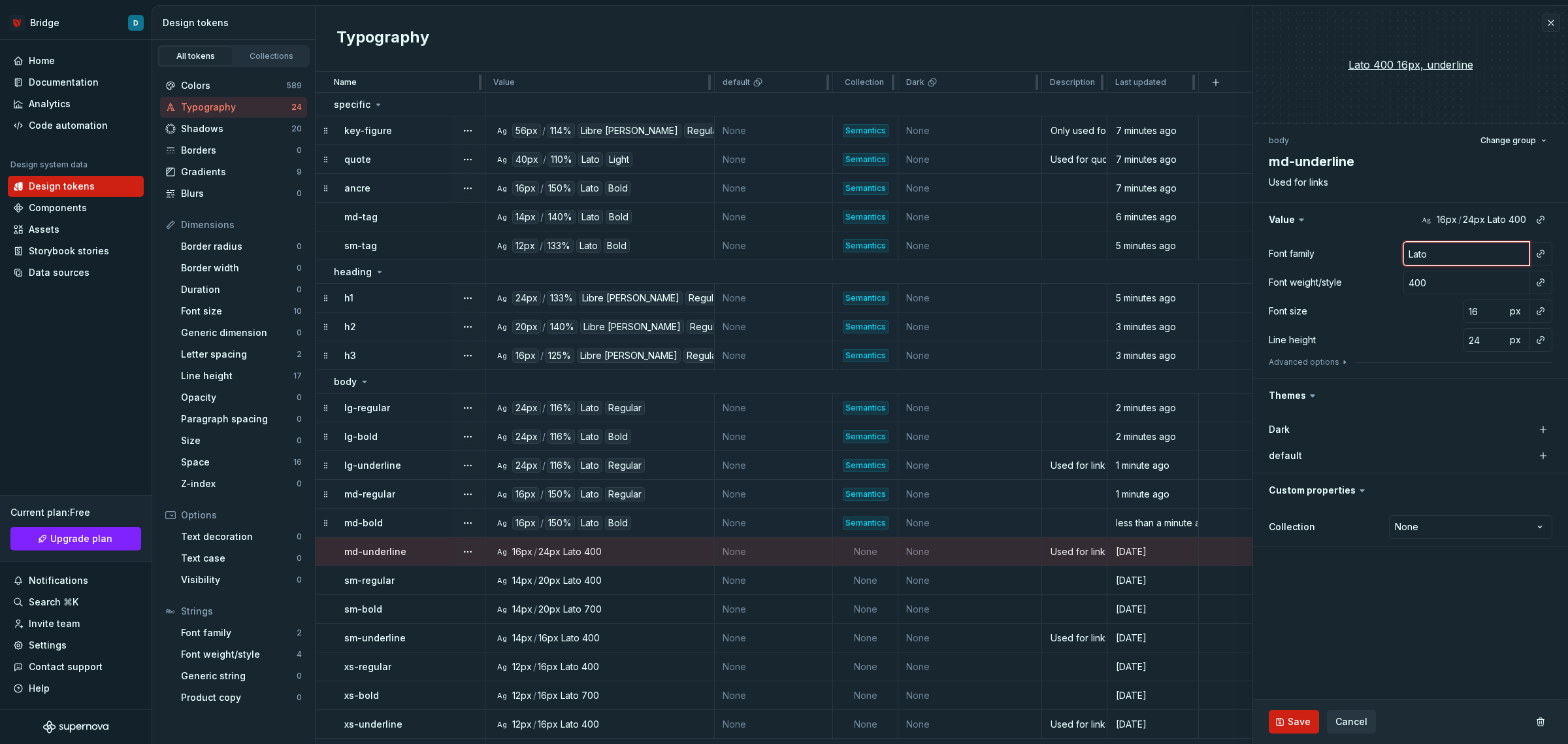
click at [1455, 250] on input "Lato" at bounding box center [1466, 253] width 126 height 23
click at [1535, 252] on button "button" at bounding box center [1541, 253] width 18 height 18
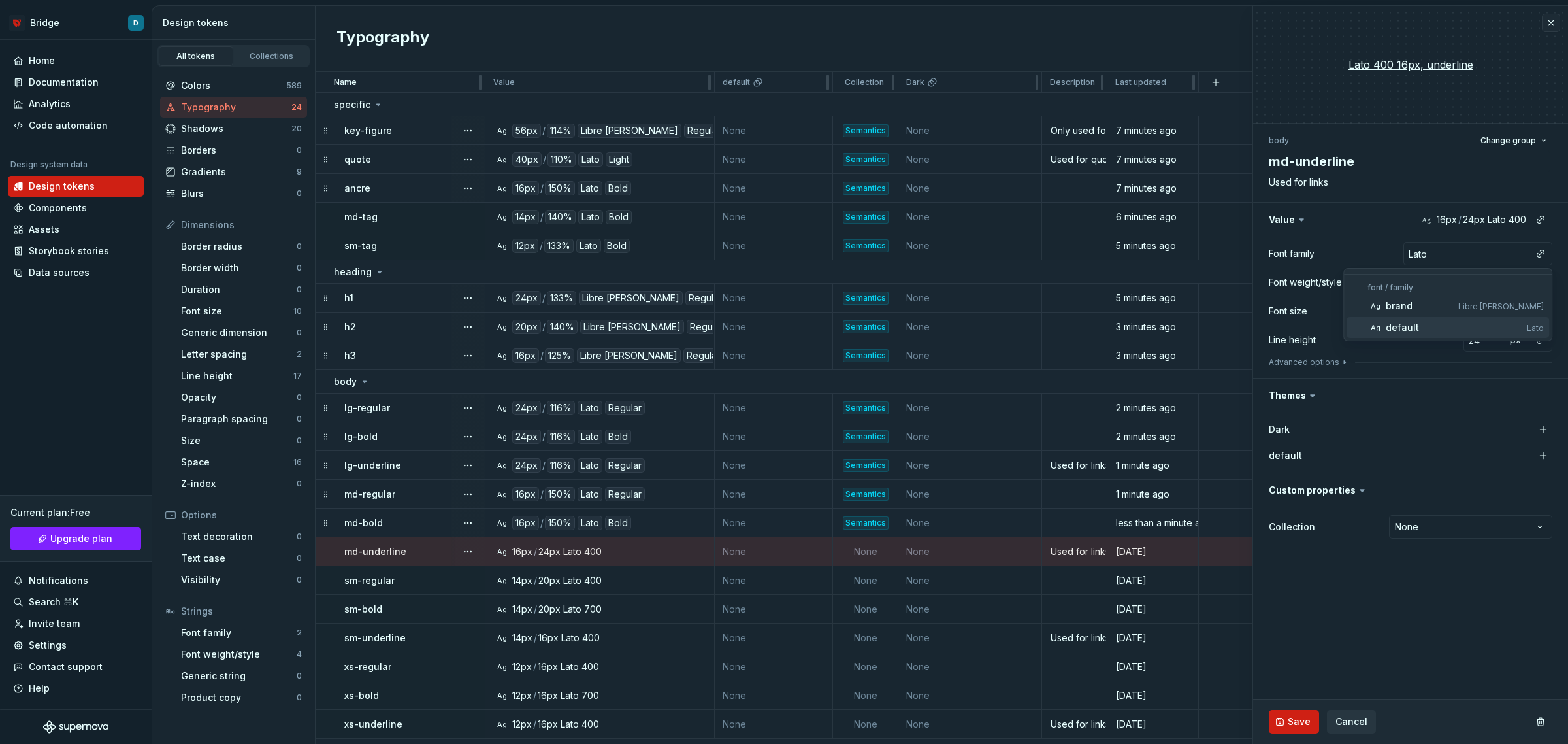
click at [1447, 325] on div "default" at bounding box center [1454, 327] width 136 height 13
click at [1540, 286] on button "button" at bounding box center [1541, 282] width 18 height 18
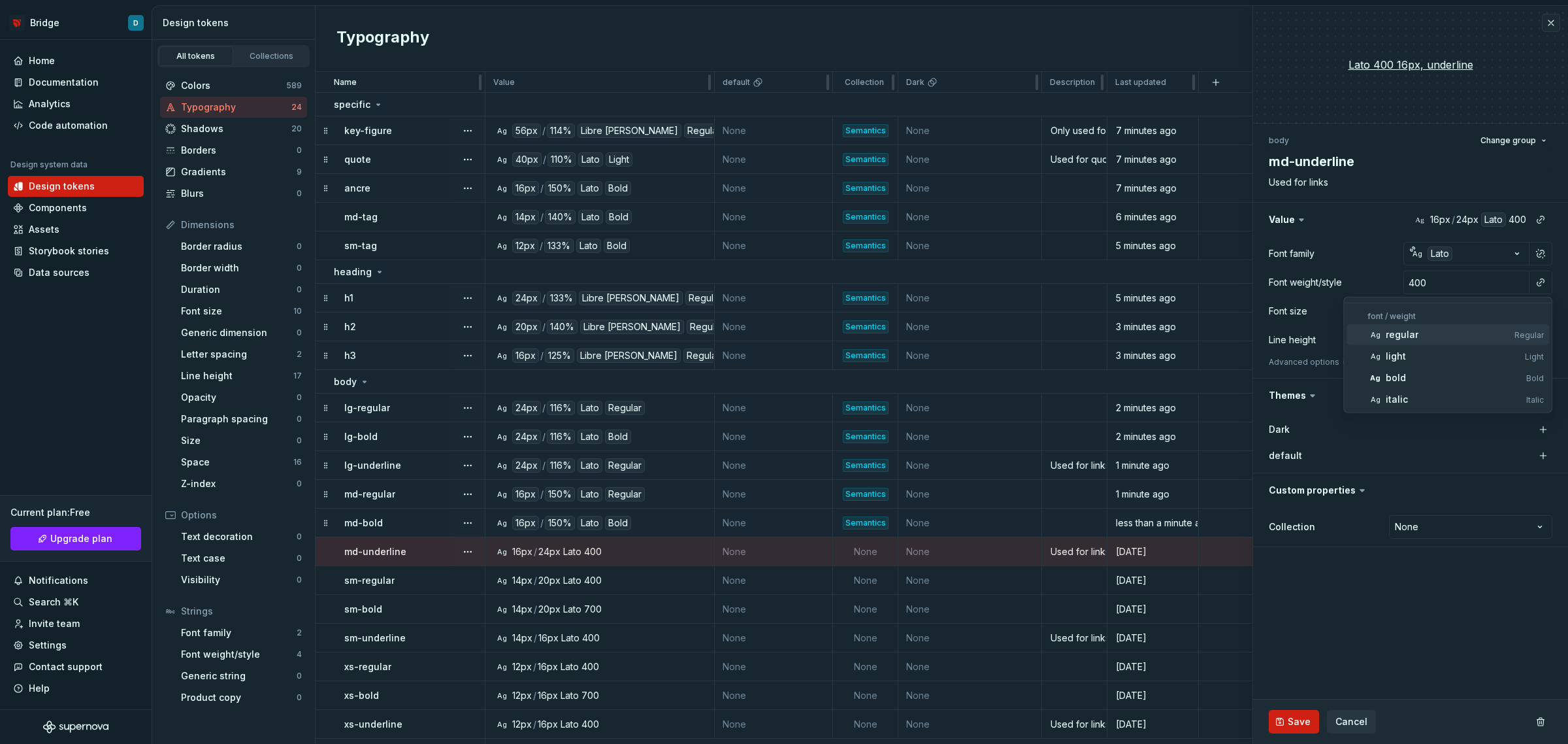
click at [1412, 335] on div "regular" at bounding box center [1402, 334] width 33 height 13
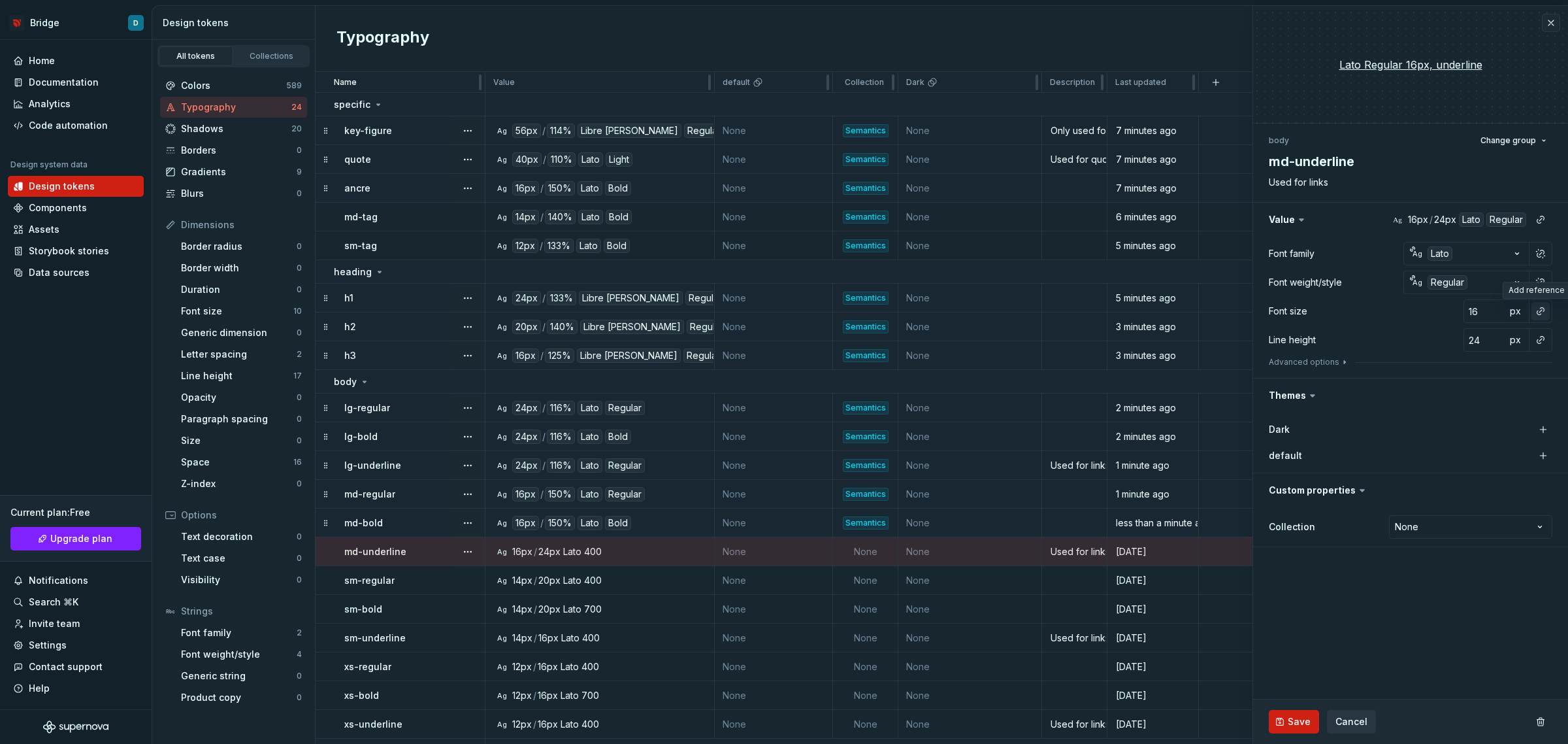
click at [1536, 312] on button "button" at bounding box center [1541, 311] width 18 height 18
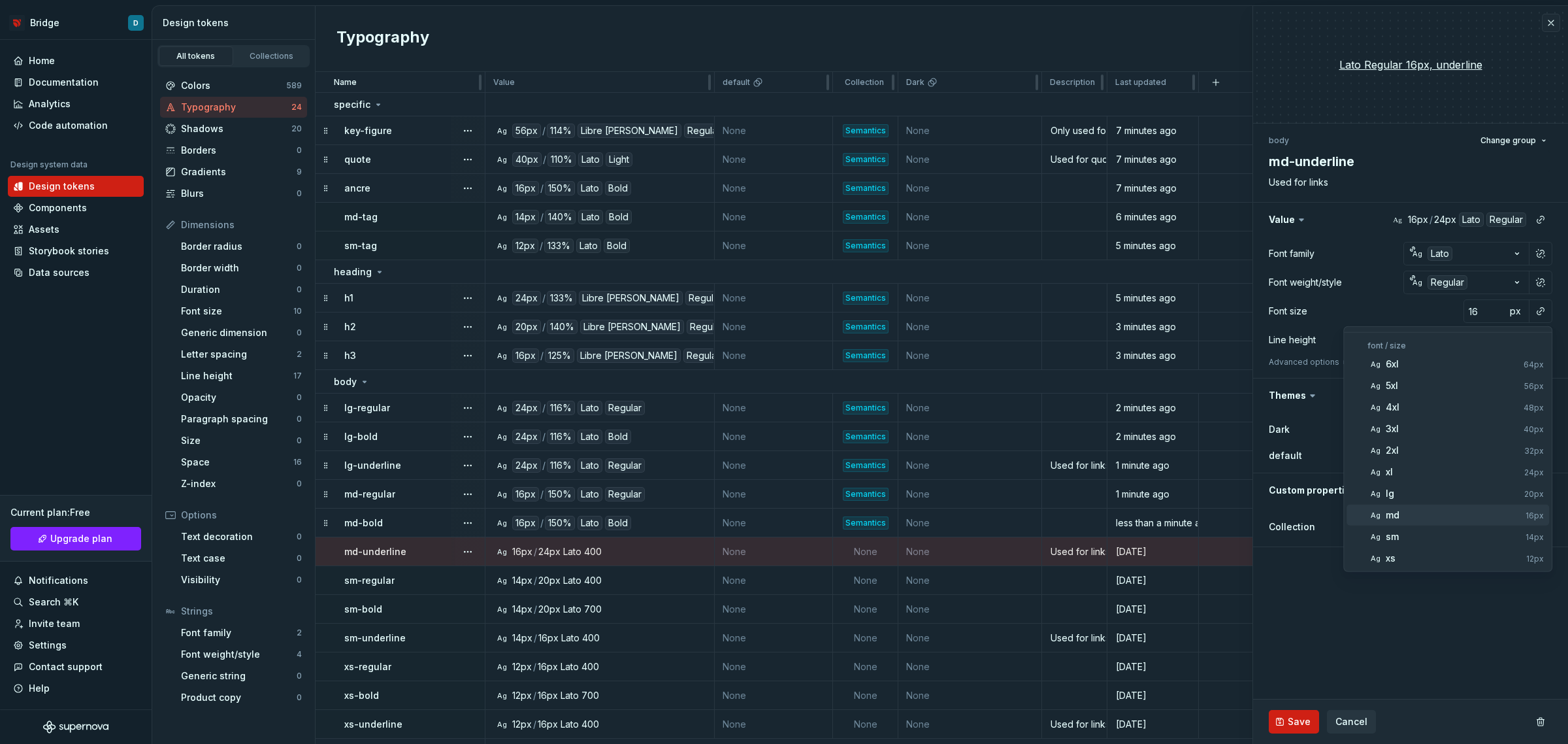
click at [1468, 513] on div "md" at bounding box center [1453, 515] width 135 height 13
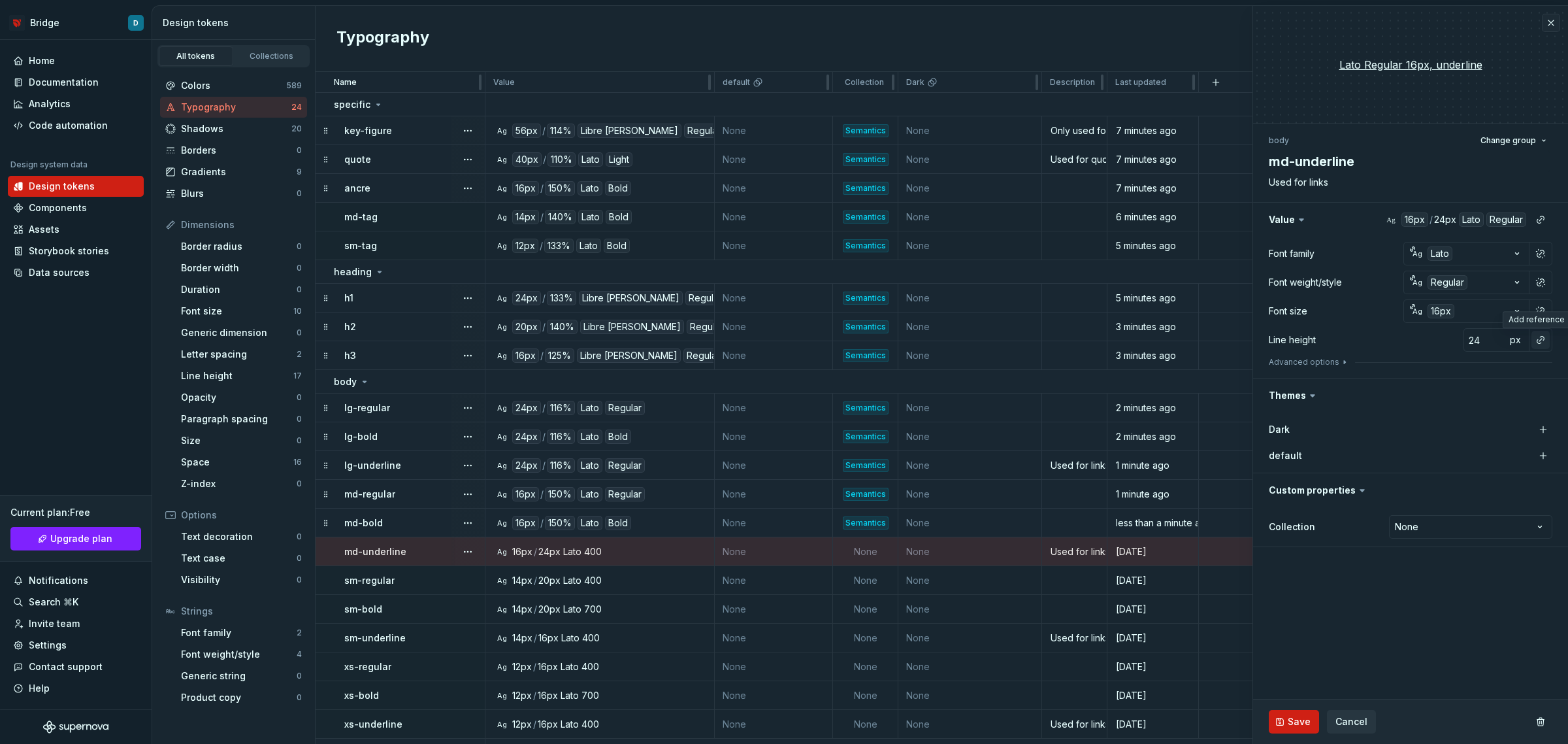
click at [1543, 340] on button "button" at bounding box center [1541, 339] width 18 height 18
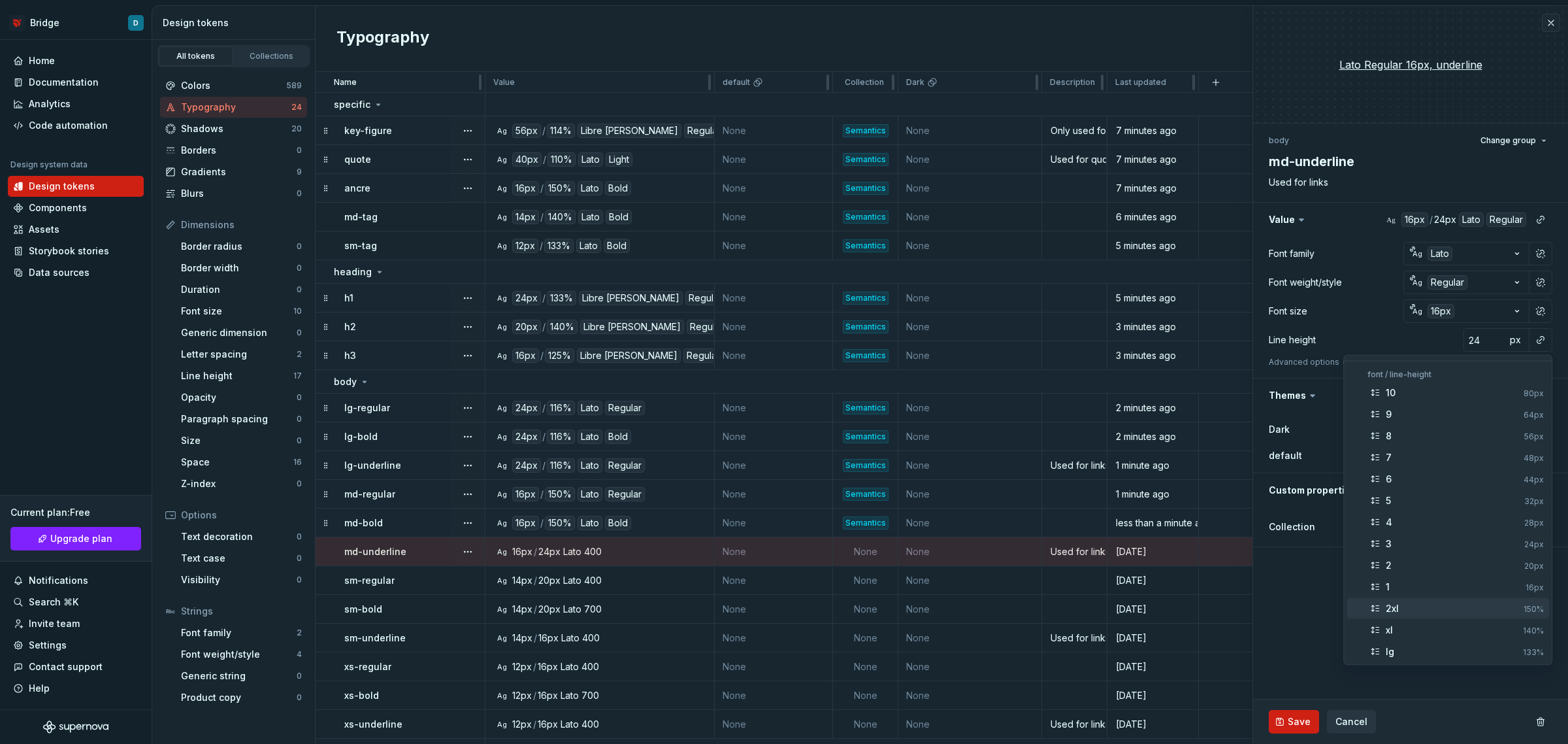
click at [1412, 605] on div "2xl" at bounding box center [1452, 608] width 132 height 13
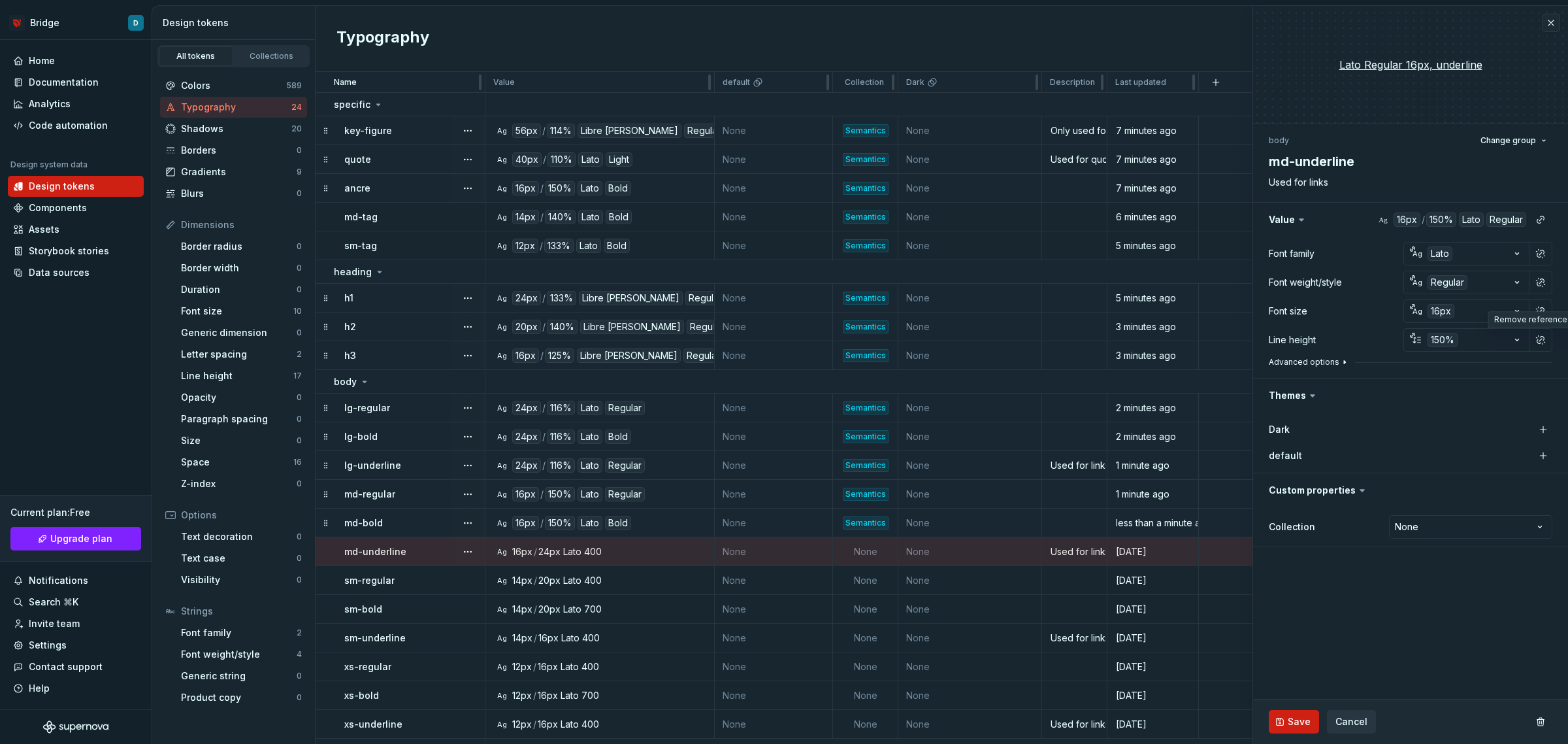
click at [1301, 363] on button "Advanced options" at bounding box center [1310, 362] width 81 height 10
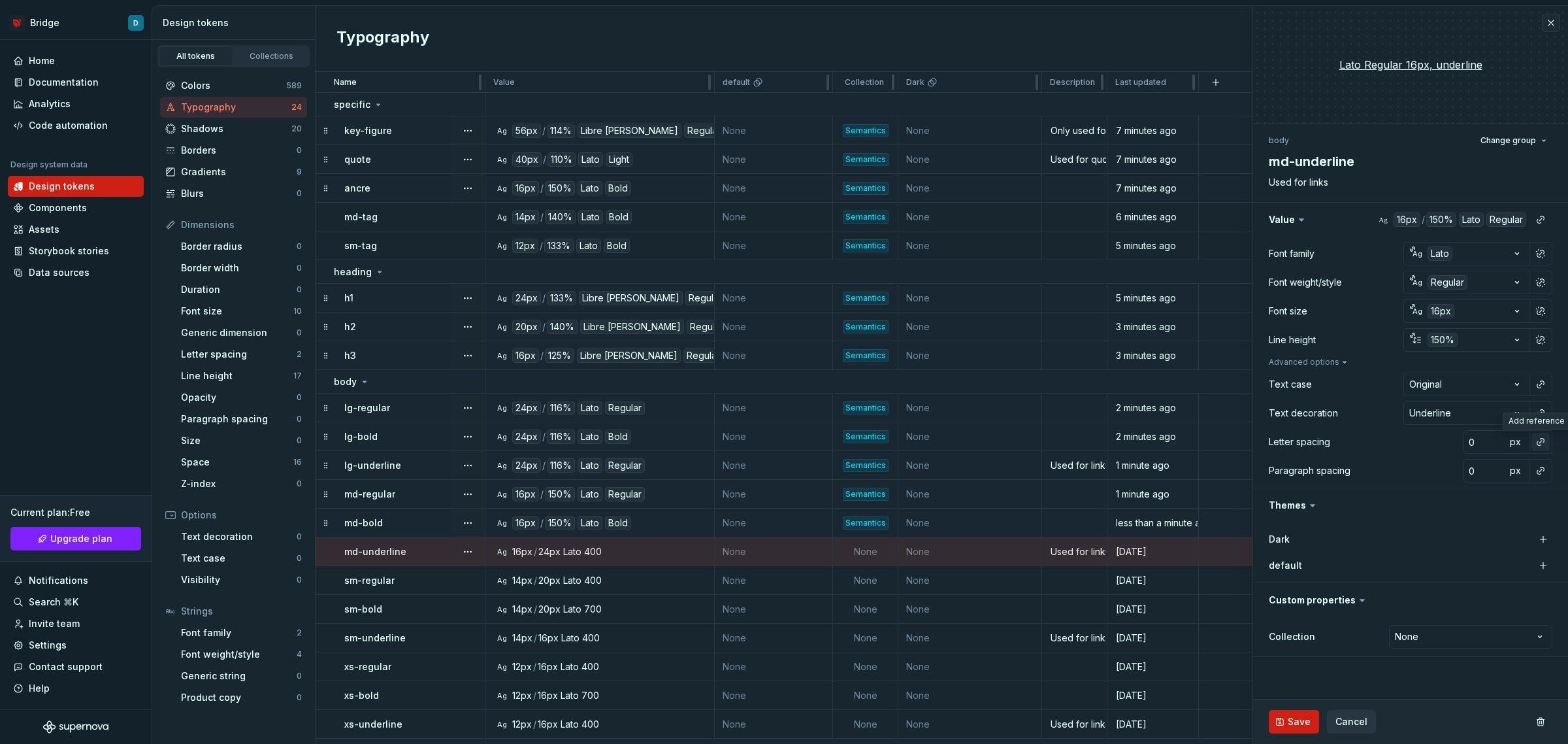
click at [1544, 440] on button "button" at bounding box center [1541, 442] width 18 height 18
click at [1475, 493] on div "normal" at bounding box center [1455, 494] width 138 height 13
type textarea "*"
click at [1449, 639] on html "Bridge D Home Documentation Analytics Code automation Design system data Design…" at bounding box center [784, 372] width 1568 height 744
select select "**********"
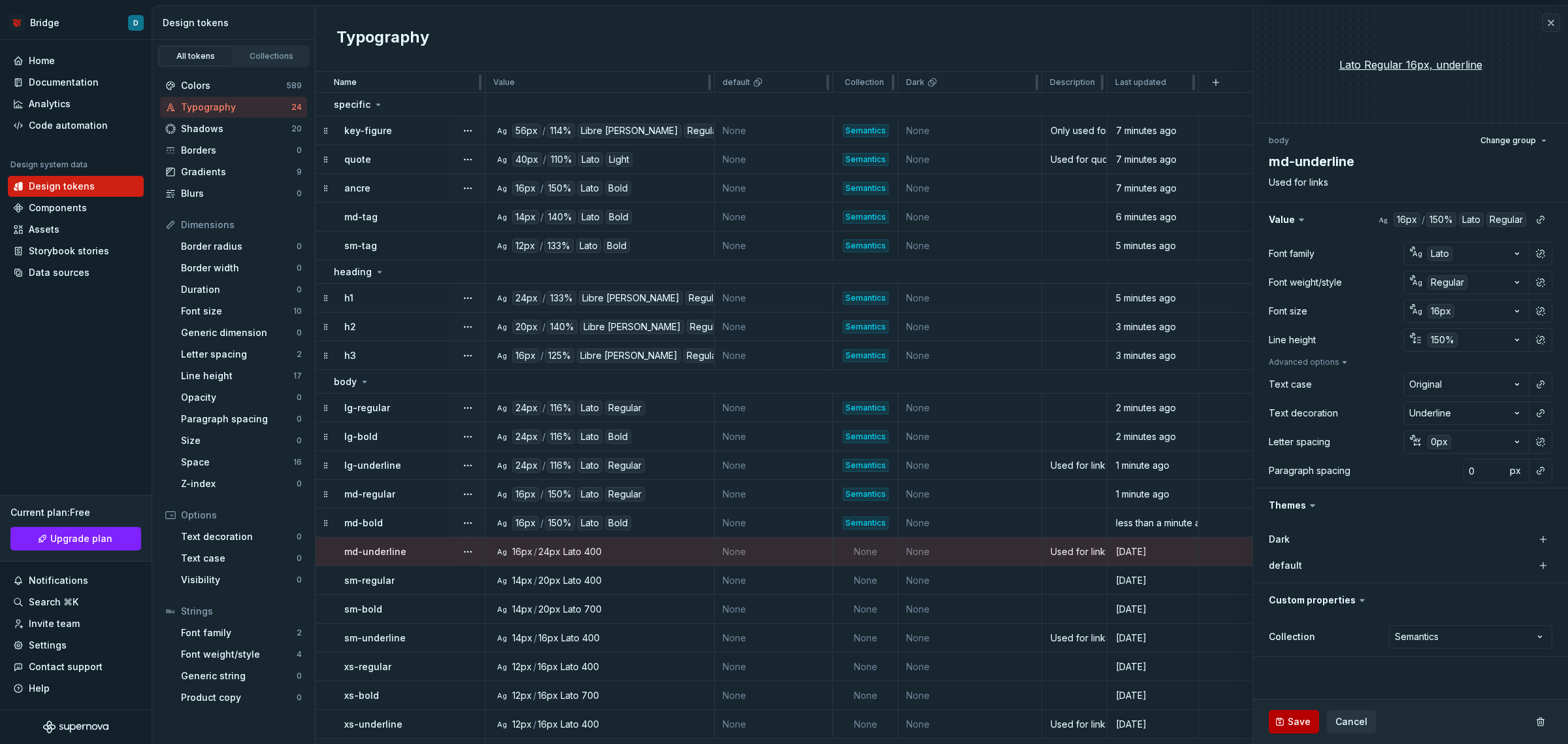
click at [1297, 717] on span "Save" at bounding box center [1299, 721] width 23 height 13
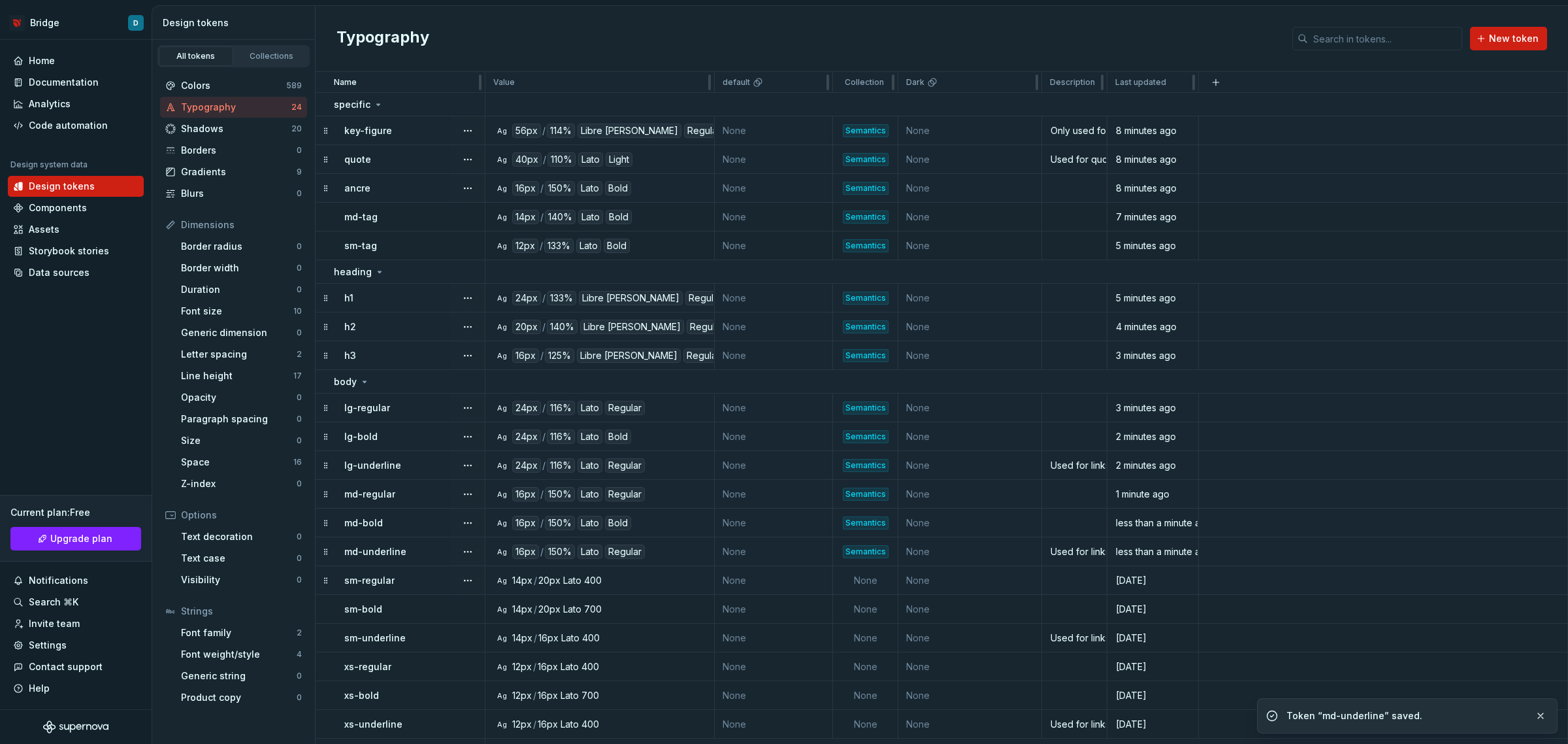
click at [633, 590] on td "Ag 14px / 20px Lato 400" at bounding box center [599, 580] width 229 height 28
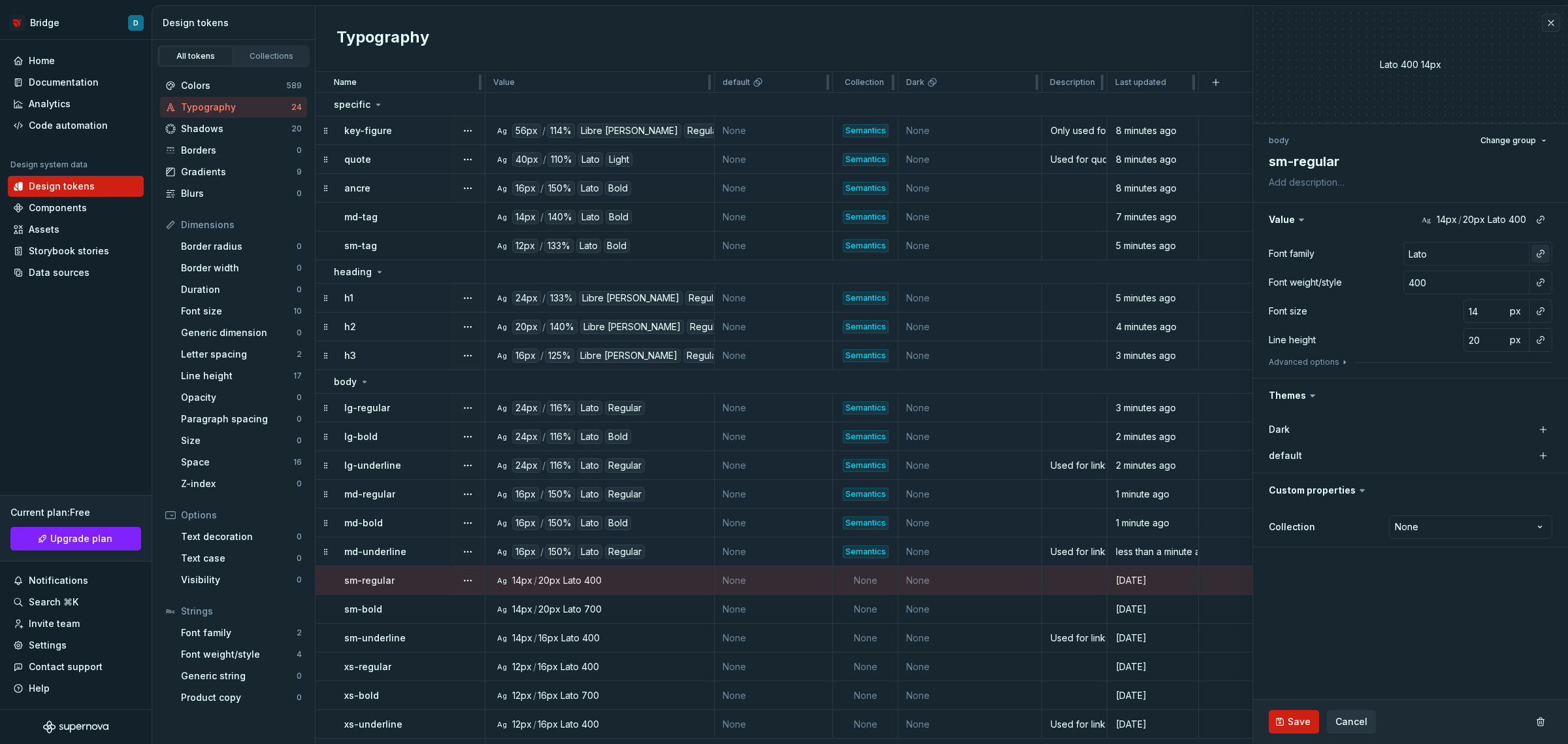
click at [1533, 249] on button "button" at bounding box center [1541, 253] width 18 height 18
click at [1444, 321] on div "default" at bounding box center [1454, 327] width 136 height 13
click at [1543, 277] on button "button" at bounding box center [1541, 282] width 18 height 18
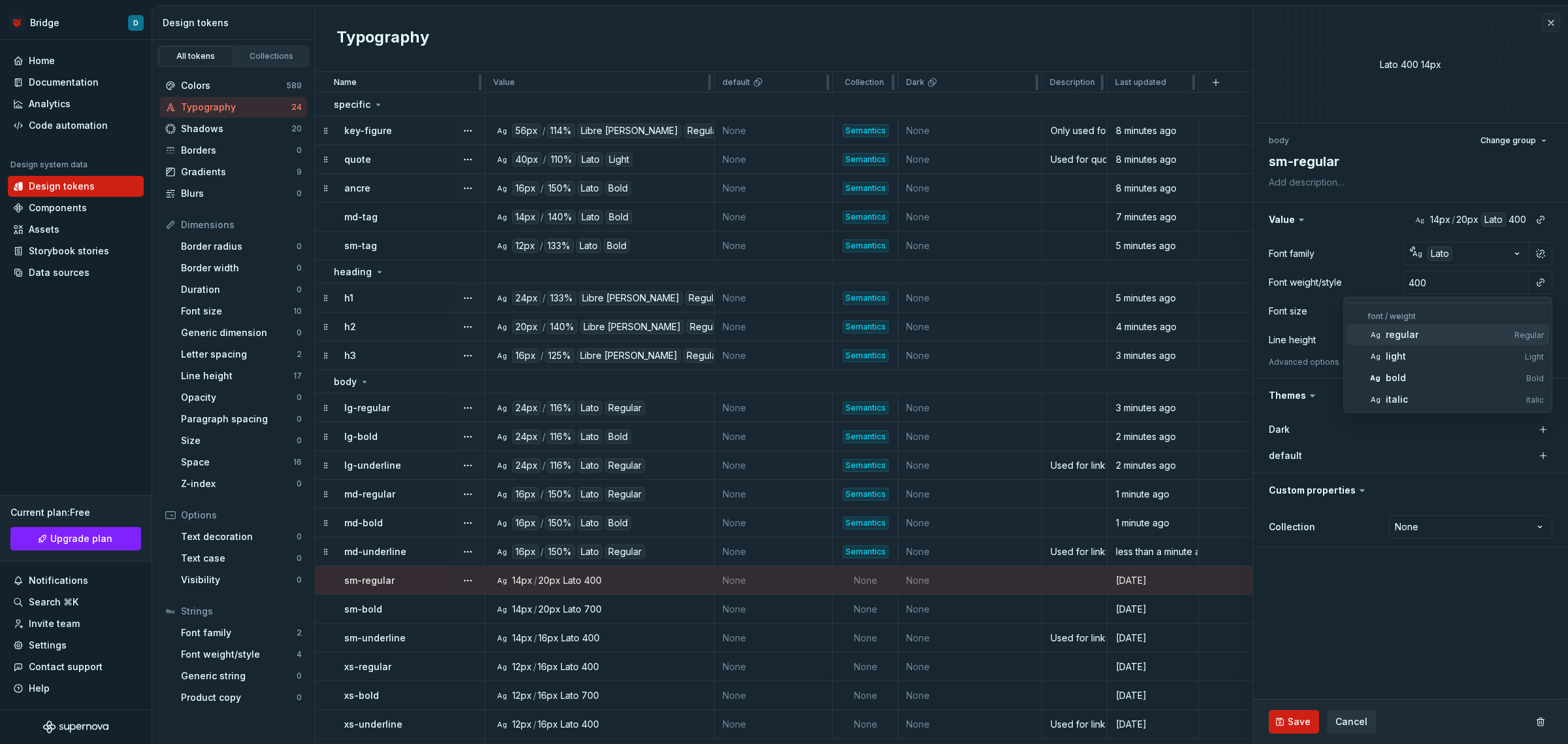
click at [1422, 335] on div "regular" at bounding box center [1448, 334] width 124 height 13
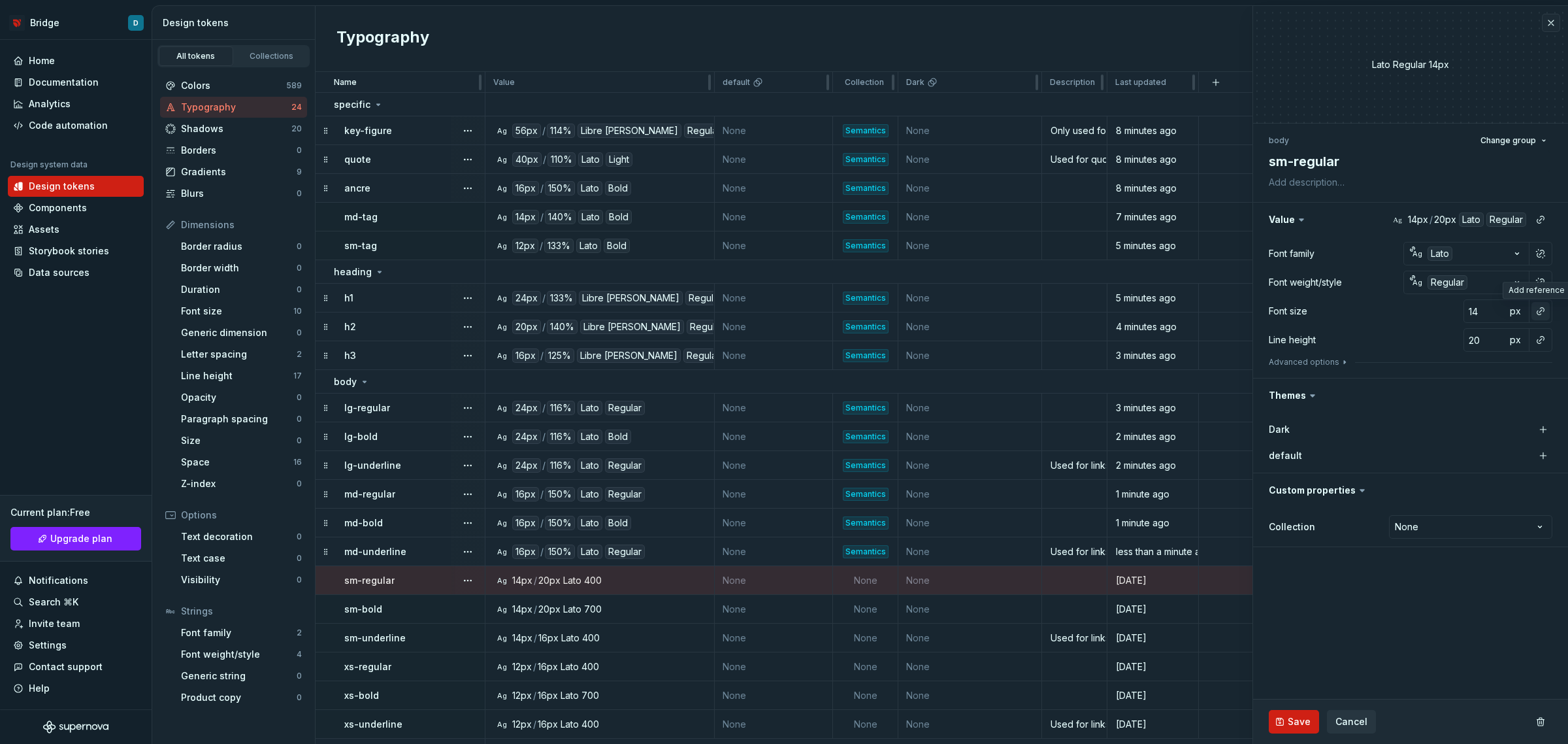
click at [1540, 308] on button "button" at bounding box center [1541, 311] width 18 height 18
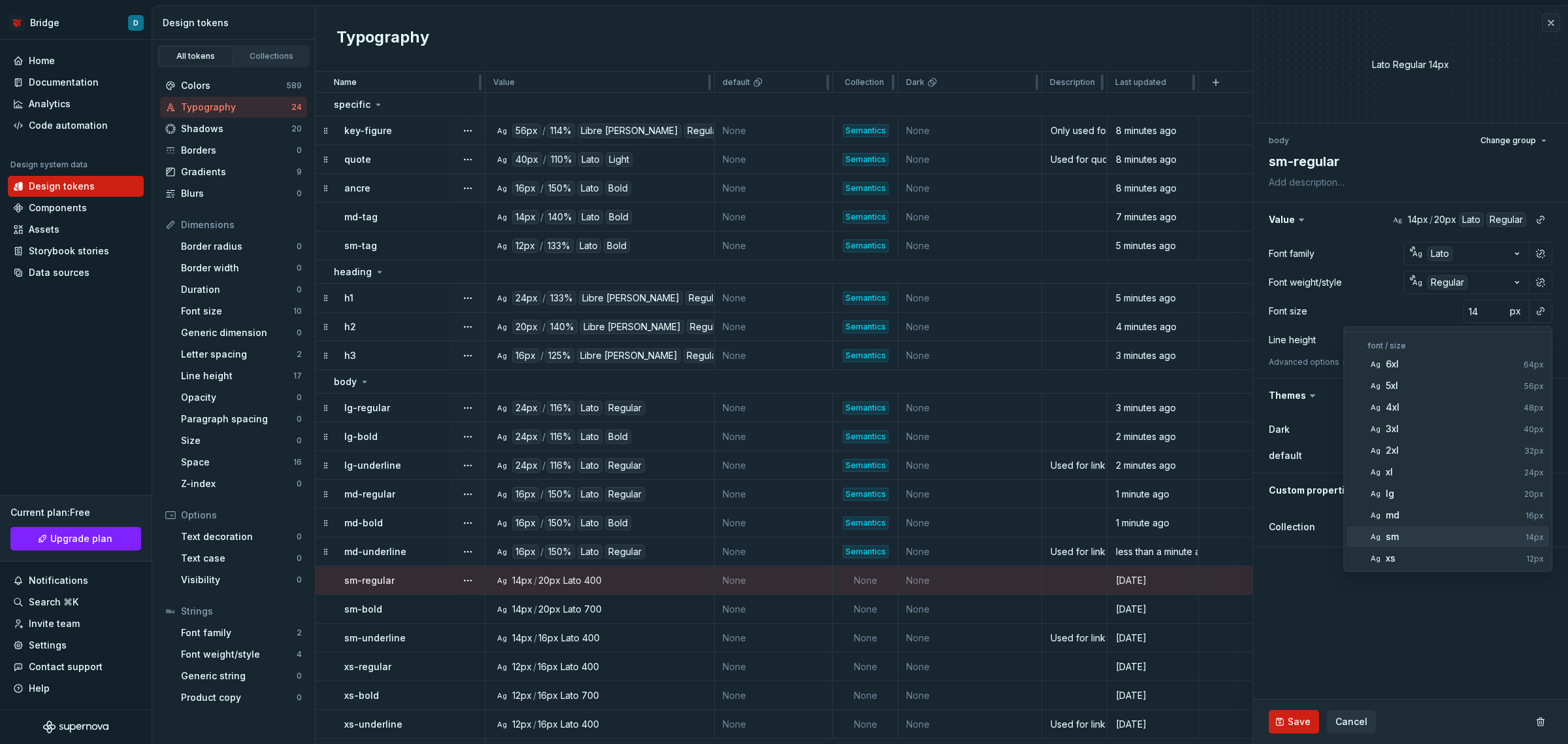
click at [1462, 528] on span "Ag sm 14px" at bounding box center [1448, 537] width 203 height 21
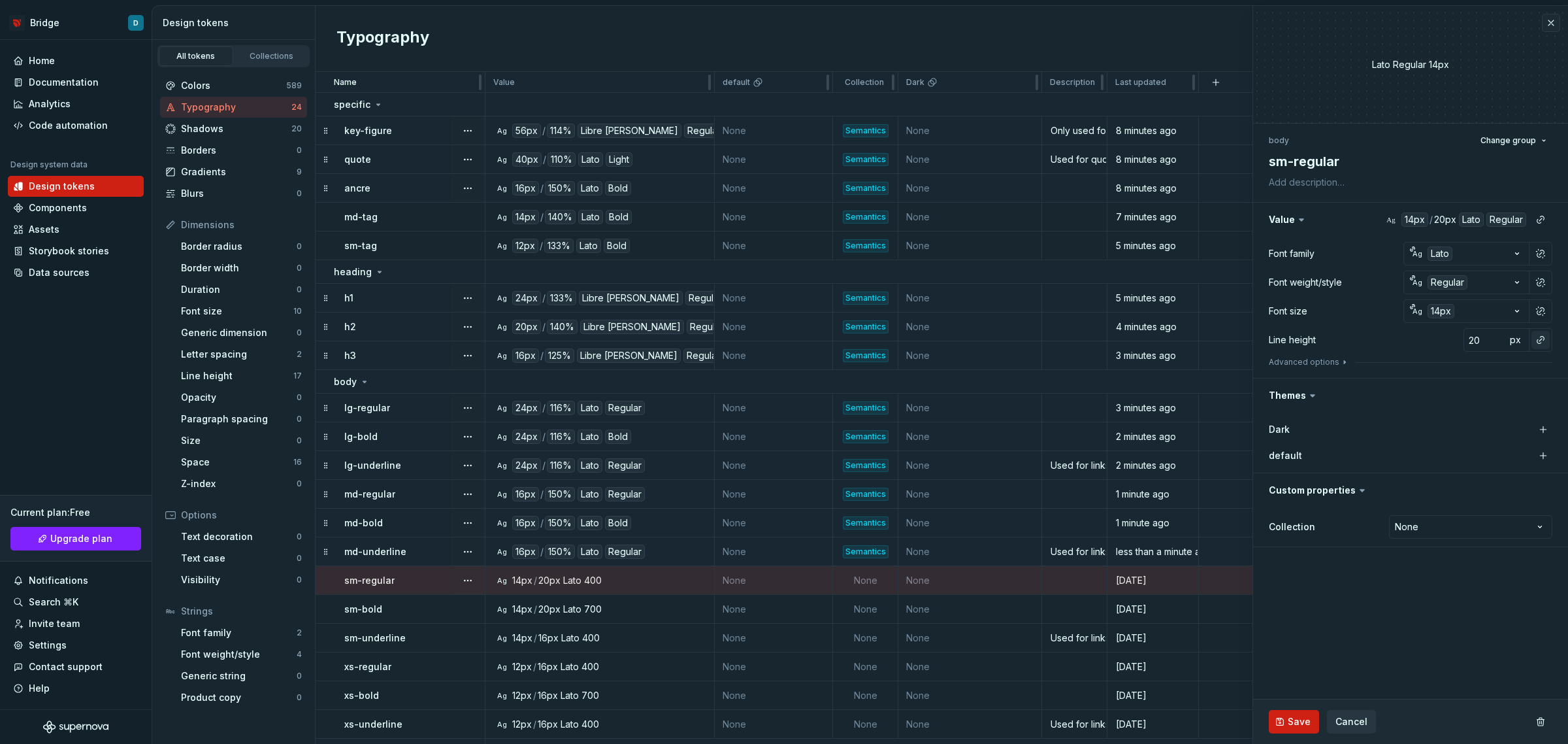
click at [1546, 332] on button "button" at bounding box center [1541, 339] width 18 height 18
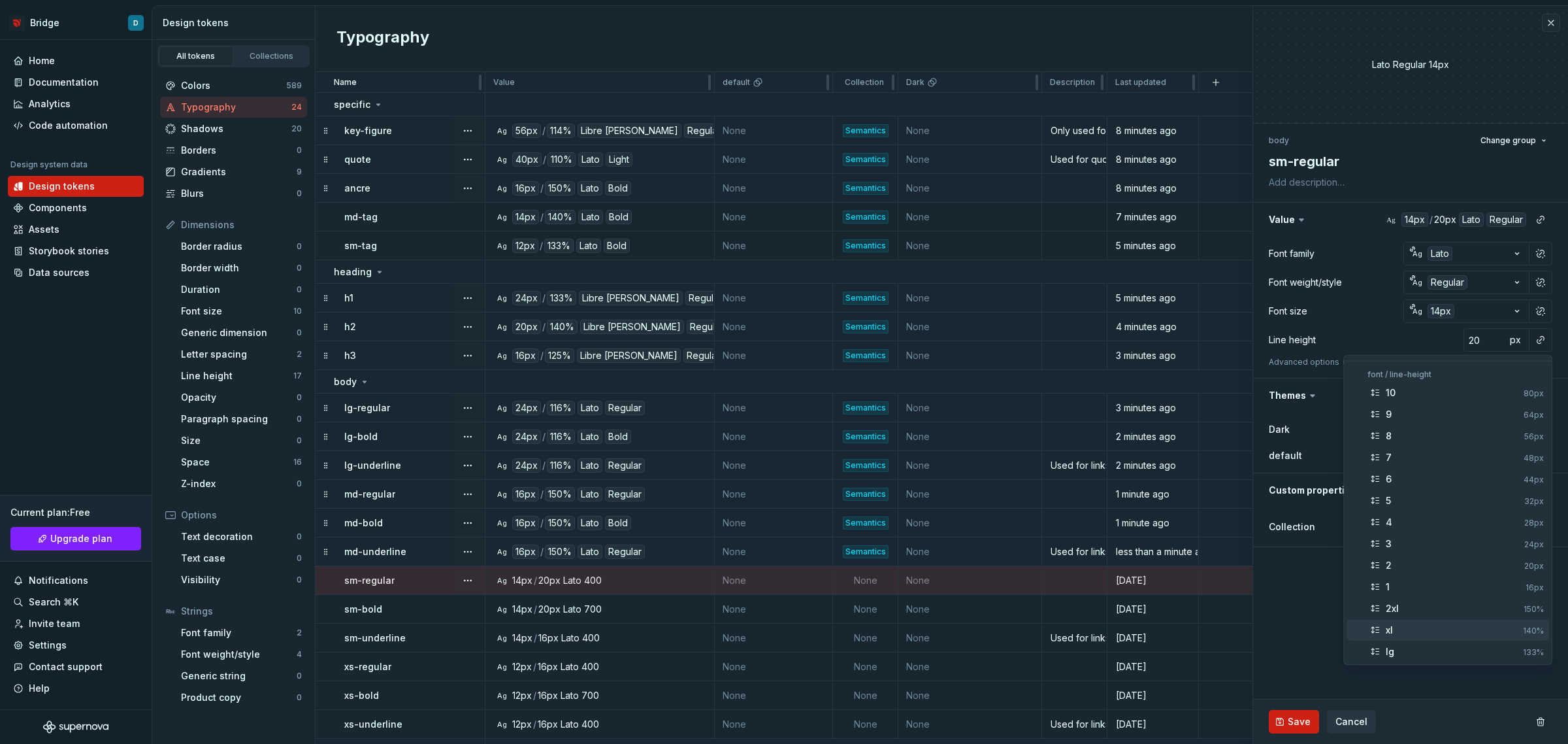
click at [1393, 626] on div "xl" at bounding box center [1389, 630] width 7 height 13
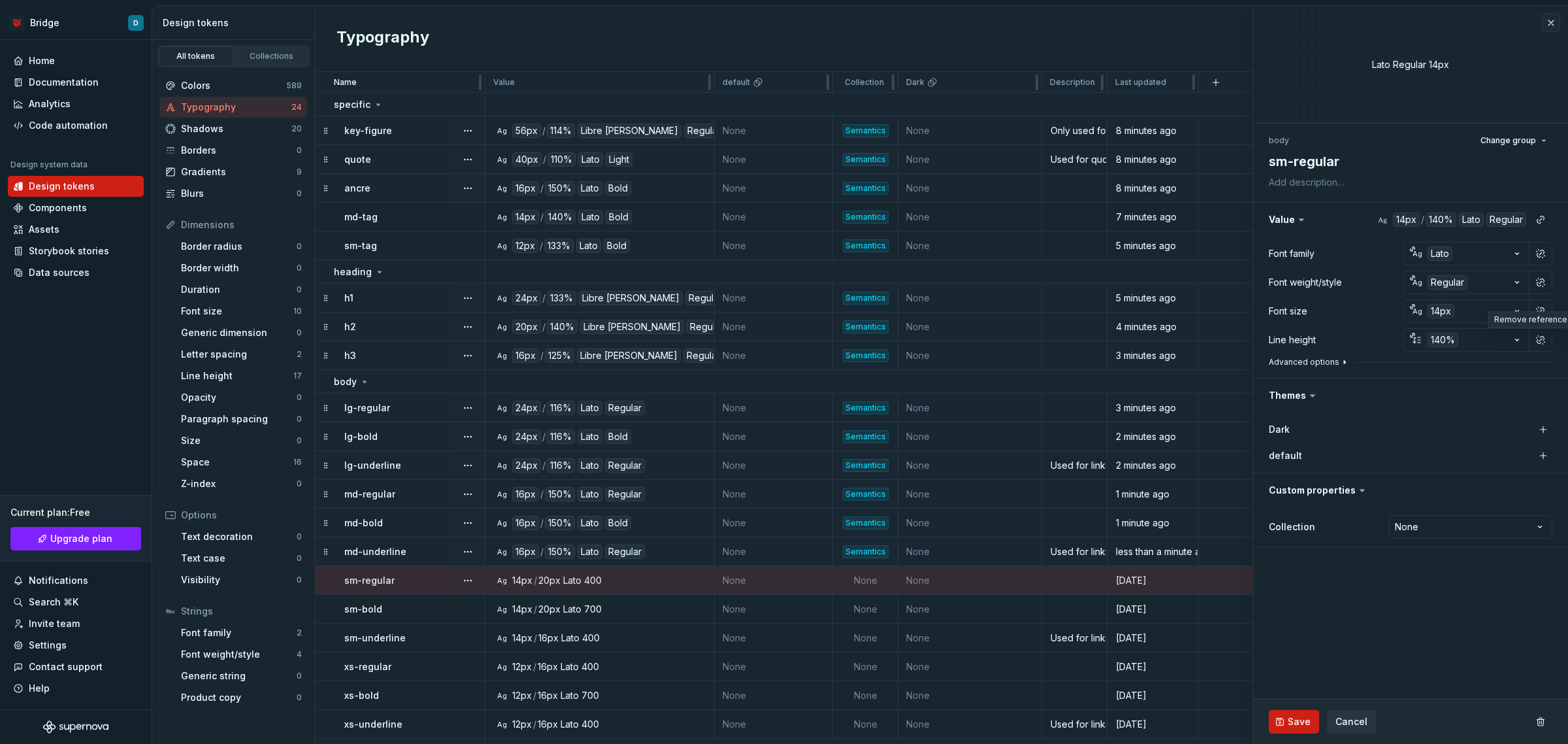
click at [1301, 363] on button "Advanced options" at bounding box center [1310, 362] width 81 height 10
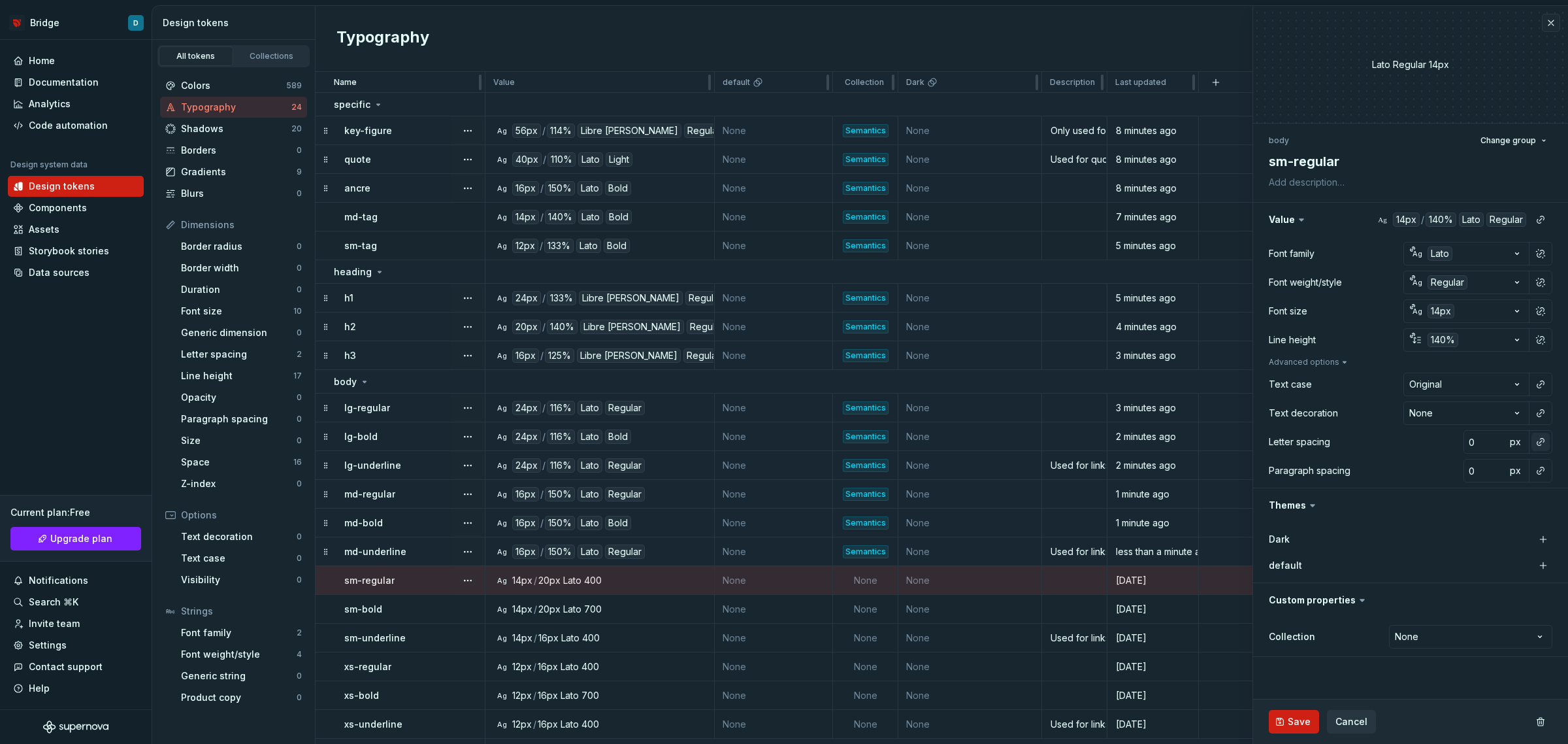
click at [1536, 442] on button "button" at bounding box center [1541, 442] width 18 height 18
click at [1466, 496] on div "normal" at bounding box center [1455, 494] width 138 height 13
type textarea "*"
click at [1513, 636] on html "Bridge D Home Documentation Analytics Code automation Design system data Design…" at bounding box center [784, 372] width 1568 height 744
select select "**********"
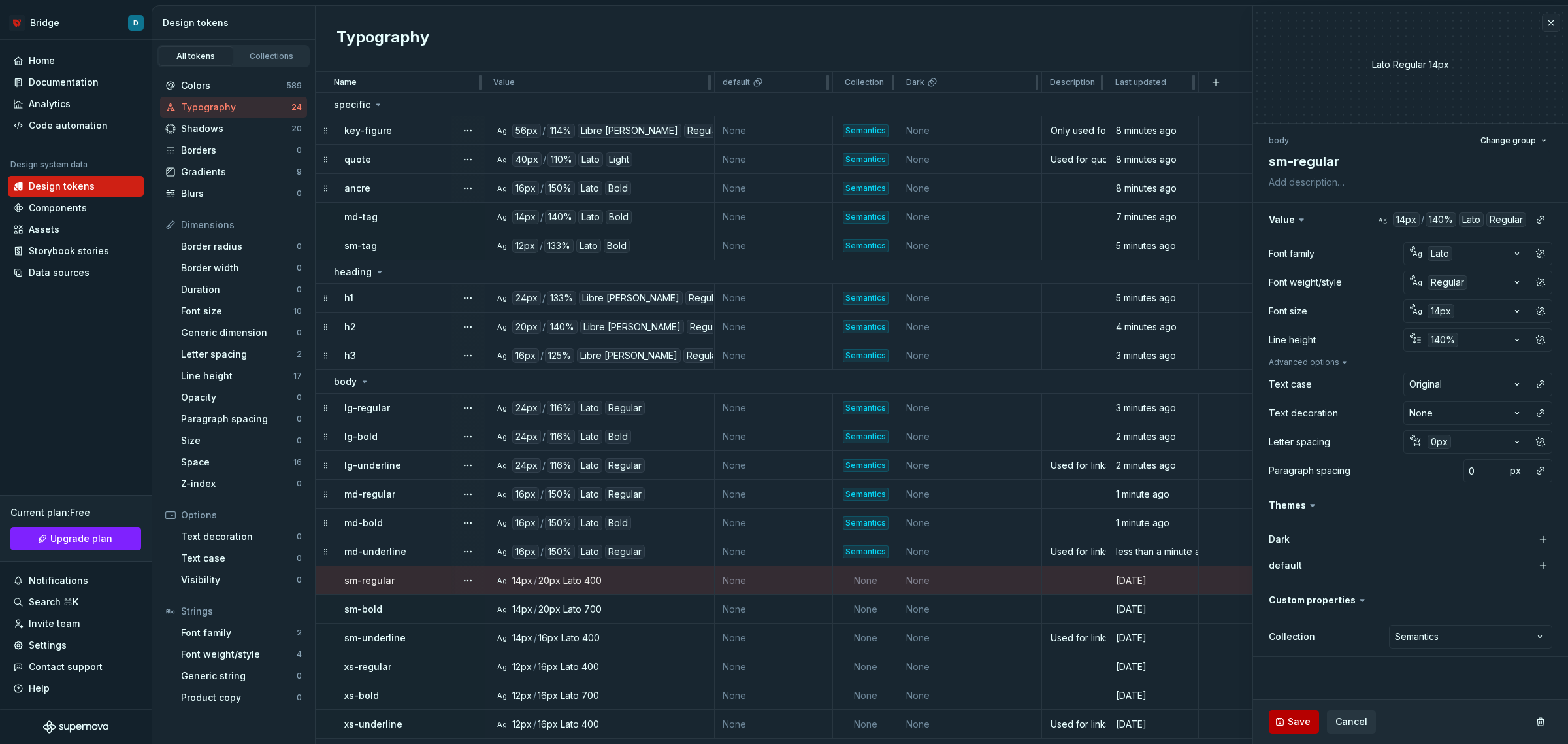
click at [1288, 723] on span "Save" at bounding box center [1299, 721] width 23 height 13
click at [592, 603] on div "700" at bounding box center [593, 609] width 18 height 13
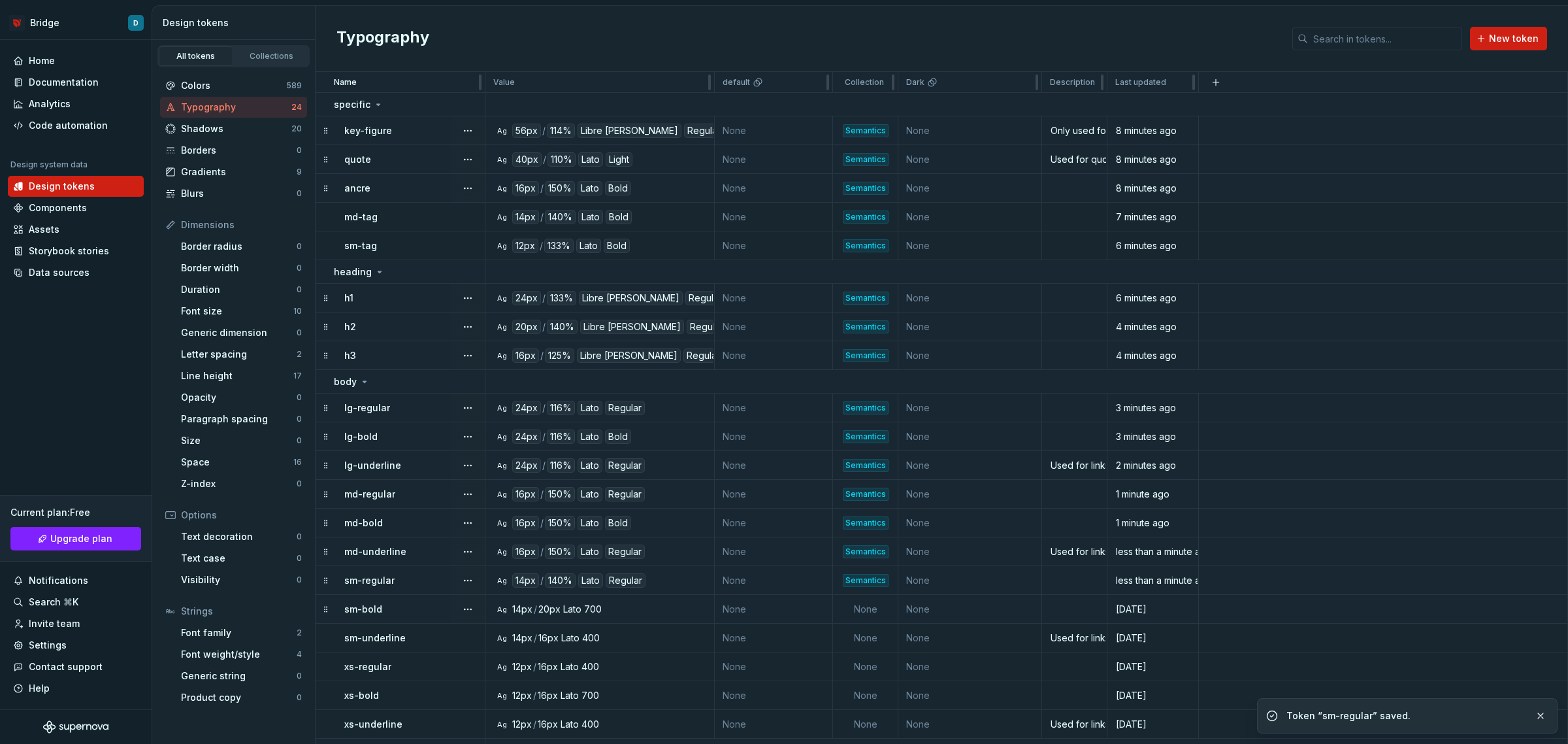
click at [598, 612] on div "700" at bounding box center [593, 609] width 18 height 13
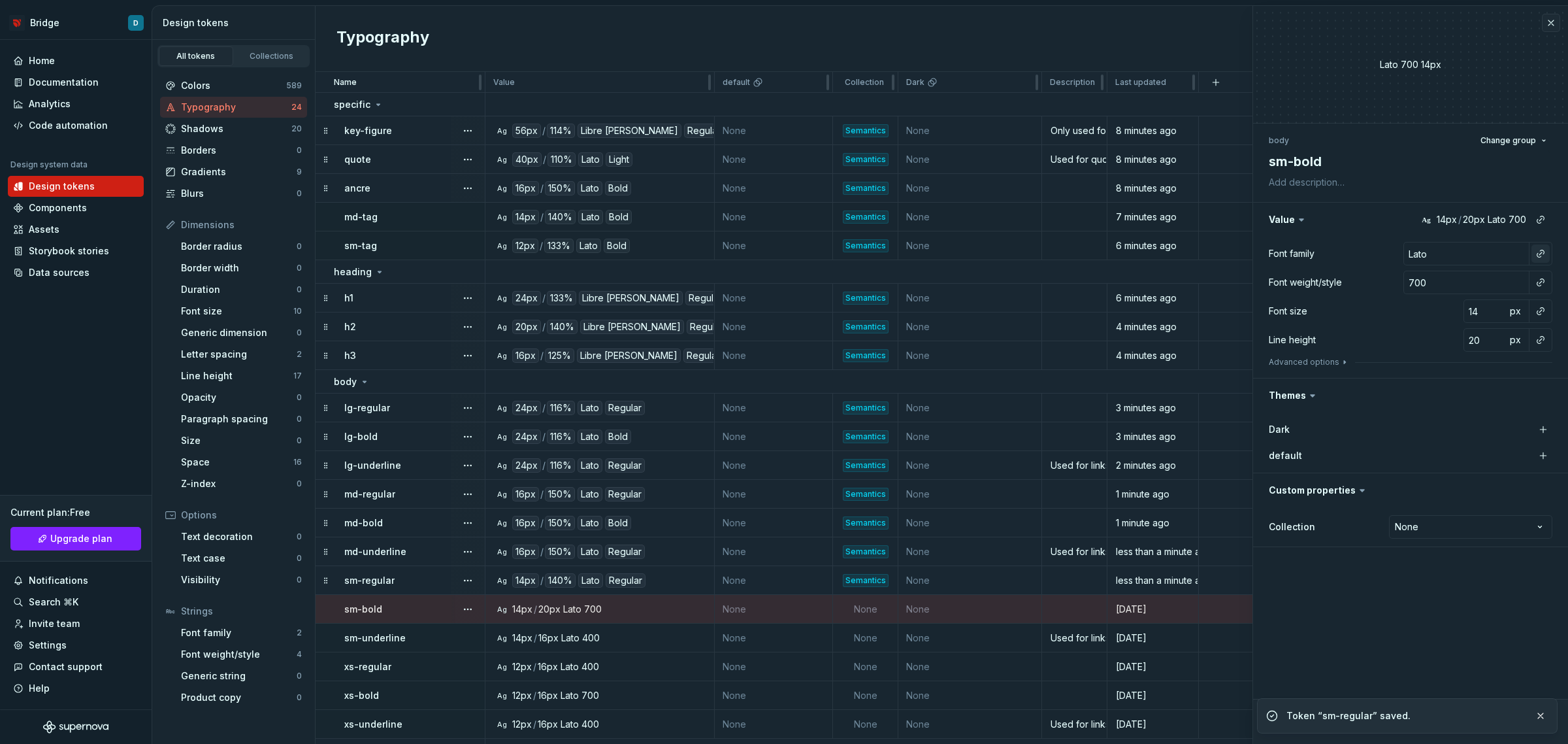
click at [1542, 256] on button "button" at bounding box center [1541, 253] width 18 height 18
click at [1444, 325] on div "default" at bounding box center [1454, 327] width 136 height 13
click at [1539, 283] on button "button" at bounding box center [1541, 282] width 18 height 18
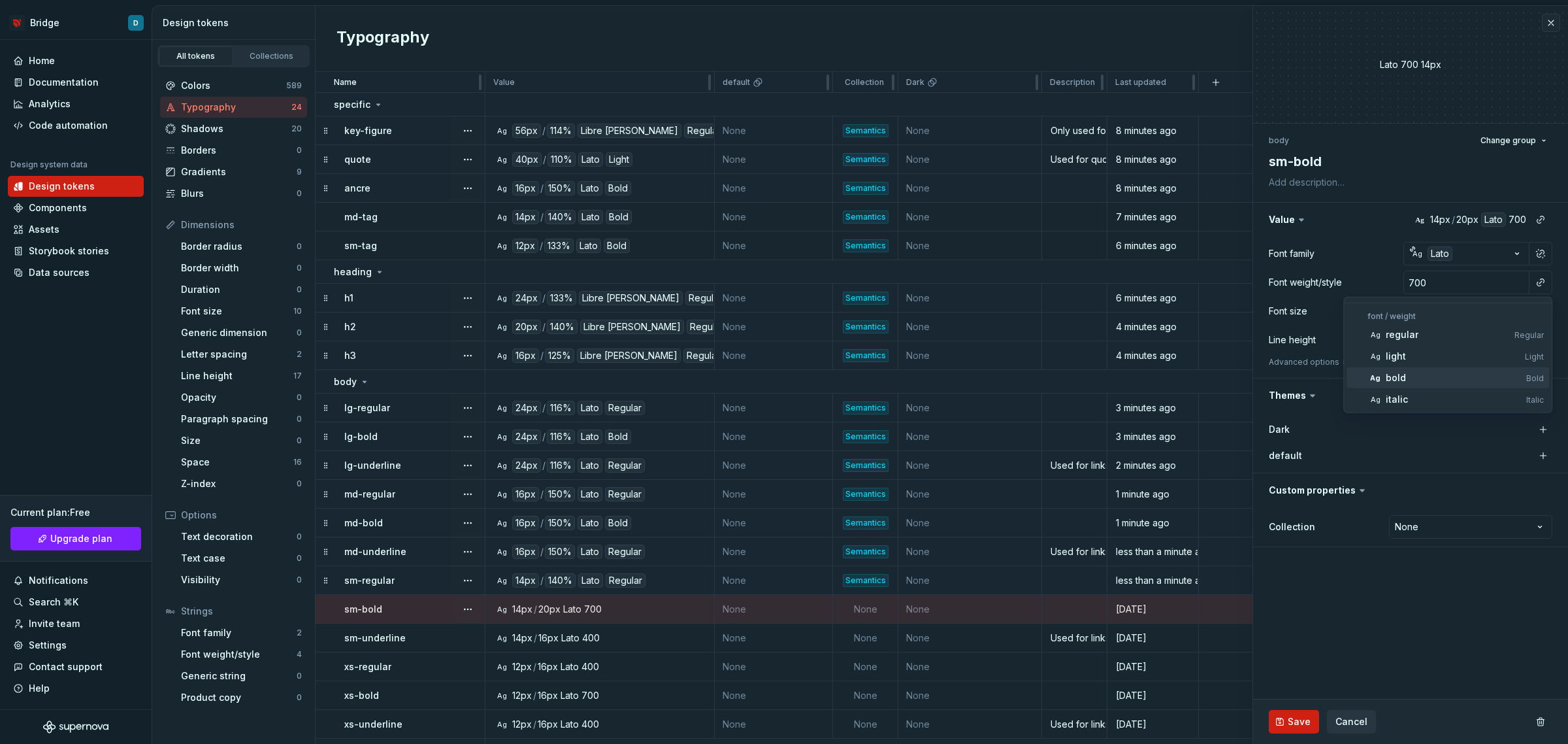
click at [1425, 373] on div "bold" at bounding box center [1454, 377] width 136 height 13
click at [1537, 312] on button "button" at bounding box center [1541, 311] width 18 height 18
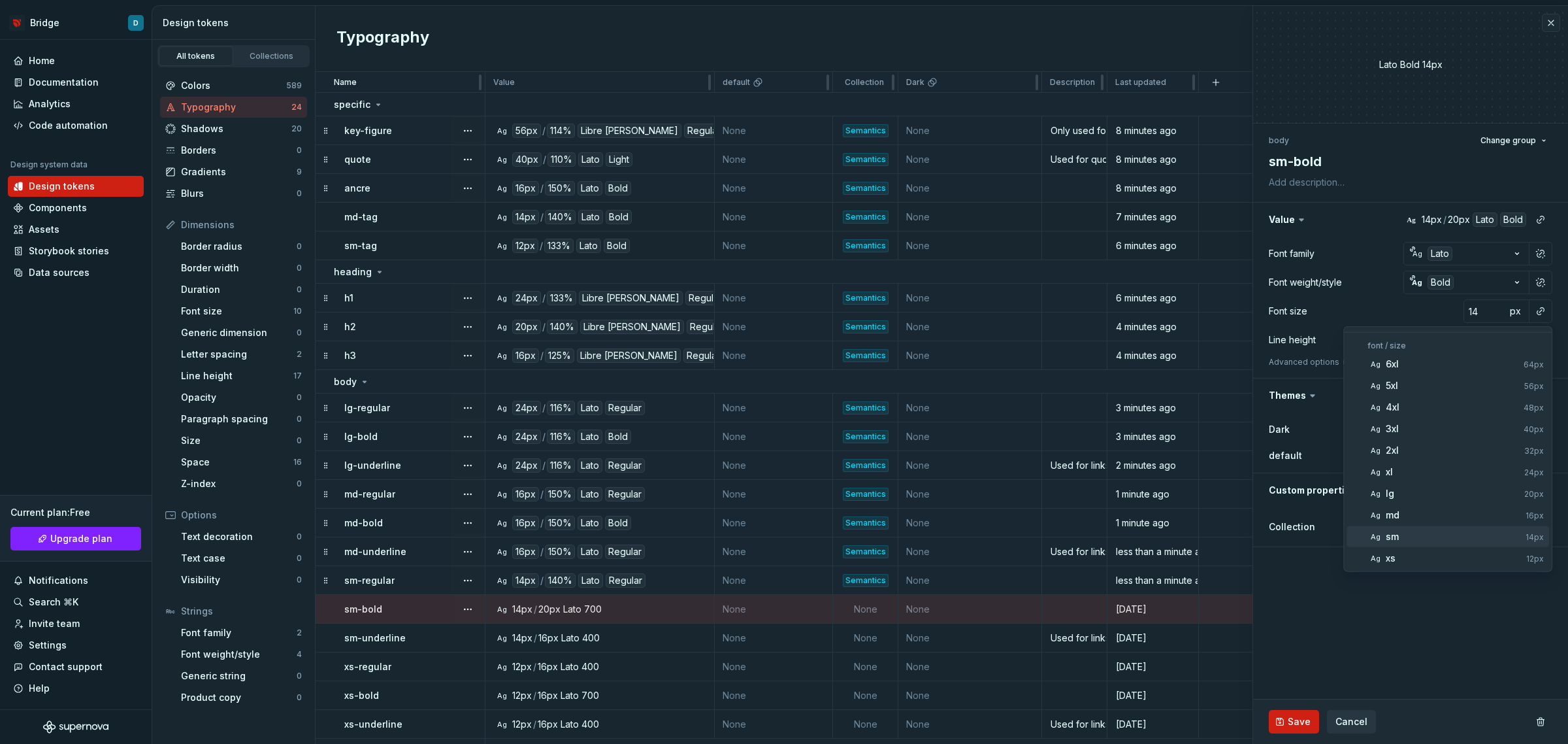
click at [1412, 546] on span "Ag sm 14px" at bounding box center [1448, 537] width 203 height 21
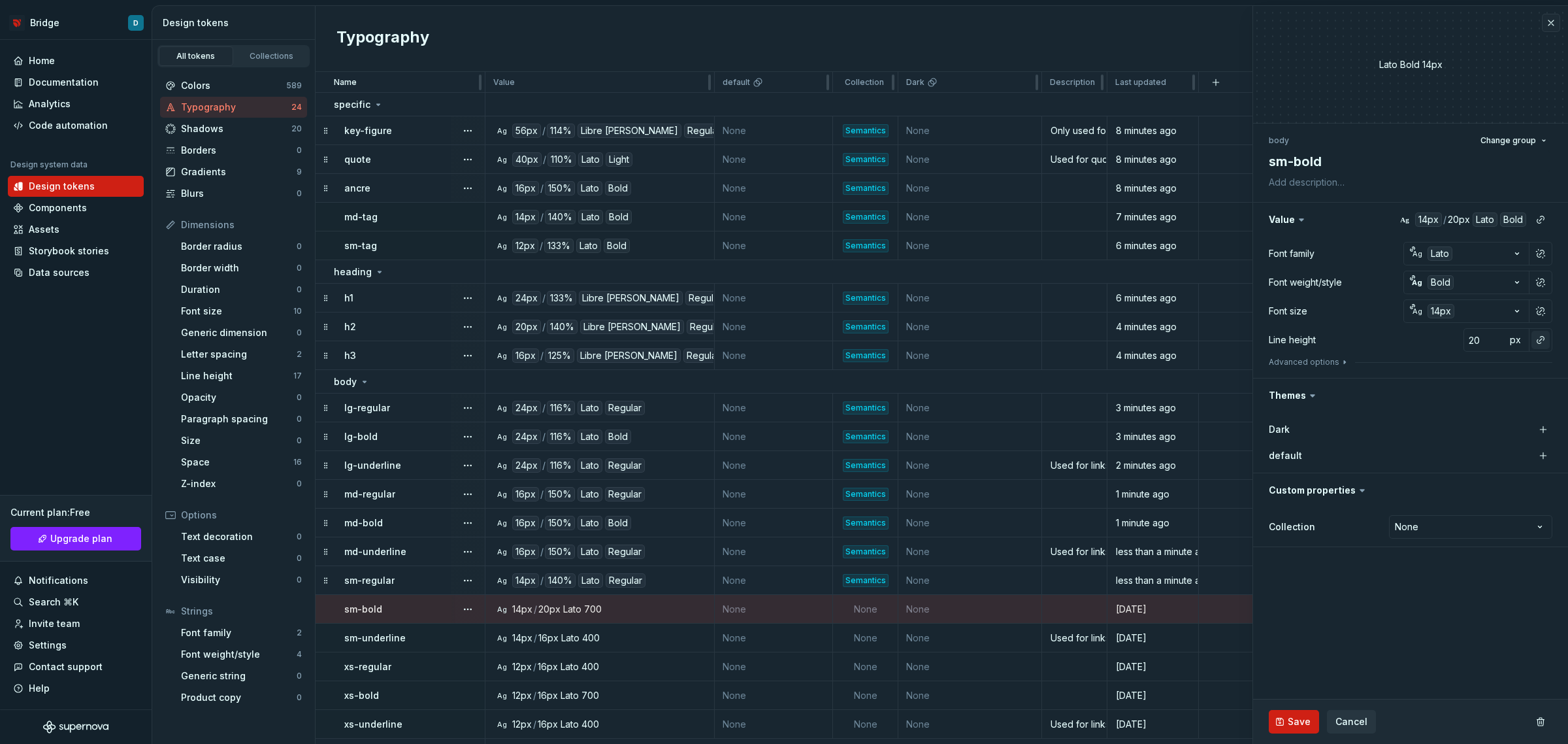
click at [1543, 341] on button "button" at bounding box center [1541, 339] width 18 height 18
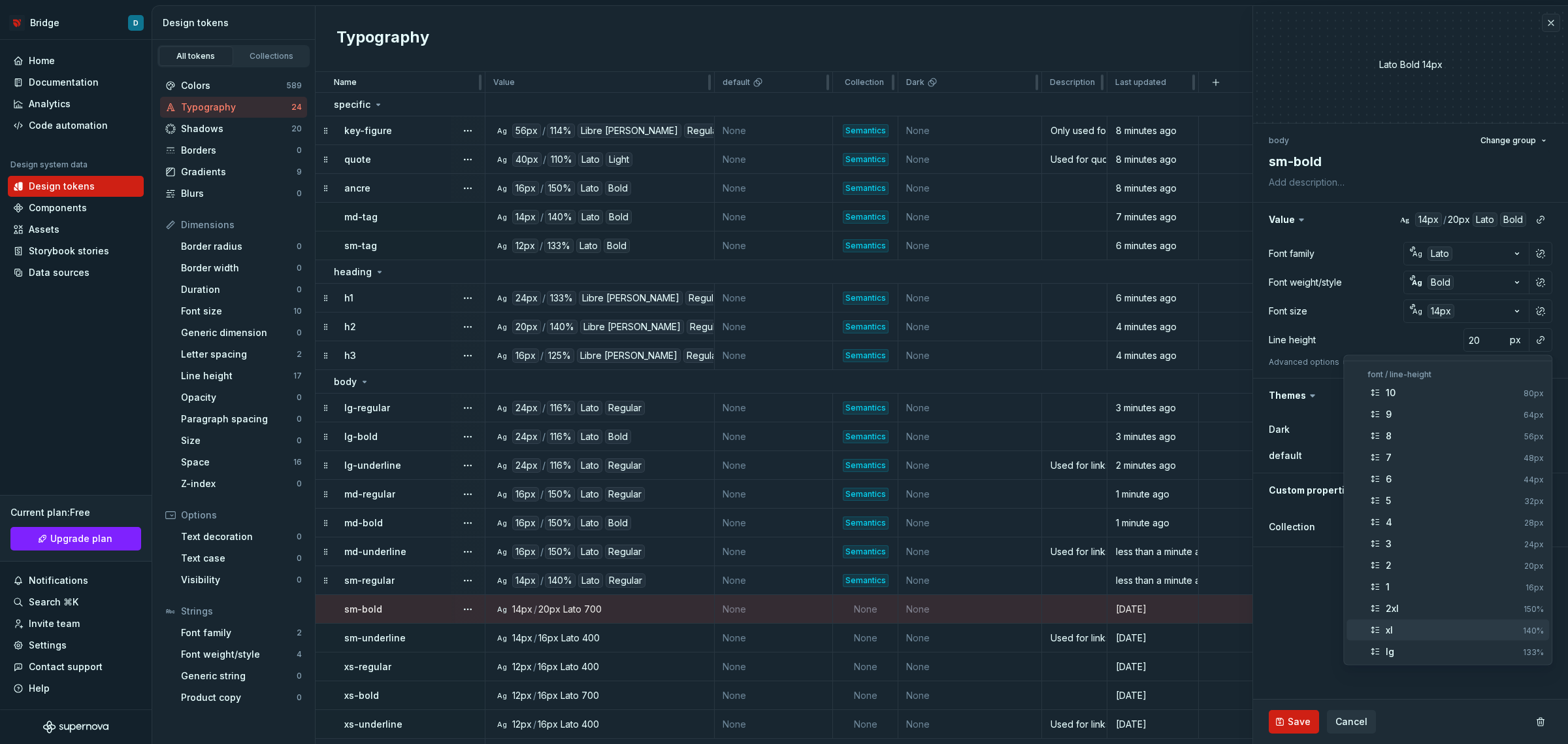
click at [1401, 635] on div "xl" at bounding box center [1452, 630] width 132 height 13
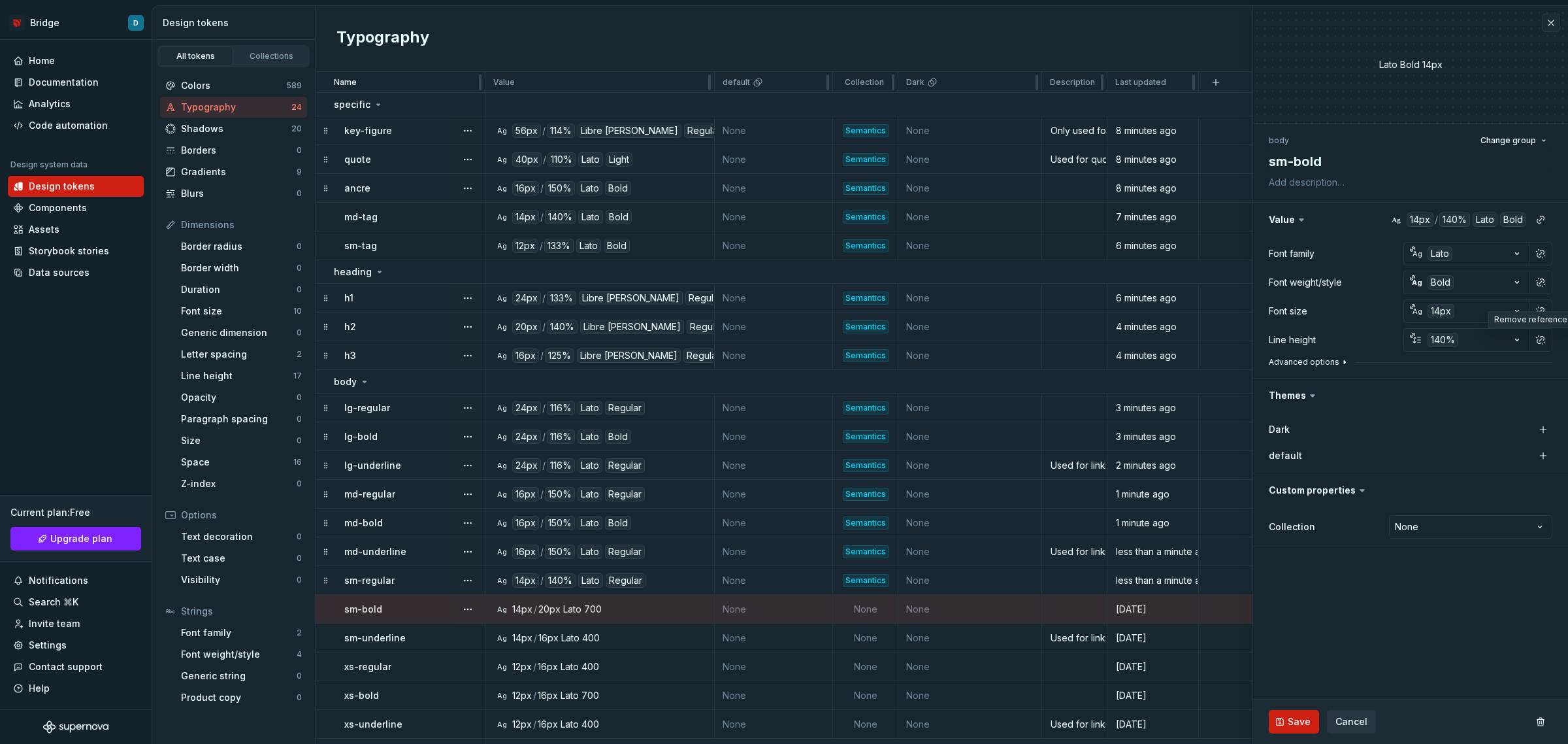
click at [1323, 364] on button "Advanced options" at bounding box center [1310, 362] width 81 height 10
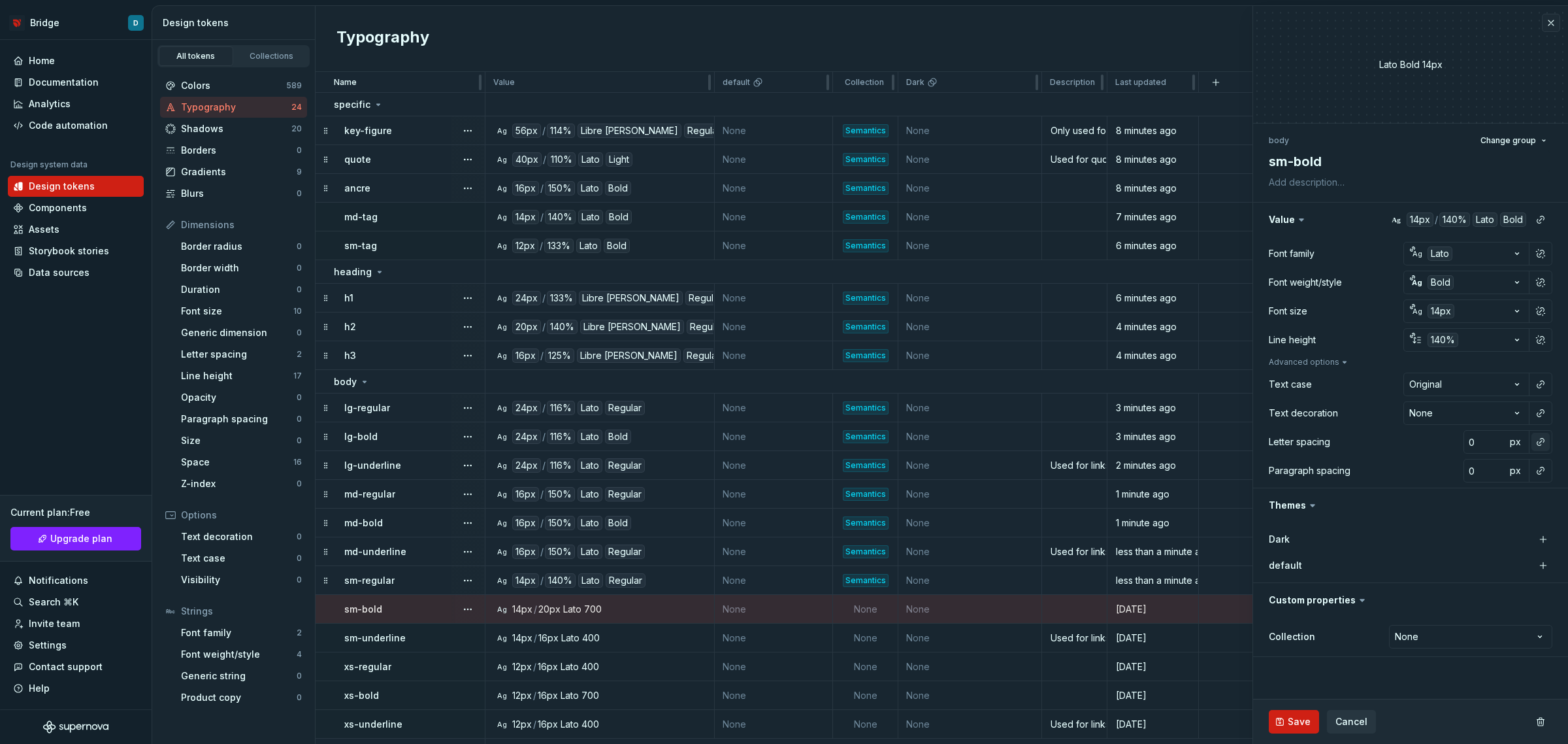
click at [1544, 436] on button "button" at bounding box center [1541, 442] width 18 height 18
click at [1431, 491] on div "normal" at bounding box center [1455, 494] width 138 height 13
type textarea "*"
click at [1469, 635] on html "Bridge D Home Documentation Analytics Code automation Design system data Design…" at bounding box center [784, 372] width 1568 height 744
select select "**********"
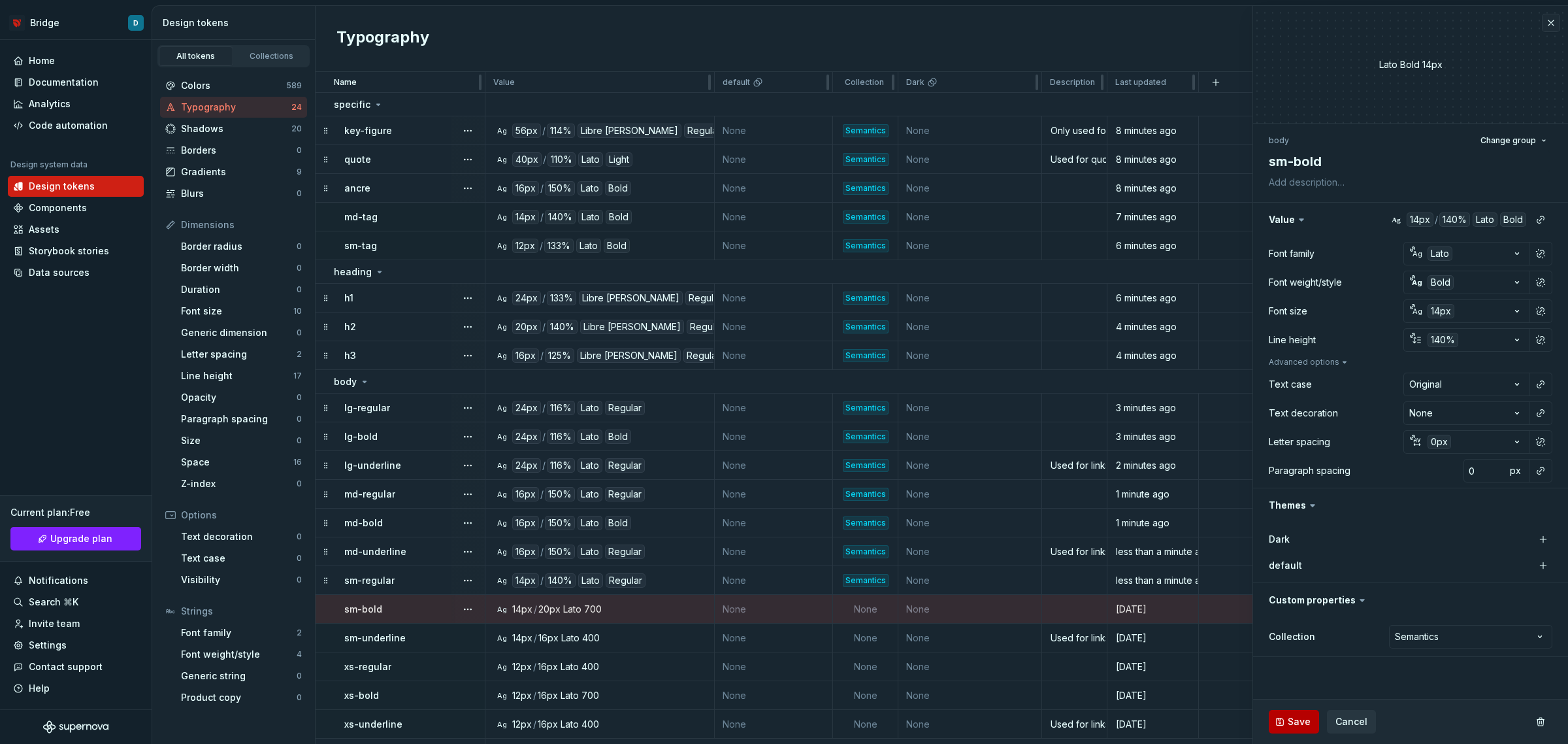
click at [1316, 719] on button "Save" at bounding box center [1294, 721] width 51 height 23
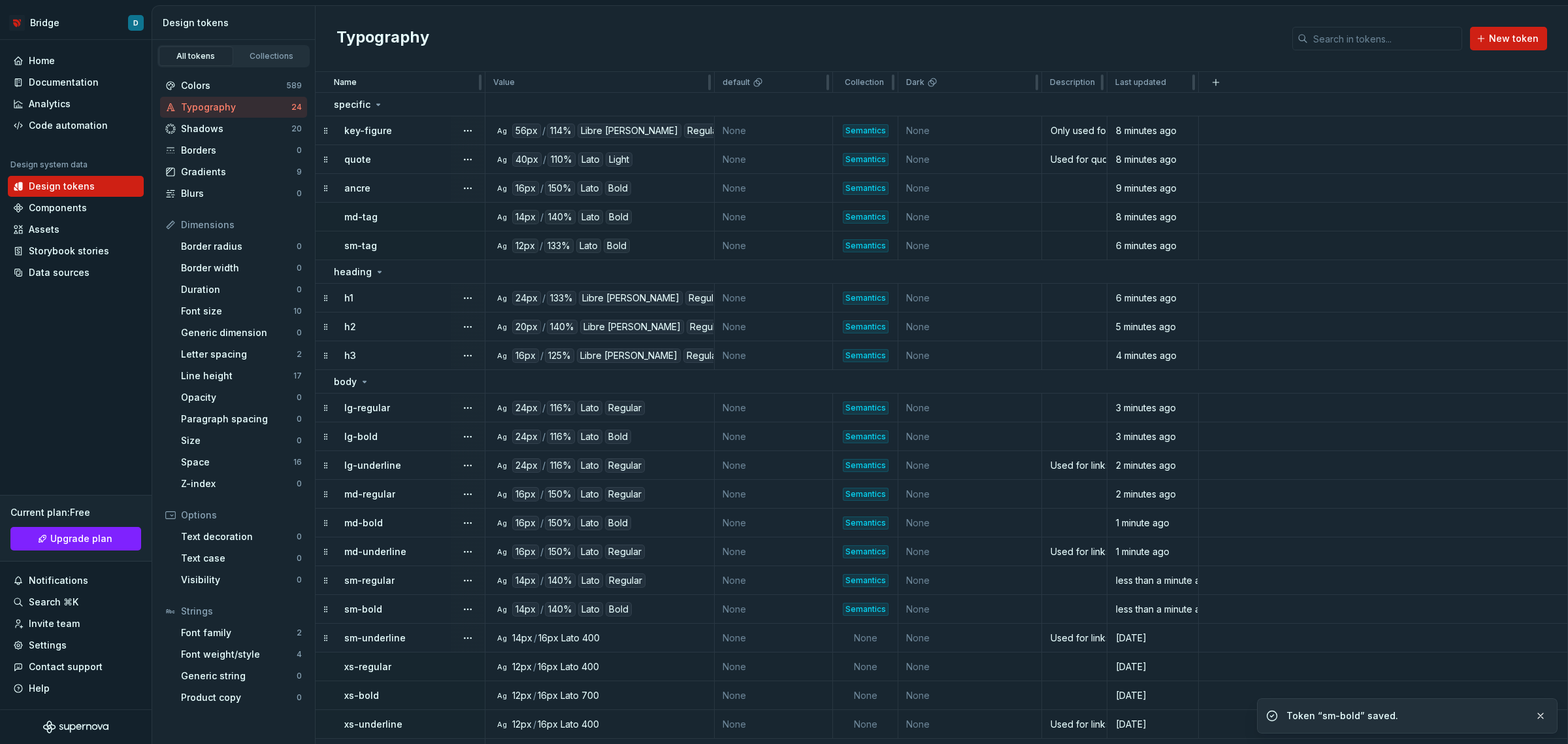
click at [661, 639] on div "Ag 14px / 16px Lato 400" at bounding box center [604, 637] width 220 height 13
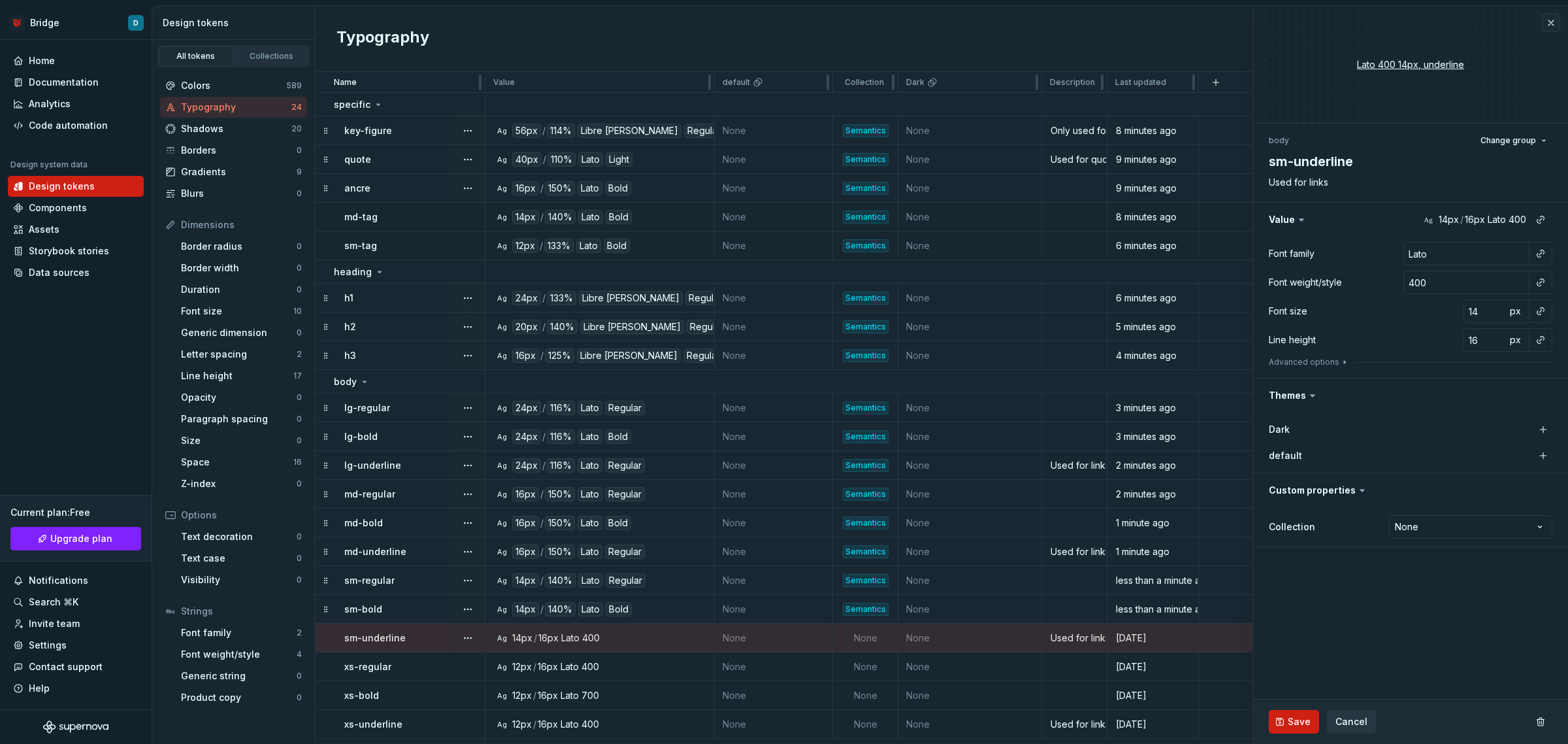
click at [1537, 250] on button "button" at bounding box center [1541, 253] width 18 height 18
click at [1448, 322] on div "default" at bounding box center [1454, 327] width 136 height 13
click at [1540, 282] on button "button" at bounding box center [1541, 282] width 18 height 18
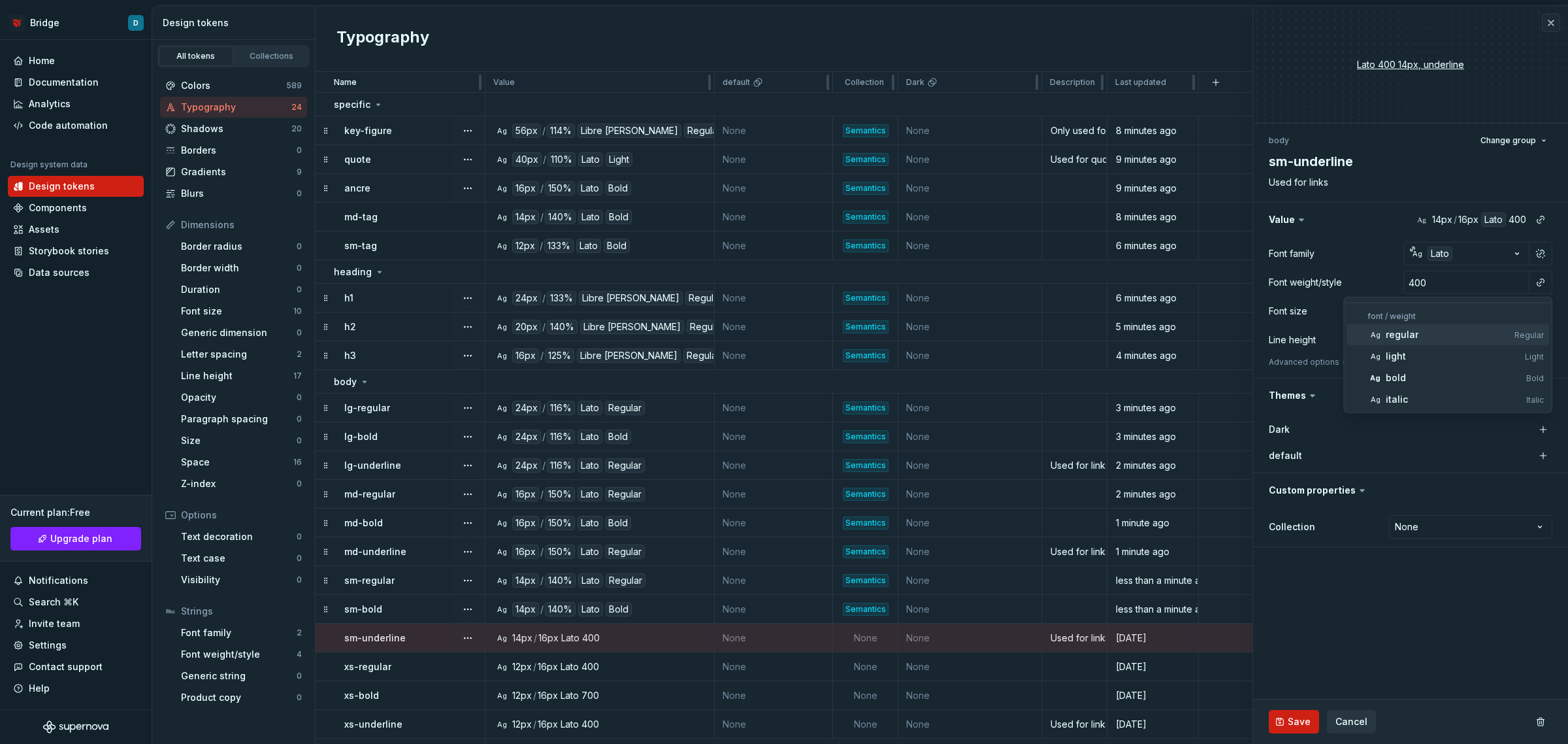
click at [1433, 331] on div "regular" at bounding box center [1448, 334] width 124 height 13
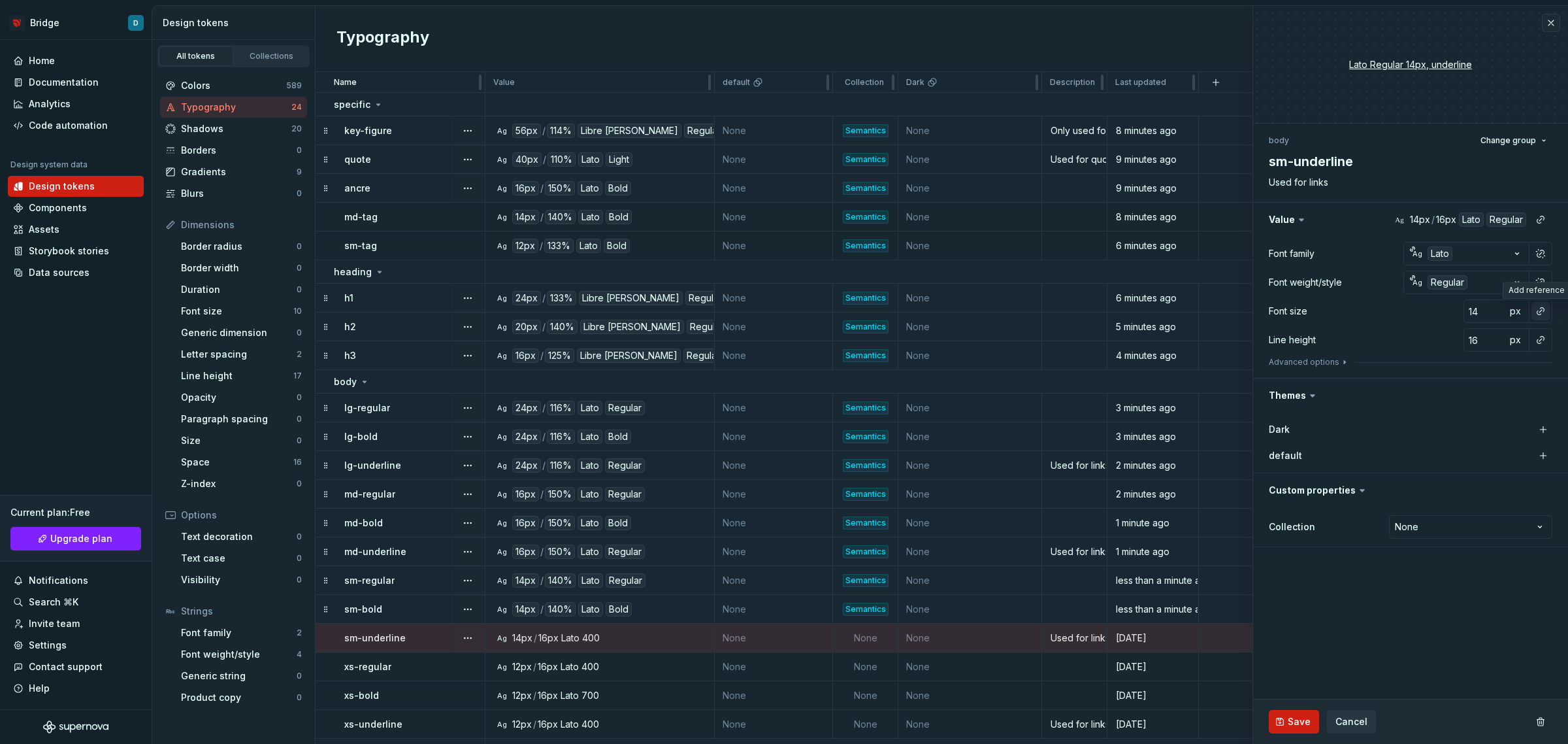
click at [1537, 310] on button "button" at bounding box center [1541, 311] width 18 height 18
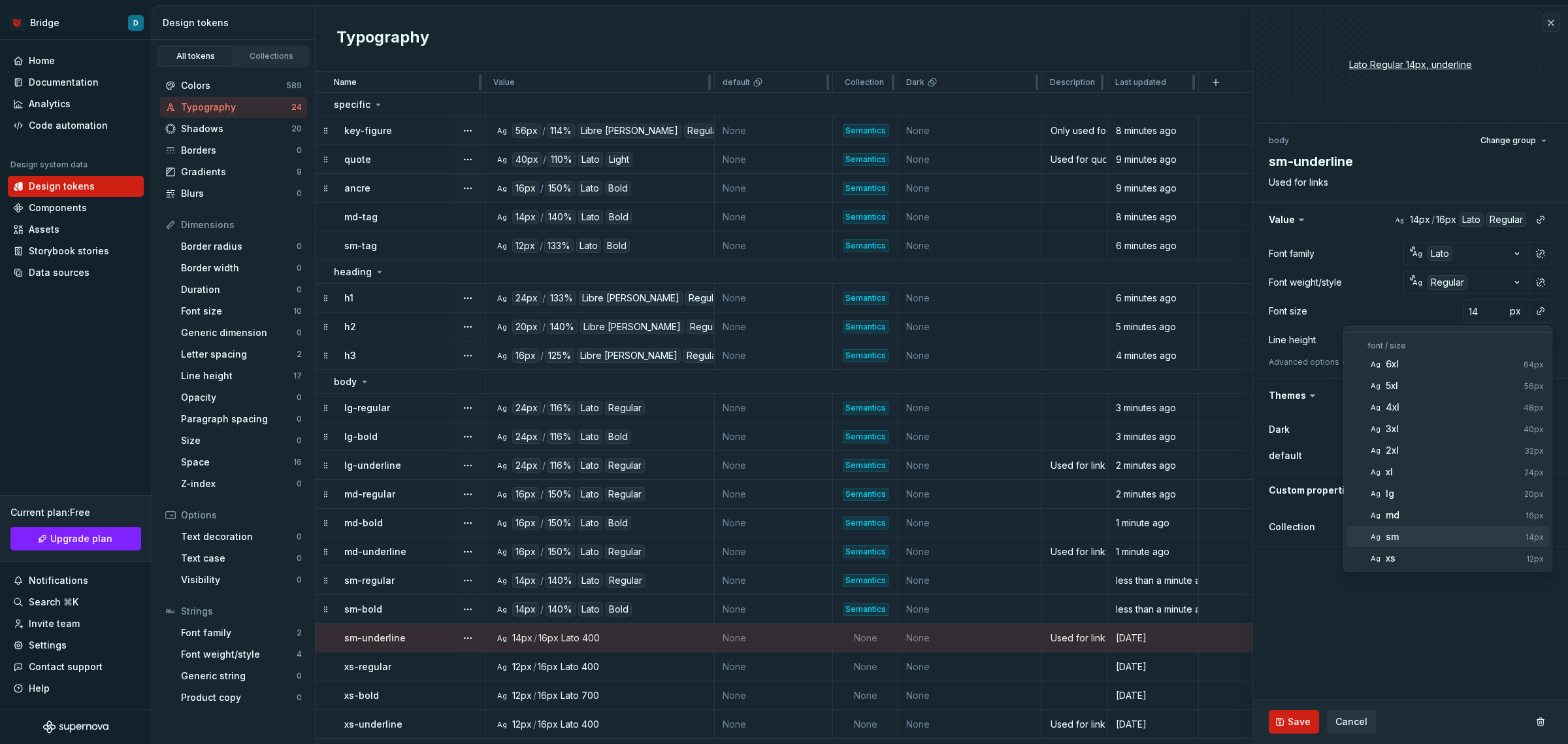
click at [1462, 540] on div "sm" at bounding box center [1453, 536] width 135 height 13
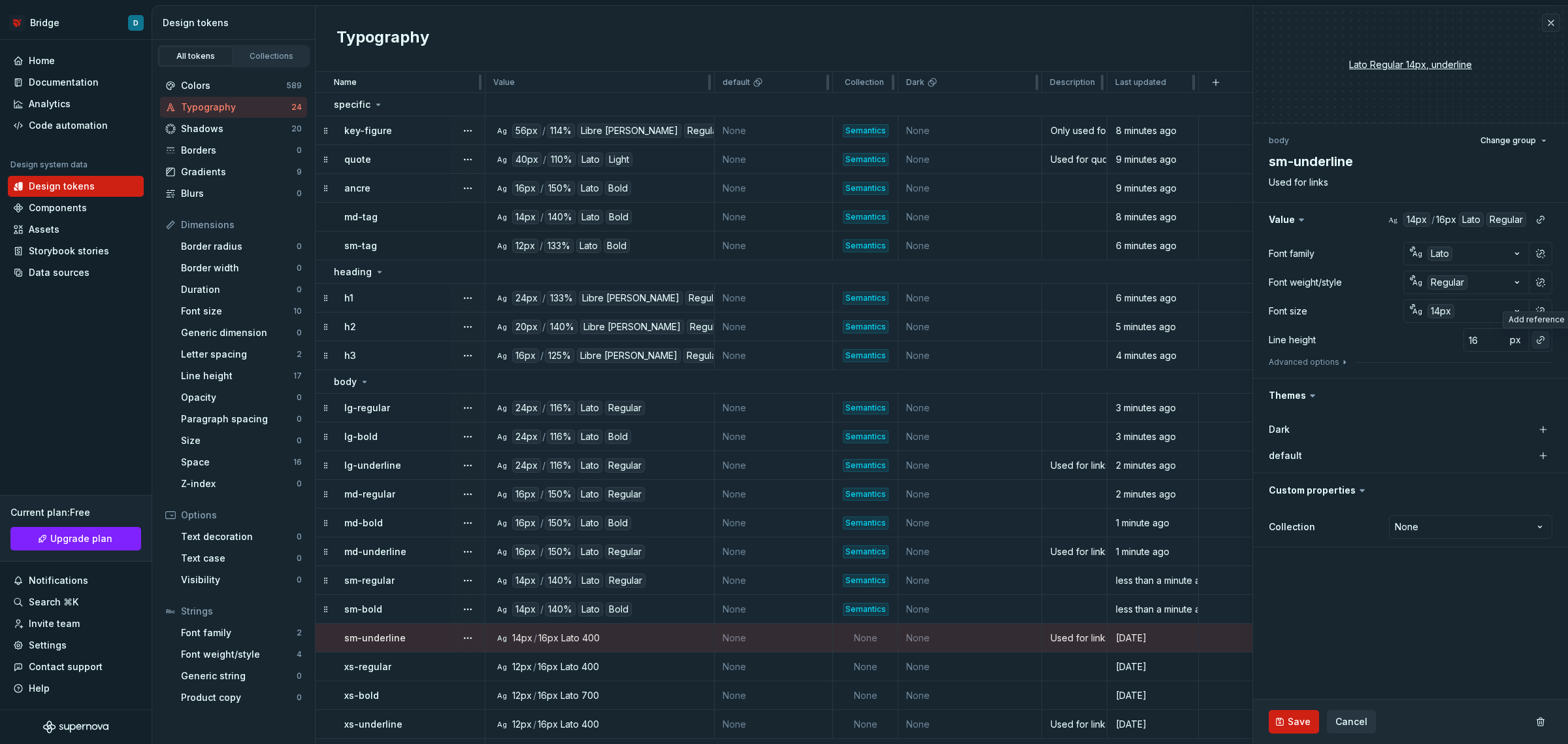
click at [1536, 346] on button "button" at bounding box center [1541, 339] width 18 height 18
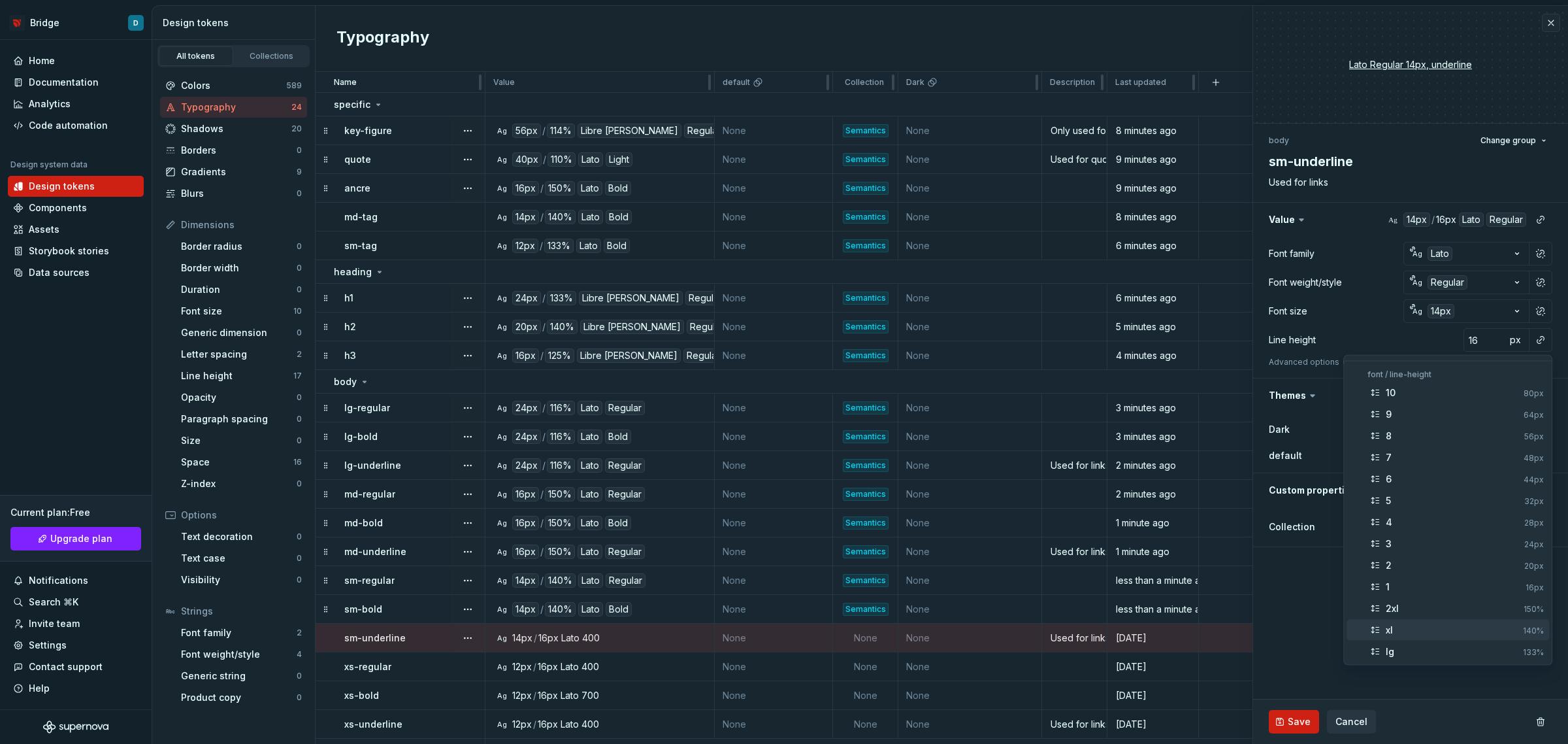
click at [1414, 628] on div "xl" at bounding box center [1452, 630] width 132 height 13
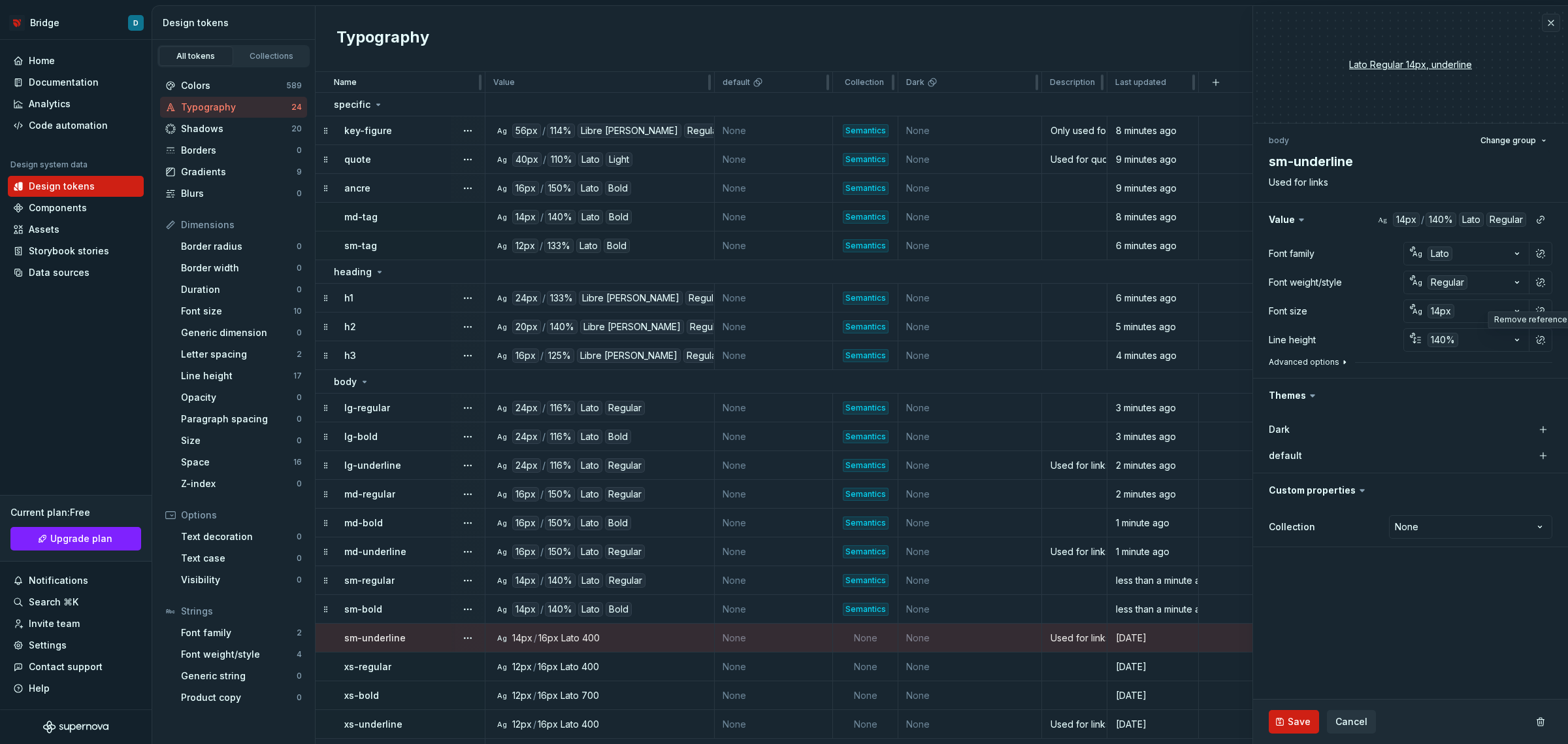
click at [1318, 360] on button "Advanced options" at bounding box center [1310, 362] width 81 height 10
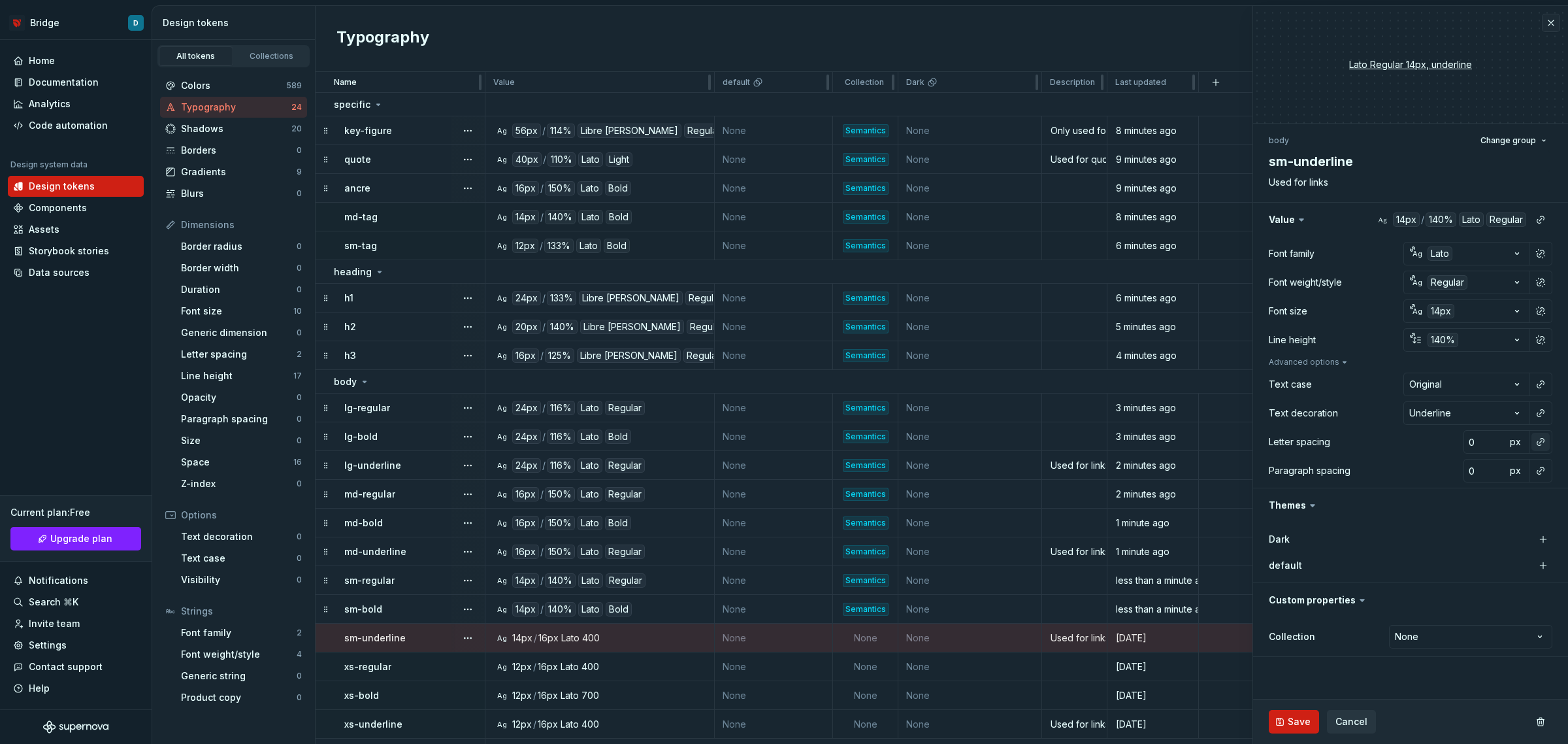
click at [1537, 444] on button "button" at bounding box center [1541, 442] width 18 height 18
click at [1475, 496] on div "normal" at bounding box center [1455, 494] width 138 height 13
type textarea "*"
click at [1474, 643] on html "Bridge D Home Documentation Analytics Code automation Design system data Design…" at bounding box center [784, 372] width 1568 height 744
select select "**********"
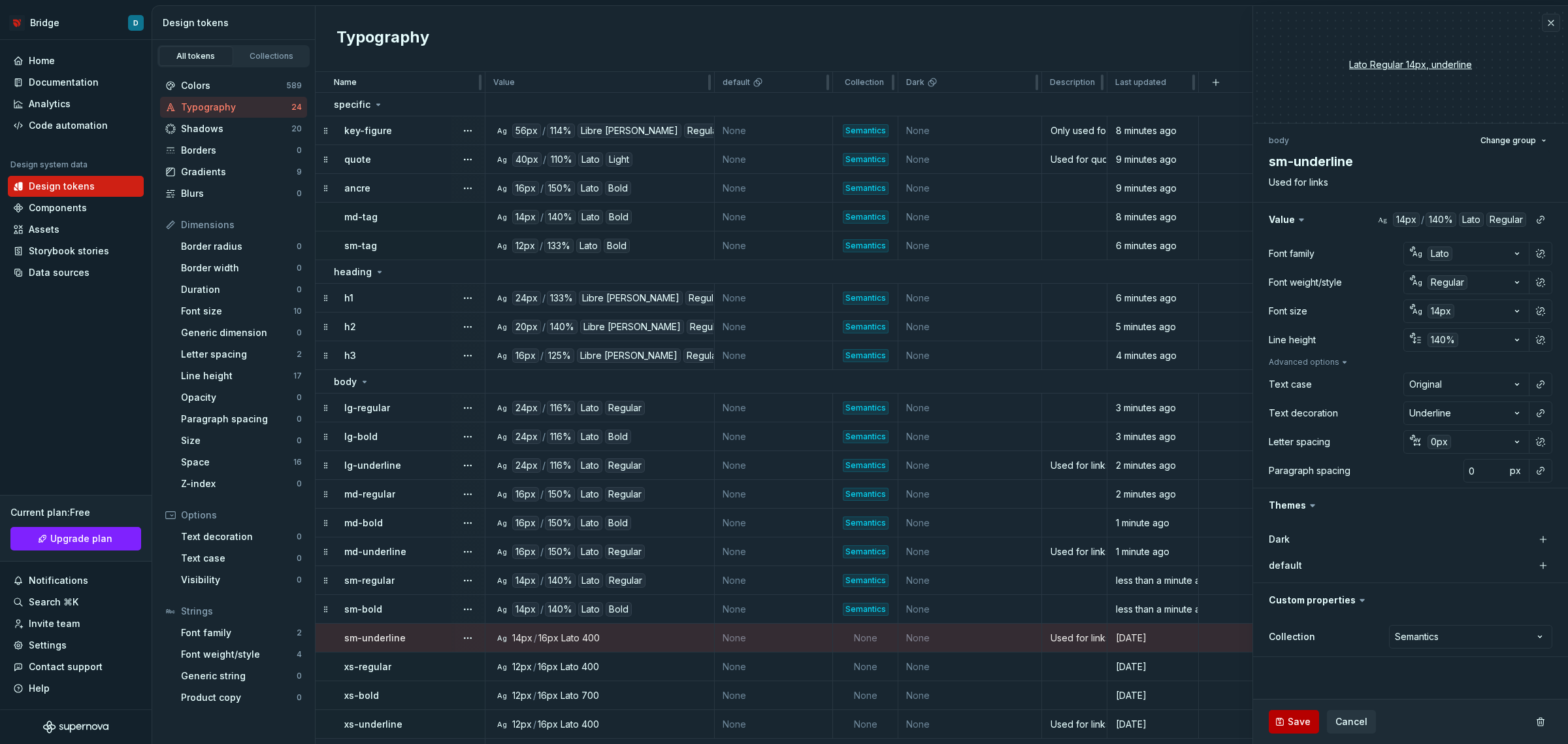
click at [1300, 717] on span "Save" at bounding box center [1299, 721] width 23 height 13
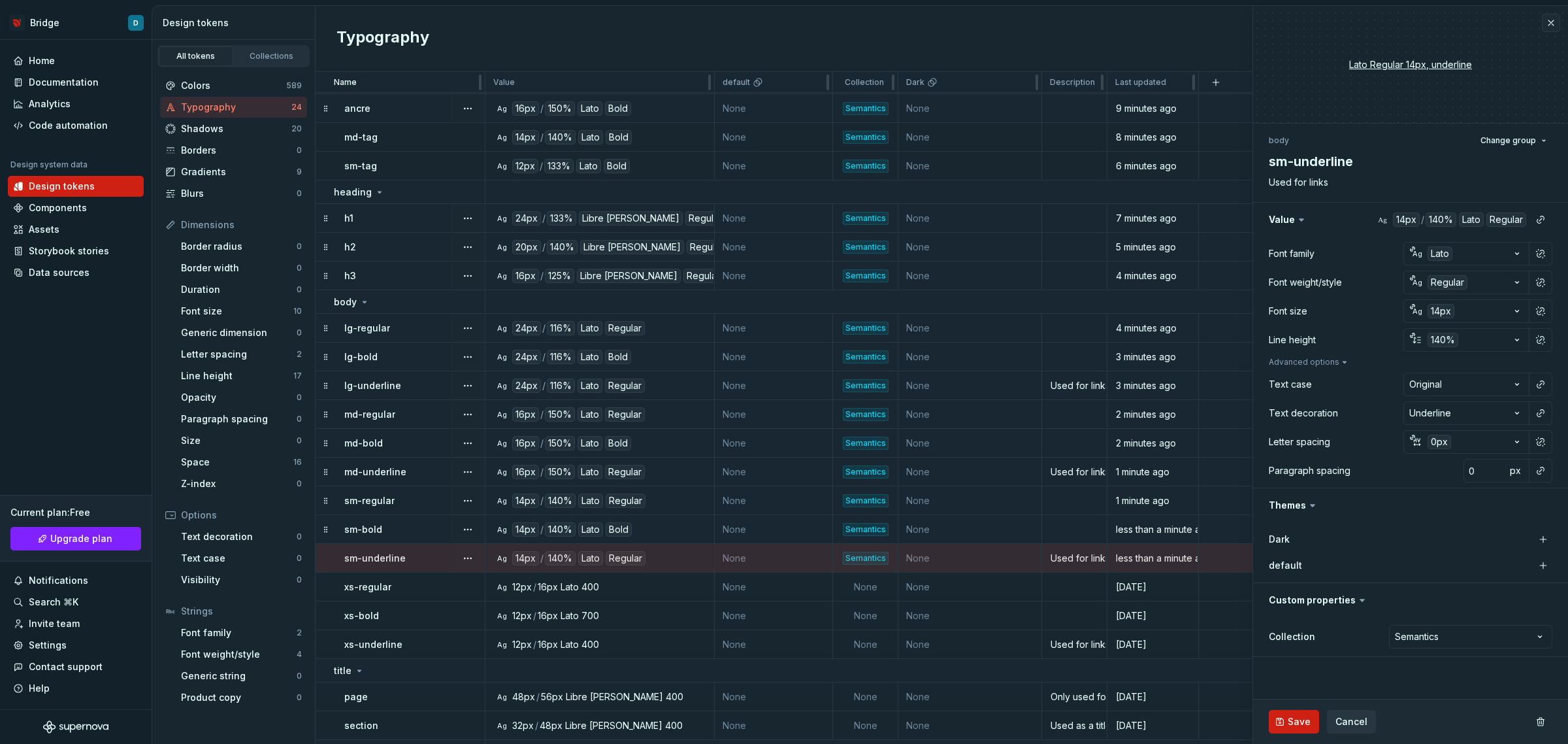
scroll to position [82, 0]
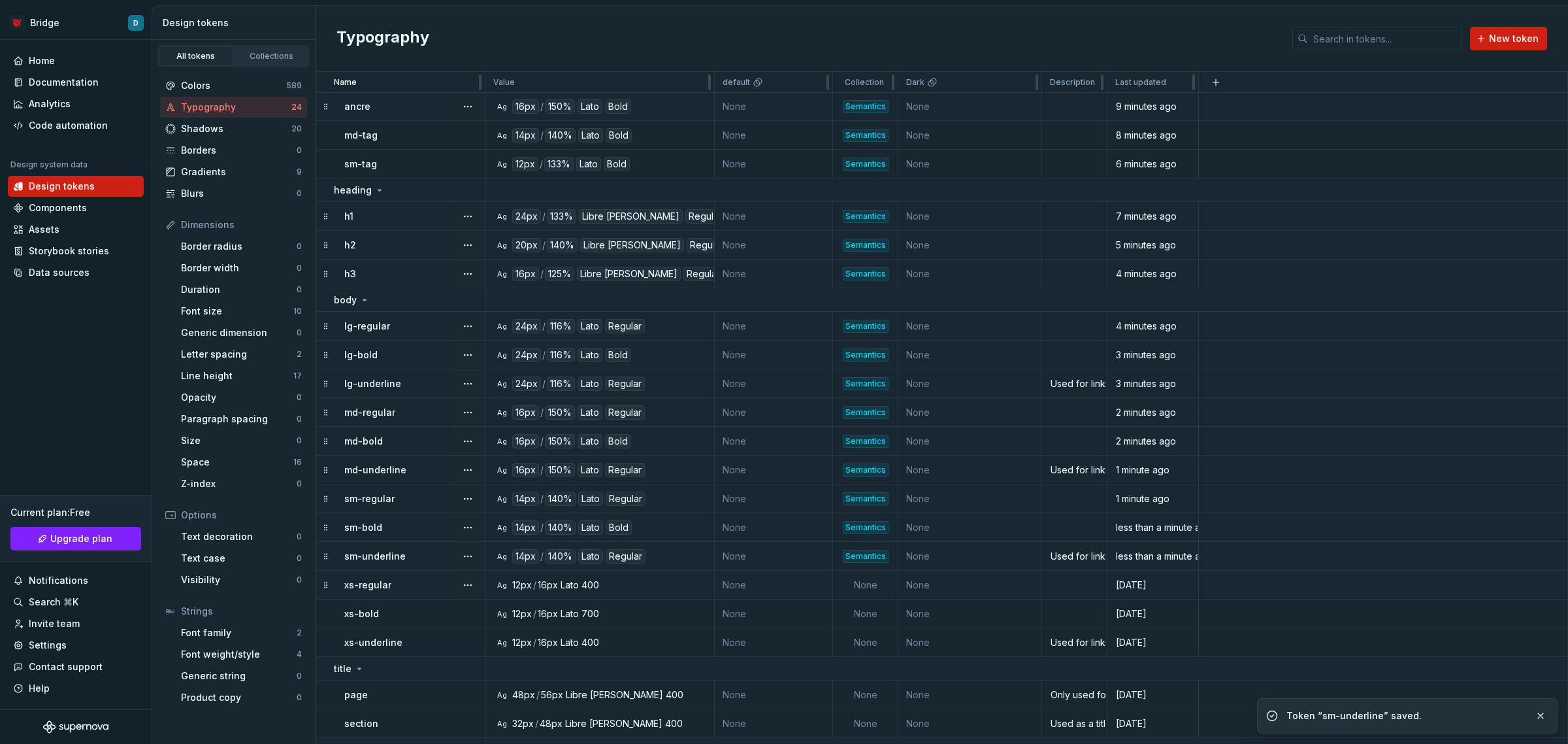
click at [395, 576] on td "xs-regular" at bounding box center [401, 584] width 170 height 28
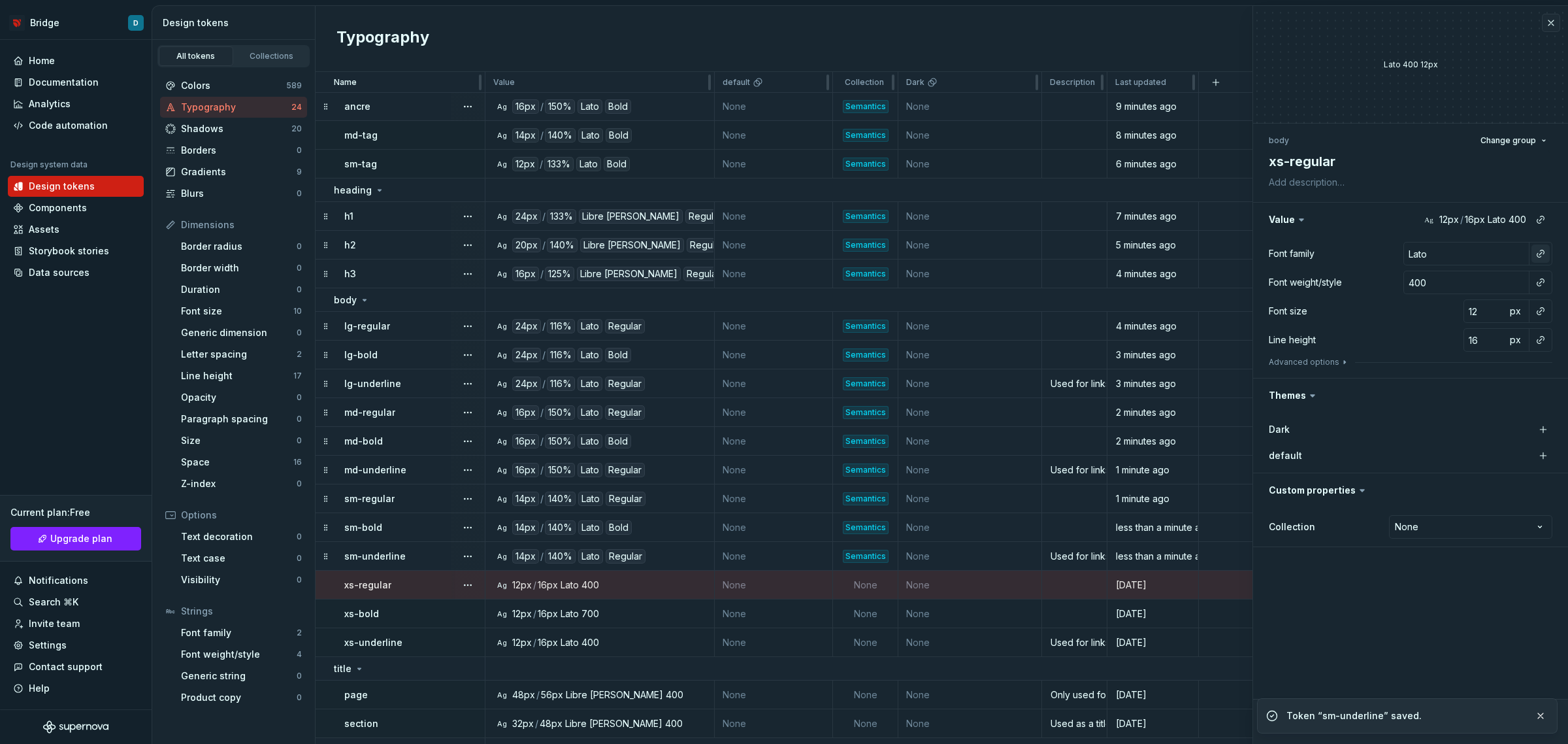
click at [1543, 253] on button "button" at bounding box center [1541, 253] width 18 height 18
click at [1426, 321] on div "default" at bounding box center [1454, 327] width 136 height 13
click at [1539, 285] on button "button" at bounding box center [1541, 282] width 18 height 18
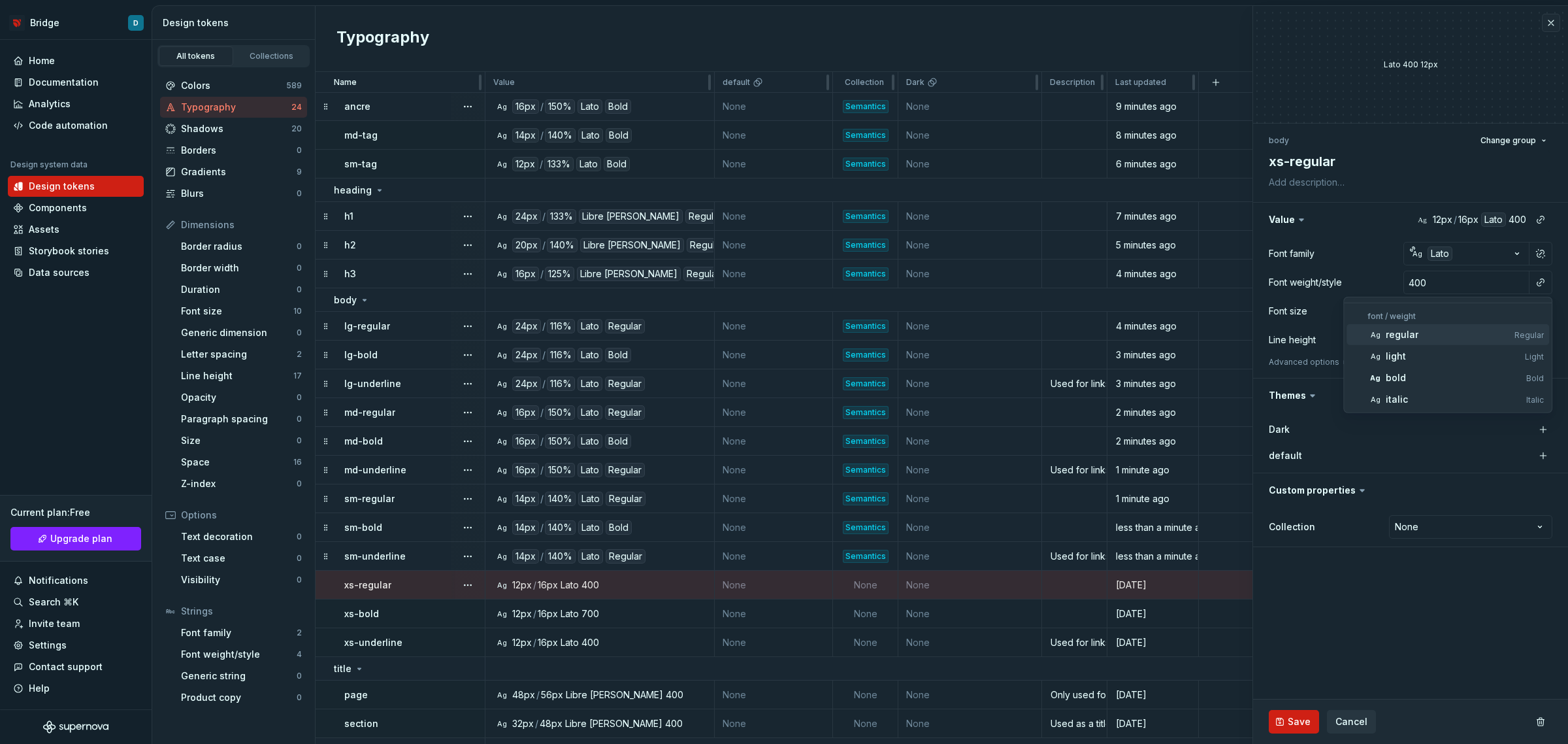
click at [1426, 335] on div "regular" at bounding box center [1448, 334] width 124 height 13
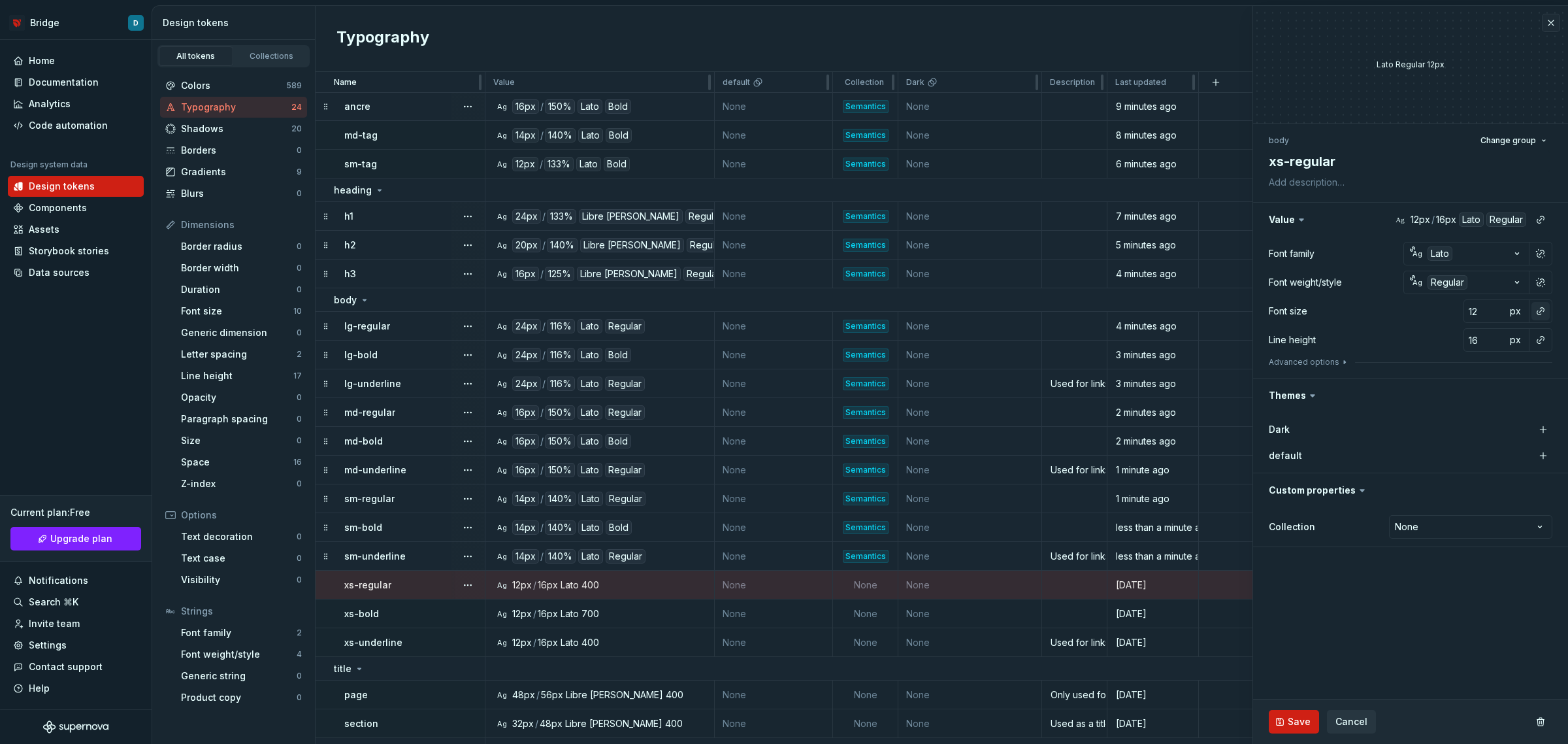
click at [1547, 316] on button "button" at bounding box center [1541, 311] width 18 height 18
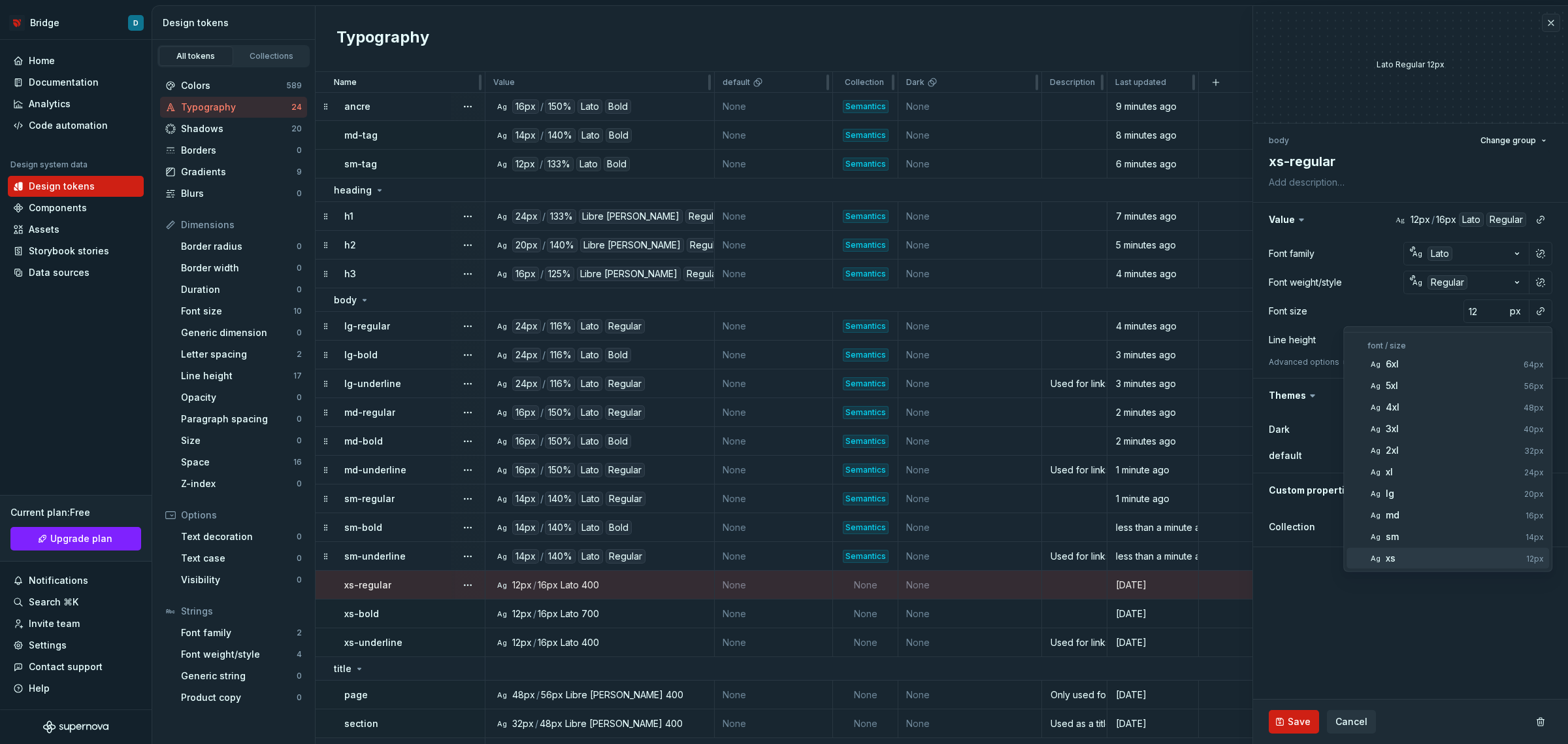
click at [1477, 562] on div "xs" at bounding box center [1454, 558] width 136 height 13
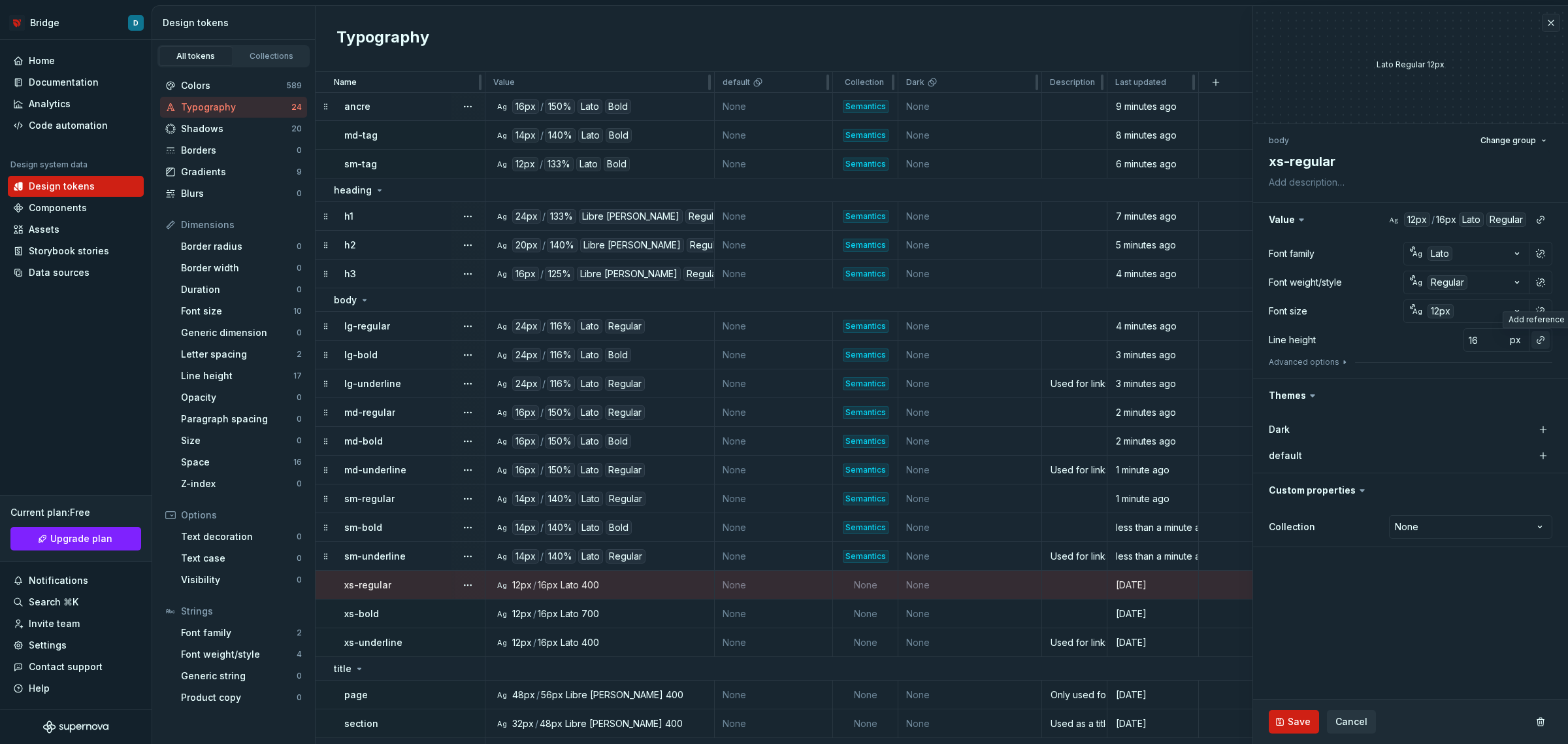
click at [1547, 338] on button "button" at bounding box center [1541, 339] width 18 height 18
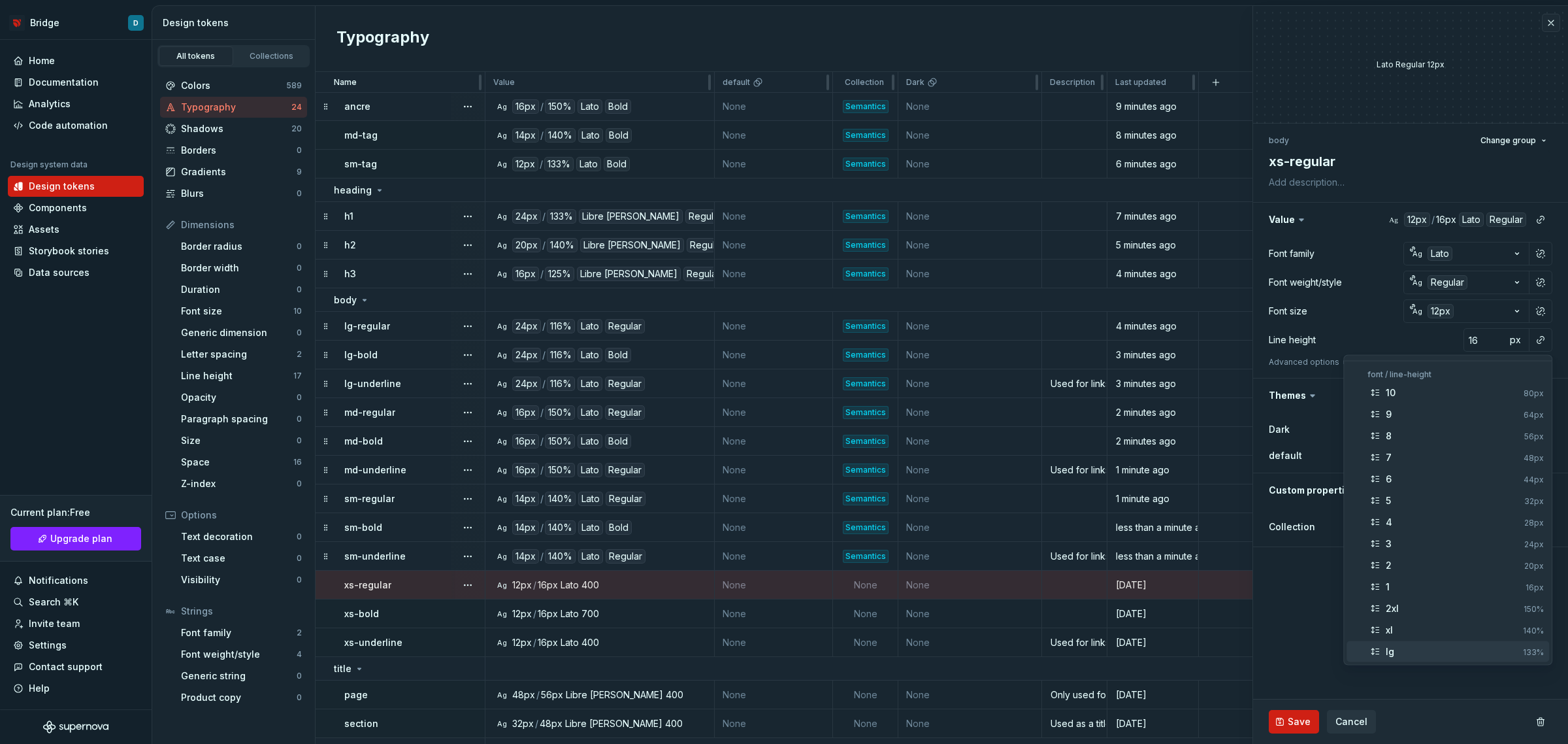
click at [1412, 649] on div "lg" at bounding box center [1452, 651] width 132 height 13
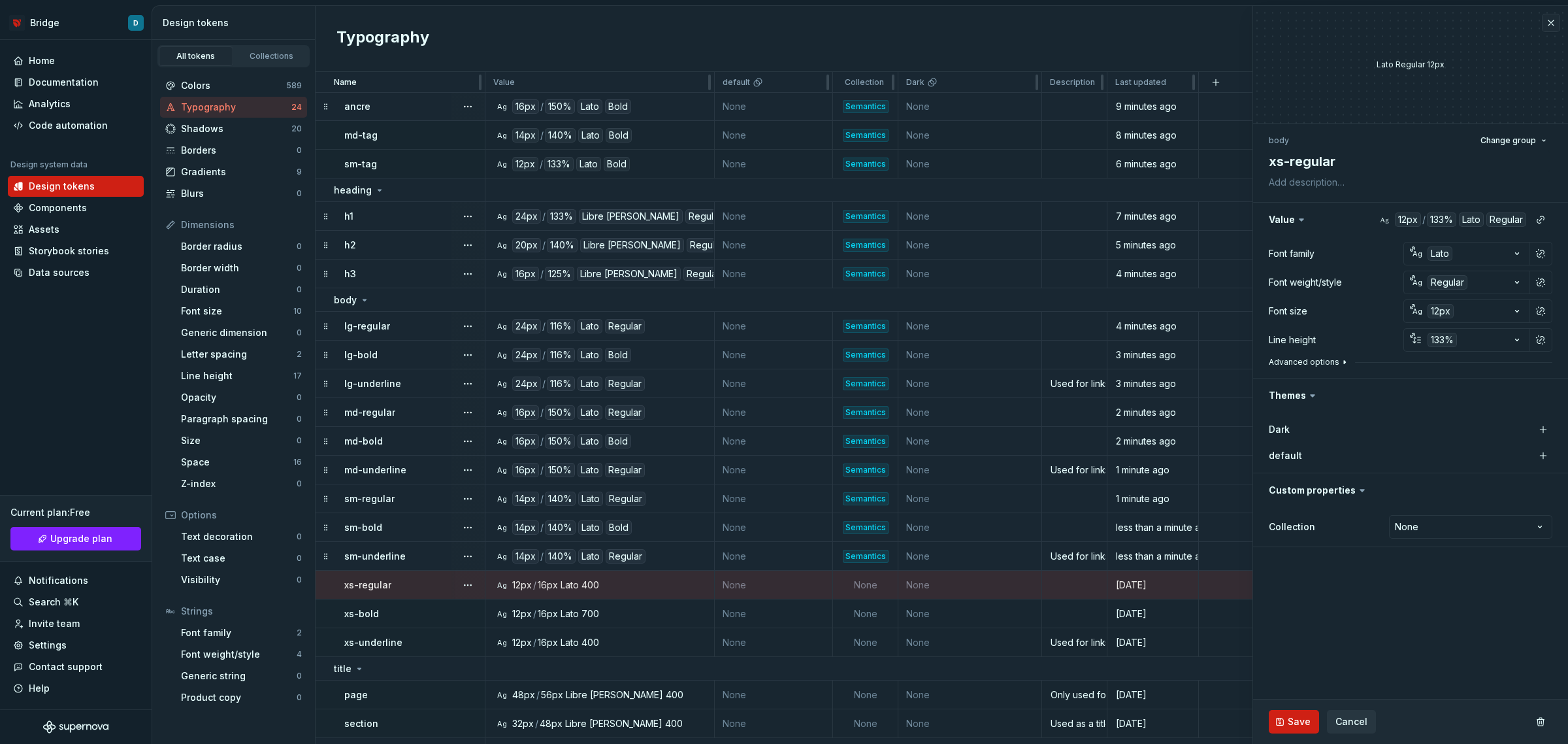
click at [1315, 360] on button "Advanced options" at bounding box center [1310, 362] width 81 height 10
click at [1542, 442] on button "button" at bounding box center [1541, 442] width 18 height 18
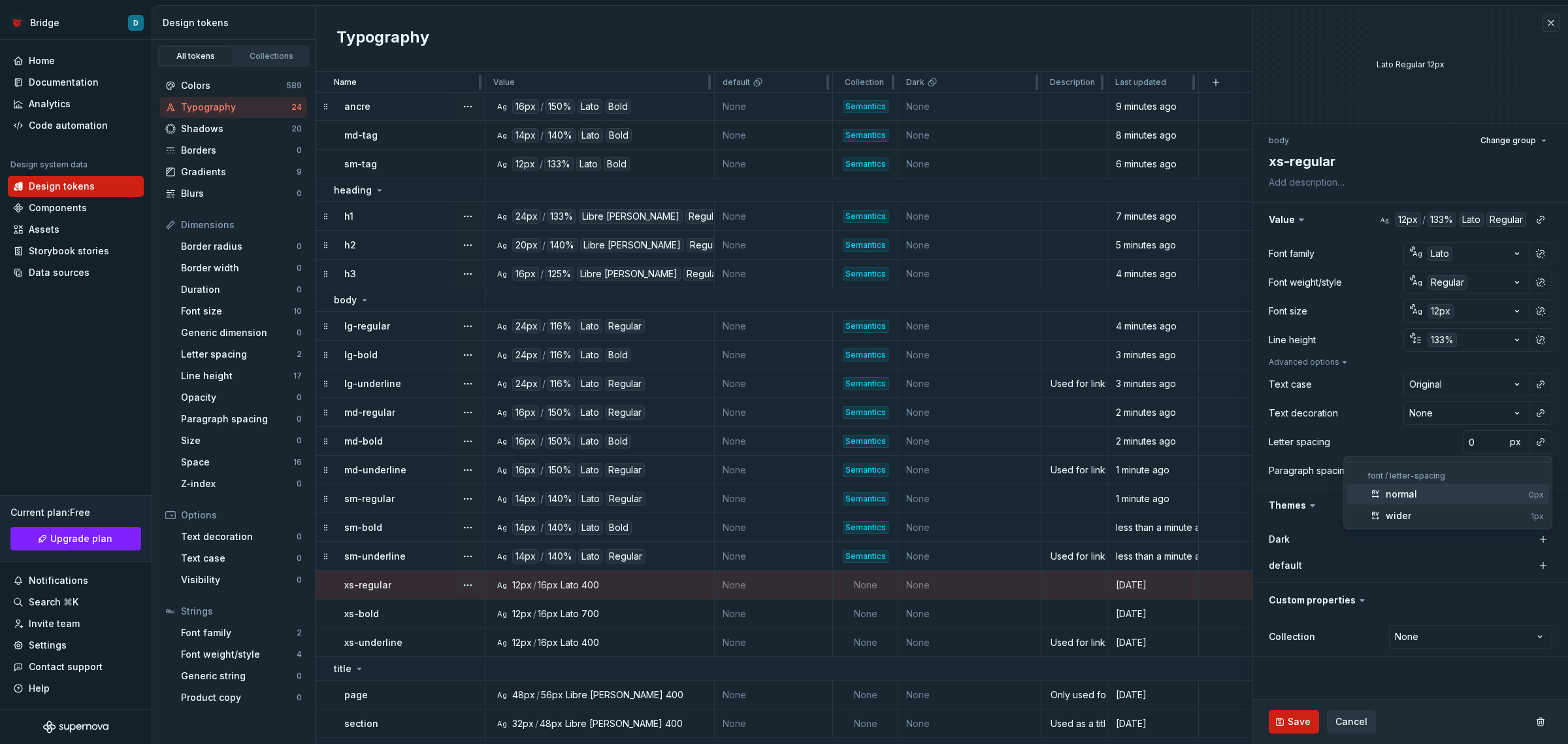
click at [1468, 493] on div "normal" at bounding box center [1455, 494] width 138 height 13
type textarea "*"
click at [1459, 641] on html "Bridge D Home Documentation Analytics Code automation Design system data Design…" at bounding box center [784, 372] width 1568 height 744
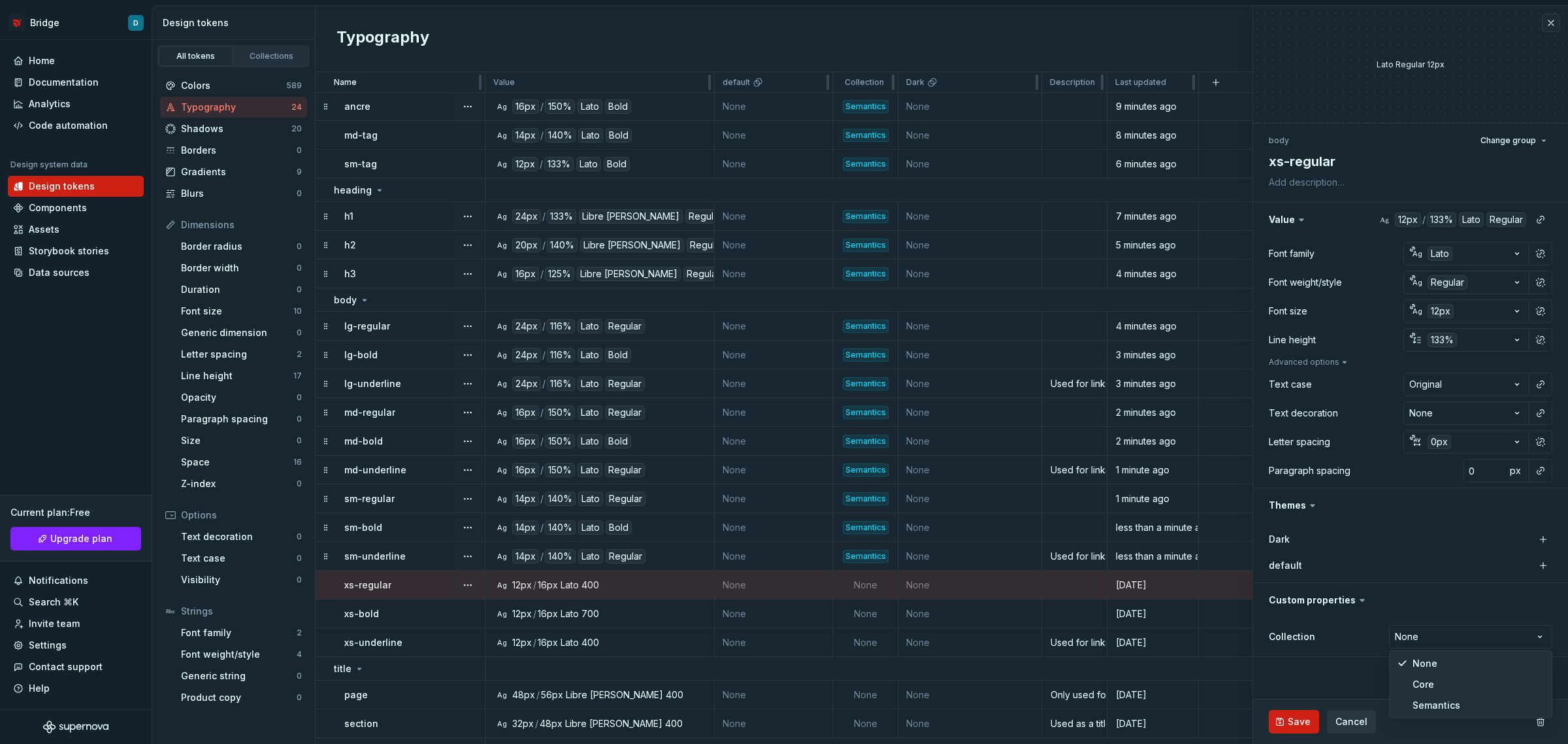
select select "**********"
click at [1304, 719] on span "Save" at bounding box center [1299, 721] width 23 height 13
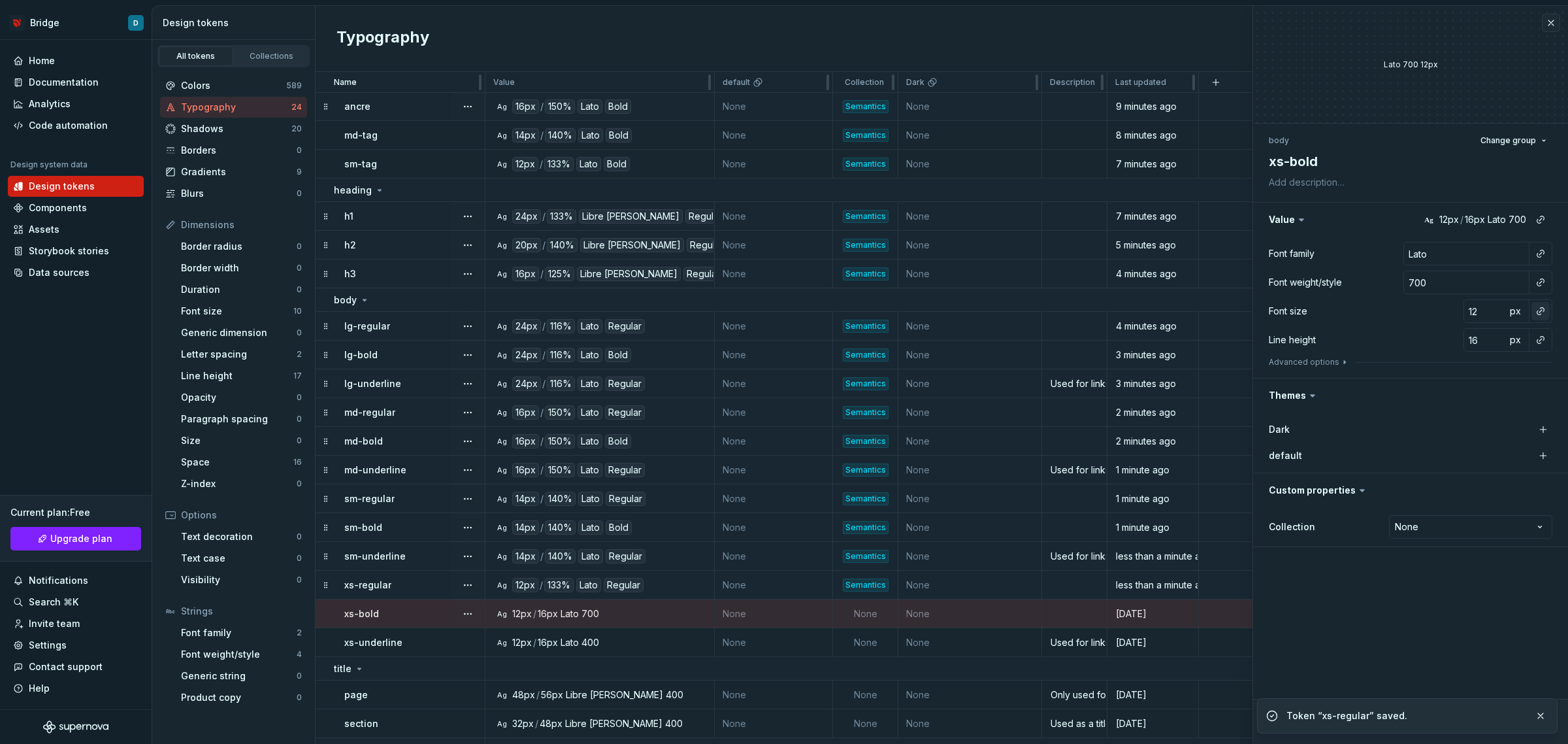
click at [1537, 313] on button "button" at bounding box center [1541, 311] width 18 height 18
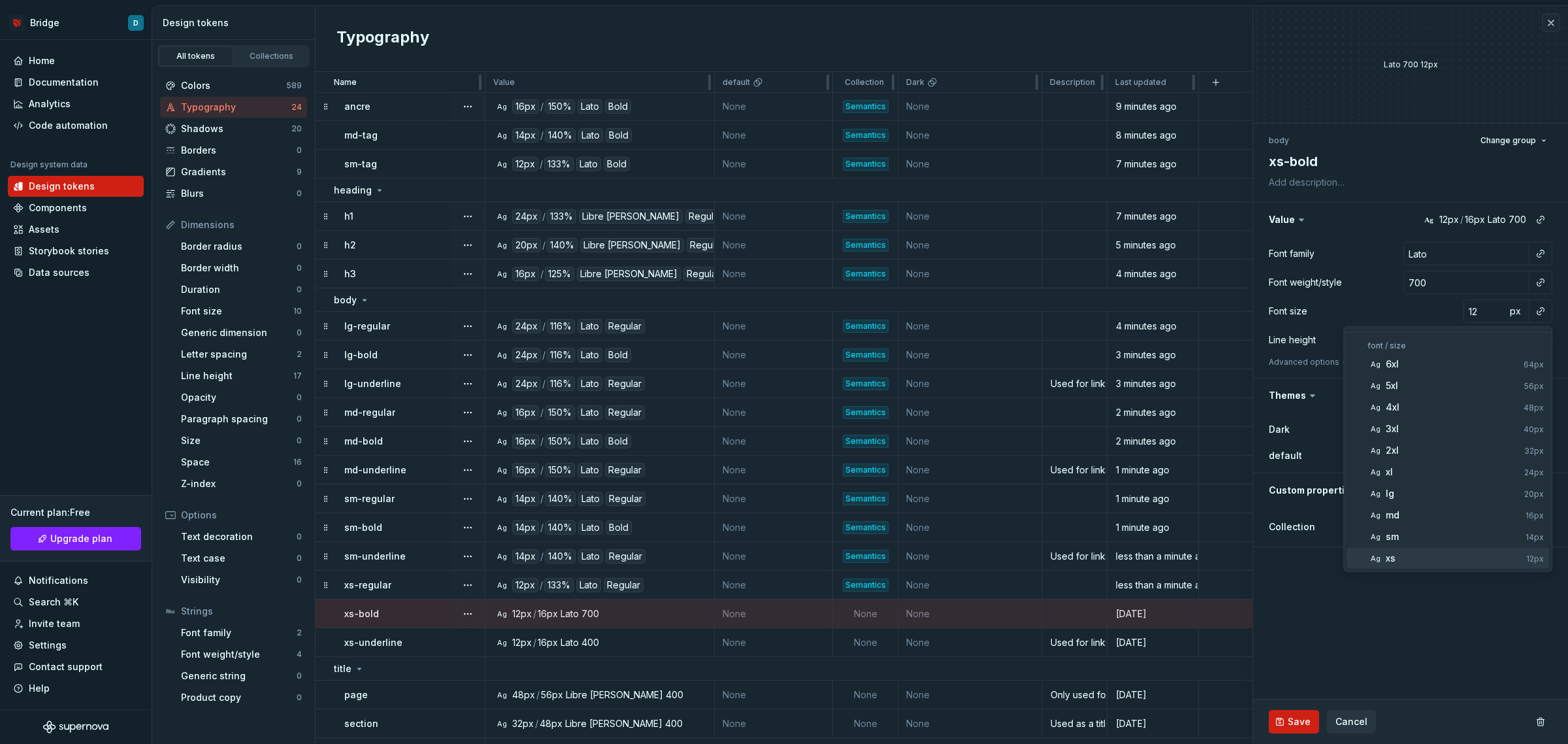
click at [1428, 556] on div "xs" at bounding box center [1454, 558] width 136 height 13
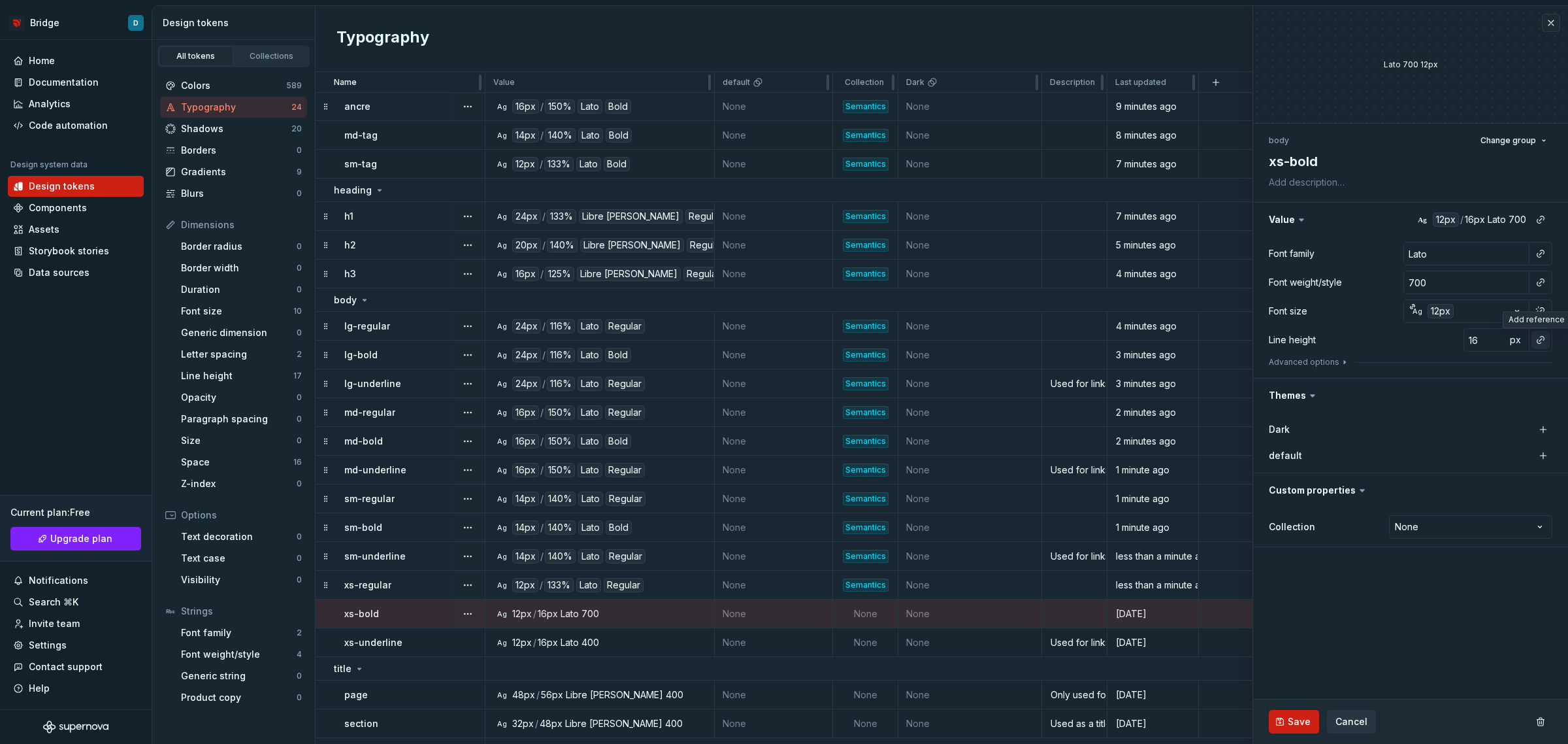
click at [1537, 344] on button "button" at bounding box center [1541, 339] width 18 height 18
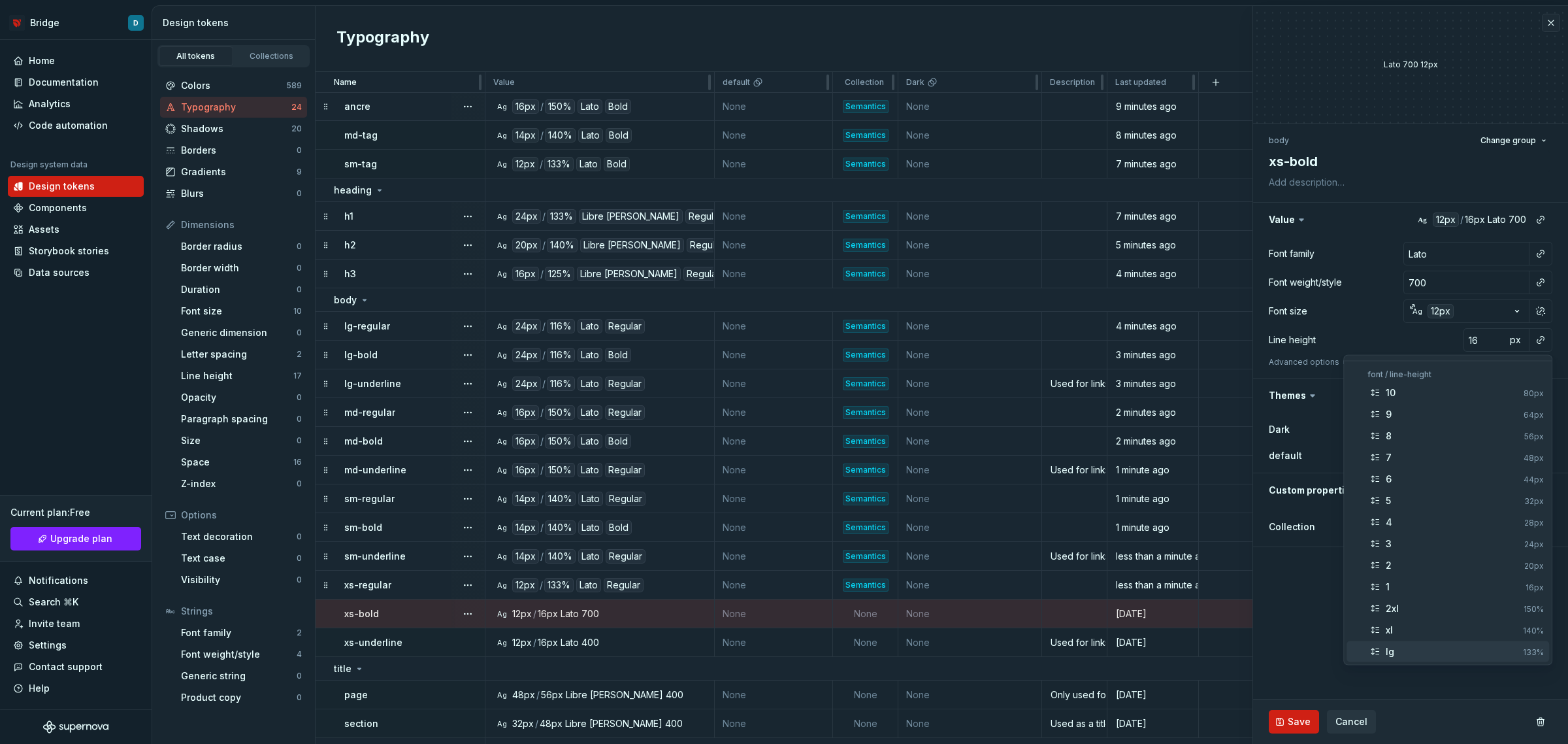
click at [1436, 647] on div "lg" at bounding box center [1452, 651] width 132 height 13
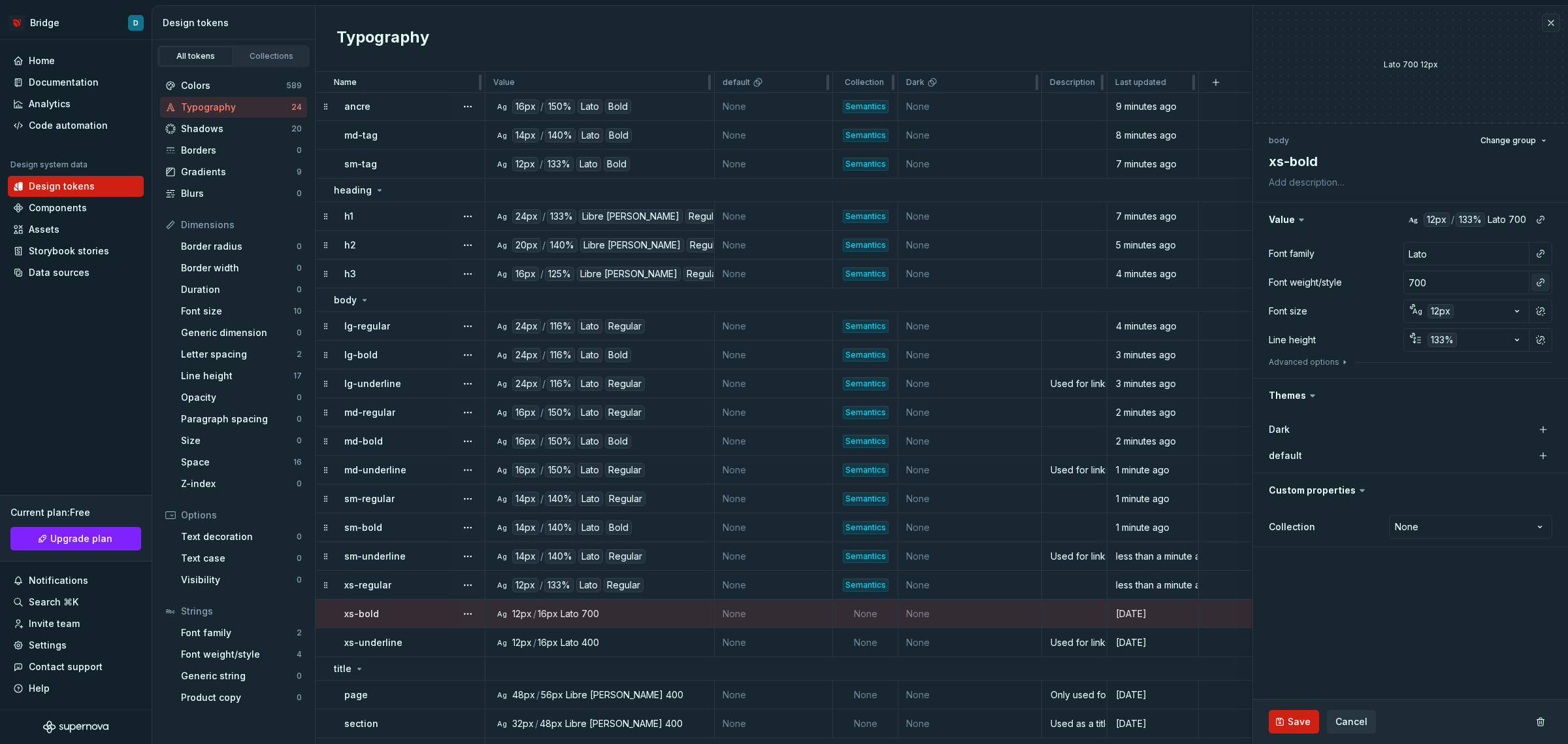
click at [1546, 280] on button "button" at bounding box center [1541, 282] width 18 height 18
click at [1409, 380] on div "bold" at bounding box center [1454, 377] width 136 height 13
click at [1544, 246] on button "button" at bounding box center [1541, 253] width 18 height 18
click at [1443, 326] on div "default" at bounding box center [1454, 327] width 136 height 13
type textarea "*"
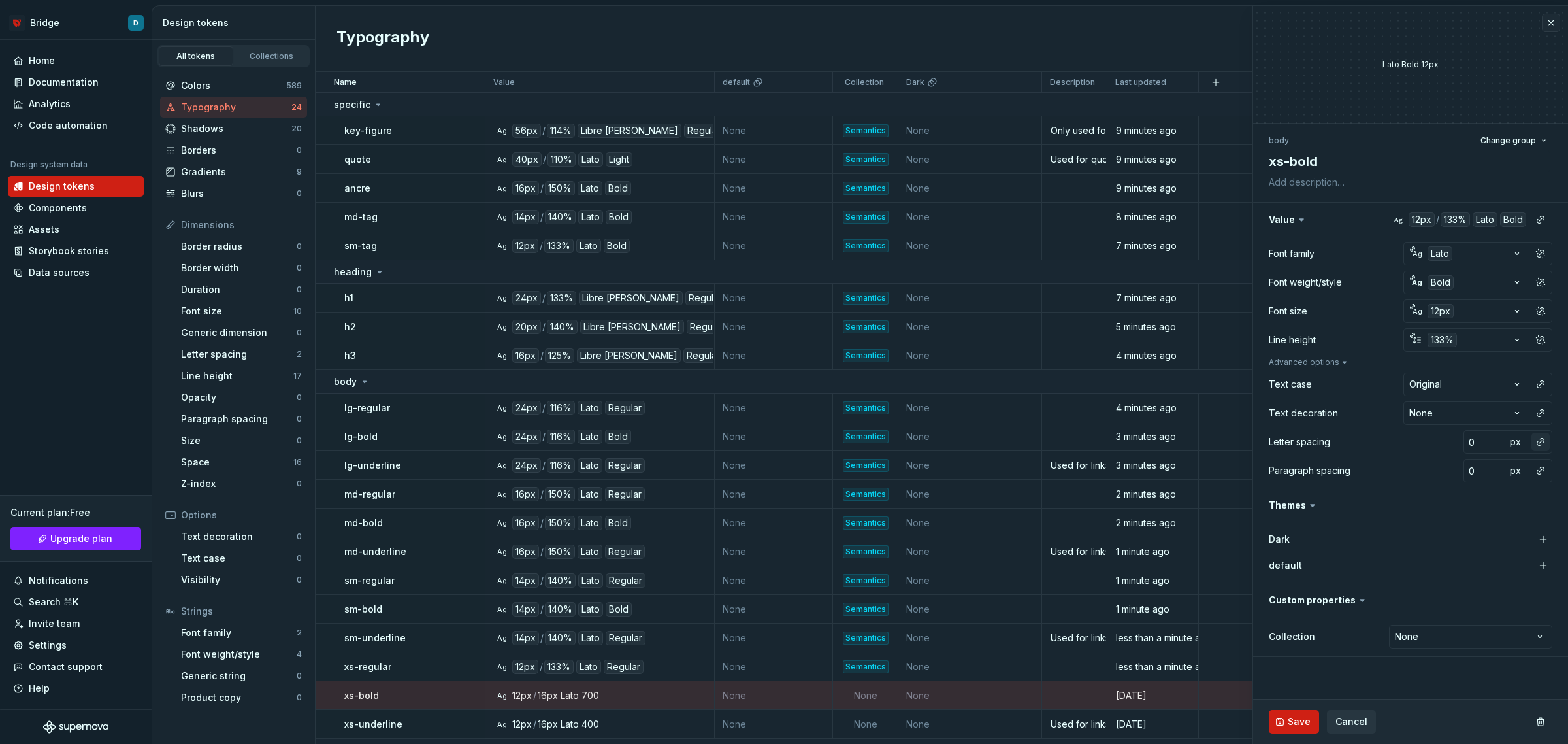
scroll to position [82, 0]
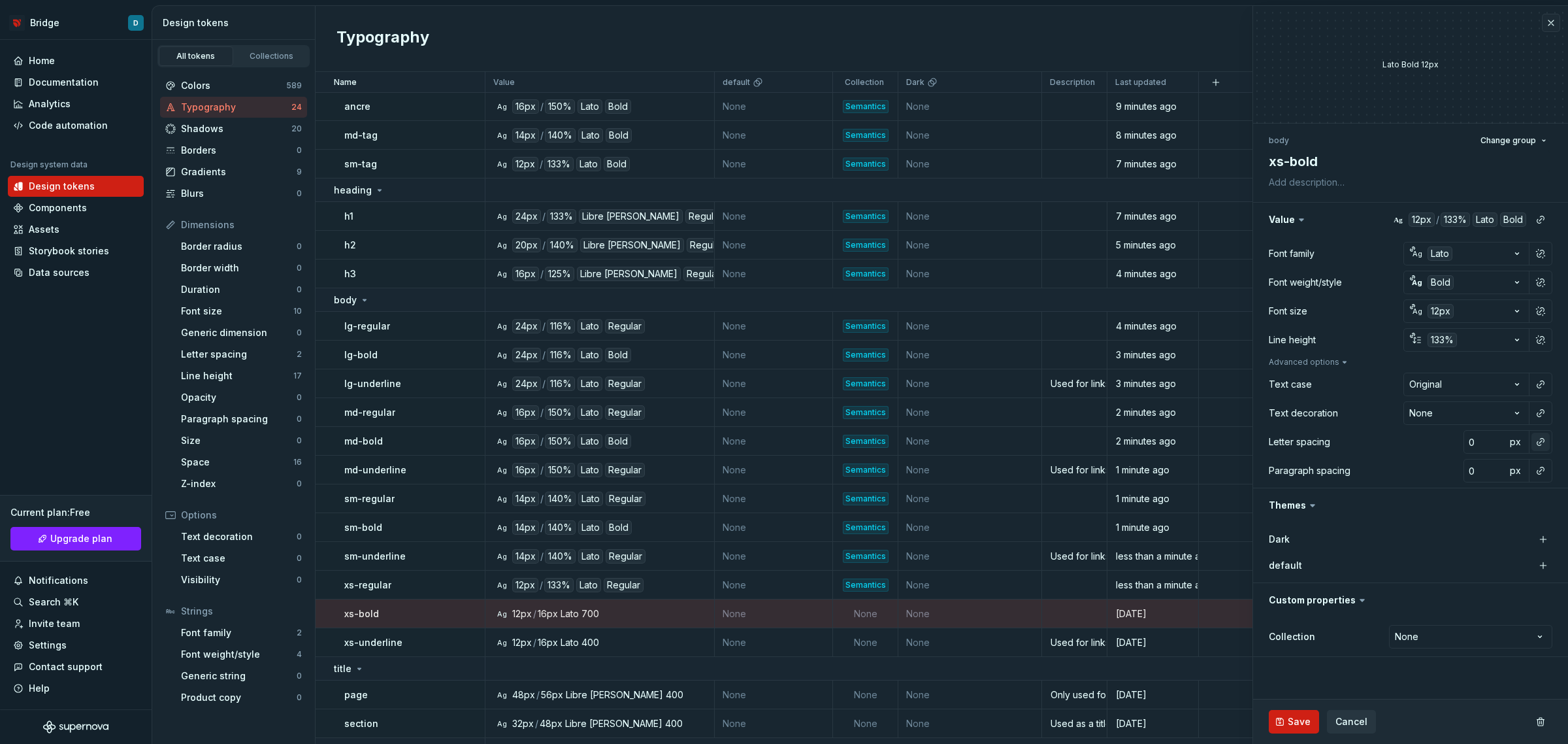
click at [1539, 439] on button "button" at bounding box center [1541, 442] width 18 height 18
click at [1417, 494] on div "normal" at bounding box center [1455, 494] width 138 height 13
type textarea "*"
click at [1503, 641] on html "Bridge D Home Documentation Analytics Code automation Design system data Design…" at bounding box center [784, 372] width 1568 height 744
select select "**********"
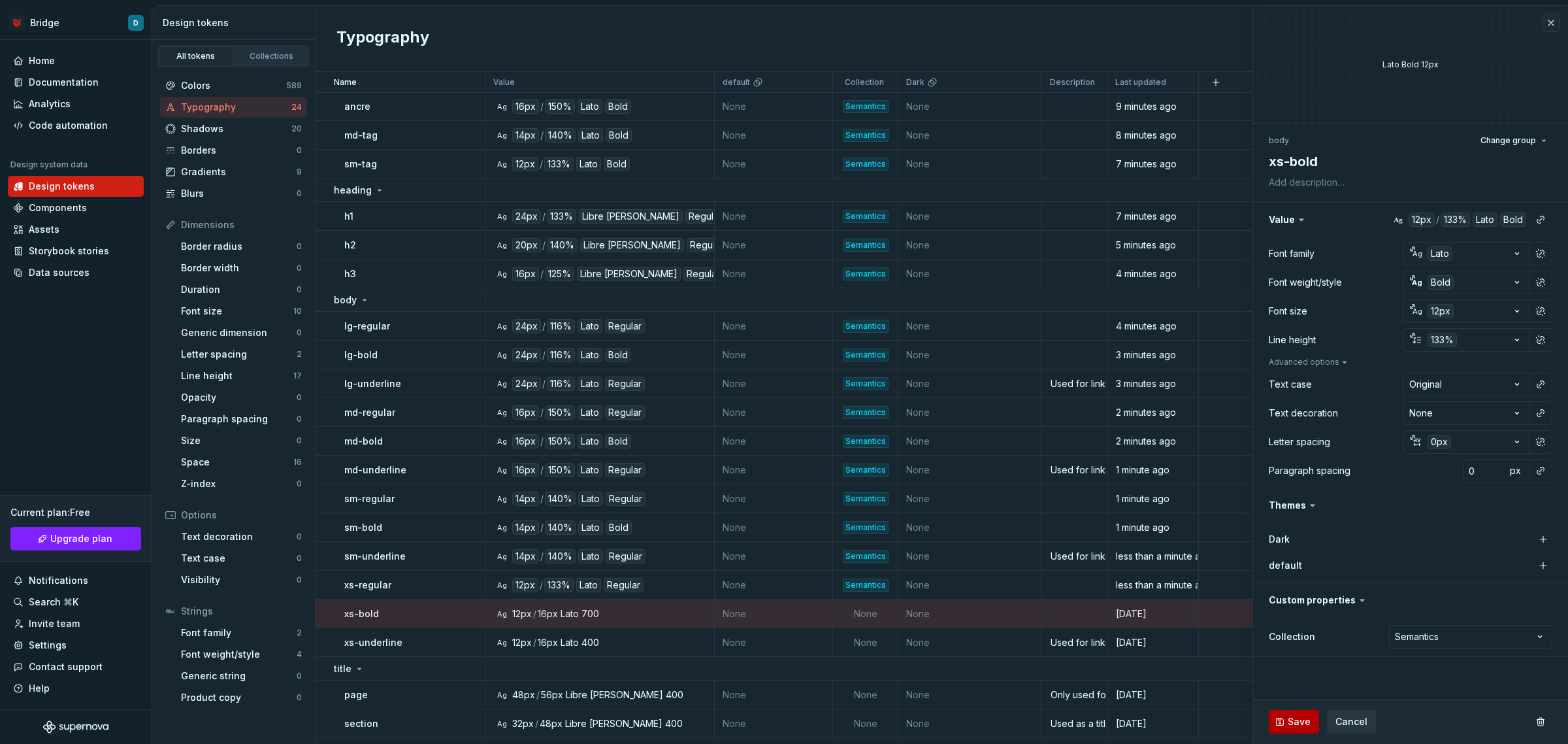
click at [1299, 713] on button "Save" at bounding box center [1294, 721] width 51 height 23
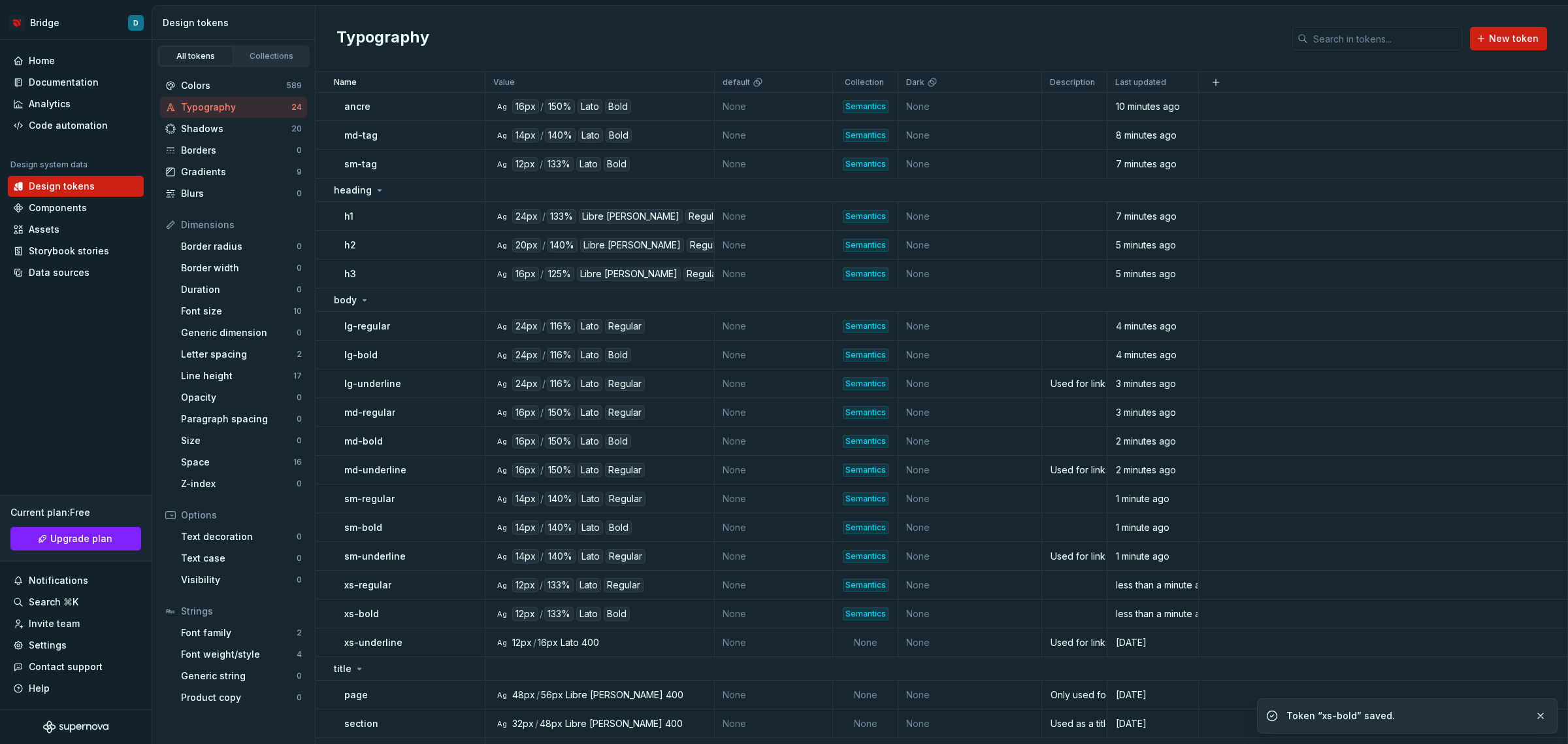
click at [390, 638] on p "xs-underline" at bounding box center [374, 642] width 58 height 13
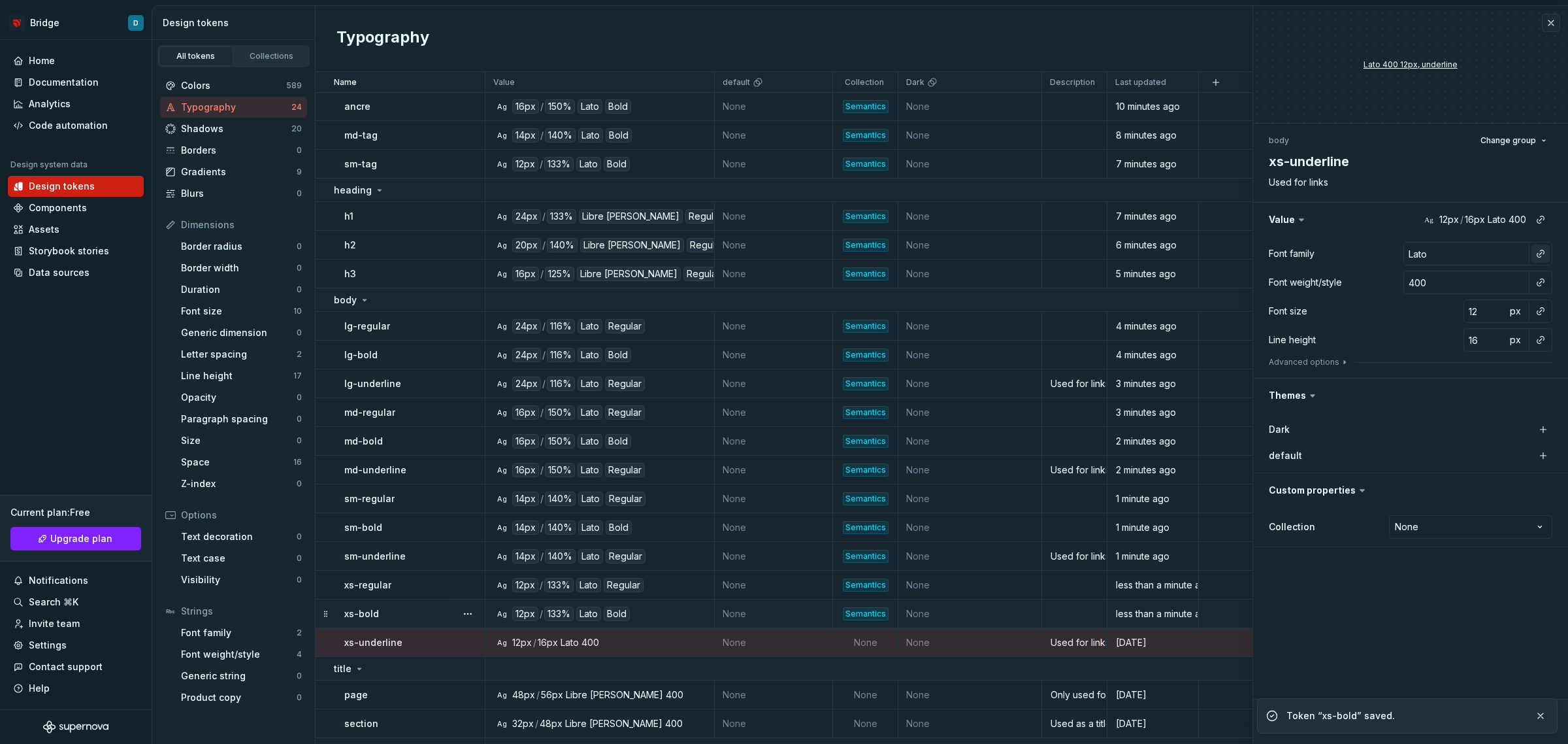
click at [1539, 253] on button "button" at bounding box center [1541, 253] width 18 height 18
click at [1466, 326] on div "default" at bounding box center [1454, 327] width 136 height 13
click at [1542, 288] on button "button" at bounding box center [1541, 282] width 18 height 18
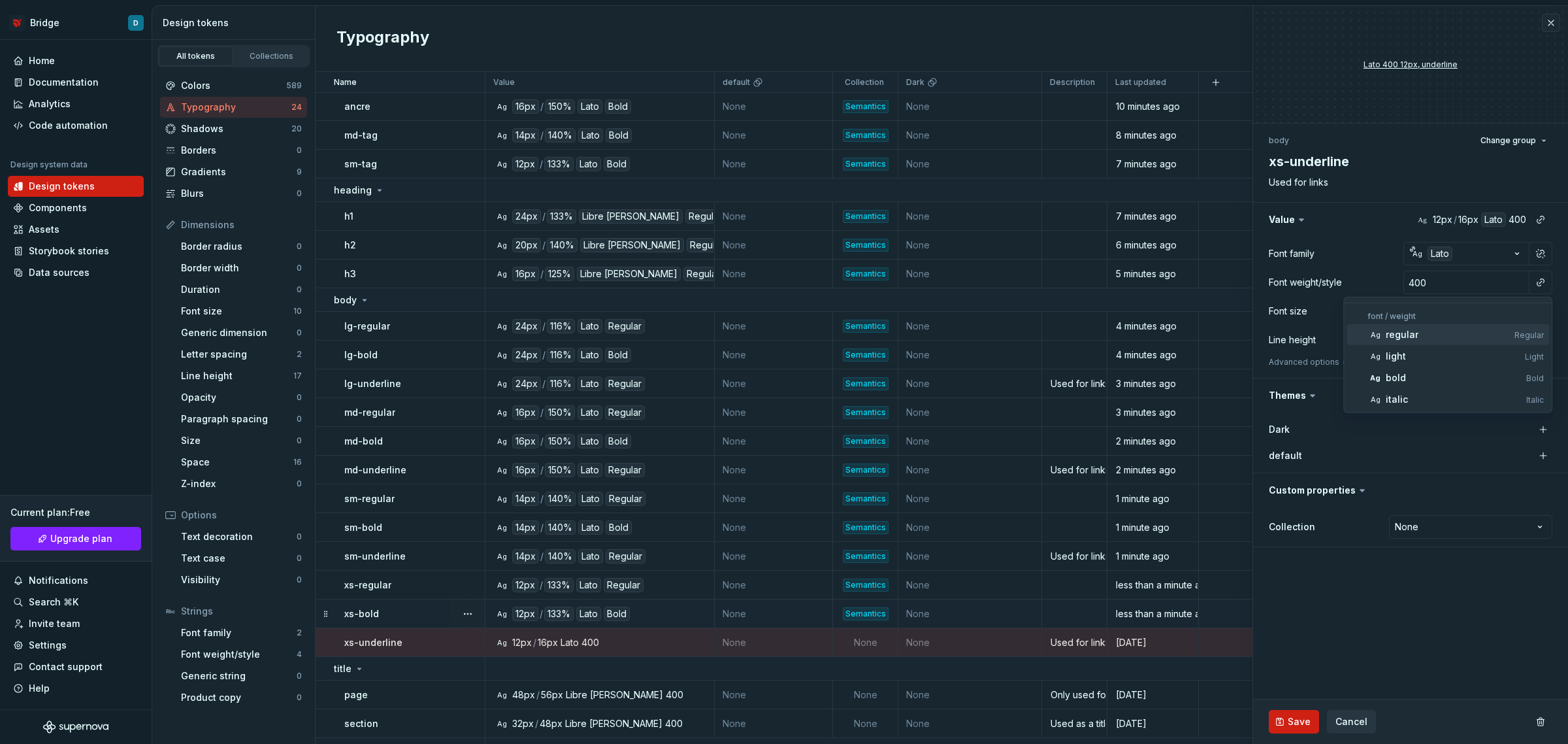
click at [1433, 340] on div "regular" at bounding box center [1448, 334] width 124 height 13
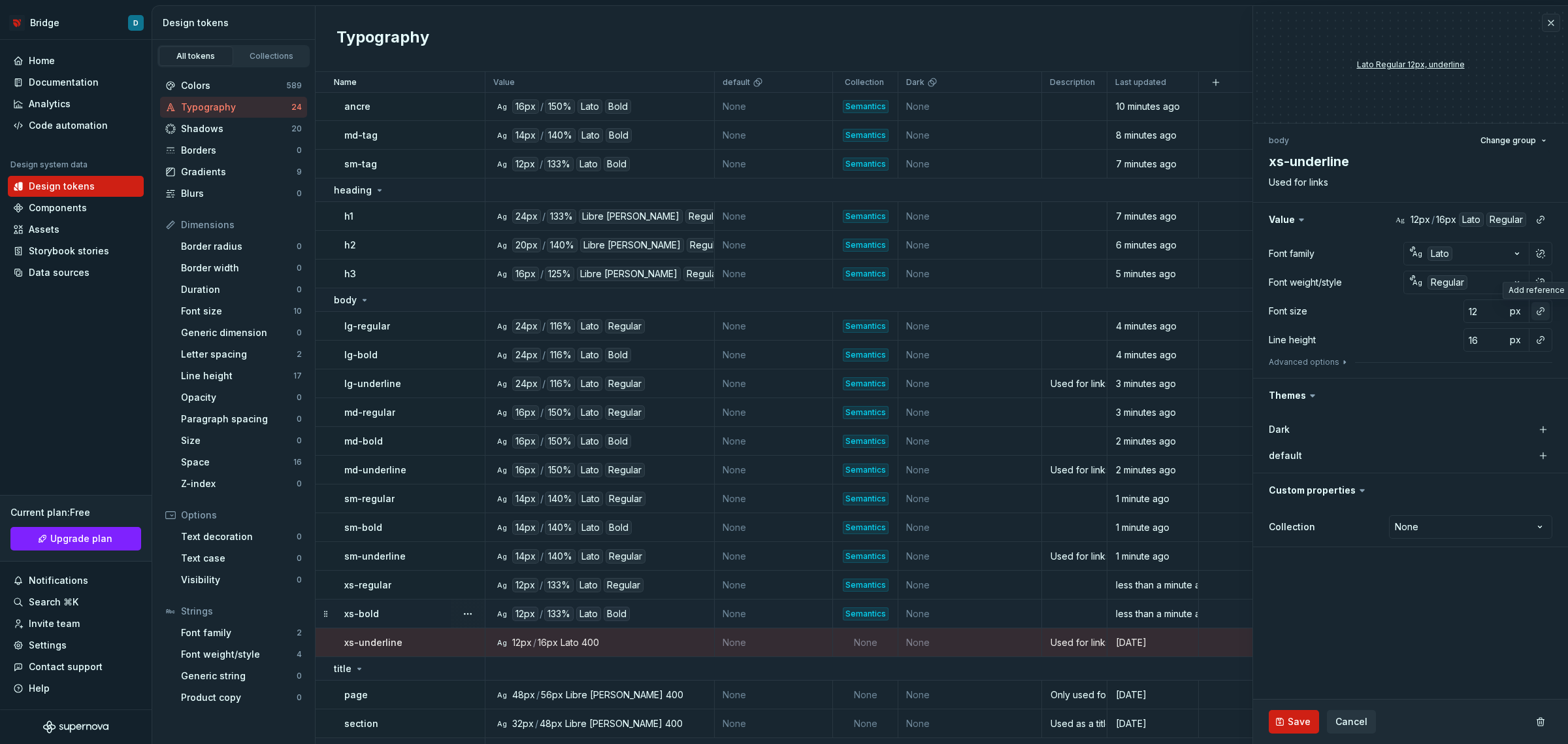
click at [1535, 313] on button "button" at bounding box center [1541, 311] width 18 height 18
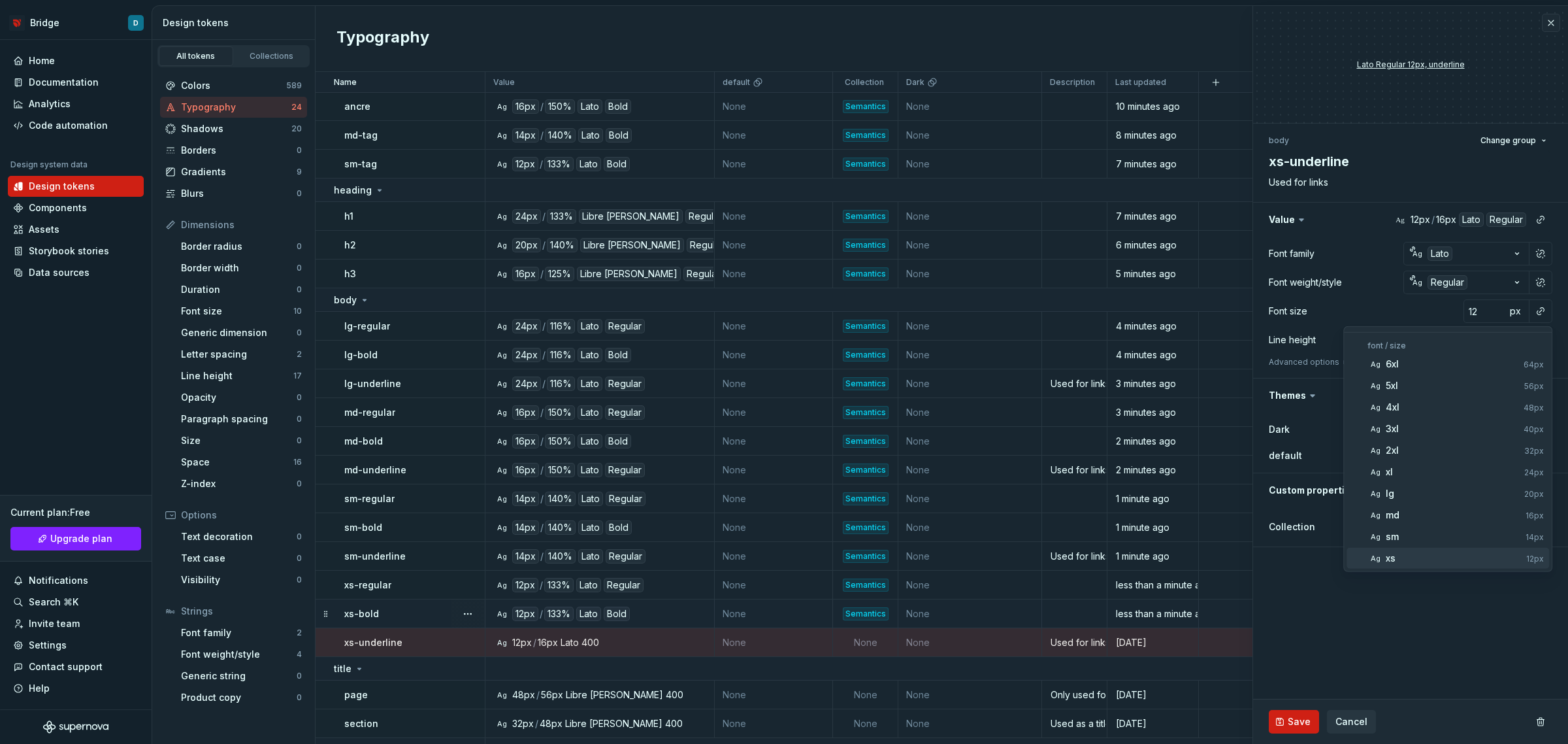
click at [1454, 562] on div "xs" at bounding box center [1454, 558] width 136 height 13
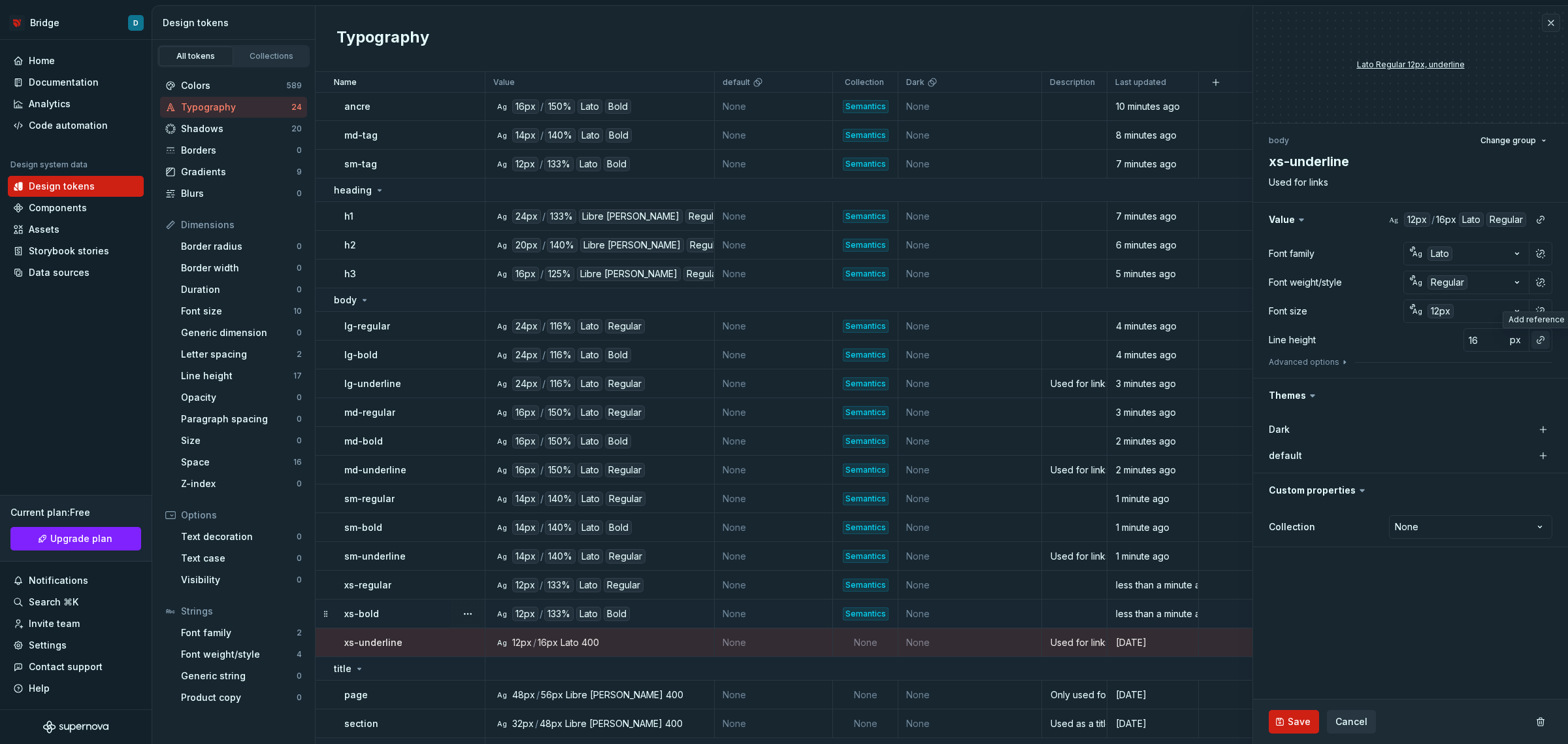
click at [1542, 338] on button "button" at bounding box center [1541, 339] width 18 height 18
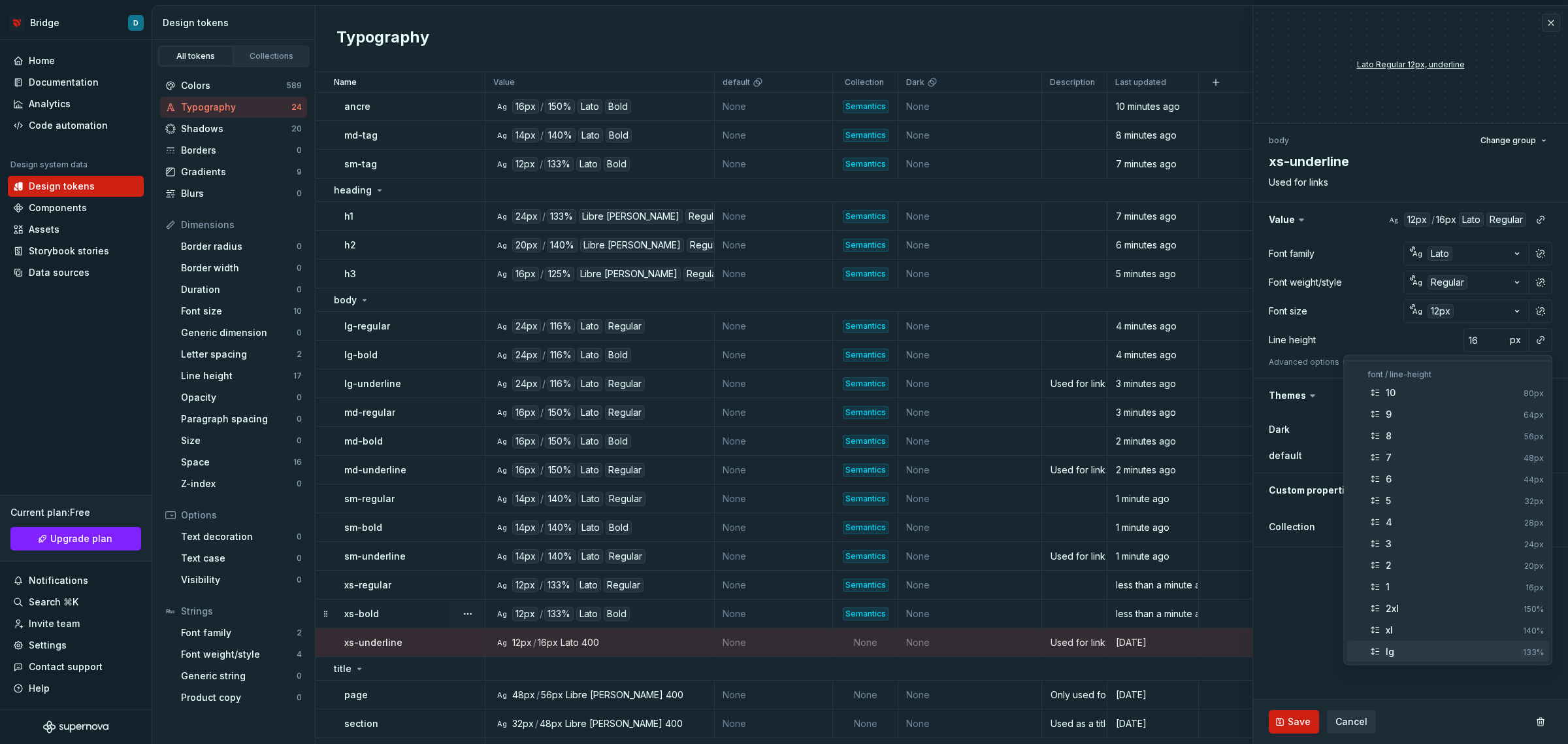
click at [1429, 647] on div "lg" at bounding box center [1452, 651] width 132 height 13
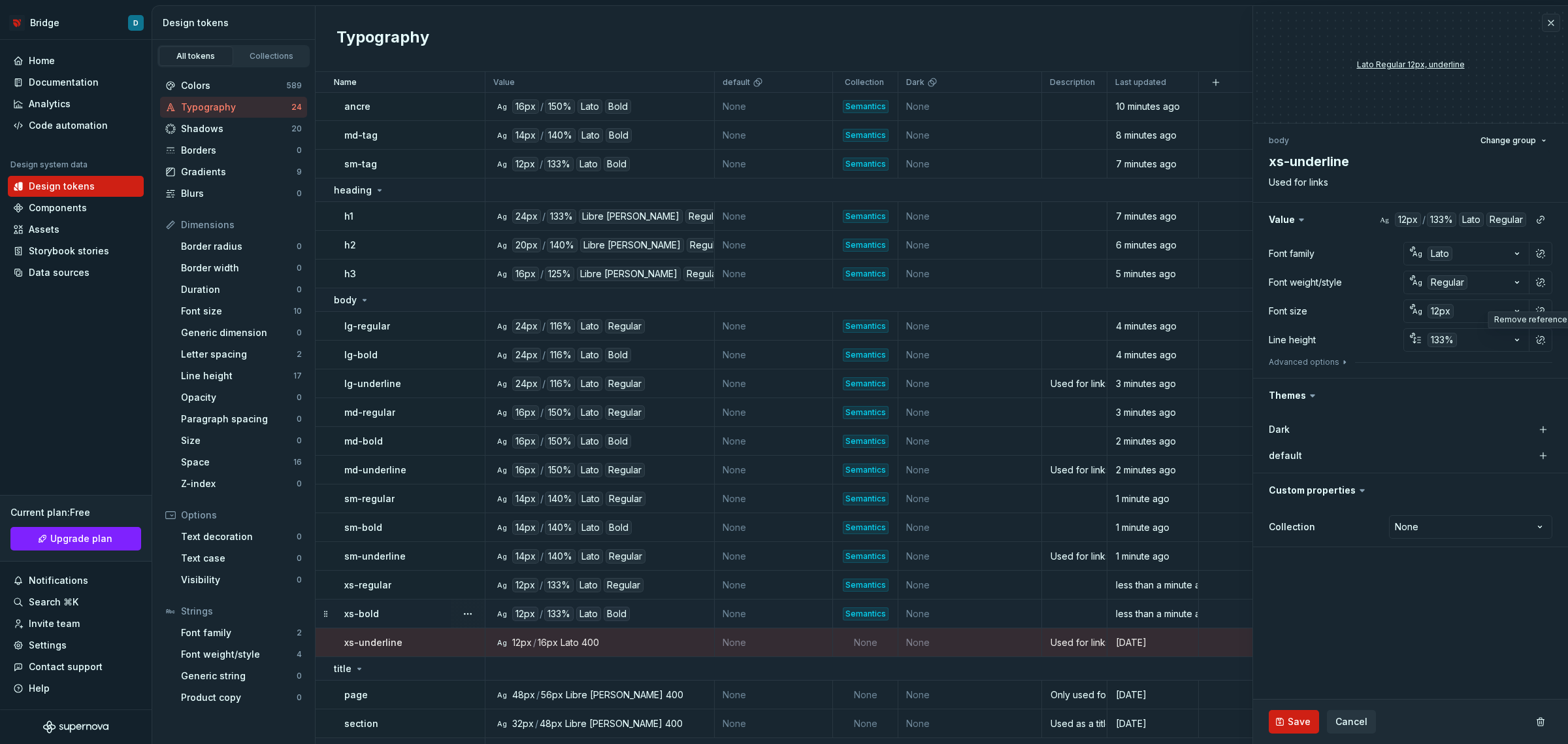
click at [1370, 357] on div "Advanced options" at bounding box center [1411, 362] width 283 height 10
click at [1343, 363] on icon "button" at bounding box center [1345, 362] width 10 height 10
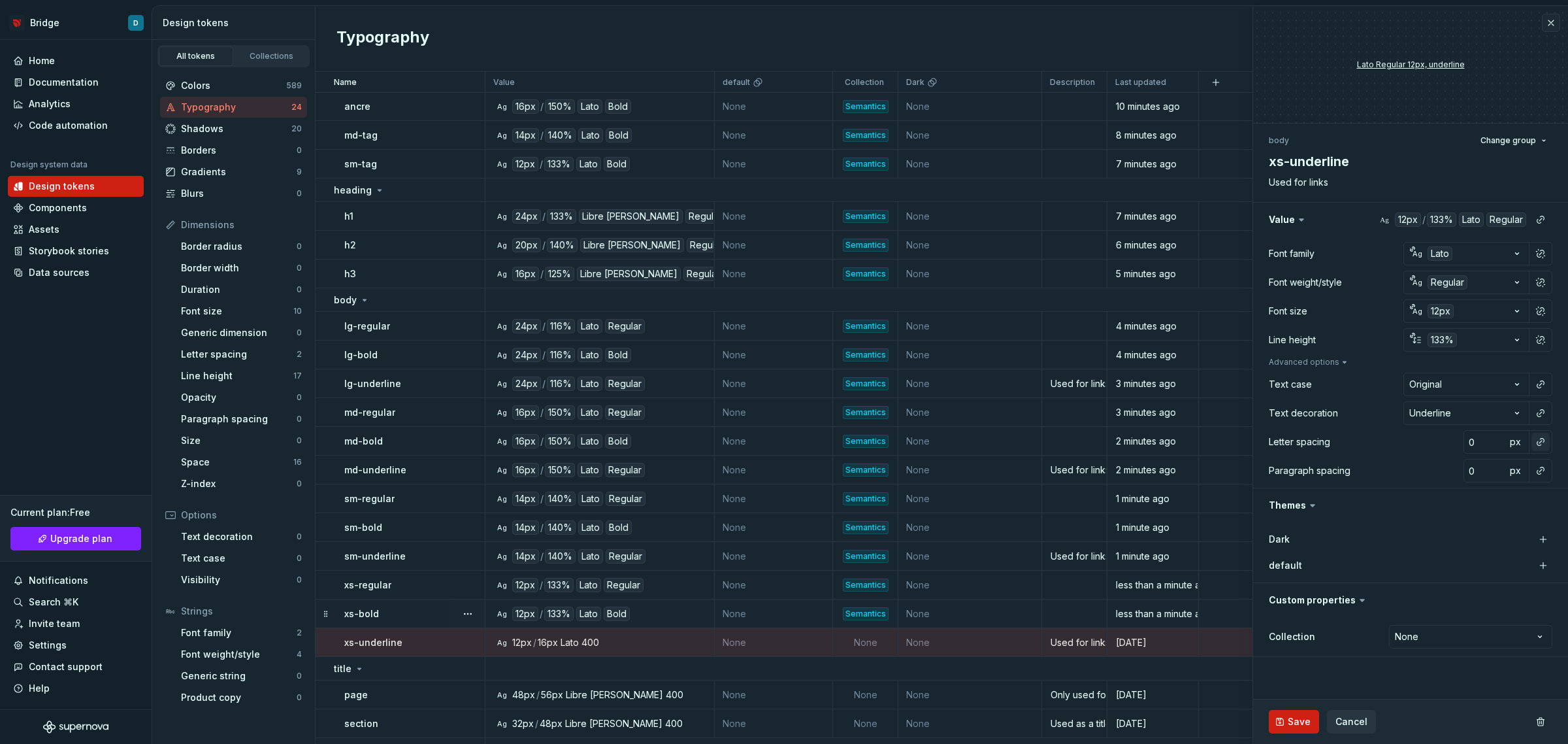
click at [1541, 438] on button "button" at bounding box center [1541, 442] width 18 height 18
click at [1477, 491] on div "normal" at bounding box center [1455, 494] width 138 height 13
type textarea "*"
click at [1508, 633] on html "Bridge D Home Documentation Analytics Code automation Design system data Design…" at bounding box center [784, 372] width 1568 height 744
select select "**********"
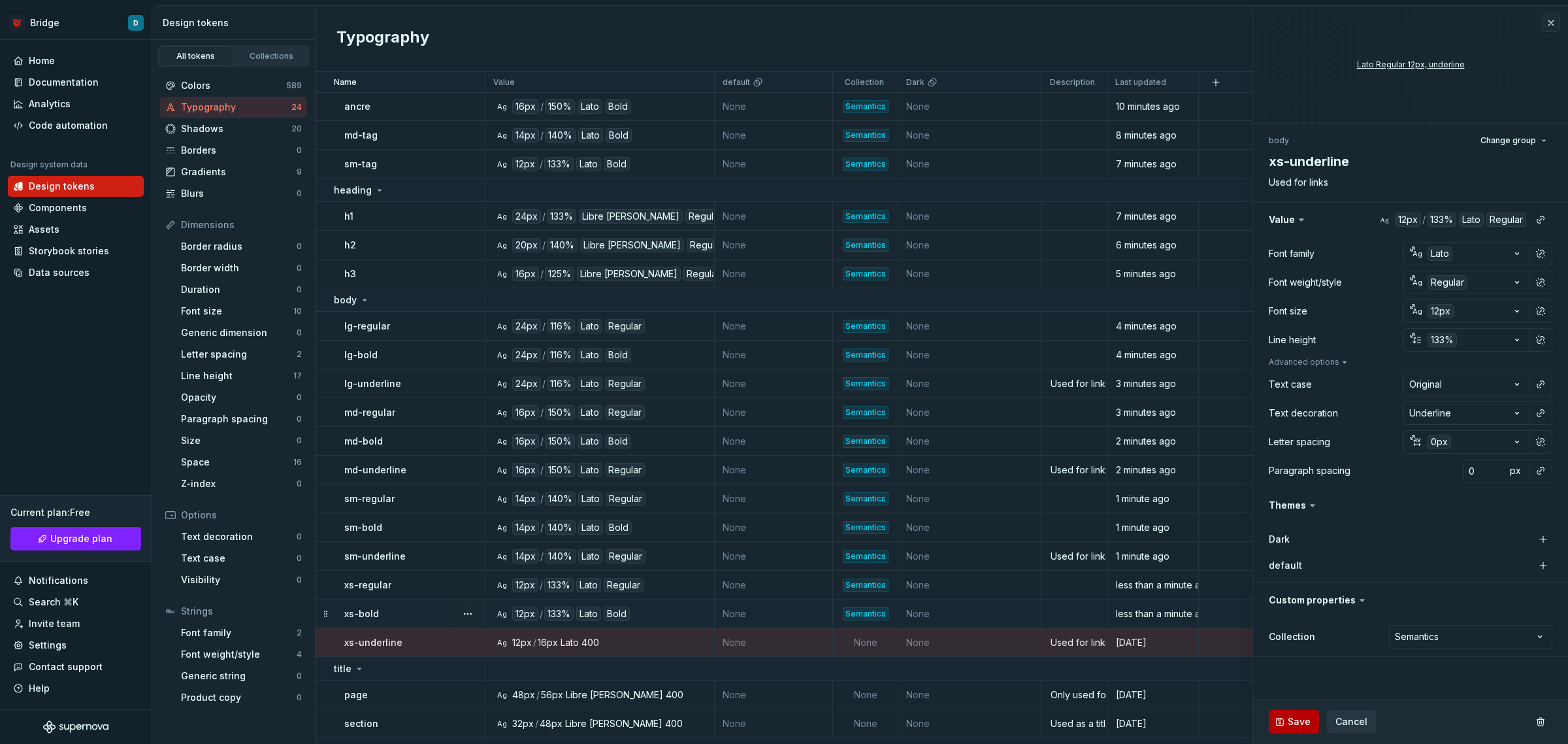
click at [1291, 723] on span "Save" at bounding box center [1299, 721] width 23 height 13
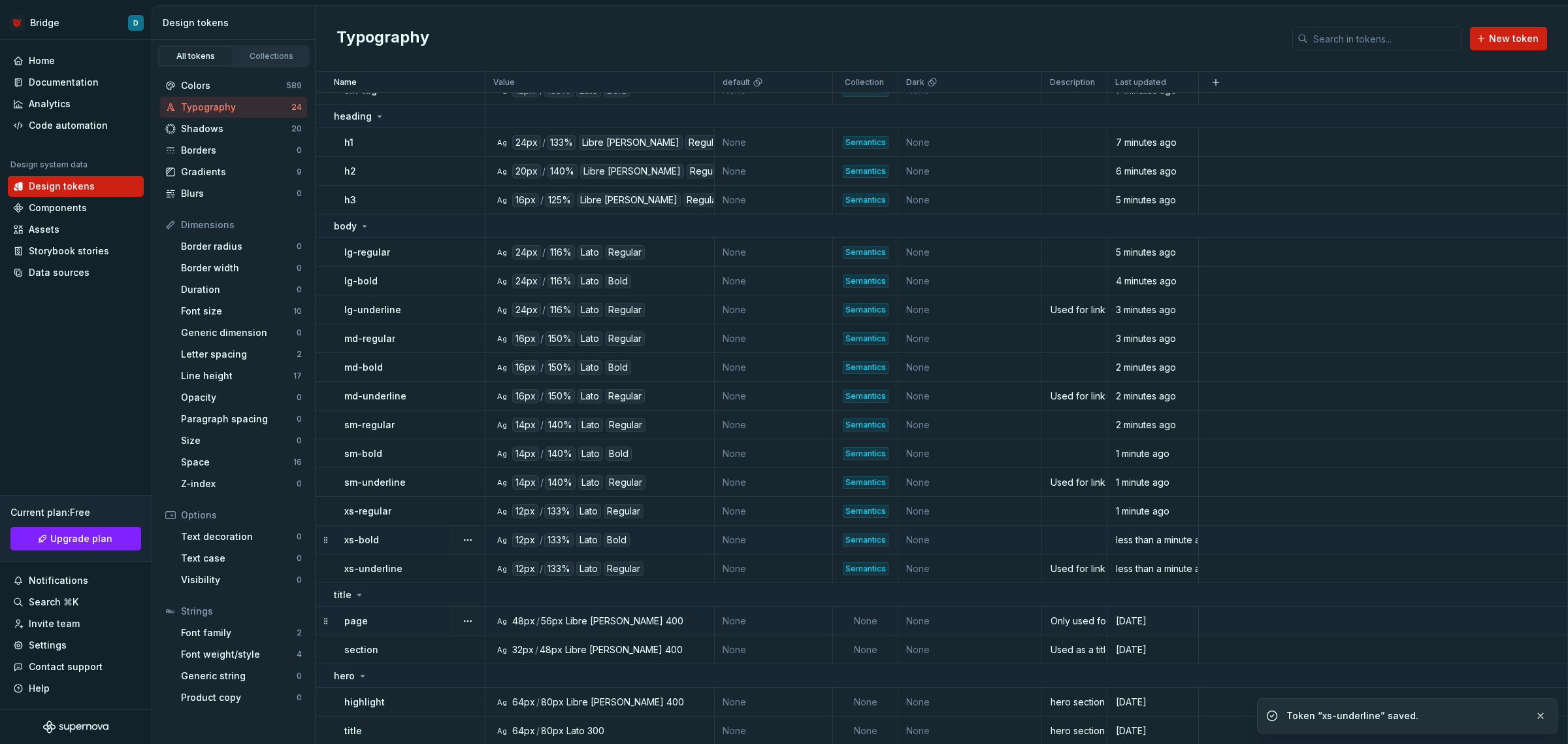
click at [389, 623] on div "page" at bounding box center [414, 620] width 140 height 13
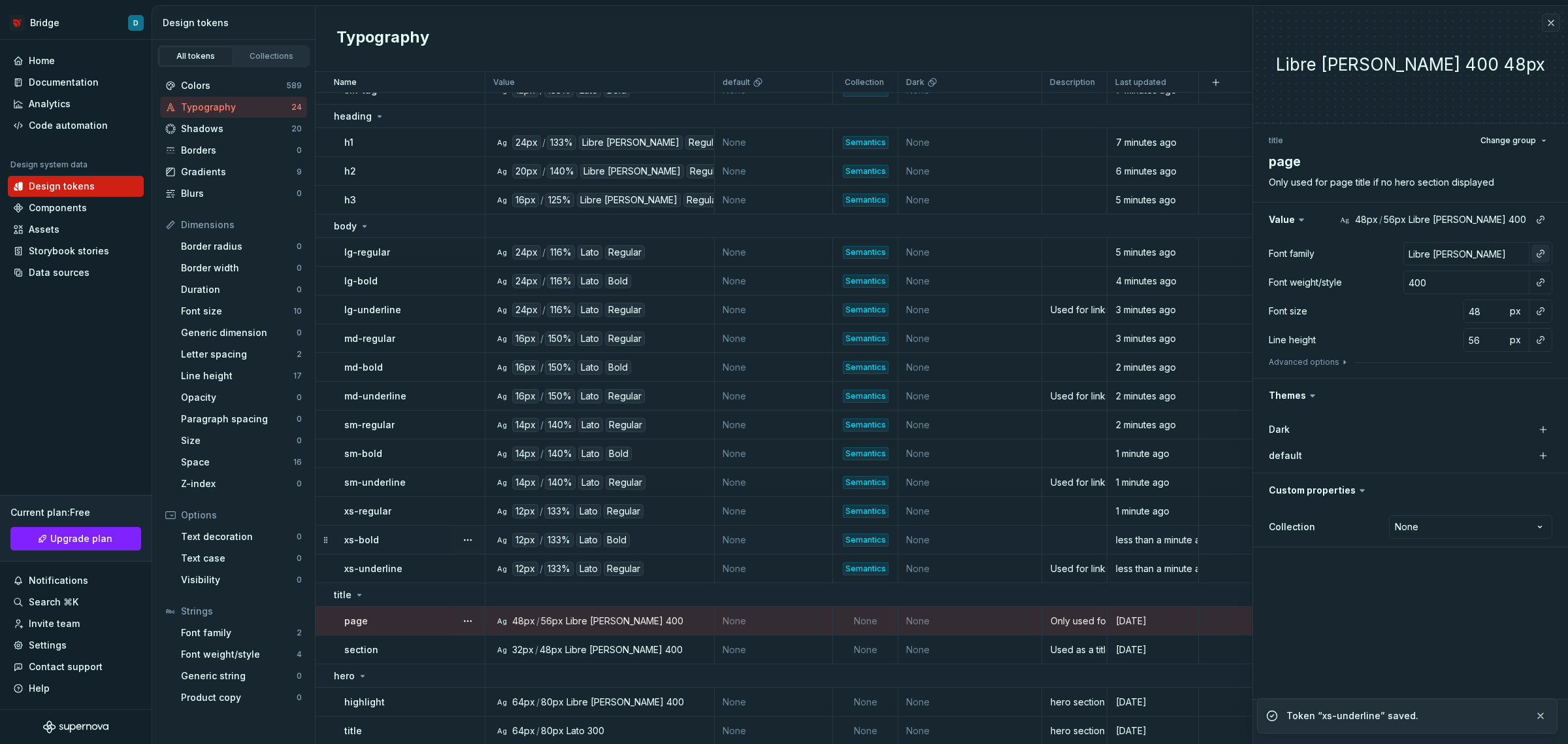
click at [1537, 248] on button "button" at bounding box center [1541, 253] width 18 height 18
click at [1436, 298] on span "Ag brand Libre Baskerville" at bounding box center [1448, 306] width 203 height 21
click at [1540, 283] on button "button" at bounding box center [1541, 282] width 18 height 18
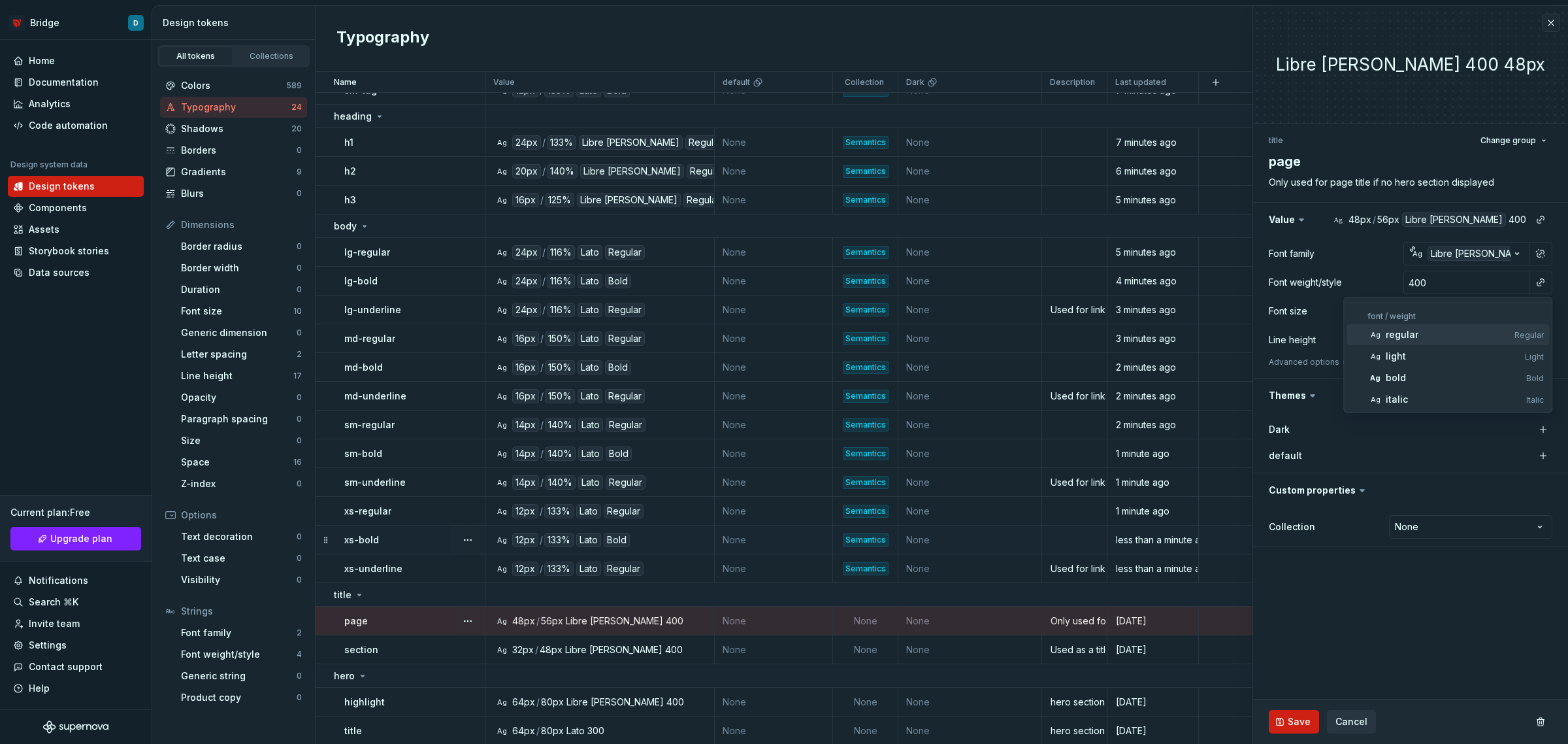
click at [1425, 338] on div "regular" at bounding box center [1448, 334] width 124 height 13
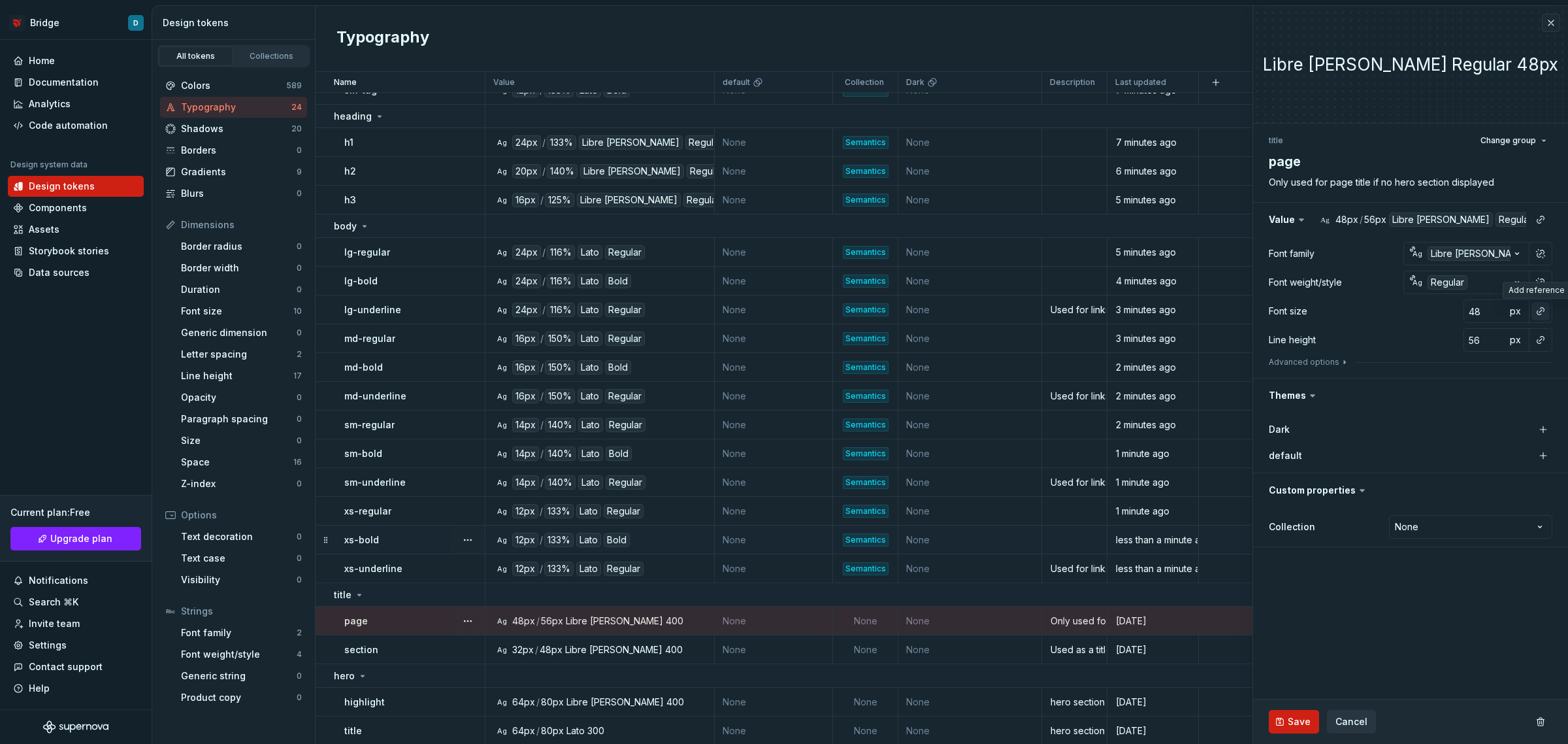
click at [1543, 304] on button "button" at bounding box center [1541, 311] width 18 height 18
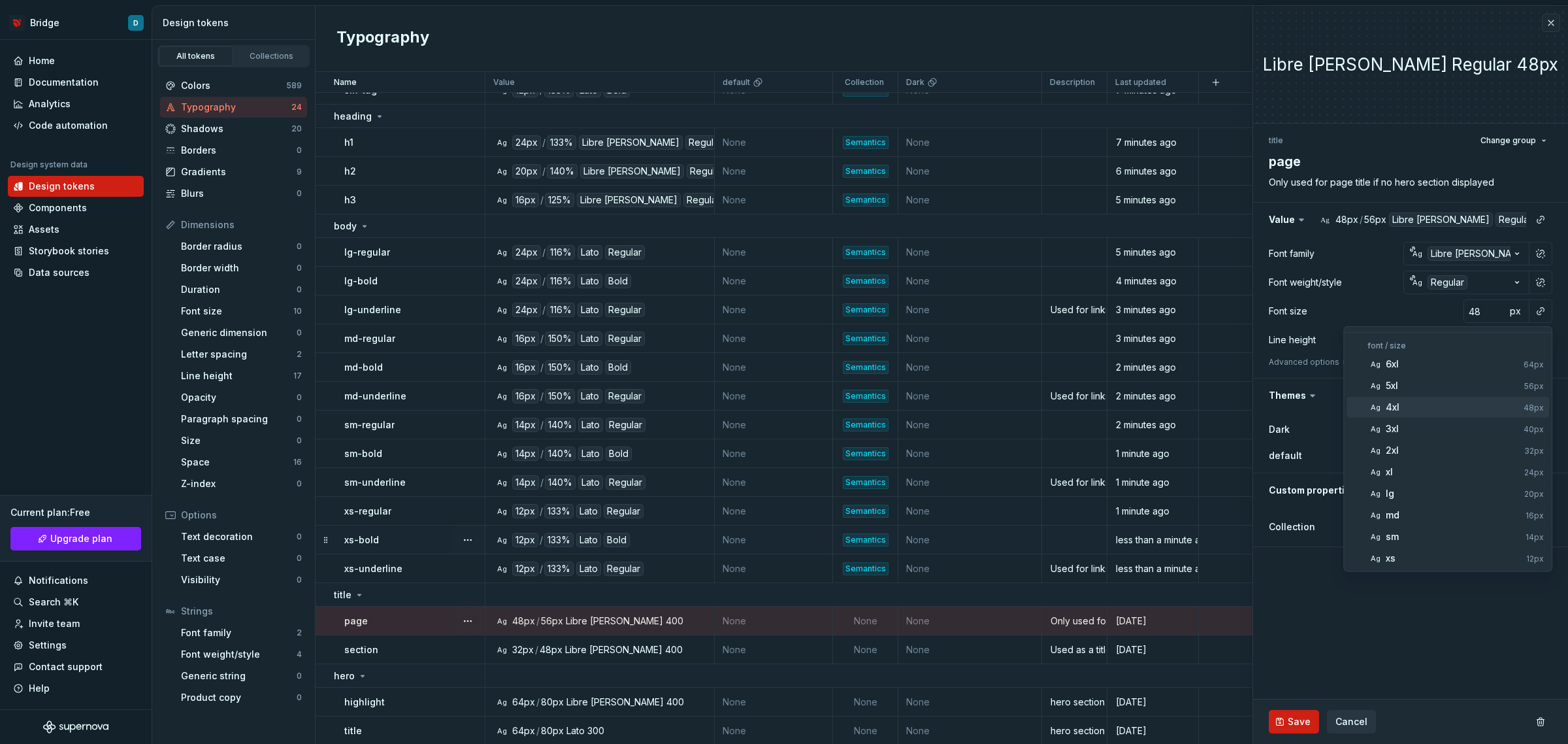
click at [1456, 406] on div "4xl" at bounding box center [1452, 406] width 132 height 13
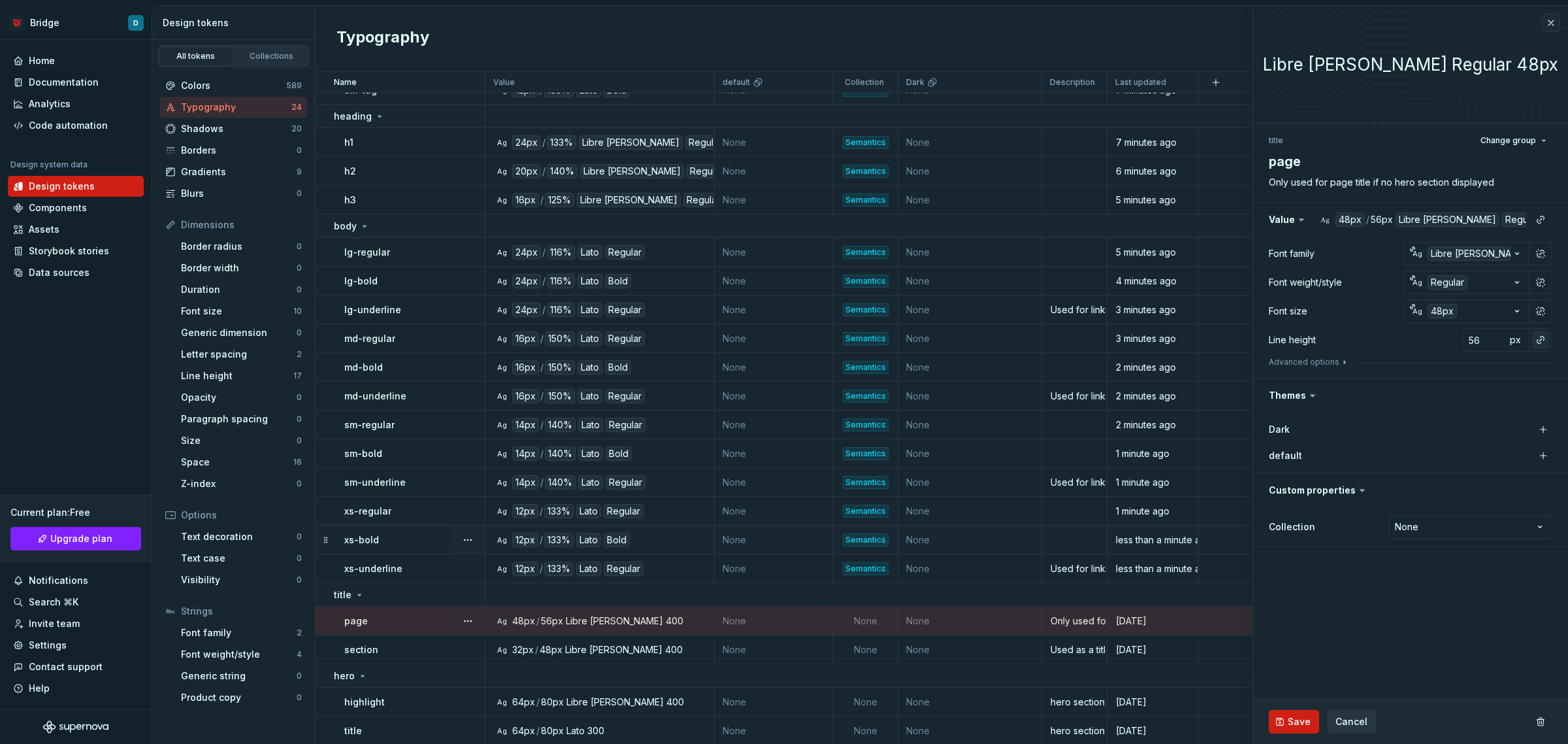
click at [1539, 342] on button "button" at bounding box center [1541, 339] width 18 height 18
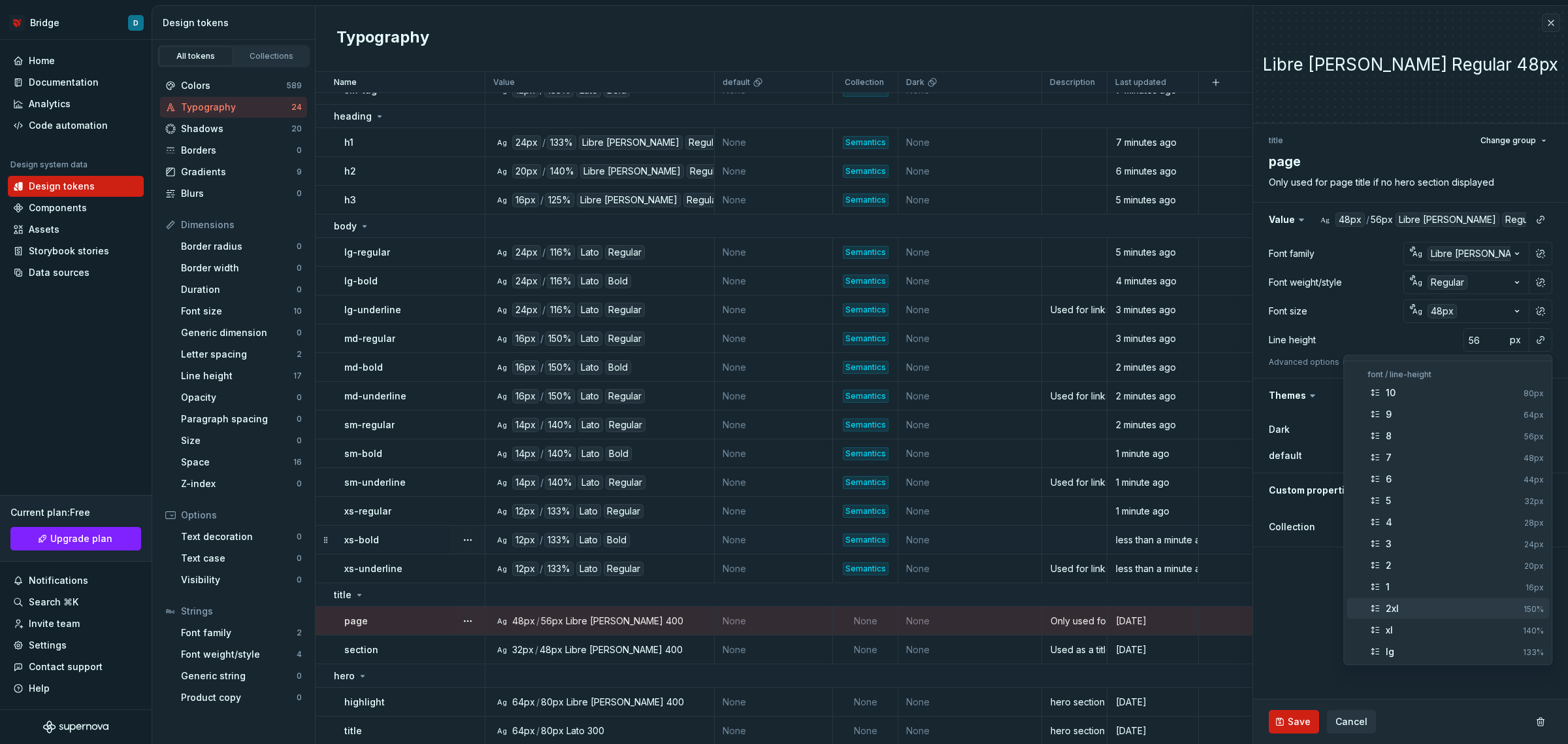
scroll to position [82, 0]
click at [1463, 605] on span "sm 116%" at bounding box center [1448, 613] width 203 height 21
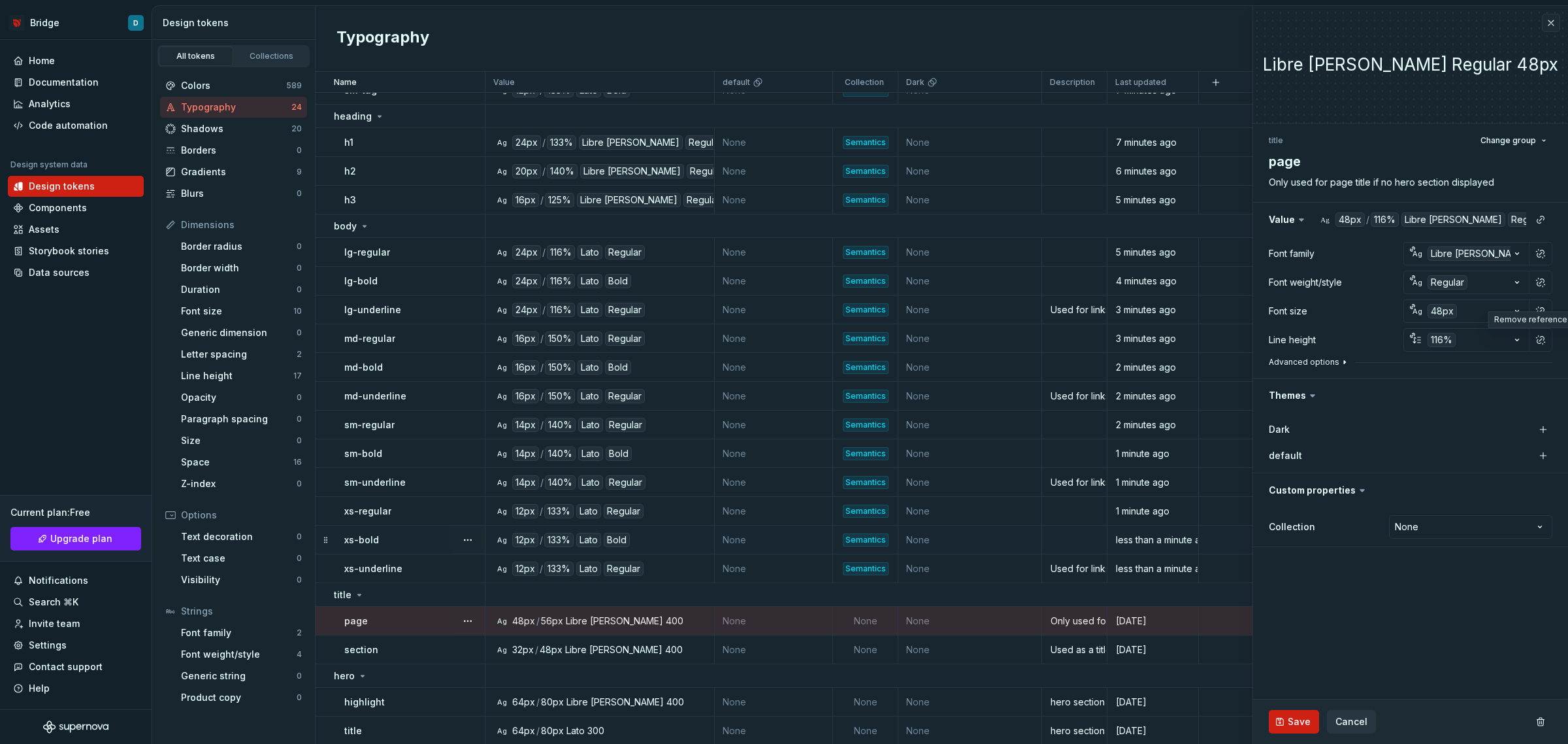
click at [1324, 357] on button "Advanced options" at bounding box center [1310, 362] width 81 height 10
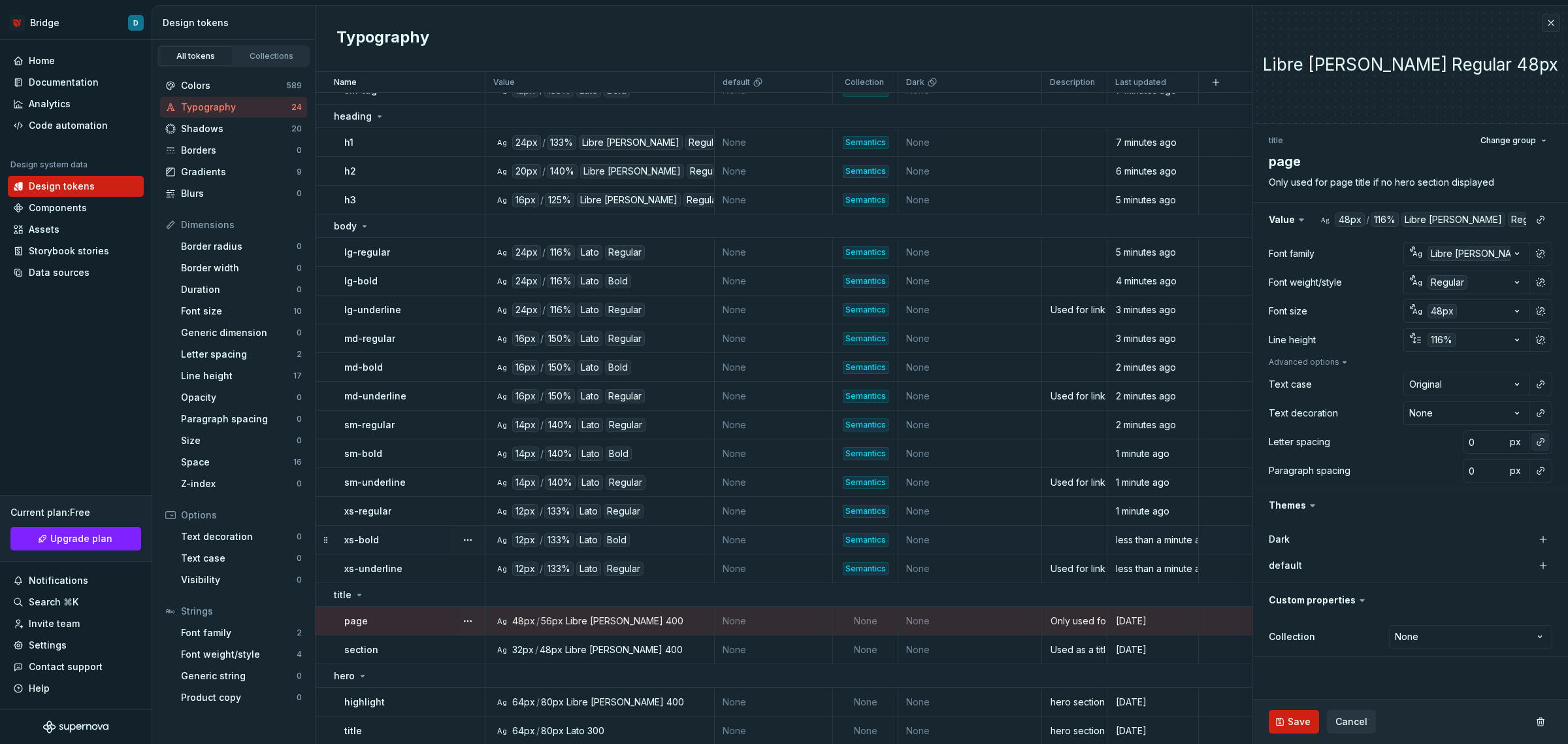
click at [1537, 440] on button "button" at bounding box center [1541, 442] width 18 height 18
click at [1461, 488] on div "normal" at bounding box center [1455, 494] width 138 height 13
type textarea "*"
click at [1470, 644] on html "Bridge D Home Documentation Analytics Code automation Design system data Design…" at bounding box center [784, 372] width 1568 height 744
select select "**********"
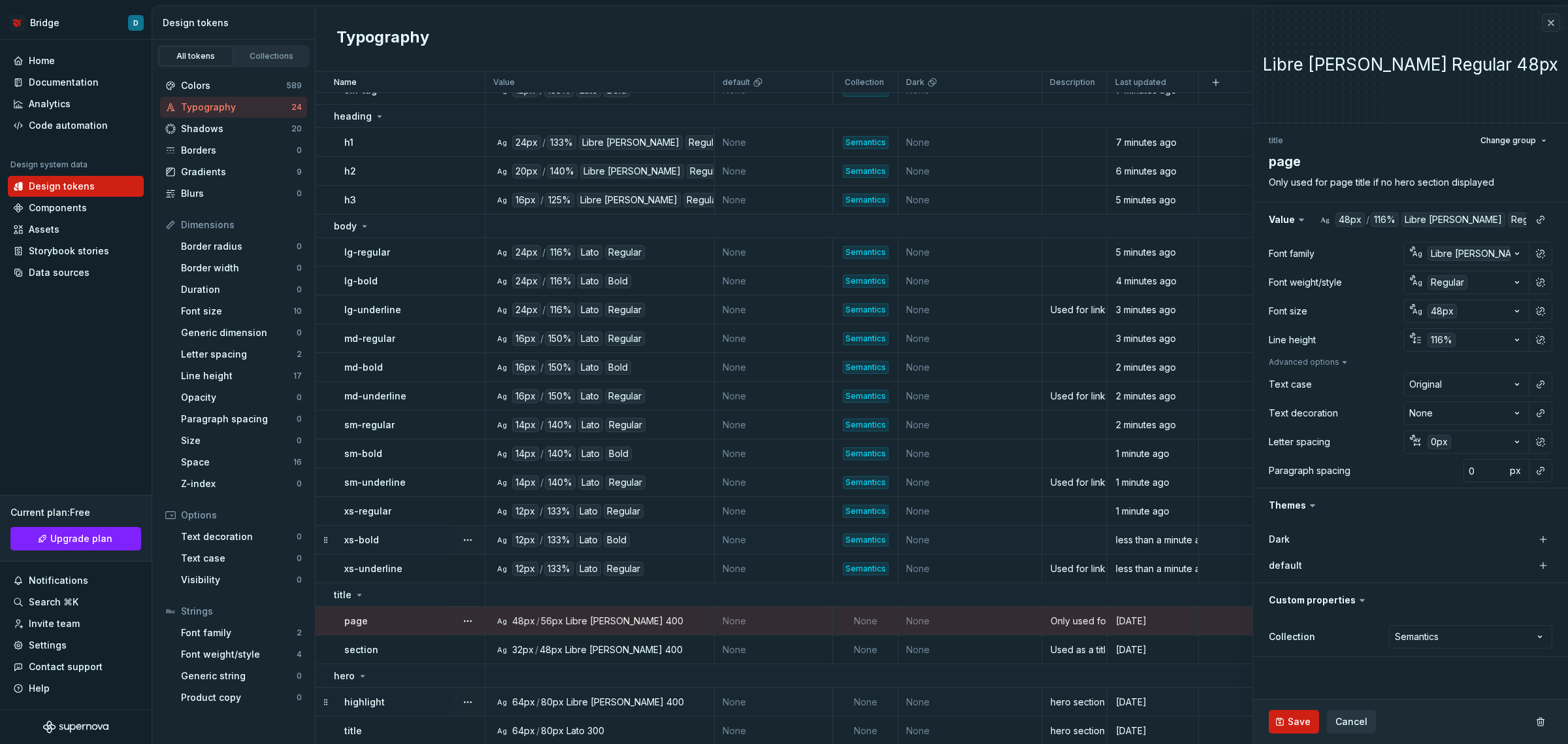
click at [1301, 726] on span "Save" at bounding box center [1299, 721] width 23 height 13
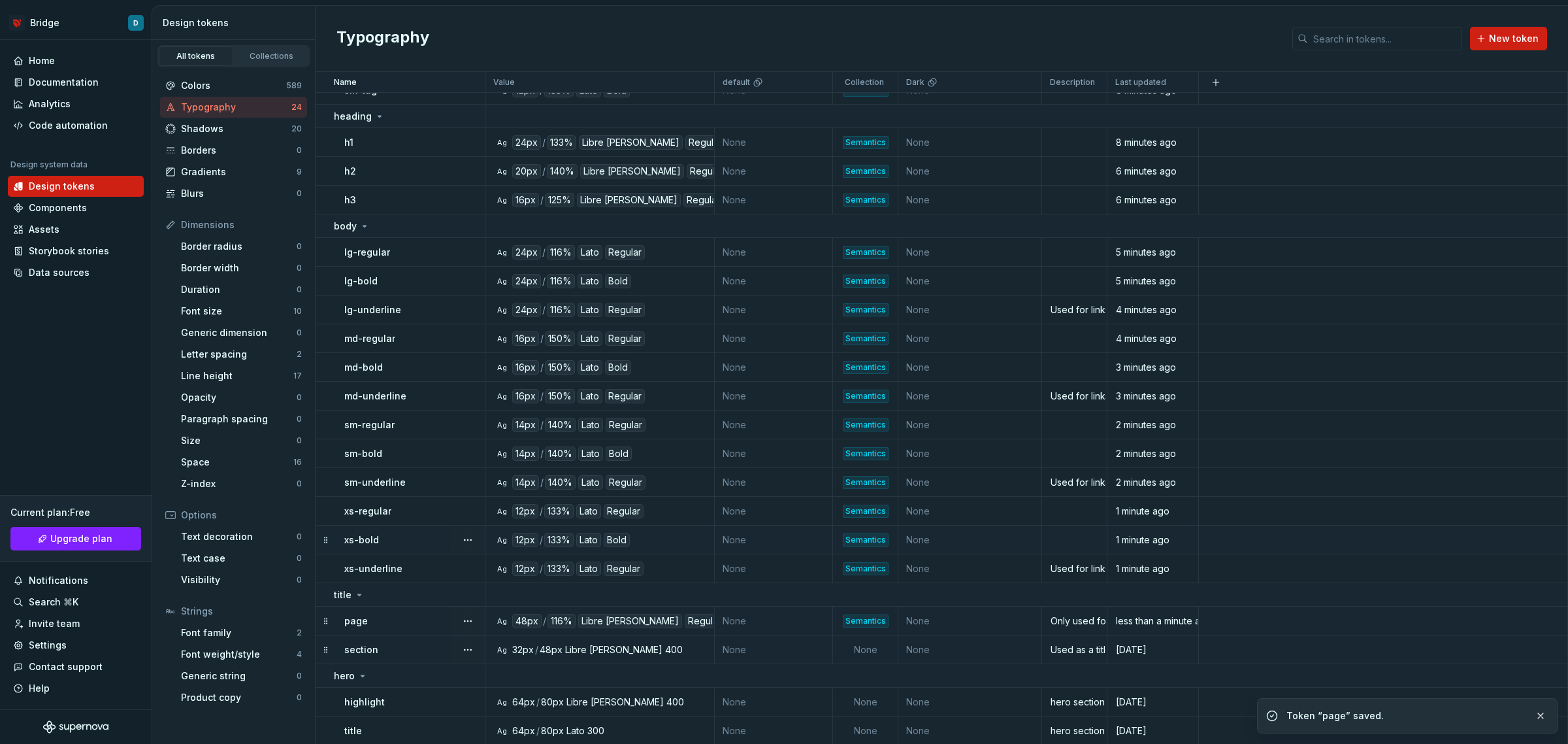
click at [396, 648] on div "section" at bounding box center [414, 649] width 140 height 13
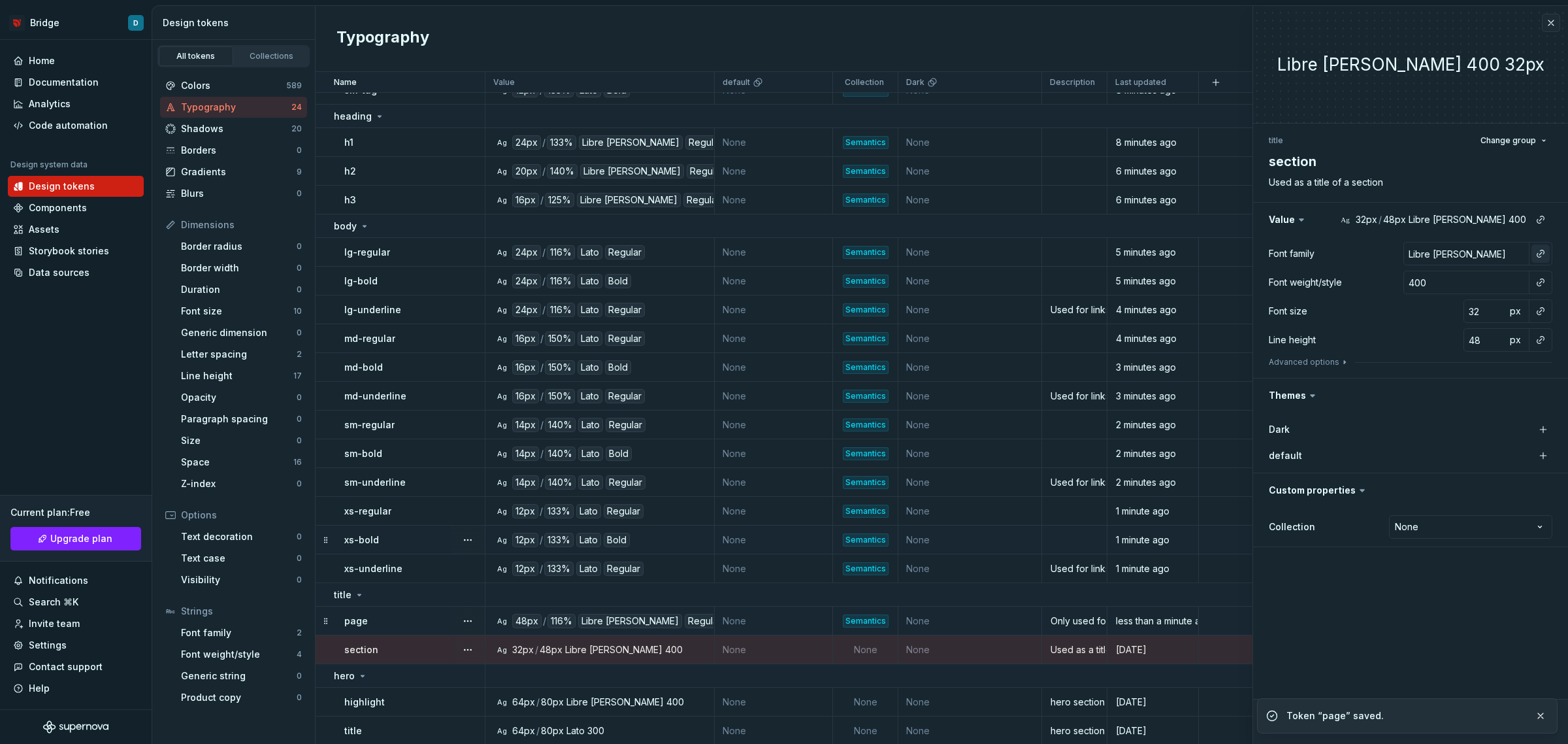
click at [1539, 247] on button "button" at bounding box center [1541, 253] width 18 height 18
click at [1442, 302] on div "brand" at bounding box center [1419, 306] width 67 height 13
click at [1537, 280] on button "button" at bounding box center [1541, 282] width 18 height 18
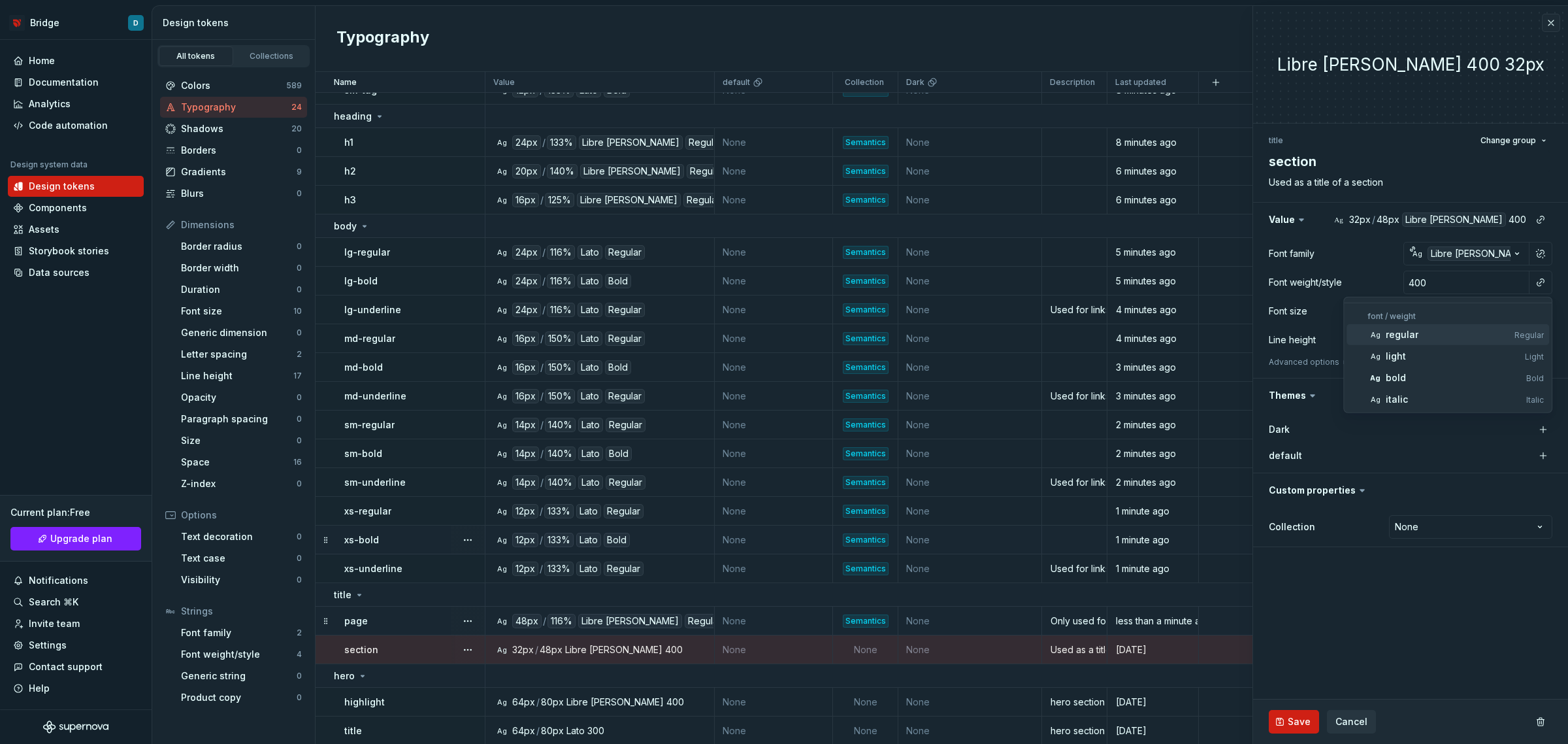
click at [1444, 330] on div "regular" at bounding box center [1448, 334] width 124 height 13
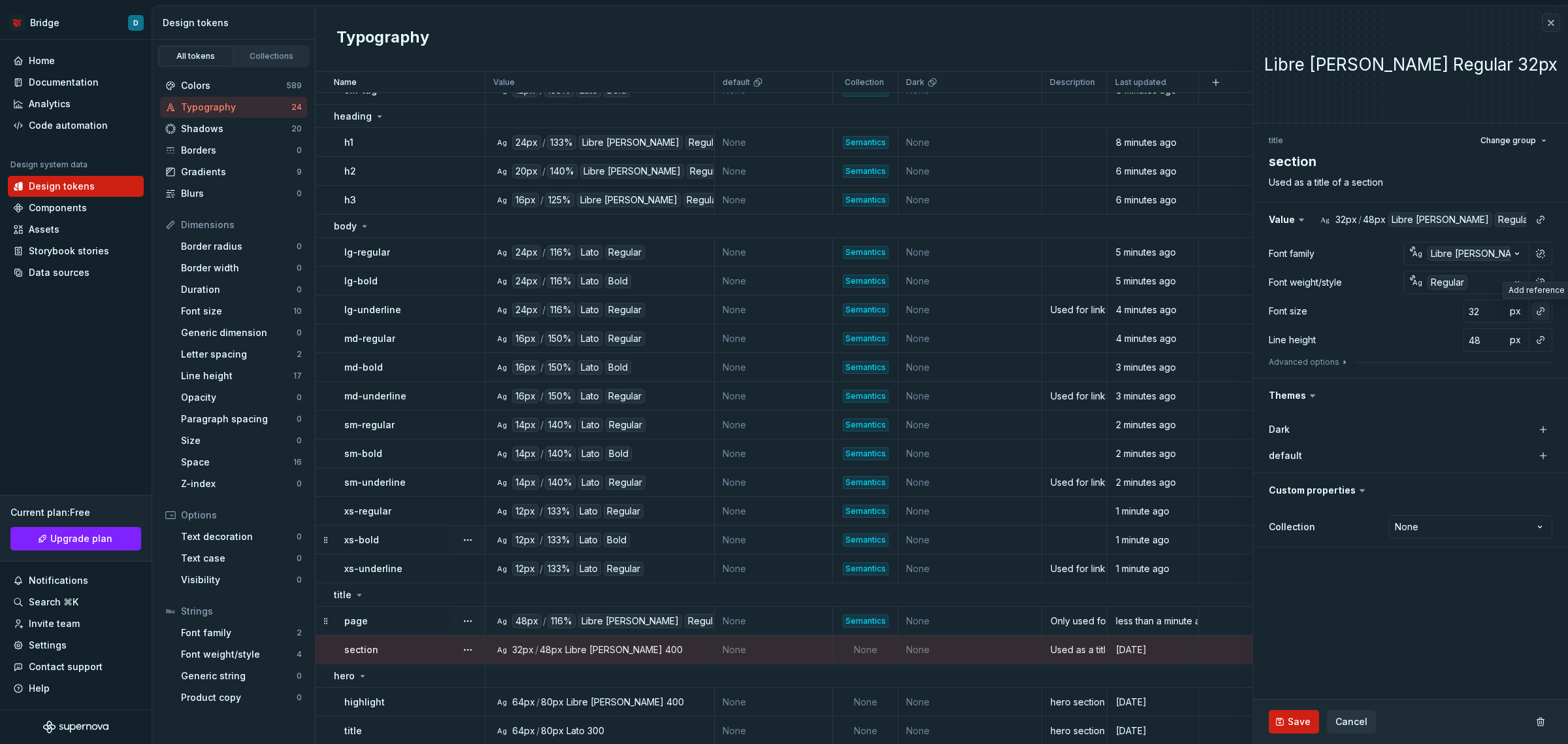
click at [1535, 309] on button "button" at bounding box center [1541, 311] width 18 height 18
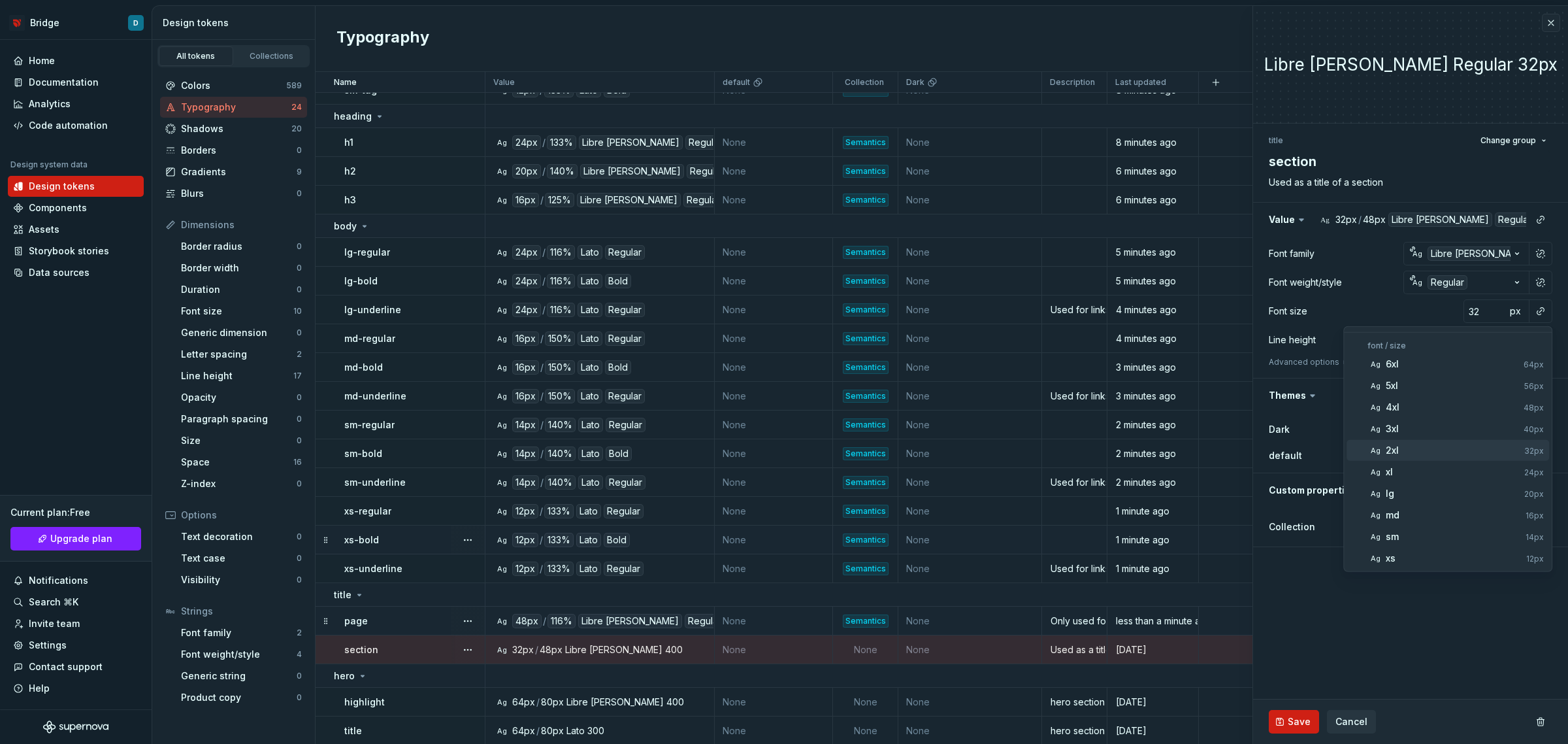
click at [1447, 448] on div "2xl" at bounding box center [1452, 450] width 133 height 13
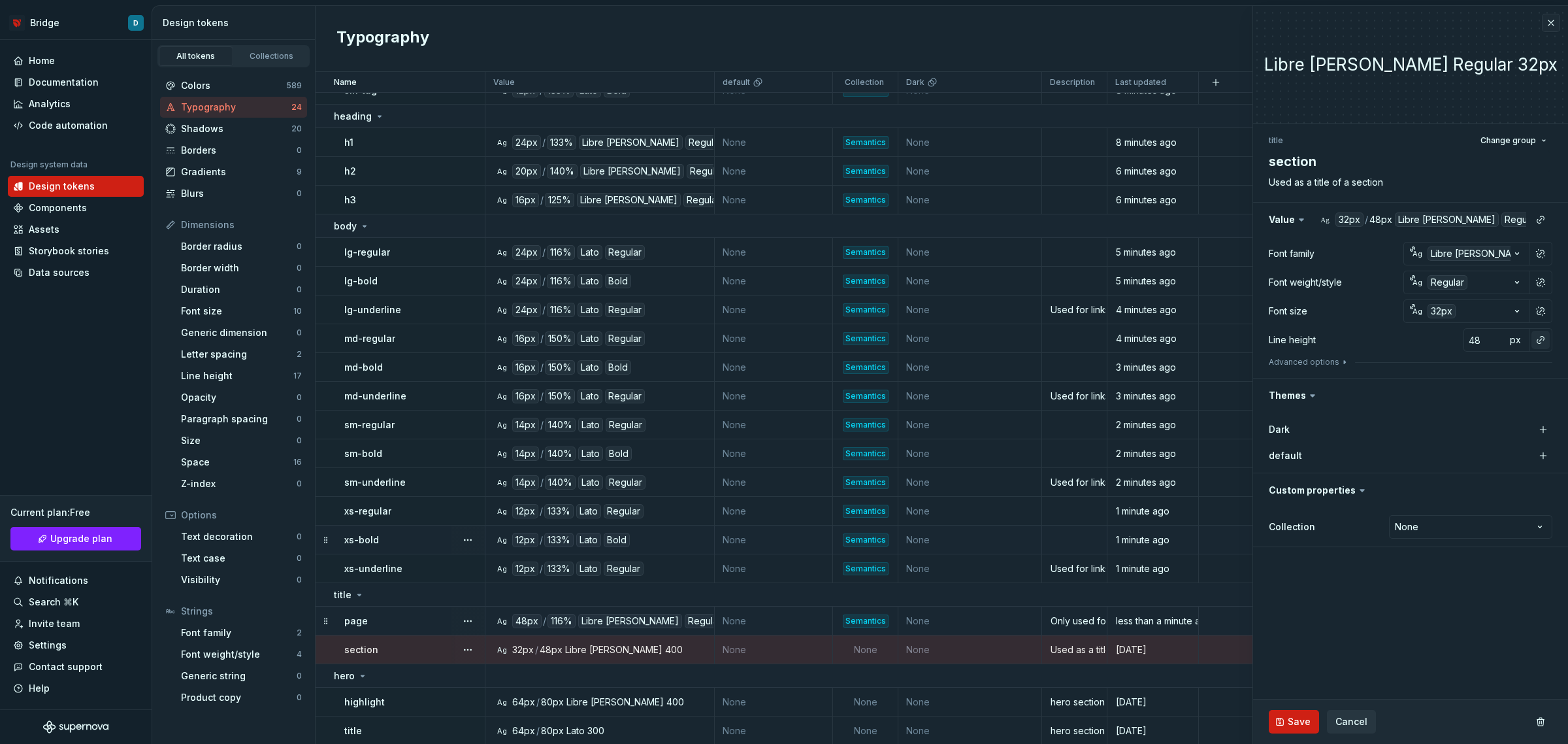
click at [1540, 340] on button "button" at bounding box center [1541, 339] width 18 height 18
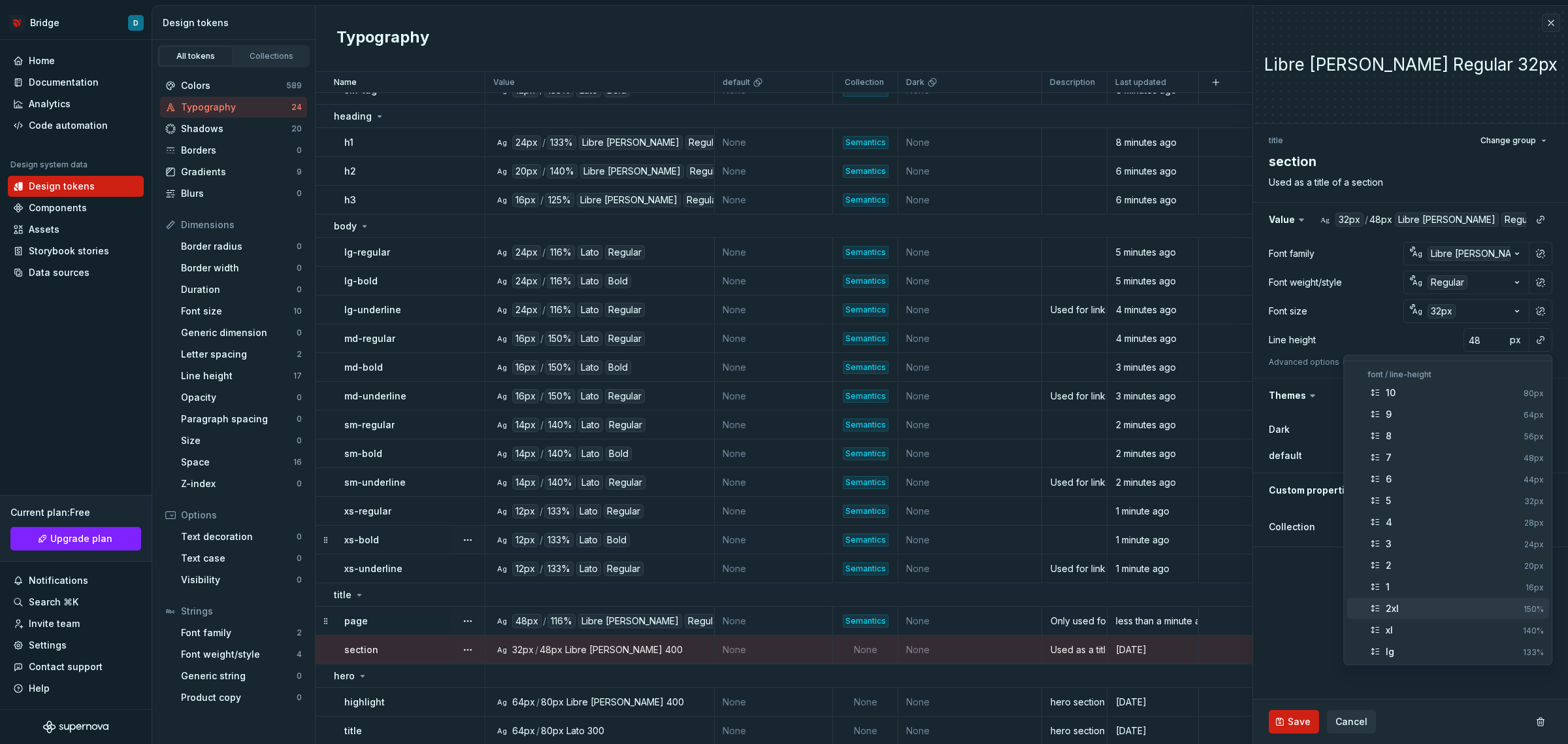
click at [1442, 602] on div "2xl" at bounding box center [1452, 608] width 132 height 13
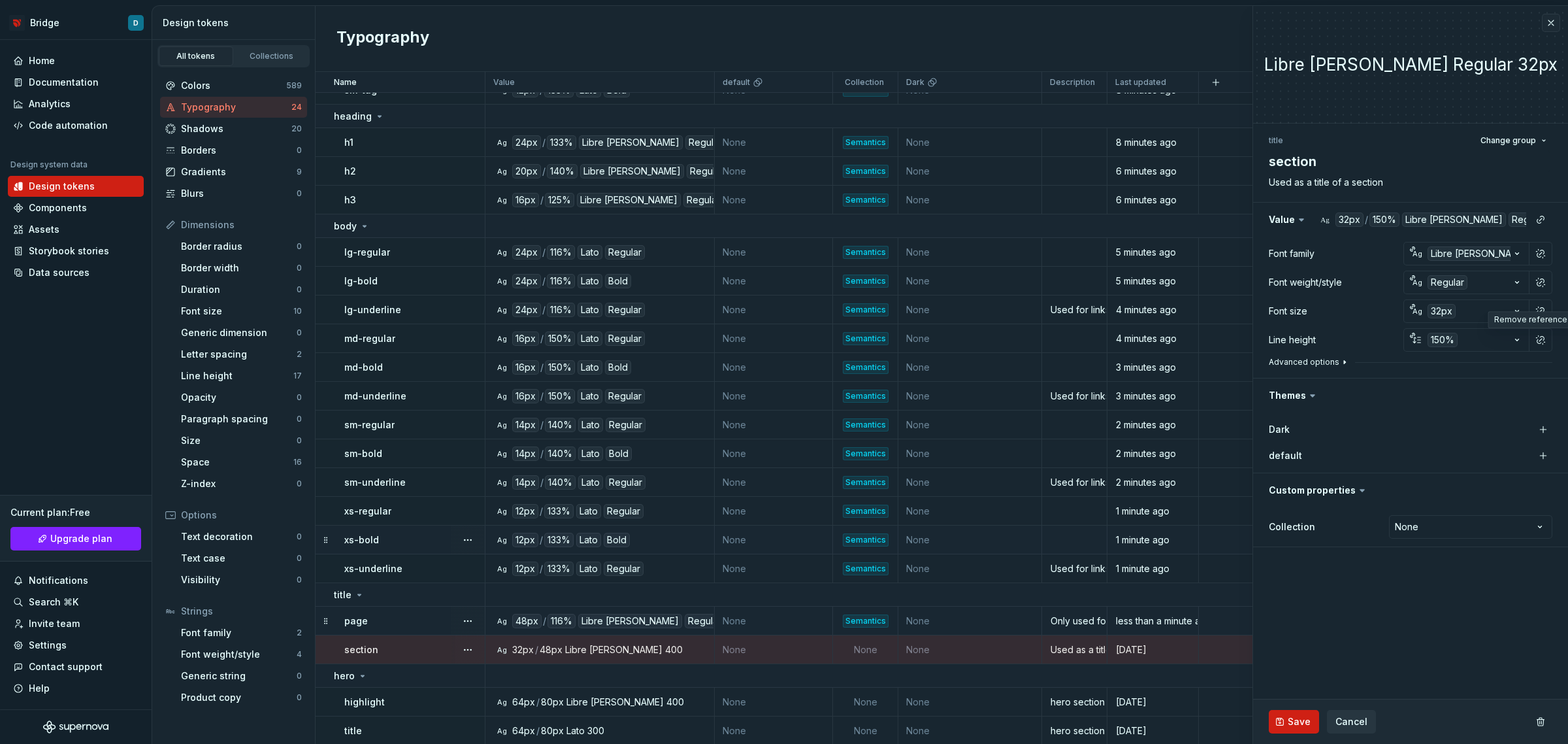
click at [1340, 360] on icon "button" at bounding box center [1345, 362] width 10 height 10
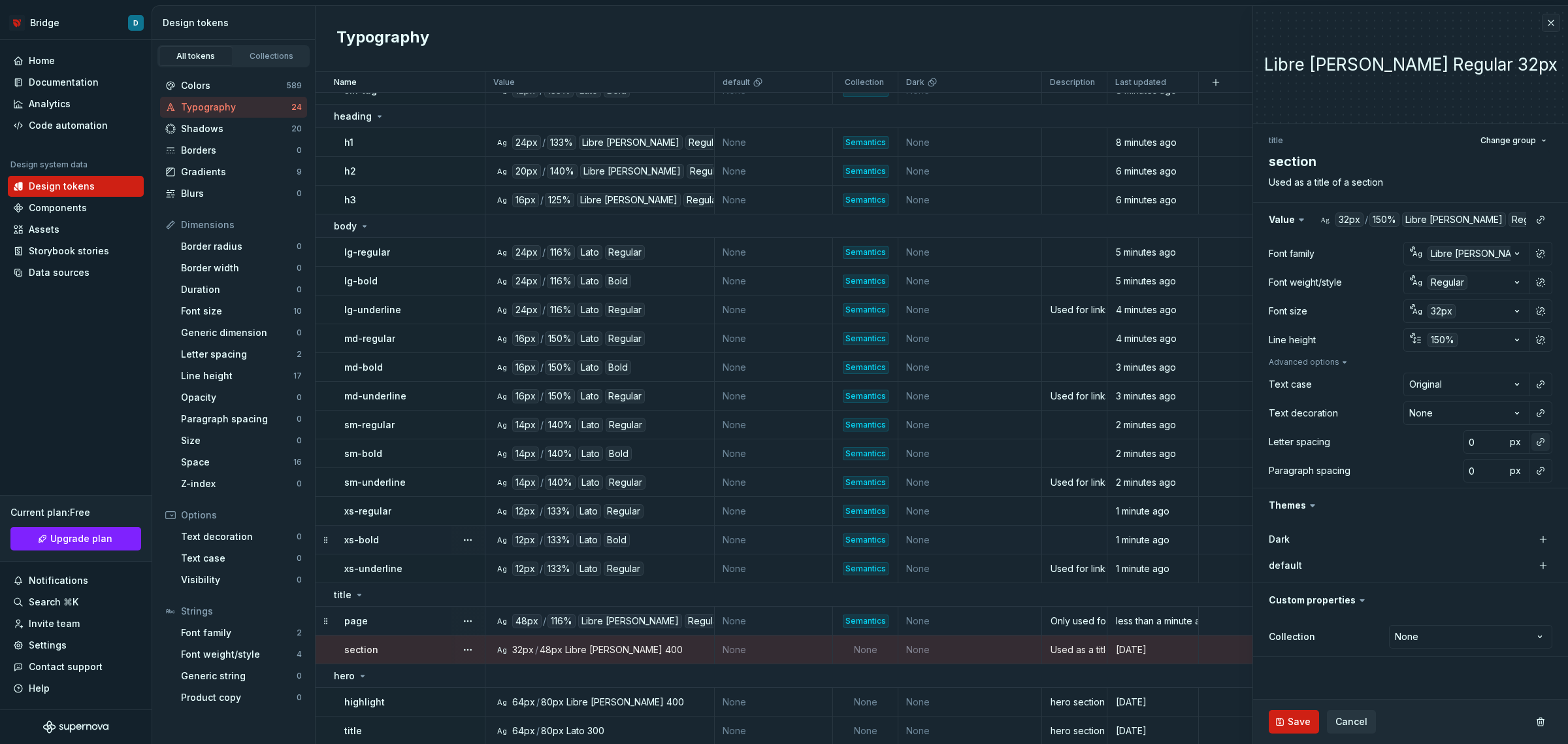
click at [1543, 439] on button "button" at bounding box center [1541, 442] width 18 height 18
click at [1487, 495] on div "normal" at bounding box center [1455, 494] width 138 height 13
type textarea "*"
click at [1458, 631] on html "Bridge D Home Documentation Analytics Code automation Design system data Design…" at bounding box center [784, 372] width 1568 height 744
select select "**********"
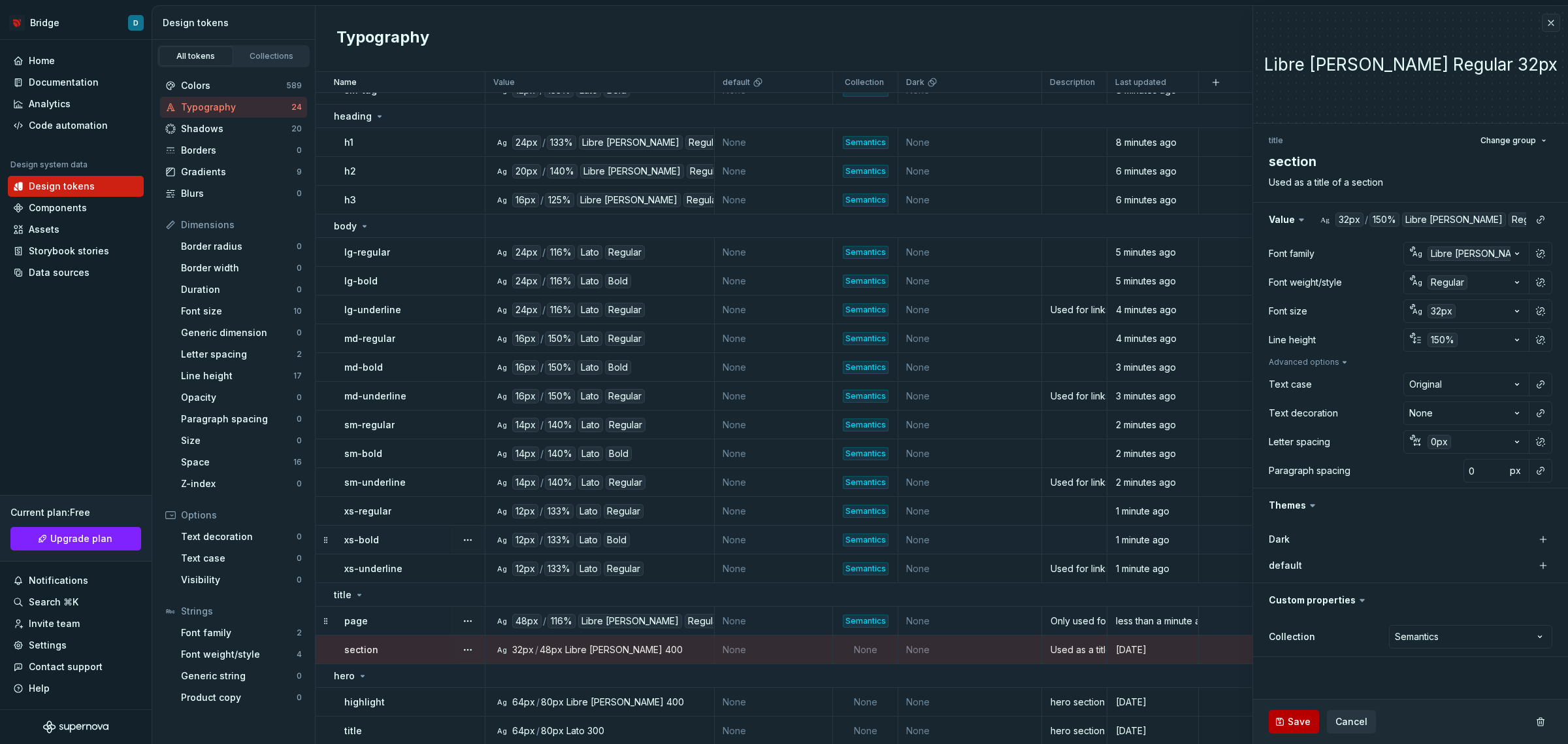
click at [1308, 723] on span "Save" at bounding box center [1299, 721] width 23 height 13
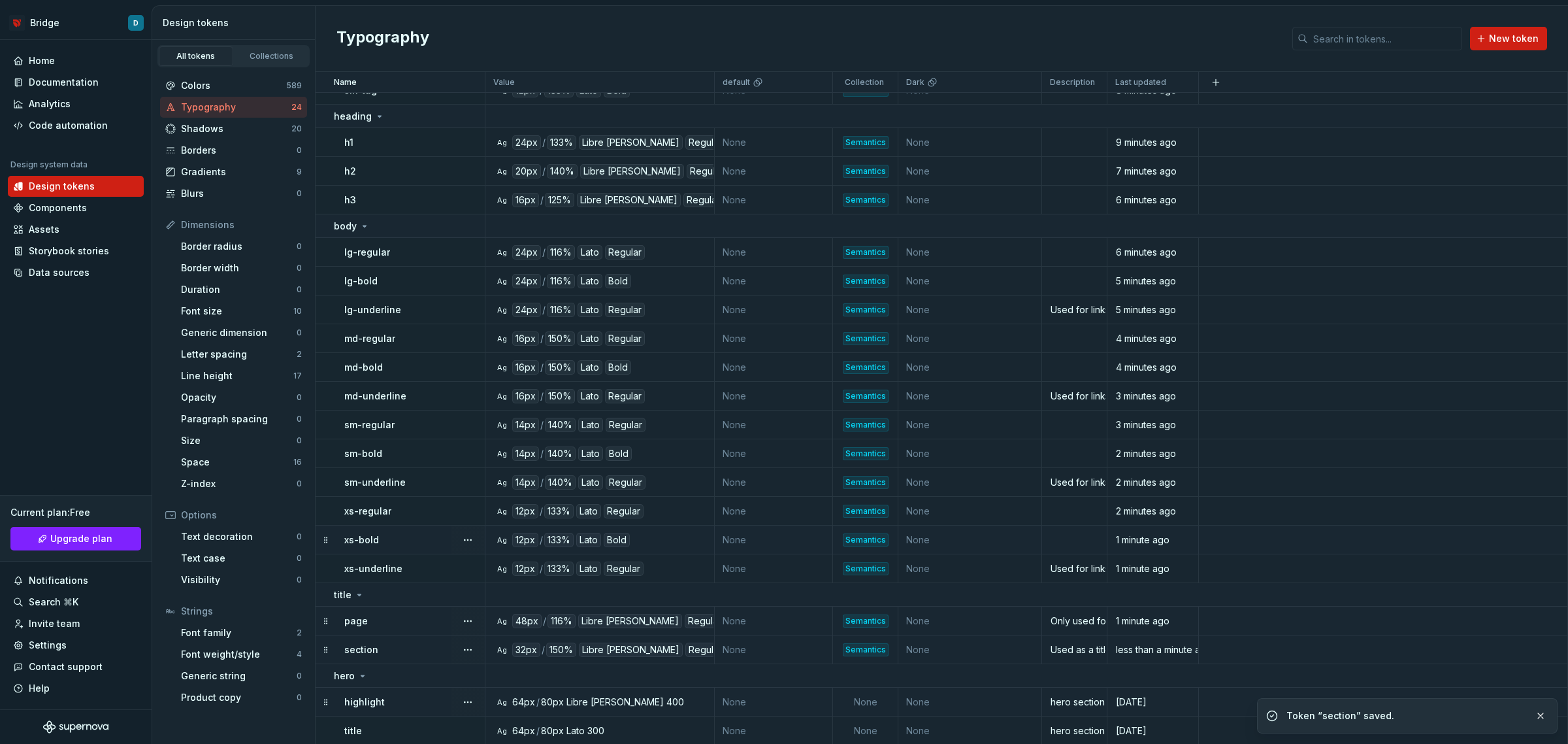
click at [427, 701] on div "highlight" at bounding box center [414, 702] width 140 height 13
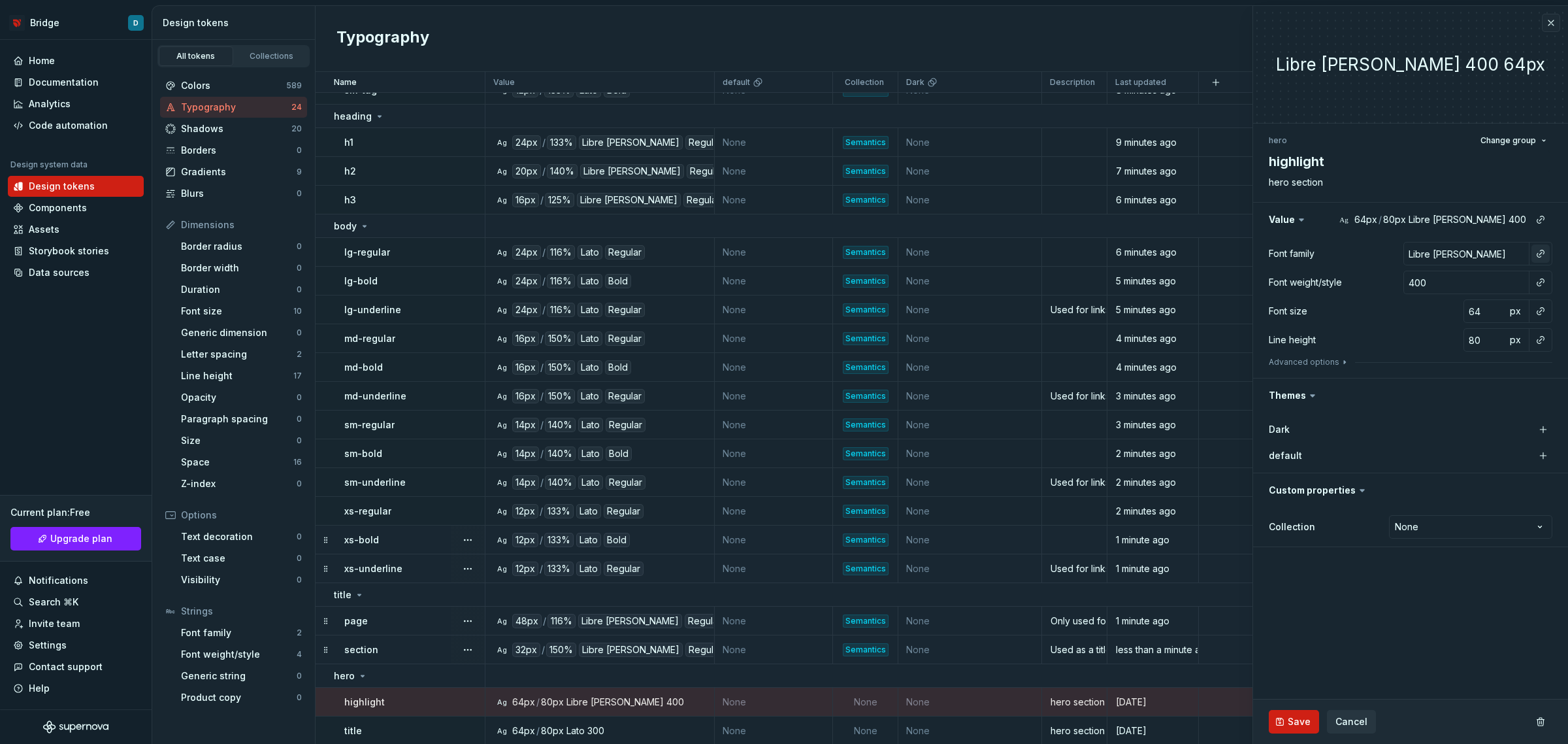
click at [1541, 253] on button "button" at bounding box center [1541, 253] width 18 height 18
click at [1450, 305] on div "brand" at bounding box center [1419, 306] width 67 height 13
click at [1320, 360] on button "Advanced options" at bounding box center [1310, 362] width 81 height 10
click at [1507, 390] on html "Bridge D Home Documentation Analytics Code automation Design system data Design…" at bounding box center [784, 372] width 1568 height 744
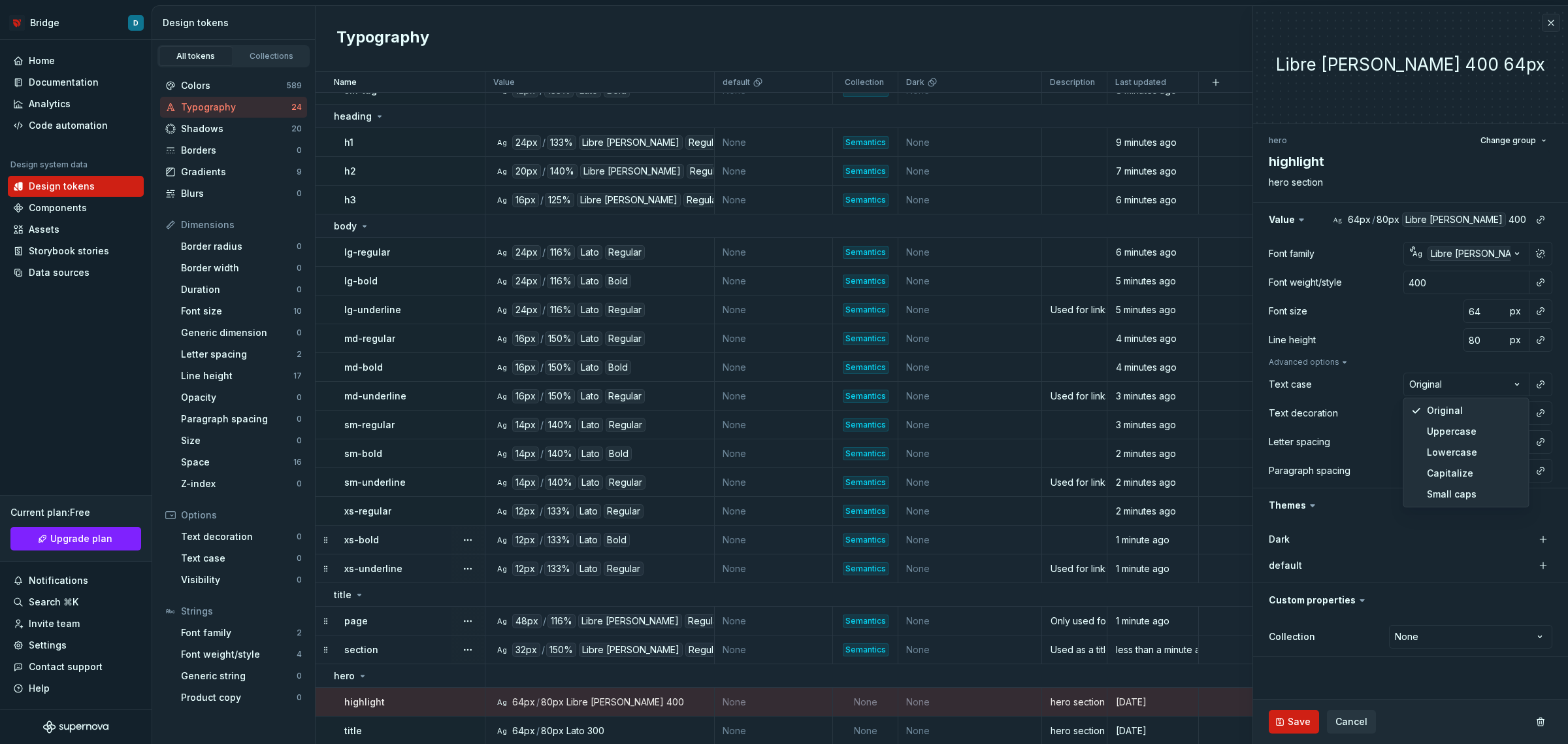
click at [1506, 386] on html "Bridge D Home Documentation Analytics Code automation Design system data Design…" at bounding box center [784, 372] width 1568 height 744
click at [1485, 283] on input "400" at bounding box center [1466, 282] width 126 height 23
click at [1537, 442] on button "button" at bounding box center [1541, 442] width 18 height 18
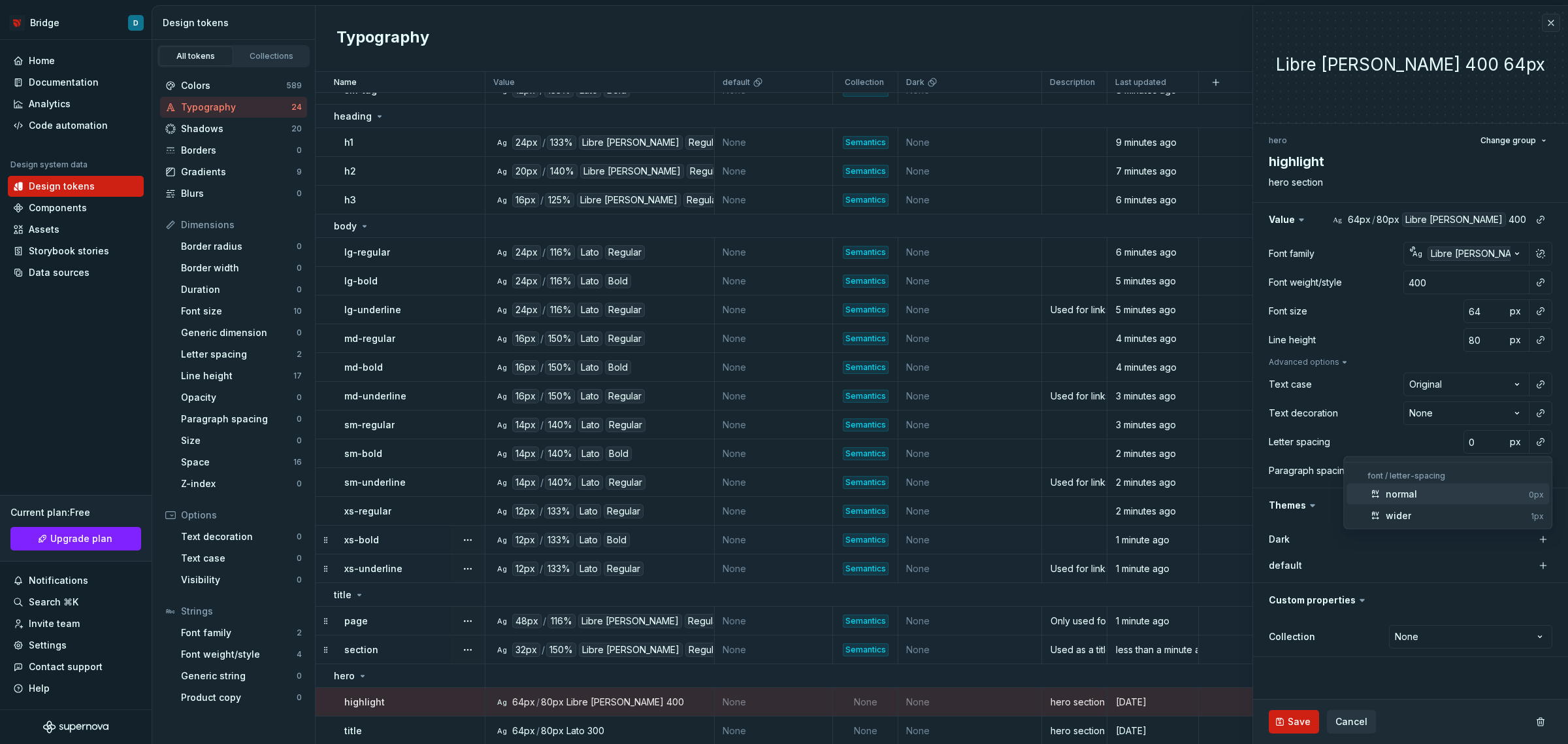
click at [1423, 492] on div "normal" at bounding box center [1455, 494] width 138 height 13
click at [1551, 304] on div at bounding box center [1541, 311] width 23 height 23
click at [1543, 308] on button "button" at bounding box center [1541, 311] width 18 height 18
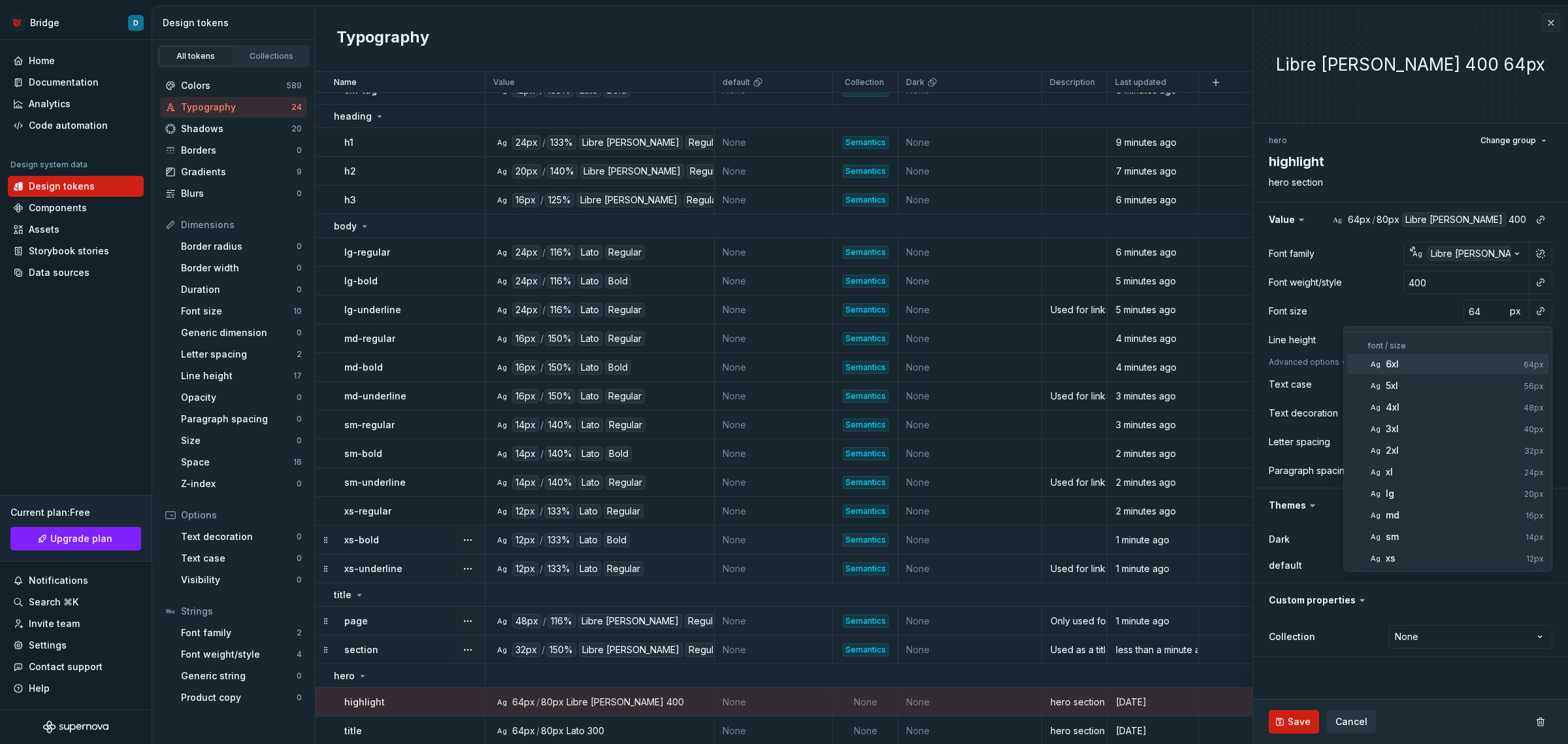
click at [1477, 363] on div "6xl" at bounding box center [1452, 363] width 132 height 13
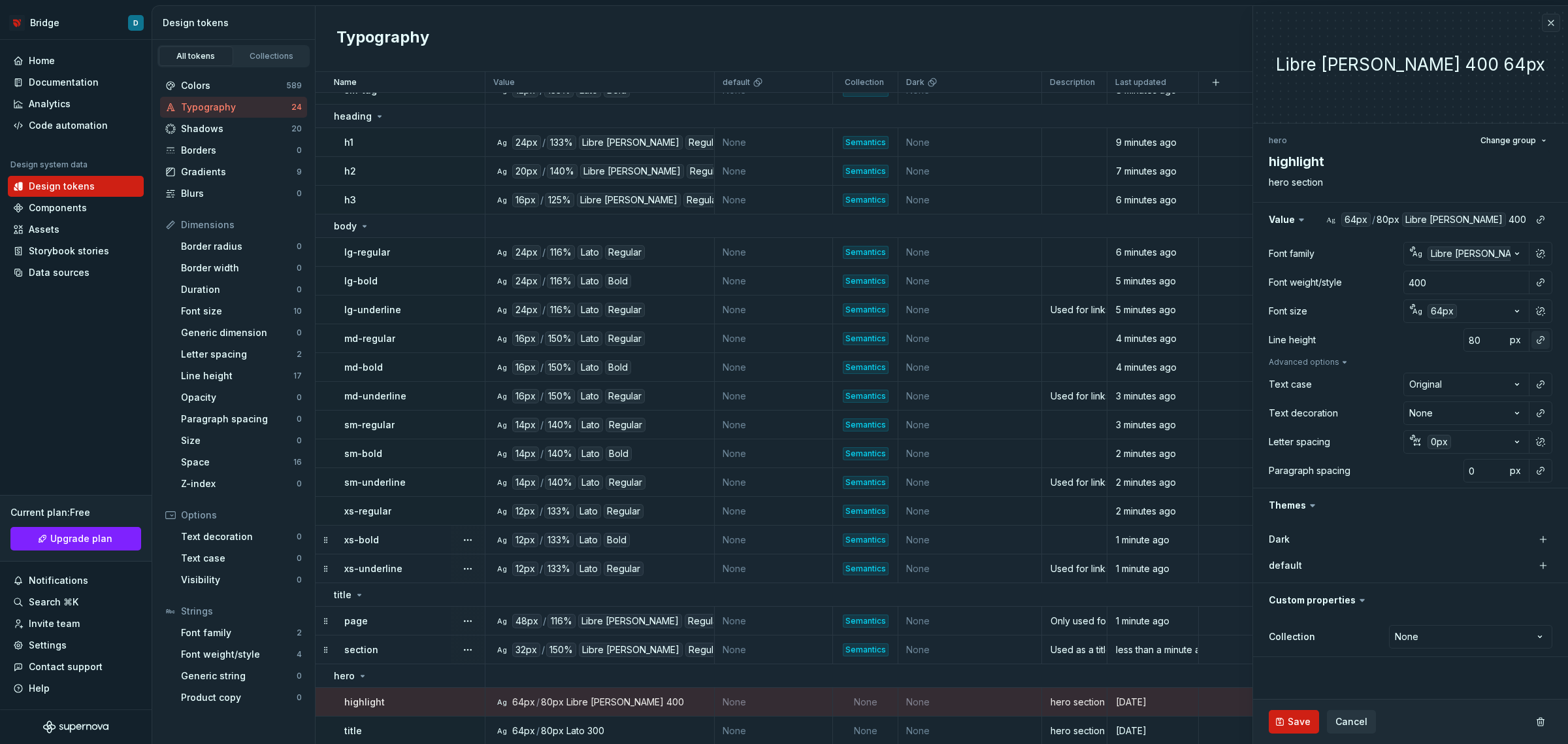
click at [1543, 338] on button "button" at bounding box center [1541, 339] width 18 height 18
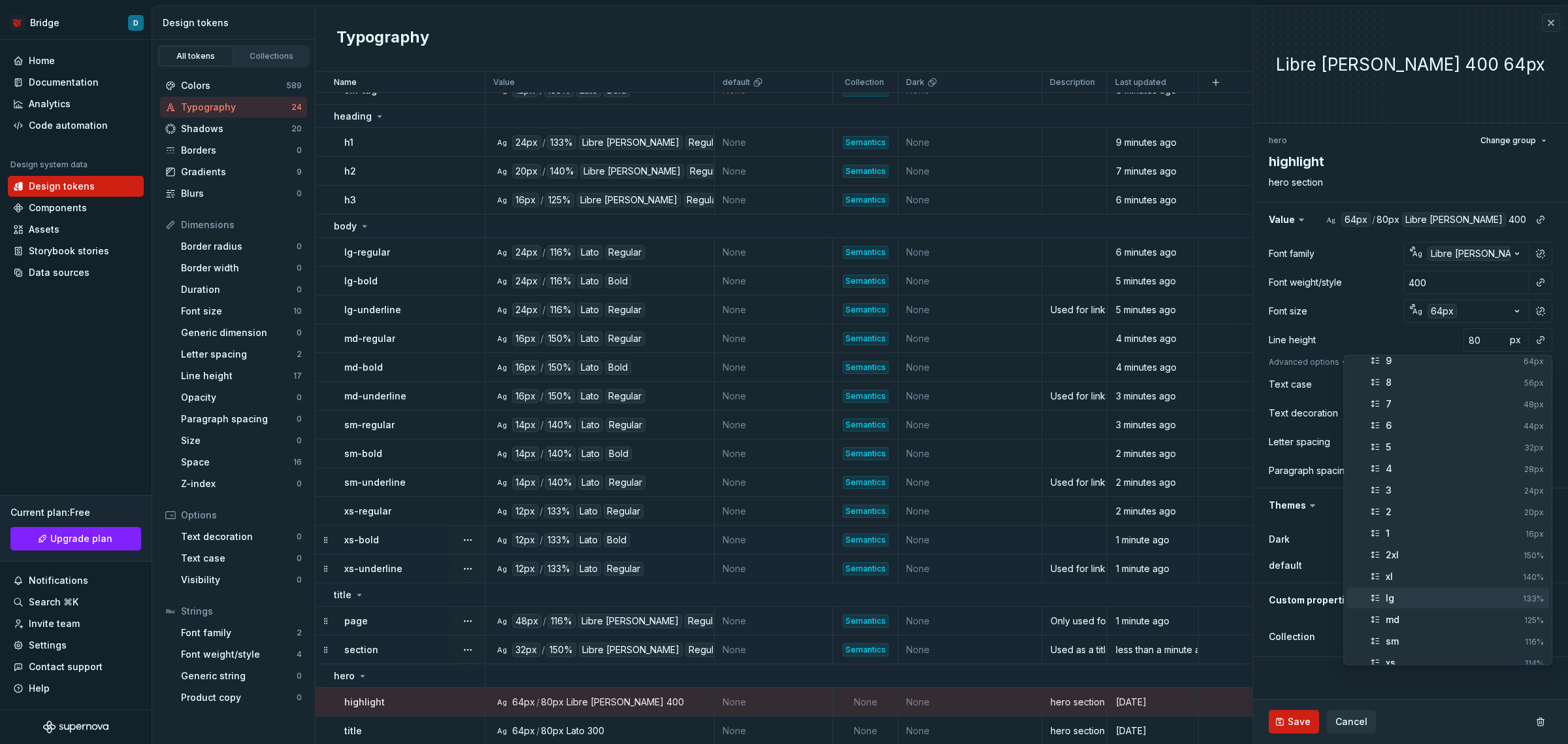
scroll to position [82, 0]
click at [1426, 593] on div "md" at bounding box center [1452, 591] width 133 height 13
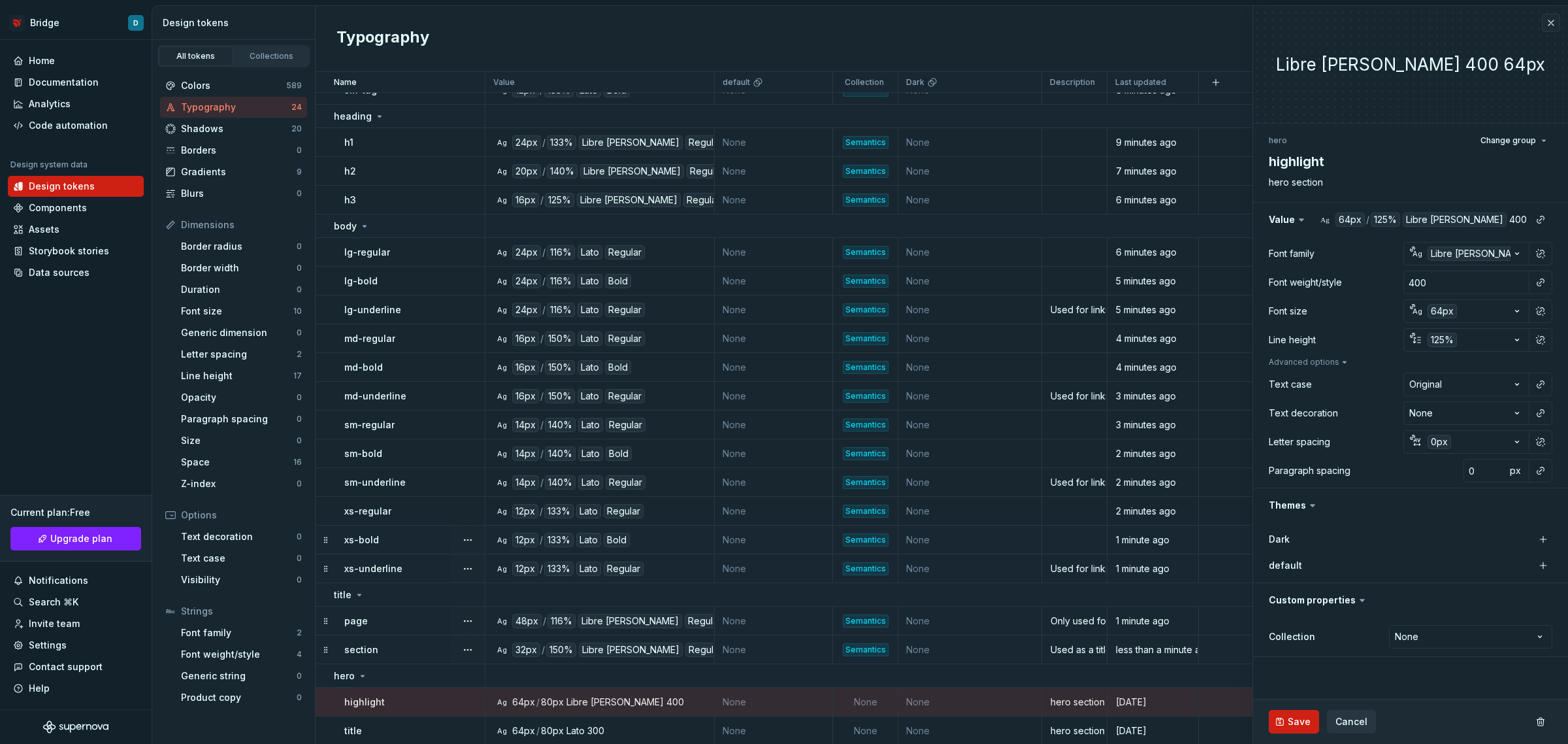
click at [1543, 291] on div at bounding box center [1541, 282] width 23 height 23
click at [1541, 282] on button "button" at bounding box center [1541, 282] width 18 height 18
click at [1444, 393] on div "italic" at bounding box center [1454, 399] width 136 height 13
click at [1298, 726] on span "Save" at bounding box center [1299, 721] width 23 height 13
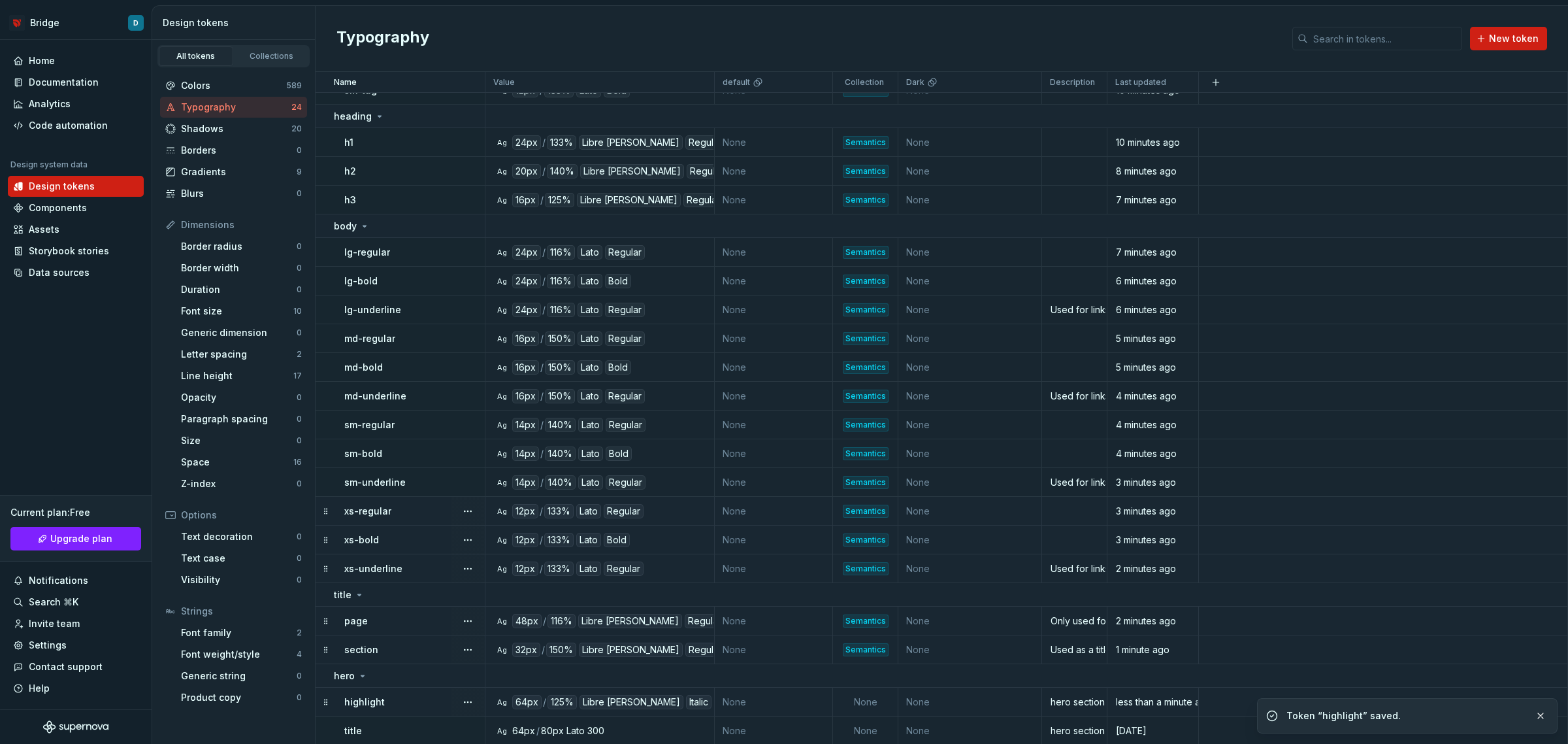
click at [732, 695] on td "None" at bounding box center [774, 701] width 119 height 28
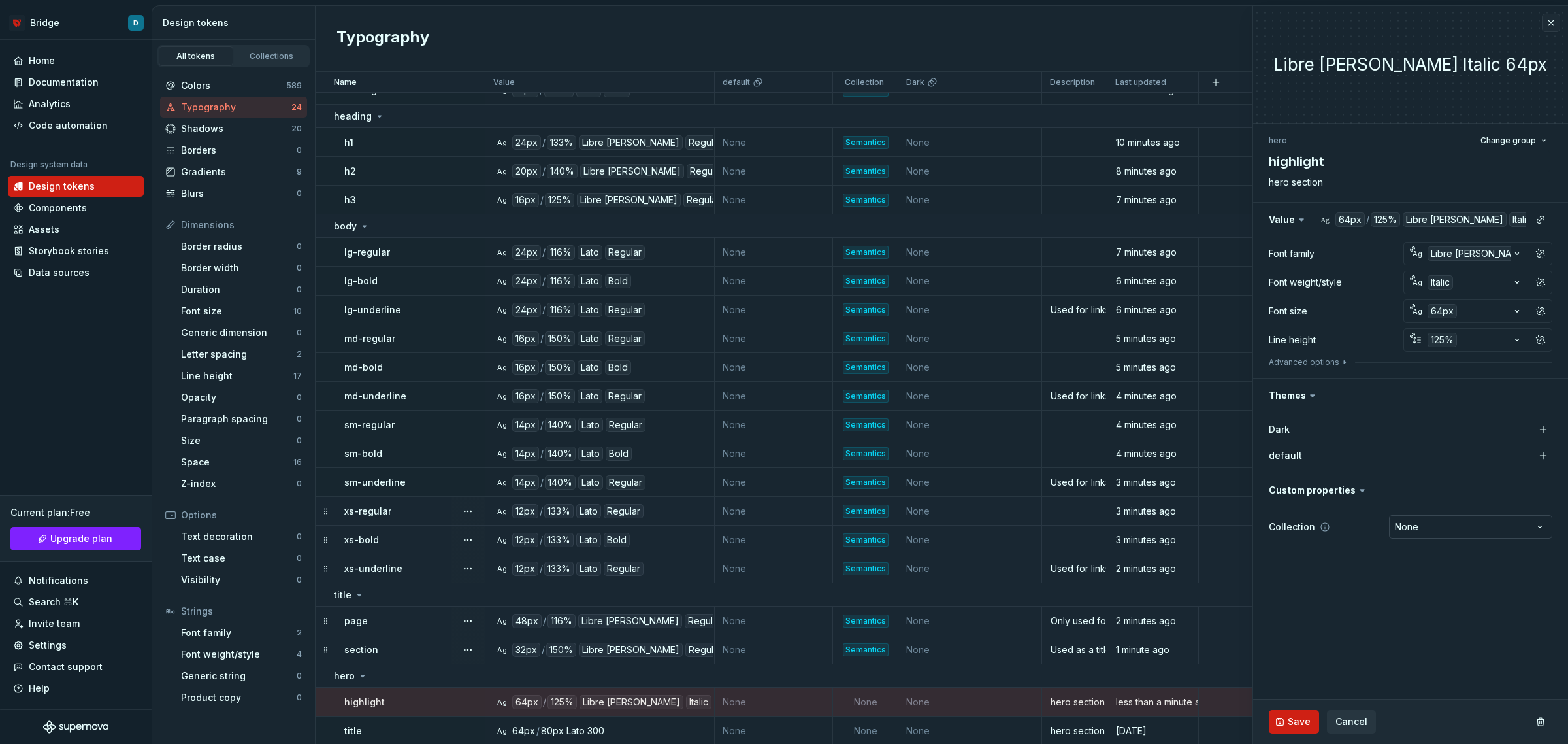
type textarea "*"
click at [1405, 530] on html "Bridge D Home Documentation Analytics Code automation Design system data Design…" at bounding box center [784, 372] width 1568 height 744
select select "**********"
click at [1310, 363] on button "Advanced options" at bounding box center [1310, 362] width 81 height 10
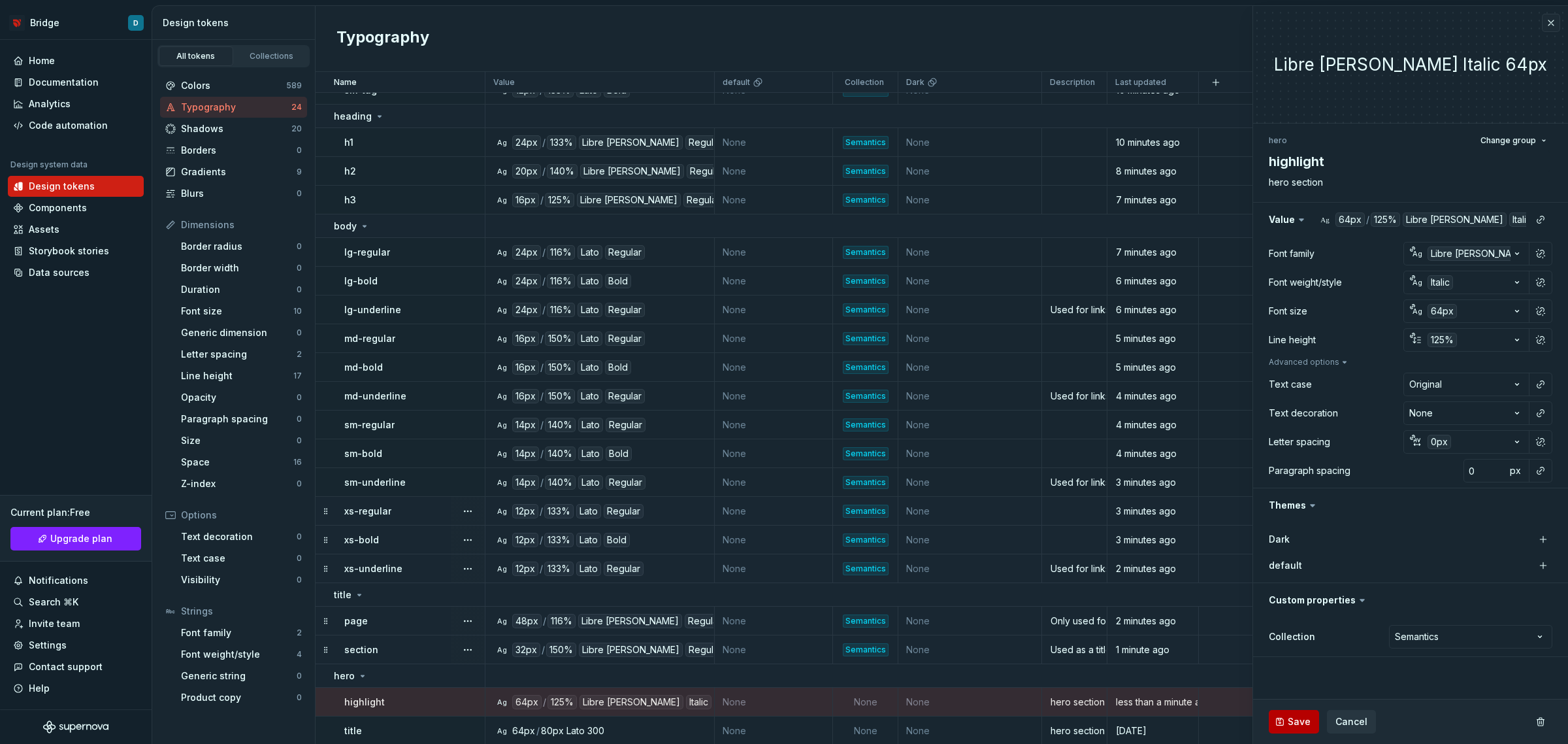
click at [1294, 726] on span "Save" at bounding box center [1299, 721] width 23 height 13
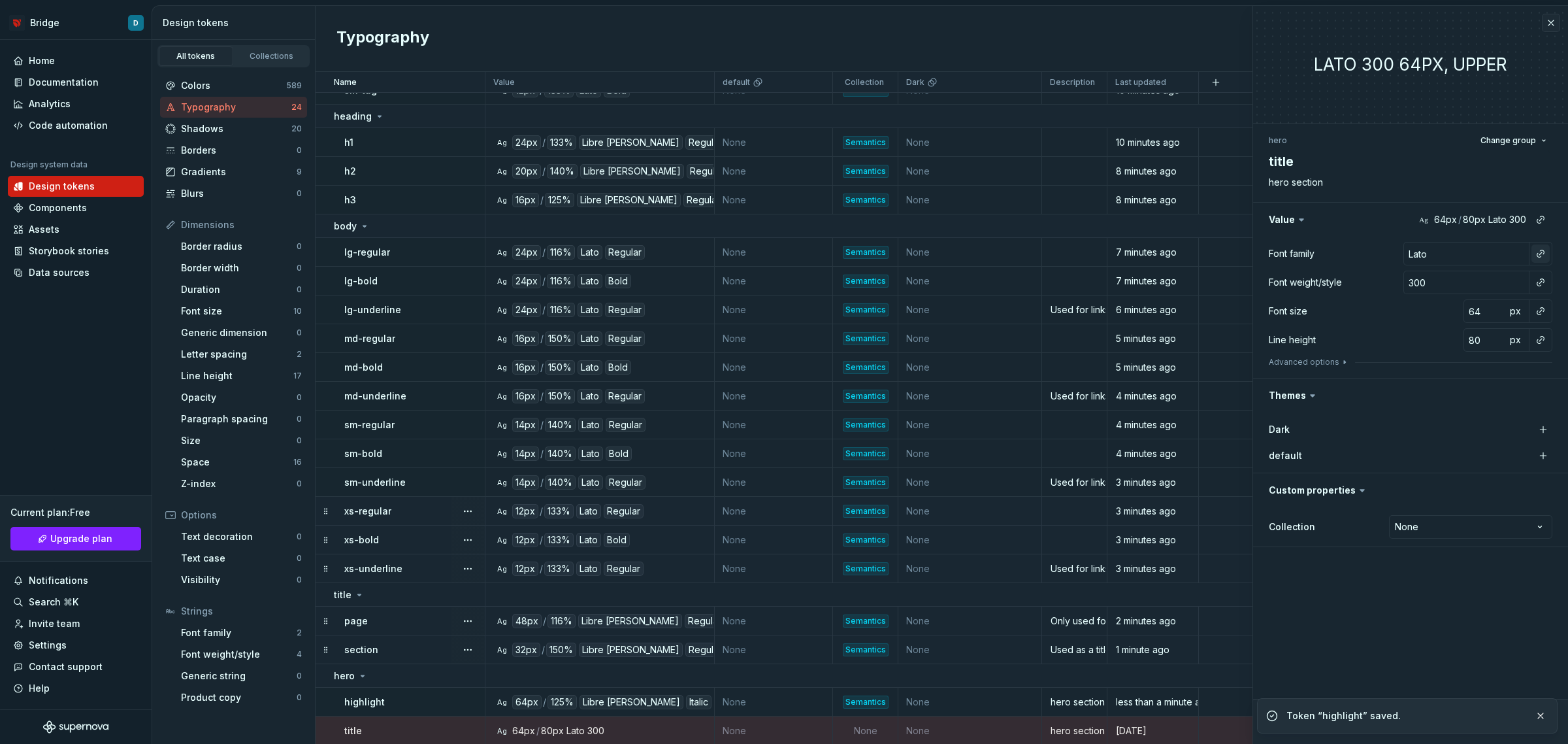
click at [1540, 253] on button "button" at bounding box center [1541, 253] width 18 height 18
click at [1446, 324] on div "default" at bounding box center [1454, 327] width 136 height 13
click at [1537, 282] on button "button" at bounding box center [1541, 282] width 18 height 18
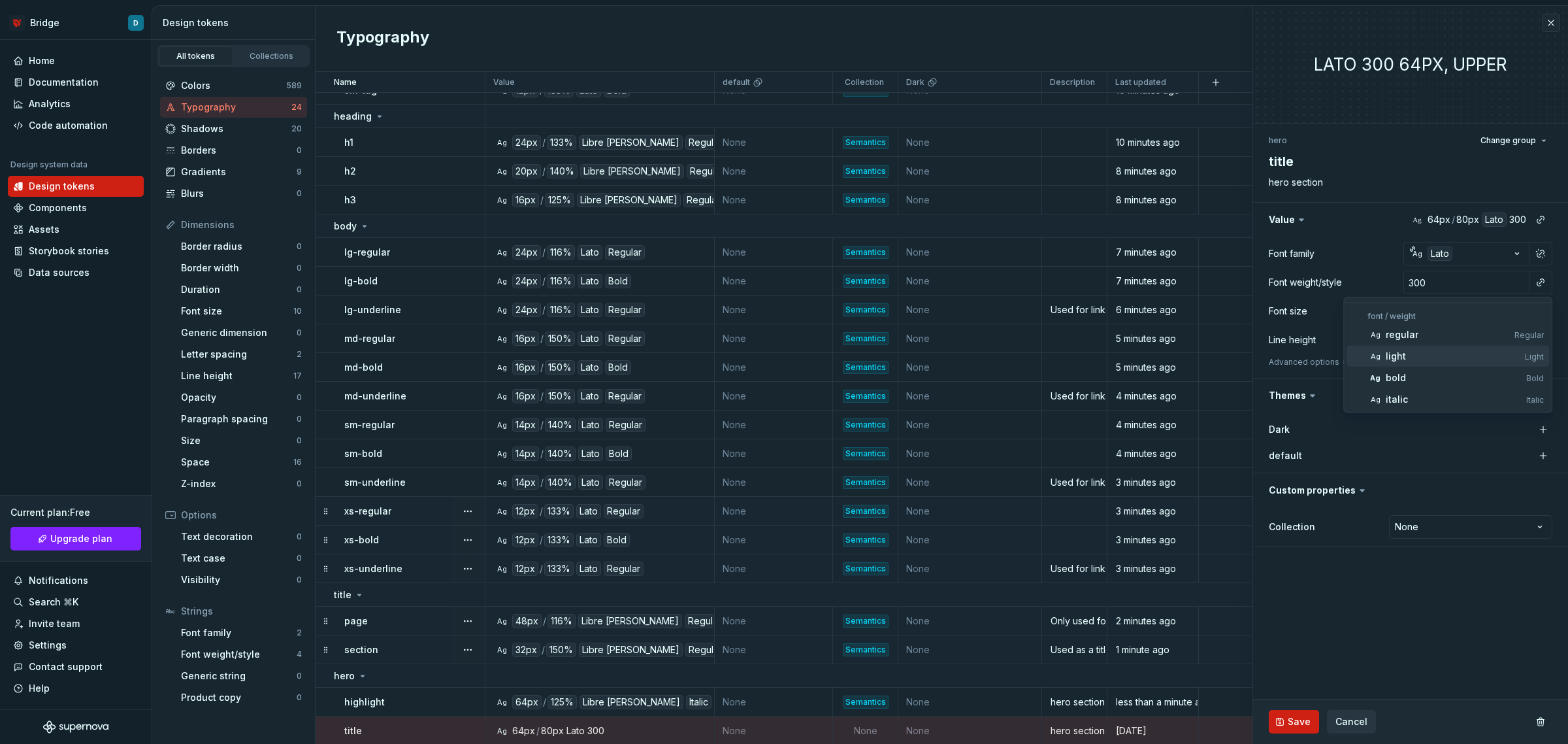
click at [1444, 358] on div "light" at bounding box center [1453, 356] width 134 height 13
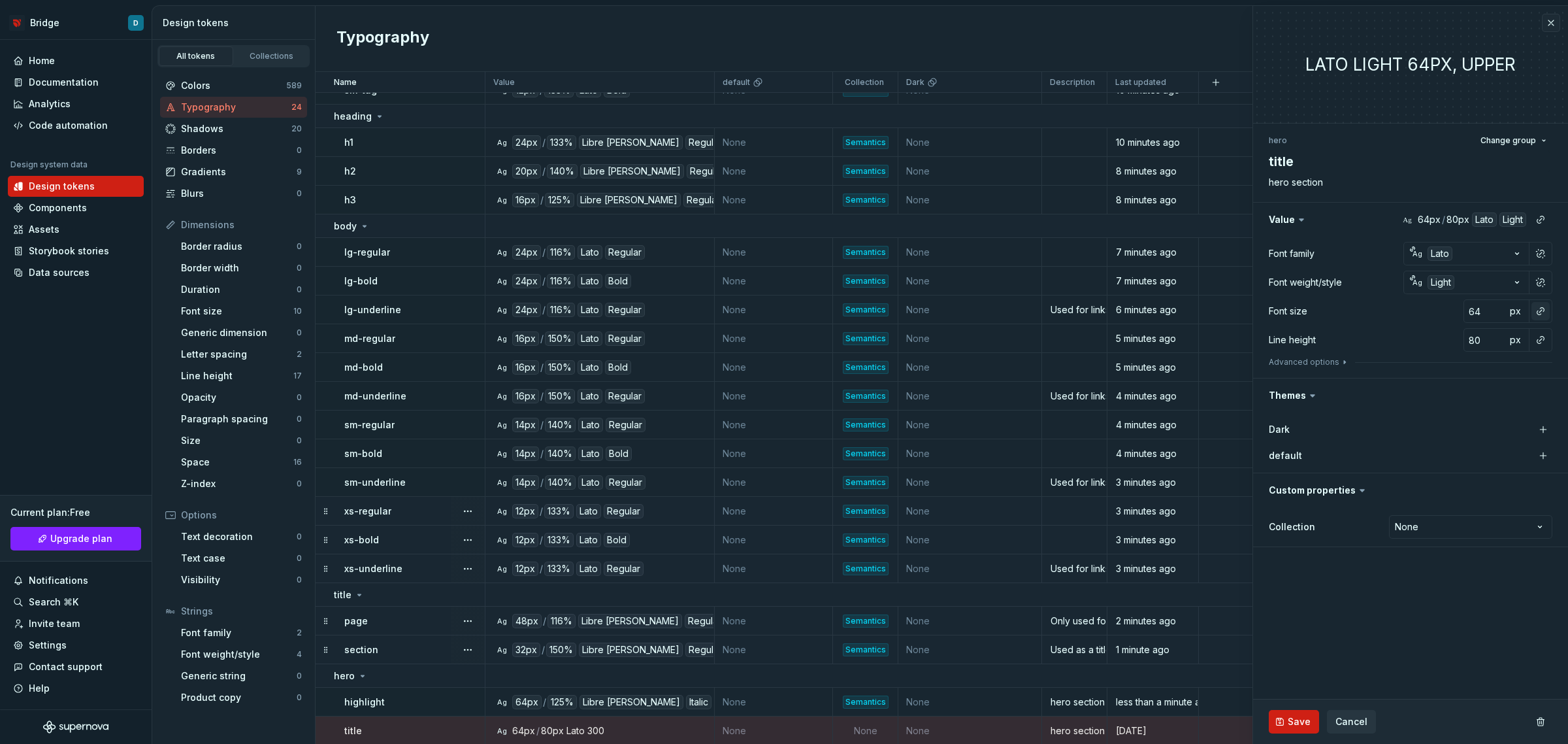
click at [1539, 318] on button "button" at bounding box center [1541, 311] width 18 height 18
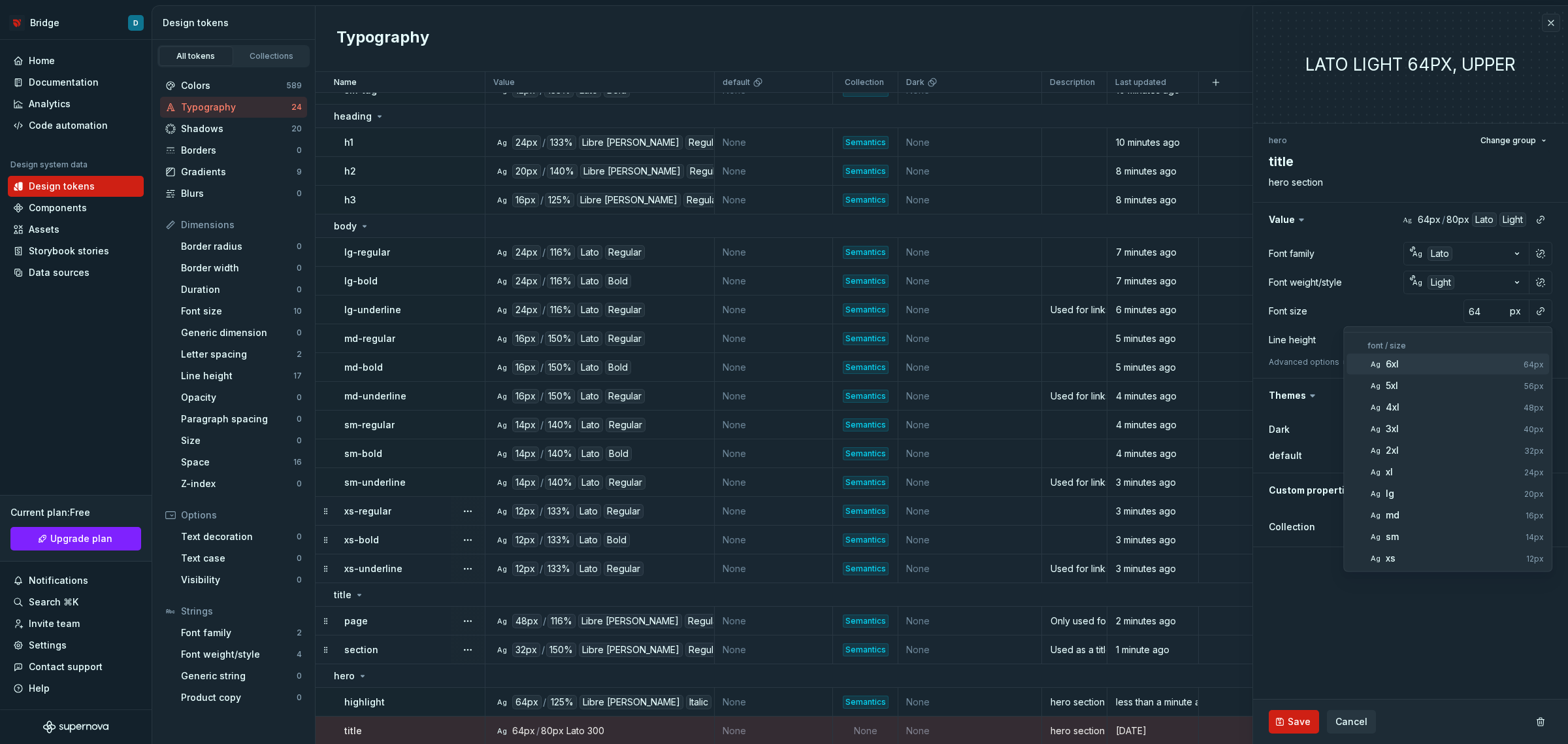
click at [1458, 360] on div "6xl" at bounding box center [1452, 363] width 132 height 13
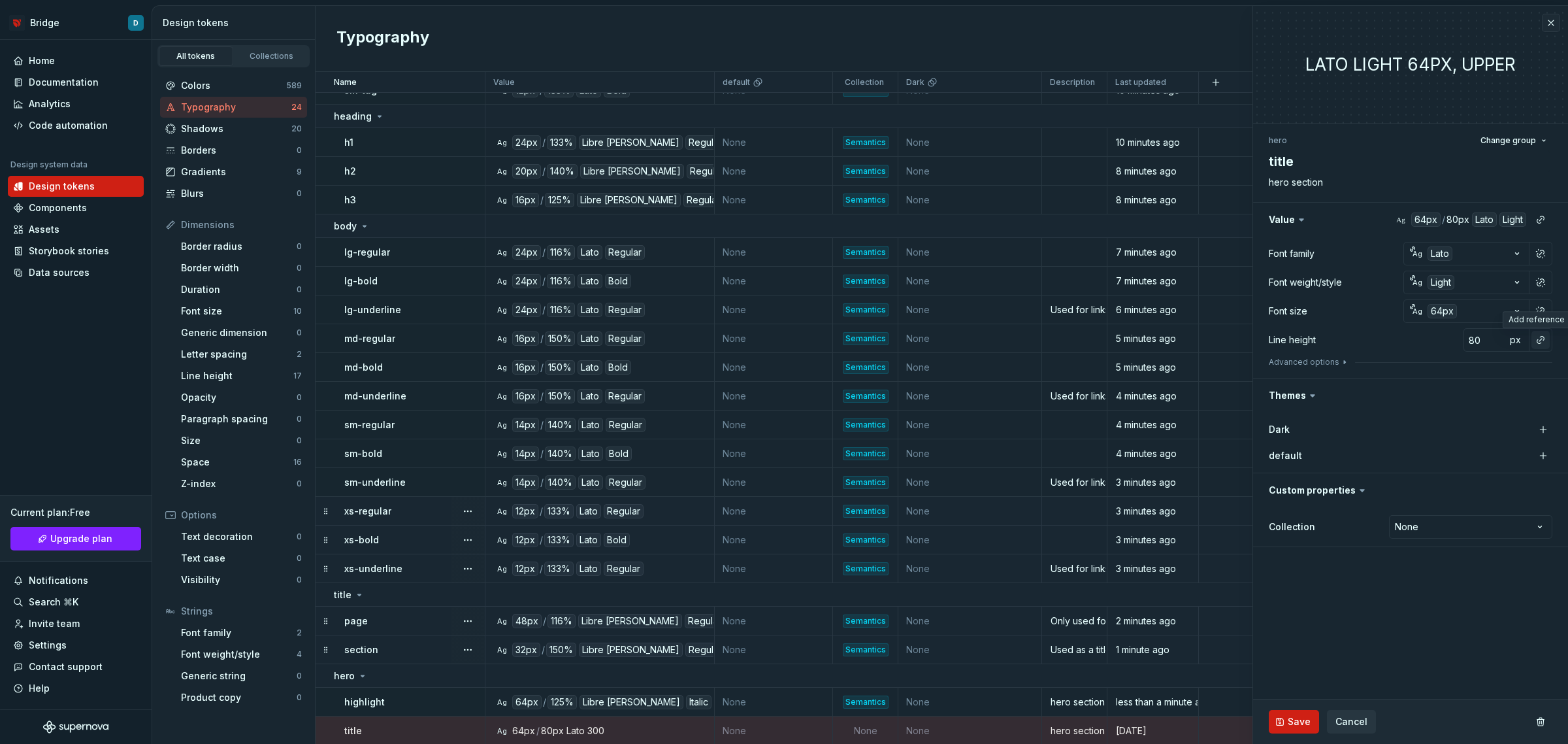
click at [1537, 335] on button "button" at bounding box center [1541, 339] width 18 height 18
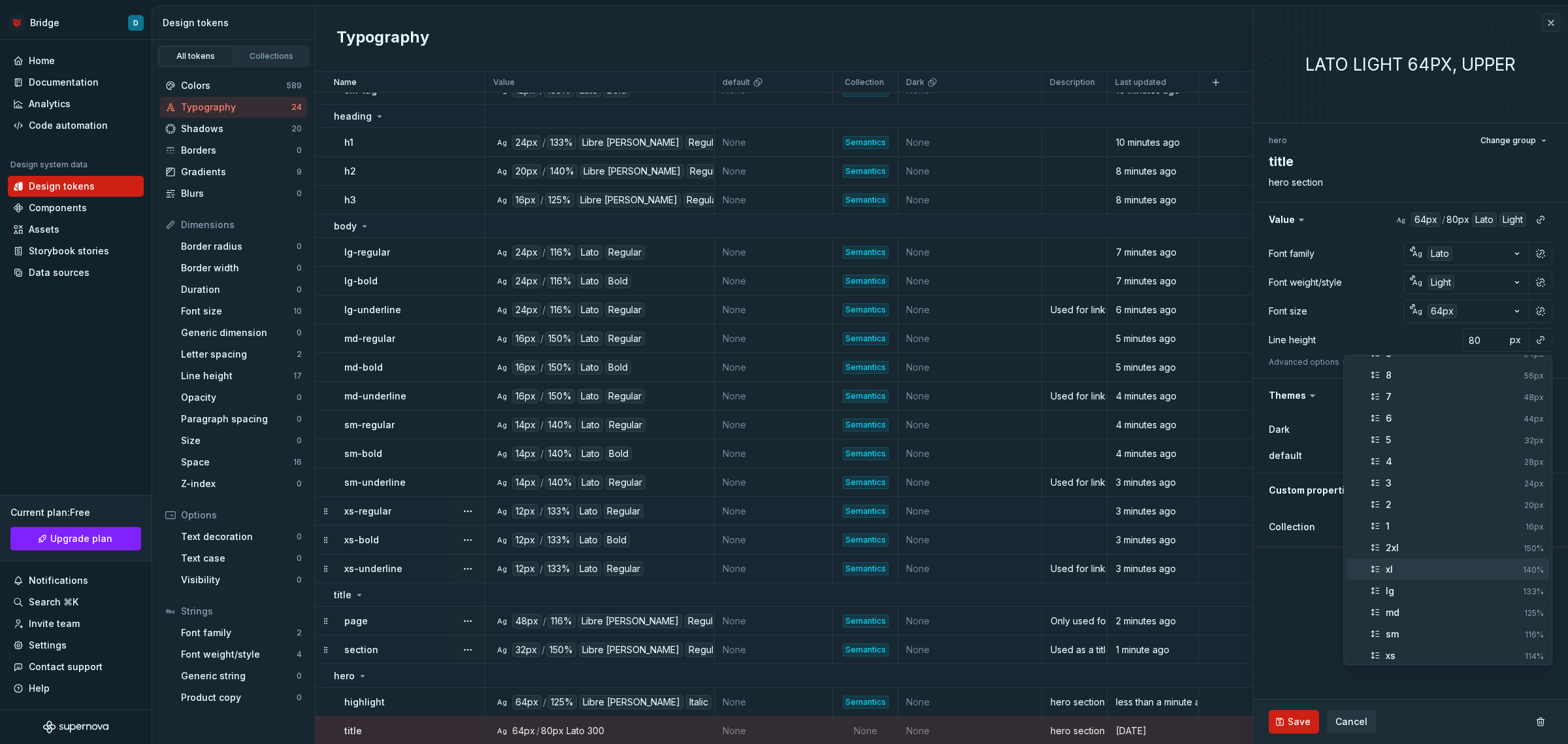
scroll to position [82, 0]
click at [1428, 595] on div "md" at bounding box center [1452, 591] width 133 height 13
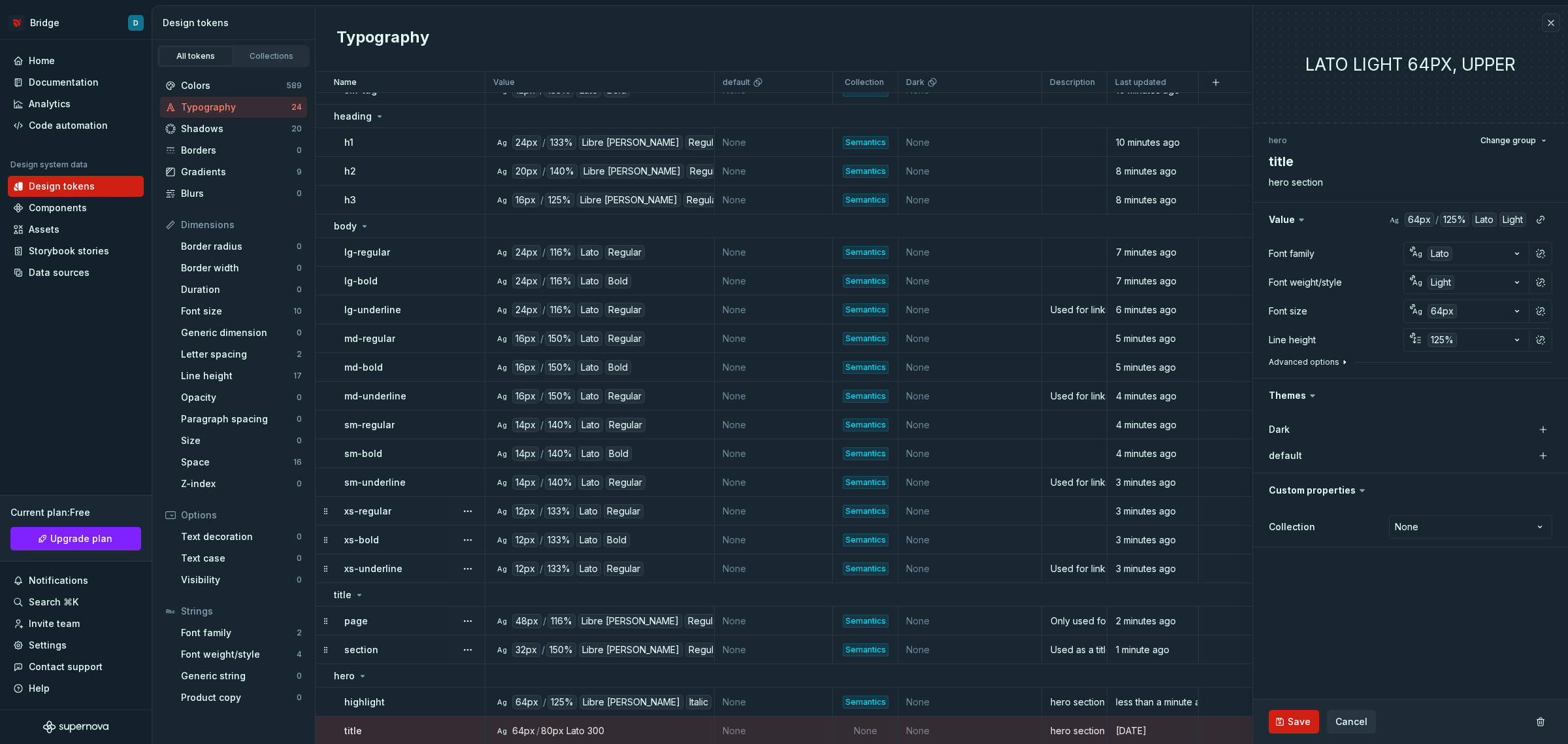
click at [1330, 357] on button "Advanced options" at bounding box center [1310, 362] width 81 height 10
click at [1492, 383] on html "Bridge D Home Documentation Analytics Code automation Design system data Design…" at bounding box center [784, 372] width 1568 height 744
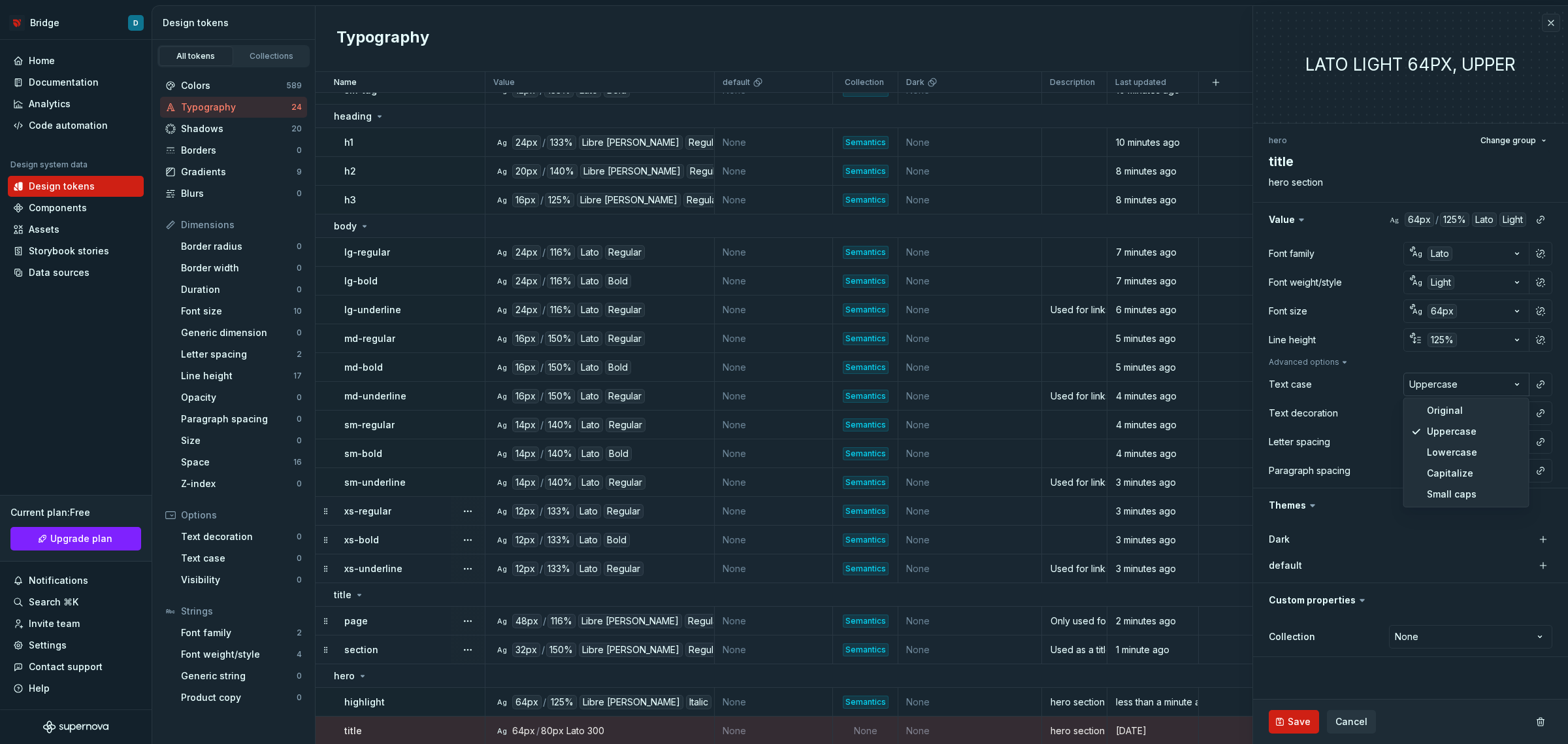
click at [1492, 383] on html "Bridge D Home Documentation Analytics Code automation Design system data Design…" at bounding box center [784, 372] width 1568 height 744
click at [1541, 439] on button "button" at bounding box center [1541, 442] width 18 height 18
click at [1488, 492] on div "normal" at bounding box center [1455, 494] width 138 height 13
type textarea "*"
click at [1504, 643] on html "Bridge D Home Documentation Analytics Code automation Design system data Design…" at bounding box center [784, 372] width 1568 height 744
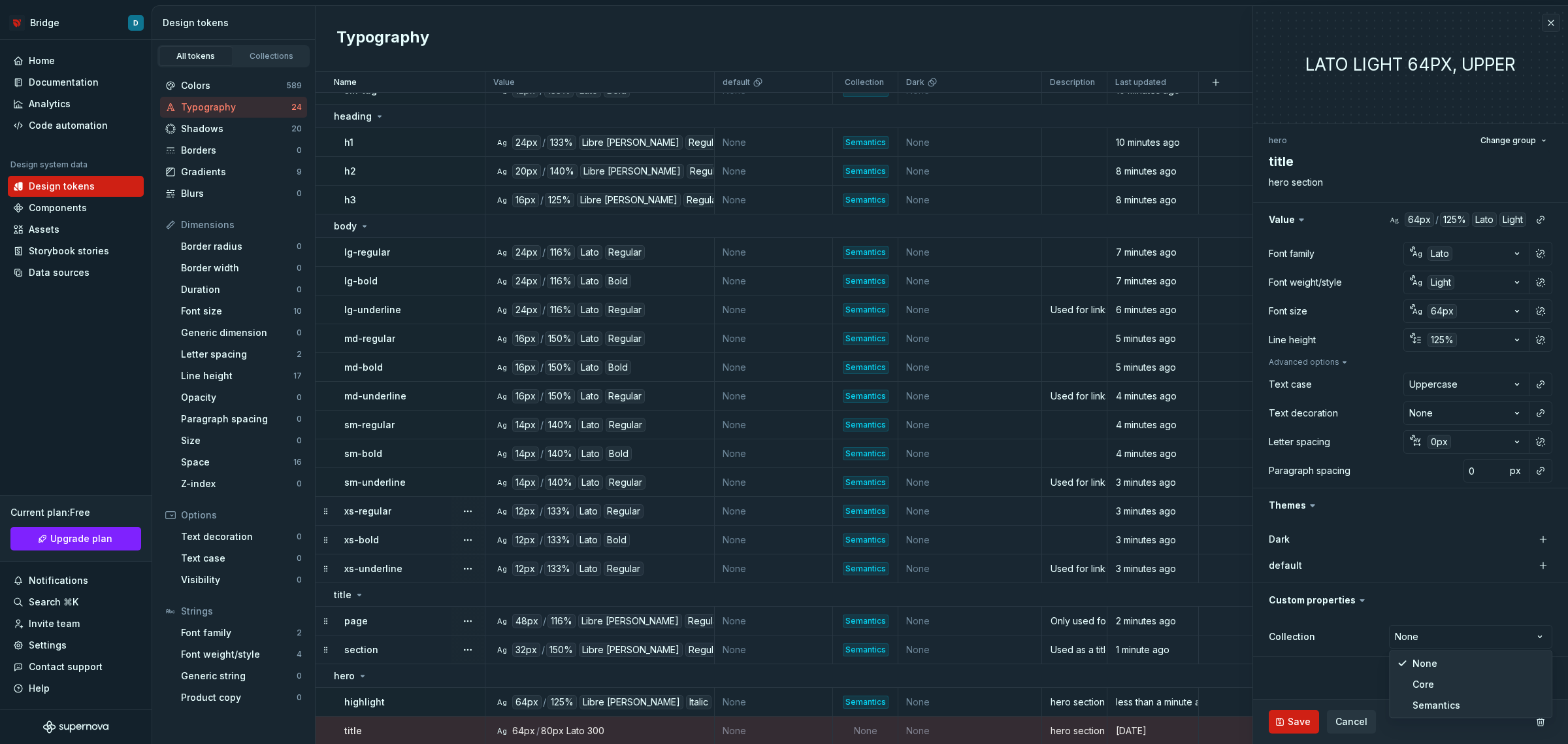
select select "**********"
click at [1285, 729] on button "Save" at bounding box center [1294, 721] width 51 height 23
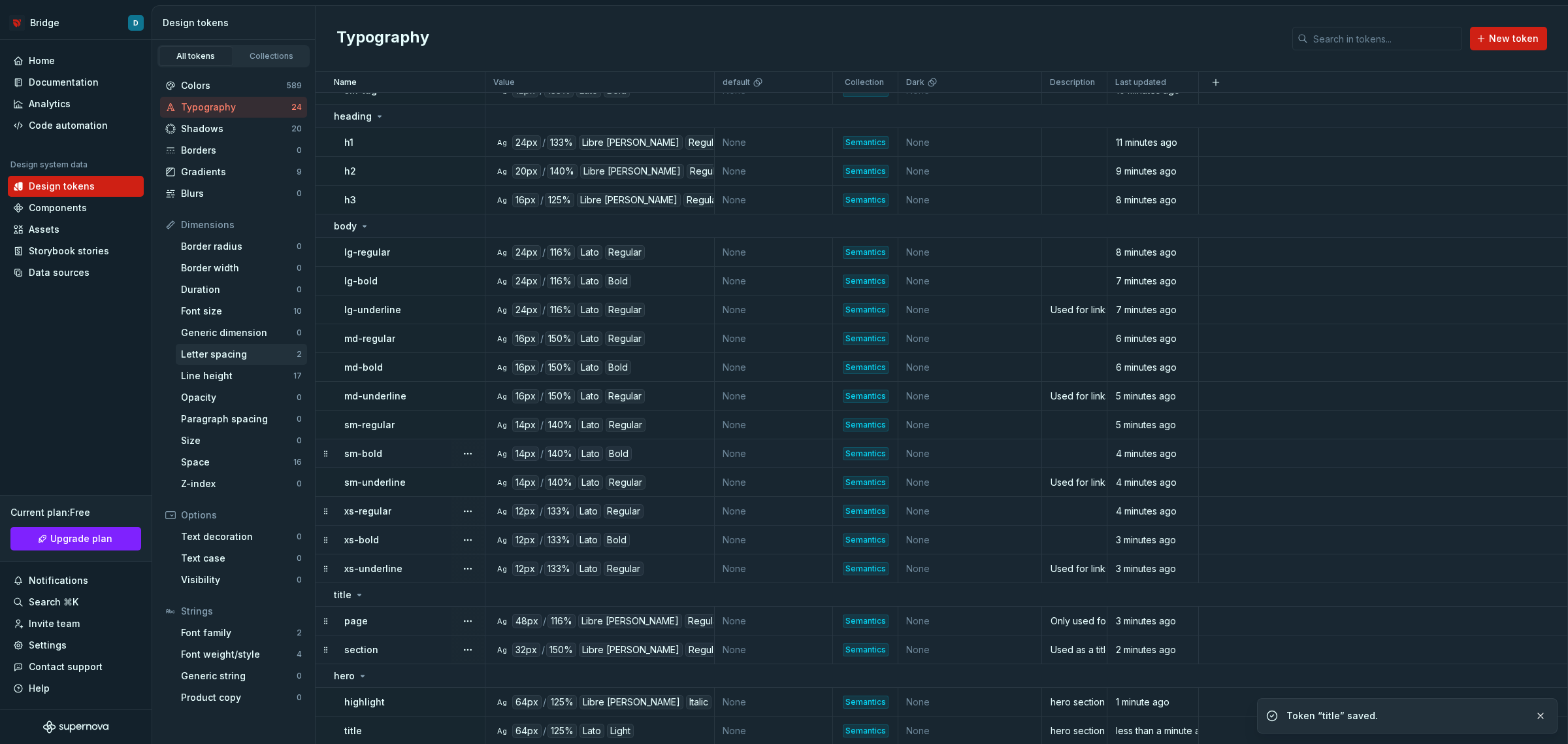
click at [236, 351] on div "Letter spacing" at bounding box center [239, 354] width 116 height 13
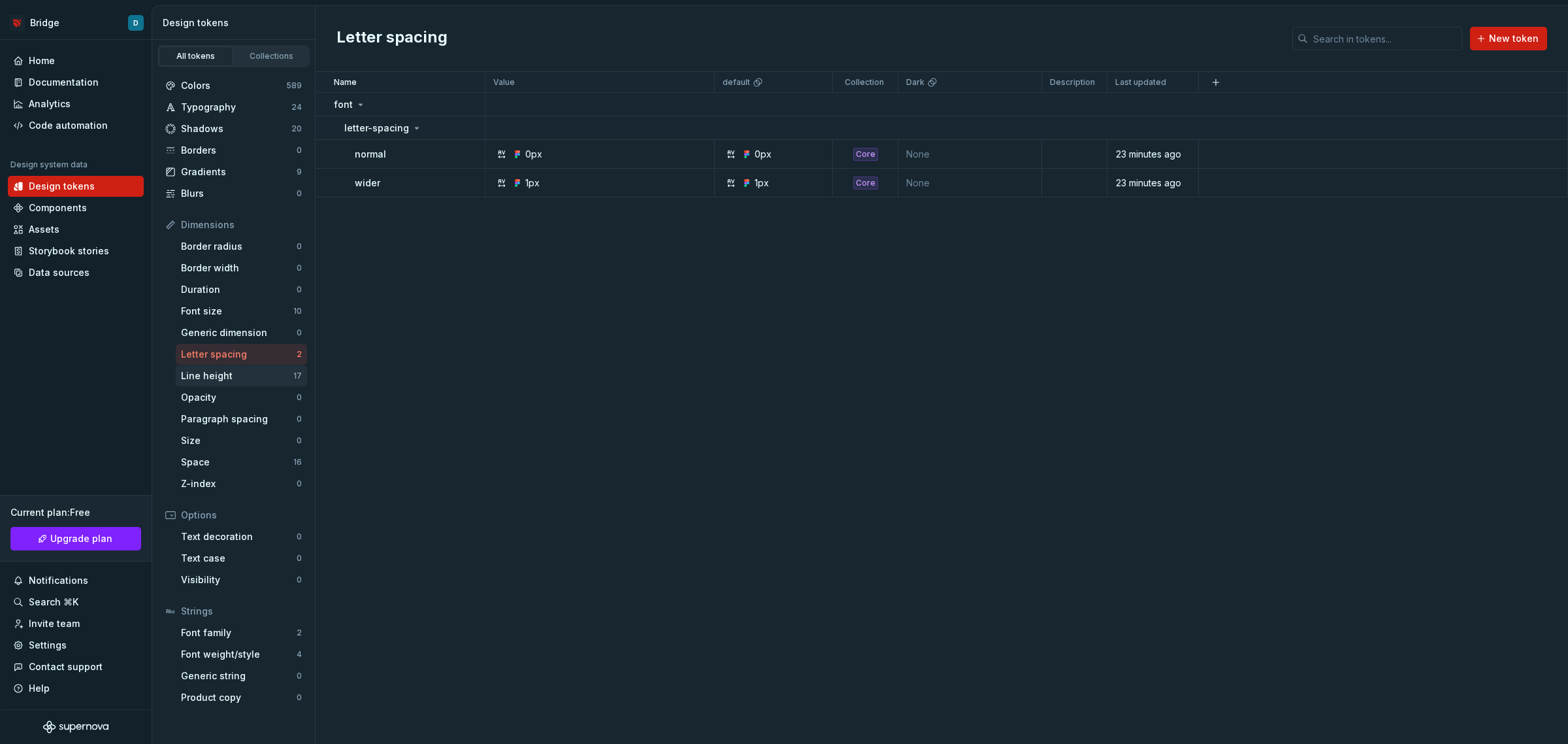
click at [237, 379] on div "Line height" at bounding box center [237, 375] width 112 height 13
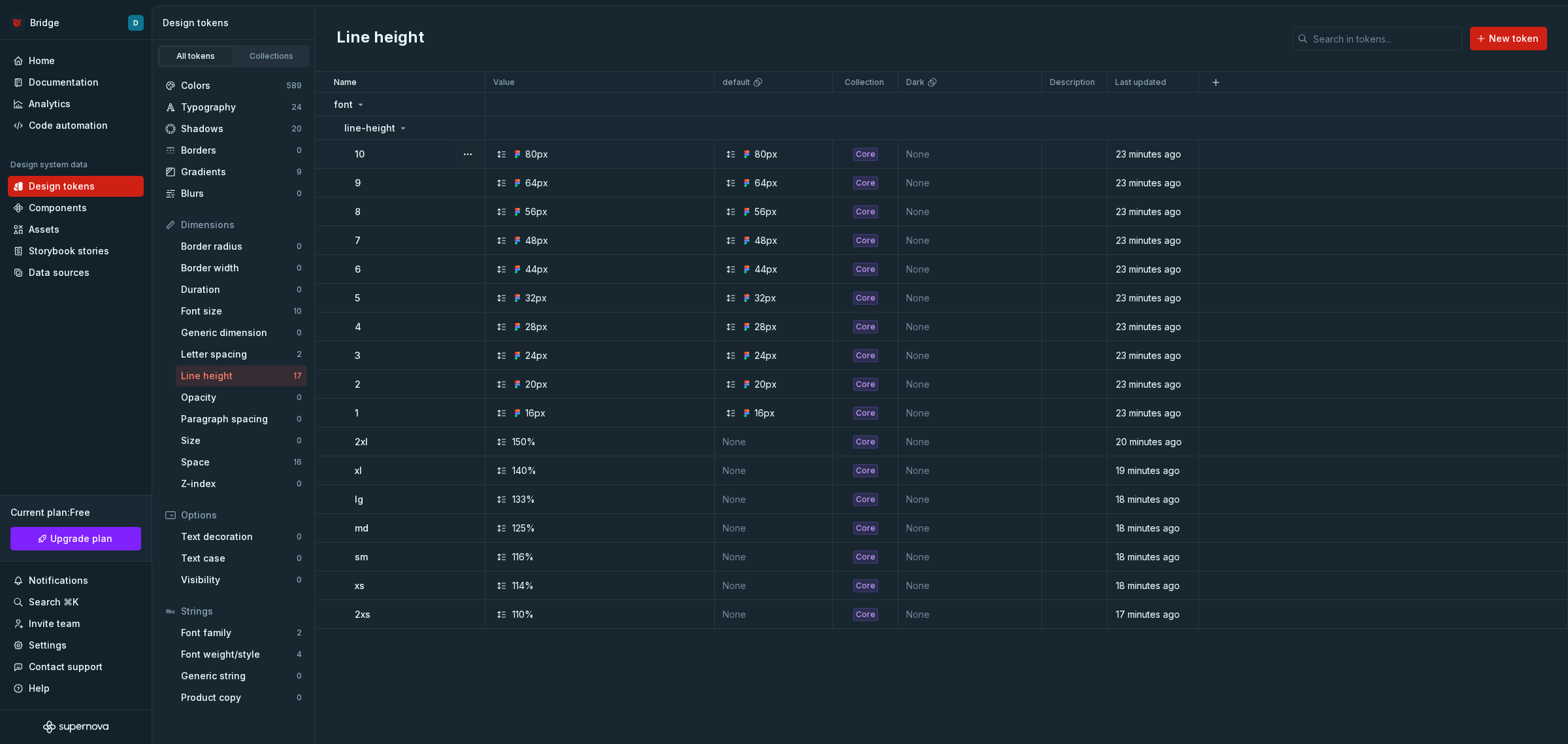
click at [410, 150] on div "10" at bounding box center [419, 154] width 130 height 13
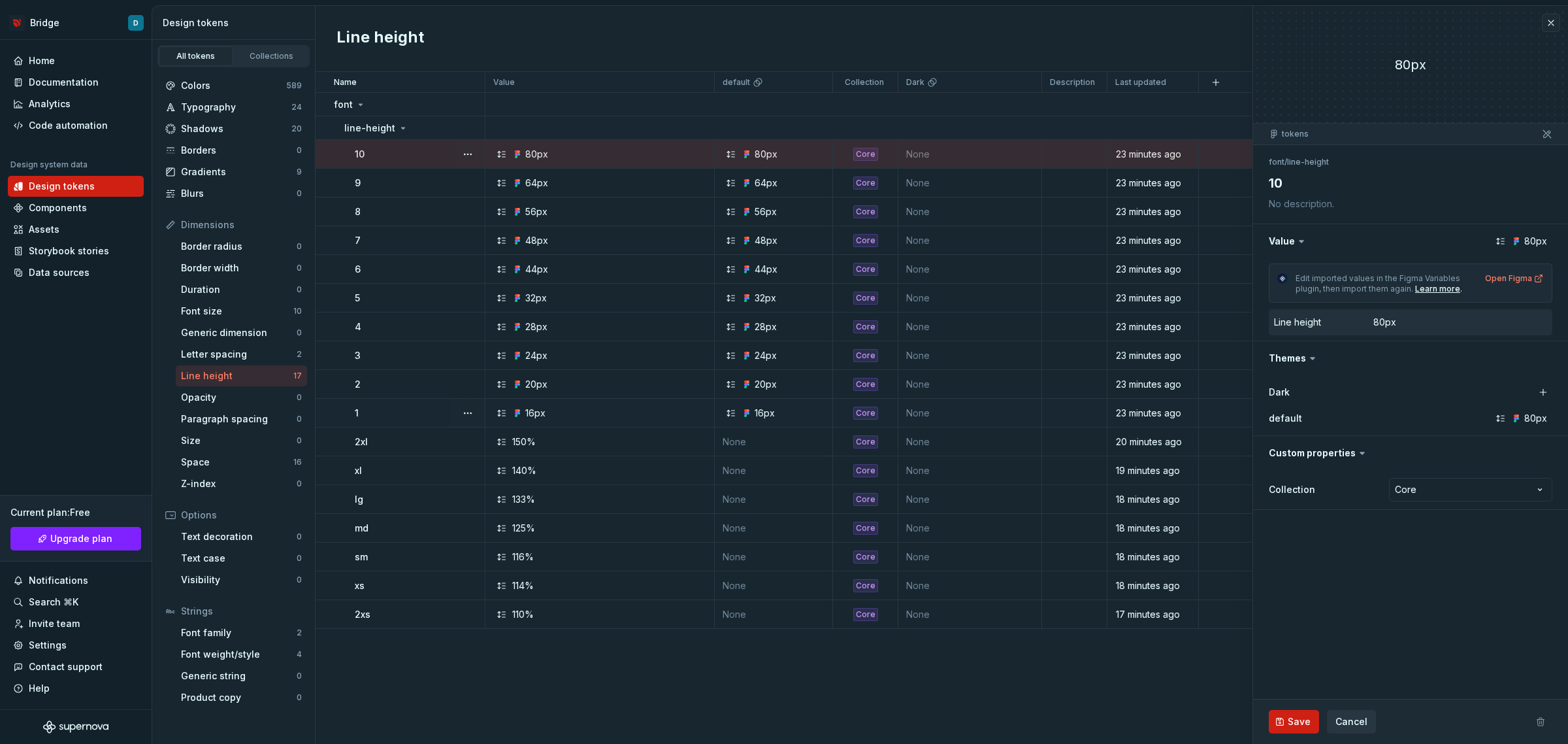
click at [393, 406] on div "1" at bounding box center [419, 412] width 130 height 13
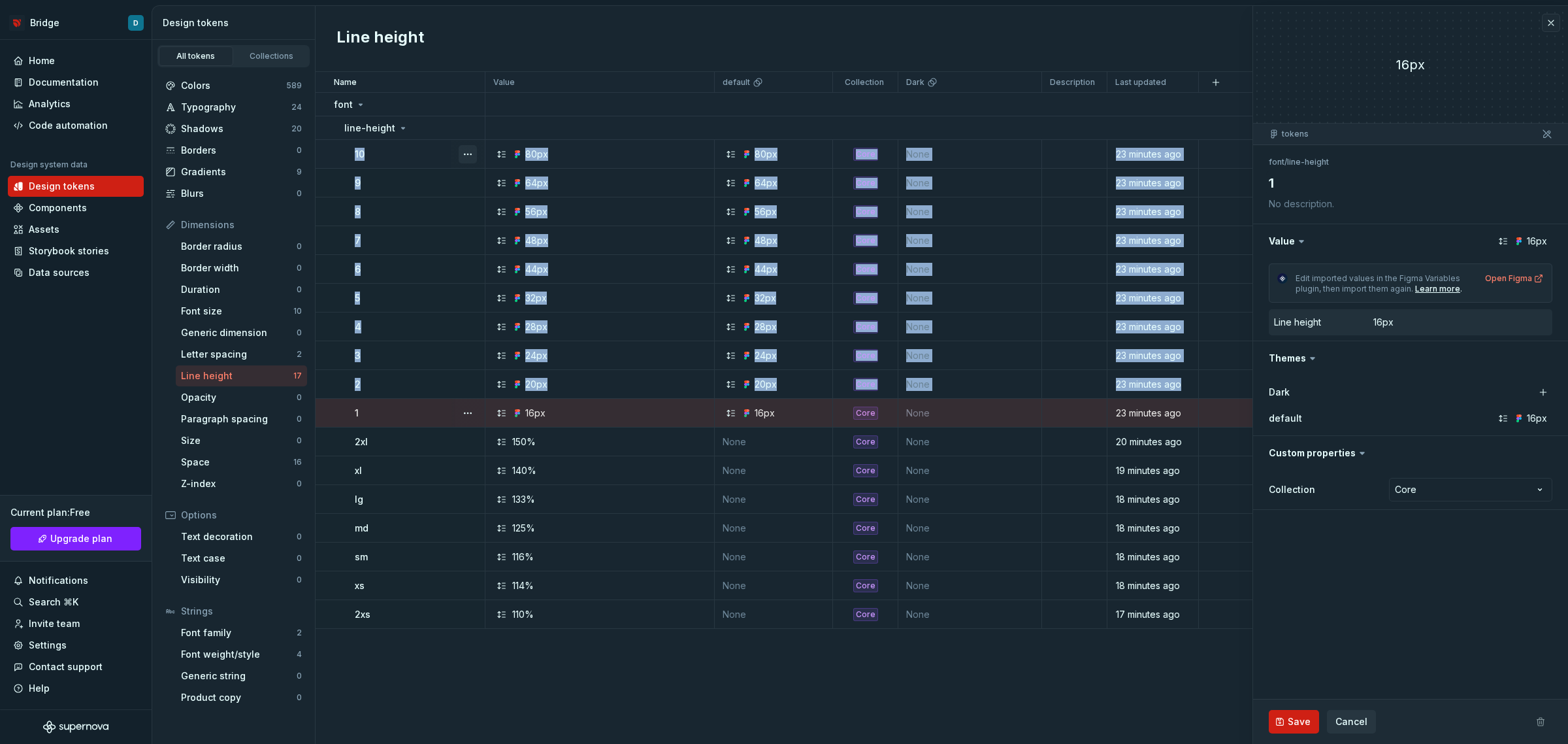
click at [466, 150] on button "button" at bounding box center [467, 154] width 18 height 18
click at [405, 145] on html "Bridge D Home Documentation Analytics Code automation Design system data Design…" at bounding box center [784, 372] width 1568 height 744
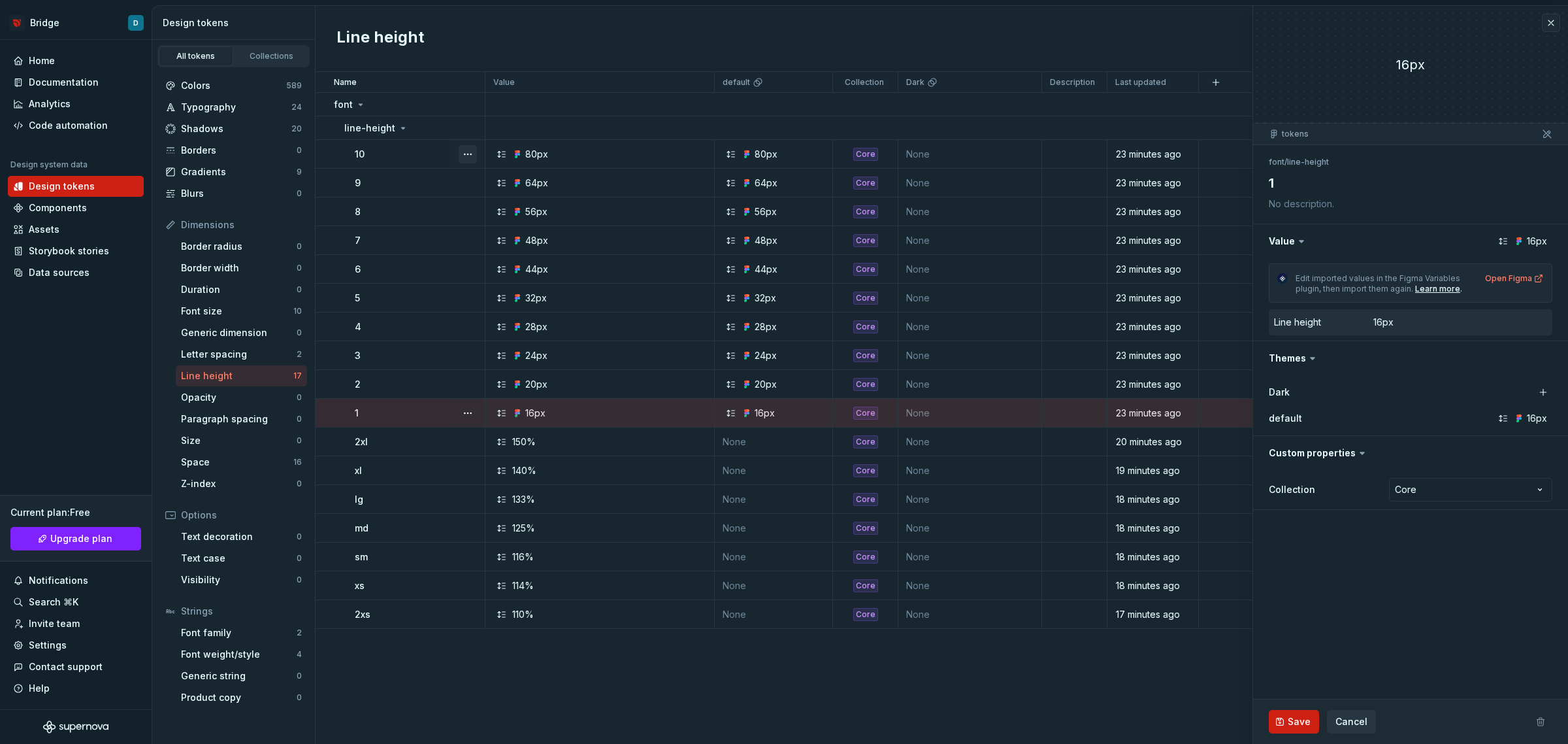
click at [465, 151] on button "button" at bounding box center [467, 154] width 18 height 18
click at [488, 227] on span "Delete token" at bounding box center [505, 228] width 85 height 21
click at [400, 152] on html "Bridge D Home Documentation Analytics Code automation Design system data Design…" at bounding box center [784, 372] width 1568 height 744
click at [383, 150] on div "10" at bounding box center [419, 154] width 130 height 13
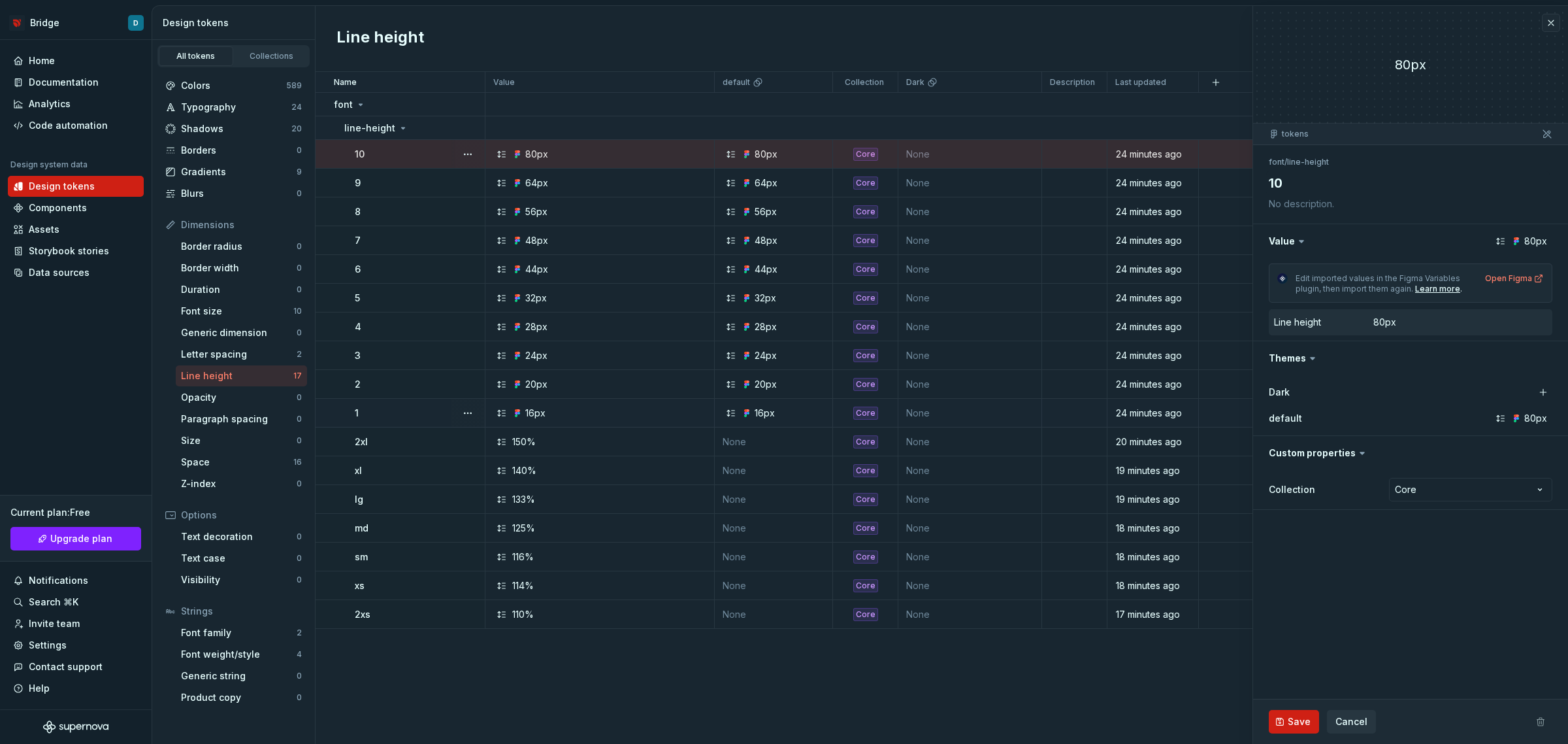
click at [1543, 720] on span at bounding box center [1541, 721] width 23 height 23
click at [469, 155] on button "button" at bounding box center [467, 154] width 18 height 18
click at [495, 228] on span "Delete token" at bounding box center [505, 228] width 85 height 21
click at [701, 40] on html "Bridge D Home Documentation Analytics Code automation Design system data Design…" at bounding box center [784, 372] width 1568 height 744
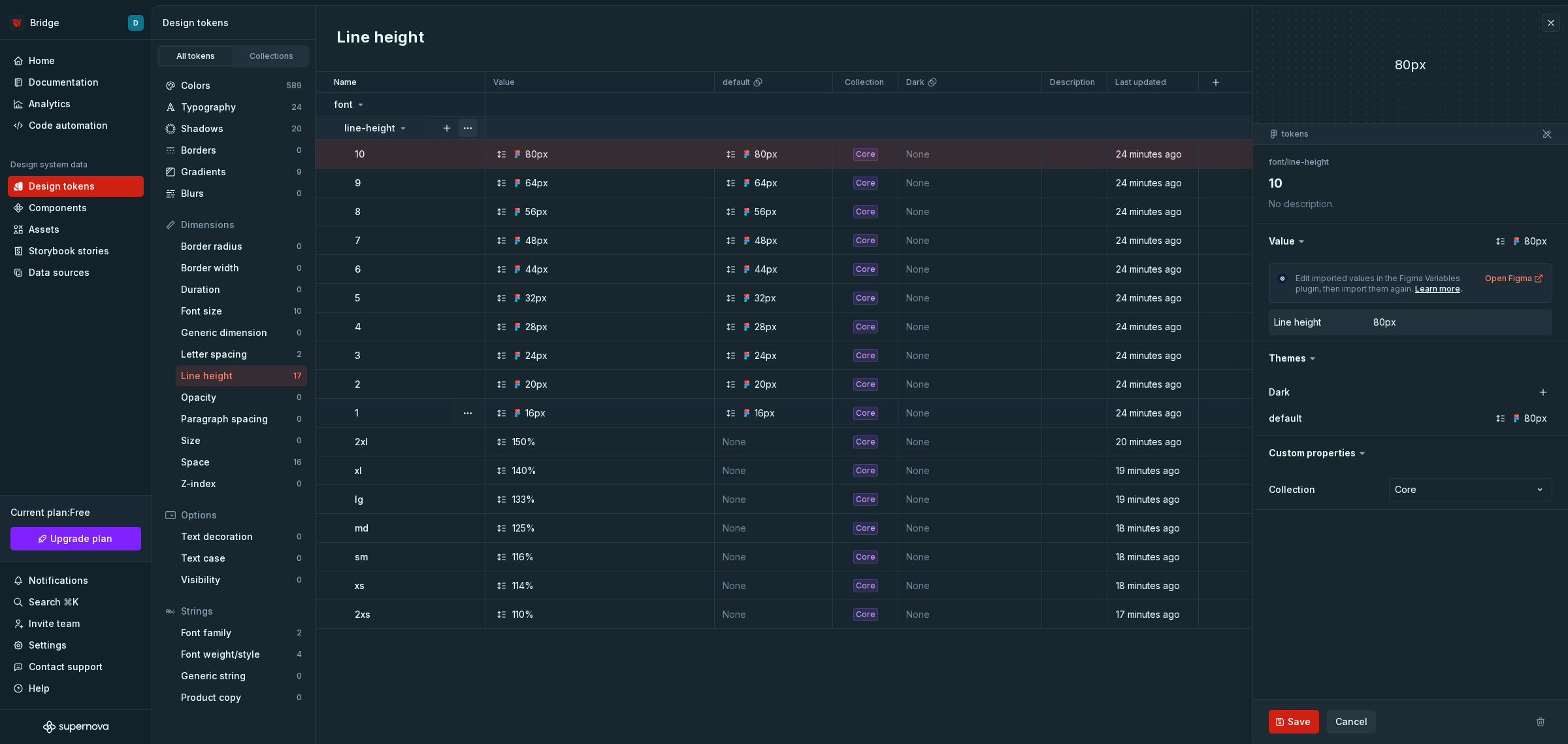
click at [468, 125] on button "button" at bounding box center [467, 127] width 18 height 18
click at [526, 40] on html "Bridge D Home Documentation Analytics Code automation Design system data Design…" at bounding box center [784, 372] width 1568 height 744
click at [1414, 201] on textarea at bounding box center [1408, 204] width 283 height 18
click at [1338, 210] on textarea at bounding box center [1408, 204] width 283 height 18
click at [1328, 206] on textarea at bounding box center [1408, 204] width 283 height 18
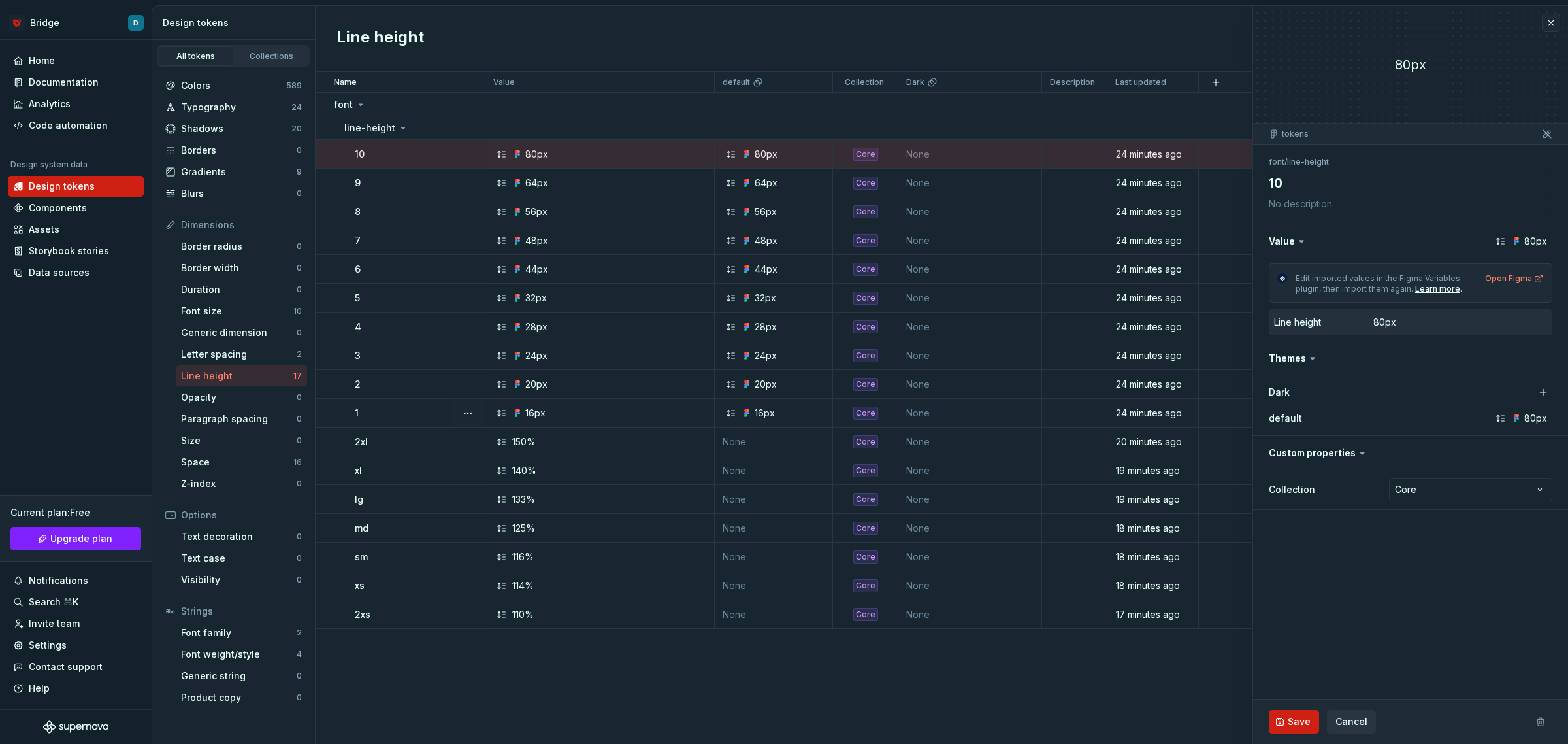
click at [1328, 206] on textarea at bounding box center [1408, 204] width 283 height 18
click at [1436, 290] on div "Learn more" at bounding box center [1437, 289] width 46 height 10
click at [466, 412] on button "button" at bounding box center [467, 412] width 18 height 18
click at [1073, 691] on div "Name Value default Collection Dark Description Last updated font line-height 10…" at bounding box center [942, 408] width 1253 height 672
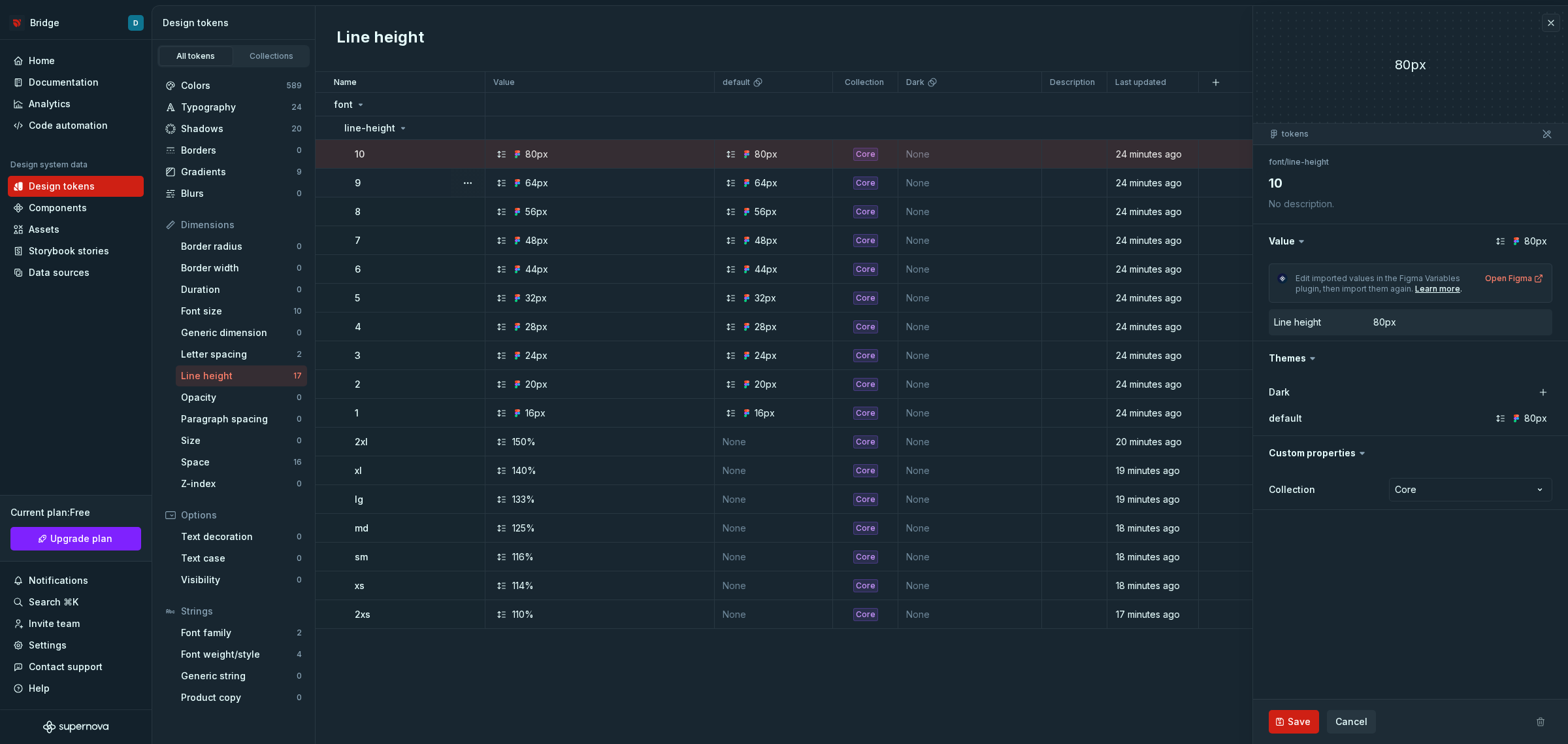
click at [553, 192] on td "64px" at bounding box center [599, 182] width 229 height 28
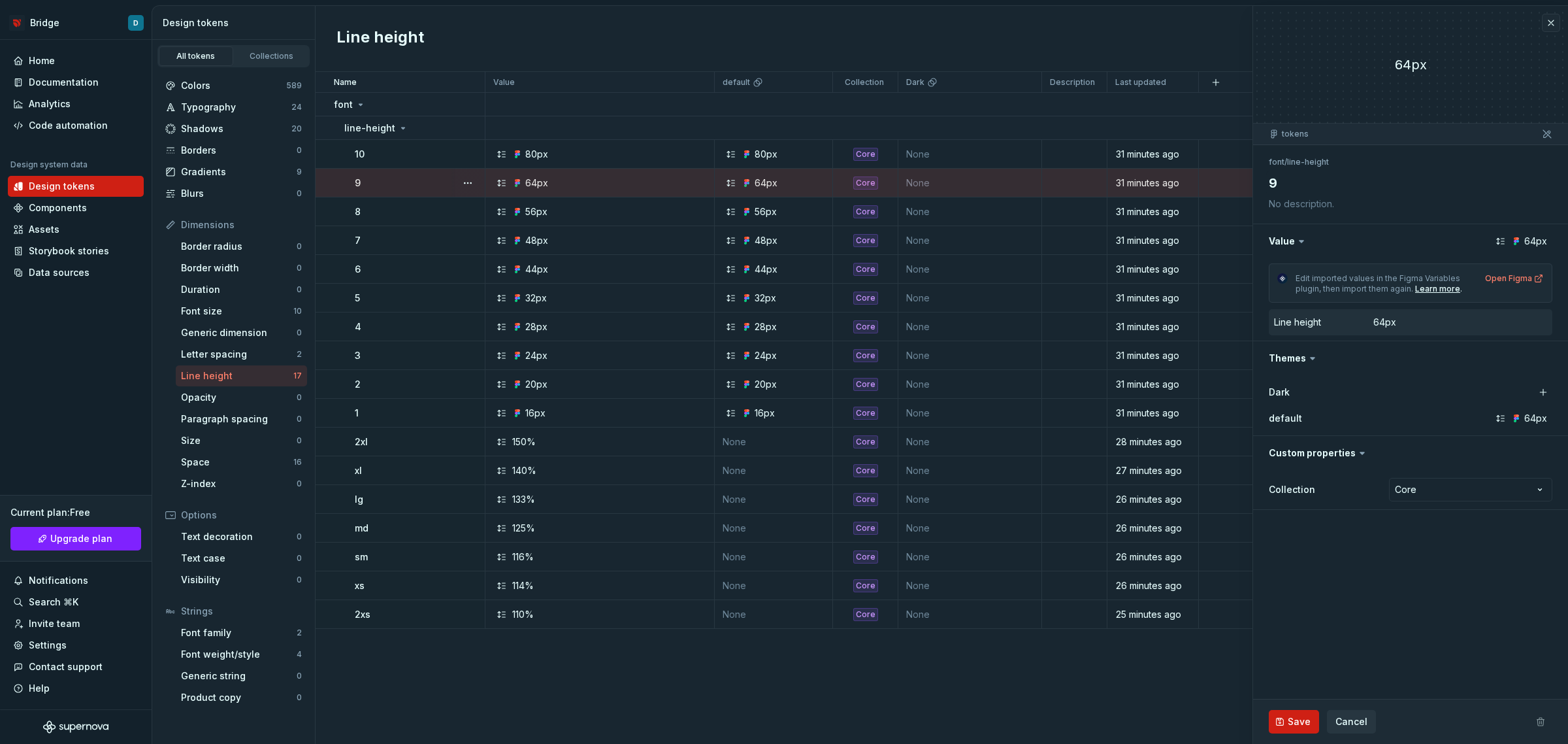
type textarea "*"
